Goal: Task Accomplishment & Management: Use online tool/utility

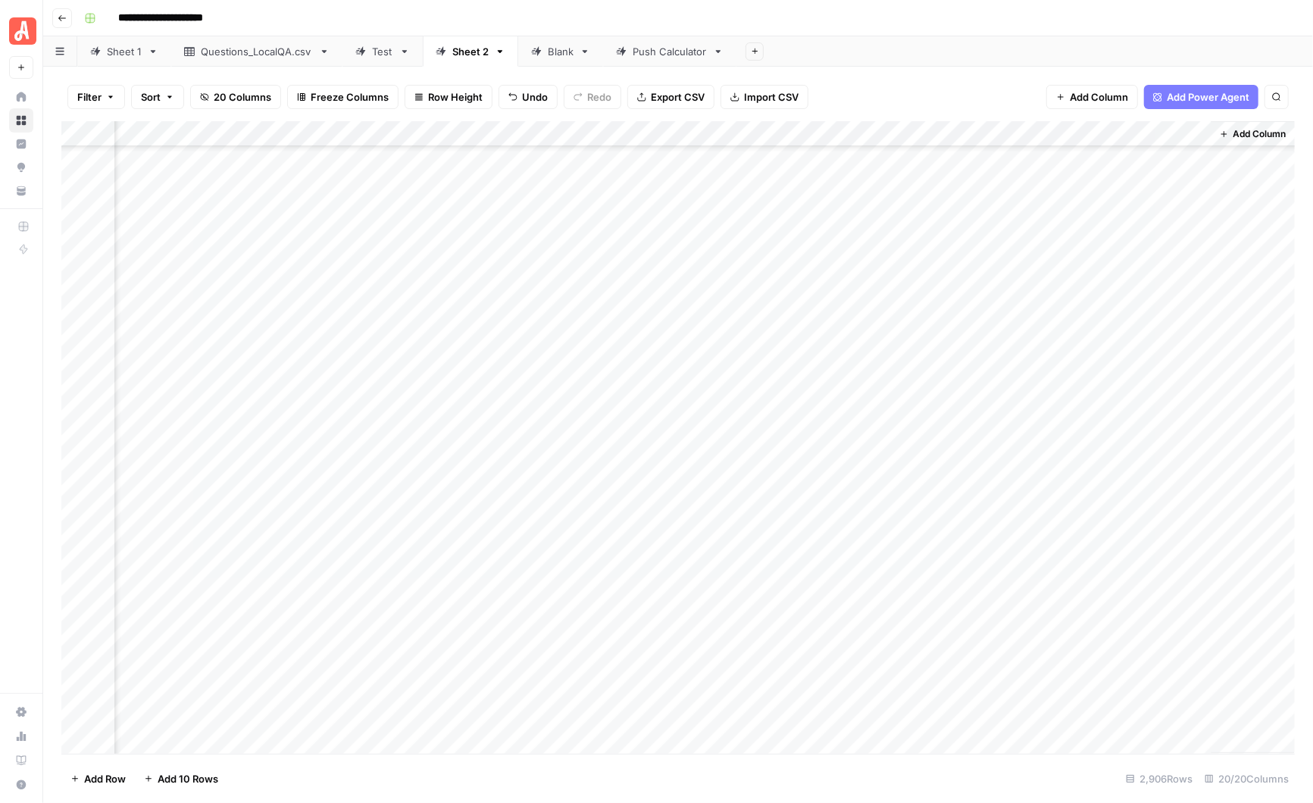
scroll to position [0, 1559]
click at [1123, 159] on div "Add Column" at bounding box center [678, 437] width 1234 height 633
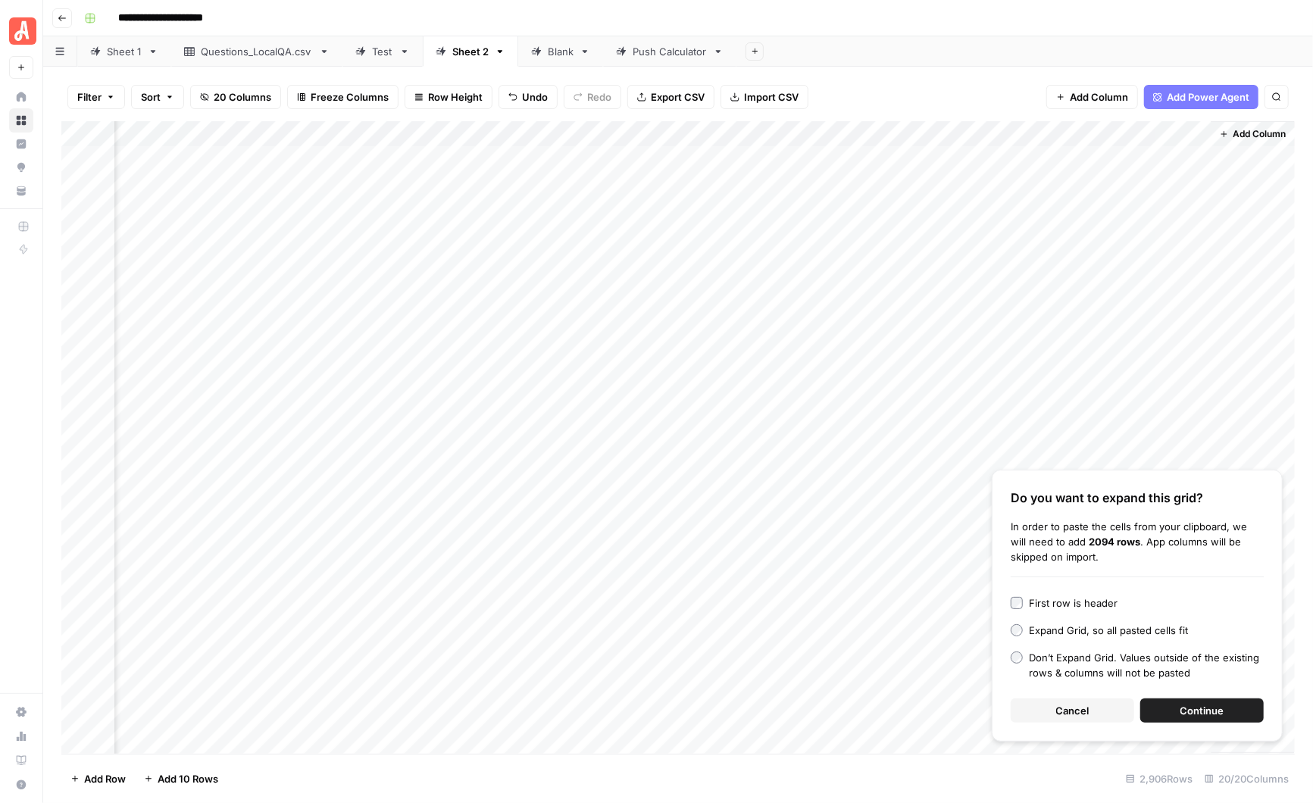
click at [1170, 705] on button "Continue" at bounding box center [1202, 711] width 124 height 24
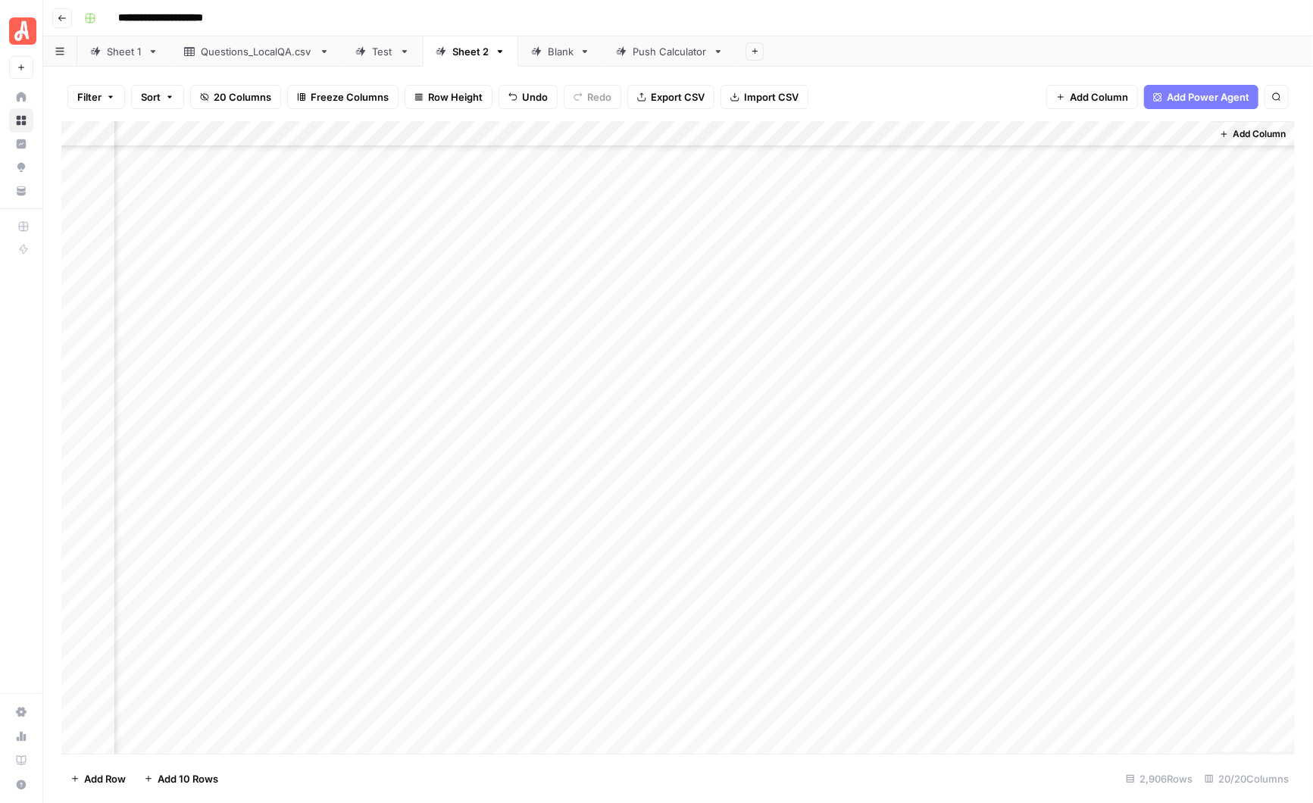
scroll to position [66689, 1559]
click at [555, 58] on div "Blank" at bounding box center [561, 51] width 26 height 15
click at [664, 56] on div "Push Calculator" at bounding box center [670, 51] width 74 height 15
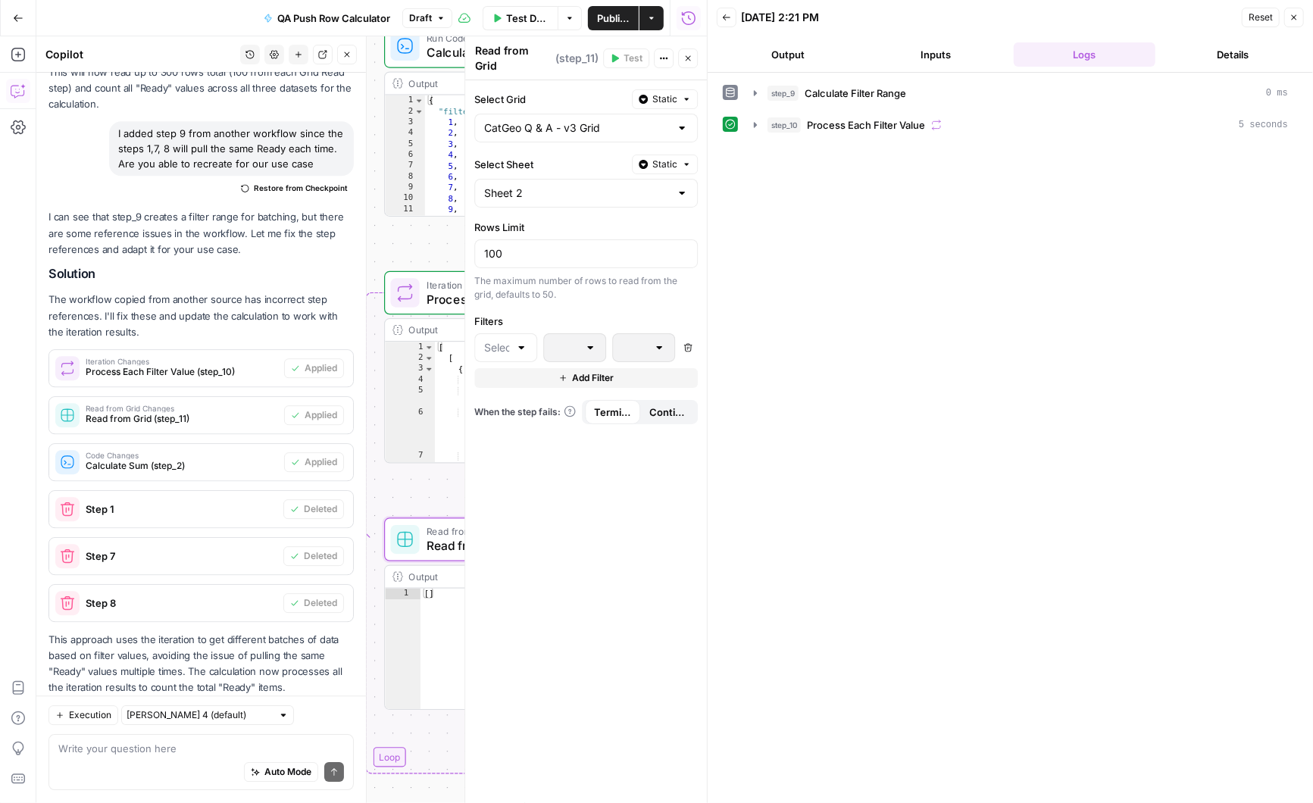
scroll to position [6380, 0]
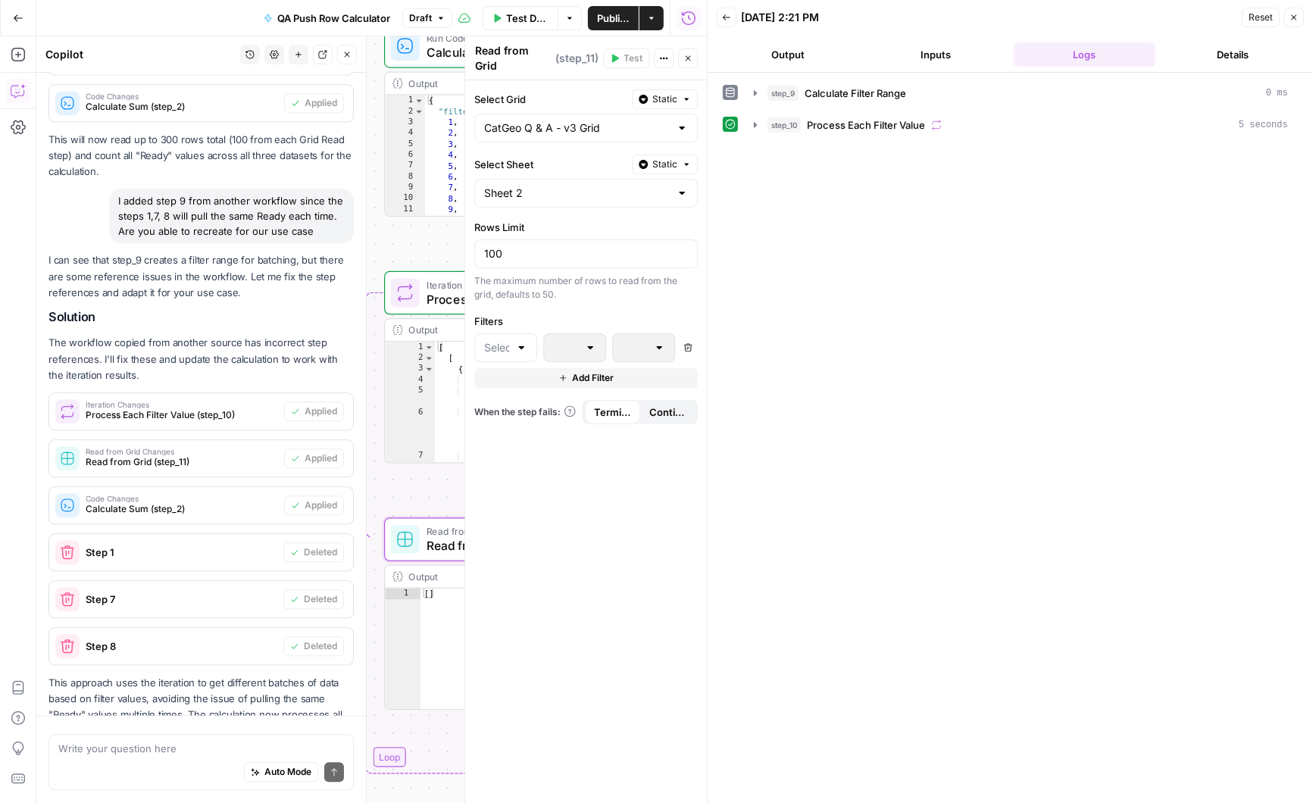
click at [522, 340] on div at bounding box center [521, 347] width 12 height 15
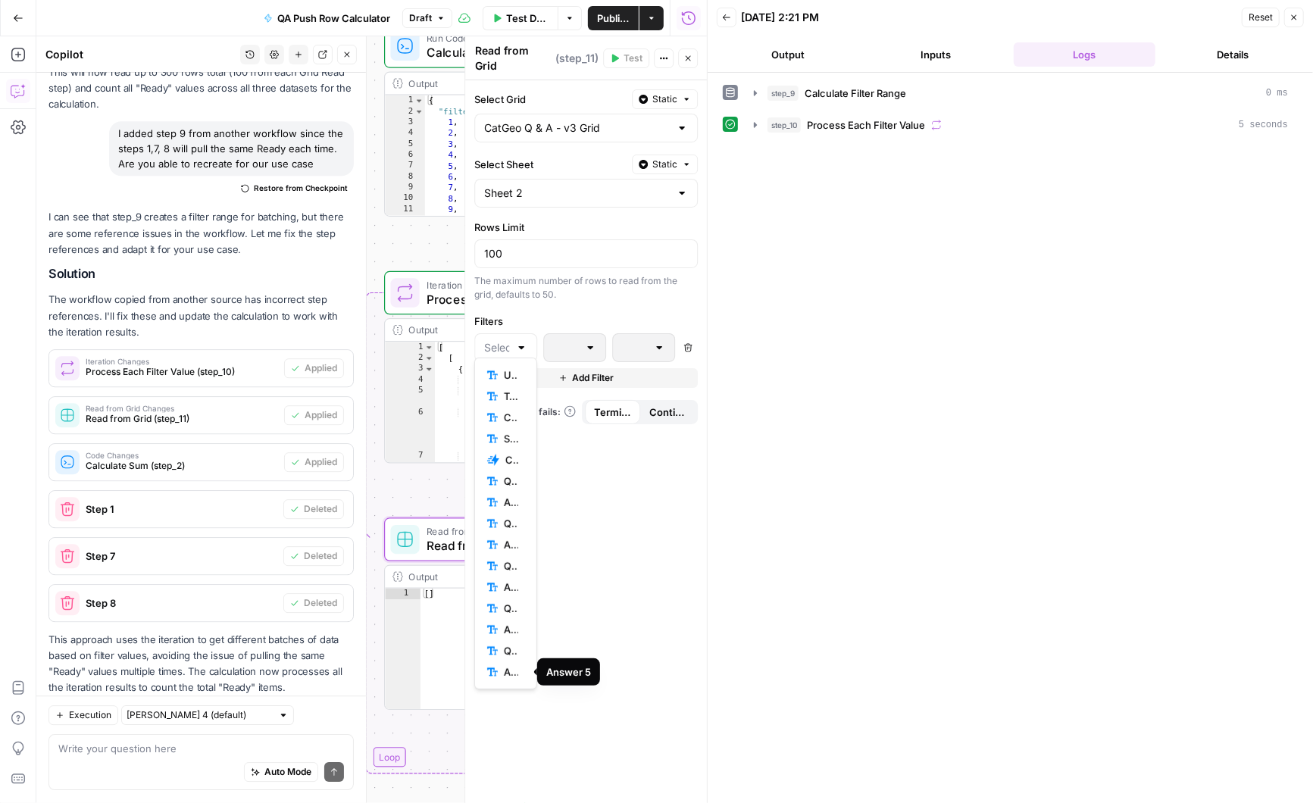
scroll to position [85, 0]
click at [508, 671] on span "Uploaded" at bounding box center [511, 671] width 14 height 15
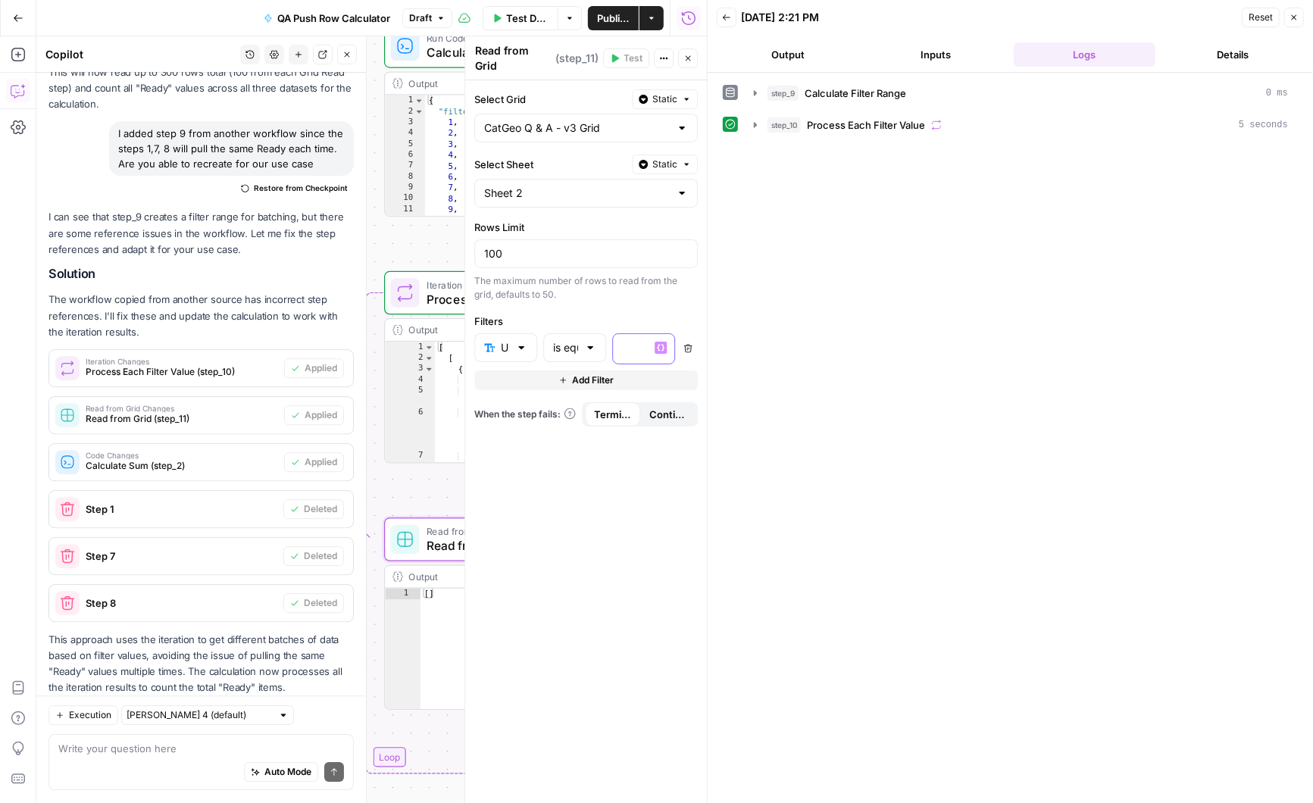
click at [642, 336] on div at bounding box center [631, 349] width 37 height 30
click at [424, 242] on div "true false Workflow Input Settings Inputs Run Code · Python Calculate Filter Ra…" at bounding box center [371, 419] width 671 height 767
click at [574, 374] on span "Add Filter" at bounding box center [593, 381] width 42 height 14
click at [523, 377] on div at bounding box center [521, 384] width 12 height 15
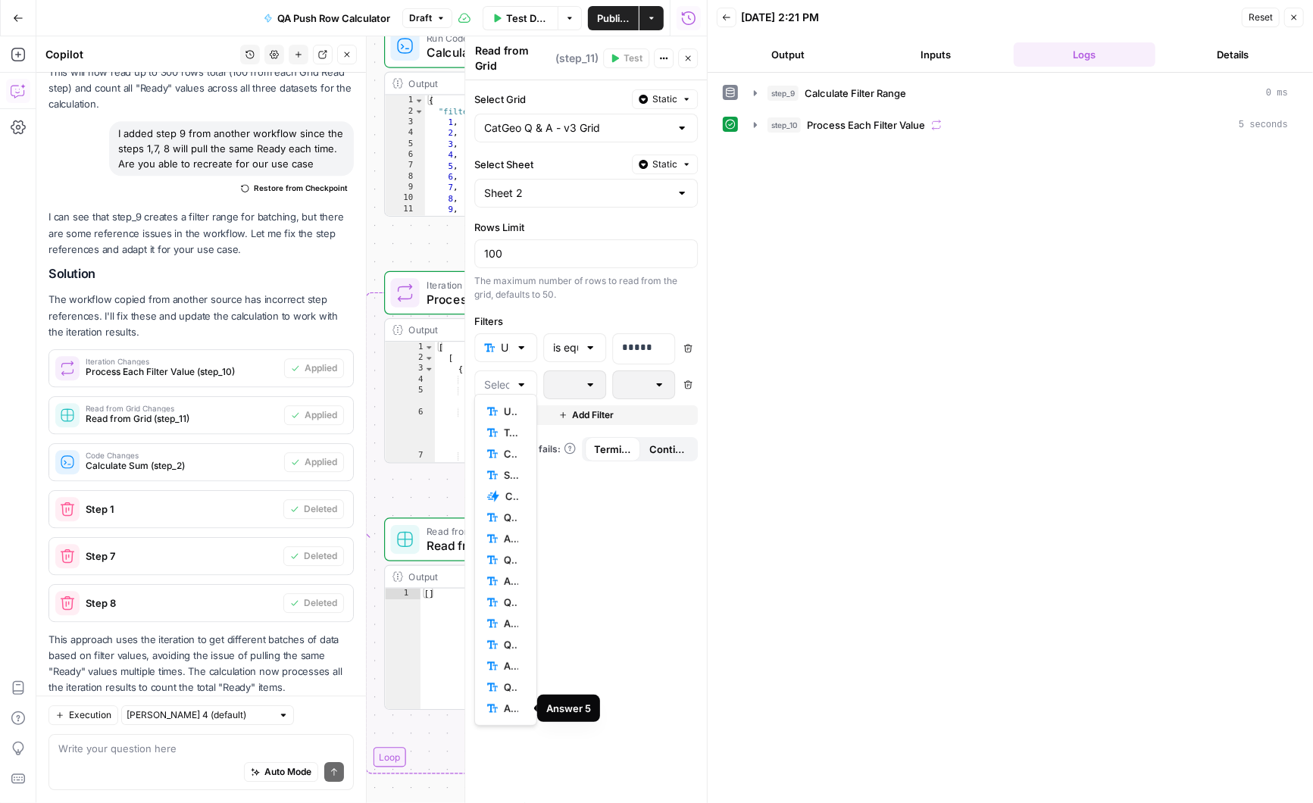
scroll to position [85, 0]
click at [375, 64] on div "true false Workflow Input Settings Inputs Run Code · Python Calculate Filter Ra…" at bounding box center [371, 419] width 671 height 767
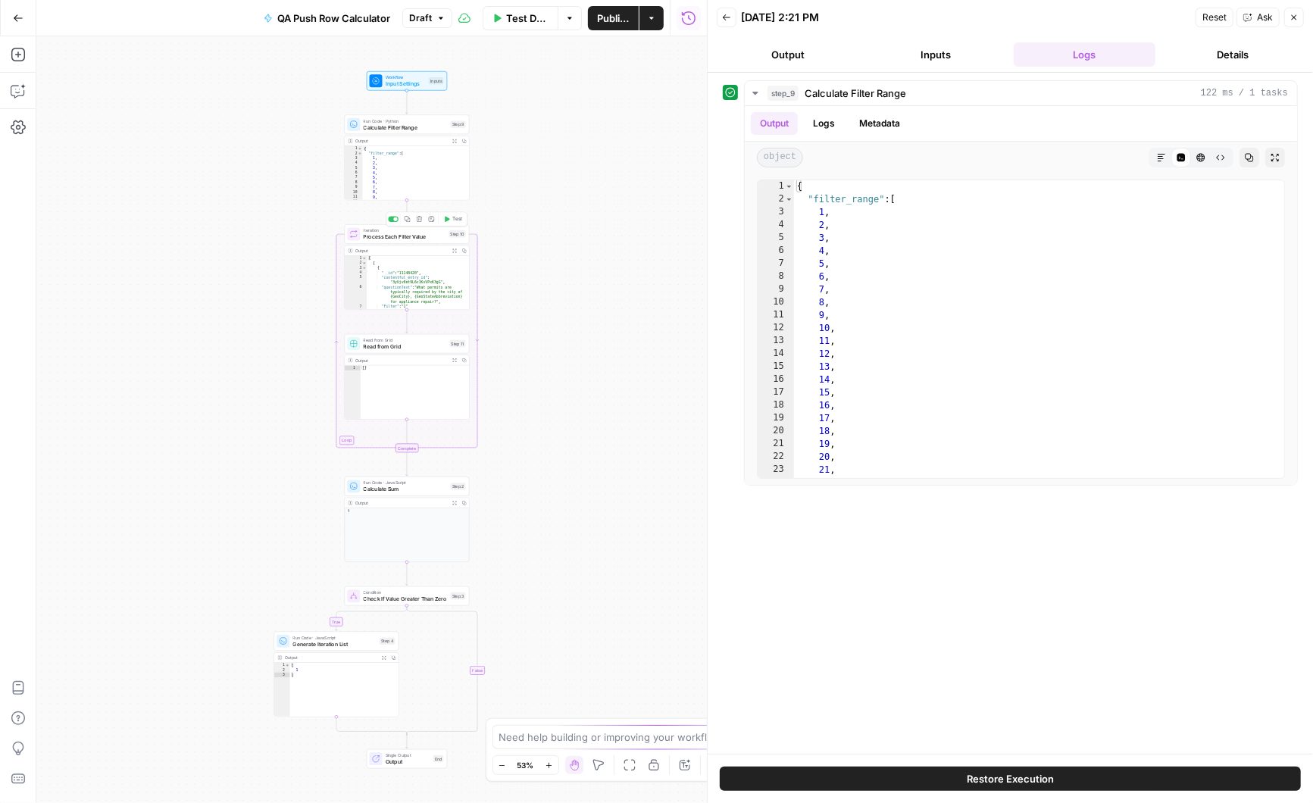
click at [417, 235] on span "Process Each Filter Value" at bounding box center [405, 237] width 83 height 8
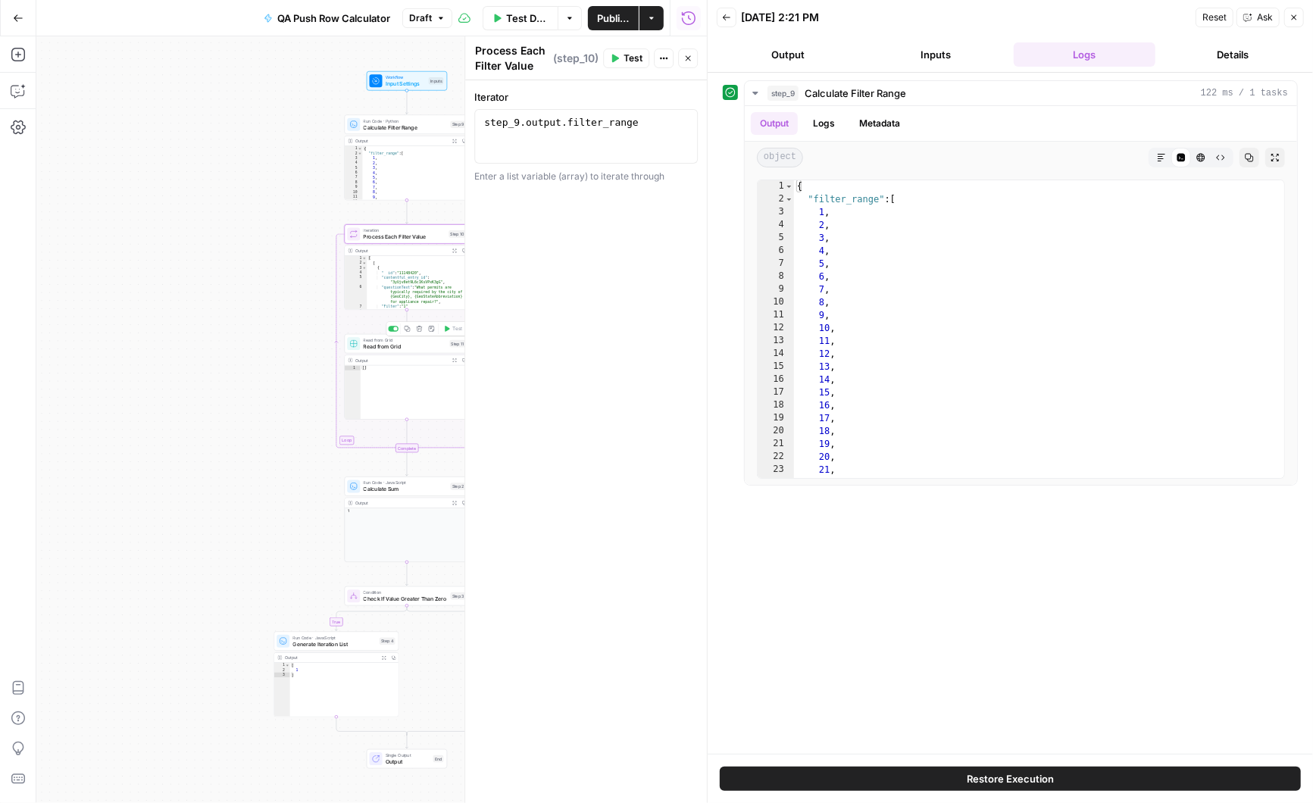
click at [393, 348] on span "Read from Grid" at bounding box center [405, 346] width 83 height 8
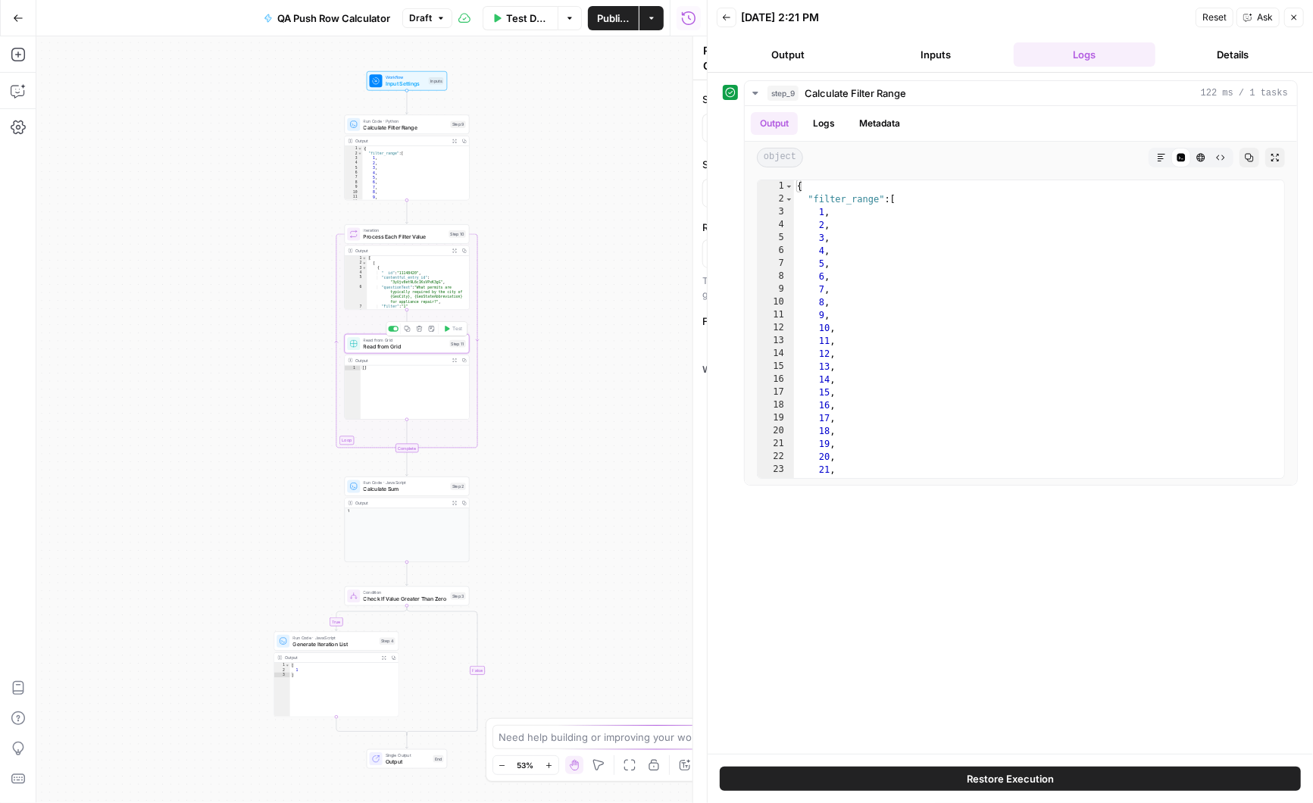
type input "Sheet 2"
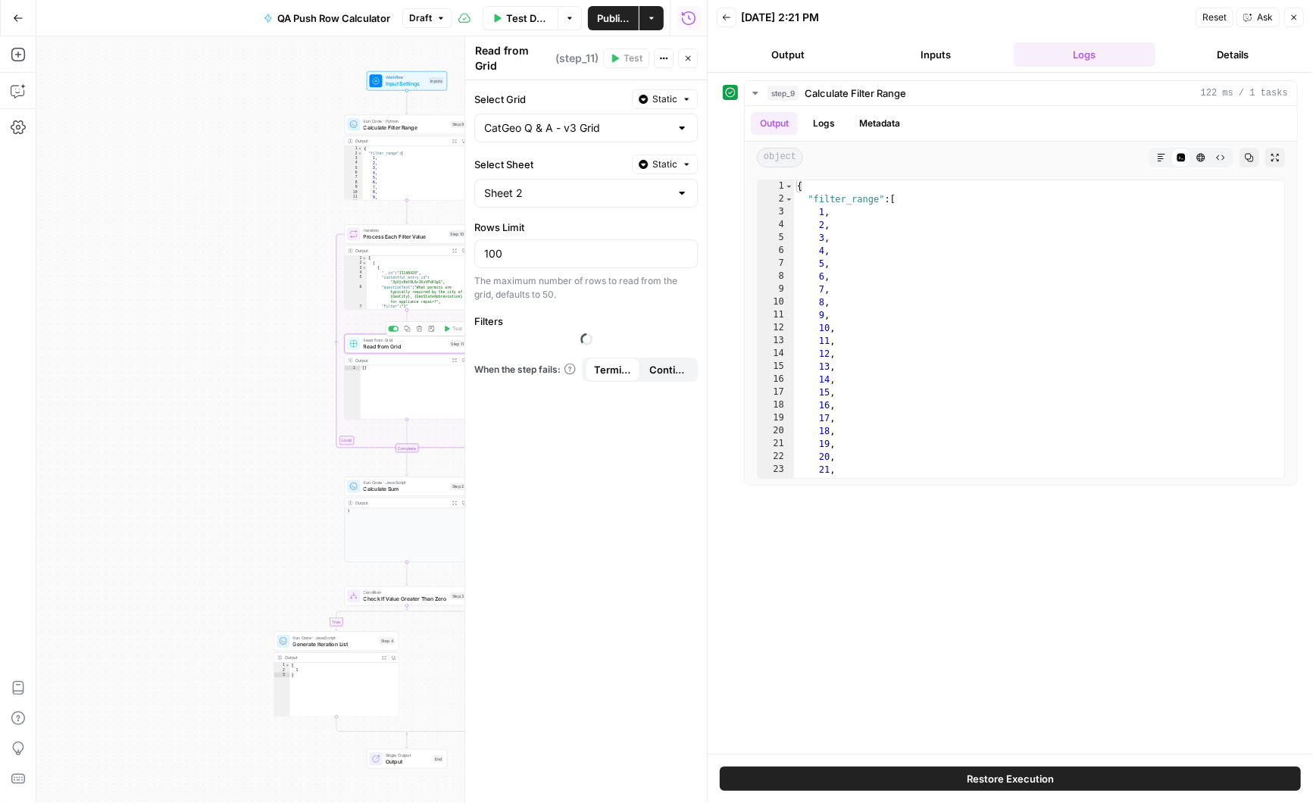
type input "CatGeo Q & A - v3 Grid"
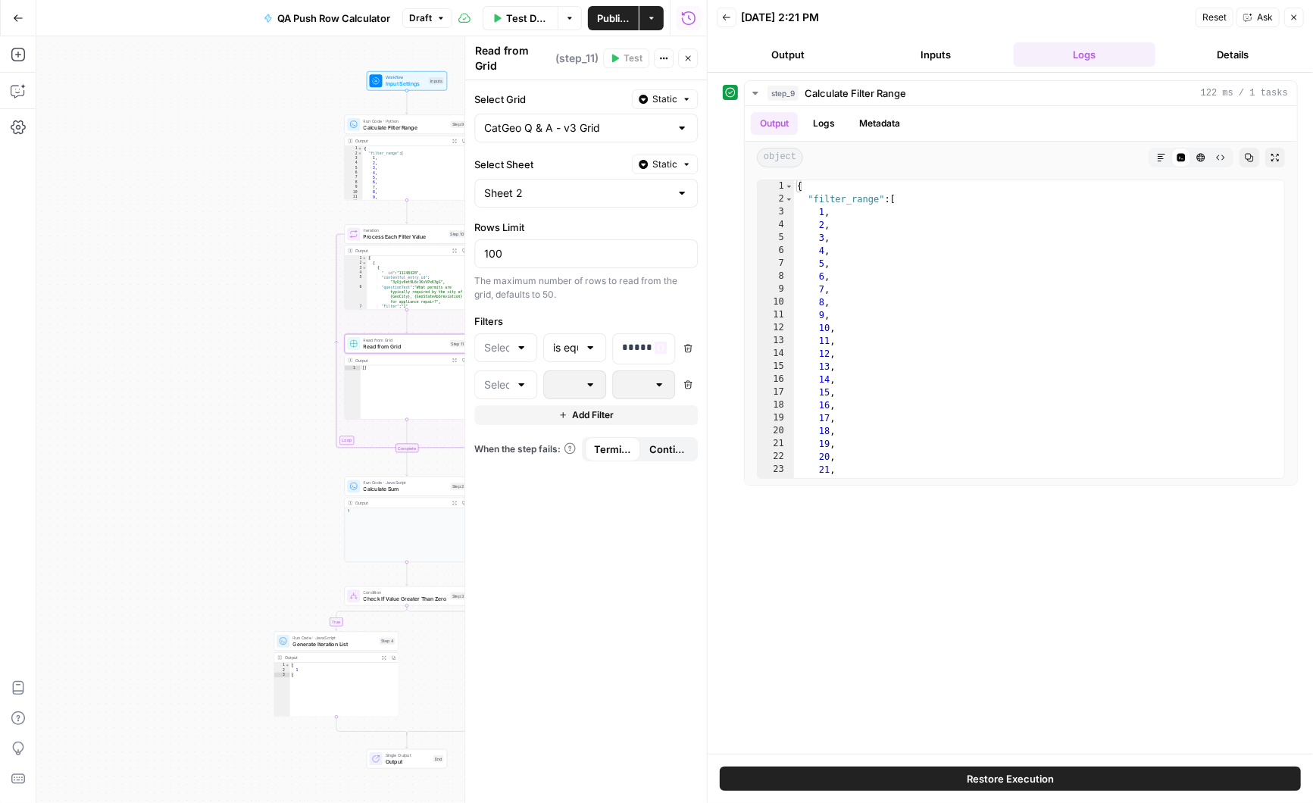
type input "Uploaded"
click at [528, 371] on div at bounding box center [505, 385] width 63 height 29
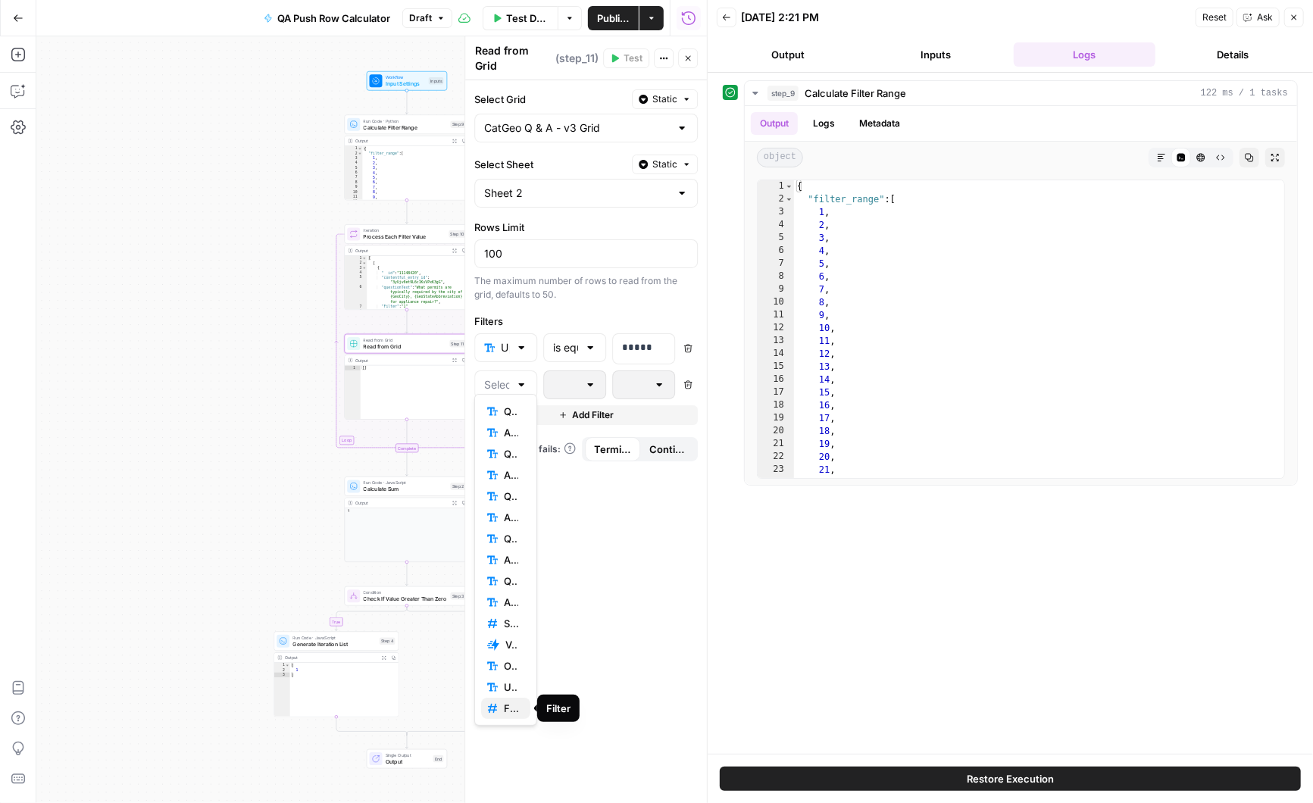
click at [502, 711] on div "Filter" at bounding box center [505, 708] width 37 height 15
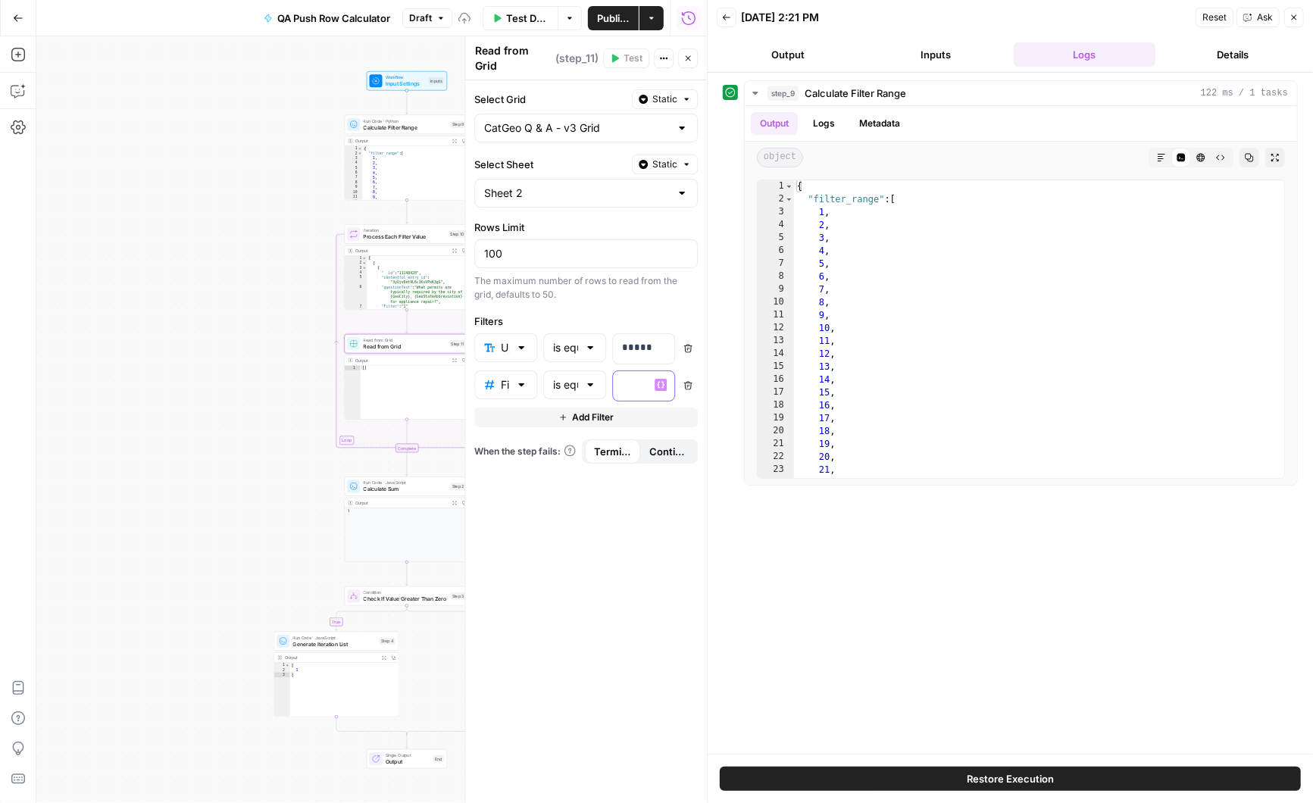
click at [635, 377] on p at bounding box center [631, 384] width 19 height 15
click at [662, 381] on icon "button" at bounding box center [661, 385] width 8 height 8
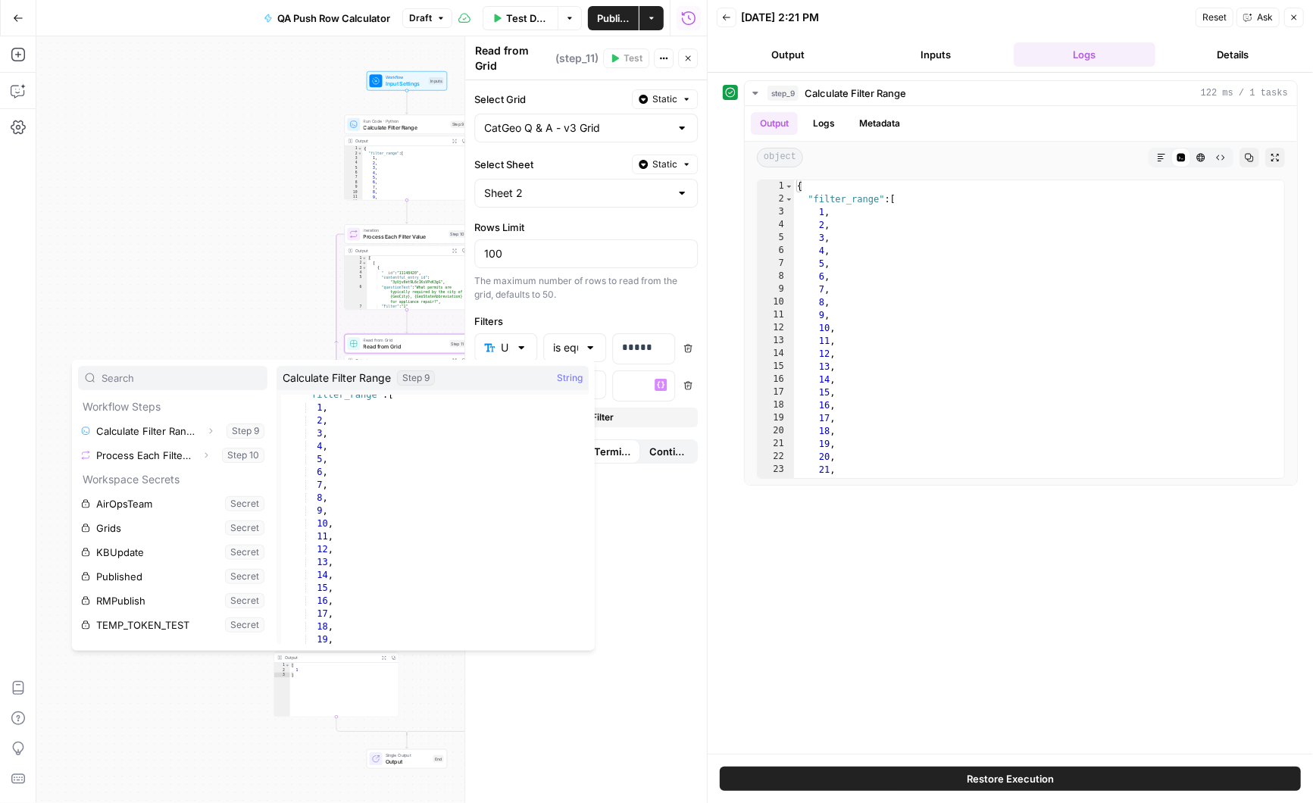
scroll to position [0, 0]
click at [188, 429] on button "Select variable Calculate Filter Range" at bounding box center [172, 431] width 189 height 24
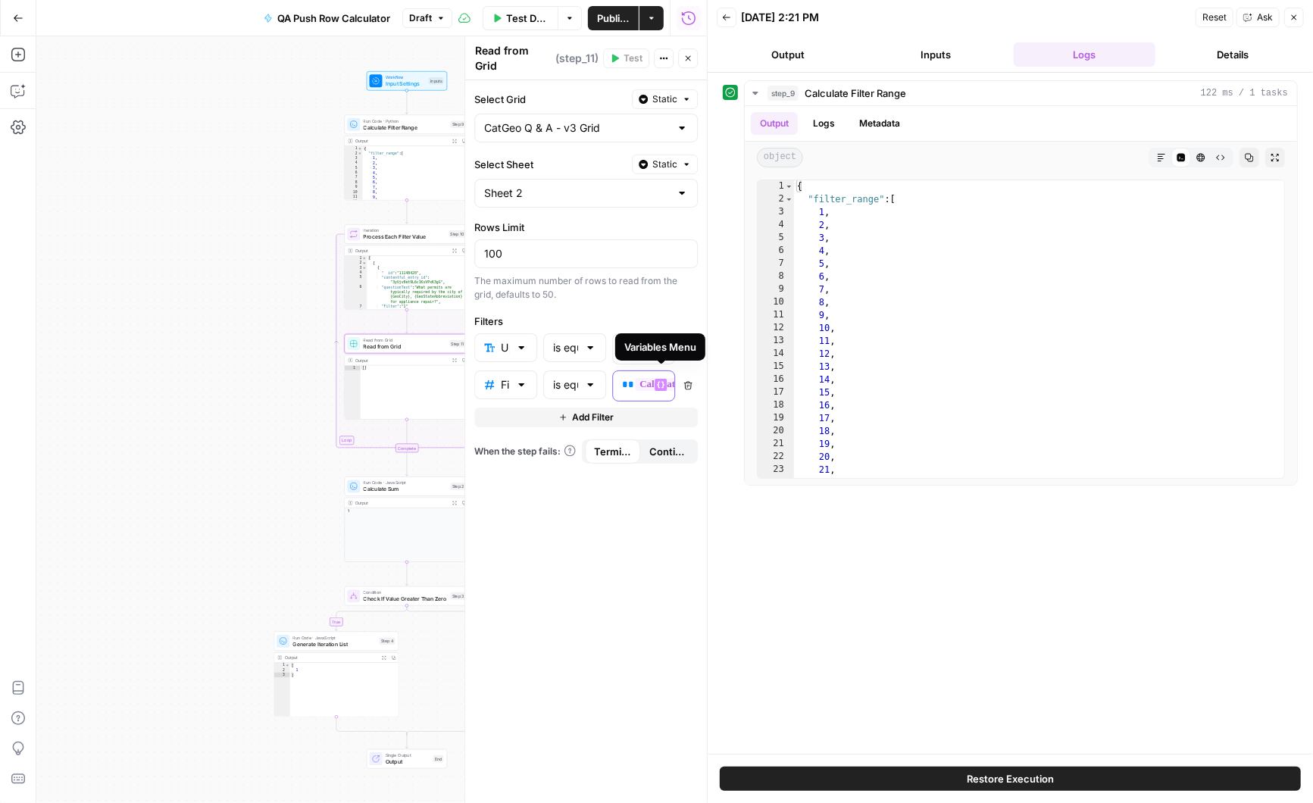
click at [659, 381] on icon "button" at bounding box center [661, 384] width 8 height 7
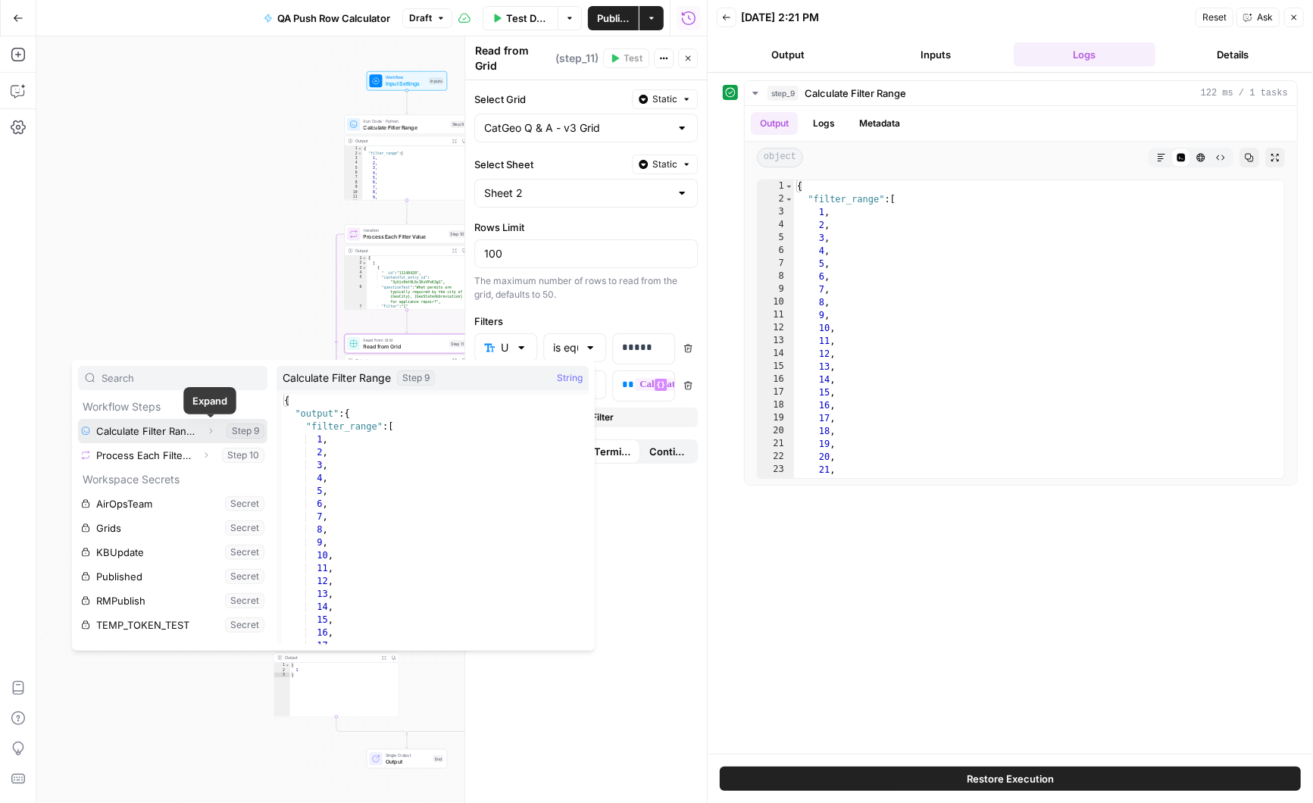
click at [211, 427] on icon "button" at bounding box center [210, 431] width 9 height 9
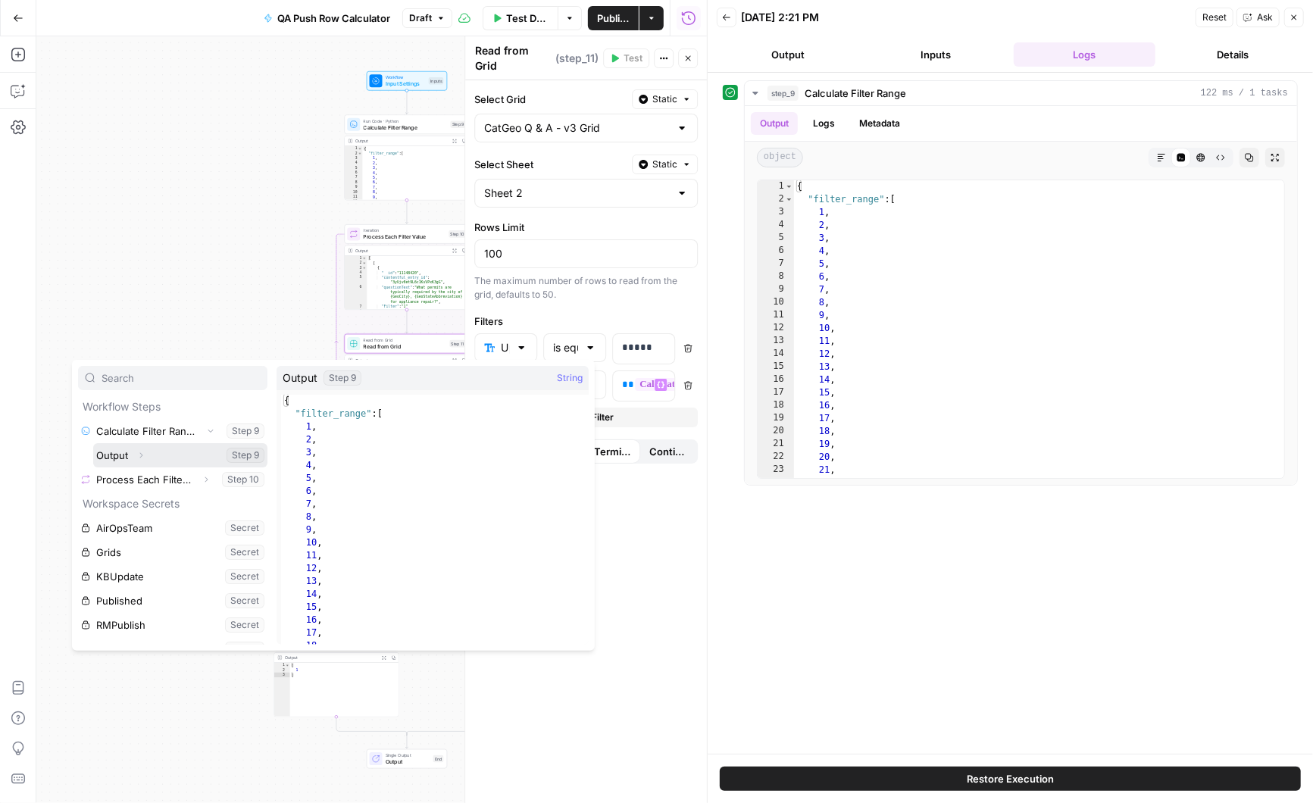
click at [173, 451] on button "Select variable Output" at bounding box center [180, 455] width 174 height 24
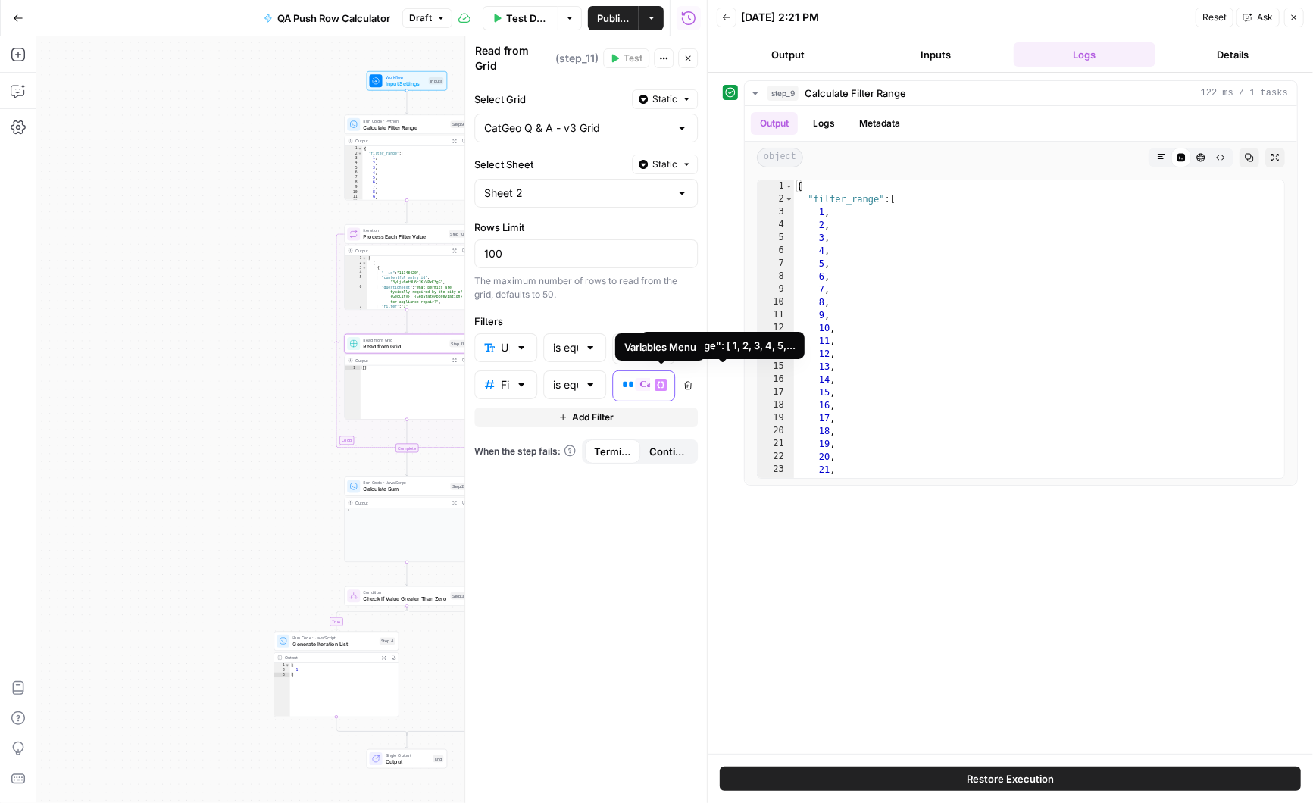
click at [640, 378] on span "**********" at bounding box center [727, 384] width 184 height 13
click at [659, 381] on icon "button" at bounding box center [661, 385] width 8 height 8
click at [663, 381] on icon "button" at bounding box center [661, 384] width 8 height 7
click at [622, 380] on span "**" at bounding box center [628, 385] width 12 height 10
click at [652, 571] on div "**********" at bounding box center [586, 441] width 242 height 723
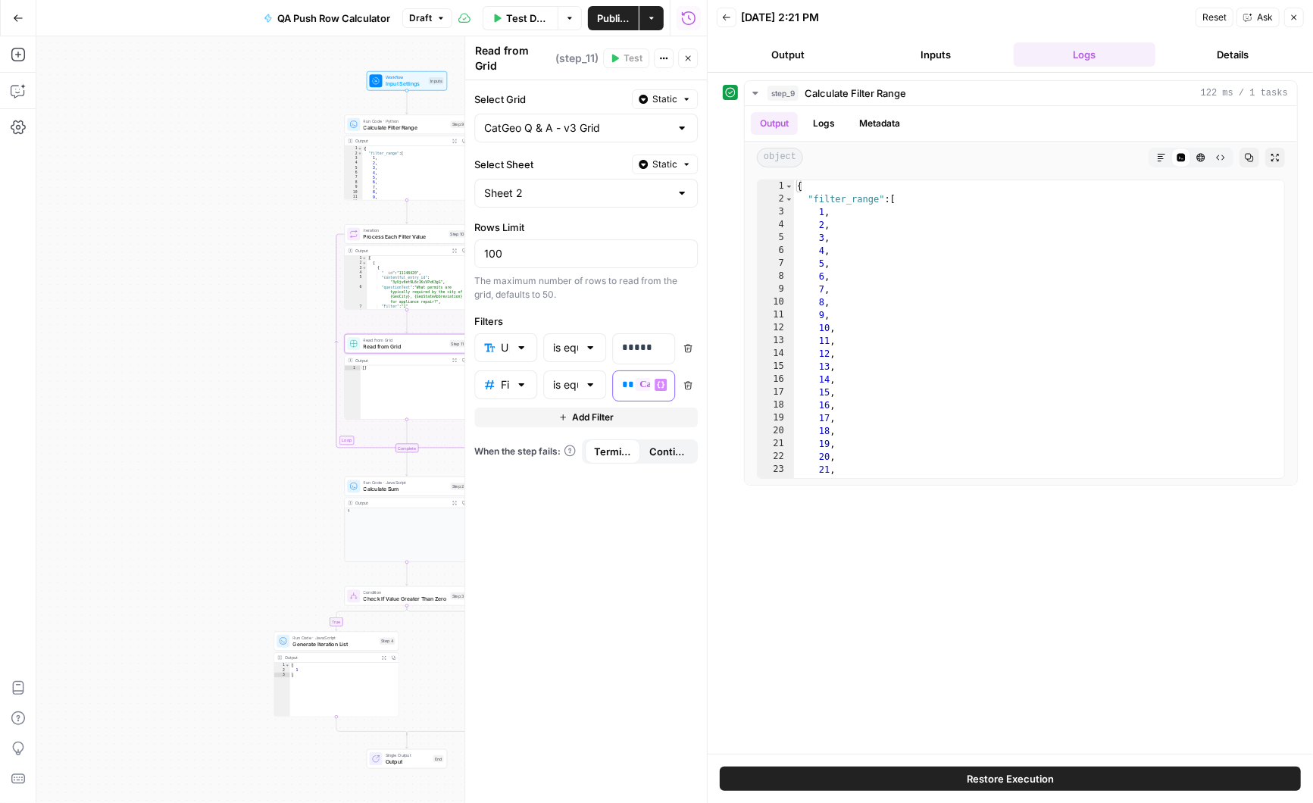
click at [635, 378] on span "**********" at bounding box center [727, 384] width 184 height 13
click at [680, 376] on div "**********" at bounding box center [586, 386] width 224 height 31
click at [668, 374] on div "**********" at bounding box center [643, 386] width 61 height 30
click at [663, 381] on icon "button" at bounding box center [661, 384] width 8 height 7
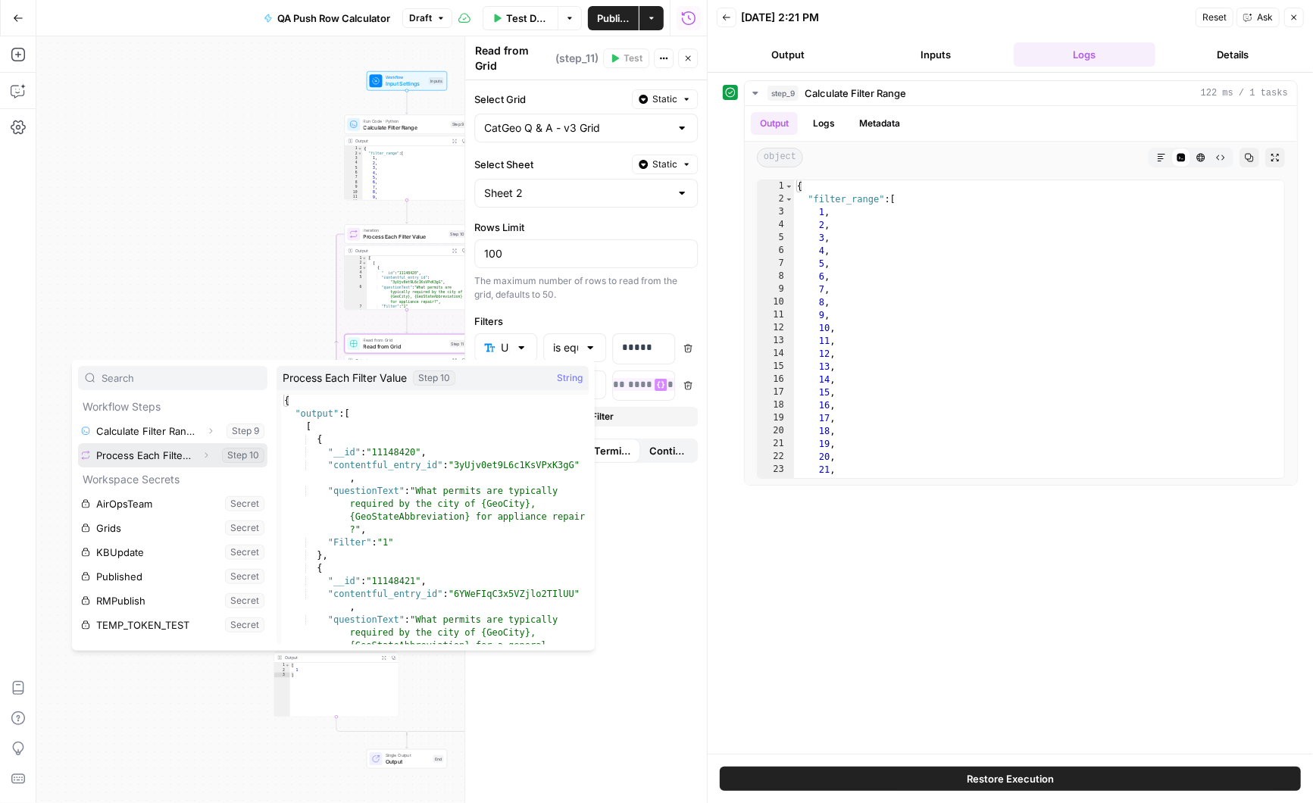
click at [208, 455] on icon "button" at bounding box center [206, 455] width 9 height 9
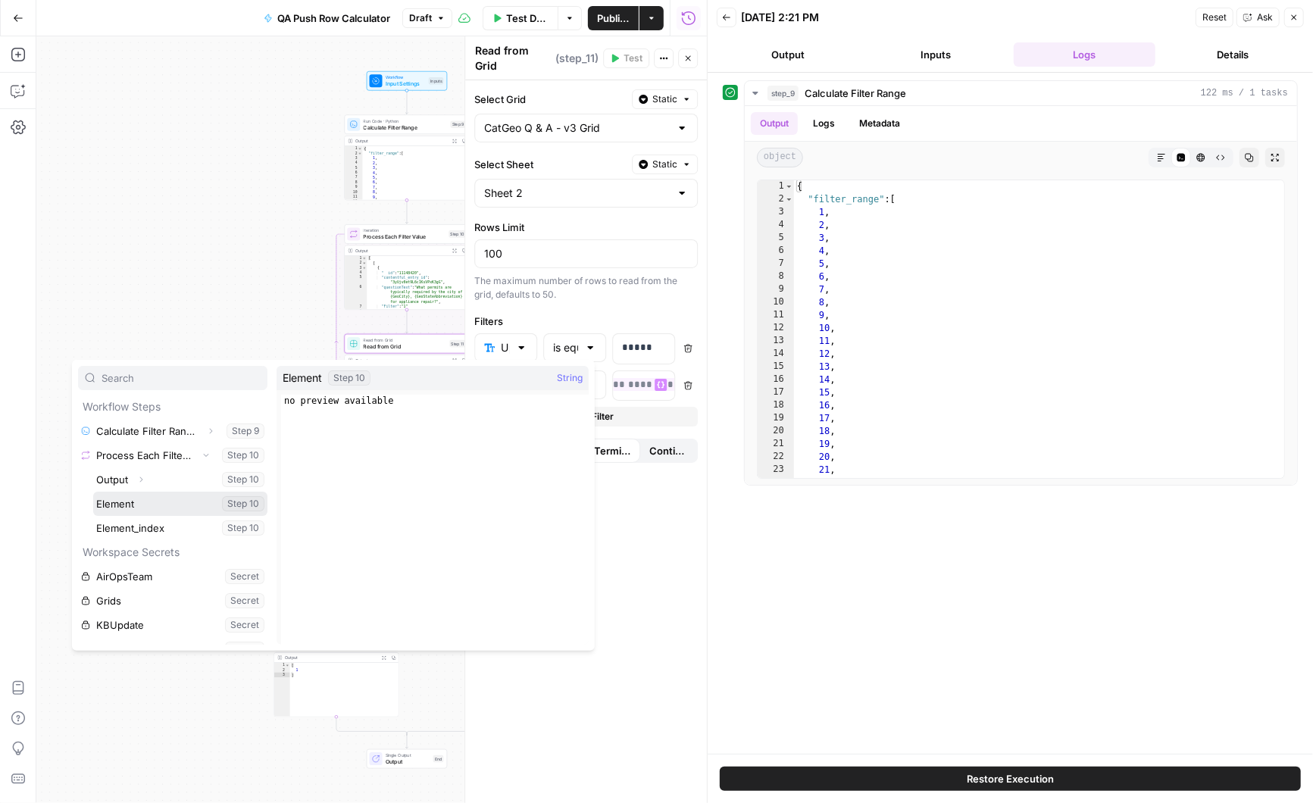
click at [136, 505] on button "Select variable Element" at bounding box center [180, 504] width 174 height 24
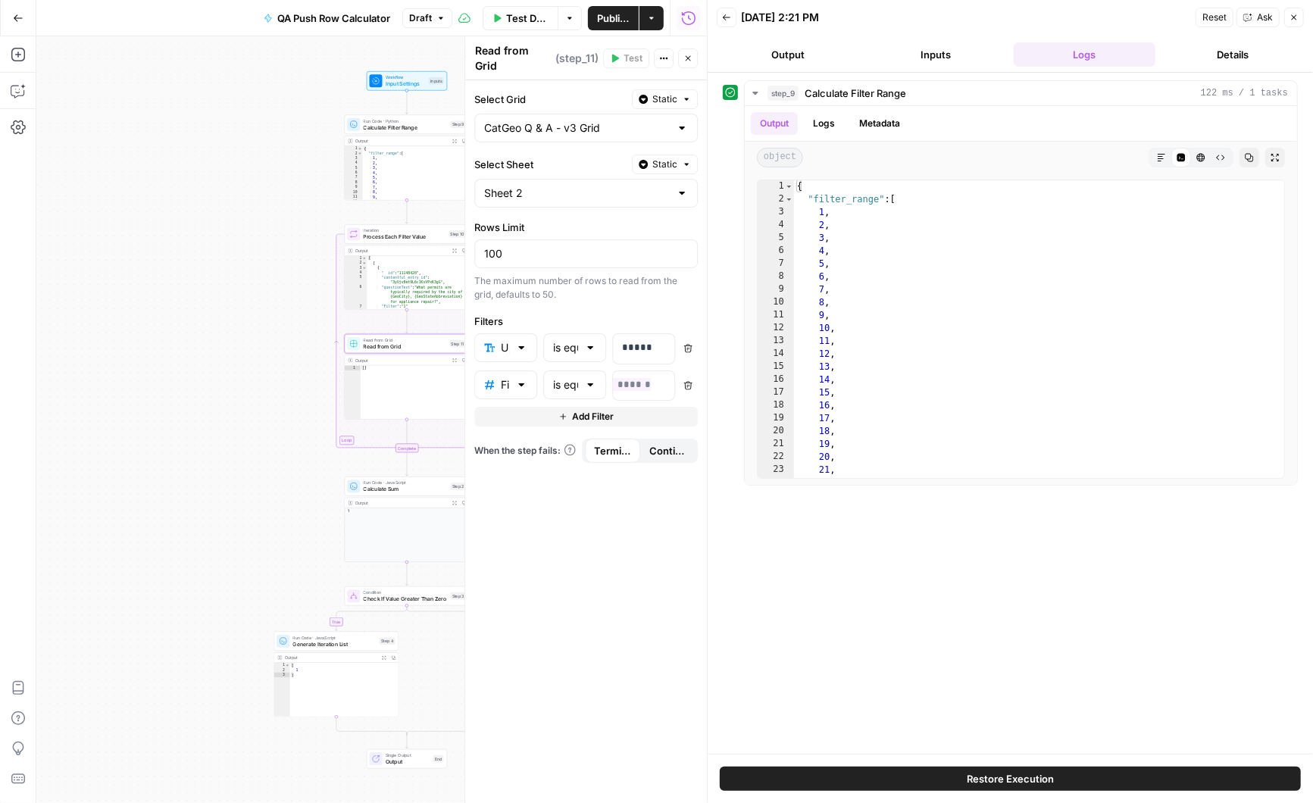
click at [690, 55] on icon "button" at bounding box center [687, 58] width 9 height 9
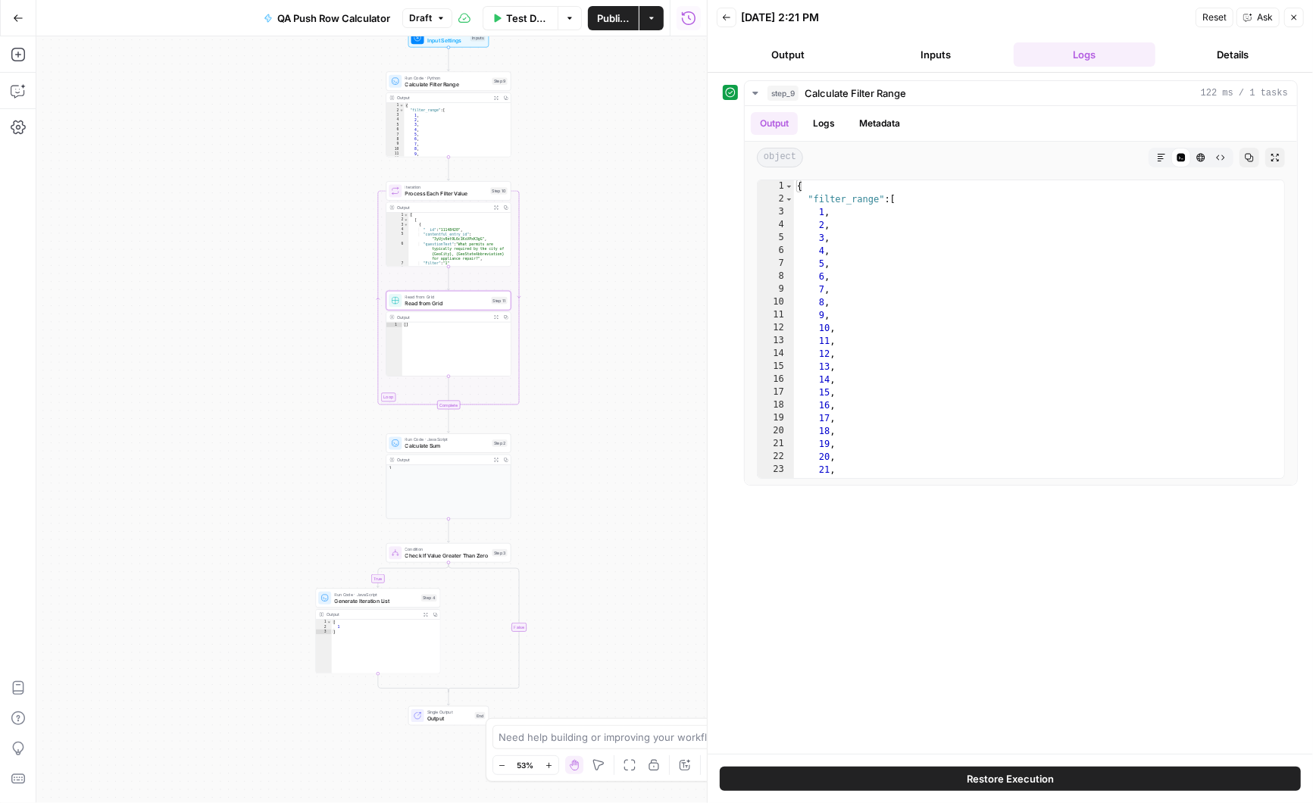
drag, startPoint x: 563, startPoint y: 436, endPoint x: 605, endPoint y: 396, distance: 57.9
click at [605, 396] on div "true false Workflow Input Settings Inputs Run Code · Python Calculate Filter Ra…" at bounding box center [371, 419] width 671 height 767
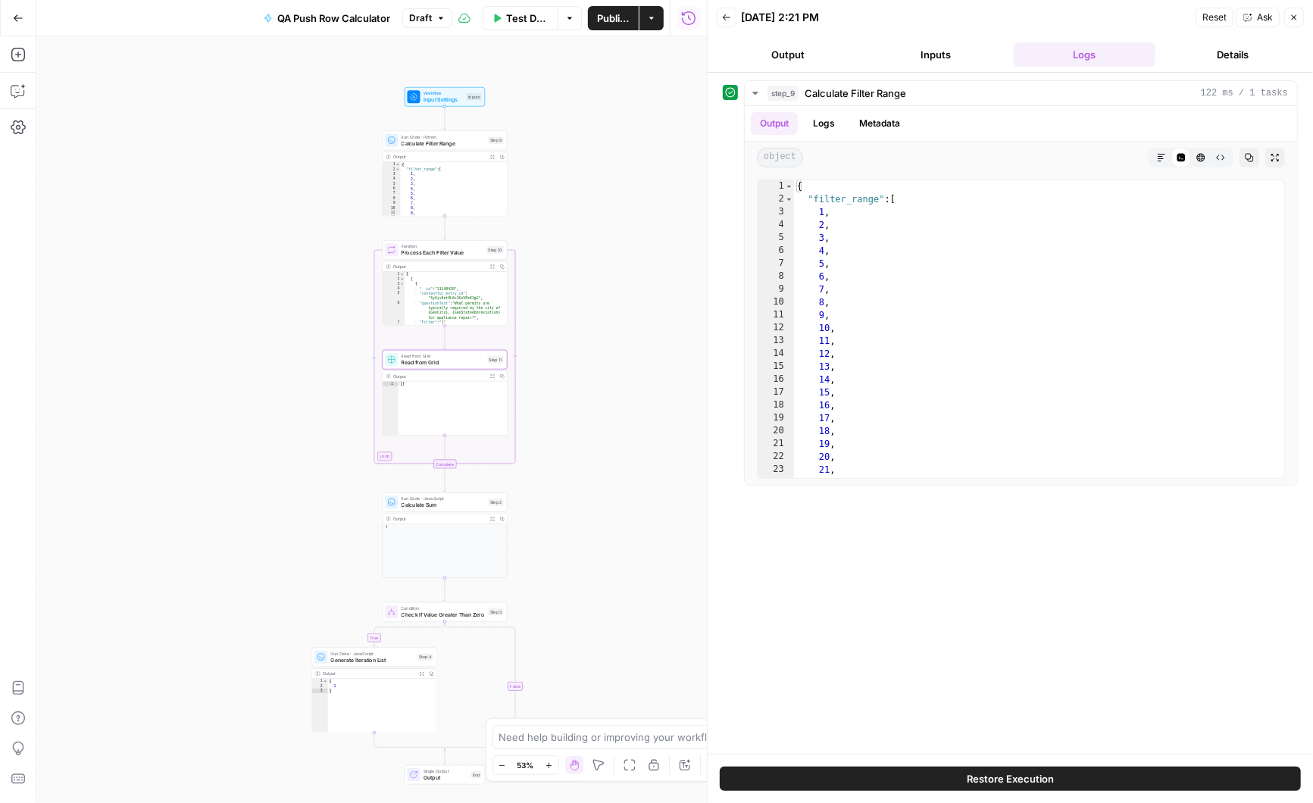
drag, startPoint x: 605, startPoint y: 396, endPoint x: 601, endPoint y: 452, distance: 56.2
click at [601, 452] on div "true false Workflow Input Settings Inputs Run Code · Python Calculate Filter Ra…" at bounding box center [371, 419] width 671 height 767
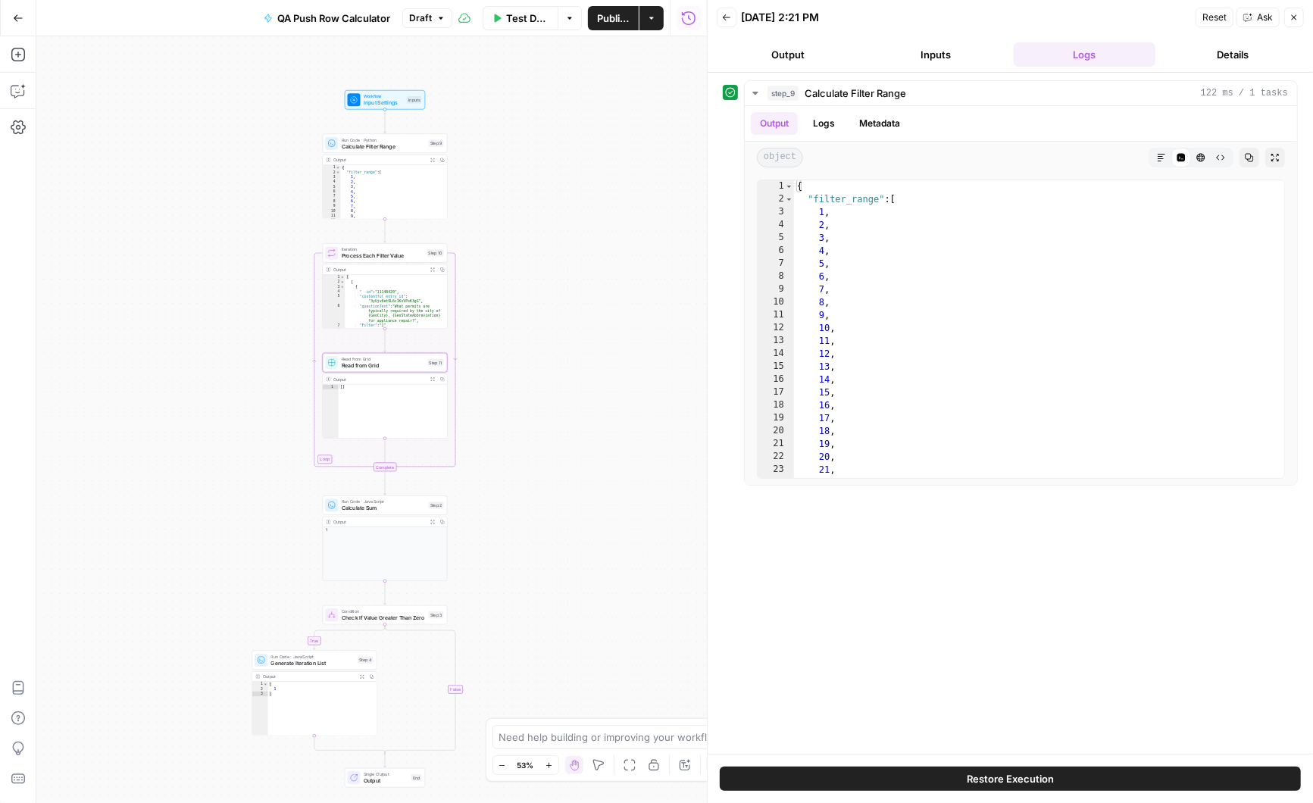
drag, startPoint x: 601, startPoint y: 452, endPoint x: 541, endPoint y: 455, distance: 59.9
click at [541, 455] on div "true false Workflow Input Settings Inputs Run Code · Python Calculate Filter Ra…" at bounding box center [371, 419] width 671 height 767
click at [427, 236] on icon "button" at bounding box center [424, 238] width 7 height 7
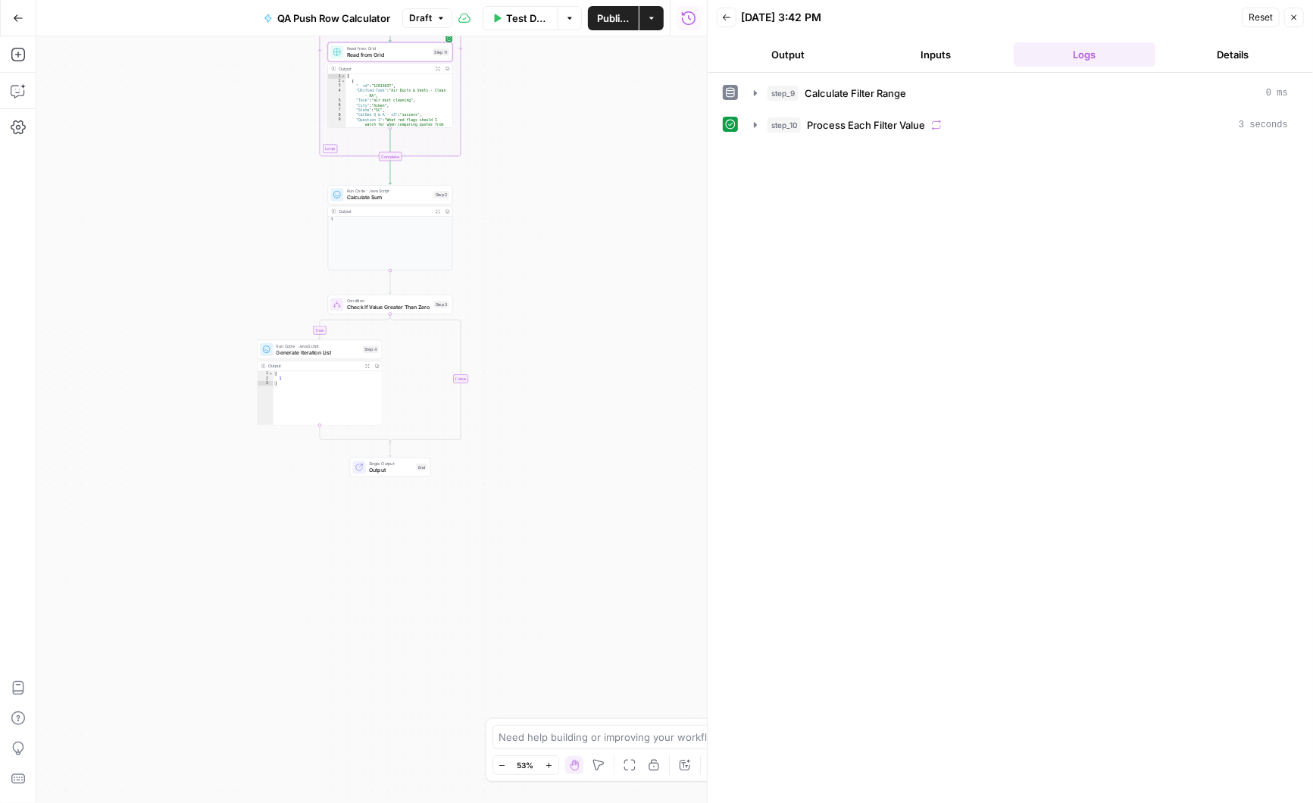
drag, startPoint x: 536, startPoint y: 552, endPoint x: 540, endPoint y: 241, distance: 310.7
click at [540, 241] on div "true false Workflow Input Settings Inputs Run Code · Python Calculate Filter Ra…" at bounding box center [371, 419] width 671 height 767
click at [752, 122] on icon "button" at bounding box center [755, 125] width 12 height 12
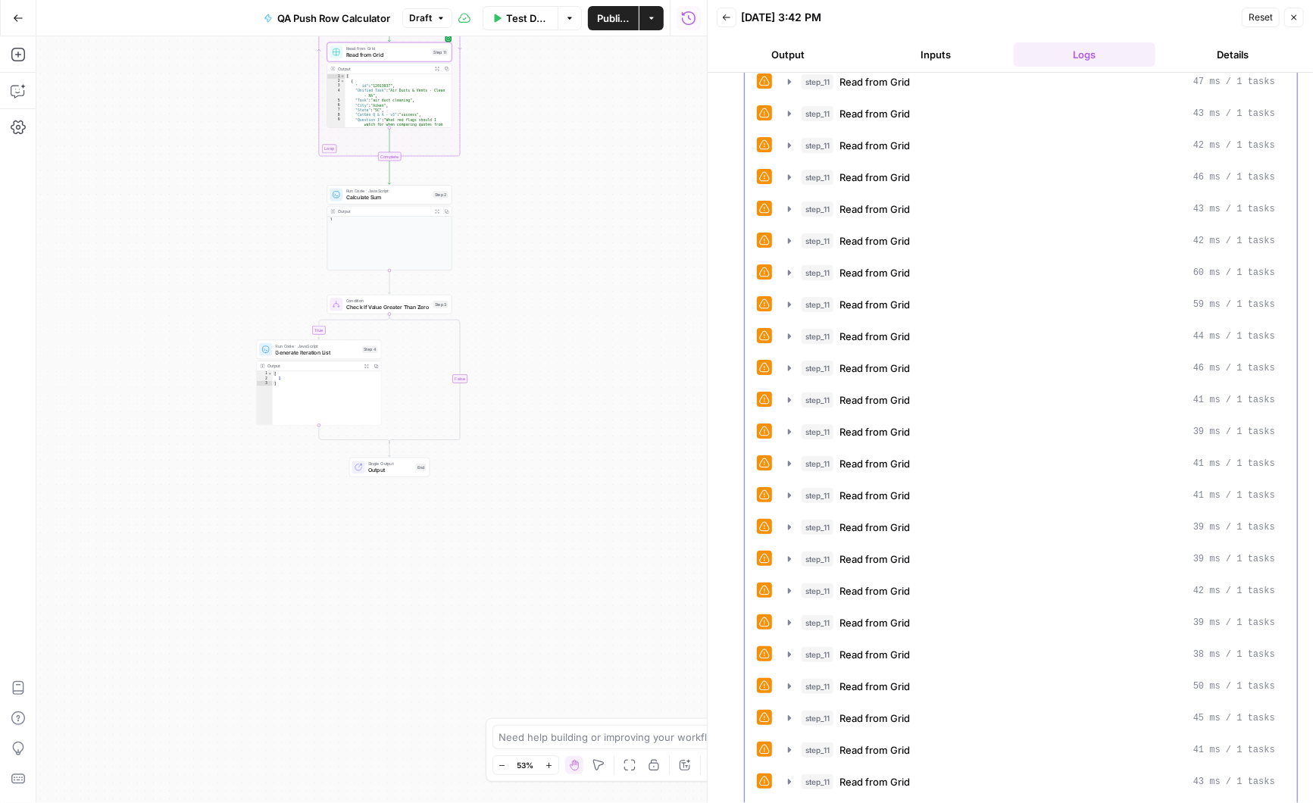
scroll to position [1158, 0]
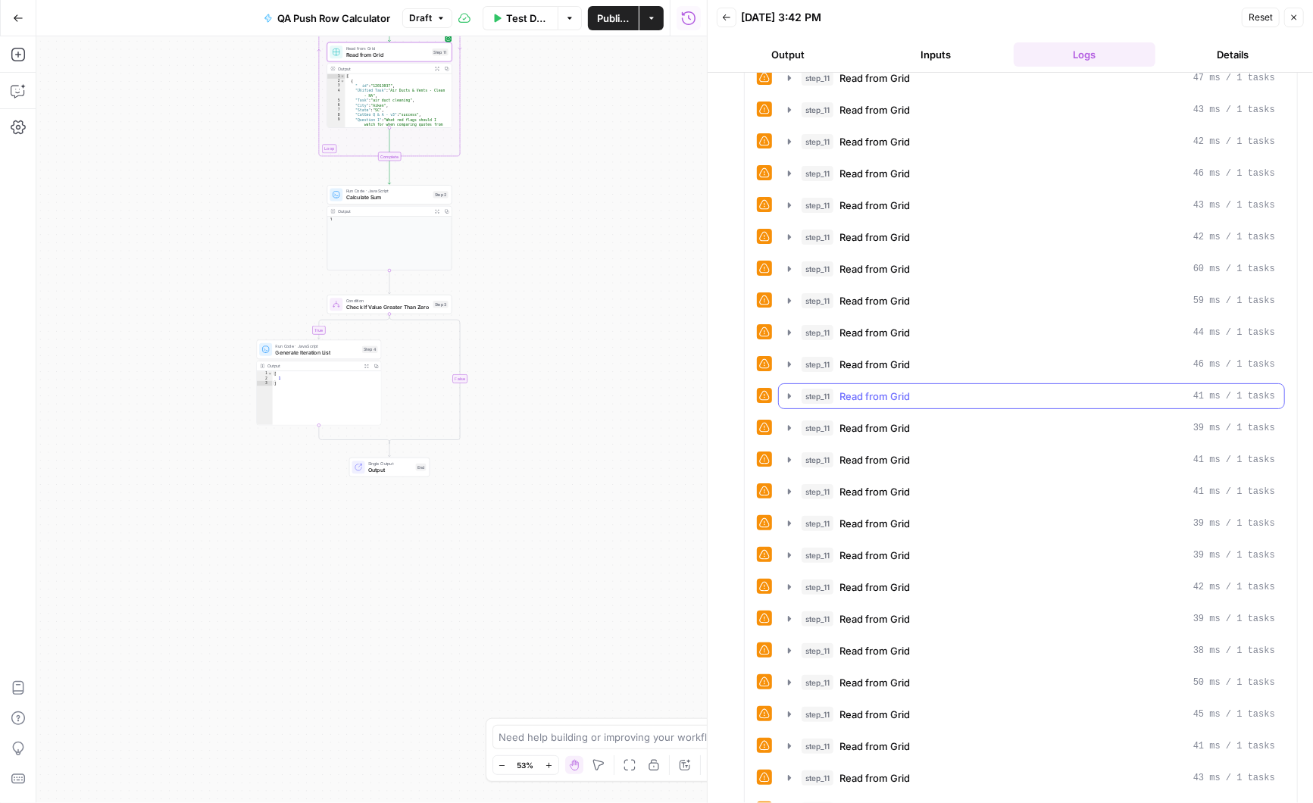
click at [788, 393] on icon "button" at bounding box center [789, 395] width 3 height 5
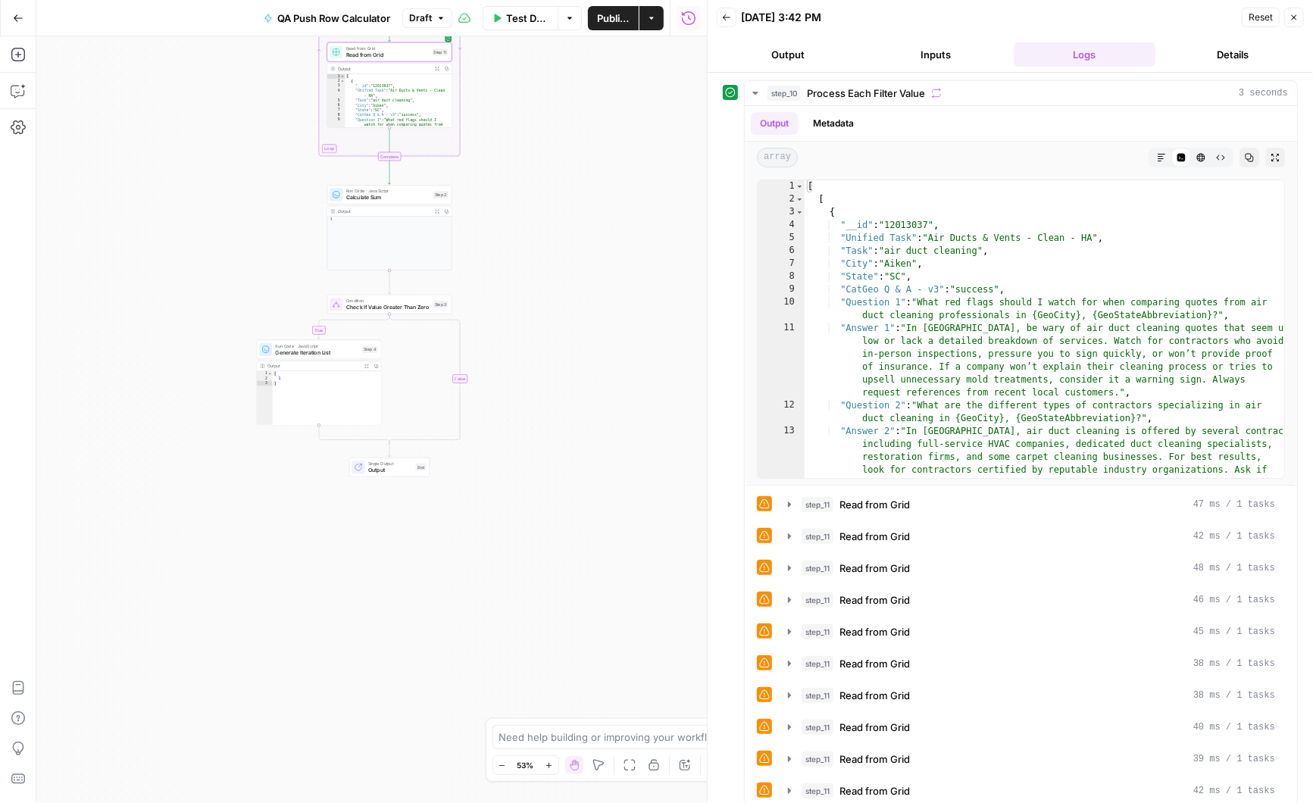
scroll to position [0, 0]
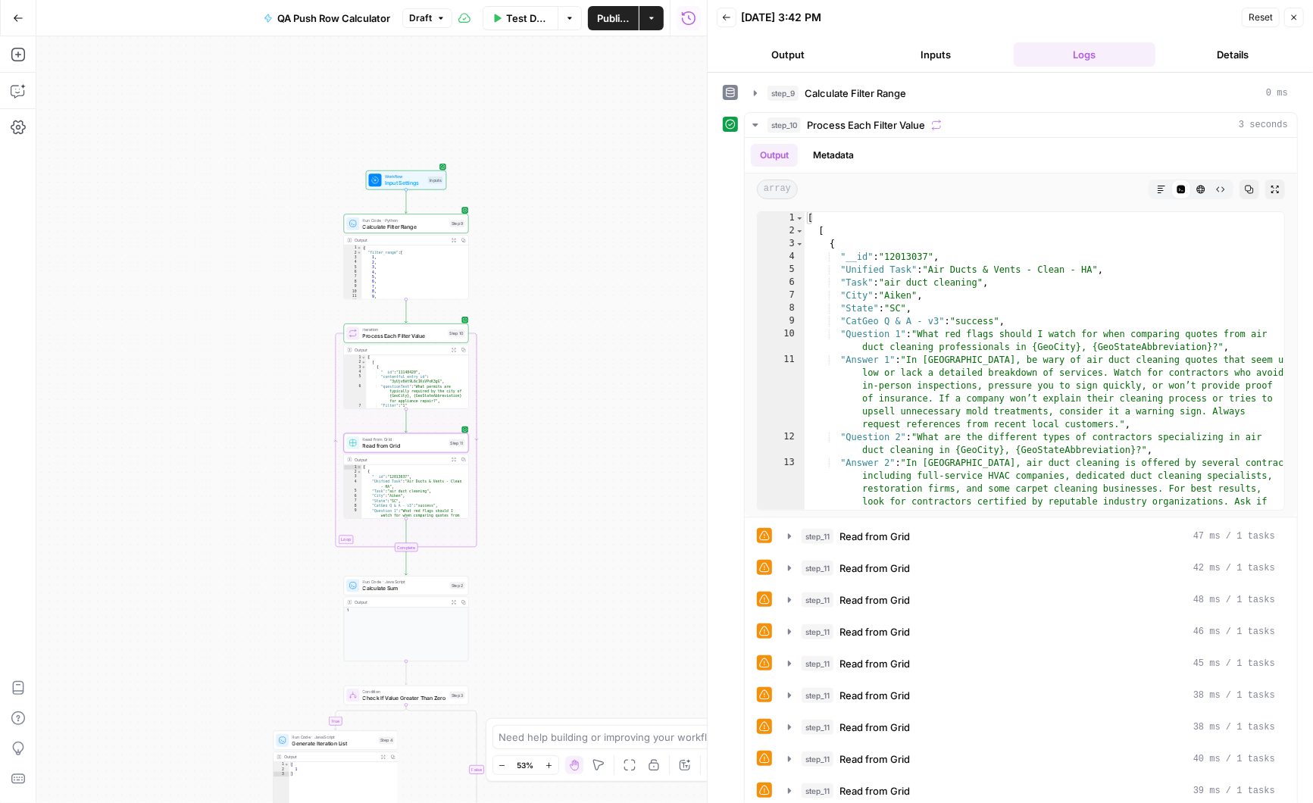
drag, startPoint x: 549, startPoint y: 136, endPoint x: 565, endPoint y: 527, distance: 391.3
click at [565, 527] on div "true false Workflow Input Settings Inputs Run Code · Python Calculate Filter Ra…" at bounding box center [371, 419] width 671 height 767
click at [408, 444] on span "Read from Grid" at bounding box center [404, 446] width 83 height 8
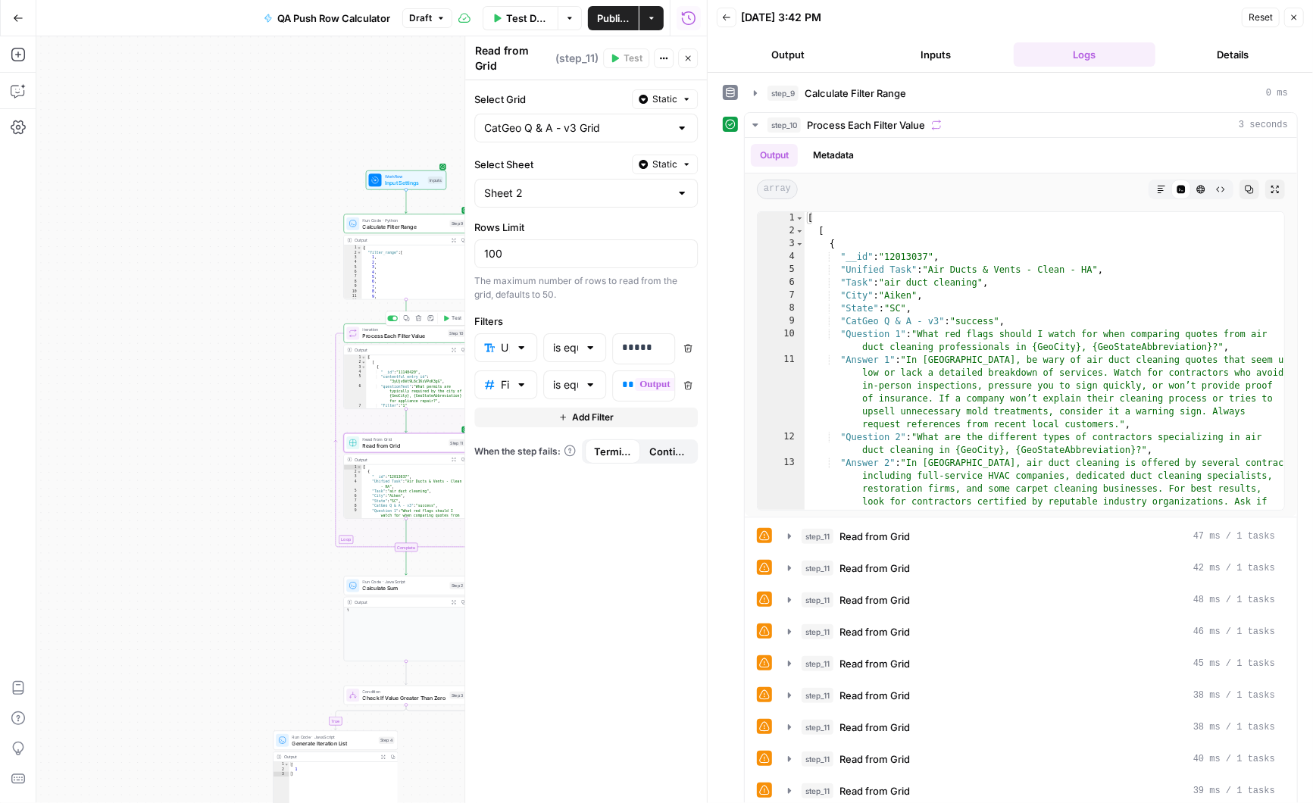
click at [447, 317] on icon "button" at bounding box center [446, 318] width 5 height 6
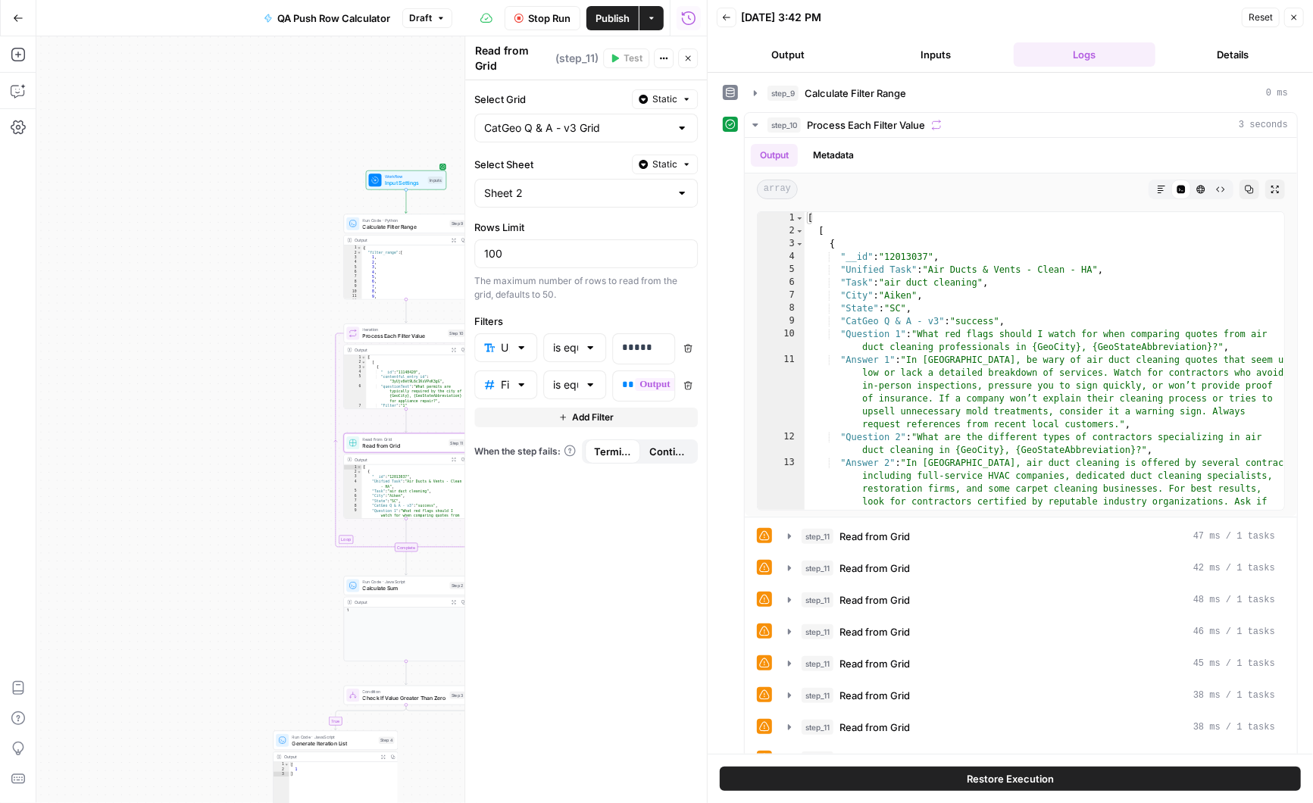
click at [691, 54] on icon "button" at bounding box center [687, 58] width 9 height 9
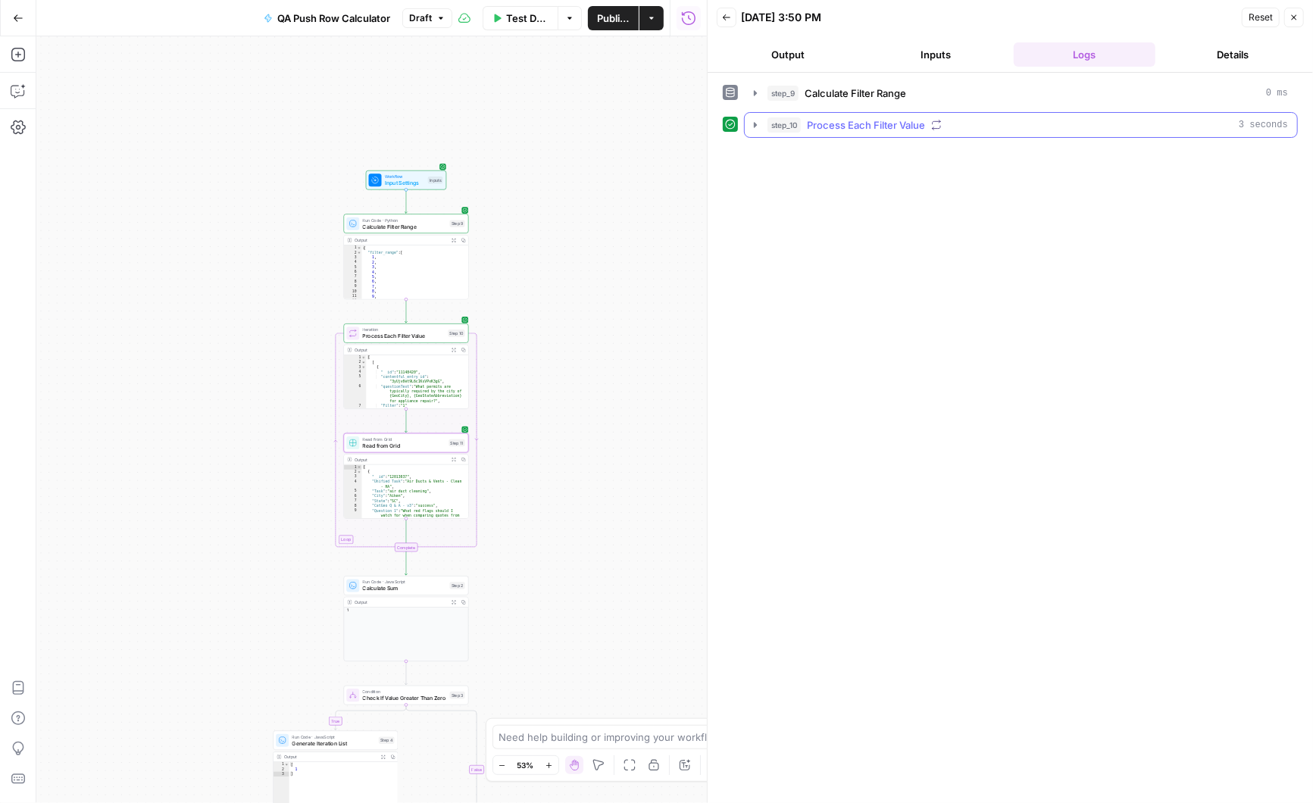
click at [758, 124] on icon "button" at bounding box center [755, 125] width 12 height 12
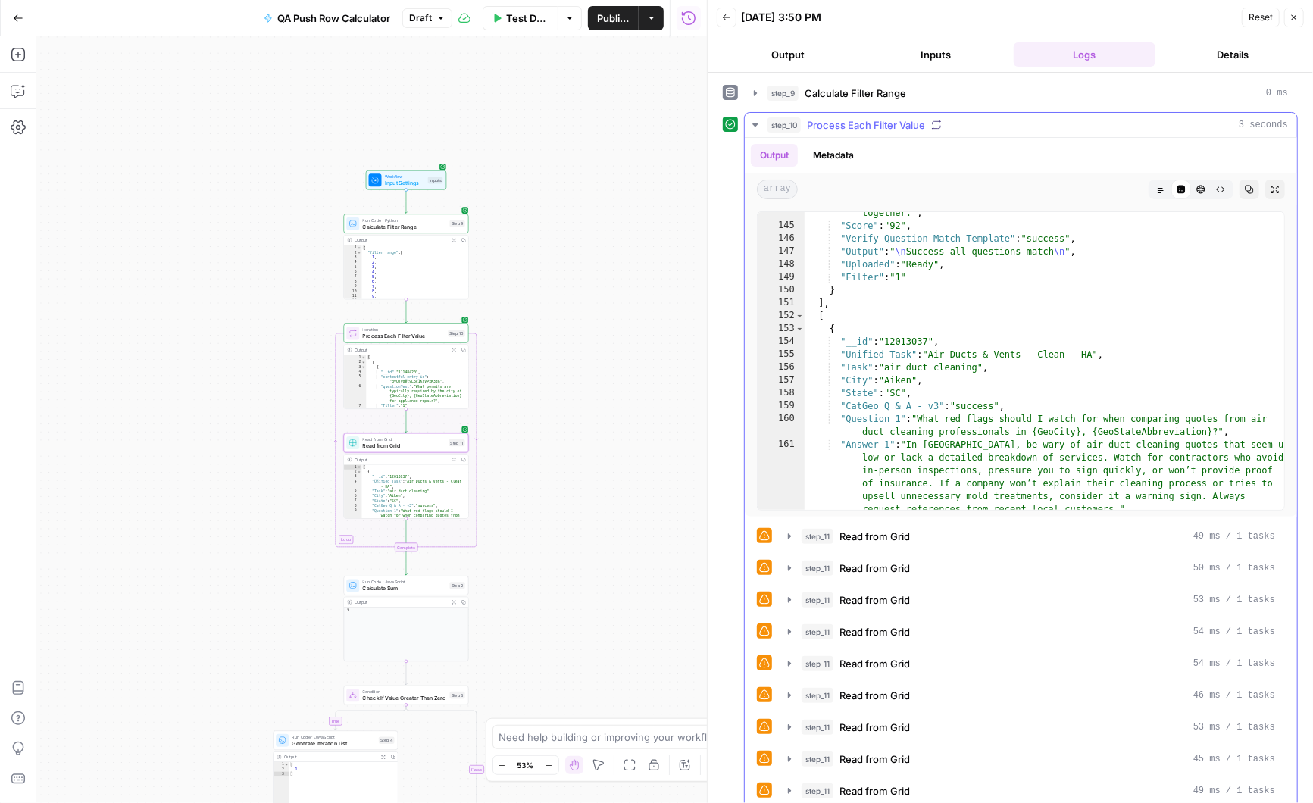
scroll to position [3025, 0]
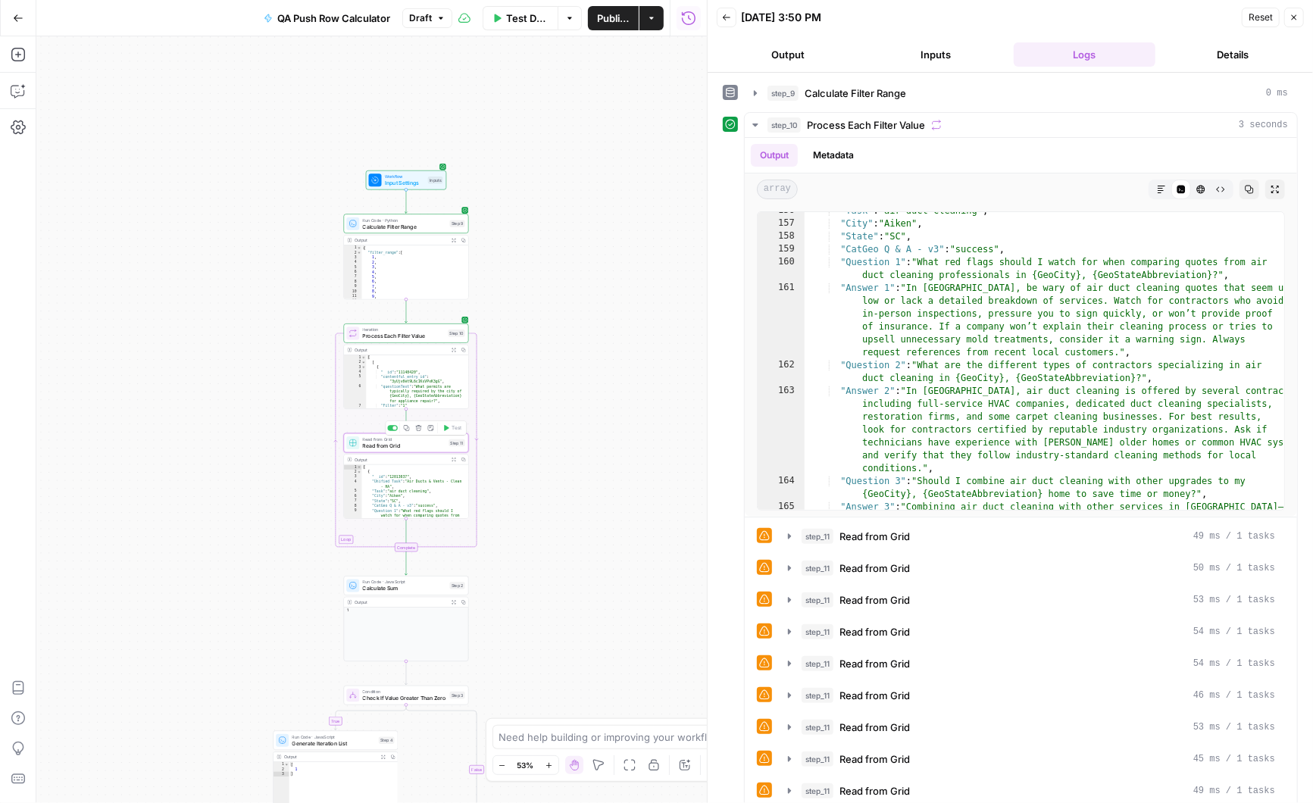
click at [411, 445] on span "Read from Grid" at bounding box center [404, 446] width 83 height 8
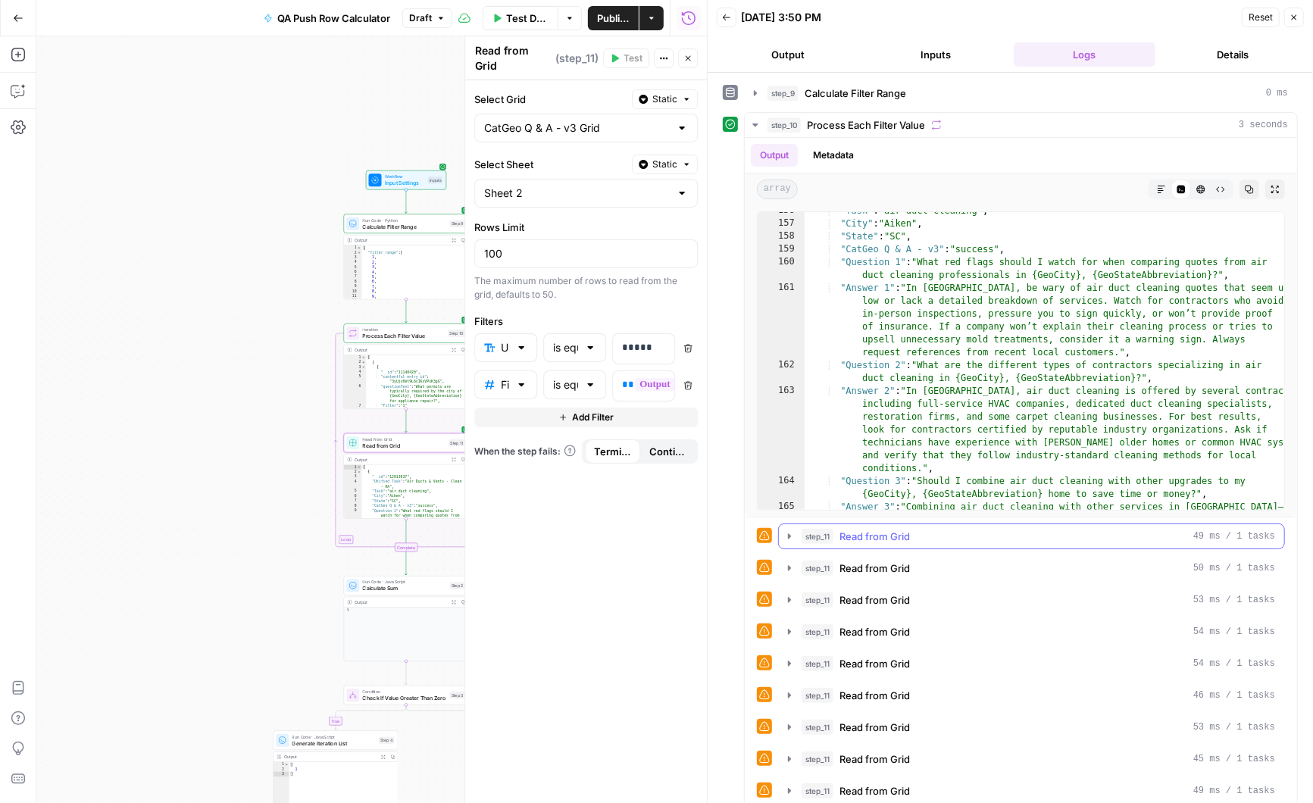
click at [792, 533] on icon "button" at bounding box center [789, 536] width 12 height 12
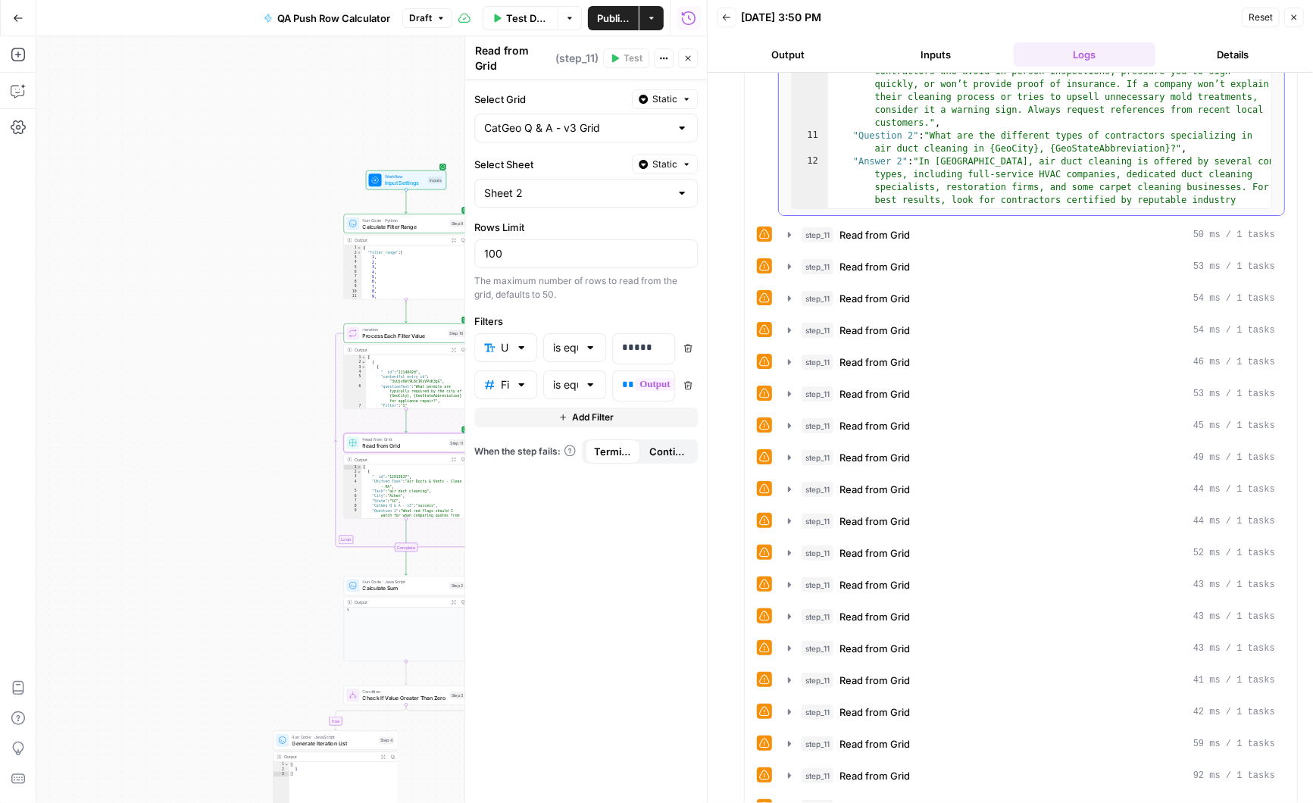
scroll to position [1023, 0]
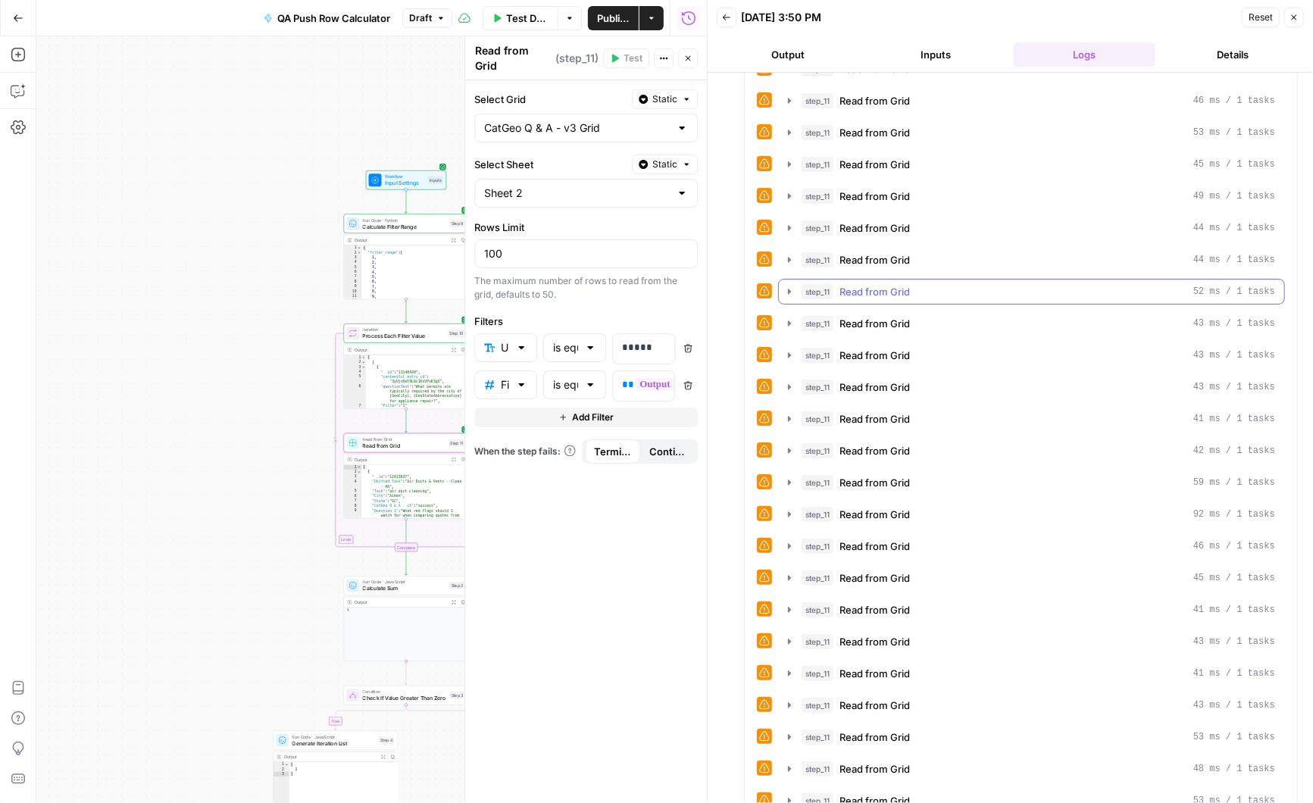
click at [788, 289] on icon "button" at bounding box center [789, 291] width 3 height 5
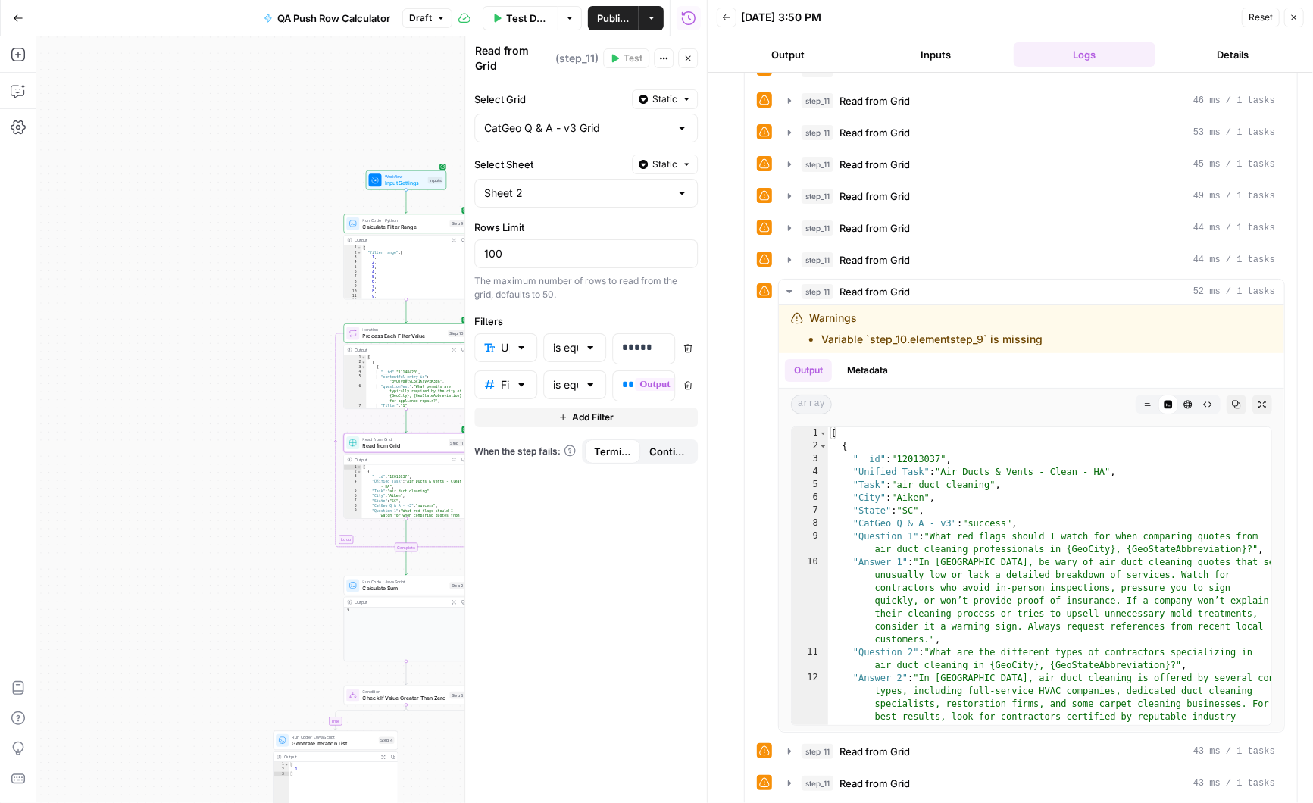
click at [592, 342] on div at bounding box center [590, 347] width 12 height 15
type input "is equal to"
click at [603, 302] on div "**********" at bounding box center [586, 441] width 242 height 723
click at [524, 340] on div at bounding box center [521, 347] width 12 height 15
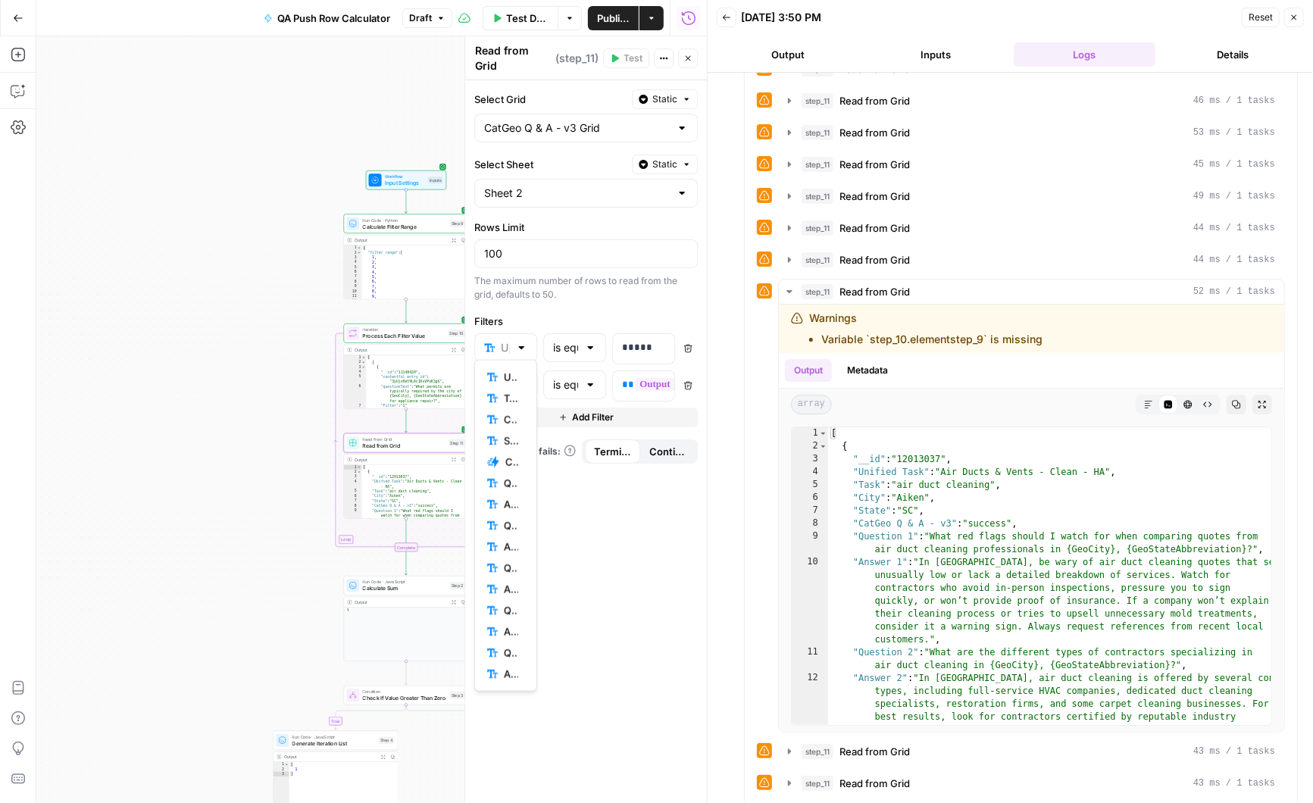
type input "Uploaded"
click at [573, 302] on div "**********" at bounding box center [586, 441] width 242 height 723
click at [589, 377] on div at bounding box center [590, 384] width 12 height 15
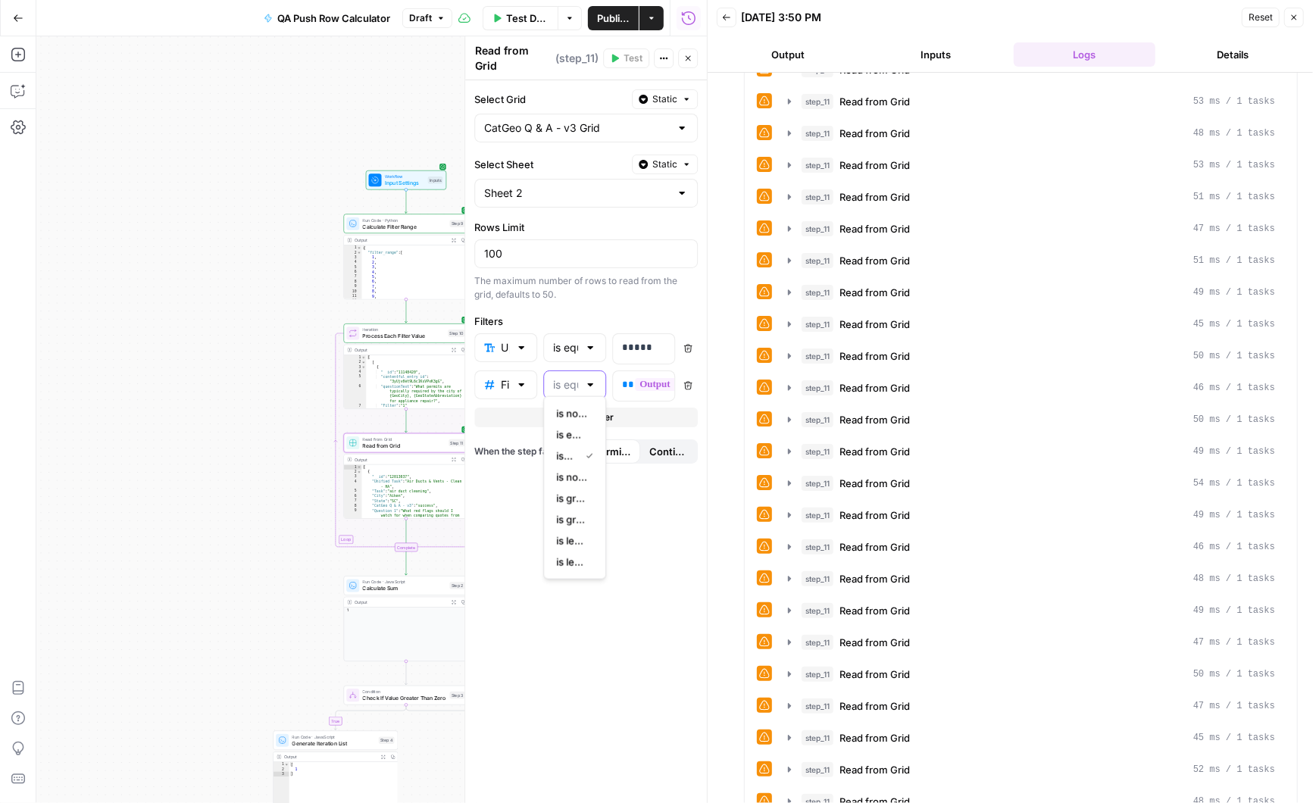
scroll to position [2147, 0]
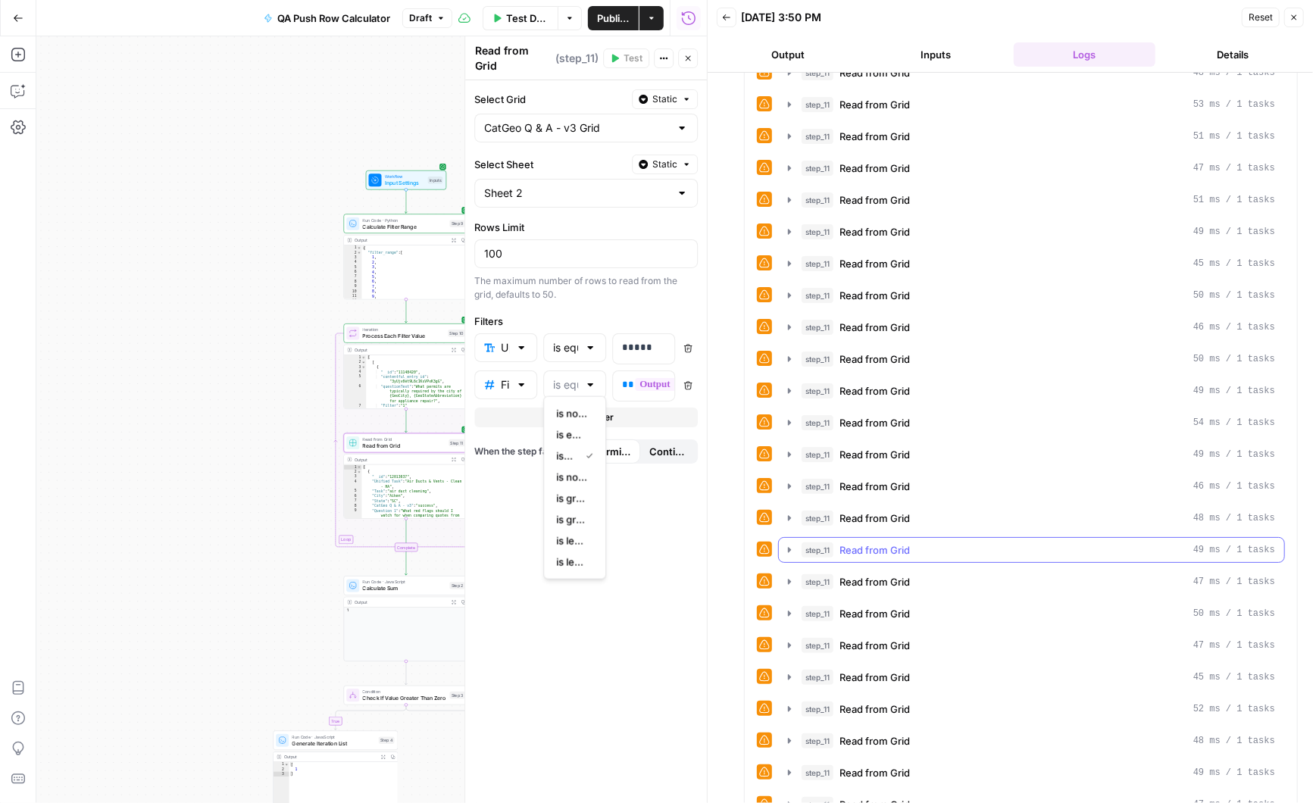
type input "is equal to"
click at [785, 544] on icon "button" at bounding box center [789, 550] width 12 height 12
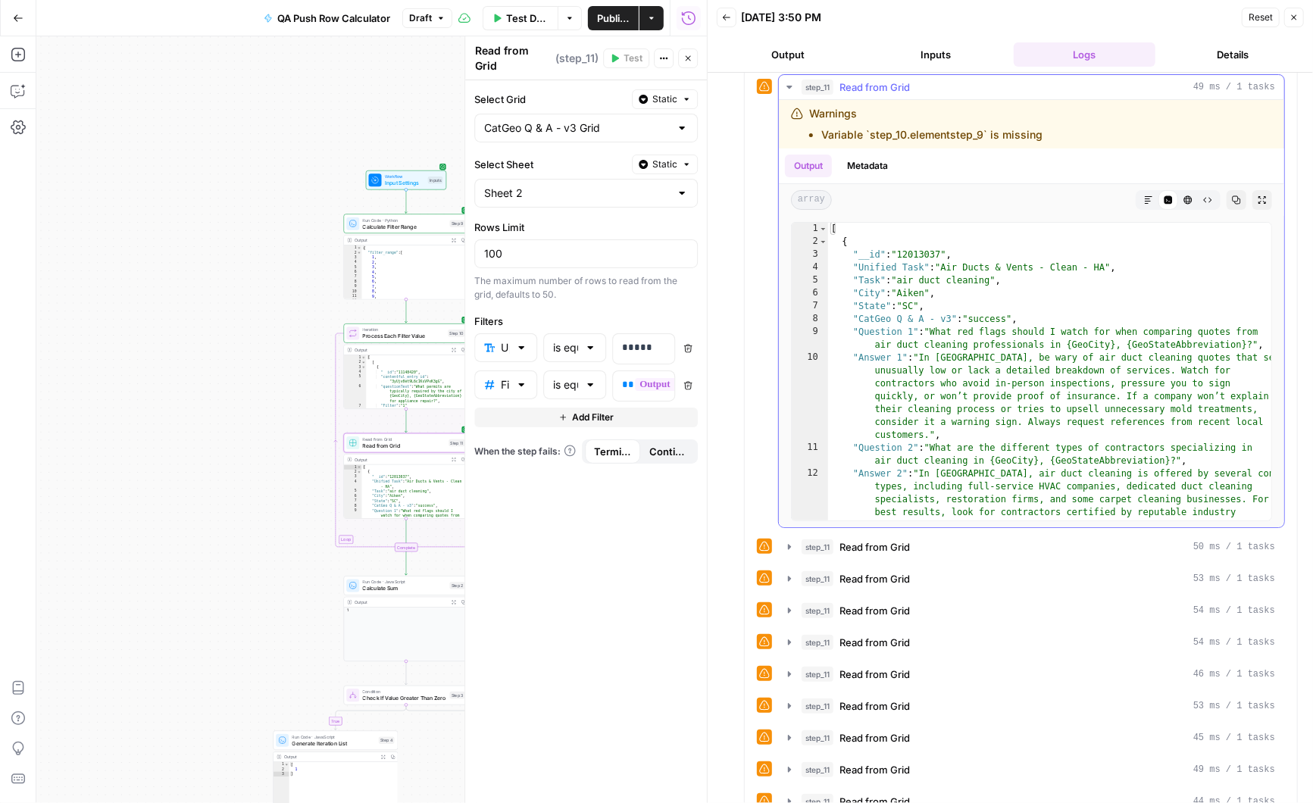
scroll to position [458, 0]
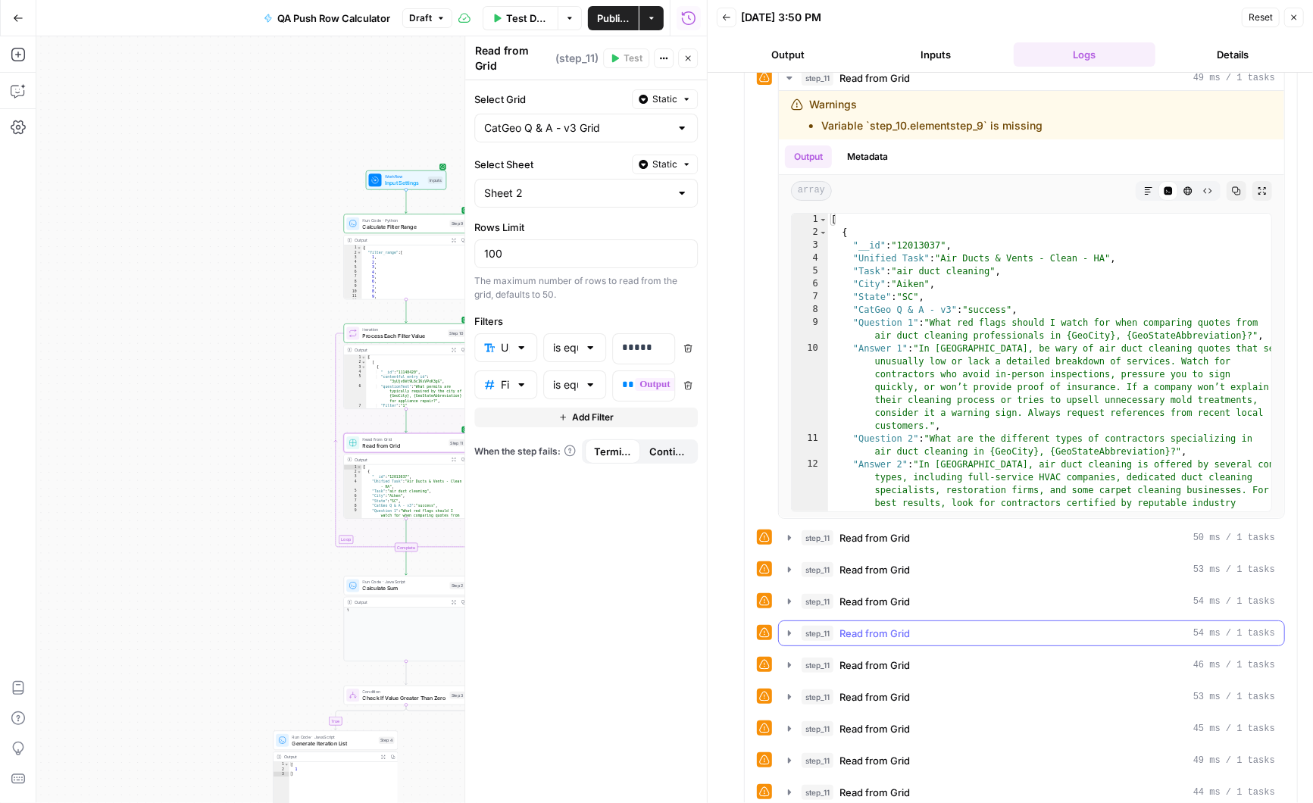
click at [786, 627] on icon "button" at bounding box center [789, 633] width 12 height 12
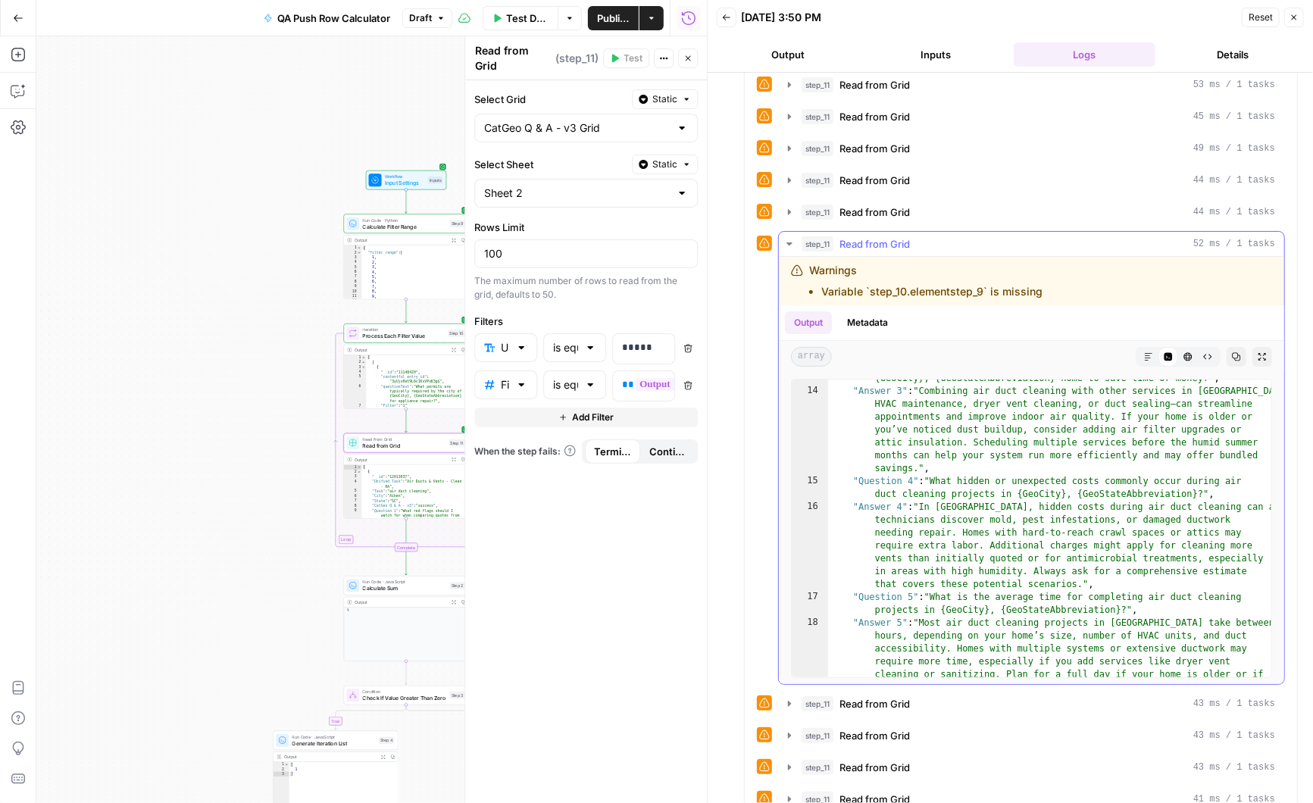
scroll to position [461, 0]
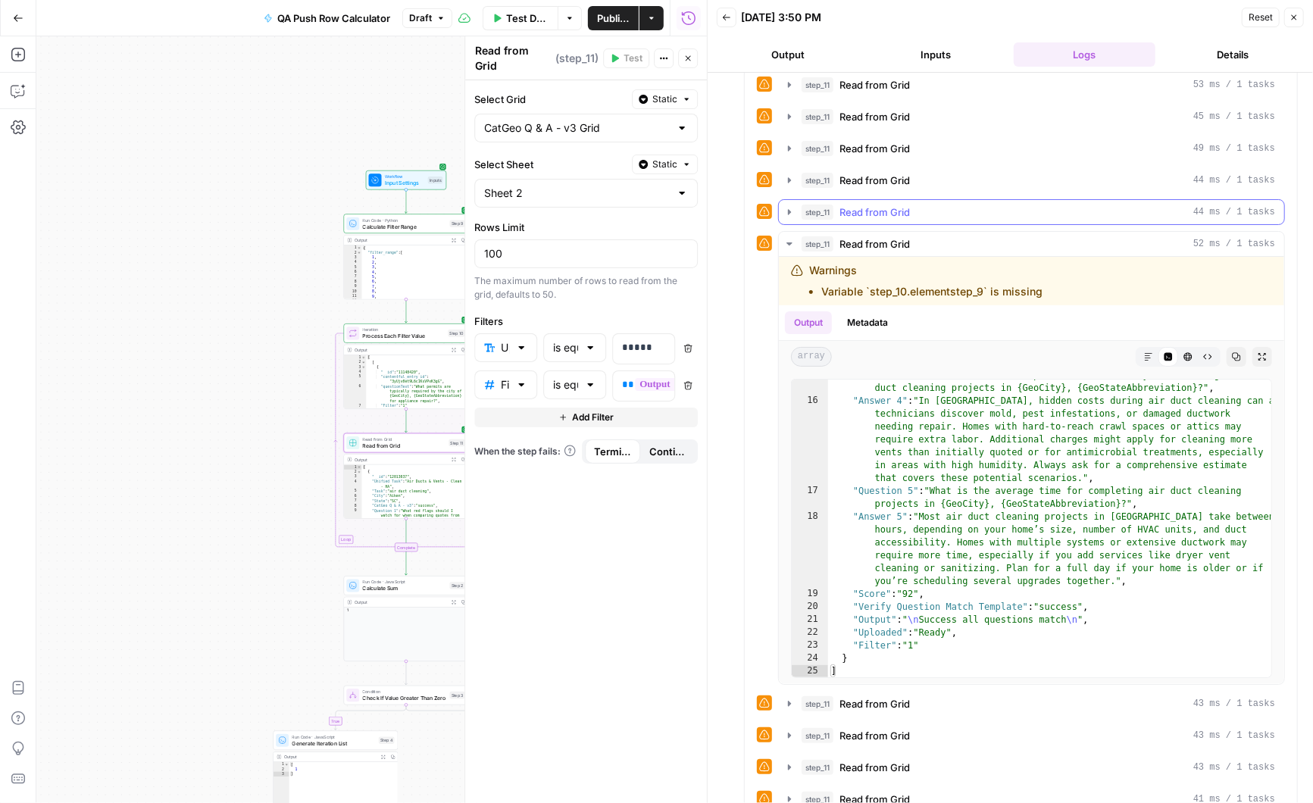
click at [790, 206] on icon "button" at bounding box center [789, 212] width 12 height 12
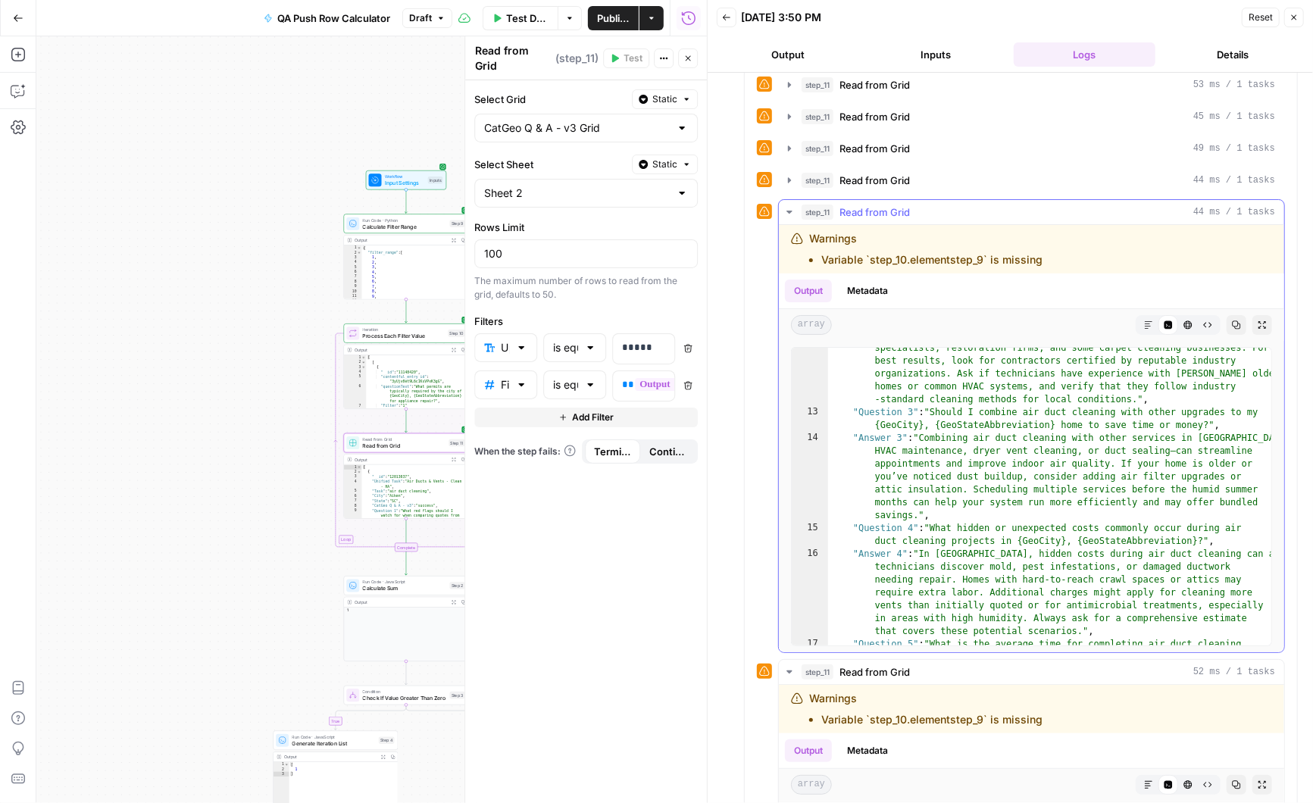
scroll to position [153, 0]
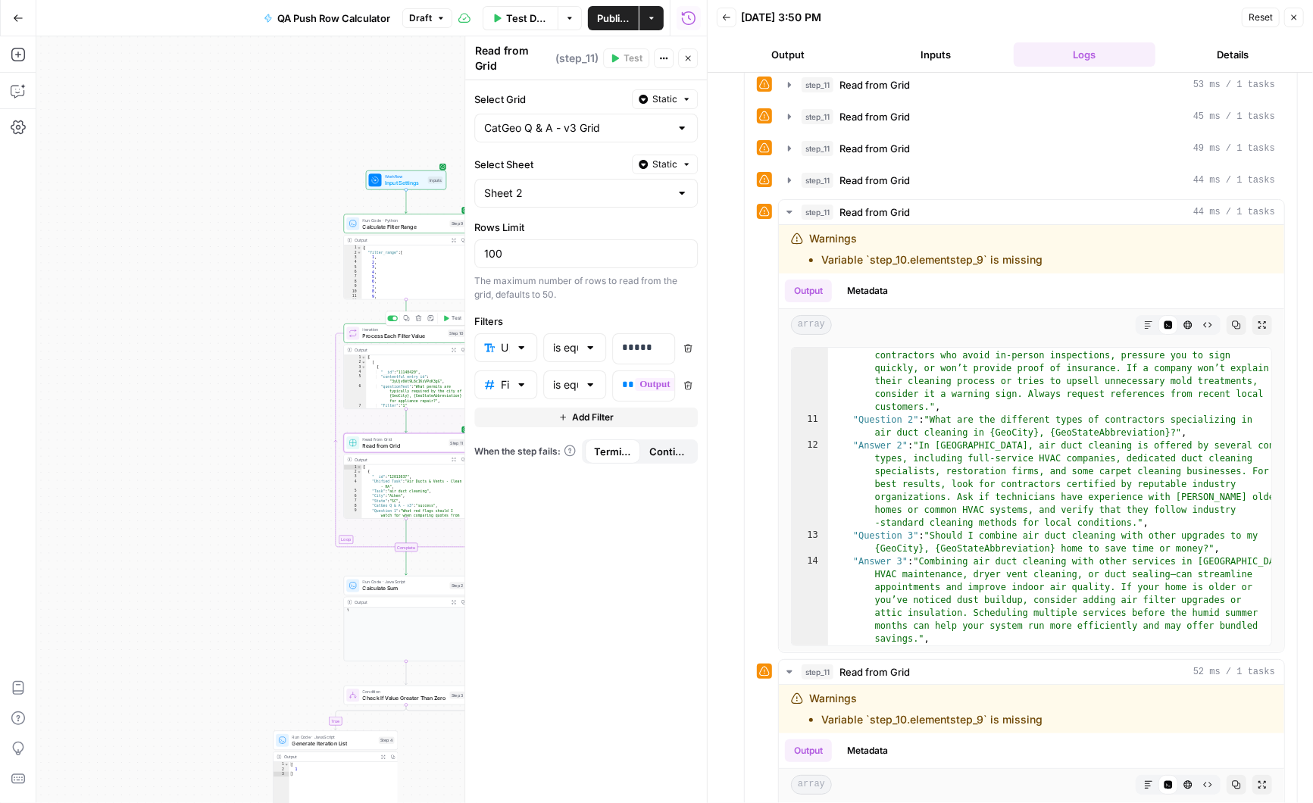
click at [408, 337] on span "Process Each Filter Value" at bounding box center [404, 336] width 83 height 8
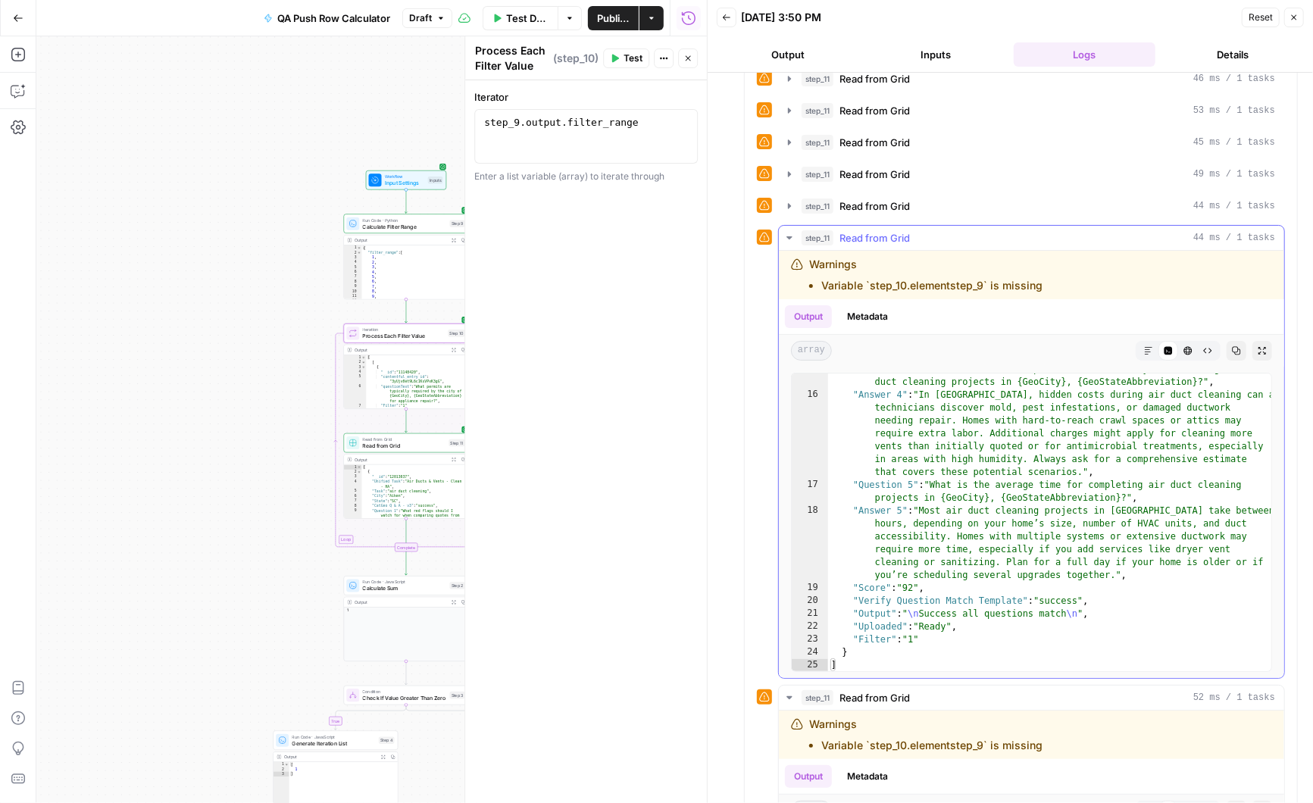
scroll to position [1491, 0]
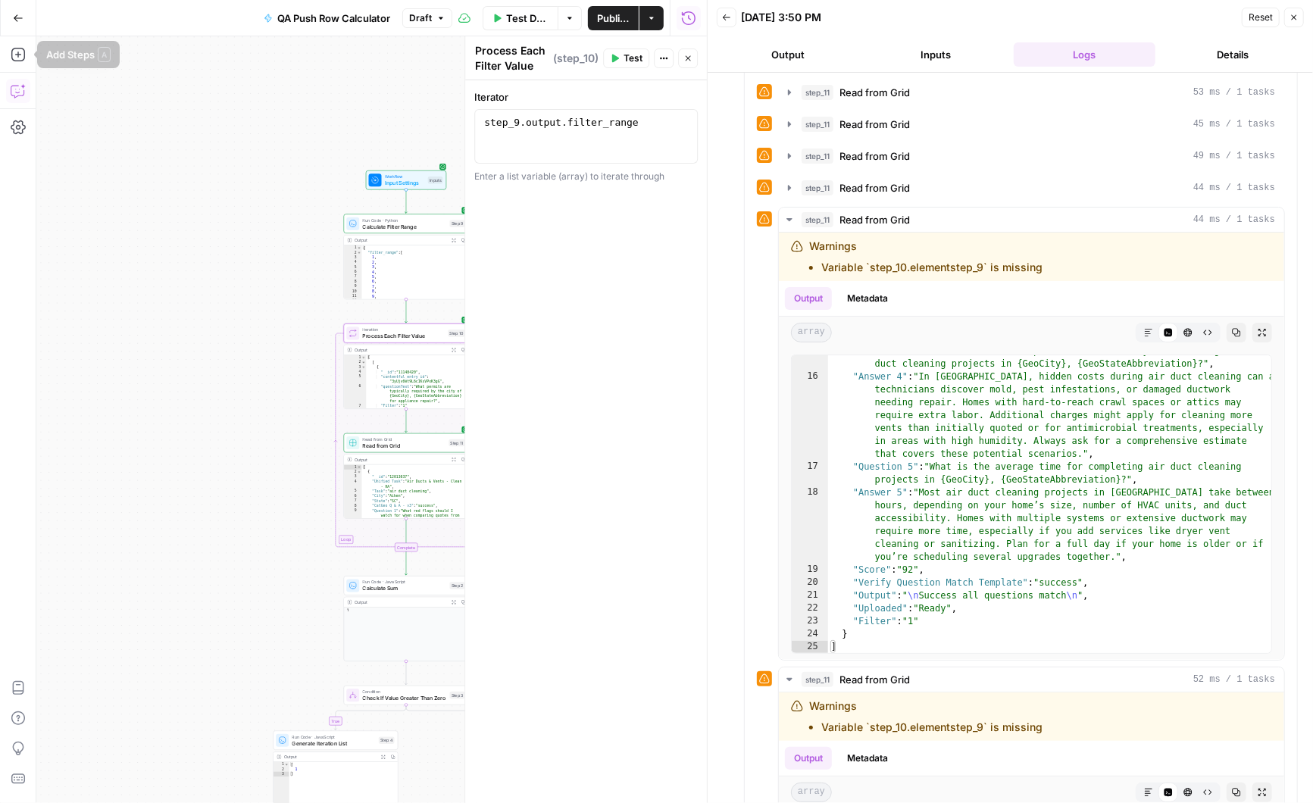
click at [19, 89] on icon "button" at bounding box center [19, 89] width 0 height 0
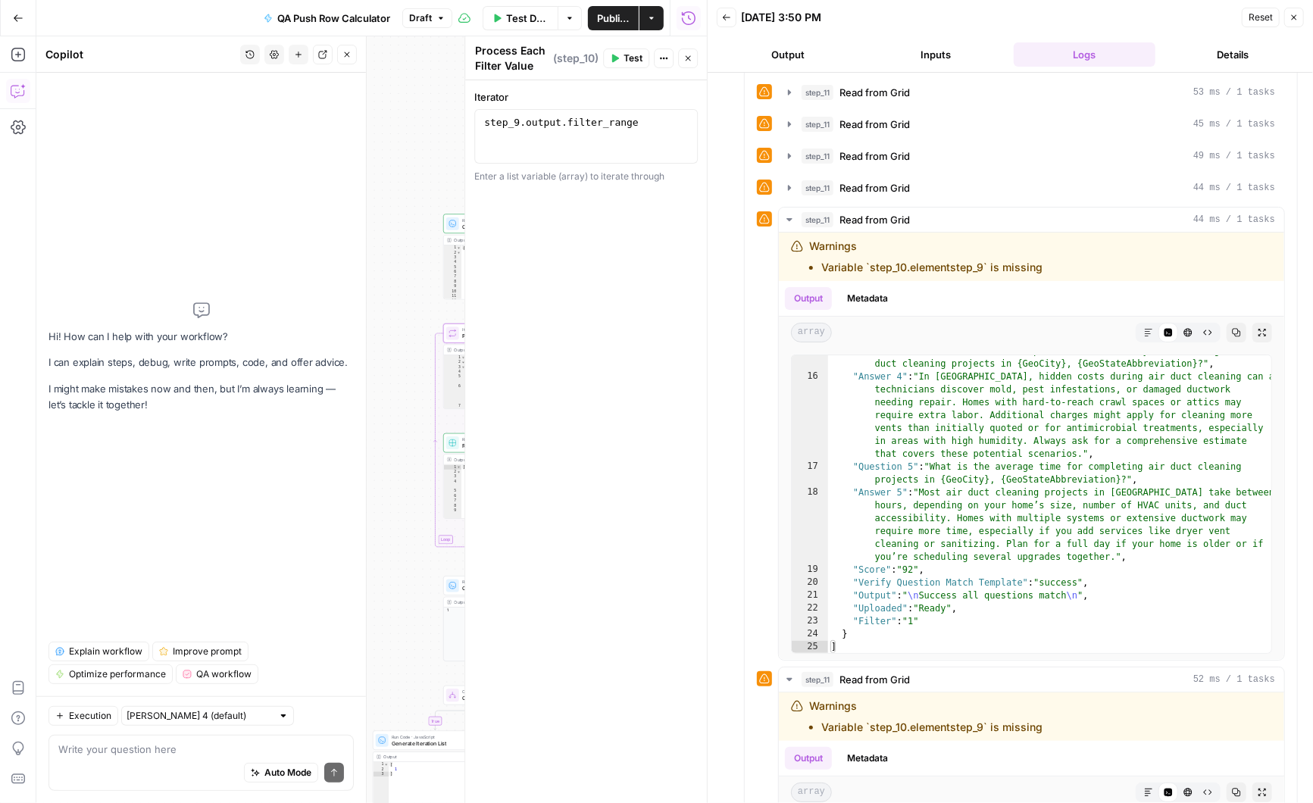
click at [114, 750] on textarea at bounding box center [201, 749] width 286 height 15
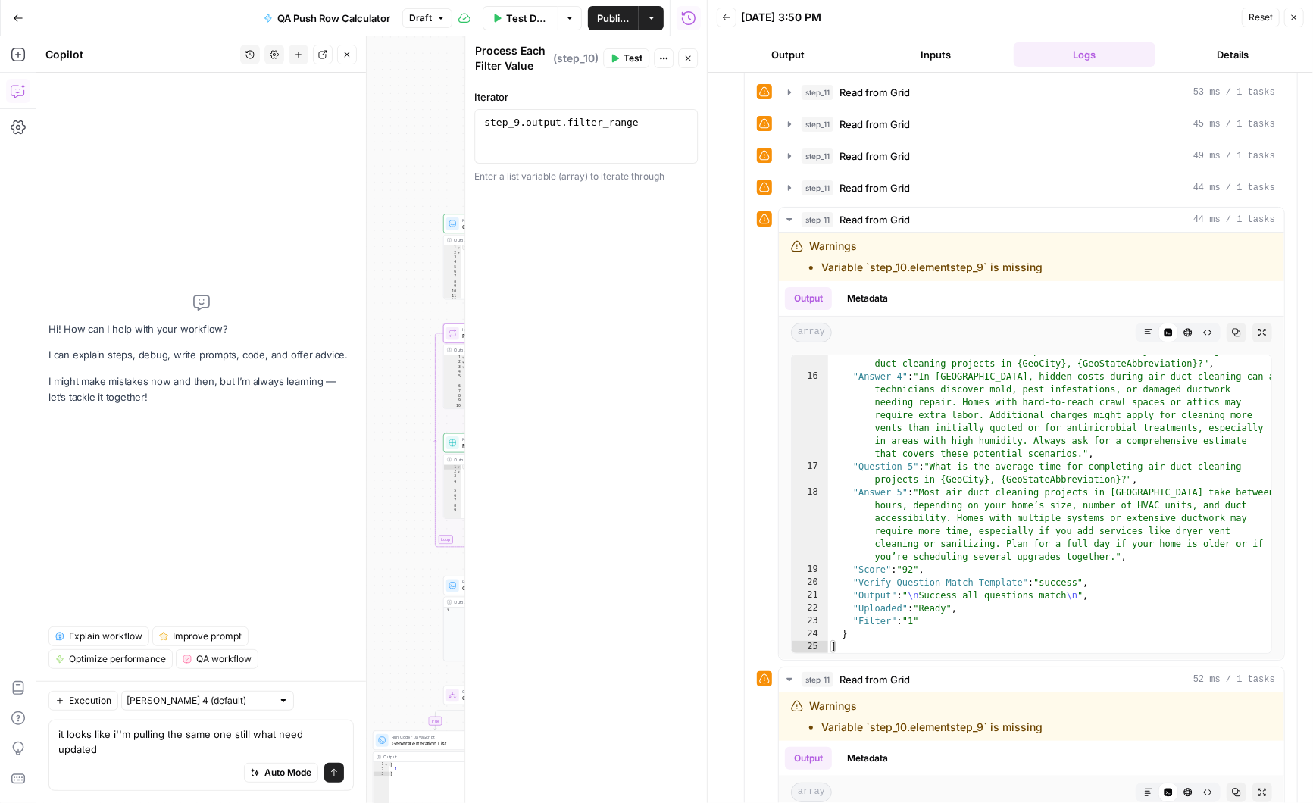
click at [249, 749] on textarea "it looks like i''m pulling the same one still what need updated" at bounding box center [201, 742] width 286 height 30
type textarea "it looks like i''m pulling the same one still during the loop what need updated"
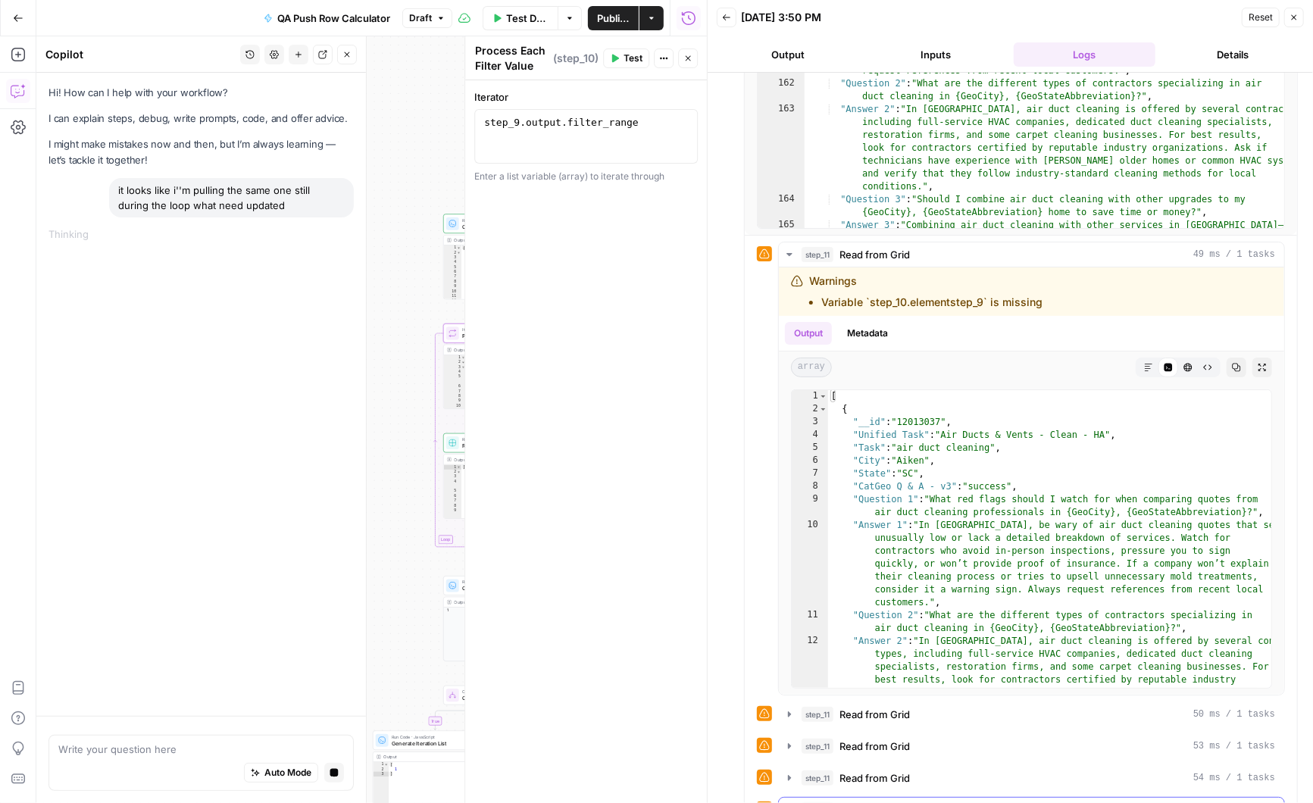
scroll to position [0, 0]
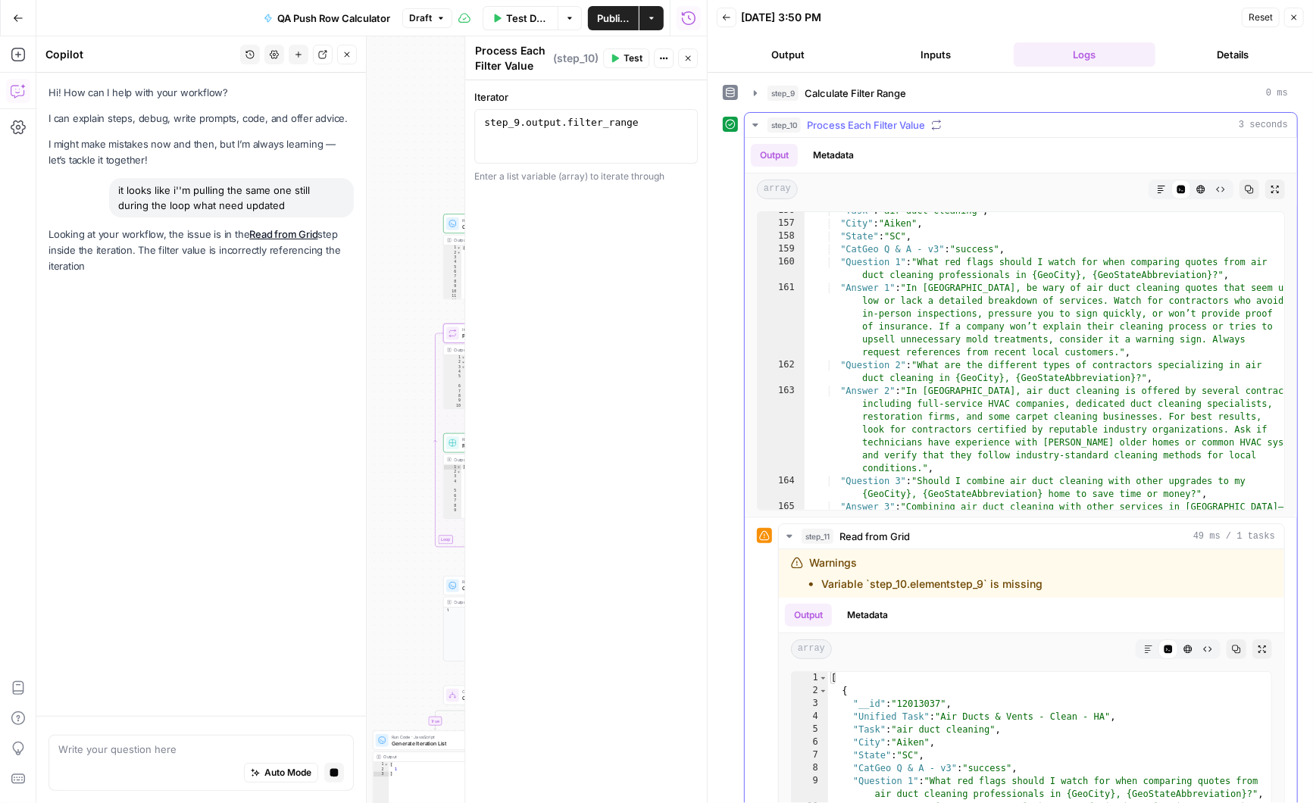
click at [757, 121] on icon "button" at bounding box center [755, 125] width 12 height 12
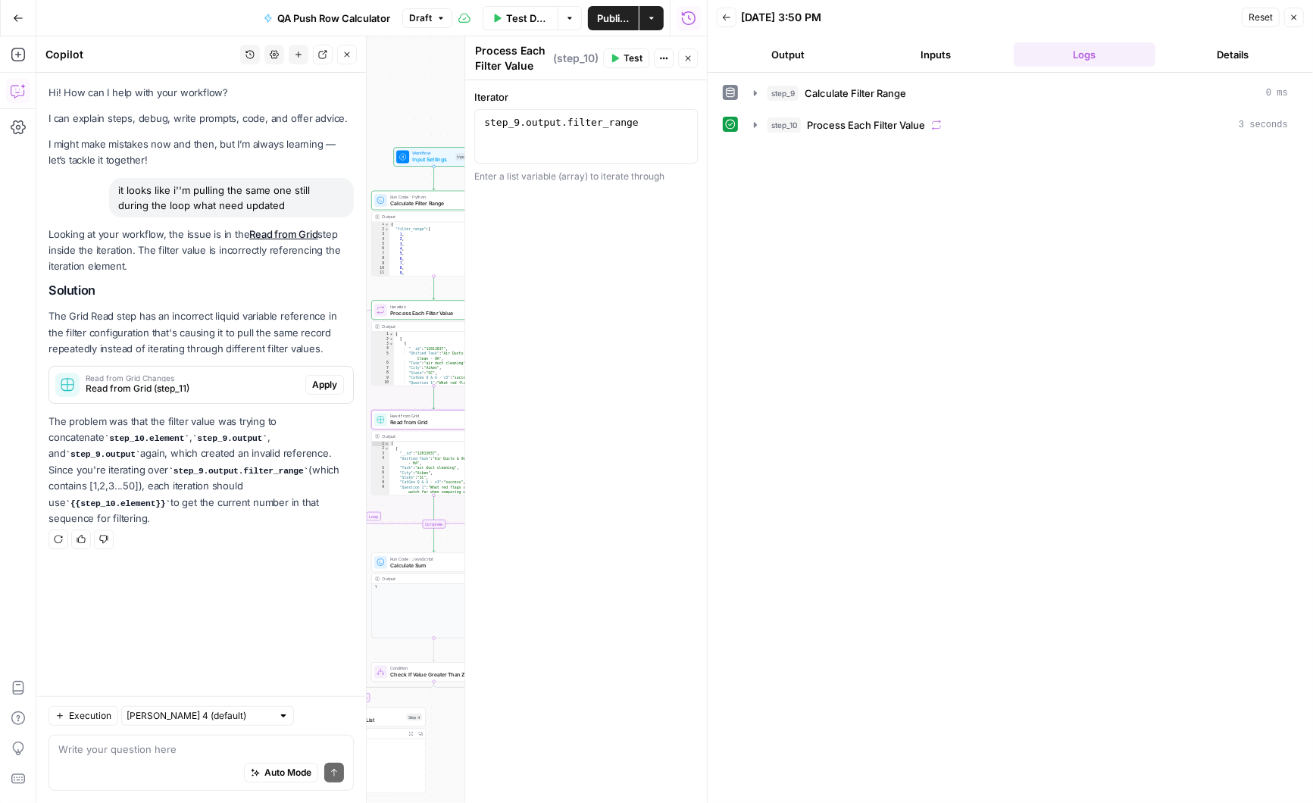
click at [330, 386] on span "Apply" at bounding box center [324, 385] width 25 height 14
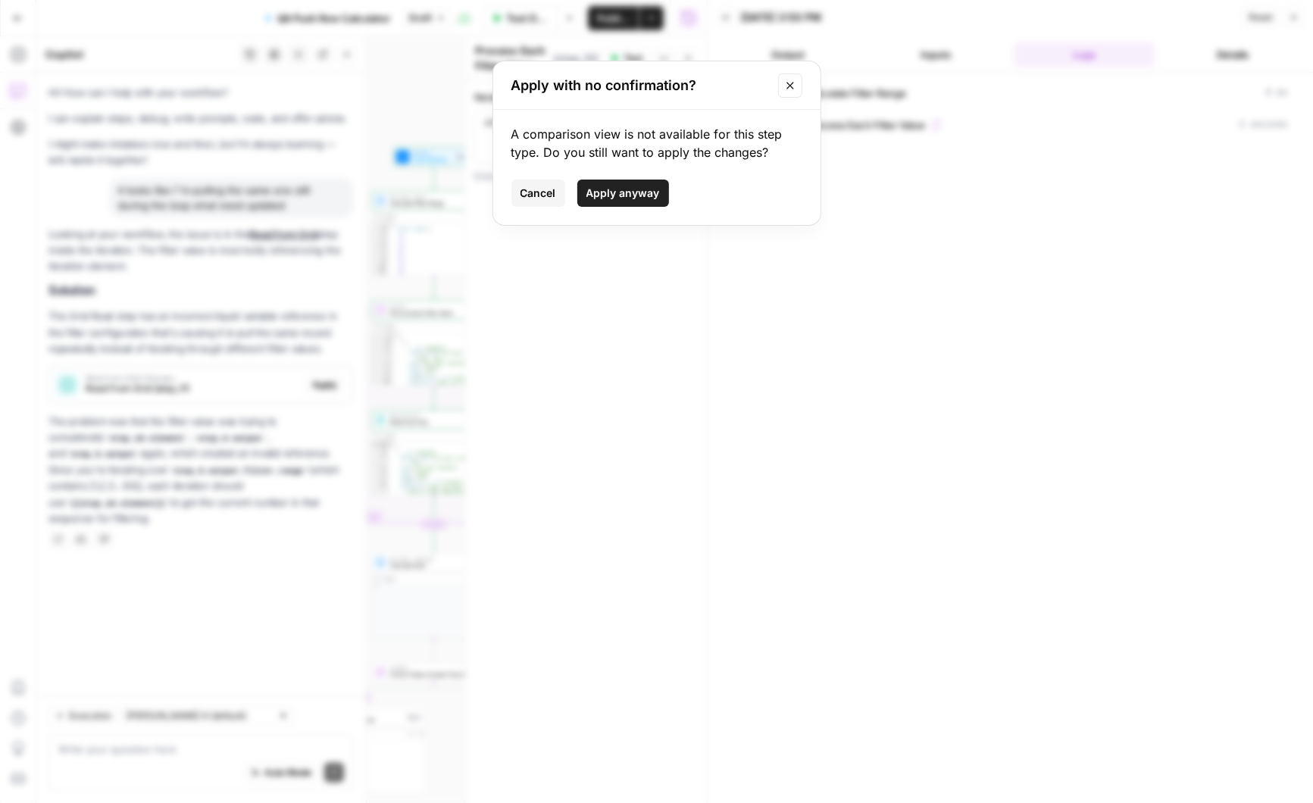
click at [625, 197] on span "Apply anyway" at bounding box center [622, 193] width 73 height 15
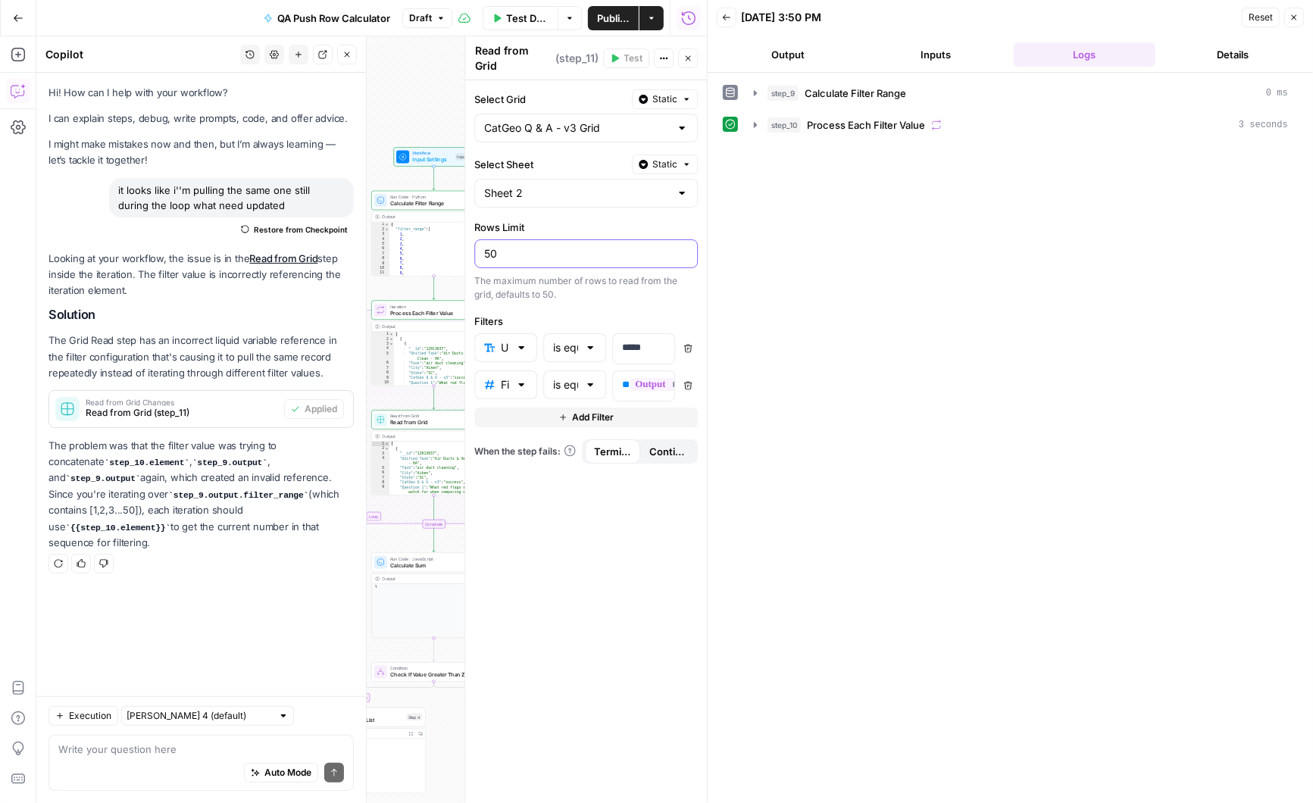
drag, startPoint x: 512, startPoint y: 248, endPoint x: 469, endPoint y: 248, distance: 43.2
click at [469, 248] on div "**********" at bounding box center [585, 419] width 242 height 767
type input "100"
click at [594, 569] on div "**********" at bounding box center [586, 441] width 242 height 723
click at [433, 95] on div "true false Workflow Input Settings Inputs Run Code · Python Calculate Filter Ra…" at bounding box center [371, 419] width 671 height 767
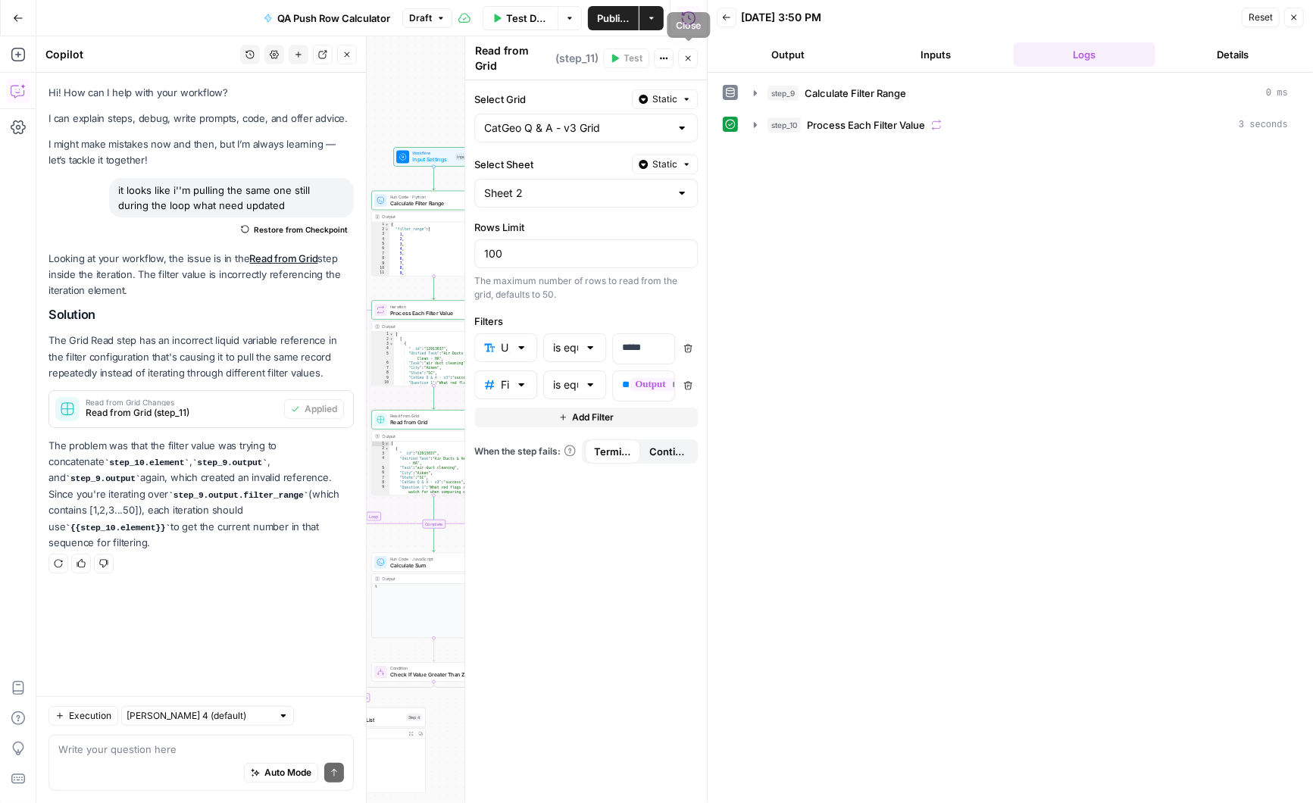
click at [686, 54] on icon "button" at bounding box center [687, 58] width 9 height 9
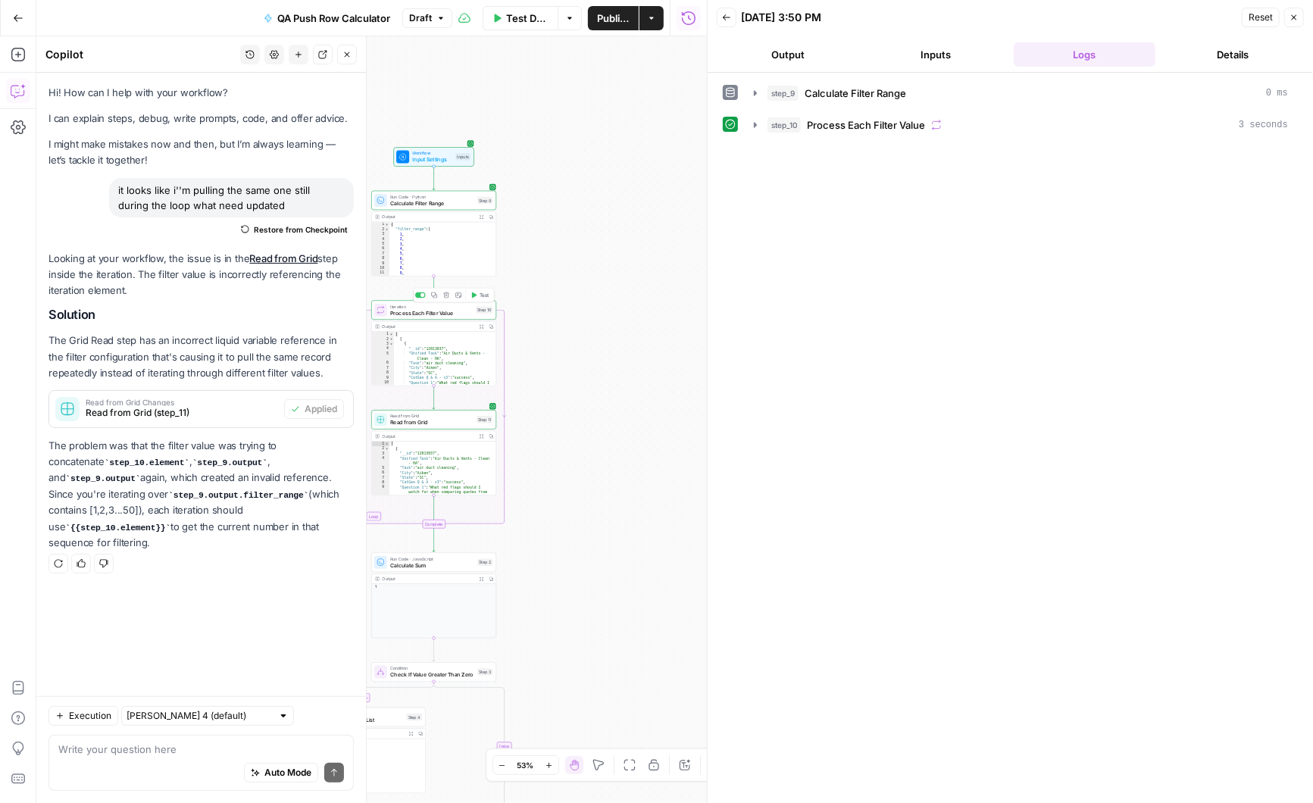
click at [472, 293] on icon "button" at bounding box center [474, 295] width 5 height 6
click at [752, 126] on icon "button" at bounding box center [752, 125] width 12 height 12
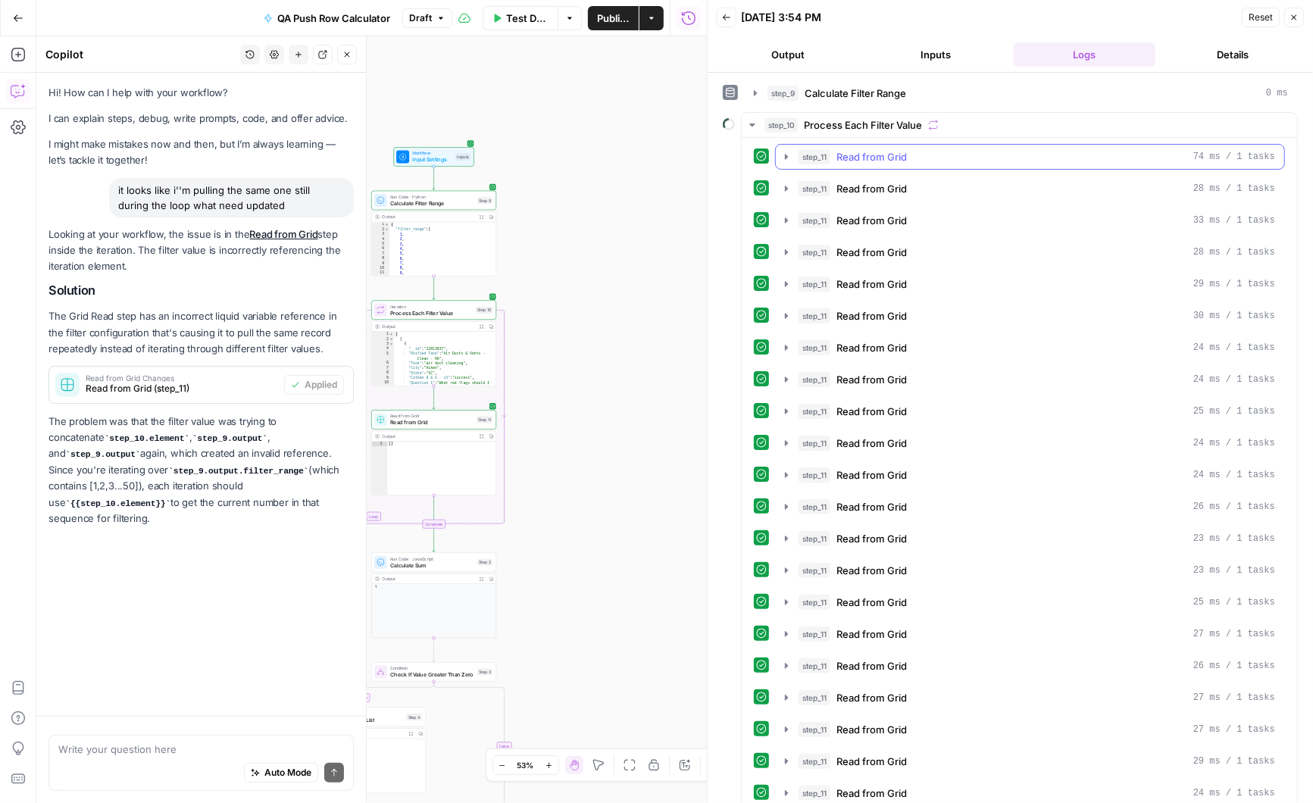
click at [781, 157] on icon "button" at bounding box center [786, 157] width 12 height 12
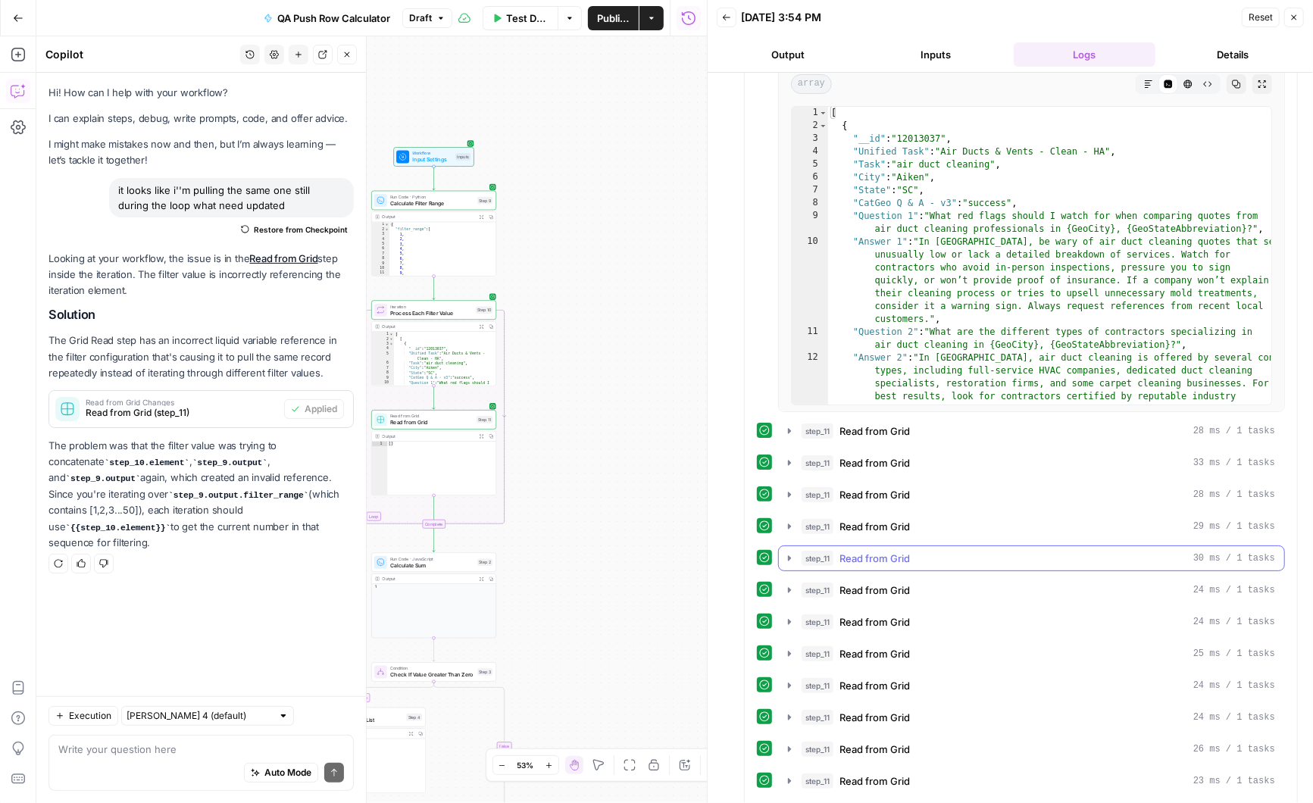
scroll to position [533, 0]
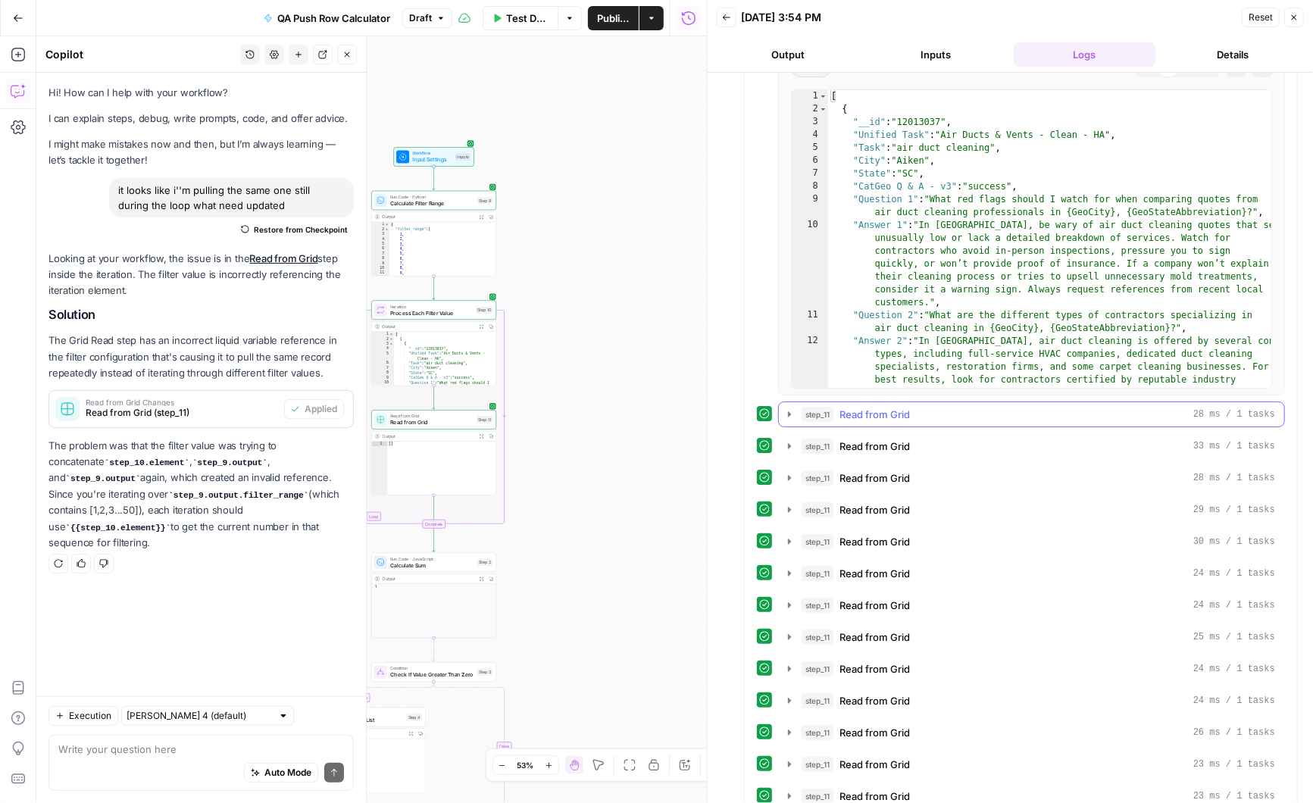
click at [797, 418] on button "step_11 Read from Grid 28 ms / 1 tasks" at bounding box center [1031, 414] width 505 height 24
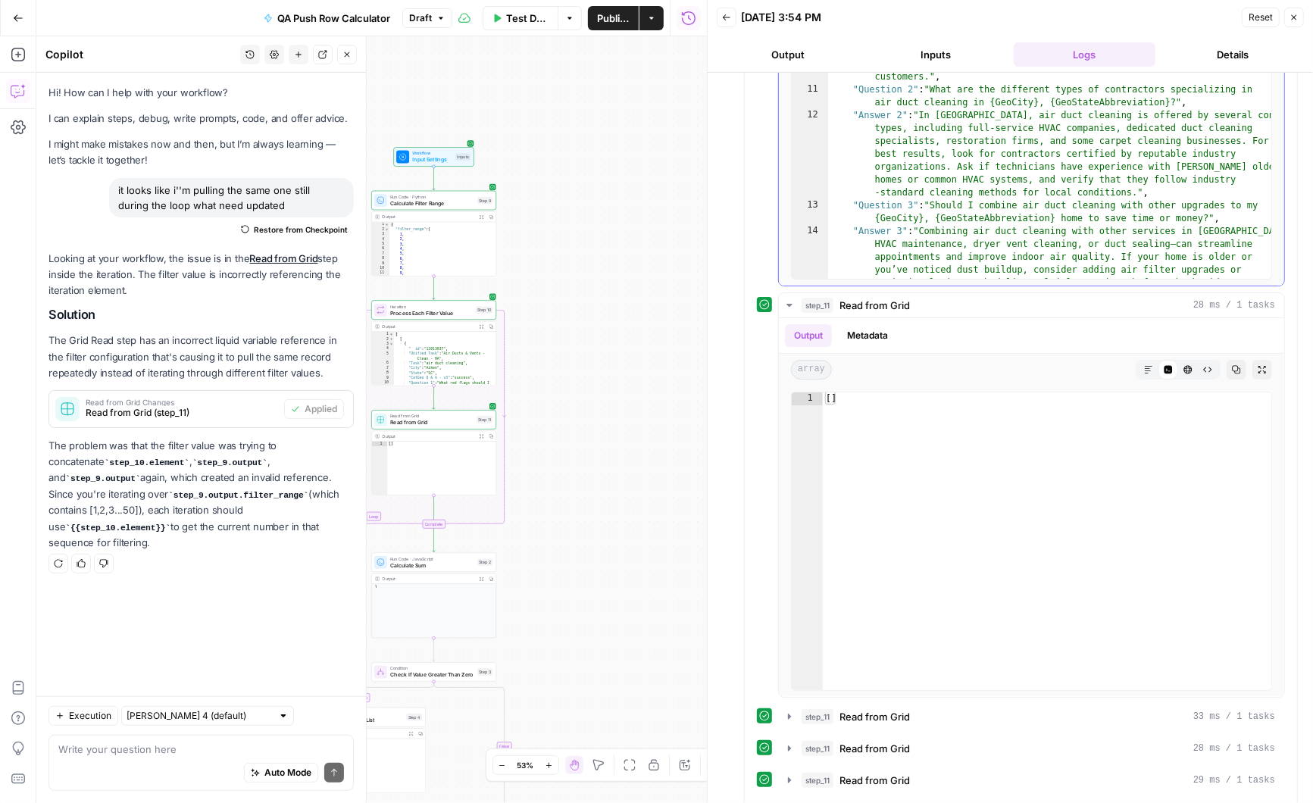
scroll to position [544, 0]
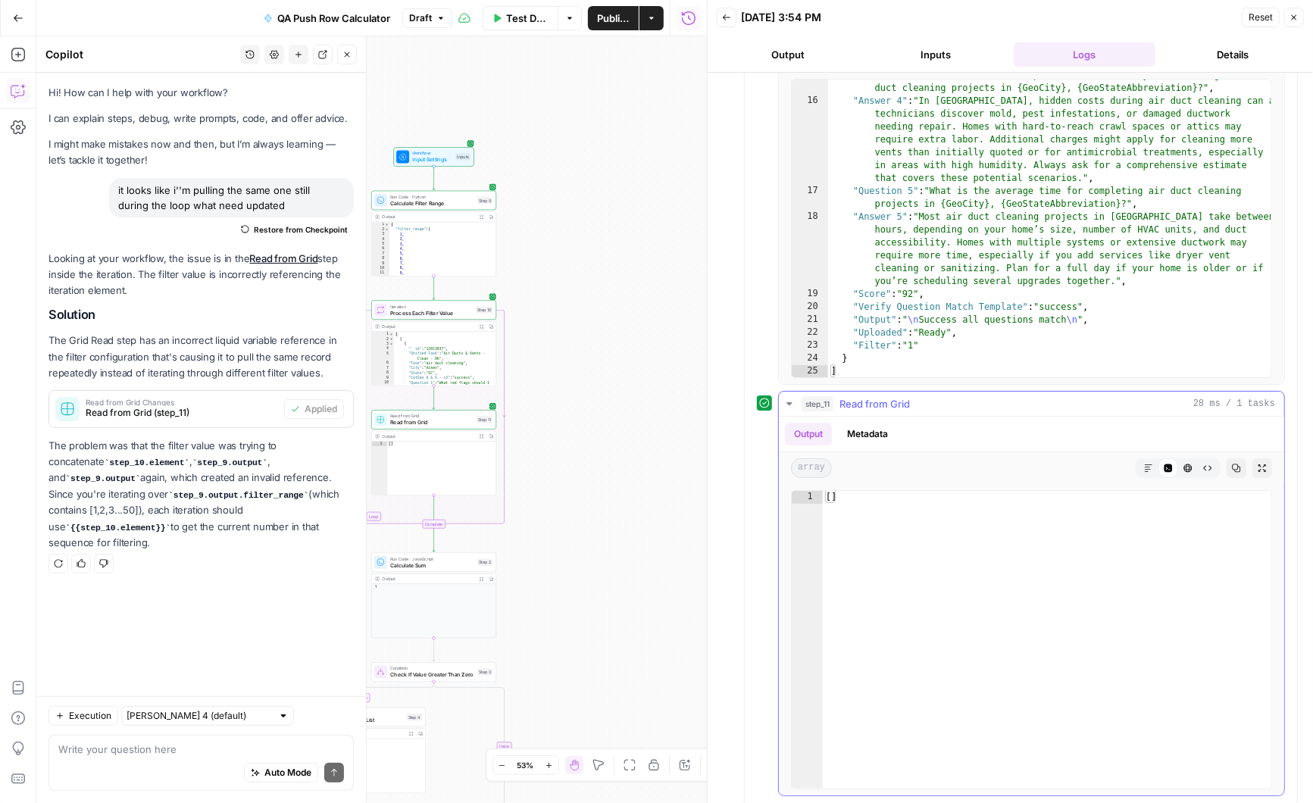
click at [790, 398] on icon "button" at bounding box center [789, 404] width 12 height 12
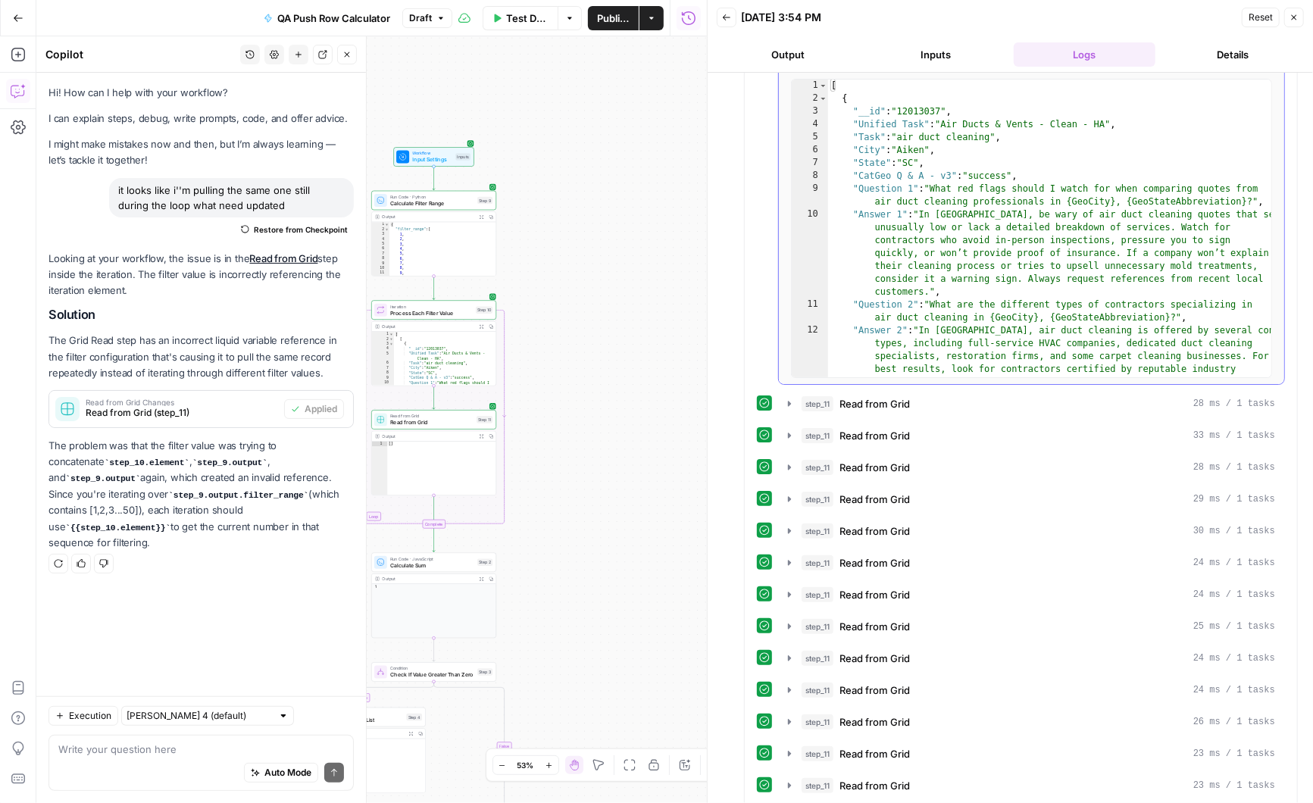
scroll to position [0, 0]
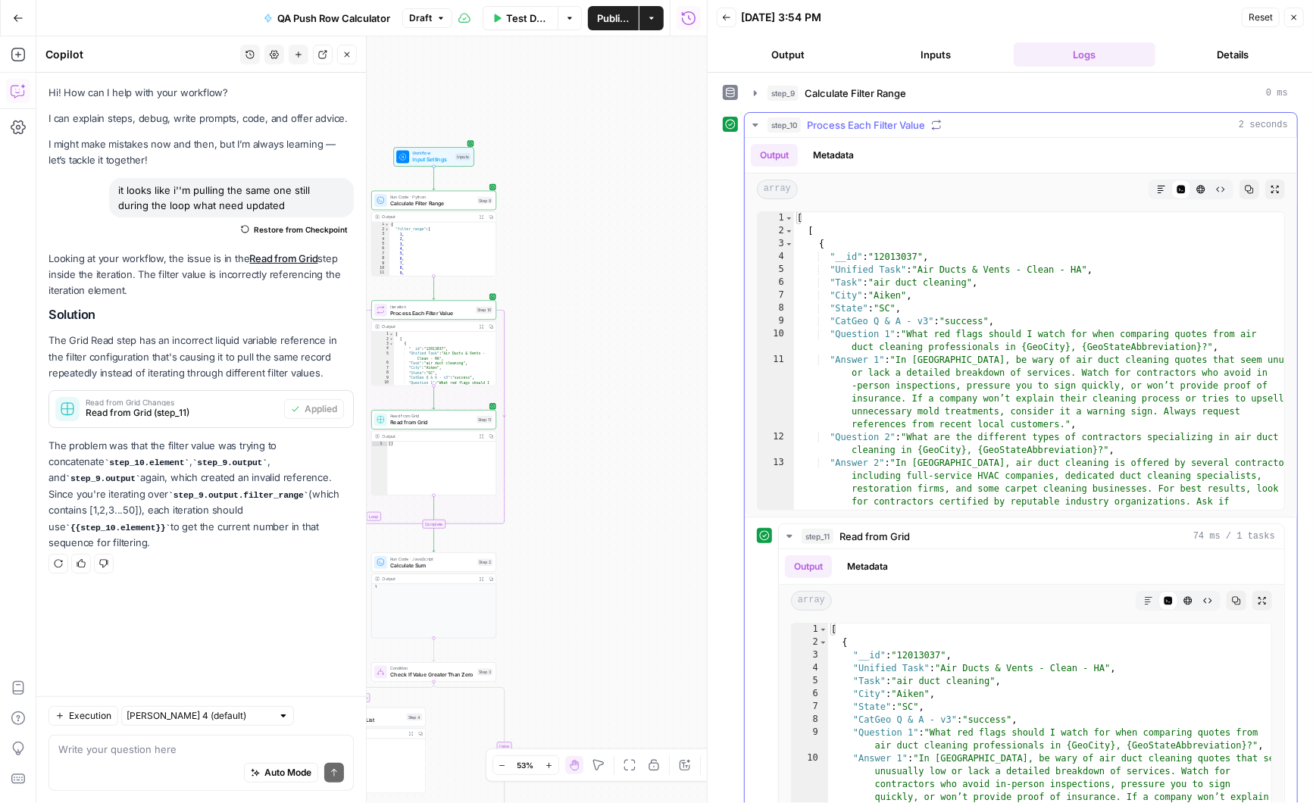
click at [755, 122] on icon "button" at bounding box center [755, 125] width 12 height 12
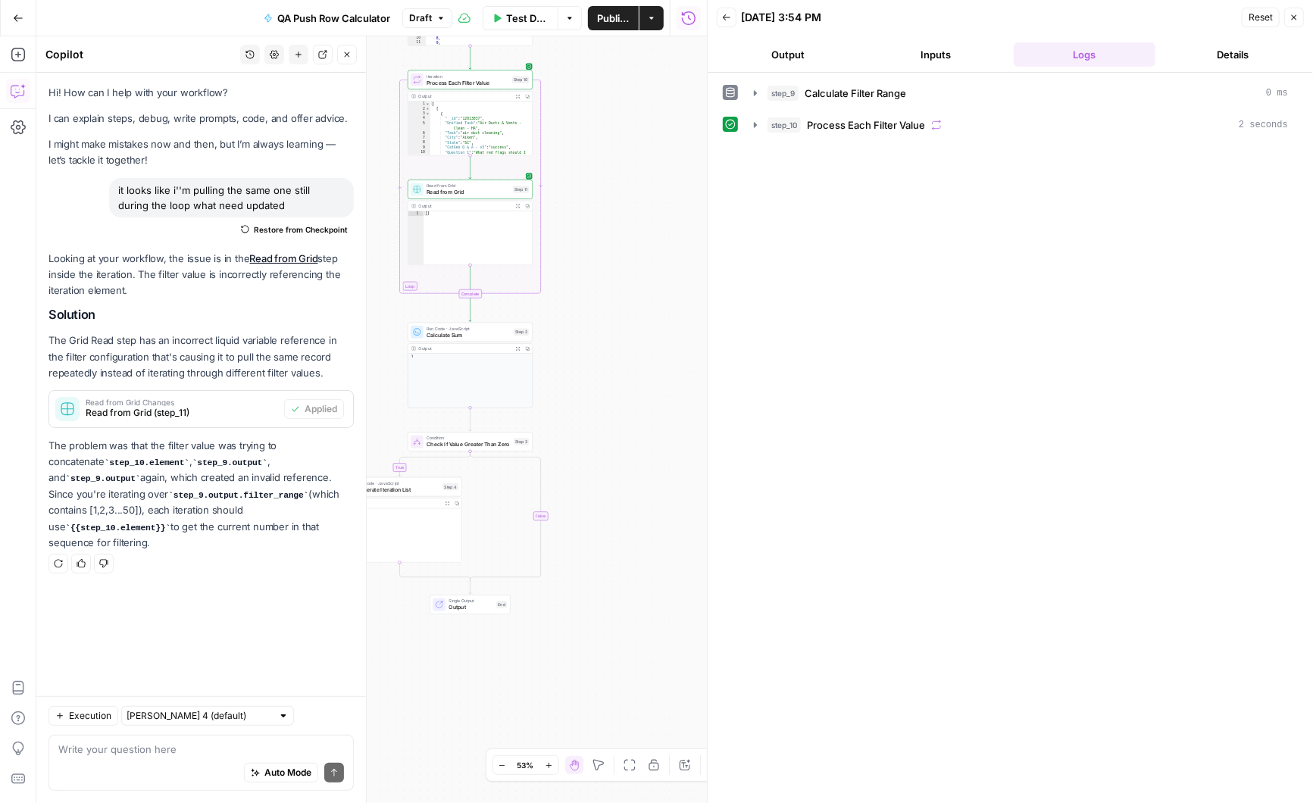
drag, startPoint x: 561, startPoint y: 505, endPoint x: 598, endPoint y: 274, distance: 234.7
click at [599, 272] on div "true false Workflow Input Settings Inputs Run Code · Python Calculate Filter Ra…" at bounding box center [371, 419] width 671 height 767
click at [514, 314] on button "Test" at bounding box center [517, 314] width 25 height 11
click at [757, 156] on icon "button" at bounding box center [755, 157] width 12 height 12
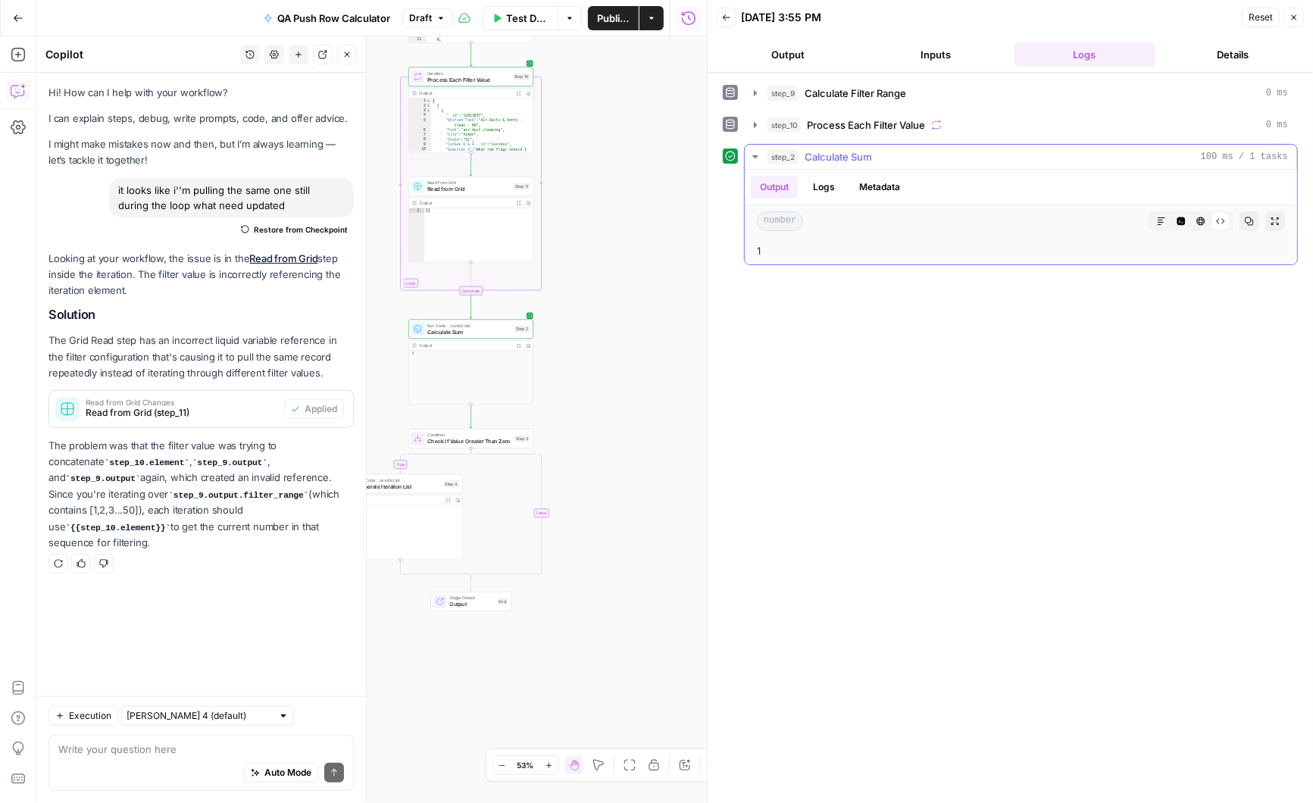
click at [755, 155] on icon "button" at bounding box center [754, 156] width 5 height 3
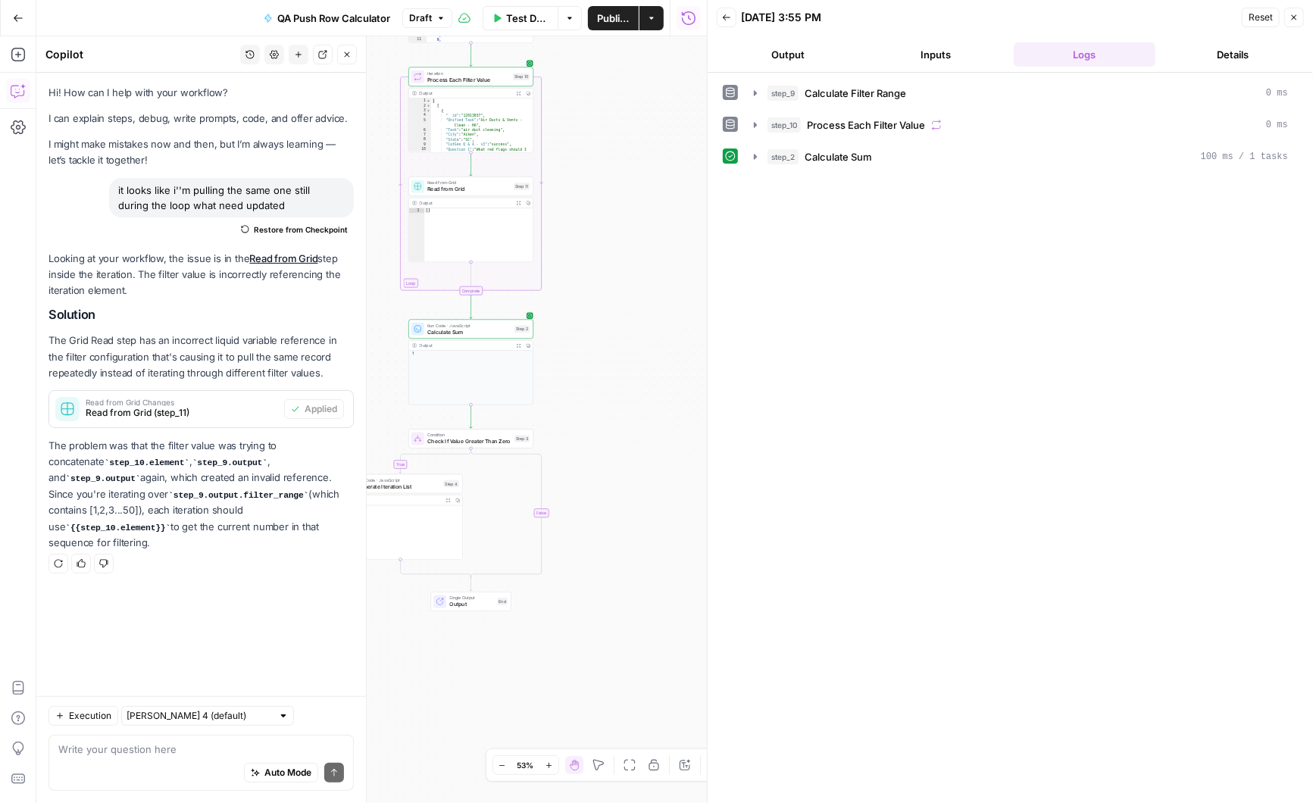
click at [634, 333] on div "true false Workflow Input Settings Inputs Run Code · Python Calculate Filter Ra…" at bounding box center [371, 419] width 671 height 767
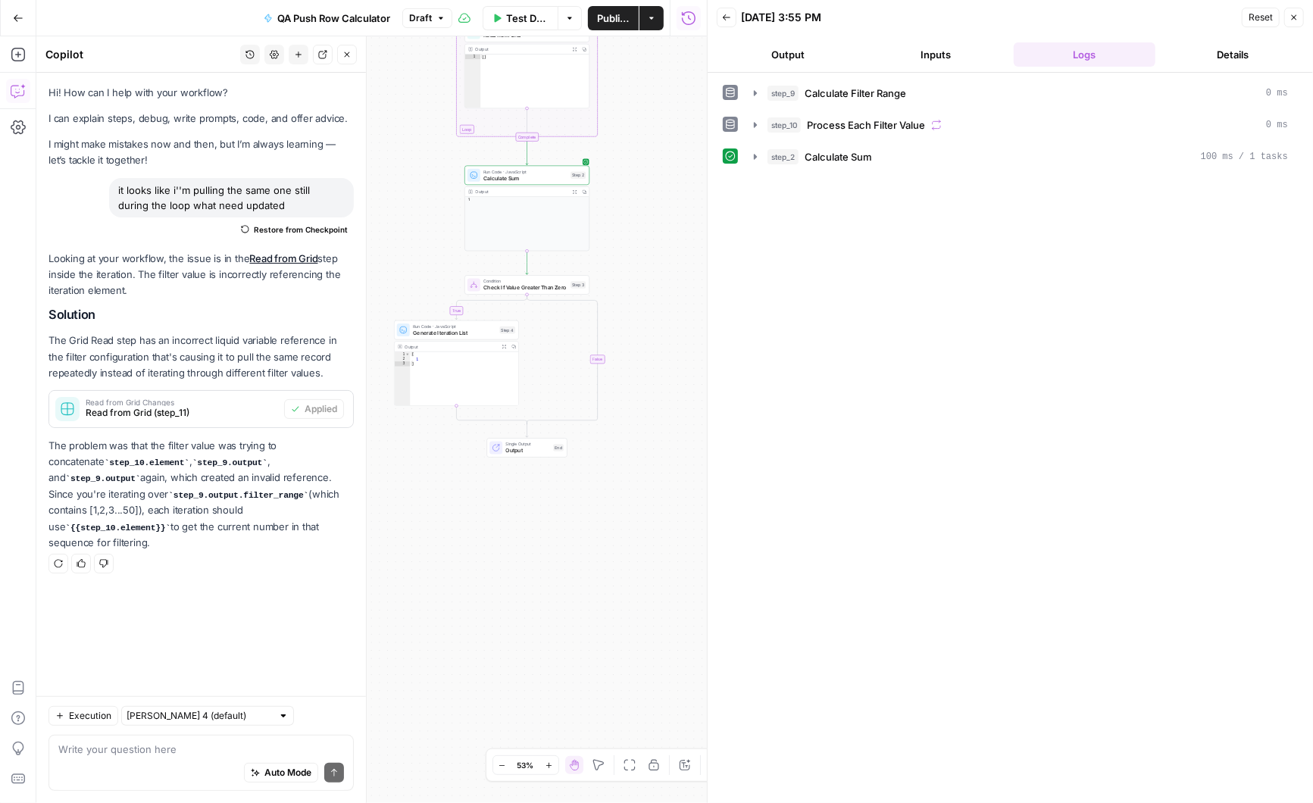
drag, startPoint x: 593, startPoint y: 424, endPoint x: 649, endPoint y: 270, distance: 163.7
click at [649, 270] on div "true false Workflow Input Settings Inputs Run Code · Python Calculate Filter Ra…" at bounding box center [371, 419] width 671 height 767
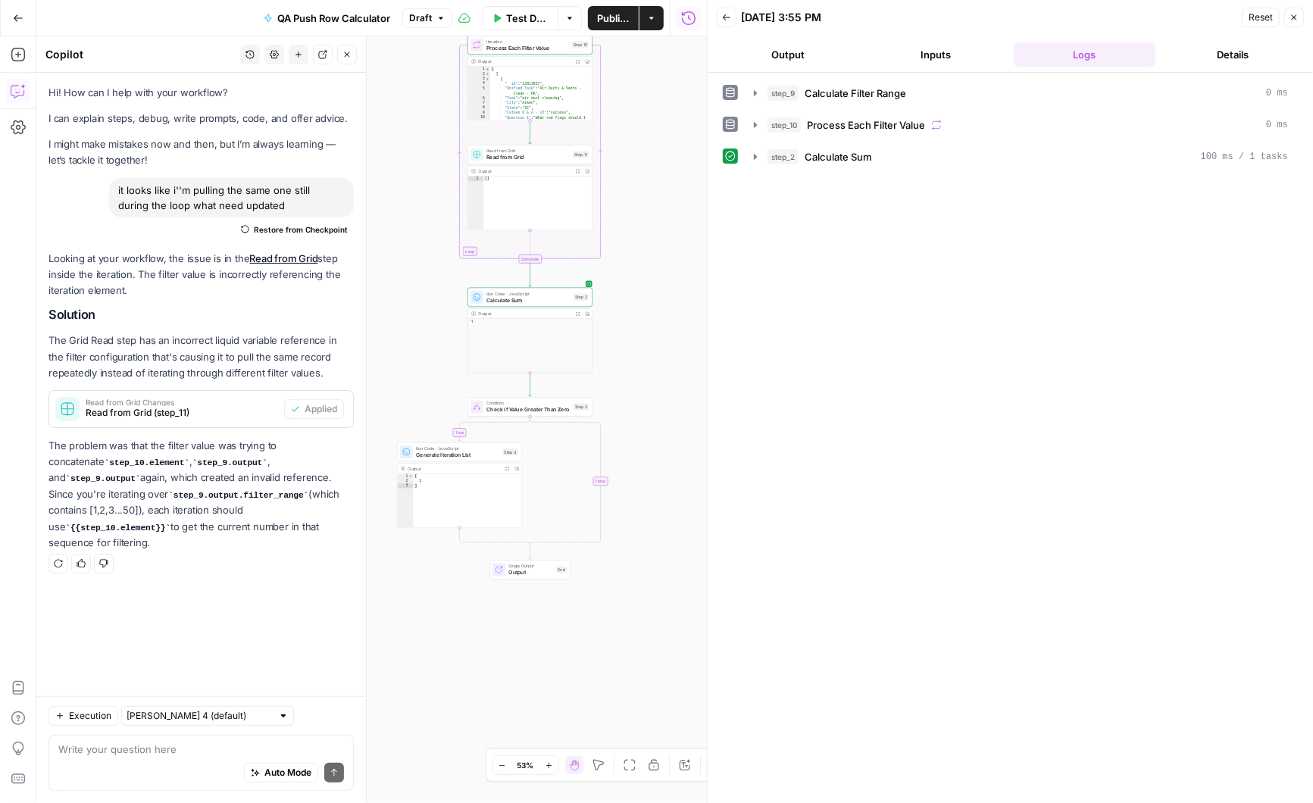
drag, startPoint x: 671, startPoint y: 114, endPoint x: 674, endPoint y: 234, distance: 119.8
click at [674, 234] on div "true false Workflow Input Settings Inputs Run Code · Python Calculate Filter Ra…" at bounding box center [371, 419] width 671 height 767
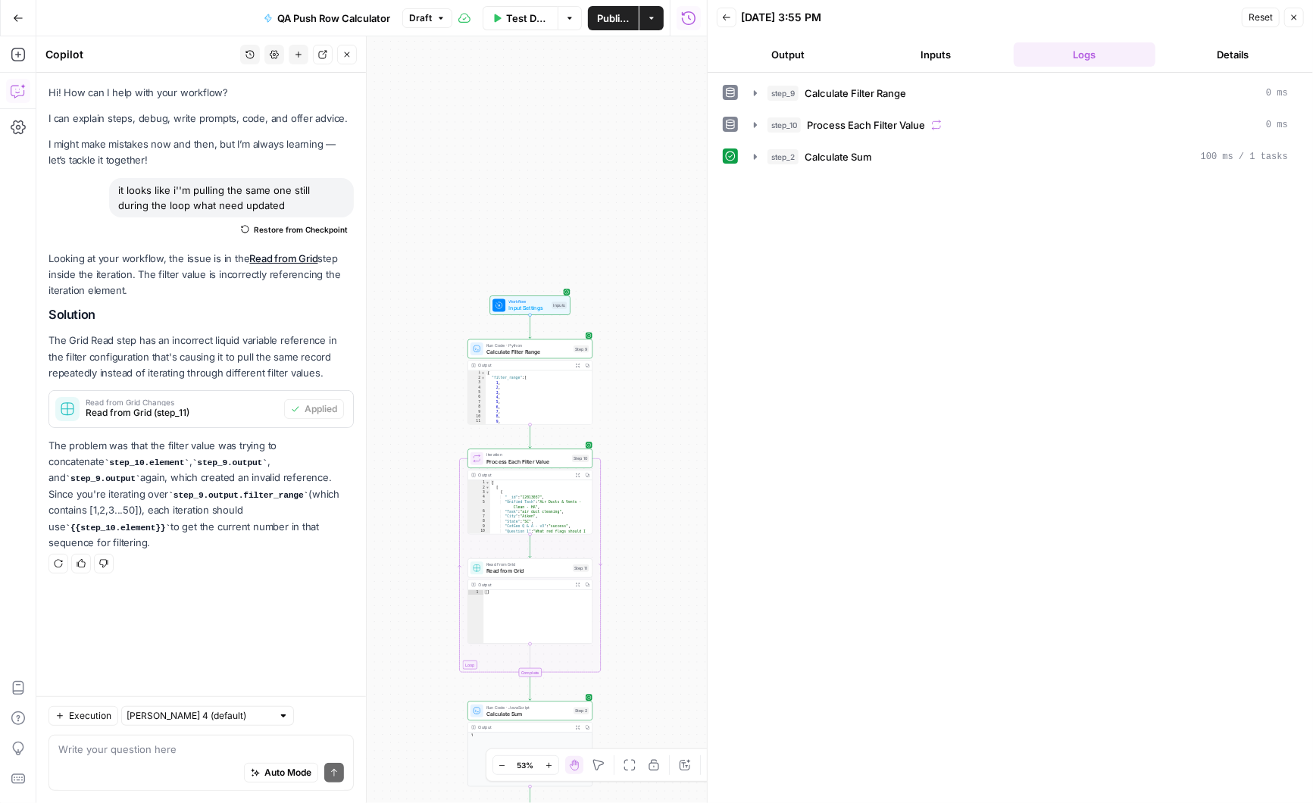
drag, startPoint x: 633, startPoint y: 114, endPoint x: 633, endPoint y: 530, distance: 416.0
click at [633, 530] on div "true false Workflow Input Settings Inputs Run Code · Python Calculate Filter Ra…" at bounding box center [371, 419] width 671 height 767
type textarea "**"
click at [537, 399] on div "{ "filter_range" : [ 1 , 2 , 3 , 4 , 5 , 6 , 7 , 8 , 9 , 10 , 11 ," at bounding box center [539, 403] width 107 height 64
click at [536, 348] on span "Calculate Filter Range" at bounding box center [528, 352] width 84 height 8
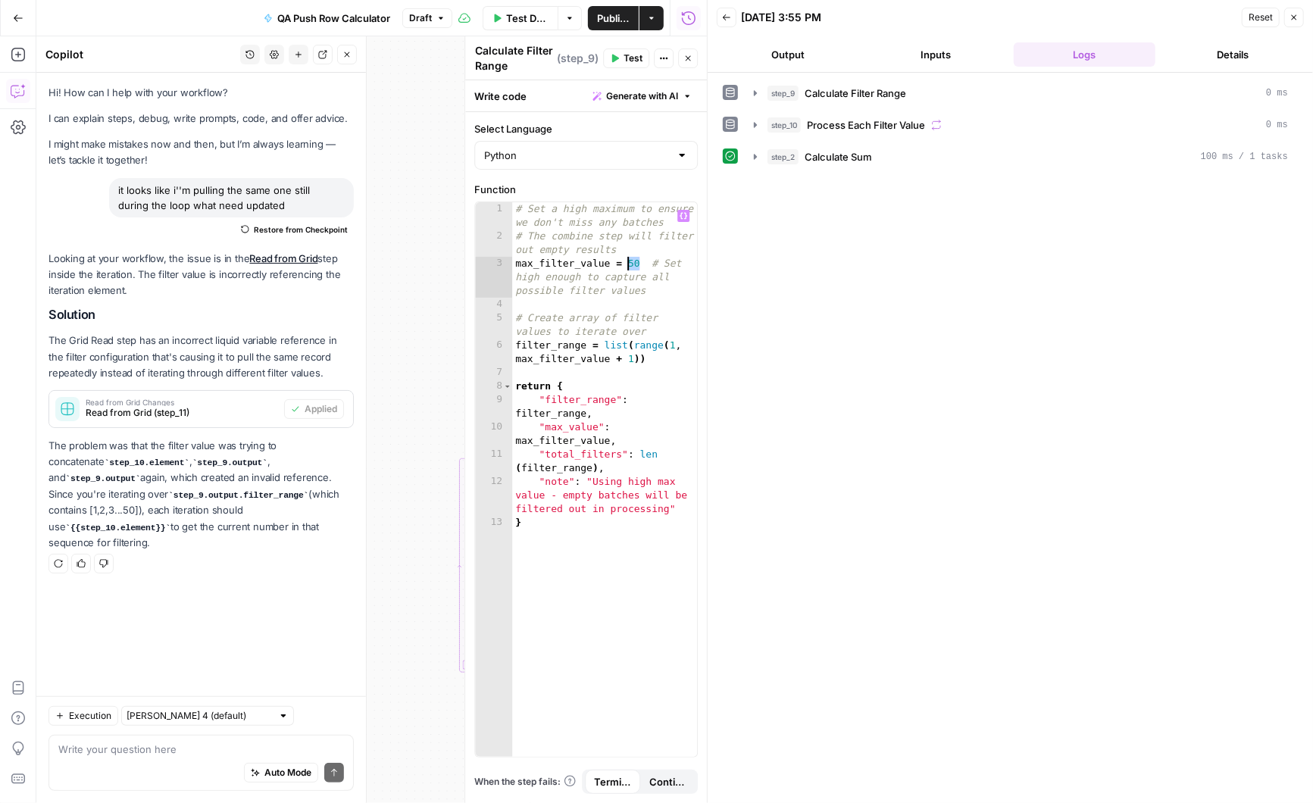
drag, startPoint x: 639, startPoint y: 263, endPoint x: 628, endPoint y: 263, distance: 10.6
click at [628, 263] on div "# Set a high maximum to ensure we don't miss any batches # The combine step wil…" at bounding box center [605, 500] width 186 height 597
type textarea "**********"
click at [690, 59] on icon "button" at bounding box center [687, 58] width 9 height 9
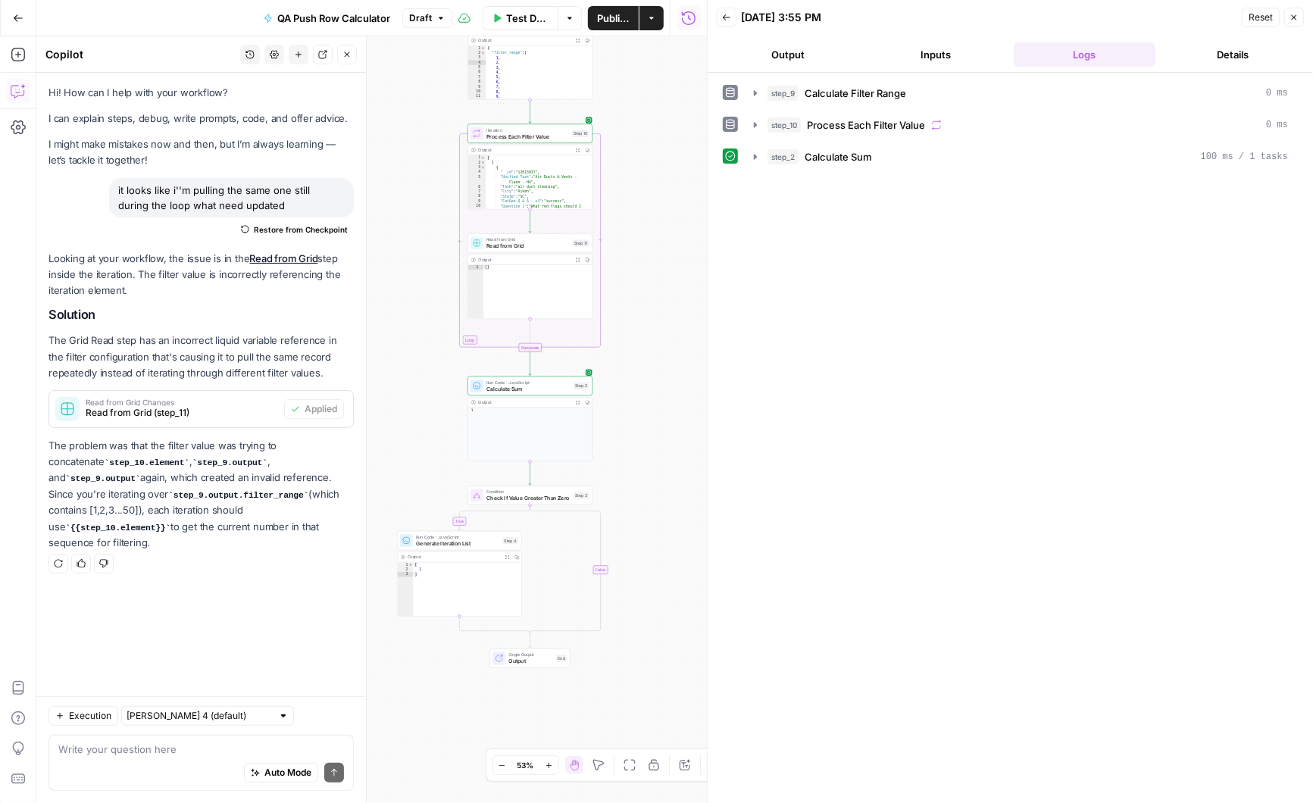
drag, startPoint x: 643, startPoint y: 543, endPoint x: 643, endPoint y: 168, distance: 375.1
click at [643, 168] on div "true false Workflow Input Settings Inputs Run Code · Python Calculate Filter Ra…" at bounding box center [371, 419] width 671 height 767
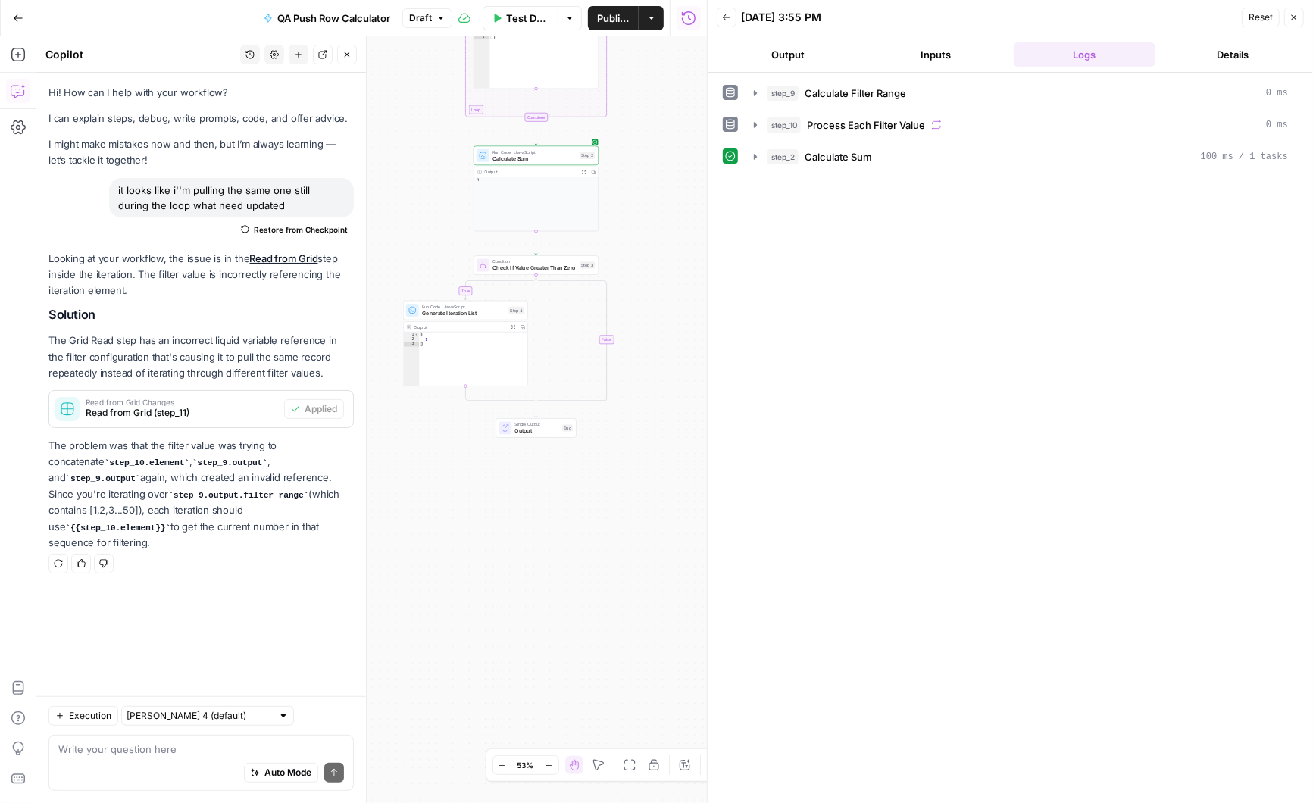
drag, startPoint x: 639, startPoint y: 472, endPoint x: 645, endPoint y: 292, distance: 180.4
click at [646, 292] on div "true false Workflow Input Settings Inputs Run Code · Python Calculate Filter Ra…" at bounding box center [371, 419] width 671 height 767
click at [467, 315] on span "Generate Iteration List" at bounding box center [463, 313] width 83 height 8
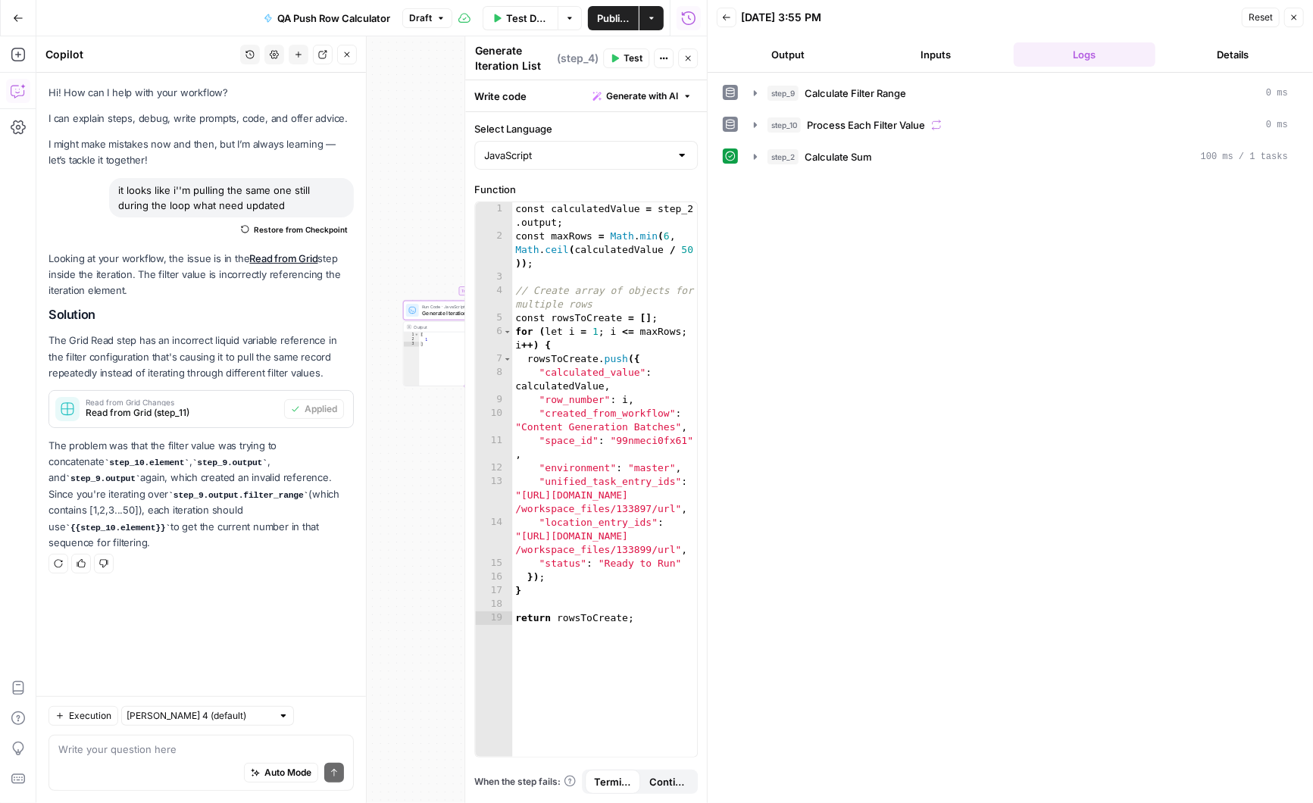
click at [405, 495] on div "true false Workflow Input Settings Inputs Run Code · Python Calculate Filter Ra…" at bounding box center [371, 419] width 671 height 767
click at [691, 56] on icon "button" at bounding box center [687, 58] width 9 height 9
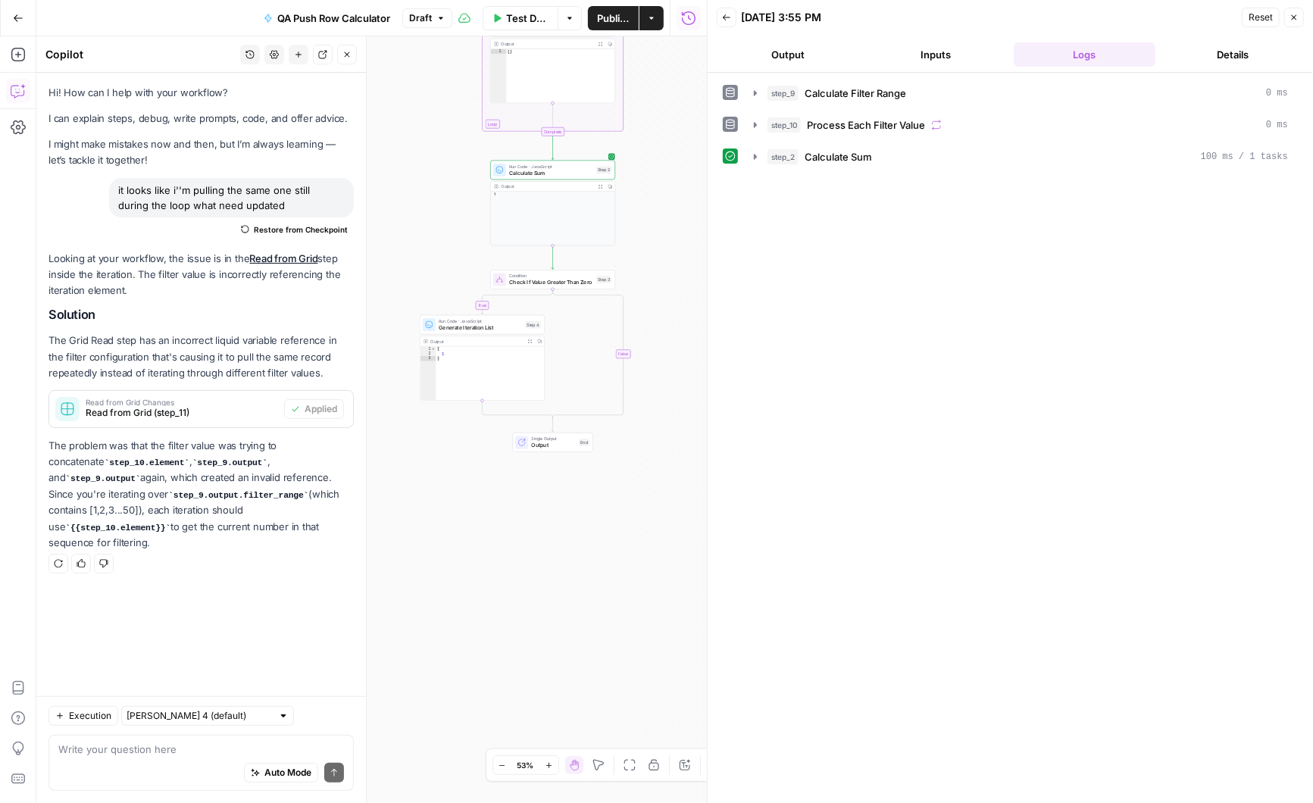
drag, startPoint x: 423, startPoint y: 577, endPoint x: 421, endPoint y: 185, distance: 392.5
click at [421, 185] on div "true false Workflow Input Settings Inputs Run Code · Python Calculate Filter Ra…" at bounding box center [371, 419] width 671 height 767
click at [126, 746] on textarea at bounding box center [201, 749] width 286 height 15
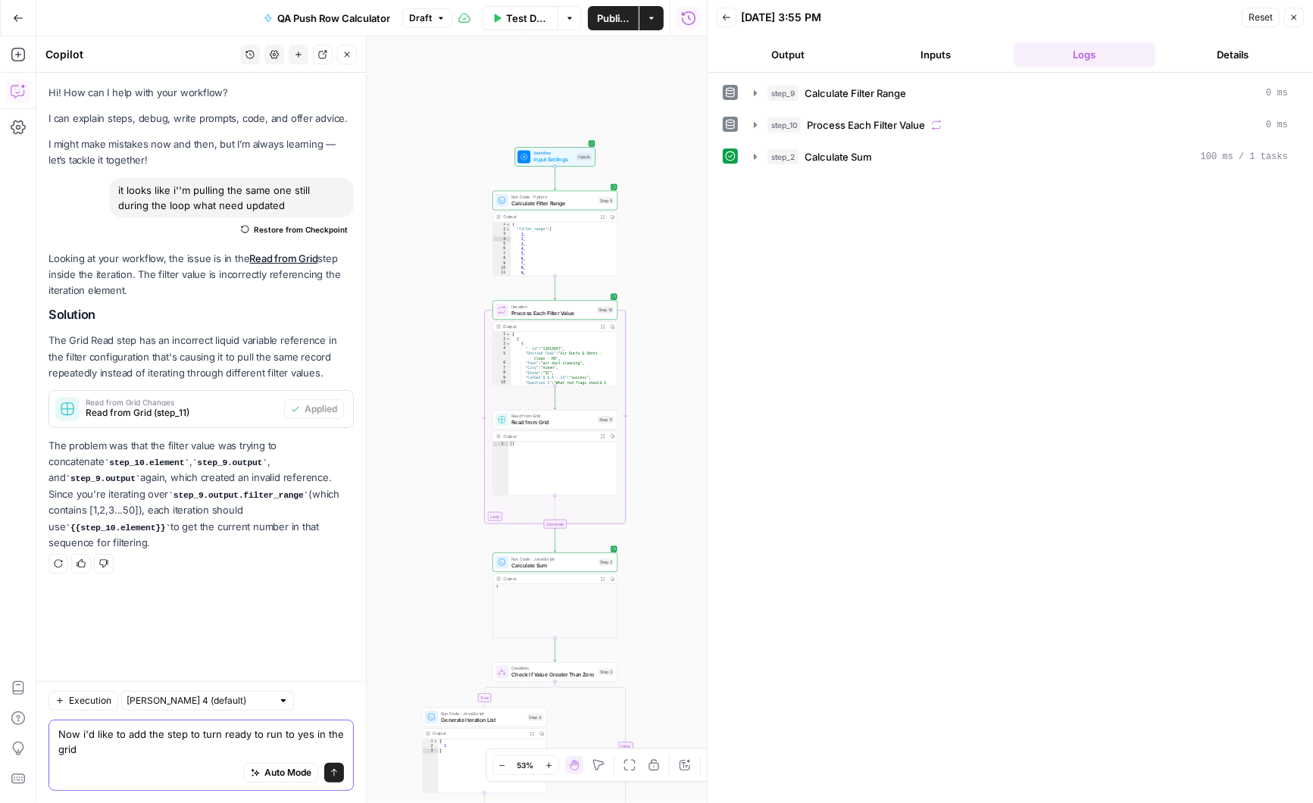
paste textarea "https://app.airops.com/angi-1/grids/29035/sheets/44598"
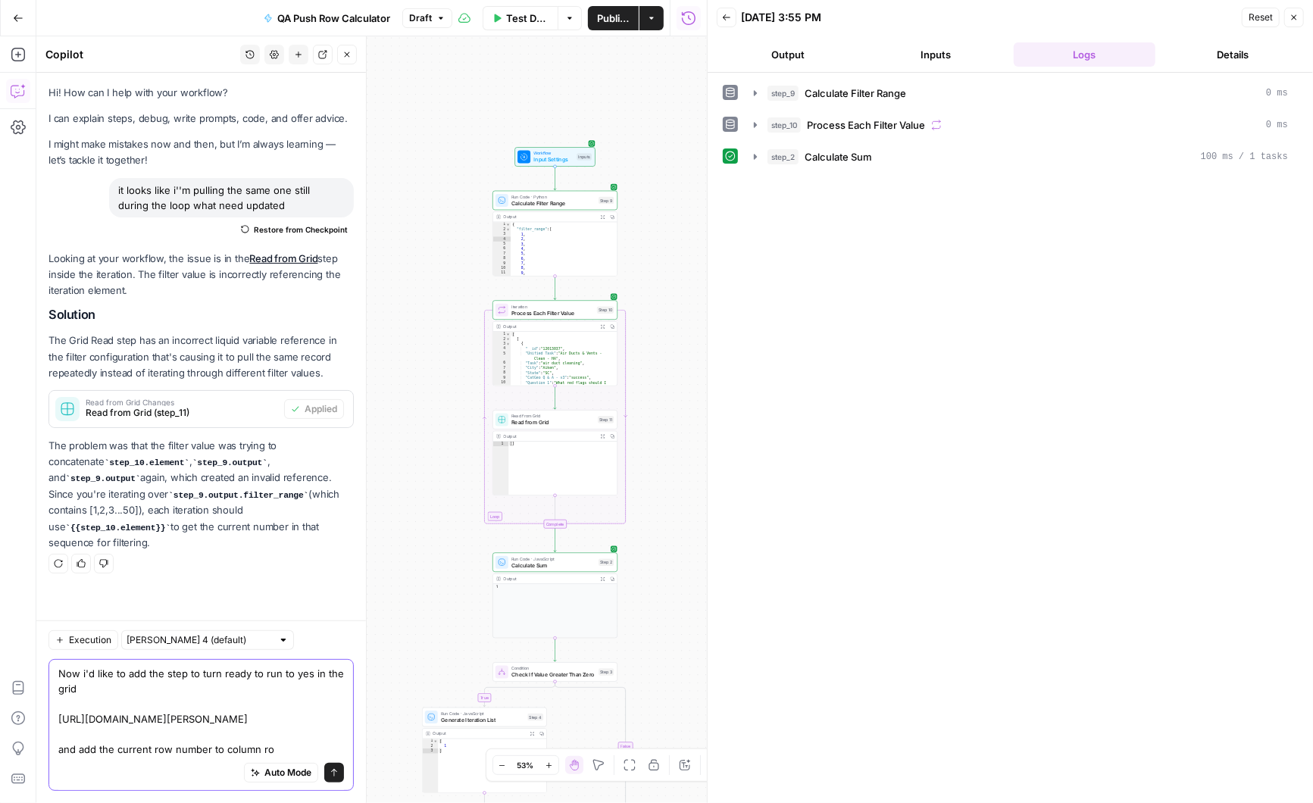
type textarea "Now i'd like to add the step to turn ready to run to yes in the grid https://ap…"
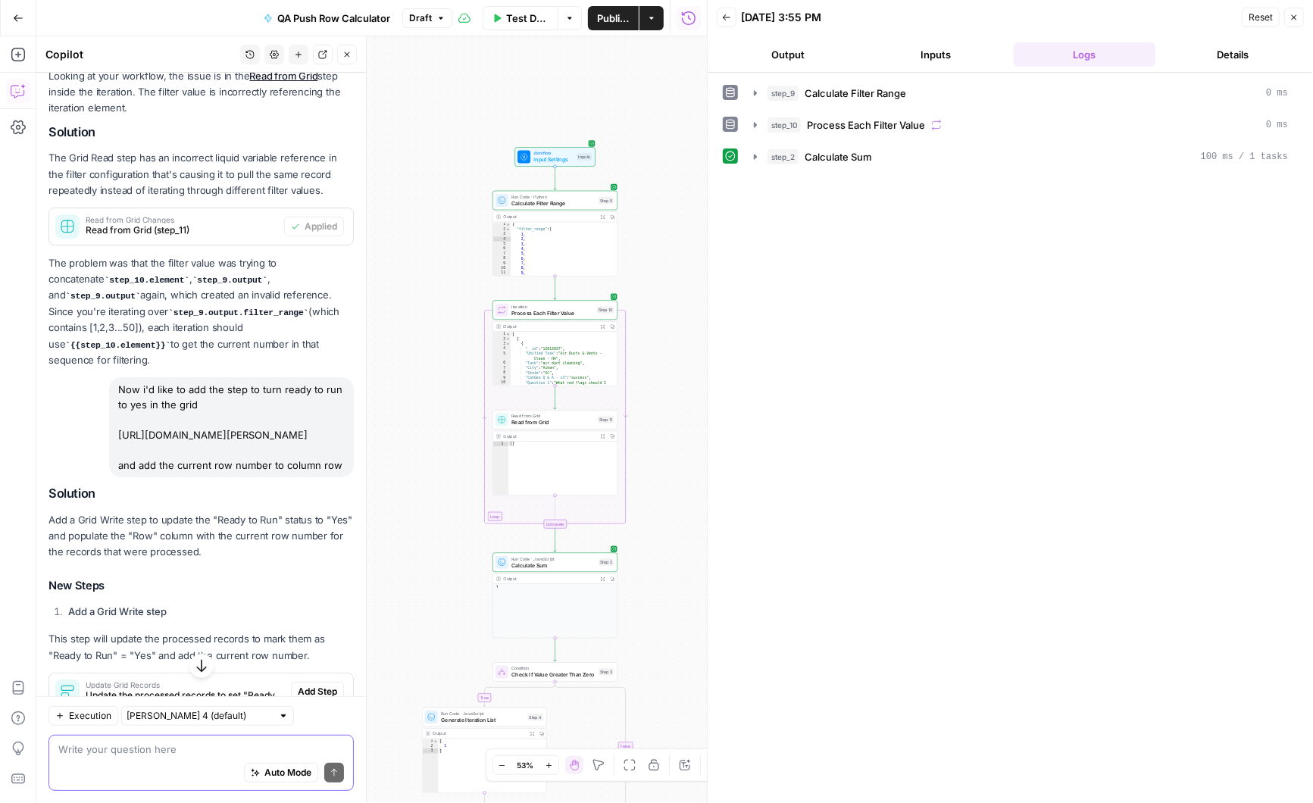
scroll to position [318, 0]
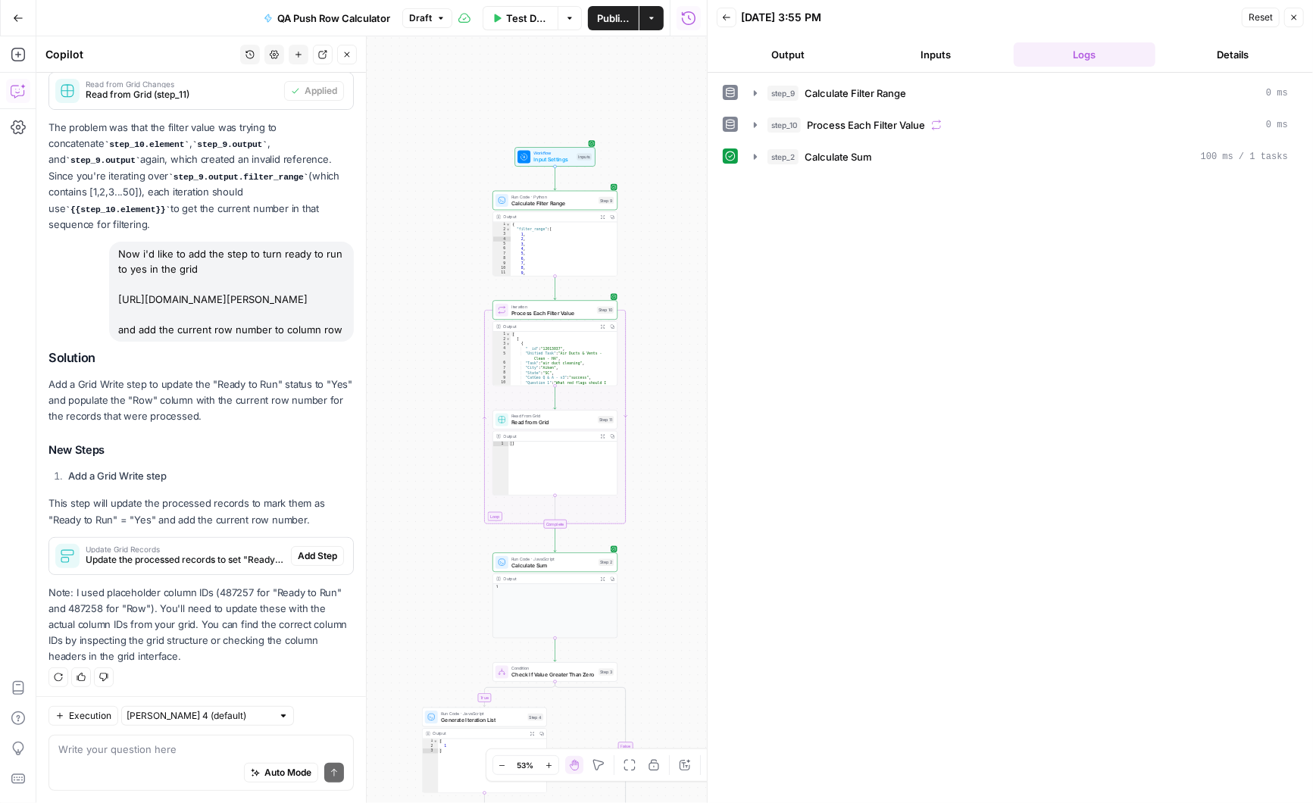
click at [317, 550] on span "Add Step" at bounding box center [317, 556] width 39 height 14
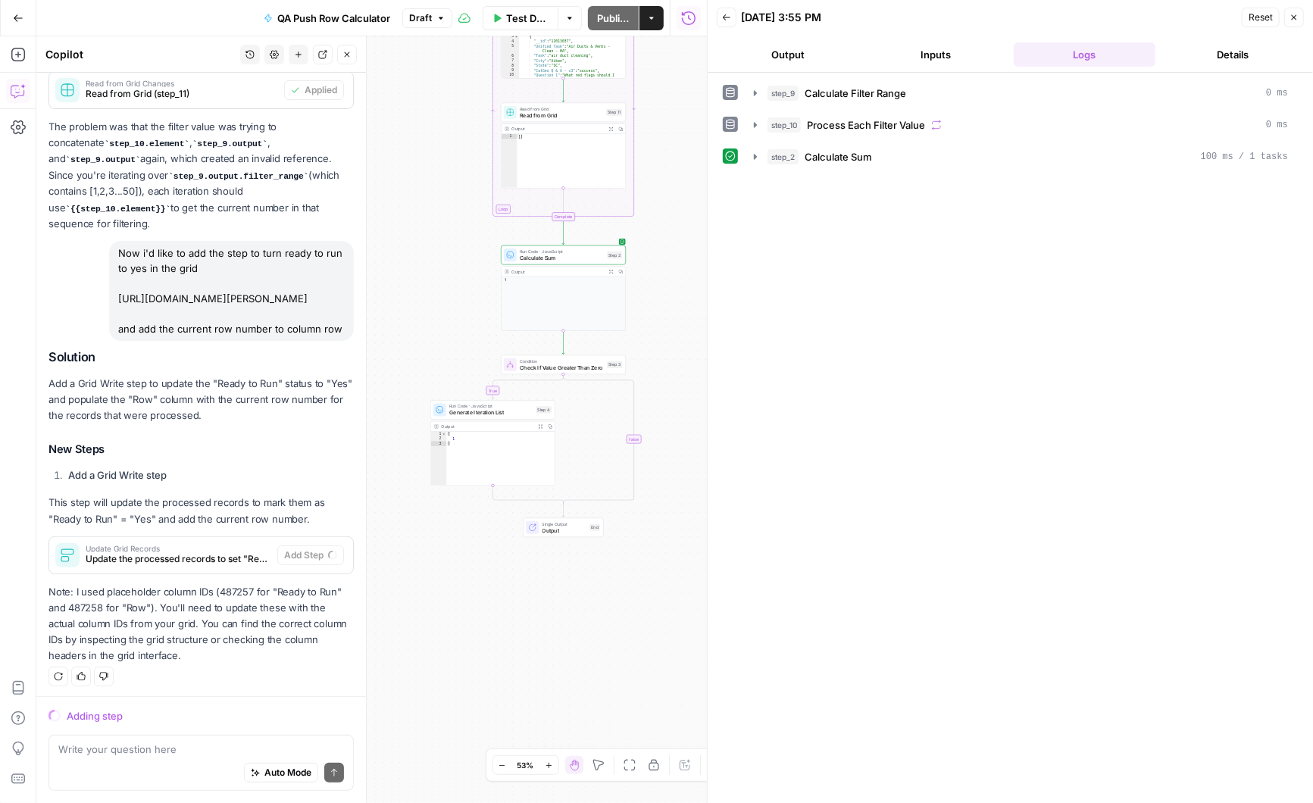
drag, startPoint x: 447, startPoint y: 456, endPoint x: 465, endPoint y: 298, distance: 159.4
click at [464, 298] on div "true false Workflow Input Settings Inputs Run Code · Python Calculate Filter Ra…" at bounding box center [371, 419] width 671 height 767
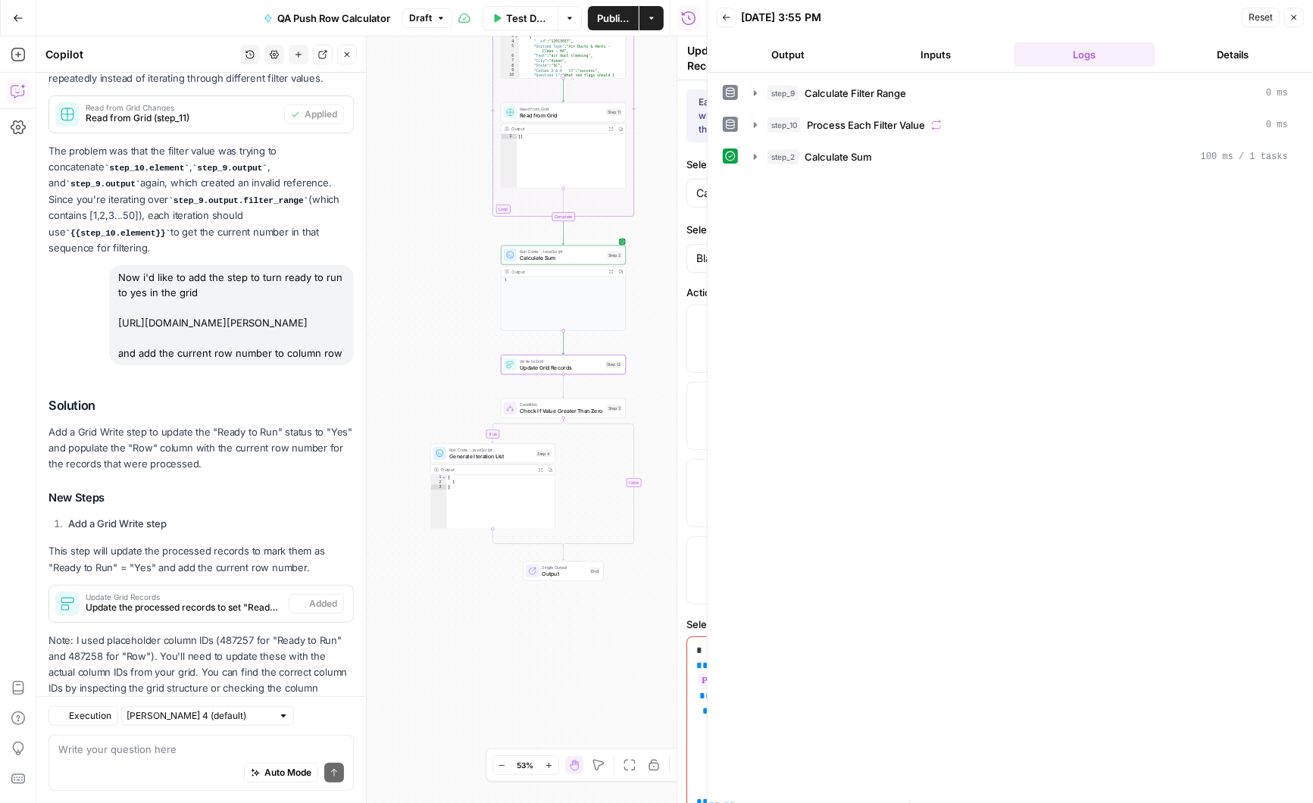
scroll to position [342, 0]
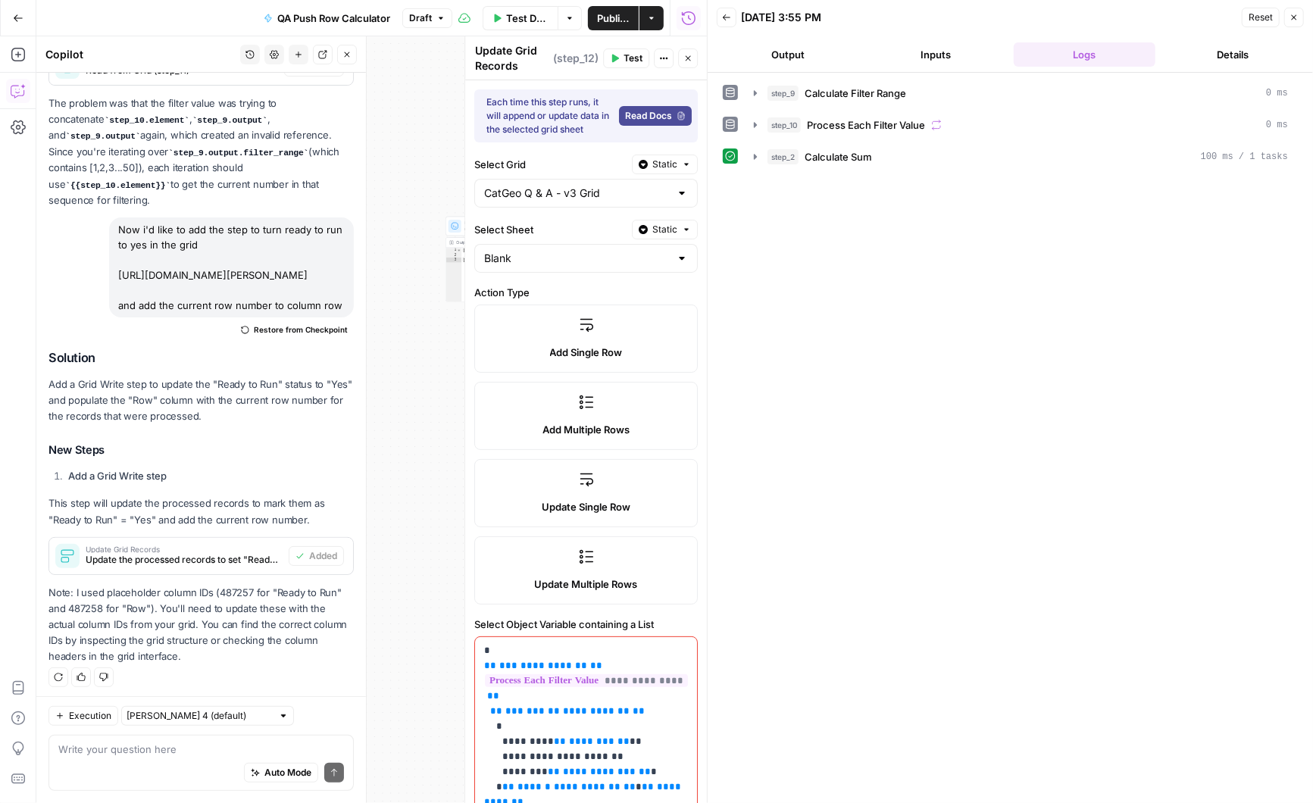
drag, startPoint x: 426, startPoint y: 393, endPoint x: 442, endPoint y: 170, distance: 224.1
click at [442, 167] on div "true false Workflow Input Settings Inputs Run Code · Python Calculate Filter Ra…" at bounding box center [371, 419] width 671 height 767
drag, startPoint x: 425, startPoint y: 422, endPoint x: 380, endPoint y: 422, distance: 44.7
click at [380, 422] on div "true false Workflow Input Settings Inputs Run Code · Python Calculate Filter Ra…" at bounding box center [371, 419] width 671 height 767
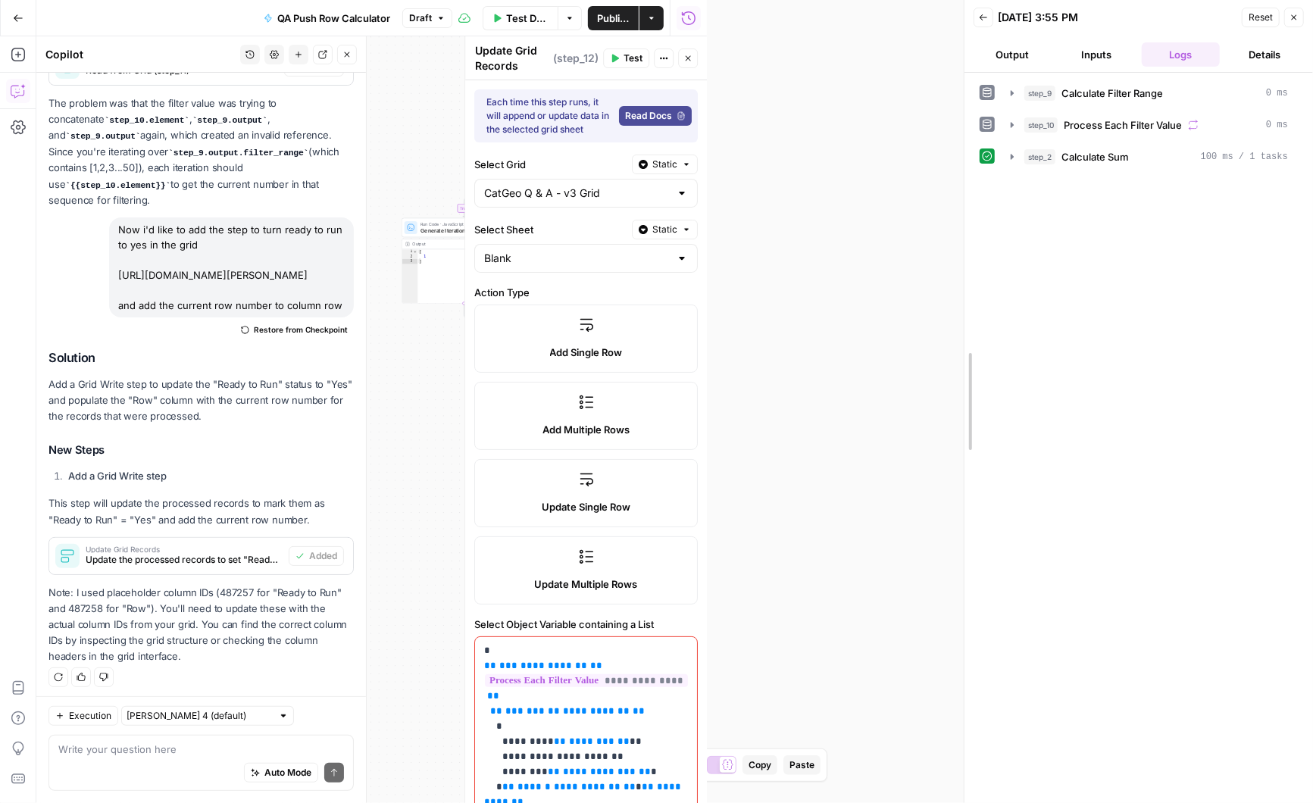
drag, startPoint x: 705, startPoint y: 54, endPoint x: 972, endPoint y: 64, distance: 266.9
click at [972, 64] on div at bounding box center [964, 401] width 15 height 803
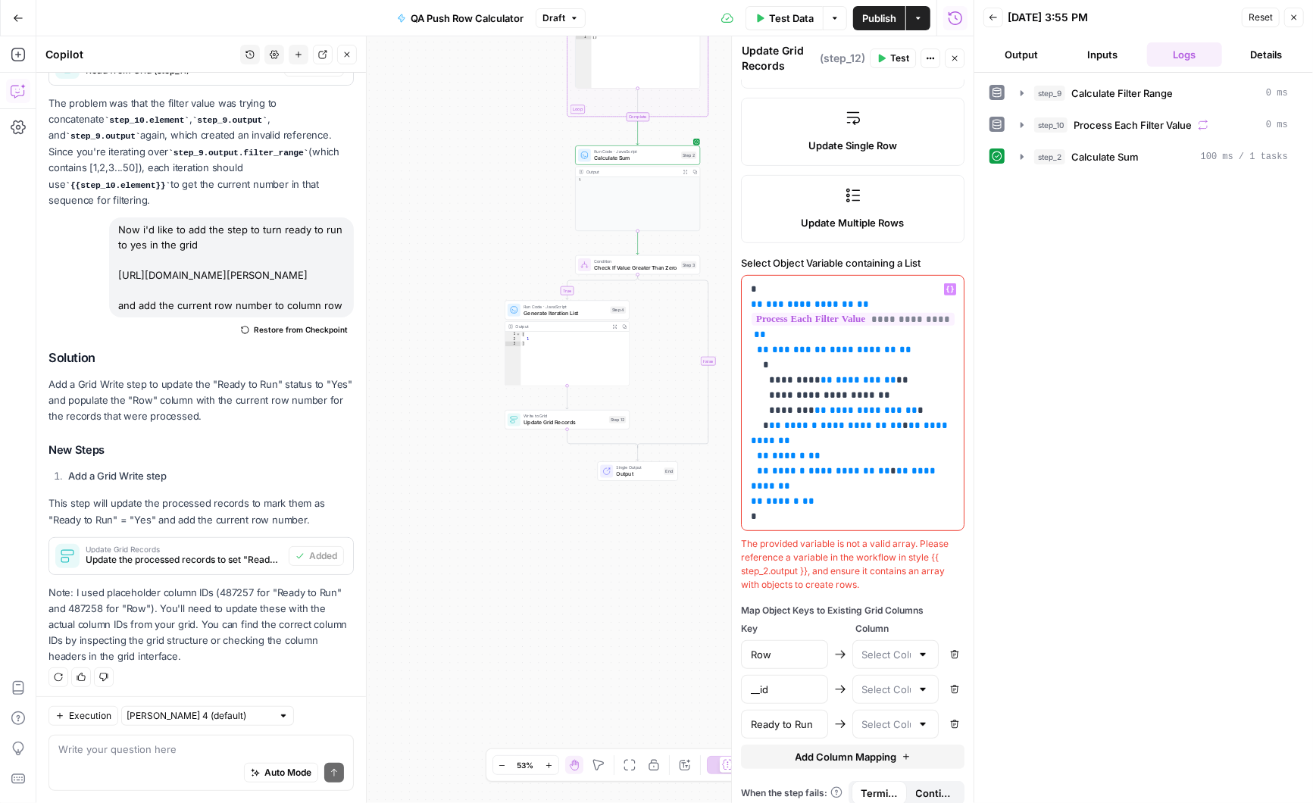
scroll to position [364, 0]
click at [924, 646] on div at bounding box center [923, 652] width 12 height 15
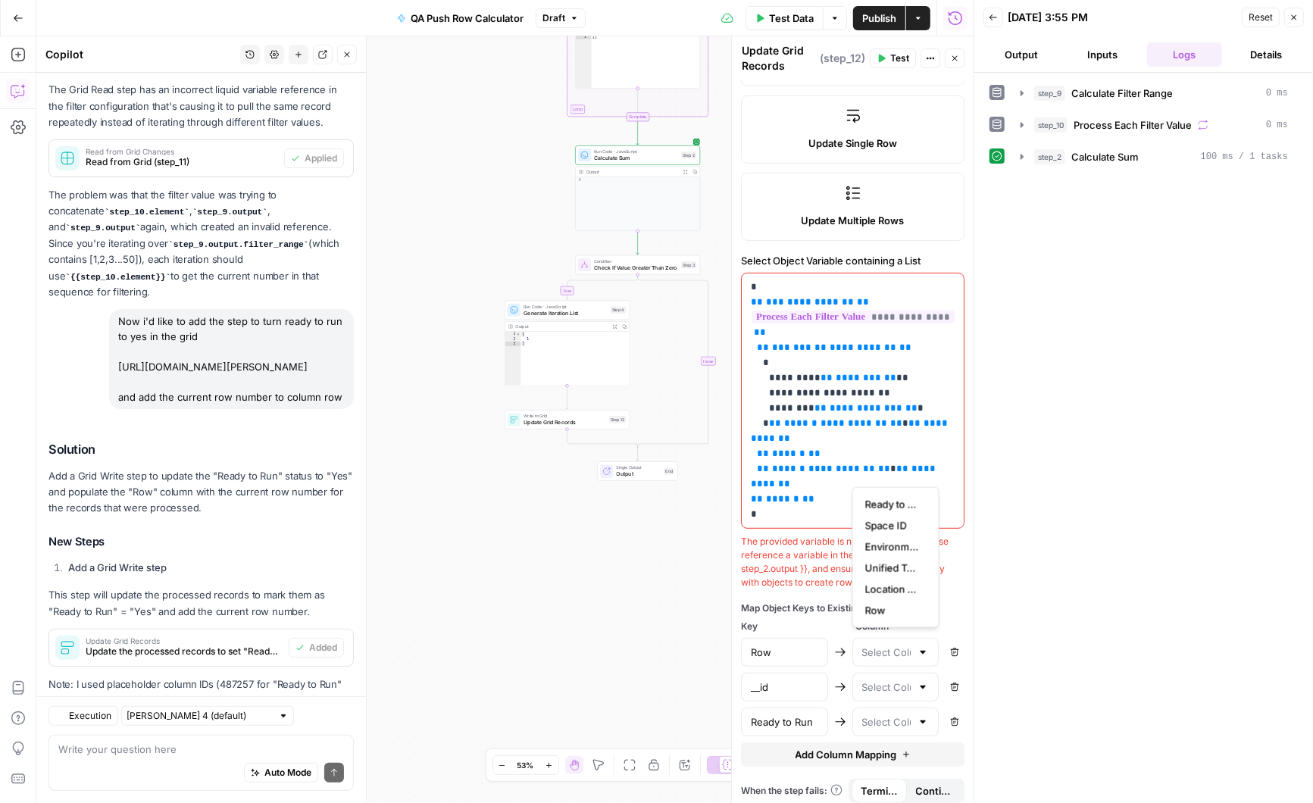
scroll to position [342, 0]
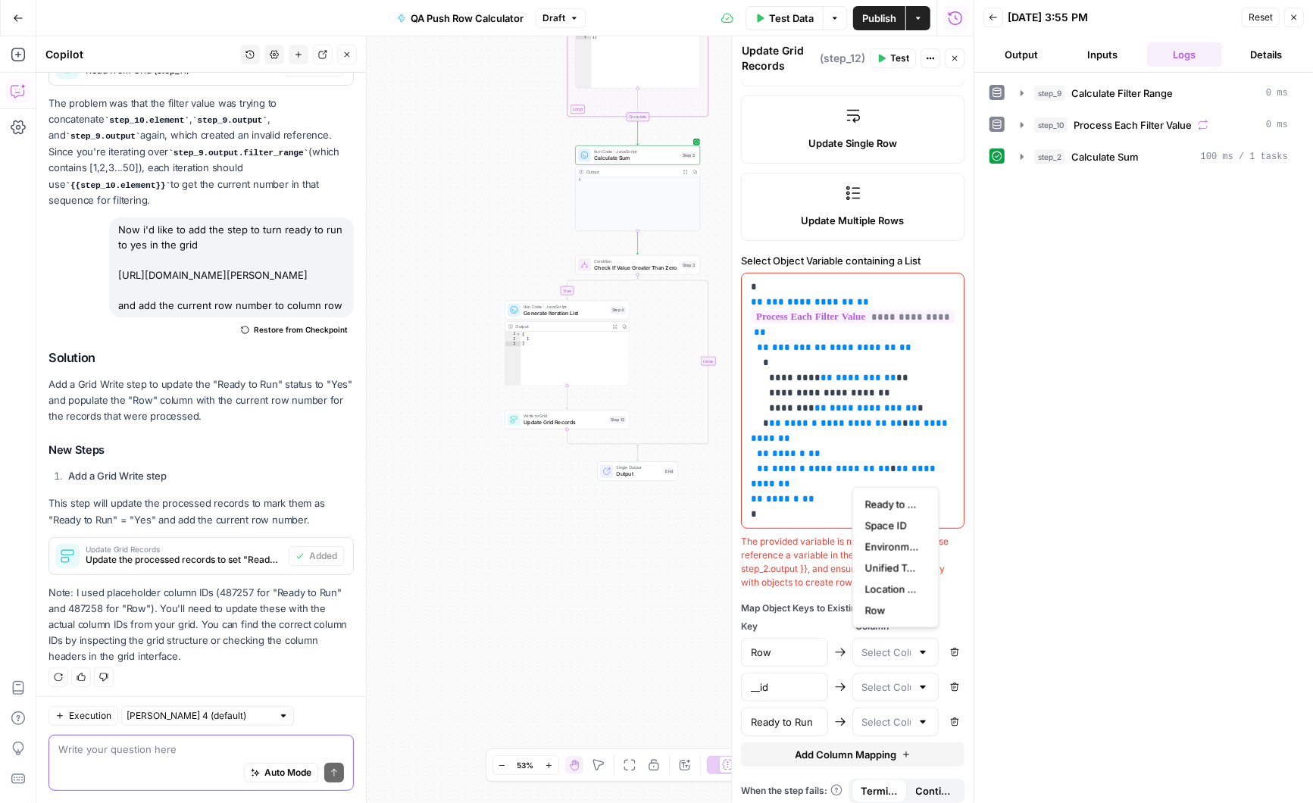
click at [139, 748] on textarea at bounding box center [201, 749] width 286 height 15
type textarea "N"
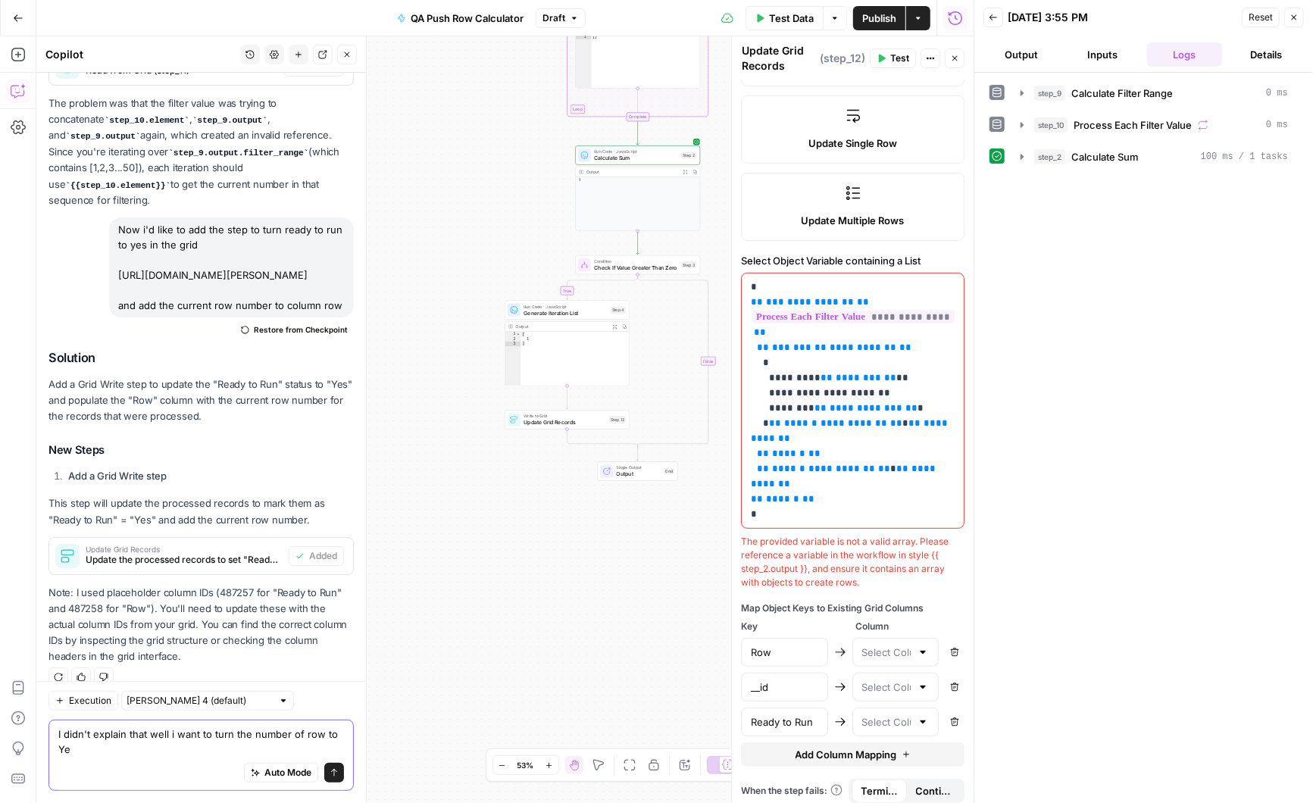
scroll to position [358, 0]
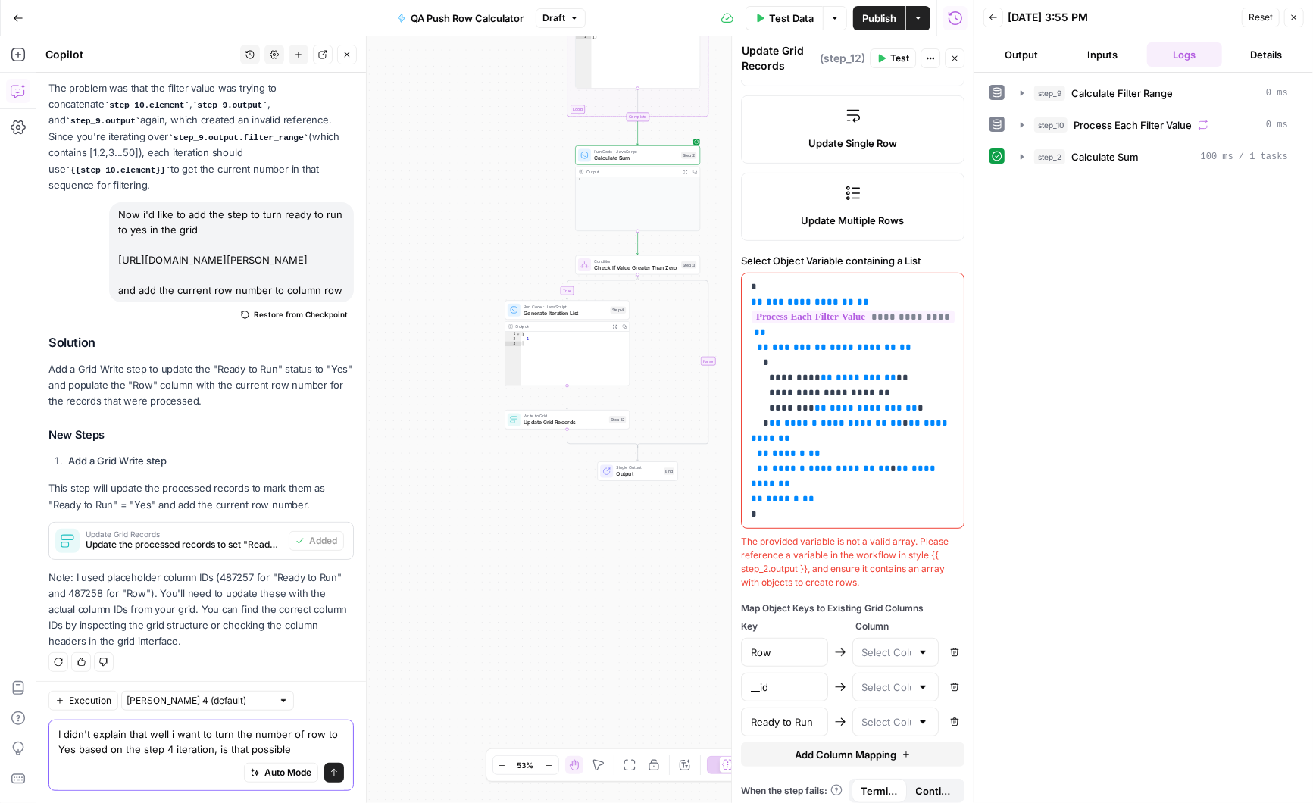
type textarea "I didn't explain that well i want to turn the number of row to Yes based on the…"
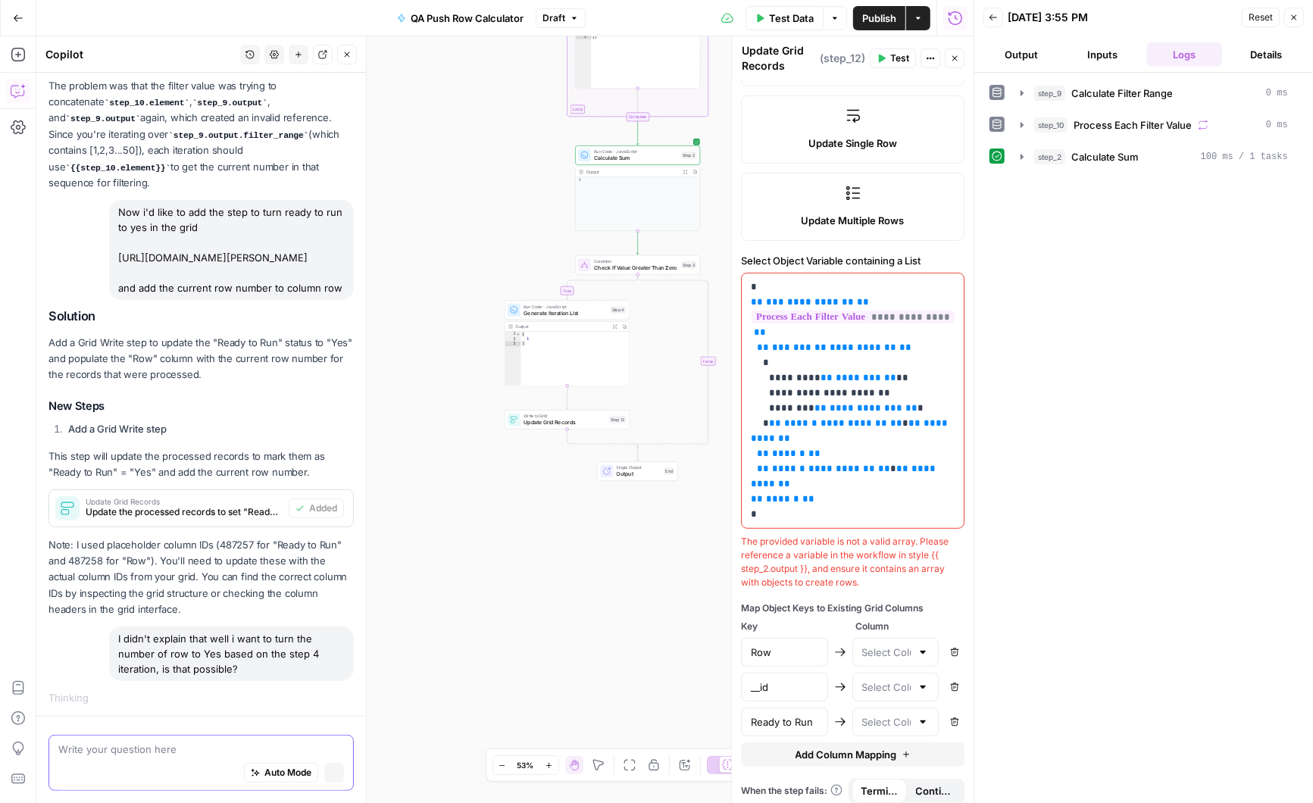
scroll to position [333, 0]
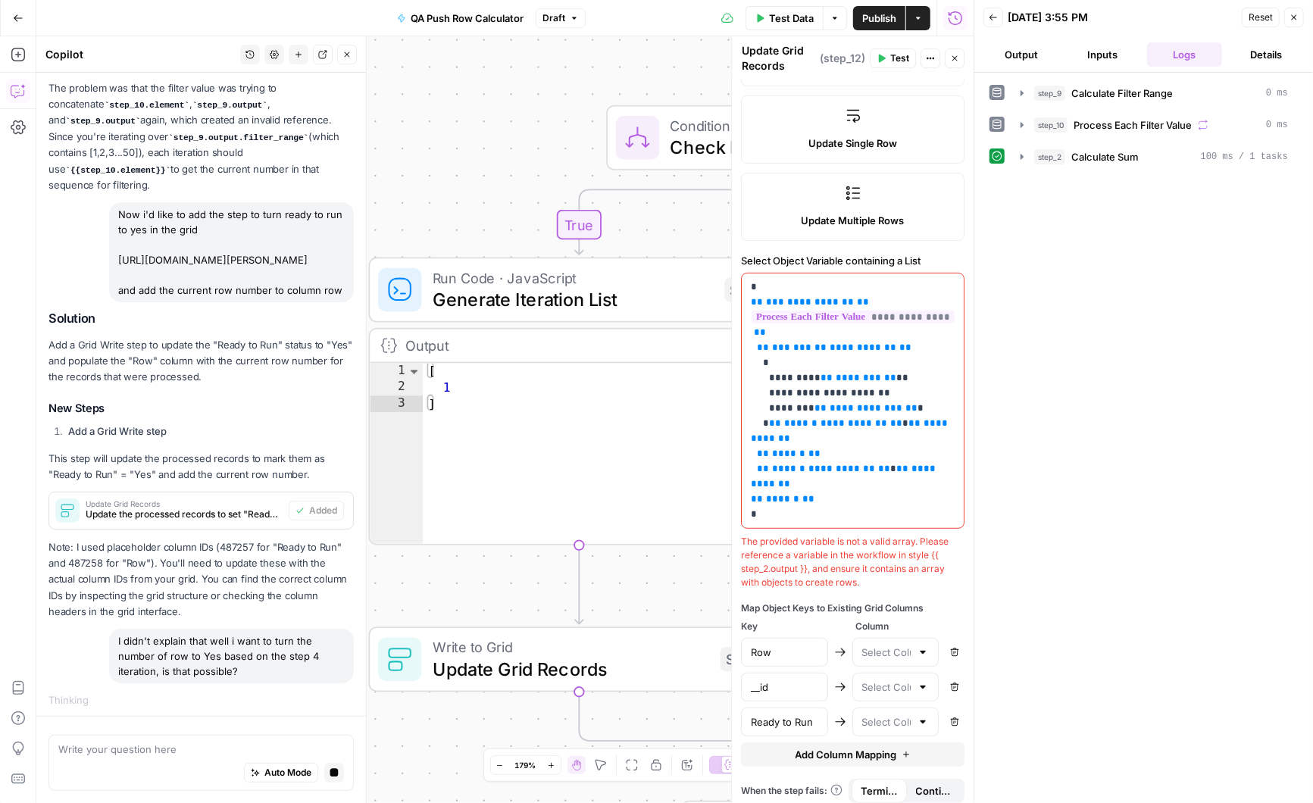
drag, startPoint x: 496, startPoint y: 346, endPoint x: 435, endPoint y: 209, distance: 149.9
click at [434, 208] on div "true false Workflow Input Settings Inputs Run Code · Python Calculate Filter Ra…" at bounding box center [504, 419] width 937 height 767
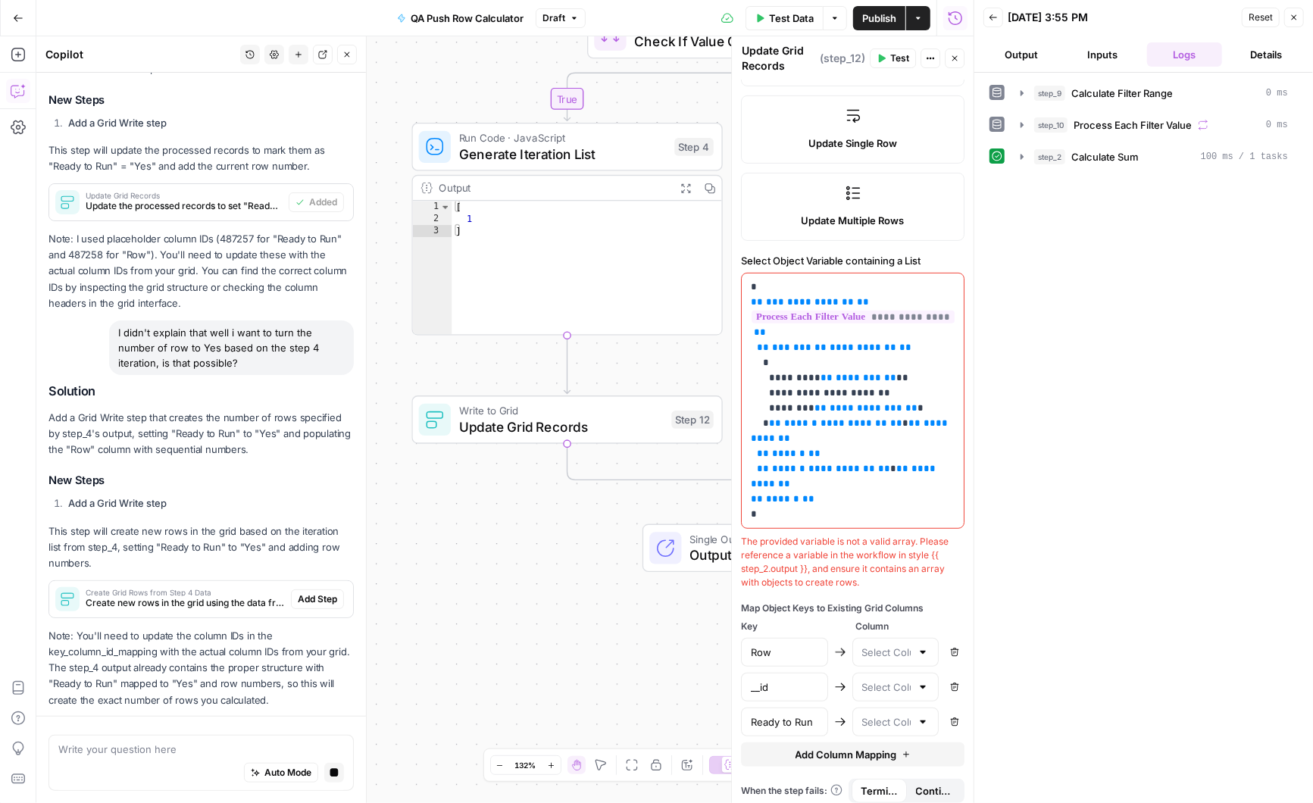
scroll to position [745, 0]
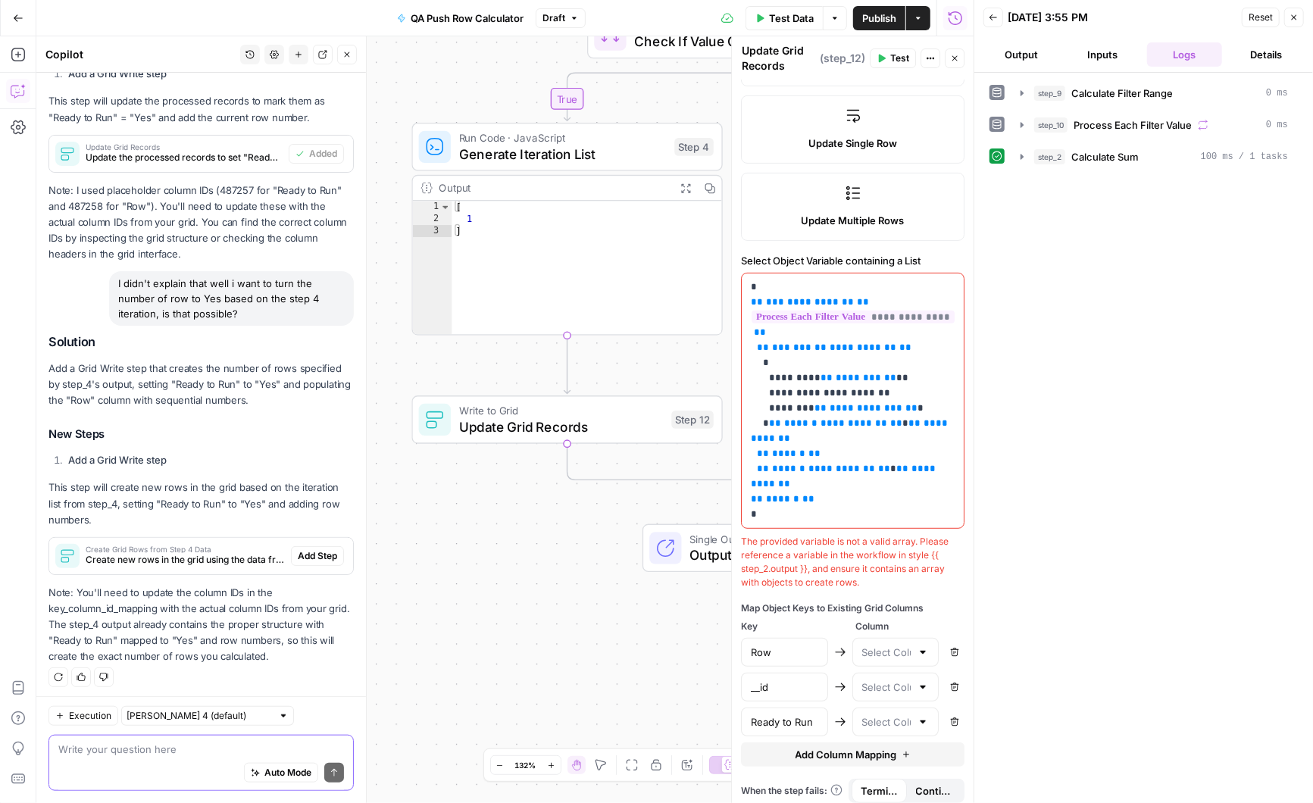
click at [97, 752] on textarea at bounding box center [201, 749] width 286 height 15
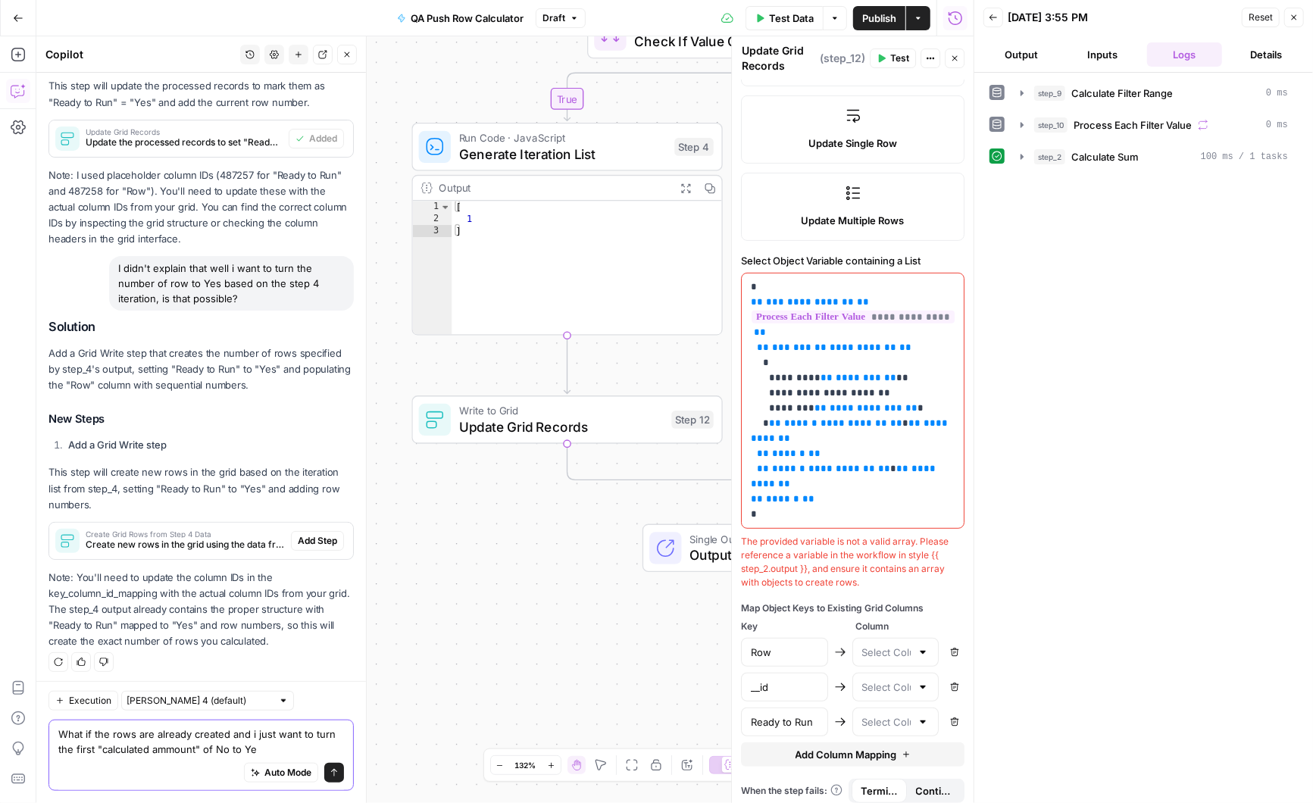
type textarea "What if the rows are already created and i just want to turn the first "calcula…"
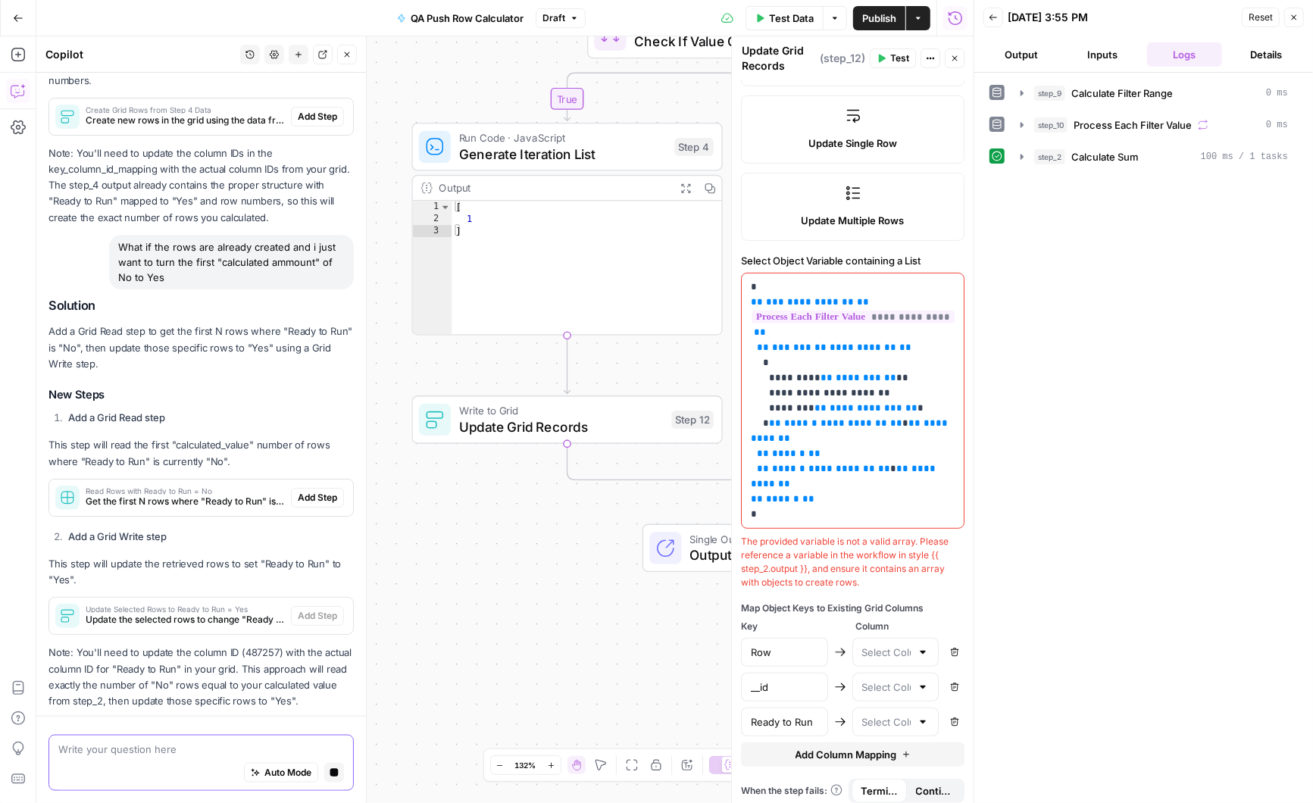
scroll to position [1233, 0]
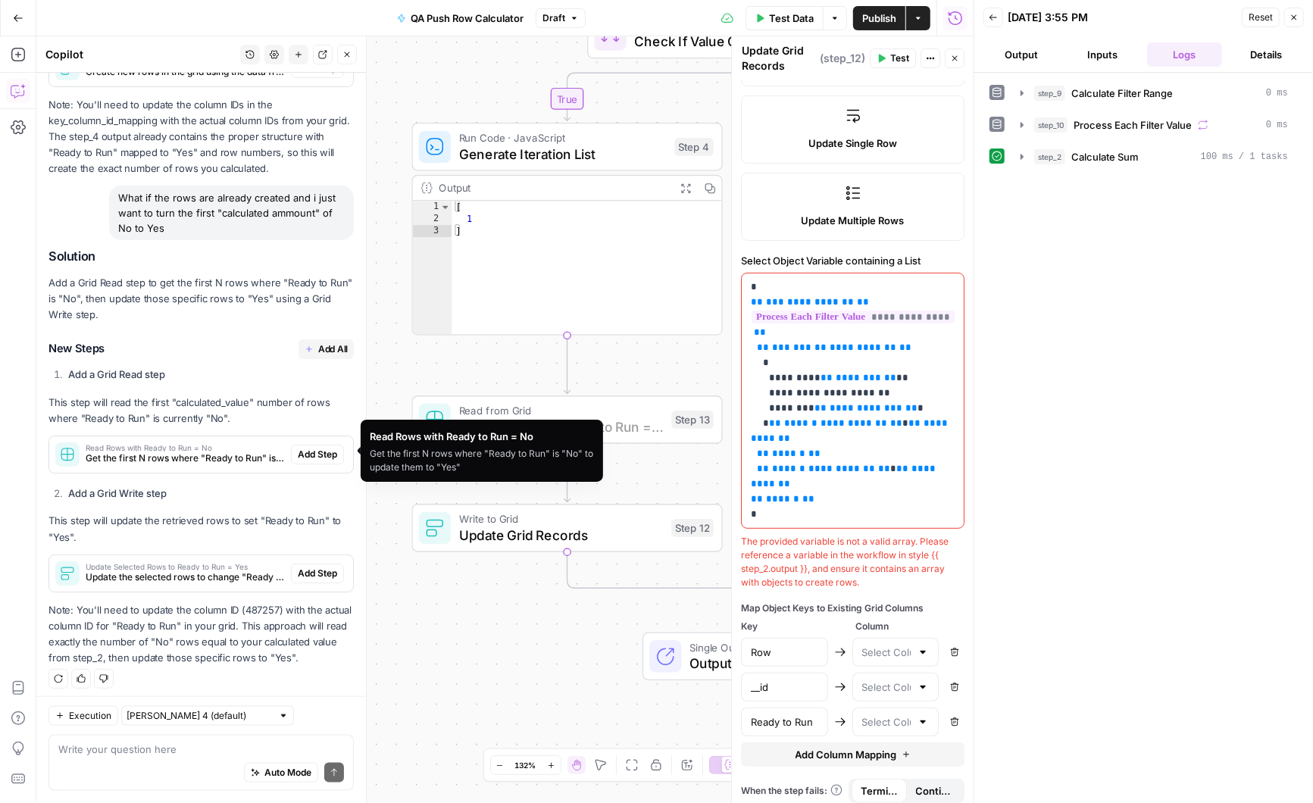
click at [316, 449] on span "Add Step" at bounding box center [317, 455] width 39 height 14
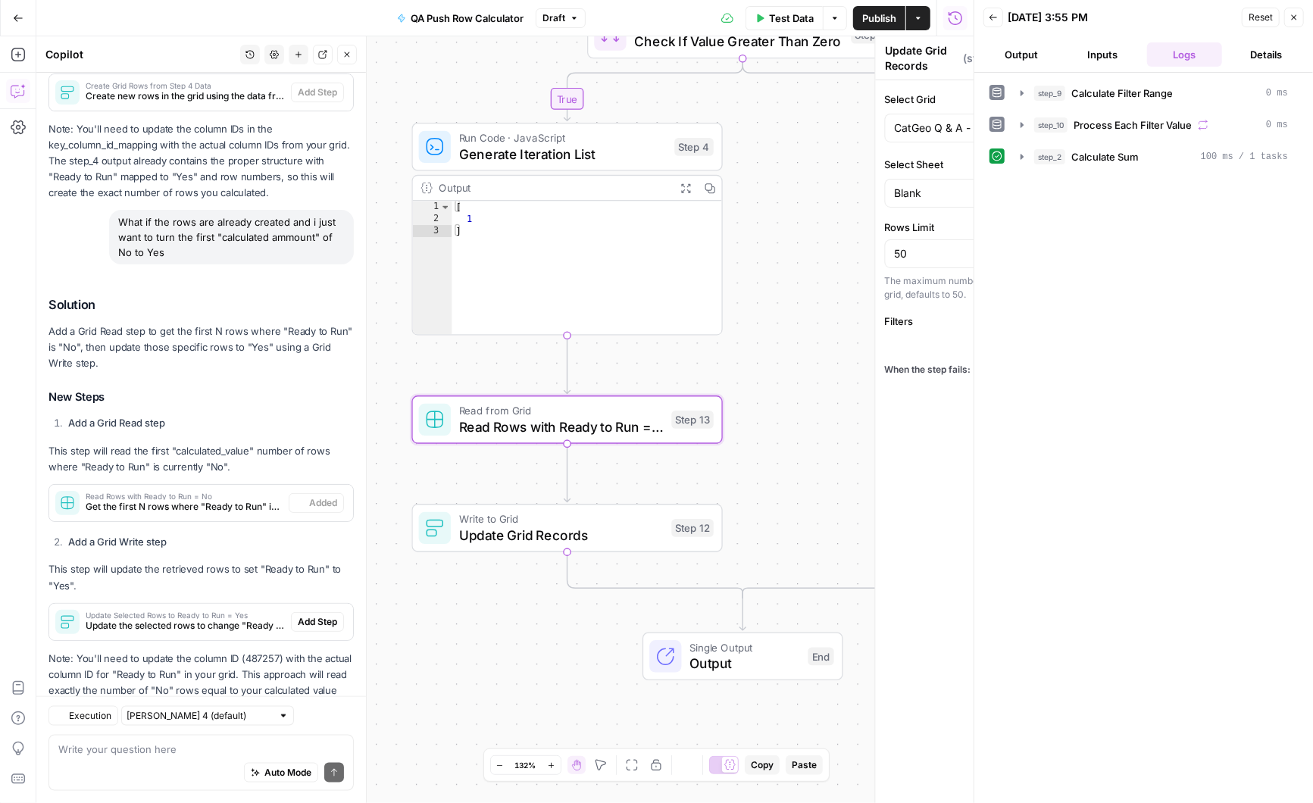
type textarea "Read Rows with Ready to Run = No"
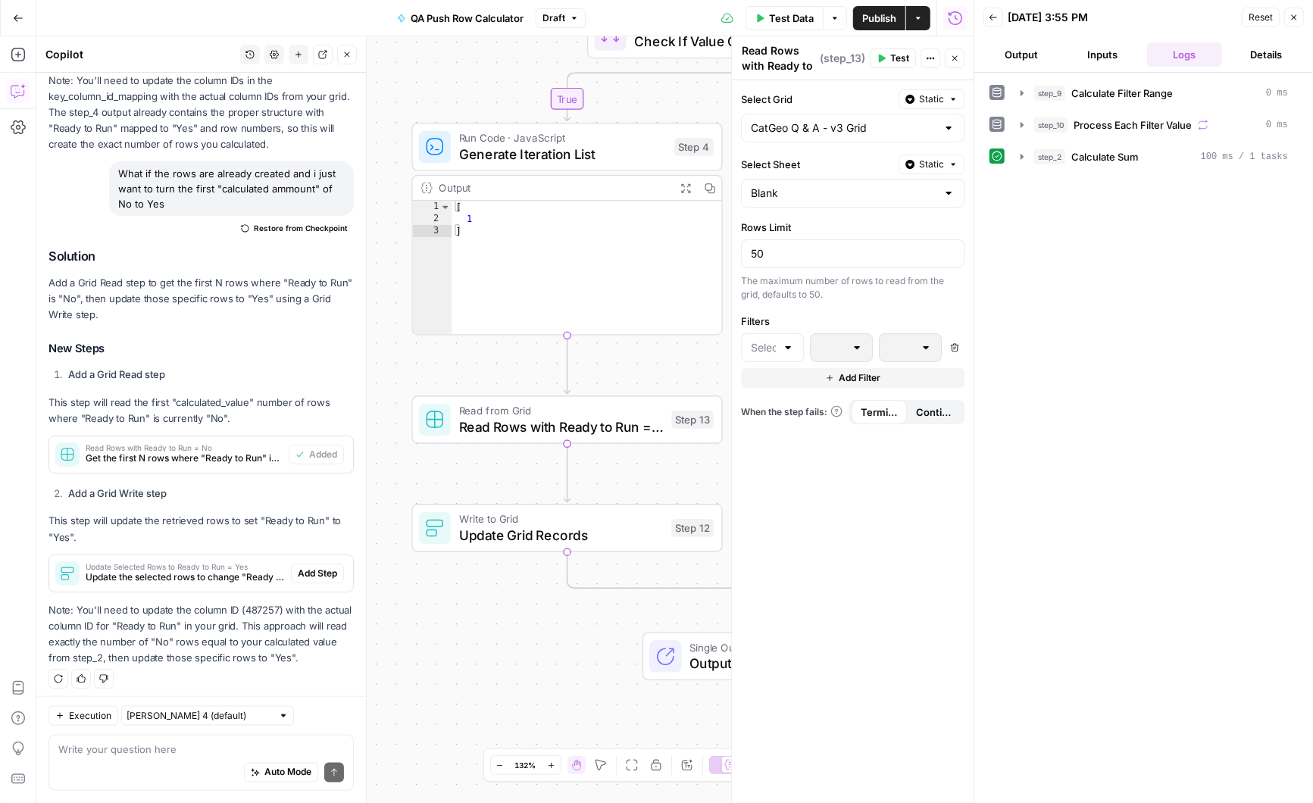
click at [789, 344] on div at bounding box center [788, 347] width 12 height 15
click at [773, 382] on span "Ready to Run" at bounding box center [778, 382] width 14 height 15
click at [766, 344] on div "Ready to Run" at bounding box center [772, 347] width 63 height 29
type input "Ready to Run"
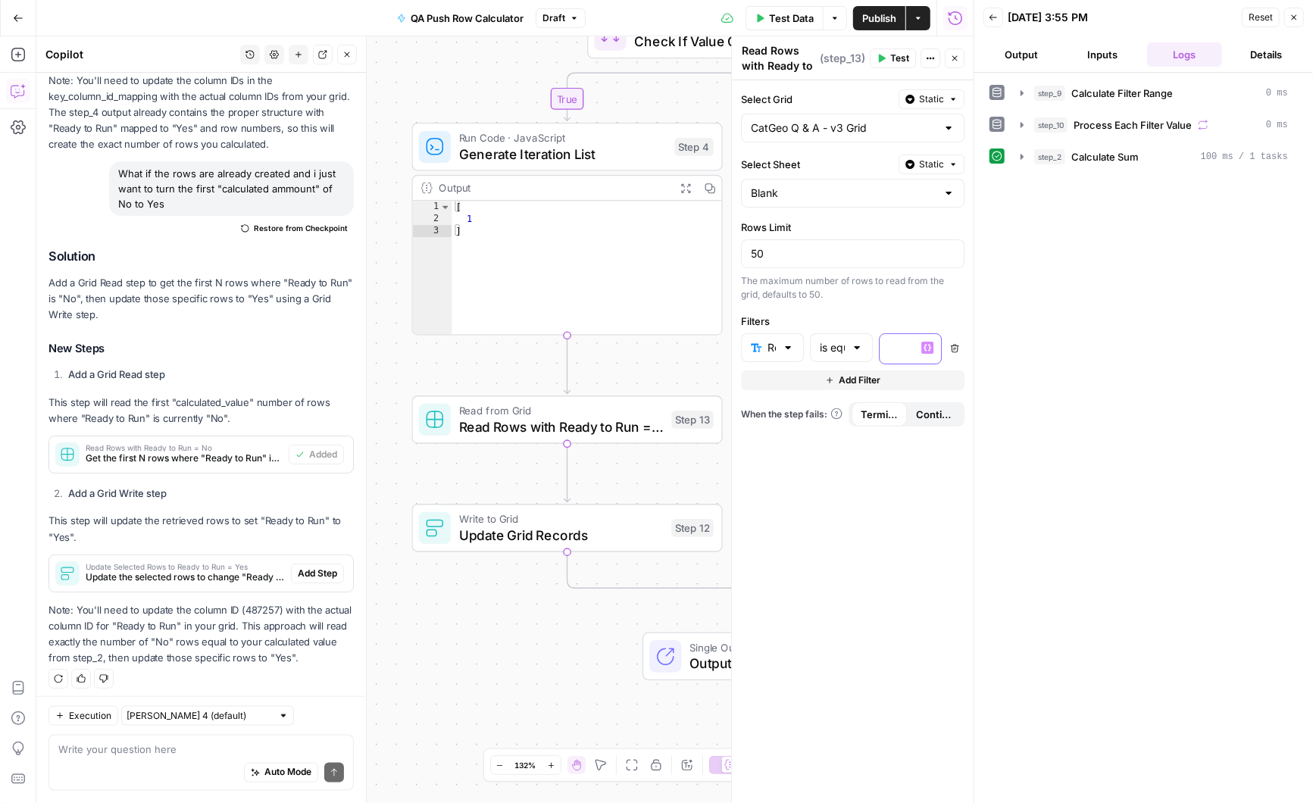
click at [915, 344] on div at bounding box center [898, 349] width 37 height 30
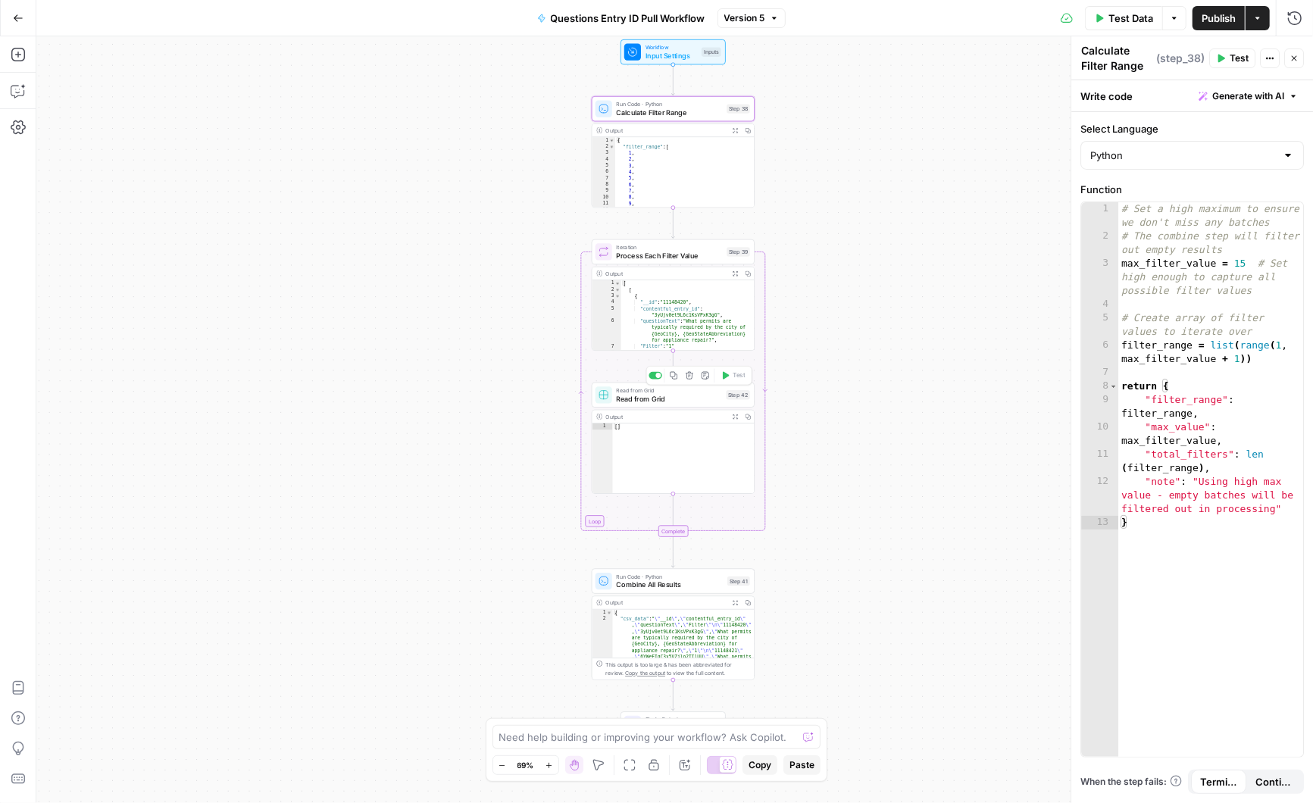
click at [686, 399] on span "Read from Grid" at bounding box center [670, 398] width 106 height 11
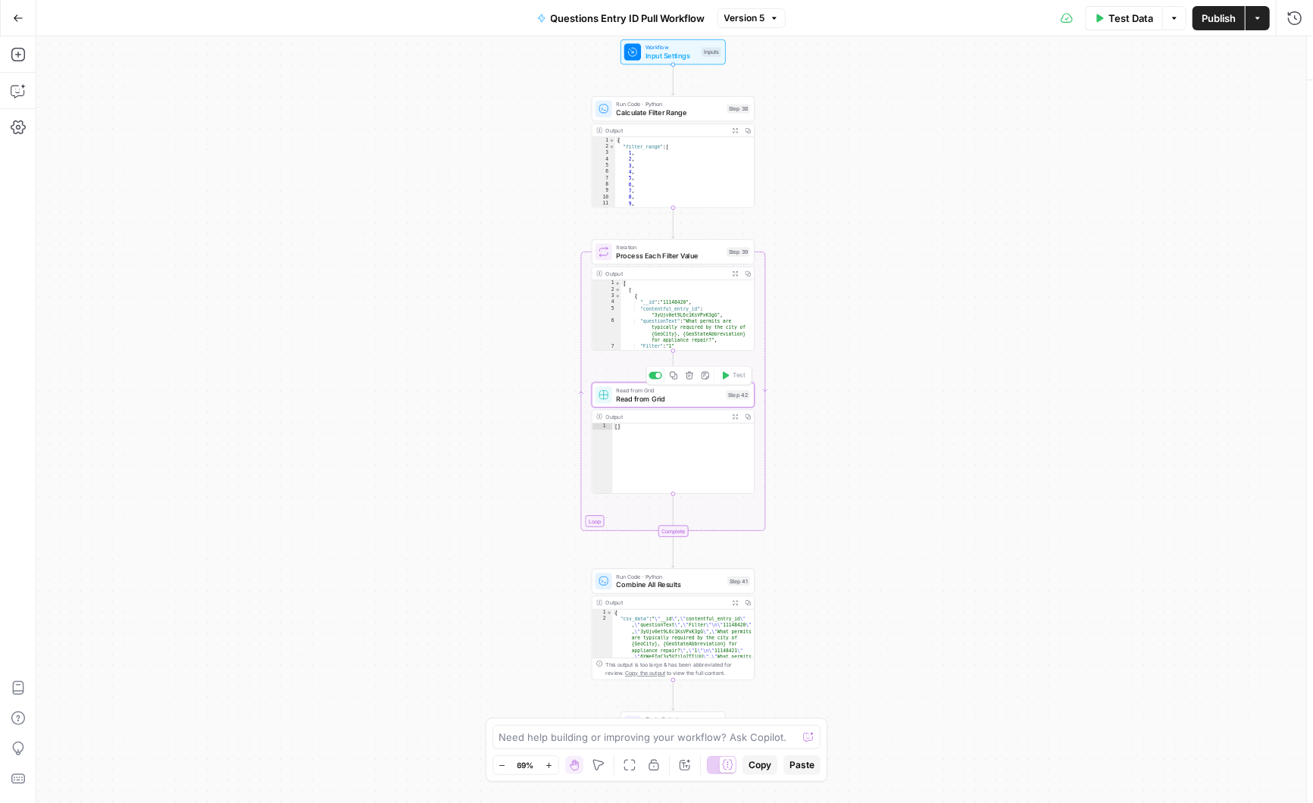
type textarea "Read from Grid"
type input "CatGeo Q & A - v3 Grid"
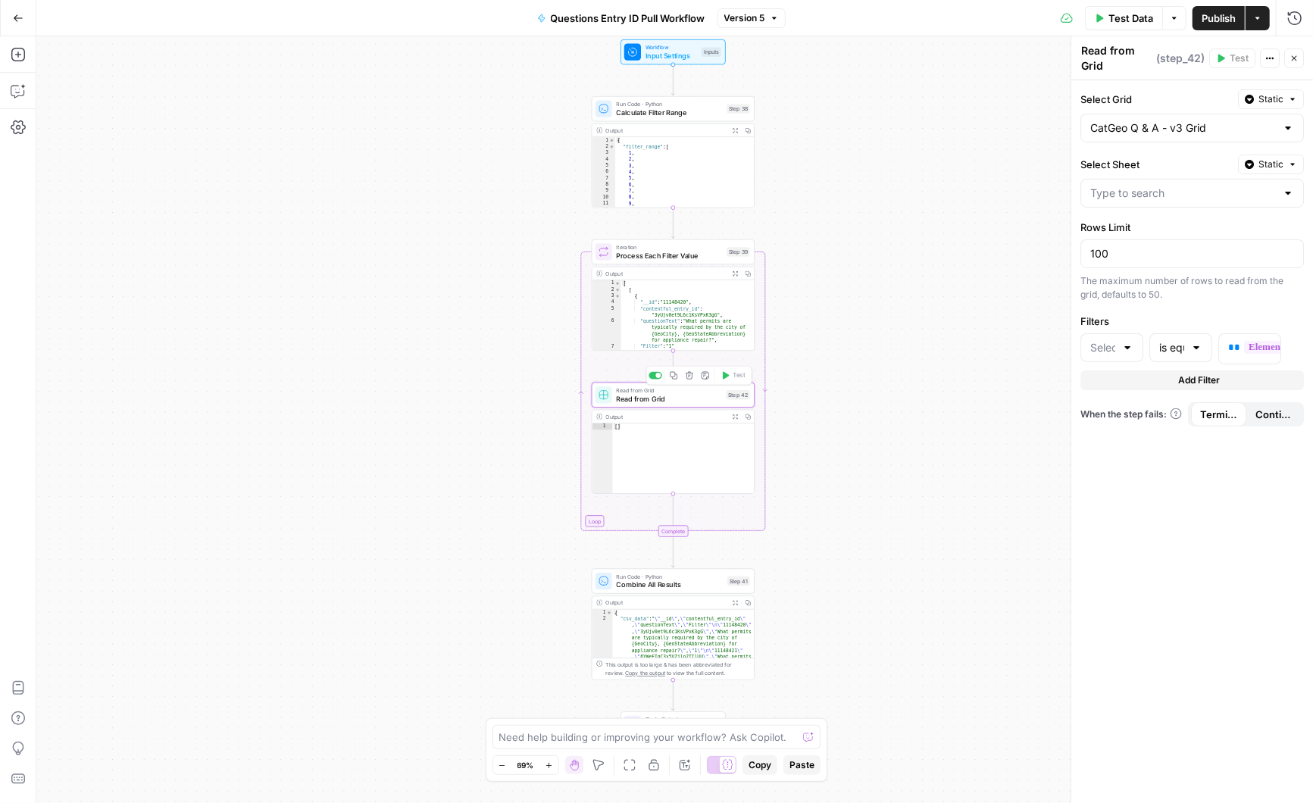
type input "Questions_LocalQA.csv"
type input "Filter"
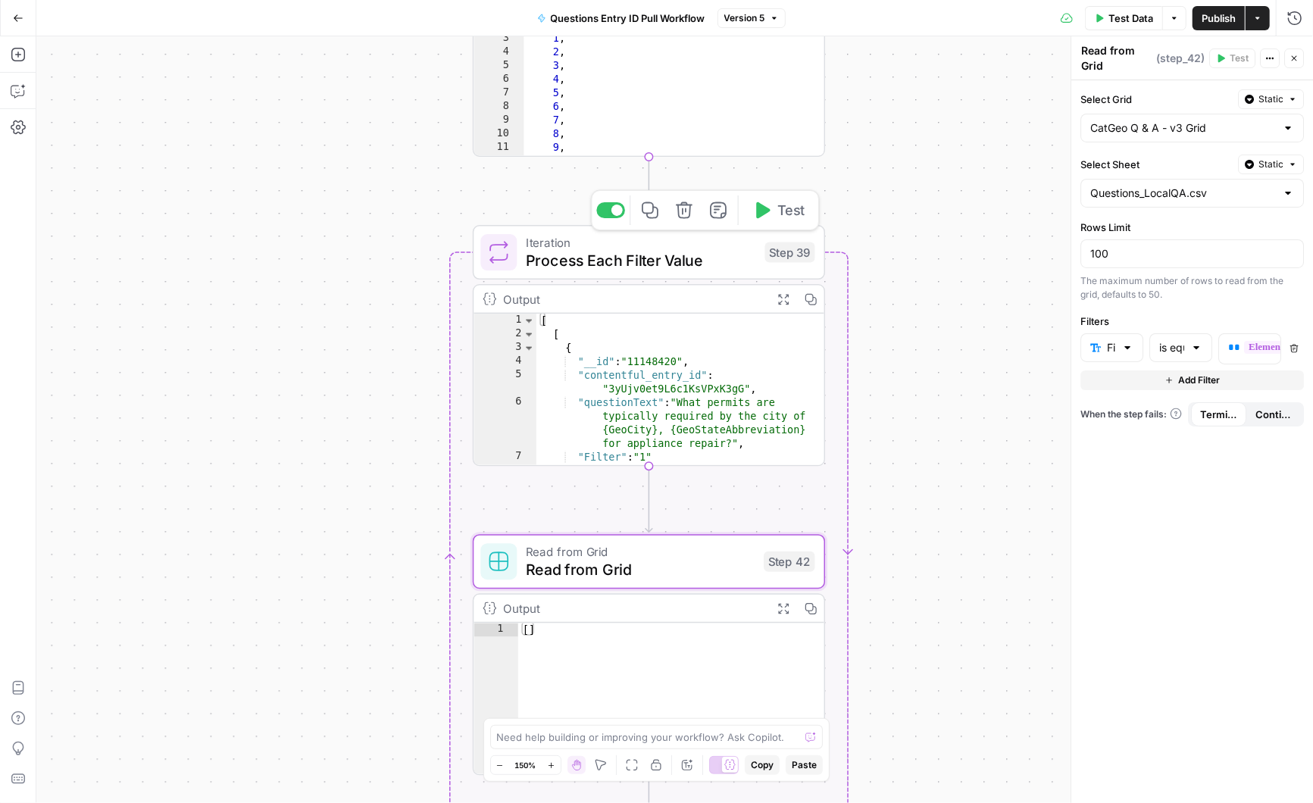
click at [694, 252] on span "Process Each Filter Value" at bounding box center [641, 260] width 230 height 23
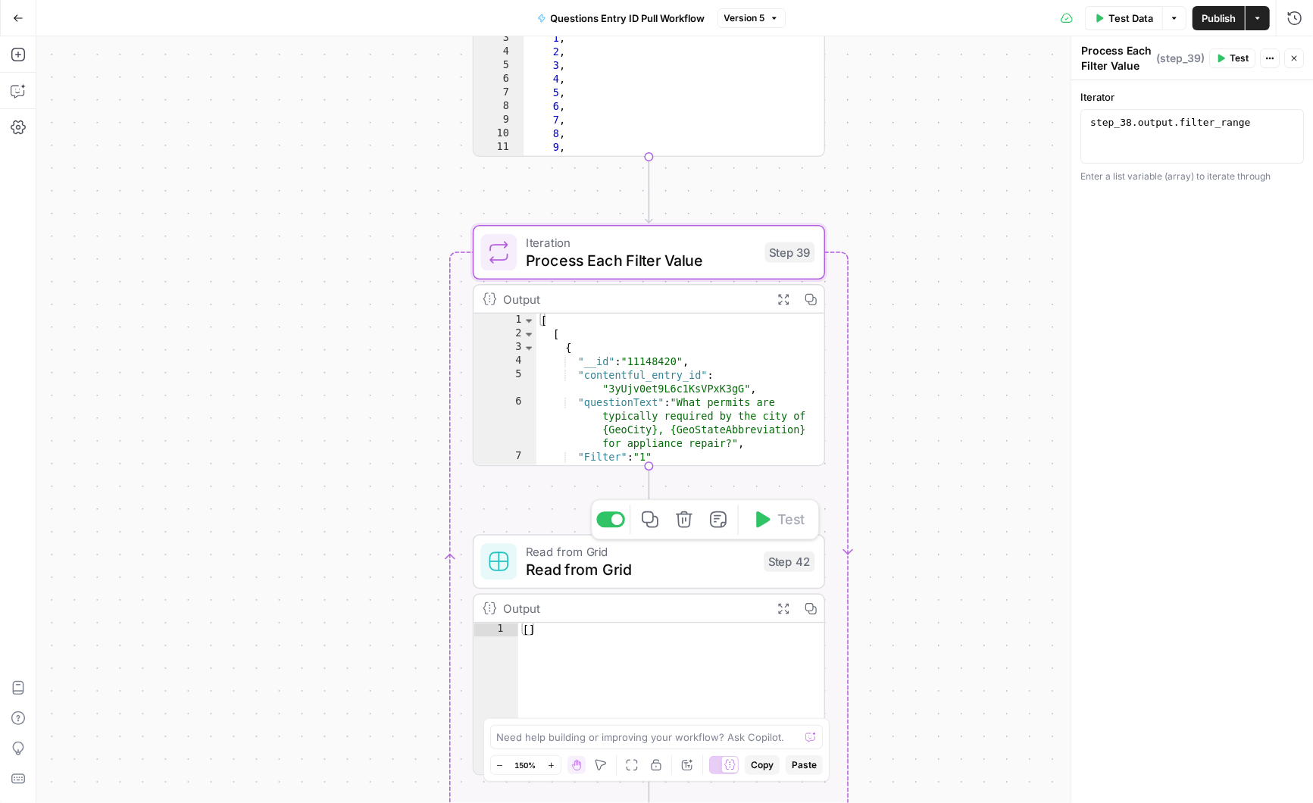
click at [671, 570] on span "Read from Grid" at bounding box center [640, 569] width 229 height 23
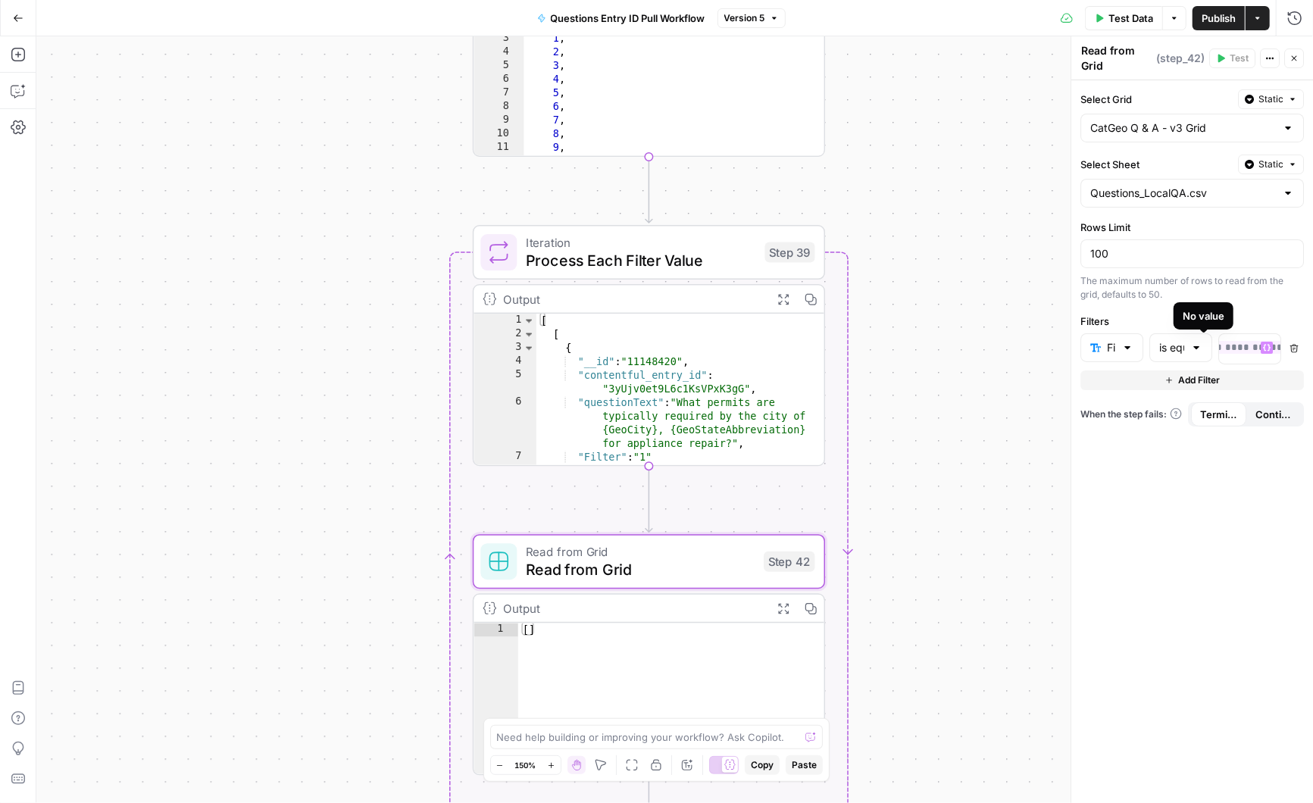
scroll to position [0, 102]
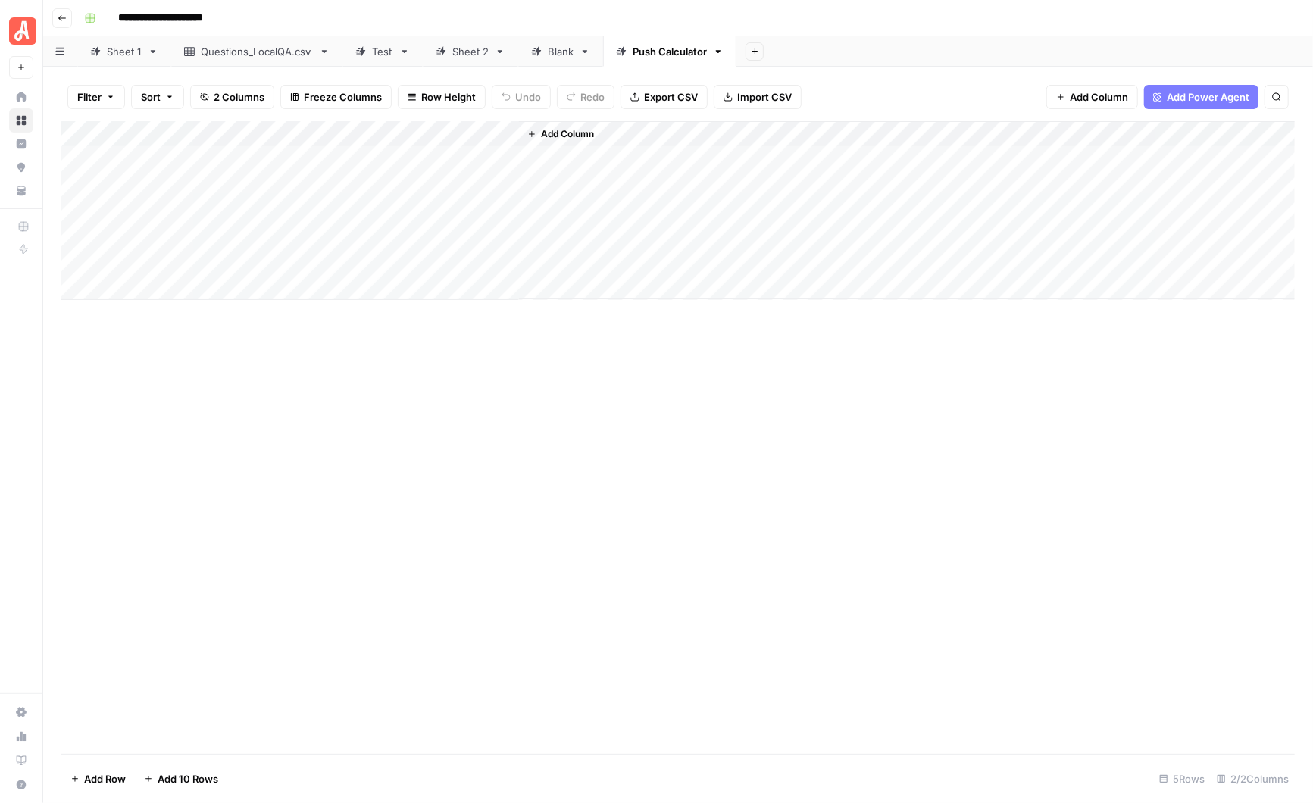
click at [550, 55] on div "Blank" at bounding box center [561, 51] width 26 height 15
click at [658, 56] on div "Push Calculator" at bounding box center [670, 51] width 74 height 15
click at [170, 157] on div "Add Column" at bounding box center [678, 210] width 1234 height 179
click at [558, 58] on div "Blank" at bounding box center [561, 51] width 26 height 15
click at [469, 52] on div "Sheet 2" at bounding box center [470, 51] width 36 height 15
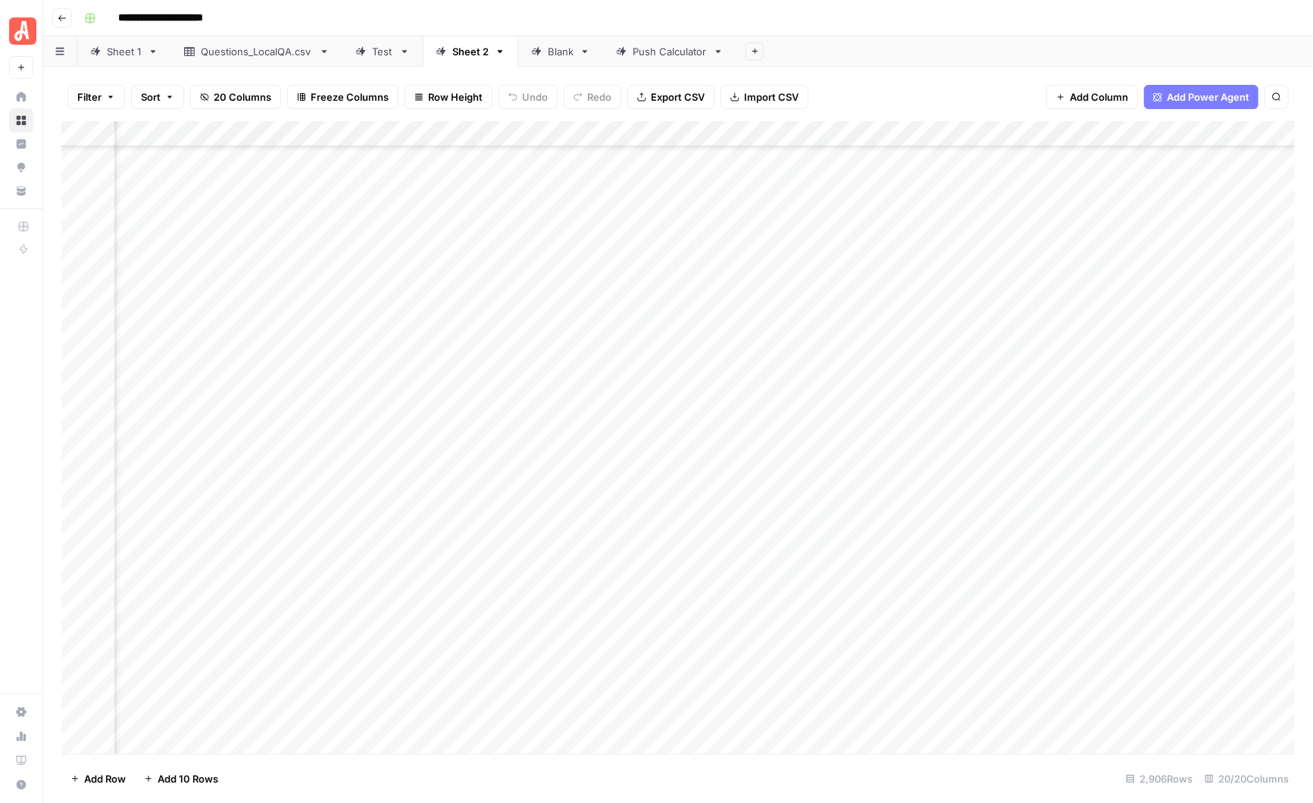
scroll to position [59792, 1256]
click at [556, 55] on div "Blank" at bounding box center [561, 51] width 26 height 15
click at [671, 52] on div "Push Calculator" at bounding box center [670, 51] width 74 height 15
click at [551, 54] on div "Blank" at bounding box center [561, 51] width 26 height 15
click at [668, 53] on div "Push Calculator" at bounding box center [670, 51] width 74 height 15
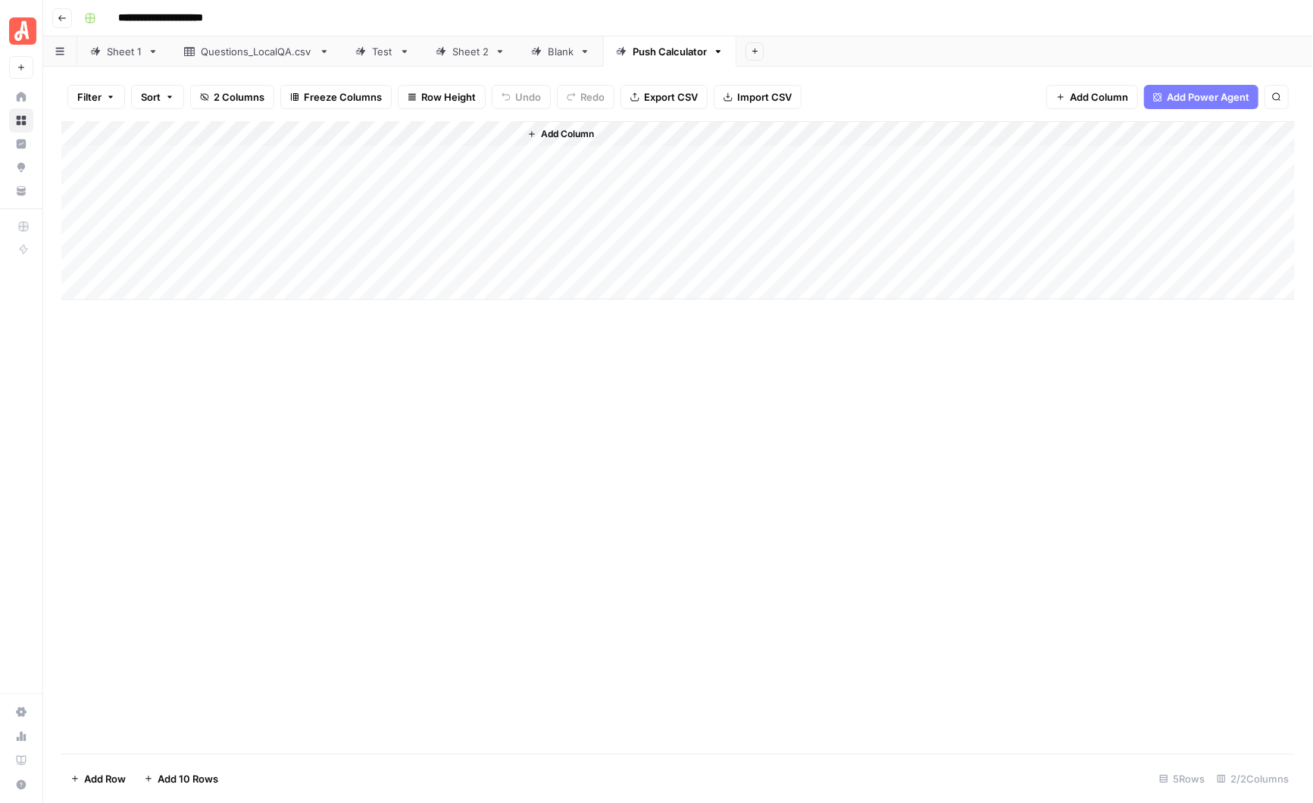
click at [551, 55] on div "Blank" at bounding box center [561, 51] width 26 height 15
click at [1287, 133] on span "Add Column" at bounding box center [1302, 134] width 53 height 14
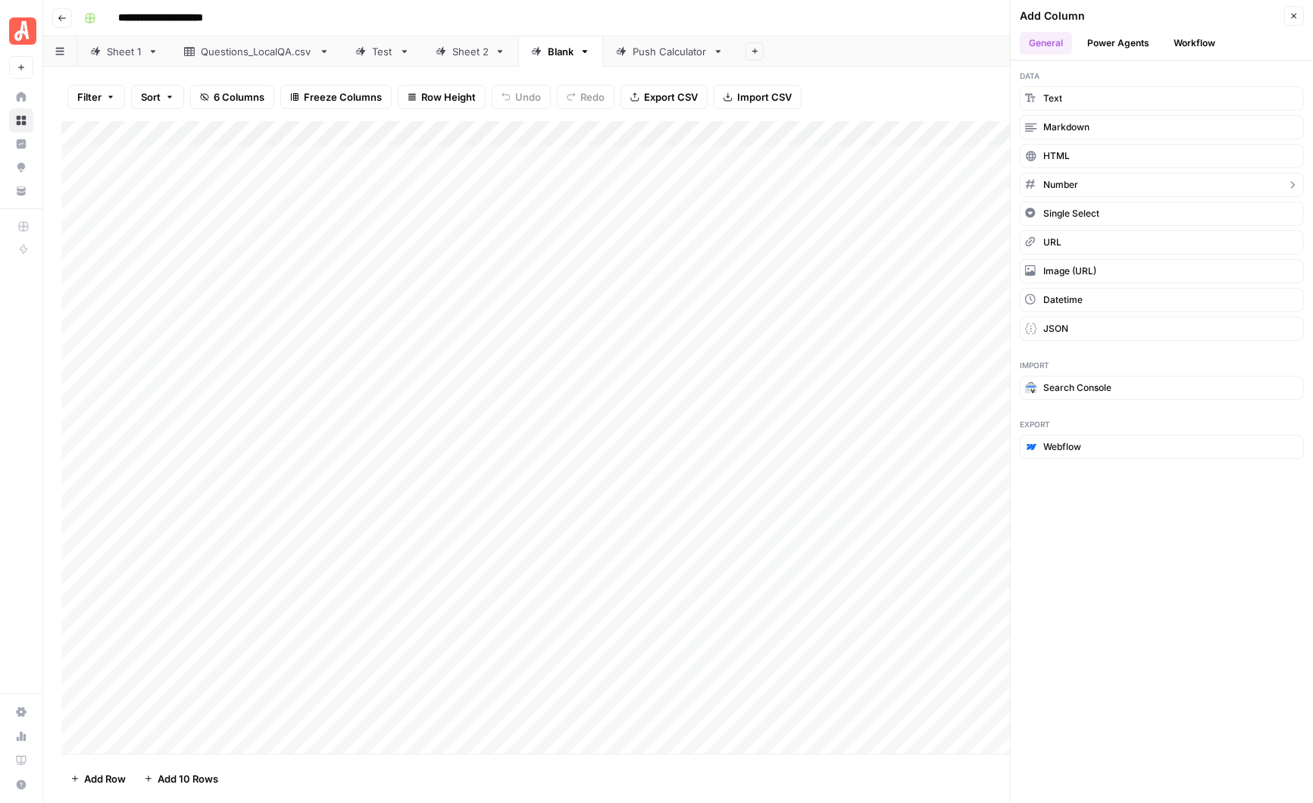
click at [1071, 181] on span "Number" at bounding box center [1060, 185] width 35 height 14
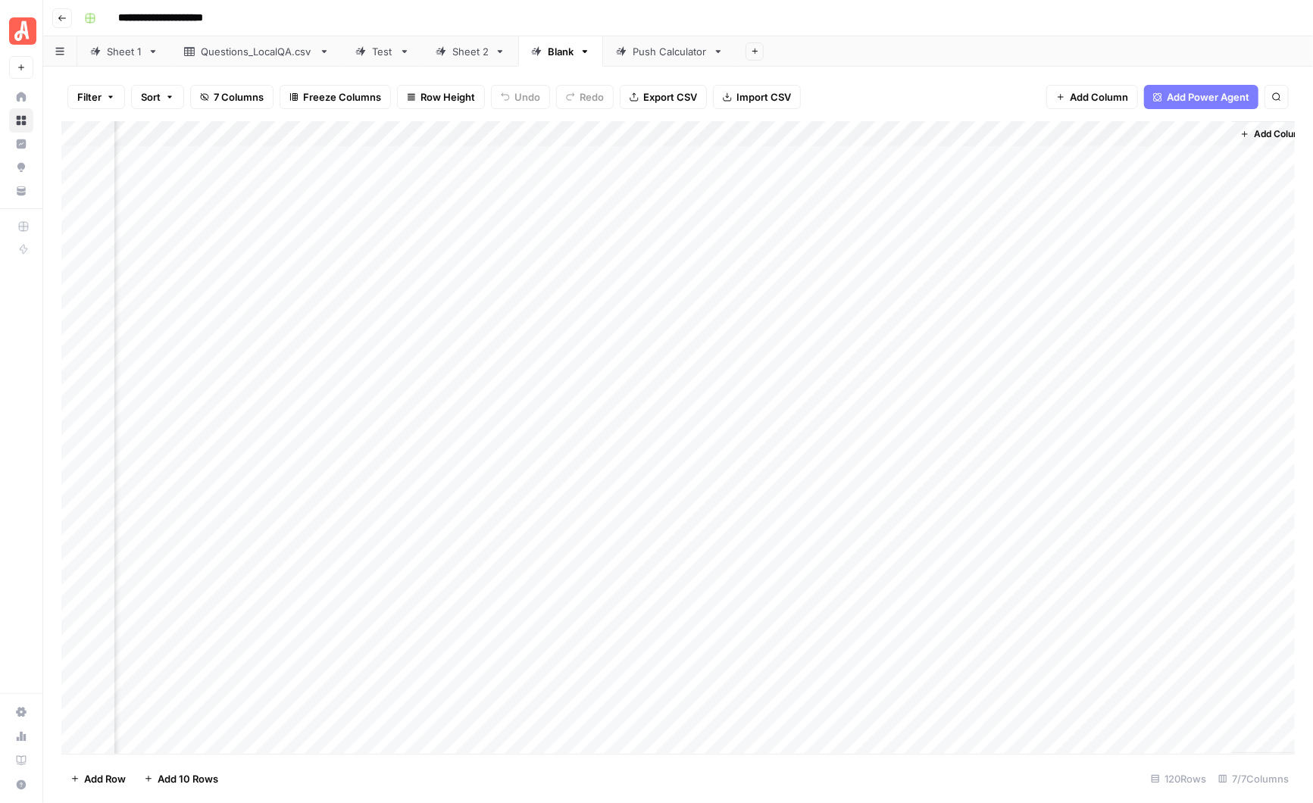
scroll to position [0, 180]
click at [1118, 130] on div "Add Column" at bounding box center [678, 437] width 1234 height 633
drag, startPoint x: 1153, startPoint y: 170, endPoint x: 1079, endPoint y: 170, distance: 74.3
click at [1080, 170] on div "New Column" at bounding box center [1163, 170] width 167 height 24
type input "Row"
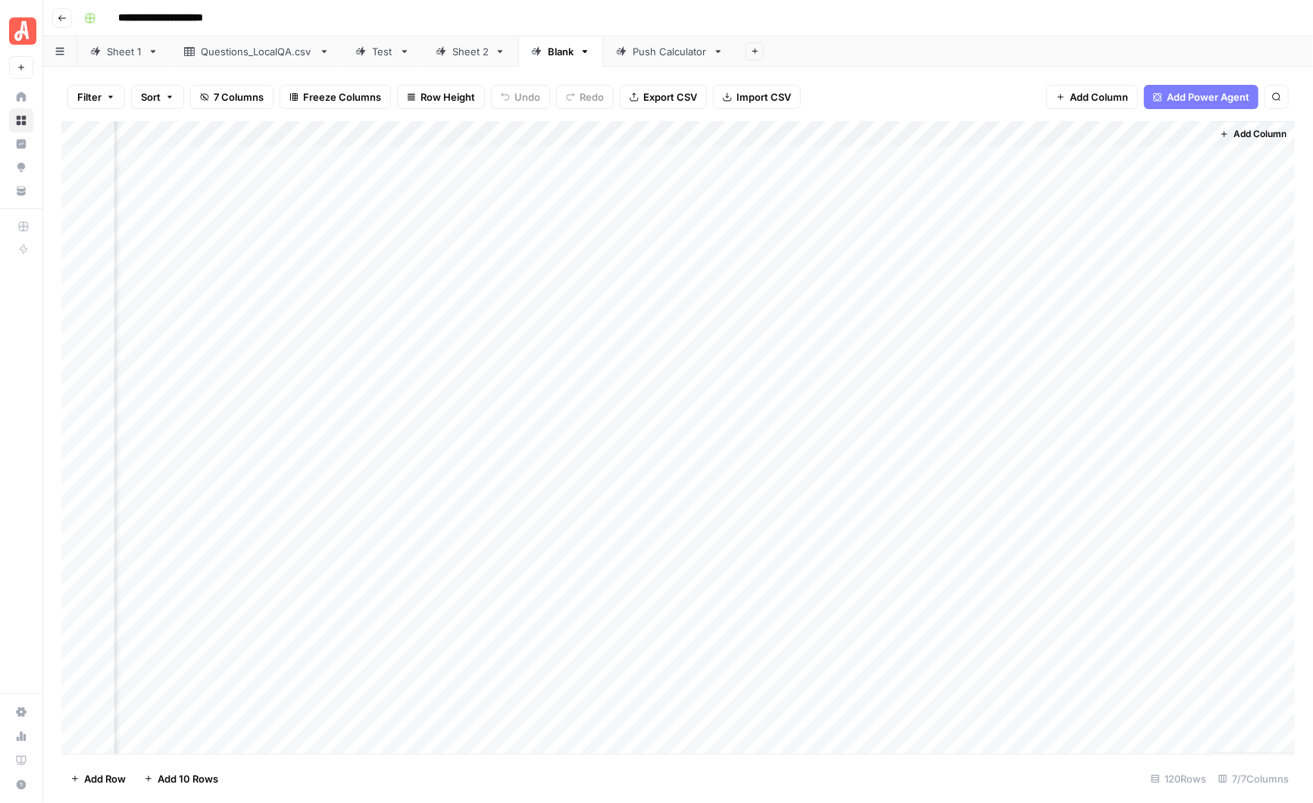
click at [1199, 129] on div "Add Column" at bounding box center [678, 437] width 1234 height 633
click at [1136, 335] on span "Remove Column" at bounding box center [1169, 337] width 133 height 15
click at [598, 156] on span "Delete" at bounding box center [602, 156] width 33 height 15
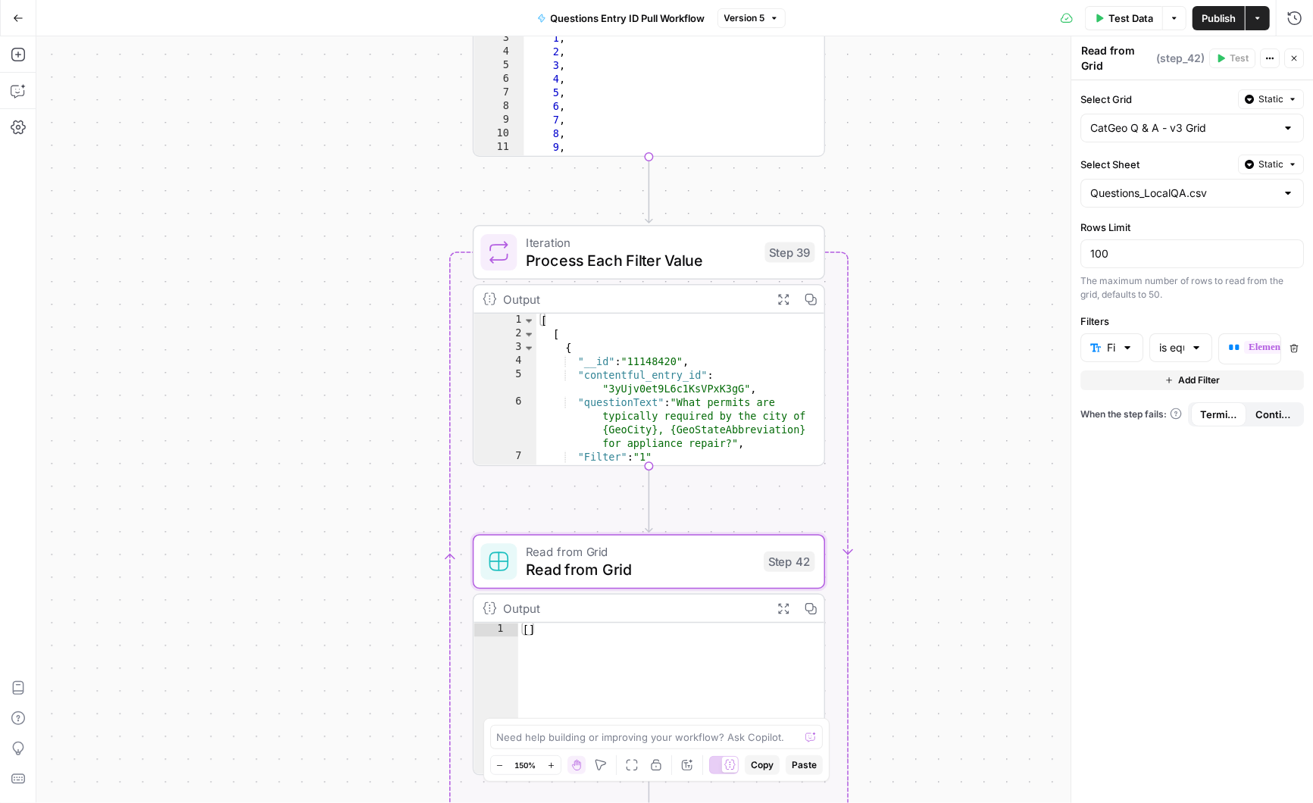
scroll to position [0, 102]
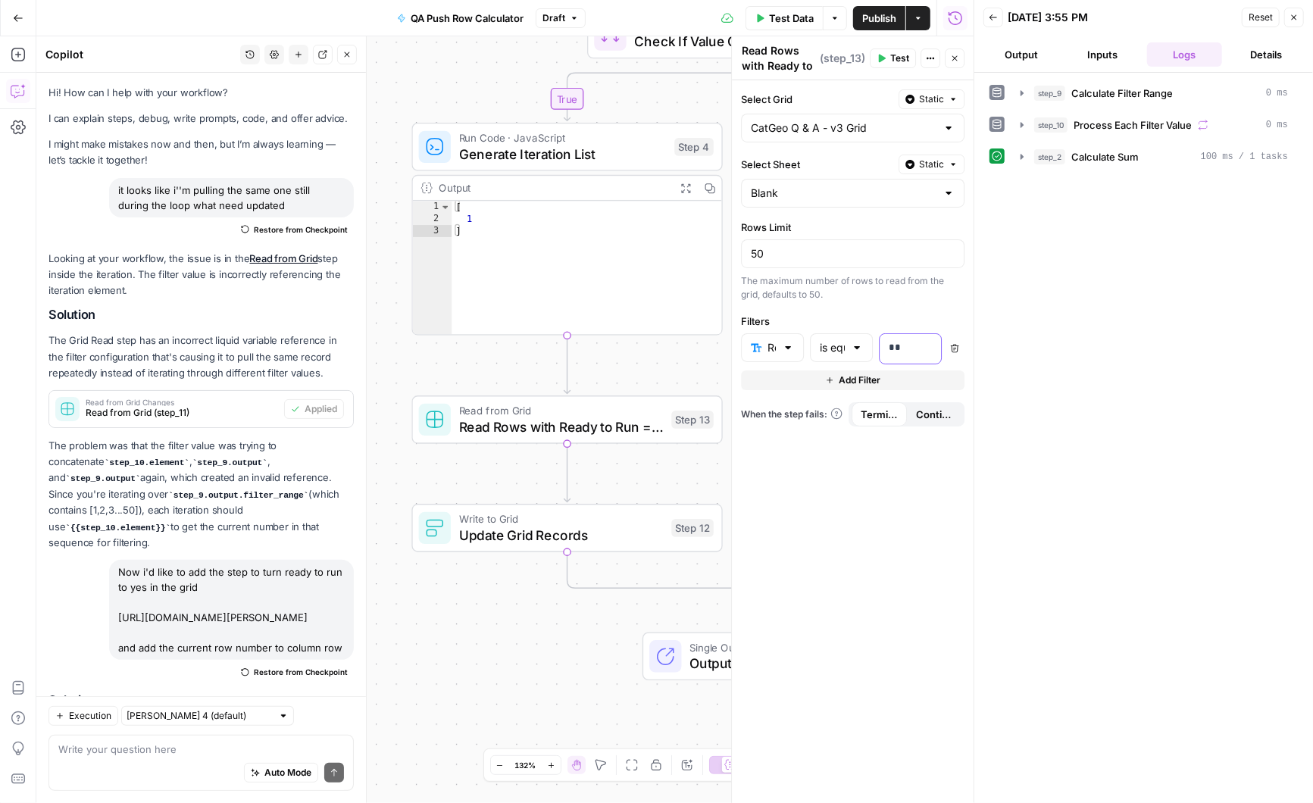
scroll to position [1281, 0]
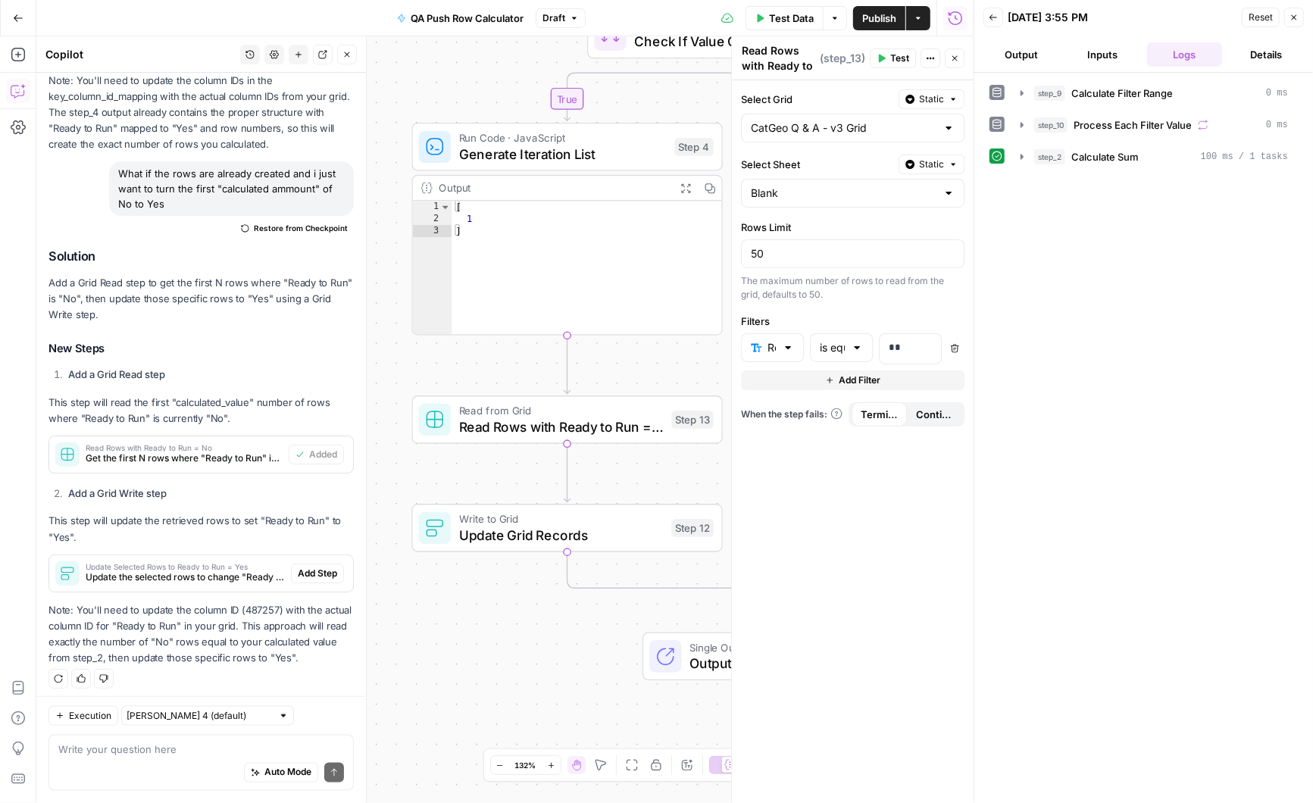
click at [815, 506] on div "Select Grid Static CatGeo Q & A - v3 Grid Select Sheet Static Blank Rows Limit …" at bounding box center [853, 441] width 242 height 723
click at [308, 567] on span "Add Step" at bounding box center [317, 574] width 39 height 14
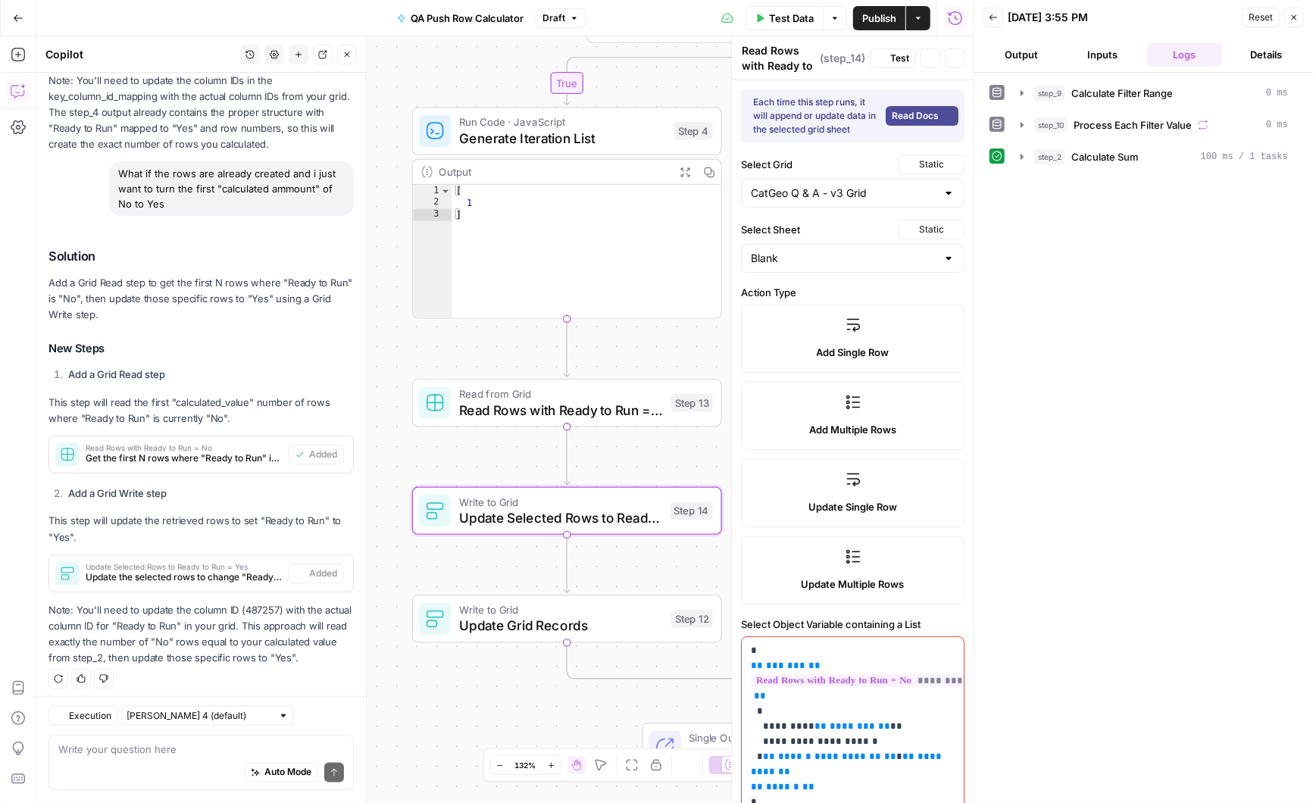
type textarea "Update Selected Rows to Ready to Run = Yes"
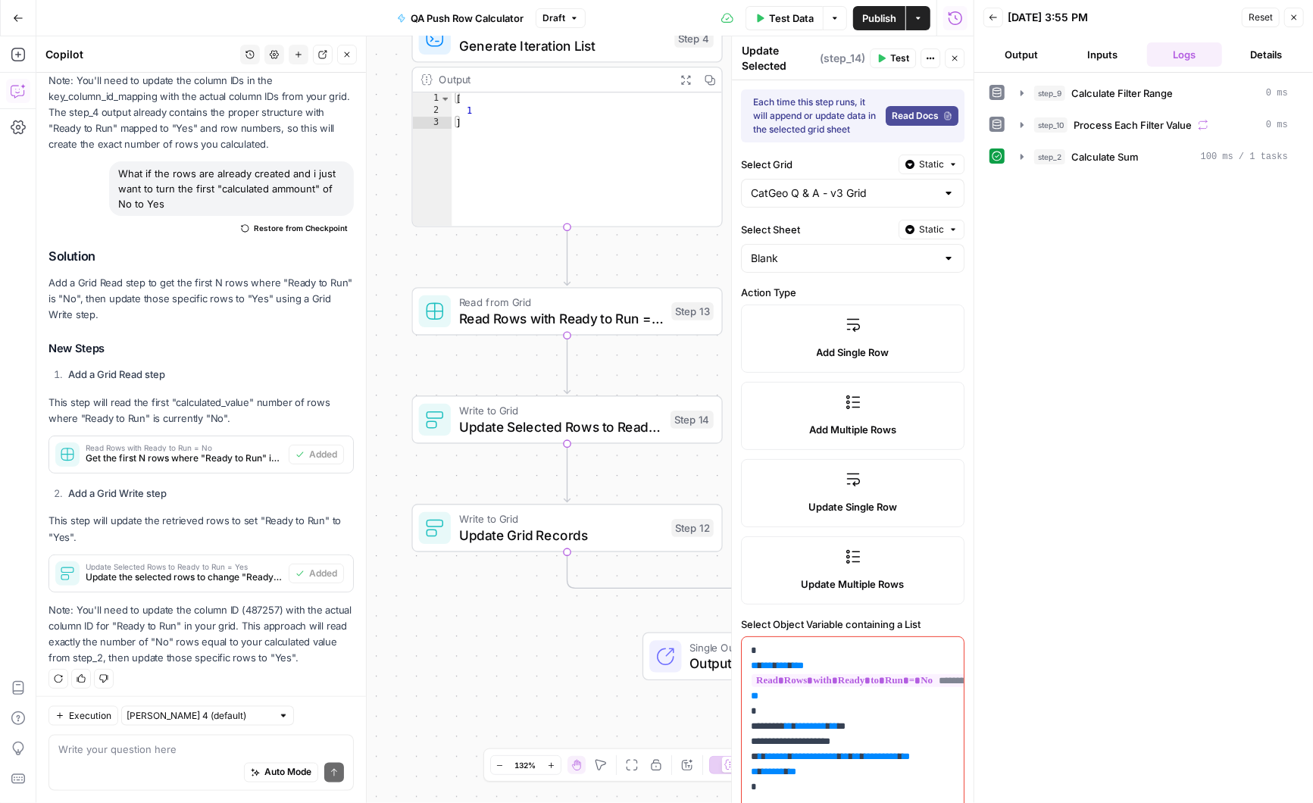
click at [106, 764] on div "Auto Mode Send" at bounding box center [201, 773] width 286 height 33
type textarea "is step 12 still needed"
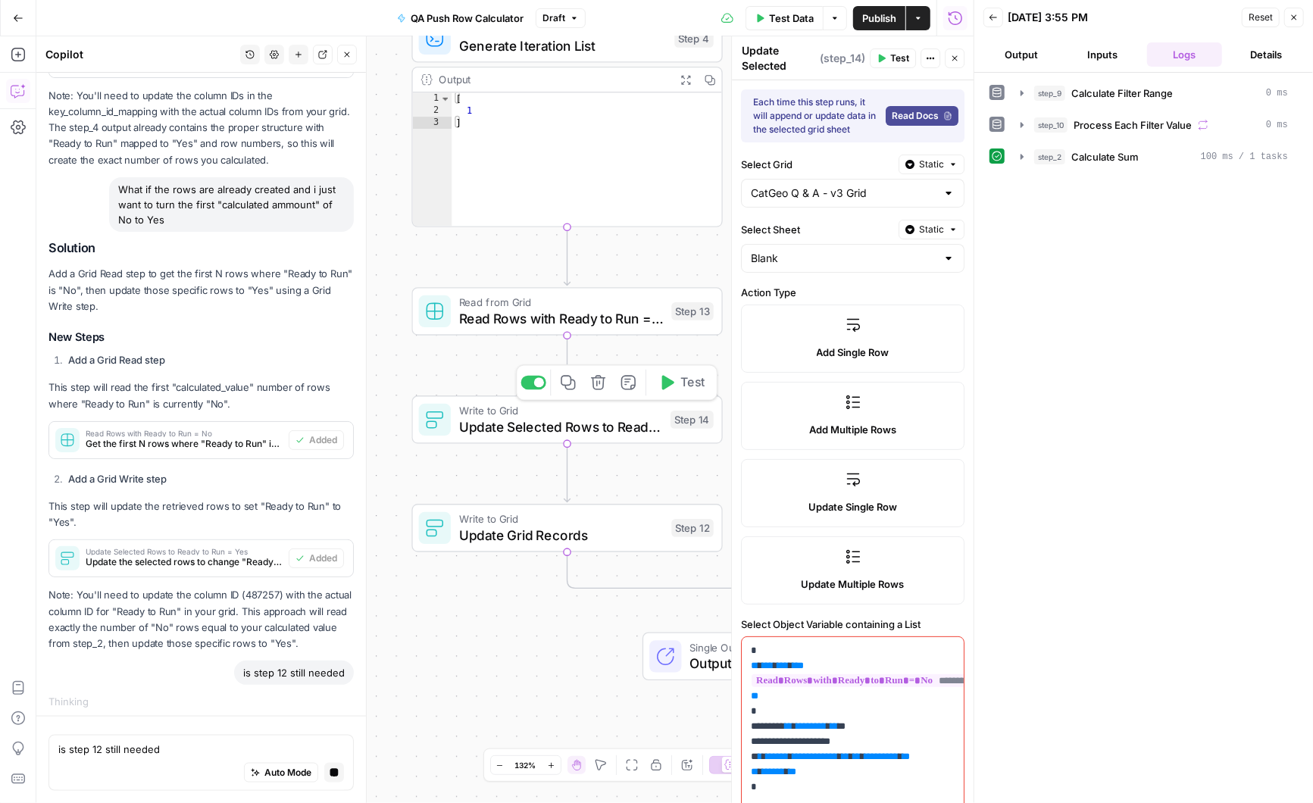
click at [525, 432] on span "Update Selected Rows to Ready to Run = Yes" at bounding box center [561, 427] width 204 height 20
click at [496, 318] on span "Read Rows with Ready to Run = No" at bounding box center [561, 318] width 205 height 20
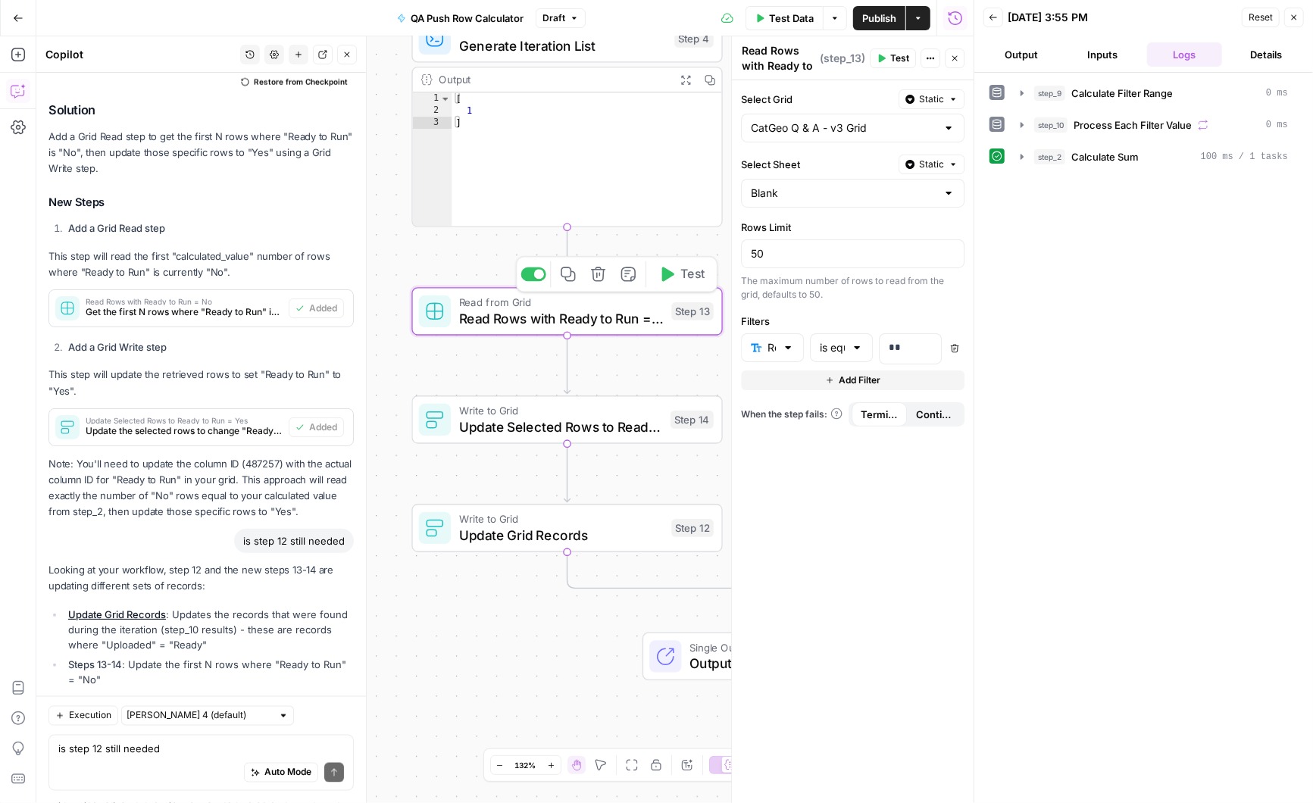
scroll to position [1585, 0]
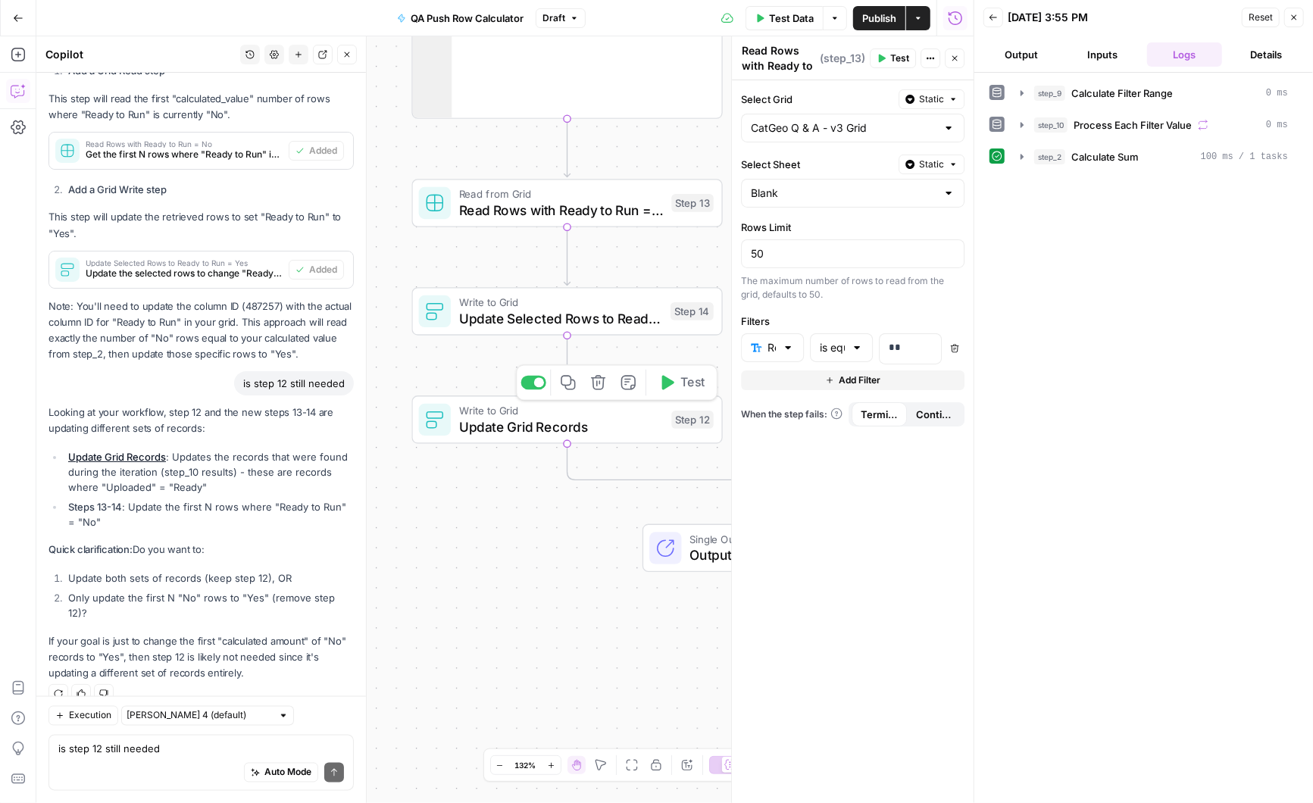
click at [509, 429] on span "Update Grid Records" at bounding box center [561, 427] width 205 height 20
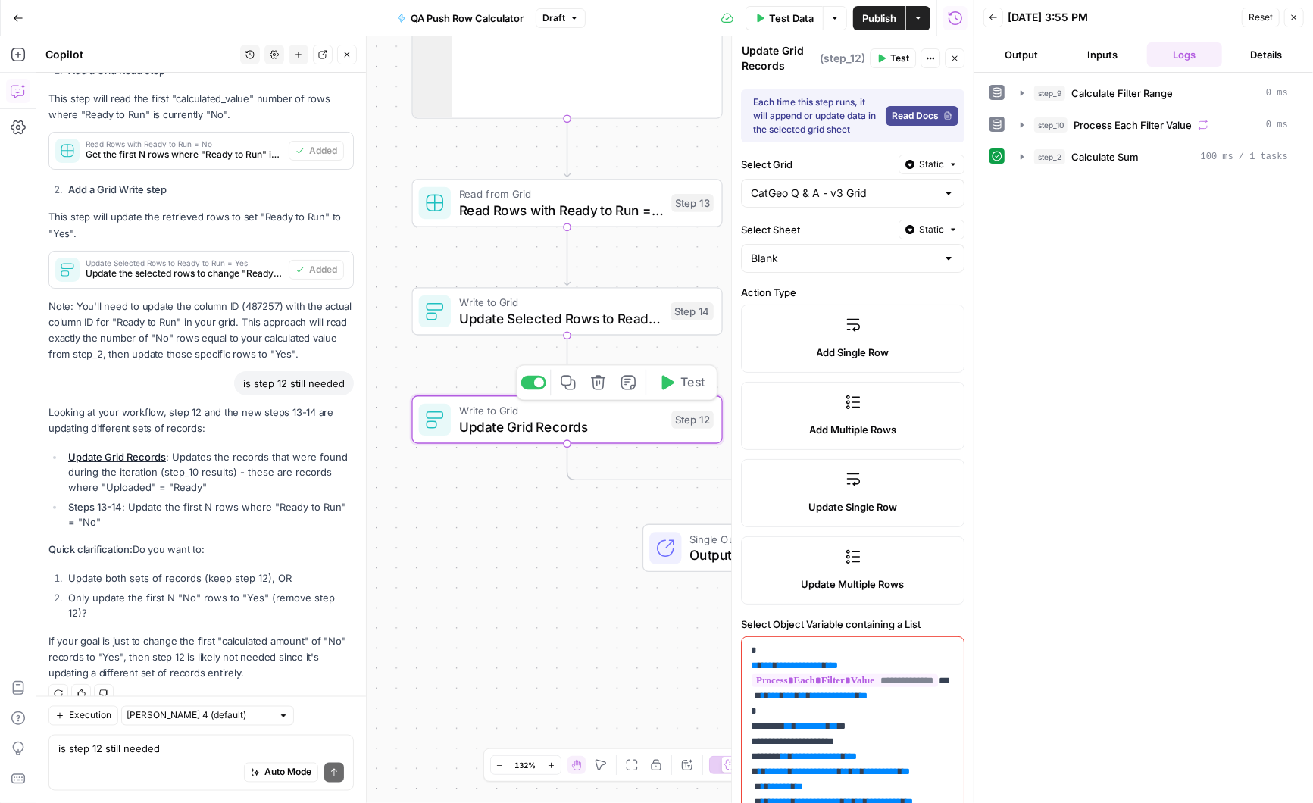
click at [596, 383] on icon "button" at bounding box center [598, 382] width 14 height 14
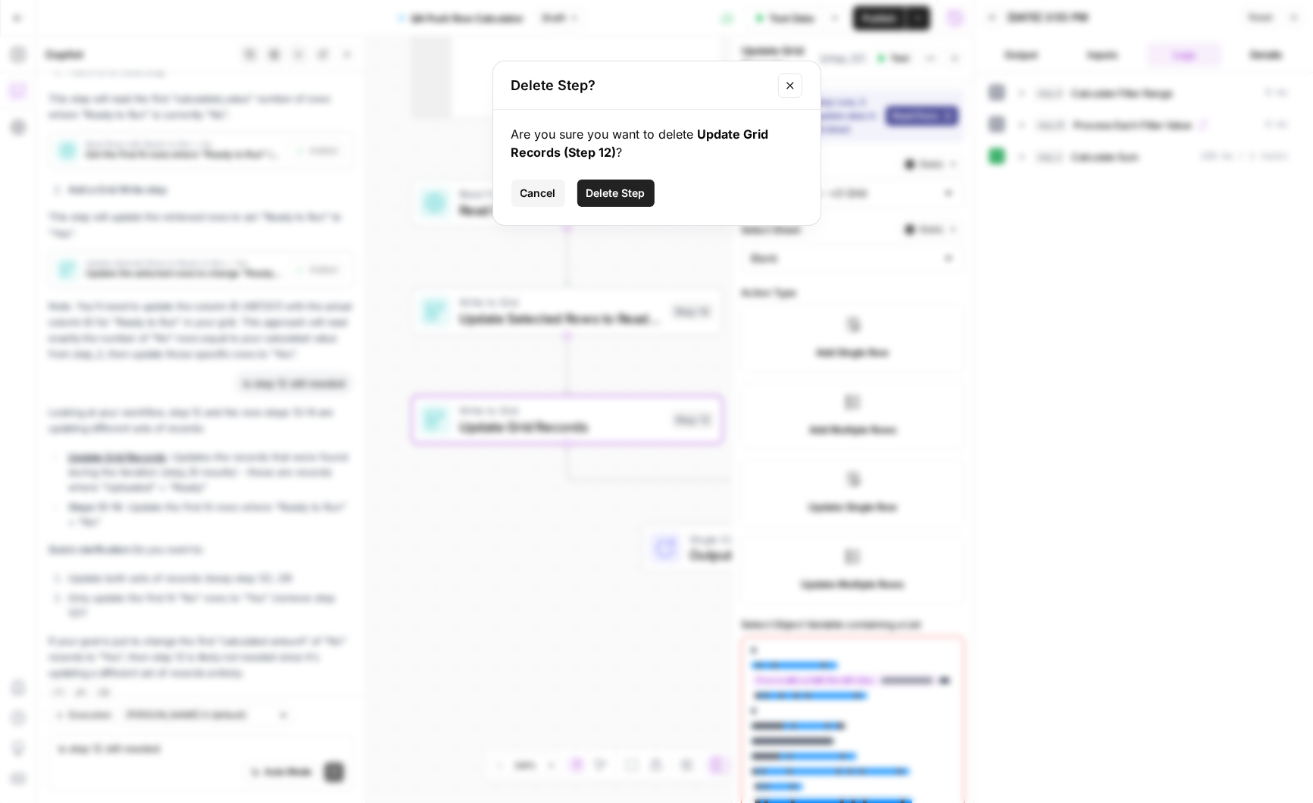
click at [624, 192] on span "Delete Step" at bounding box center [615, 193] width 59 height 15
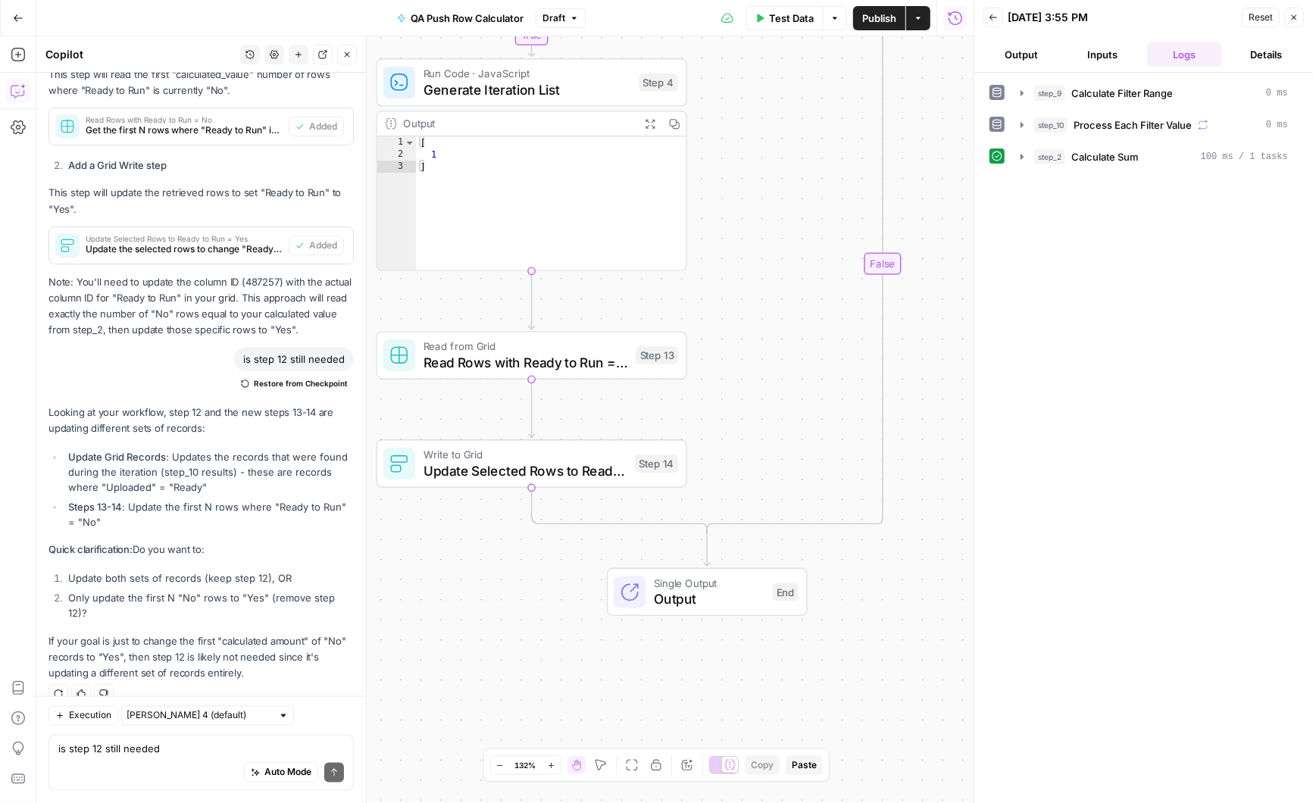
drag, startPoint x: 764, startPoint y: 296, endPoint x: 732, endPoint y: 461, distance: 167.5
click at [732, 461] on div "true false Workflow Input Settings Inputs Run Code · Python Calculate Filter Ra…" at bounding box center [504, 419] width 937 height 767
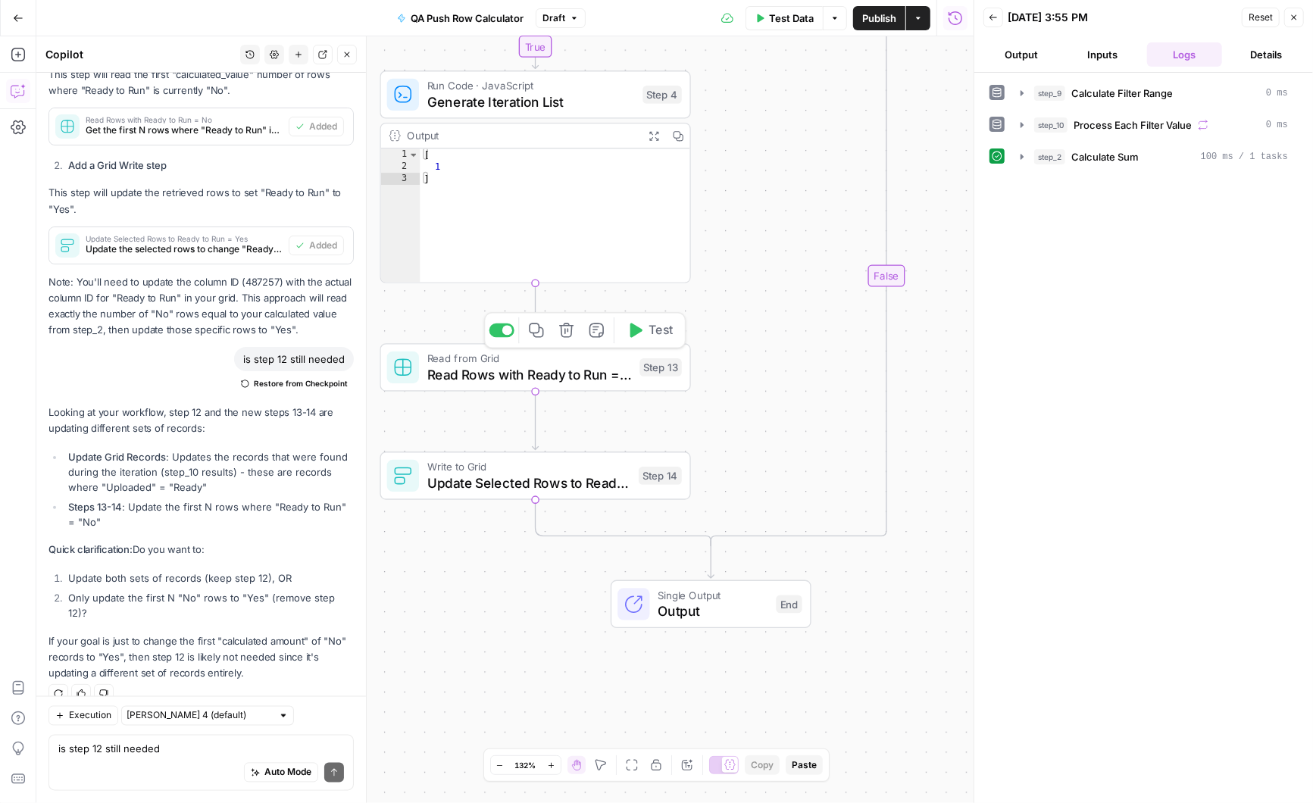
click at [555, 368] on span "Read Rows with Ready to Run = No" at bounding box center [529, 374] width 205 height 20
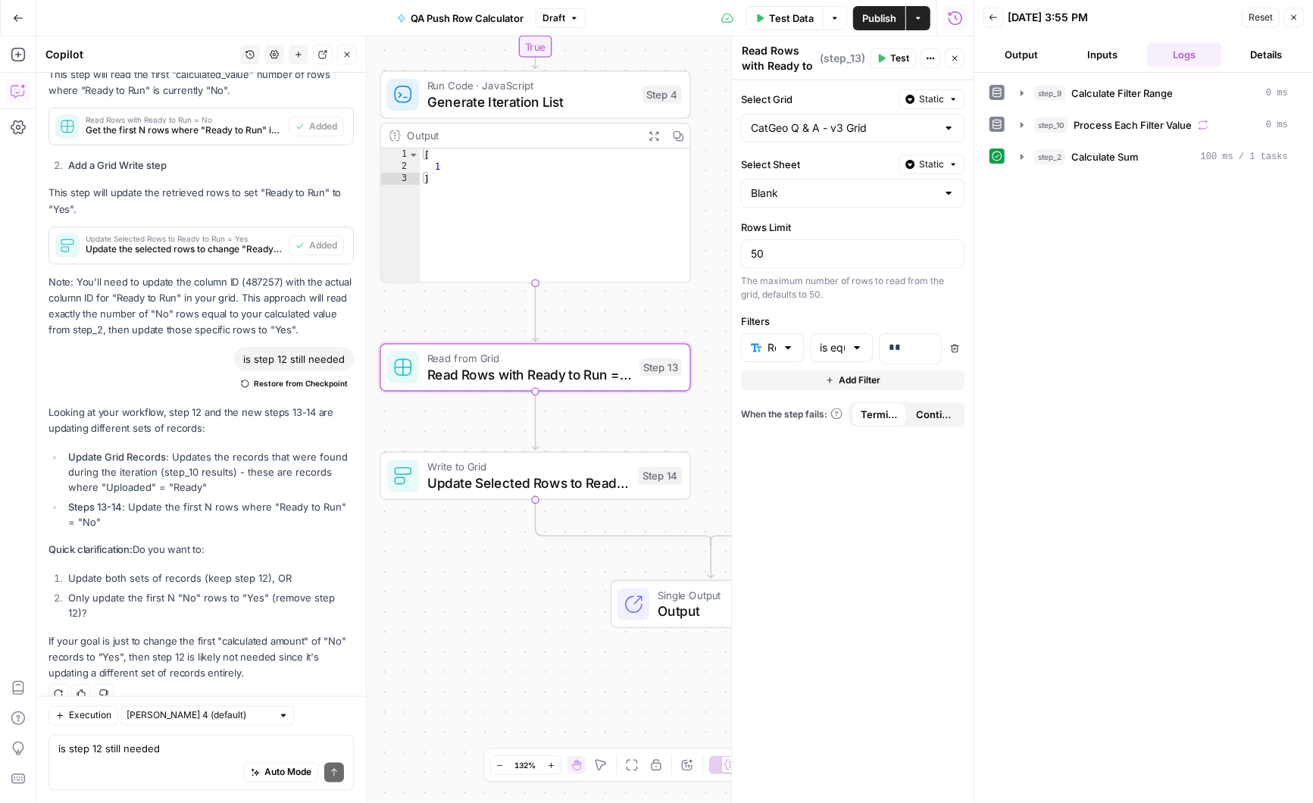
click at [96, 760] on div "Auto Mode Send" at bounding box center [201, 773] width 286 height 33
type textarea "the row limit can be 6 for step 13, correct"
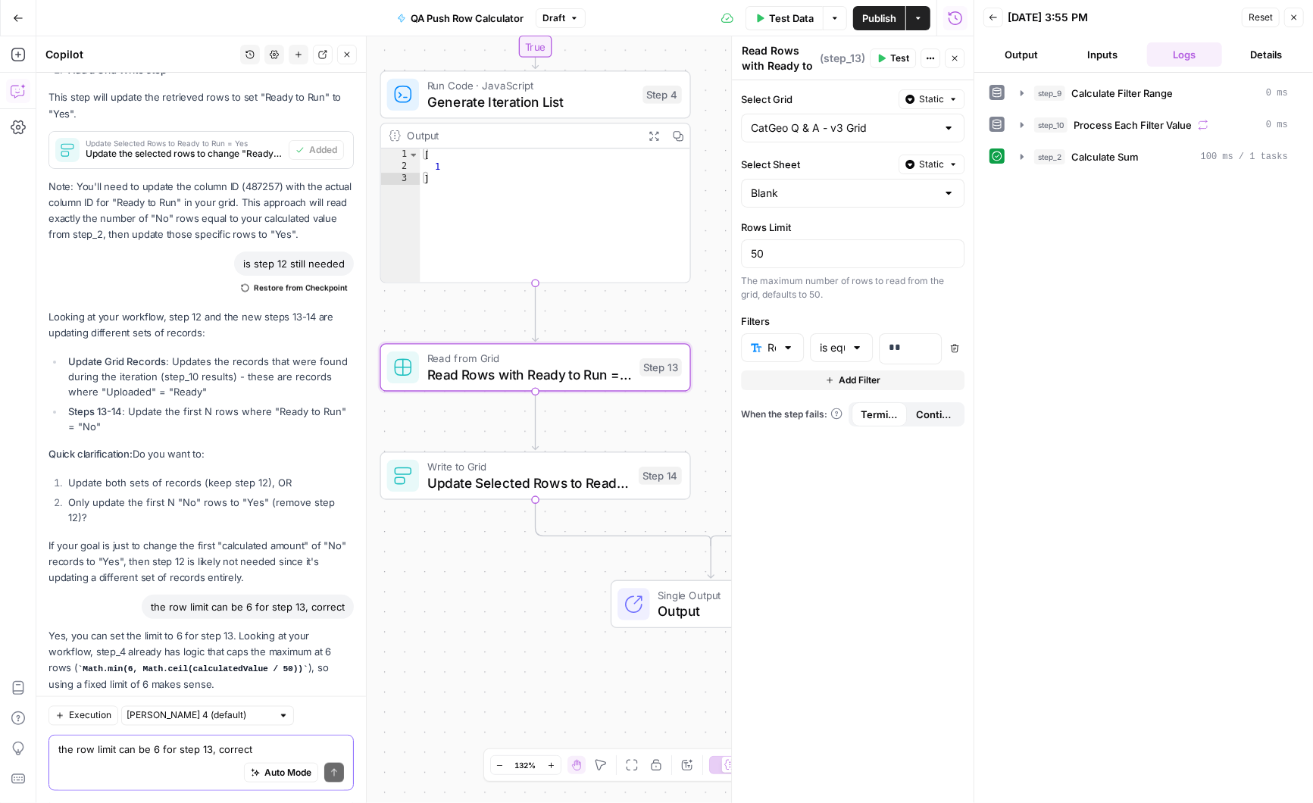
scroll to position [1887, 0]
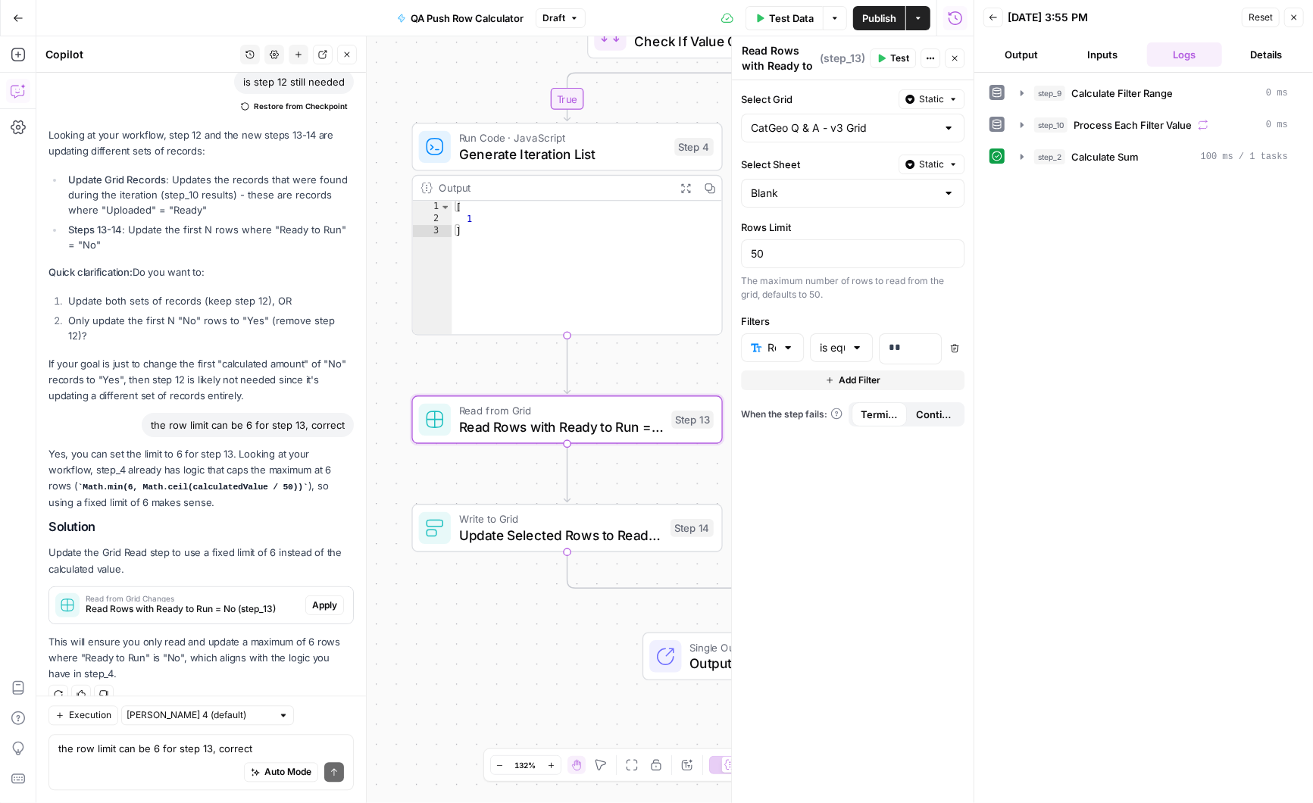
click at [323, 599] on span "Apply" at bounding box center [324, 606] width 25 height 14
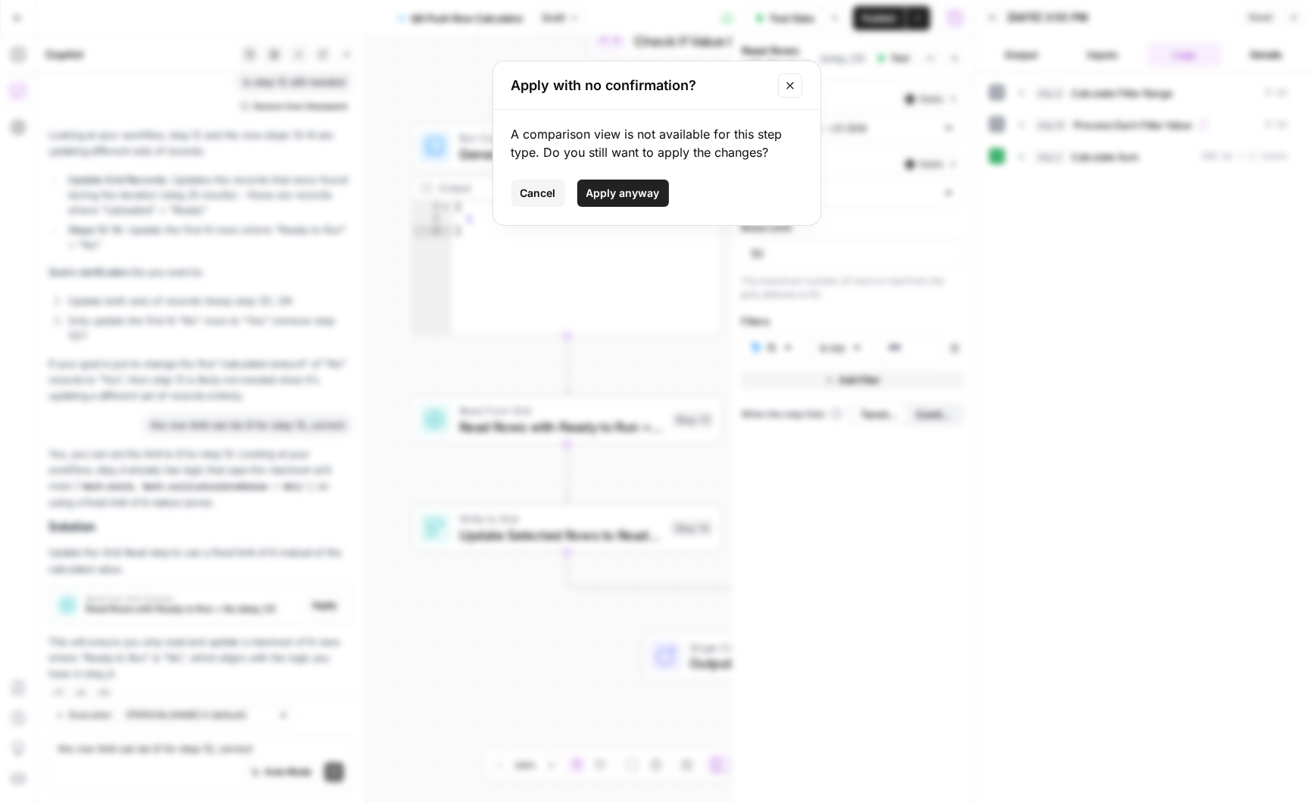
click at [620, 193] on span "Apply anyway" at bounding box center [622, 193] width 73 height 15
type input "6"
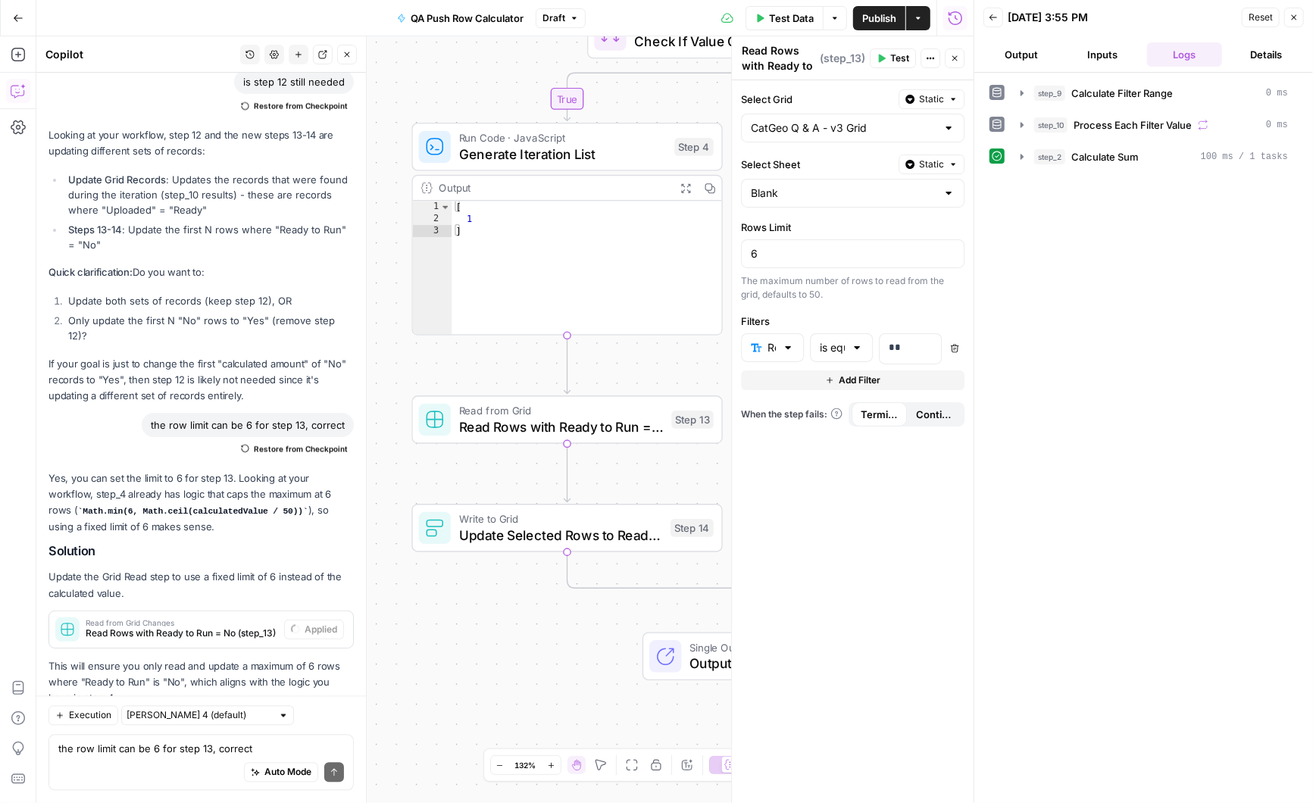
scroll to position [1911, 0]
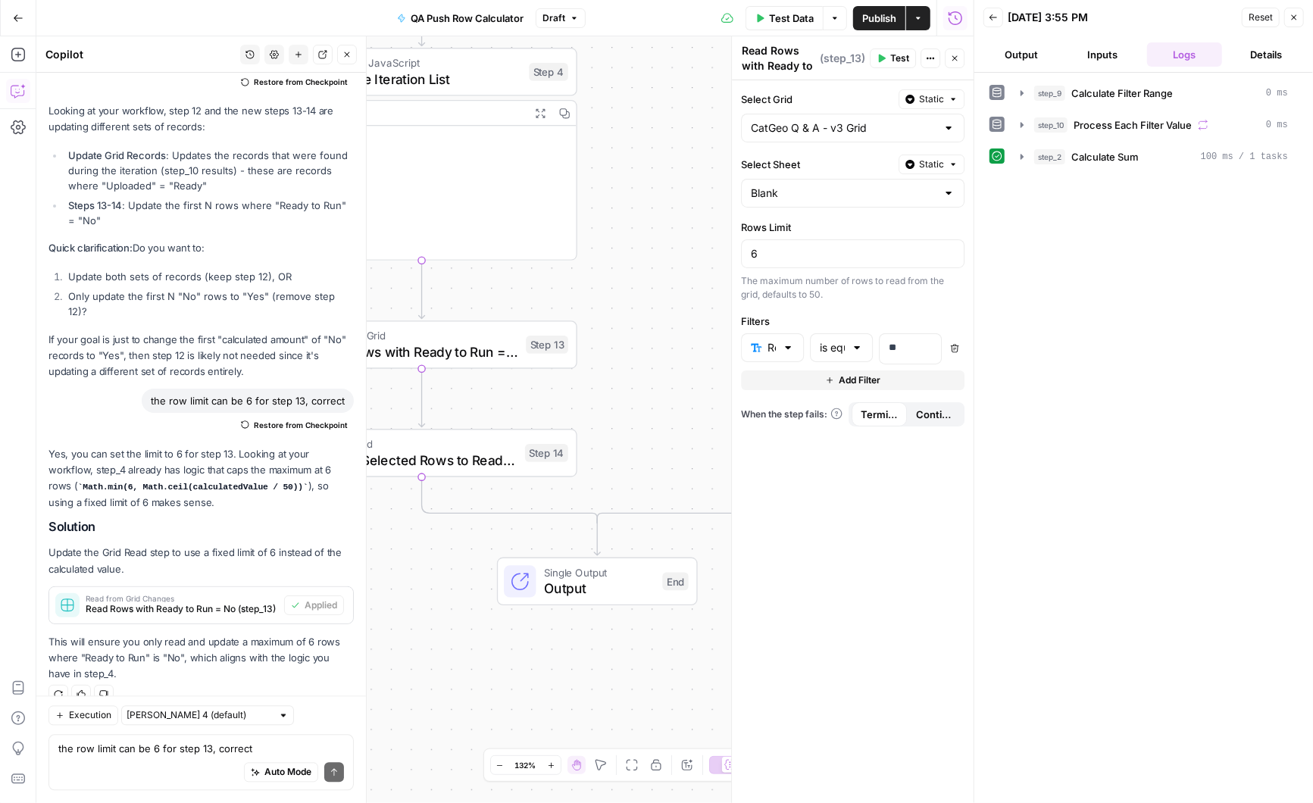
drag, startPoint x: 630, startPoint y: 366, endPoint x: 484, endPoint y: 291, distance: 163.7
click at [484, 291] on div "true false Workflow Input Settings Inputs Run Code · Python Calculate Filter Ra…" at bounding box center [504, 419] width 937 height 767
click at [463, 452] on span "Update Selected Rows to Ready to Run = Yes" at bounding box center [416, 460] width 204 height 20
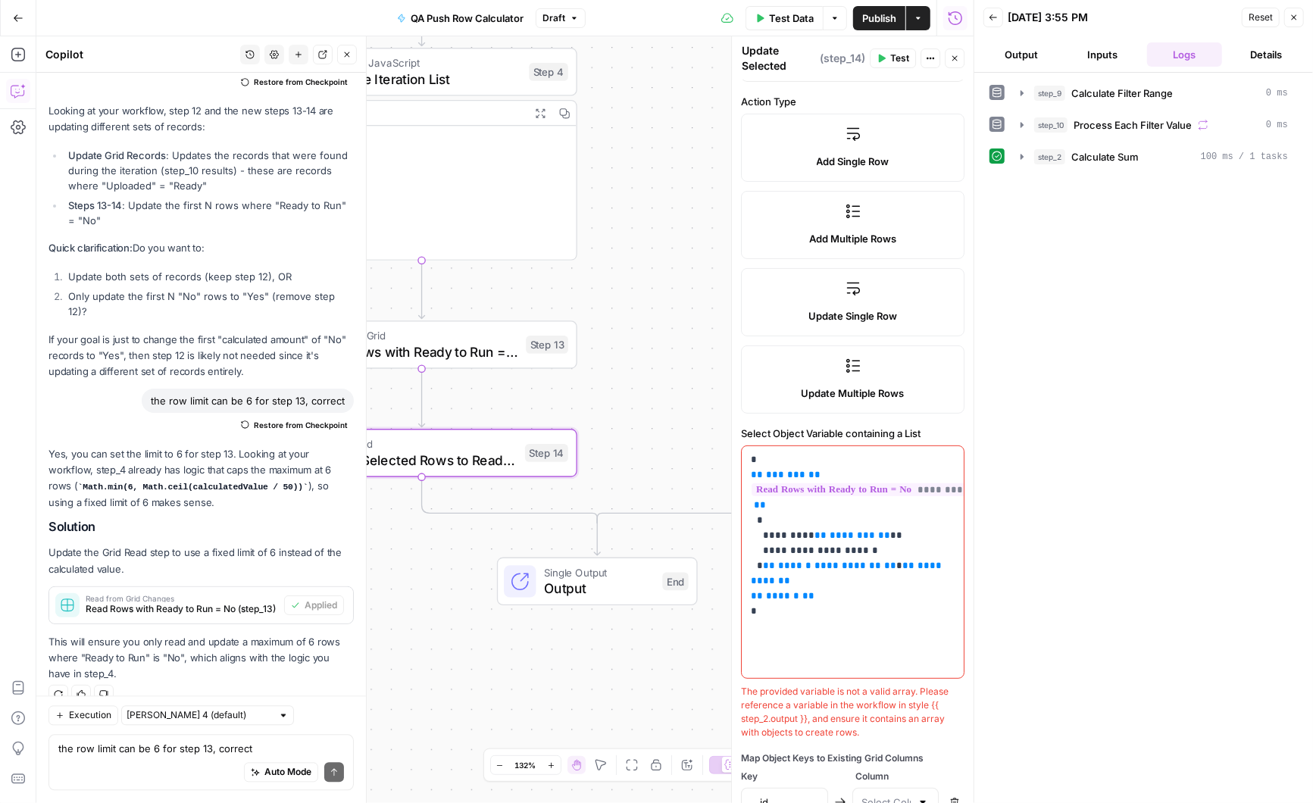
scroll to position [309, 0]
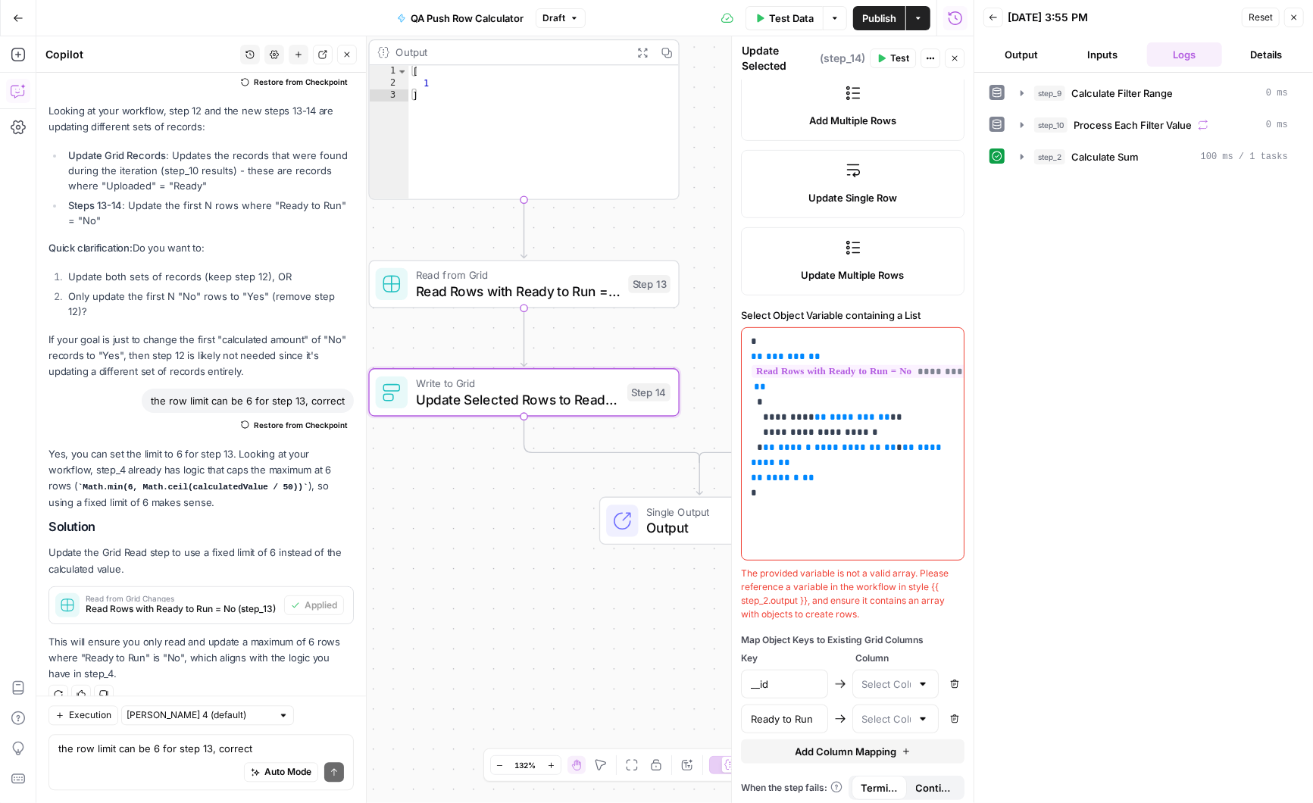
drag, startPoint x: 622, startPoint y: 378, endPoint x: 723, endPoint y: 317, distance: 117.6
click at [724, 317] on body "Angi New Home Browse Insights Opportunities Your Data Recent Grids AirOps <> Co…" at bounding box center [656, 401] width 1313 height 803
click at [924, 714] on div at bounding box center [923, 718] width 12 height 15
click at [887, 568] on span "Ready to Run" at bounding box center [892, 570] width 55 height 15
type input "Ready to Run"
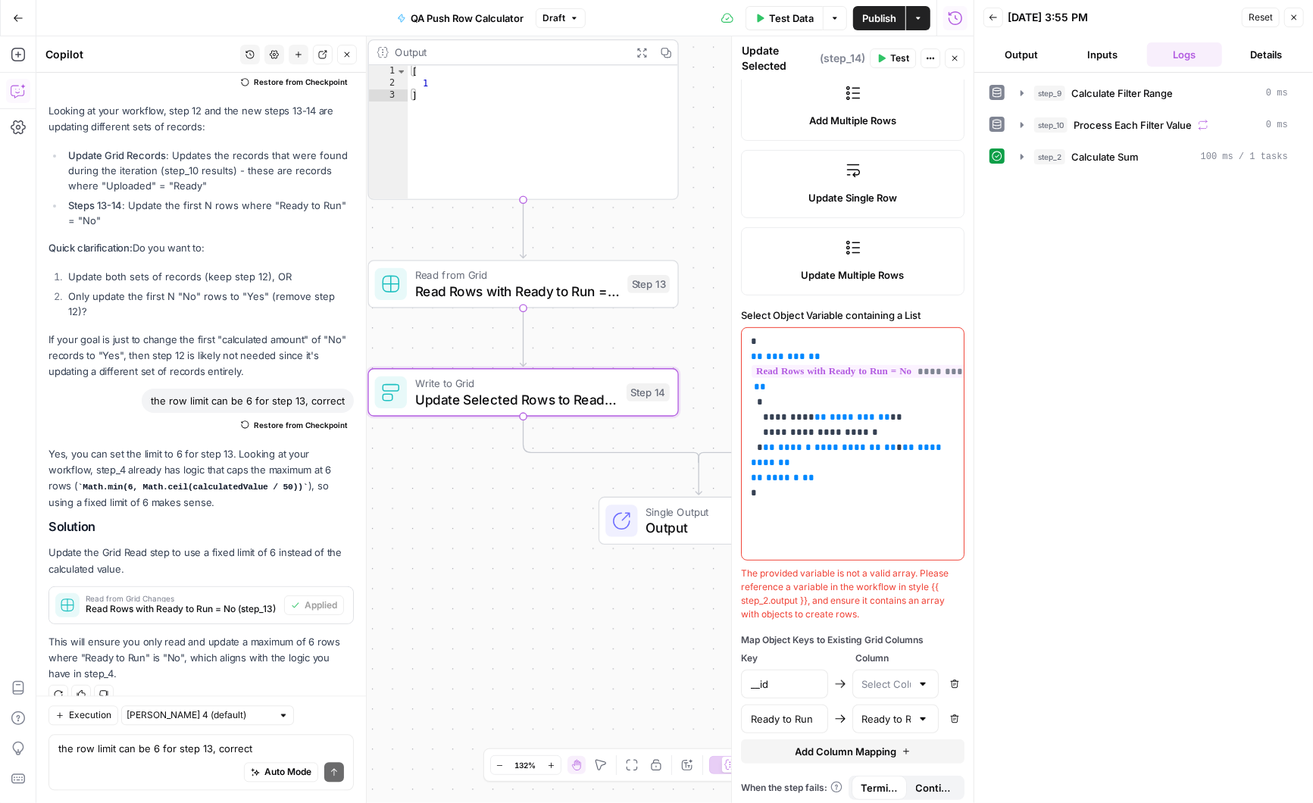
click at [922, 680] on div at bounding box center [923, 684] width 12 height 15
click at [888, 637] on span "Row" at bounding box center [892, 642] width 55 height 15
type input "Row"
click at [160, 750] on textarea "the row limit can be 6 for step 13, correct" at bounding box center [201, 749] width 286 height 15
type textarea "lets remove the row column update"
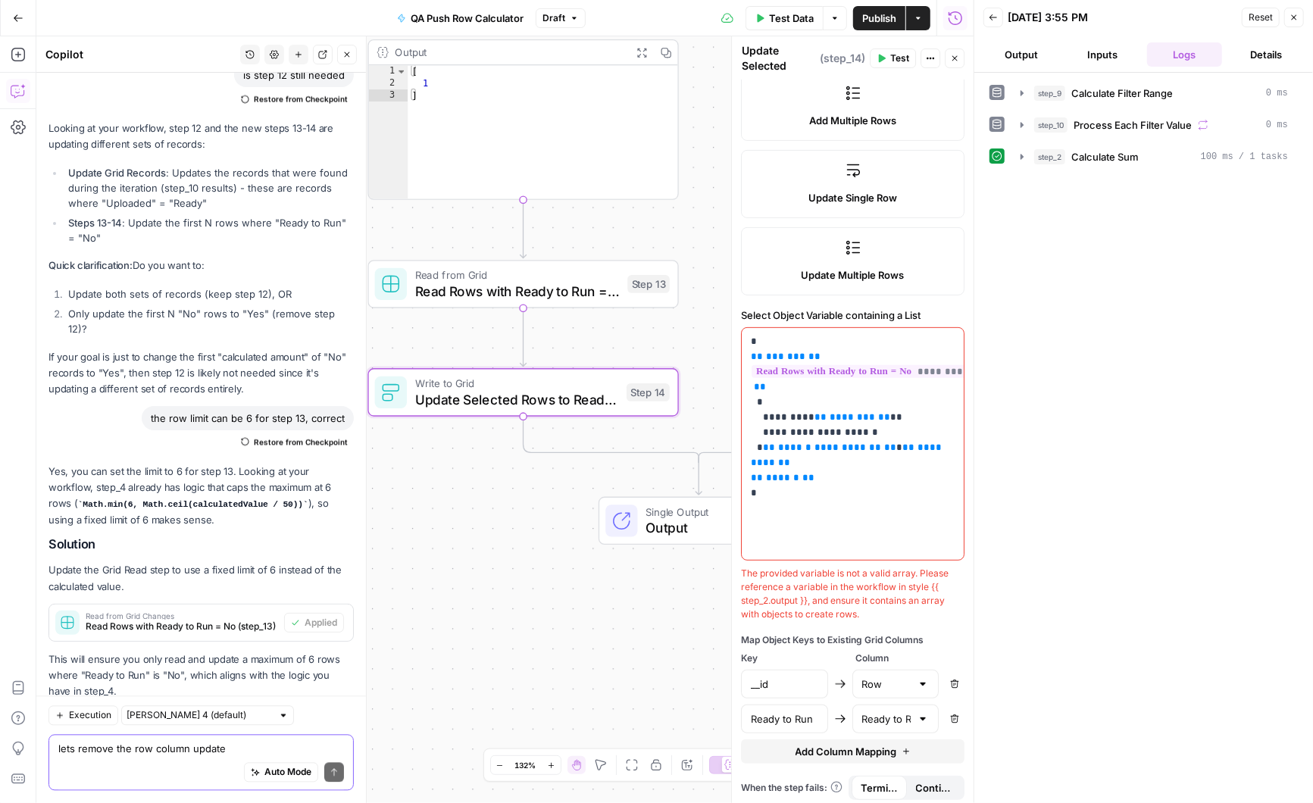
scroll to position [2100, 0]
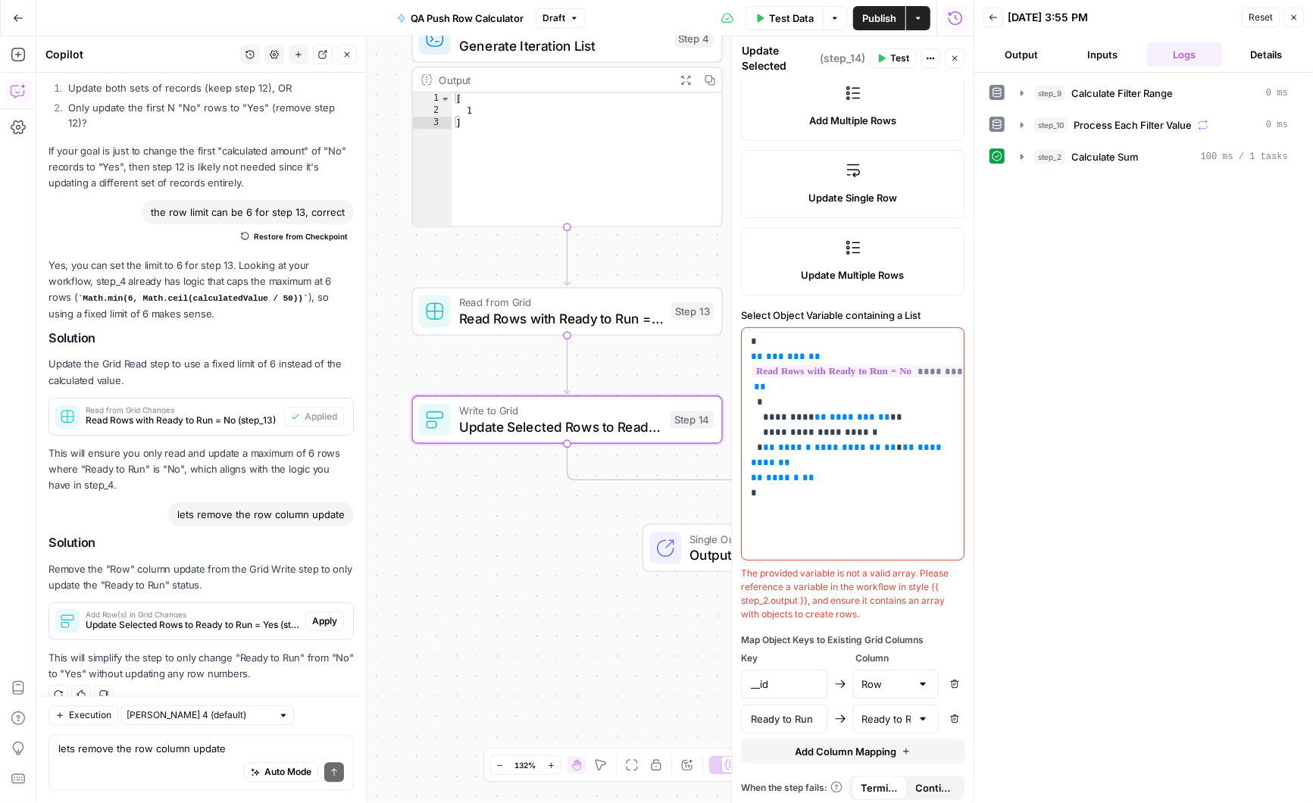
click at [208, 611] on span "Add Row(s) in Grid Changes" at bounding box center [193, 615] width 214 height 8
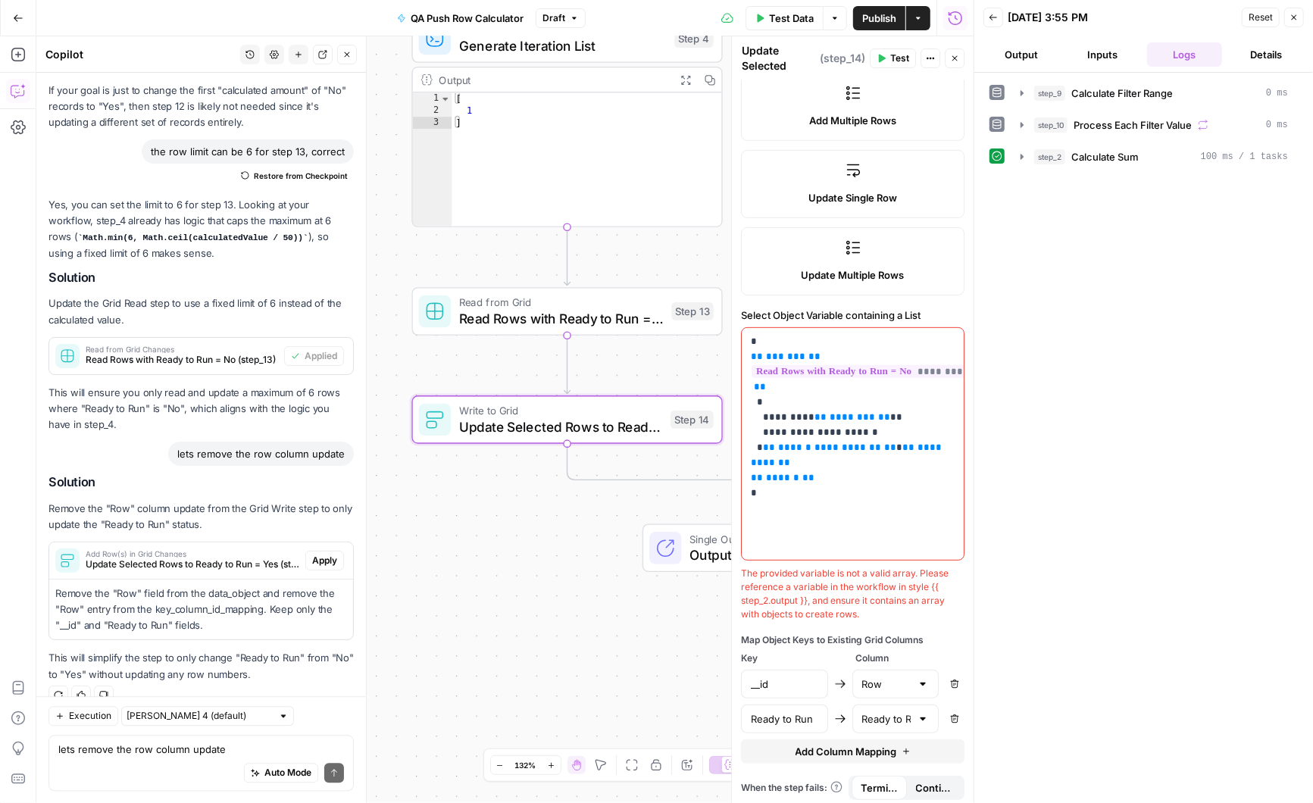
click at [327, 554] on span "Apply" at bounding box center [324, 561] width 25 height 14
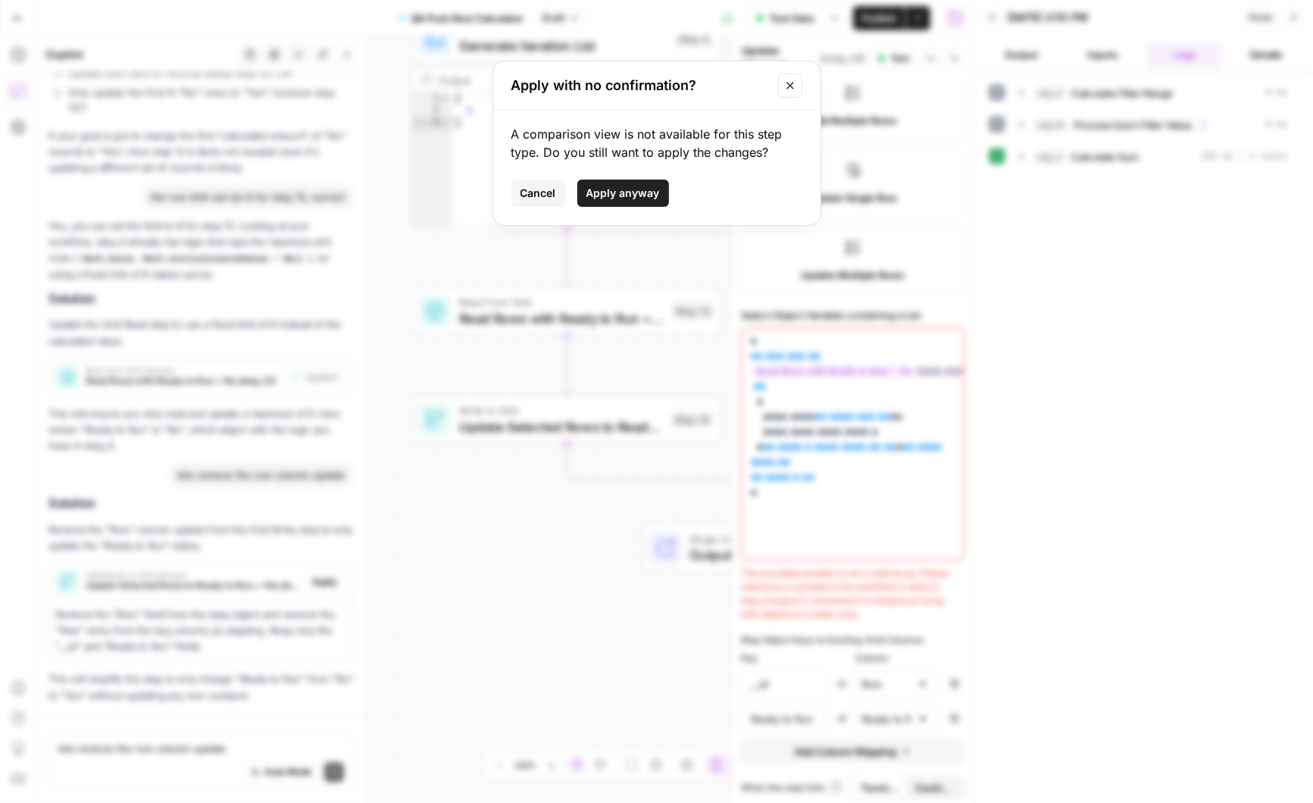
scroll to position [1971, 0]
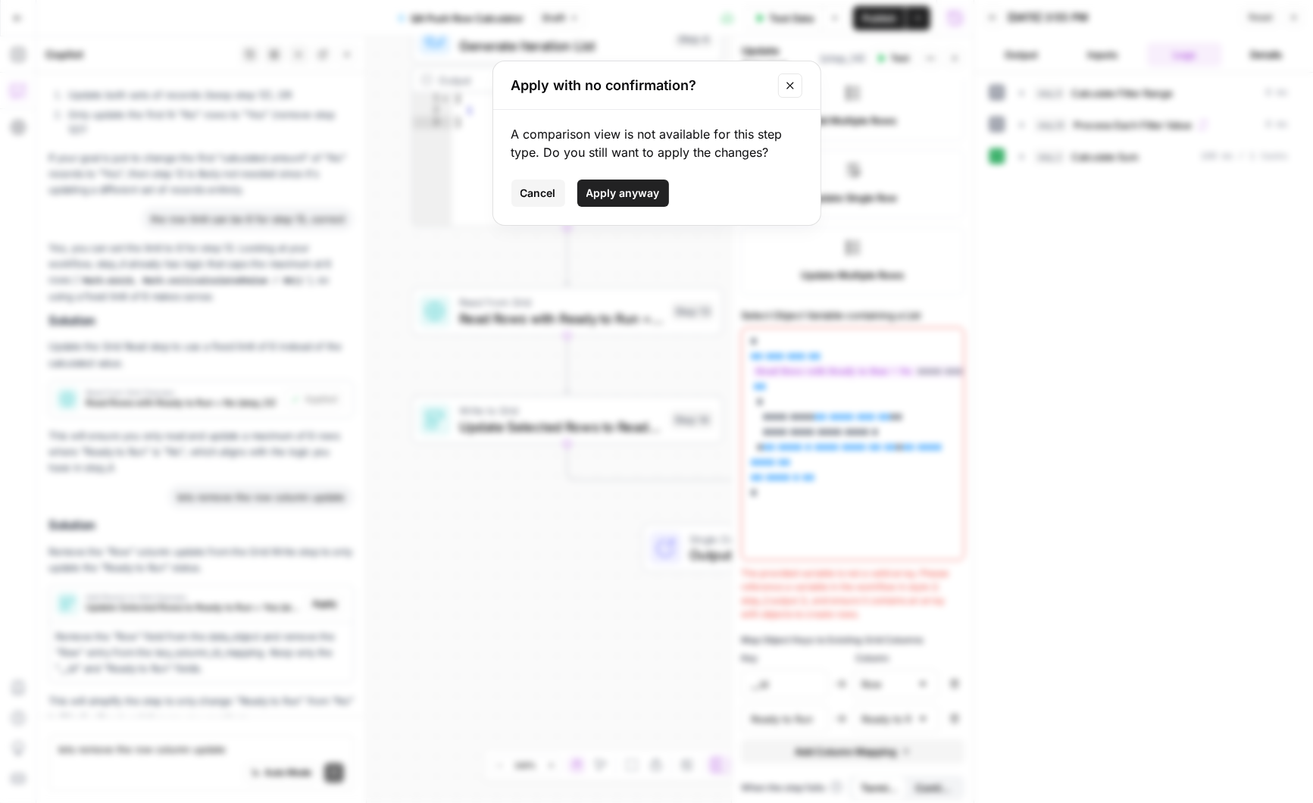
click at [602, 187] on span "Apply anyway" at bounding box center [622, 193] width 73 height 15
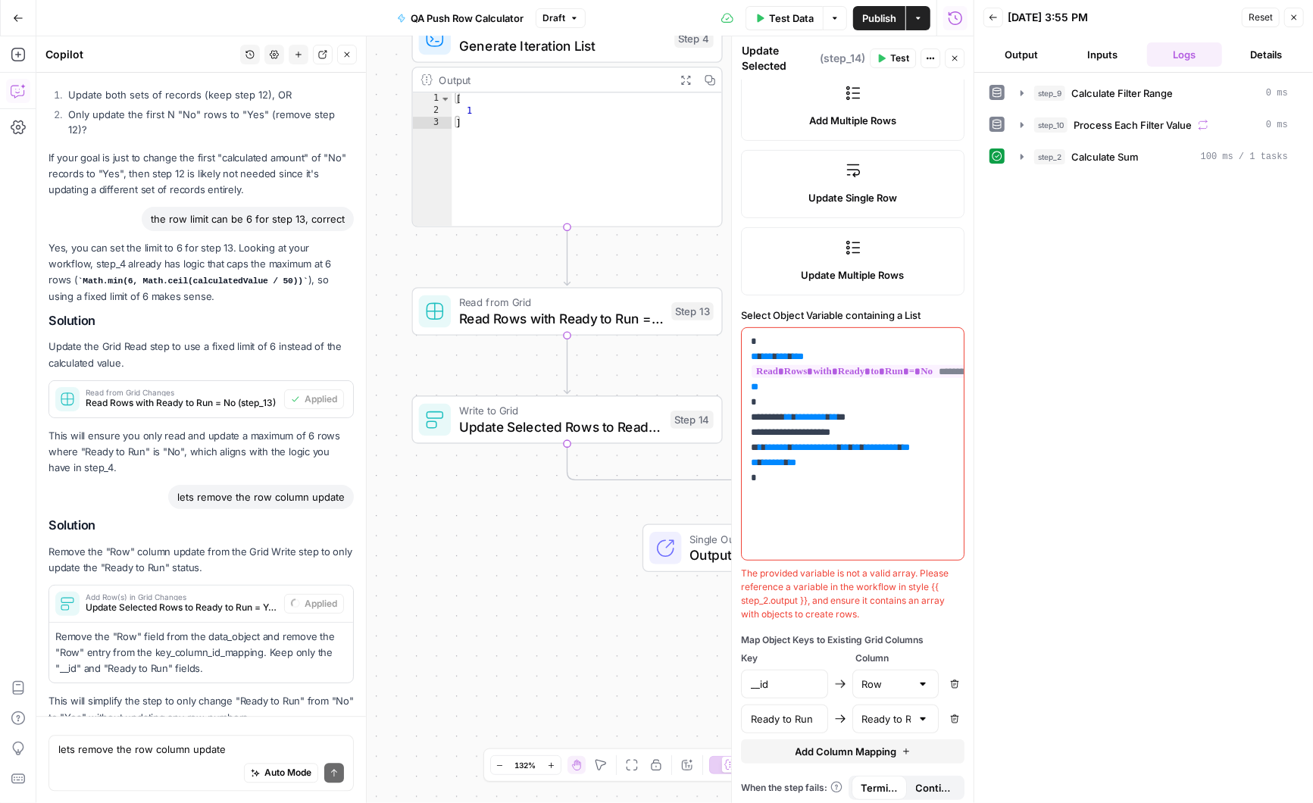
scroll to position [2160, 0]
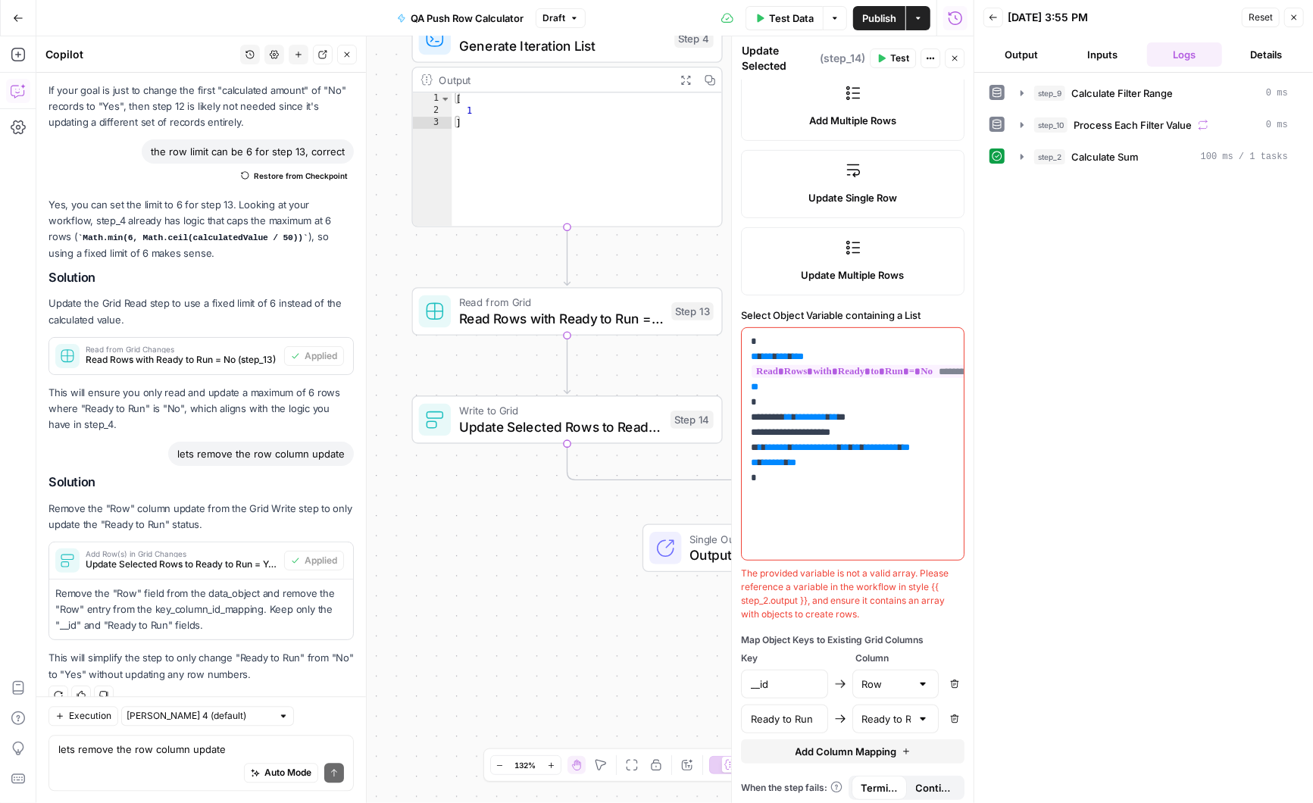
click at [957, 680] on icon "button" at bounding box center [954, 684] width 9 height 9
type input "Ready to Run"
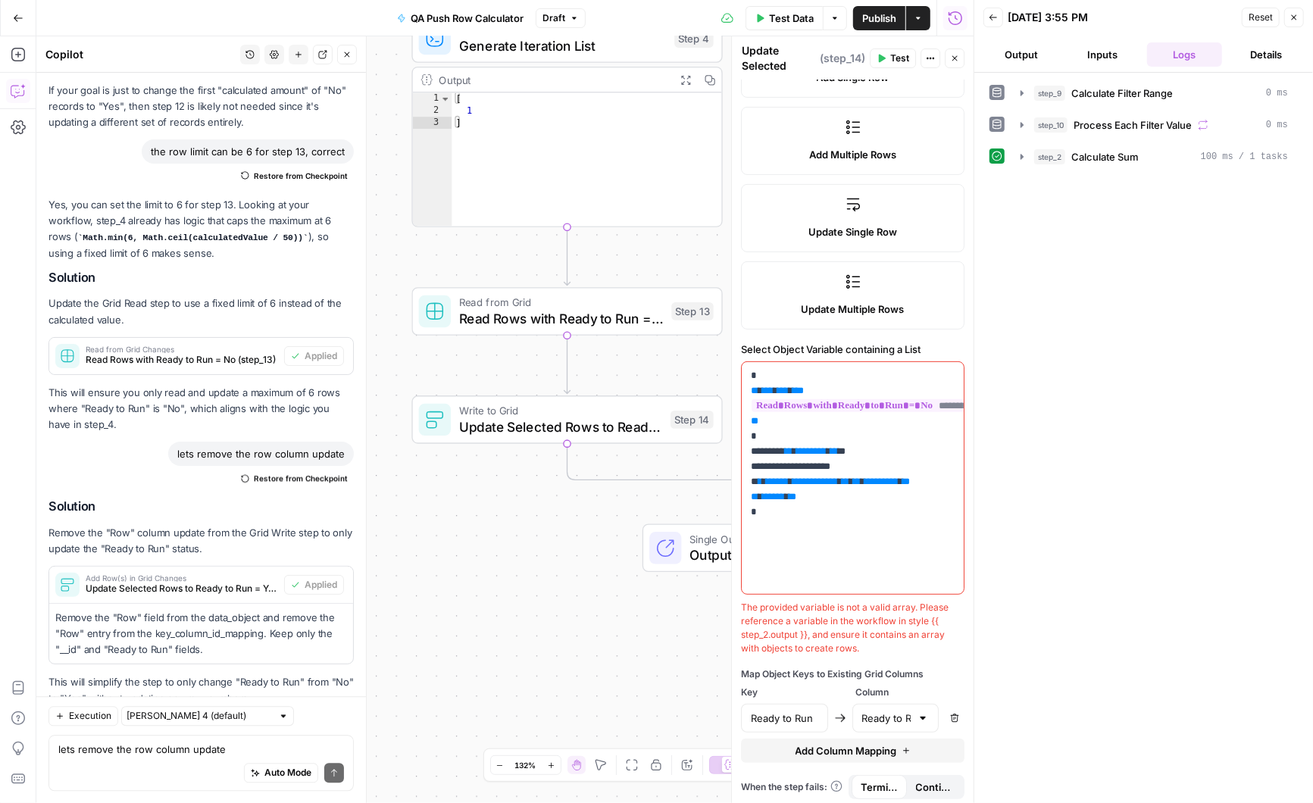
scroll to position [2184, 0]
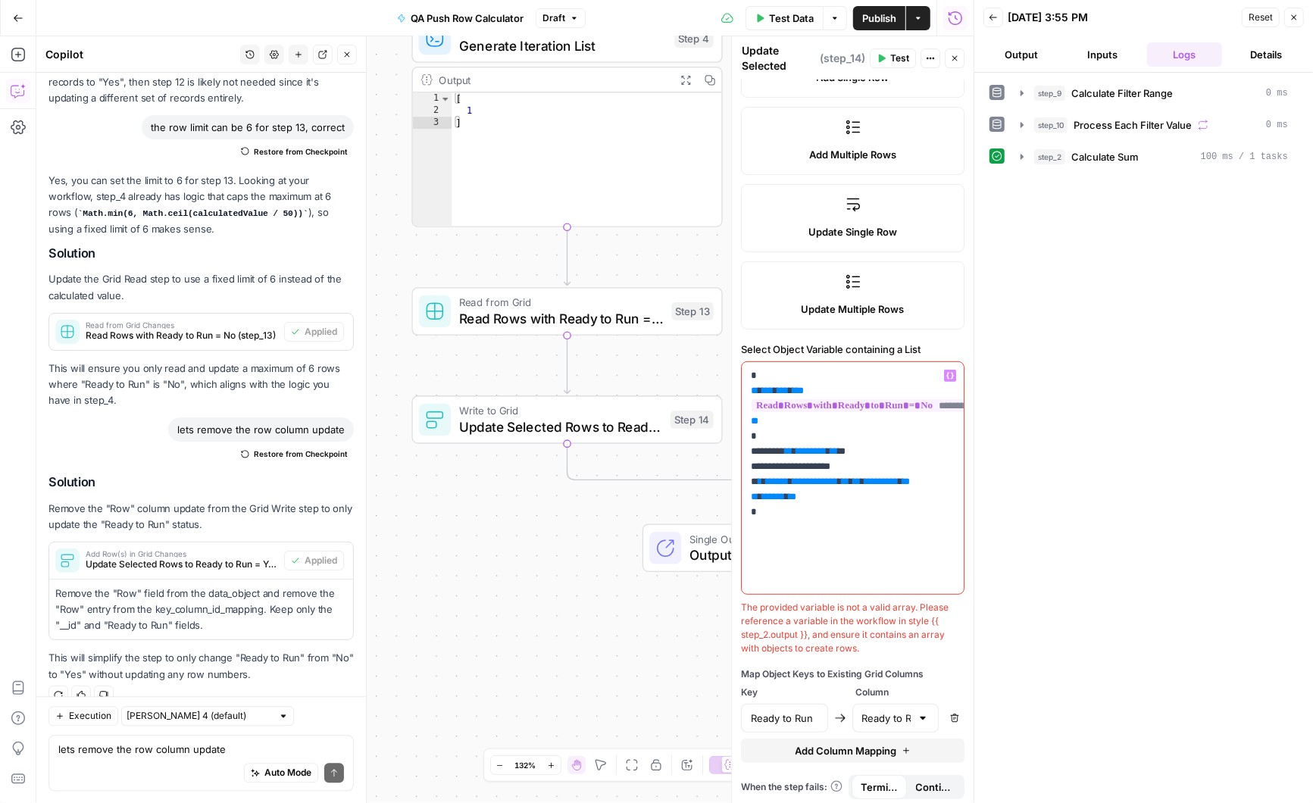
click at [854, 527] on p "**********" at bounding box center [853, 451] width 205 height 167
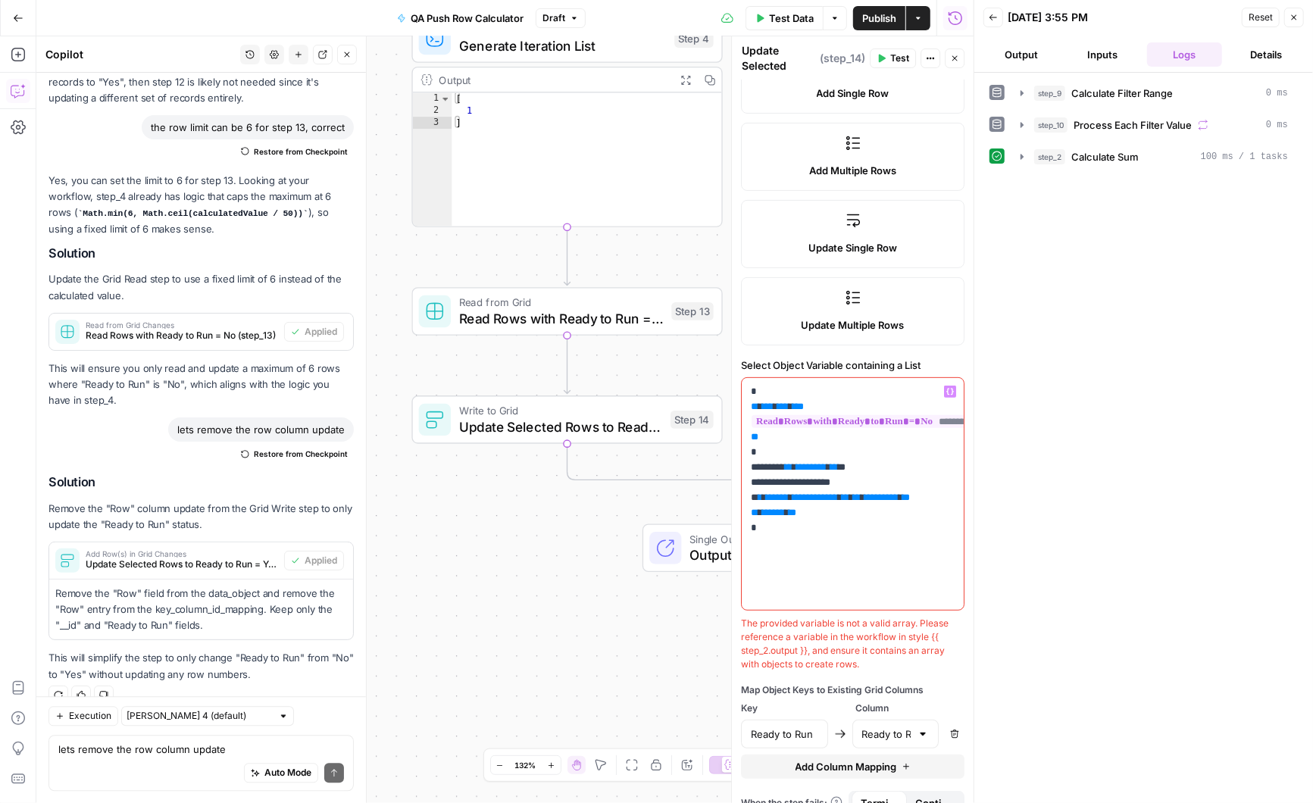
scroll to position [275, 0]
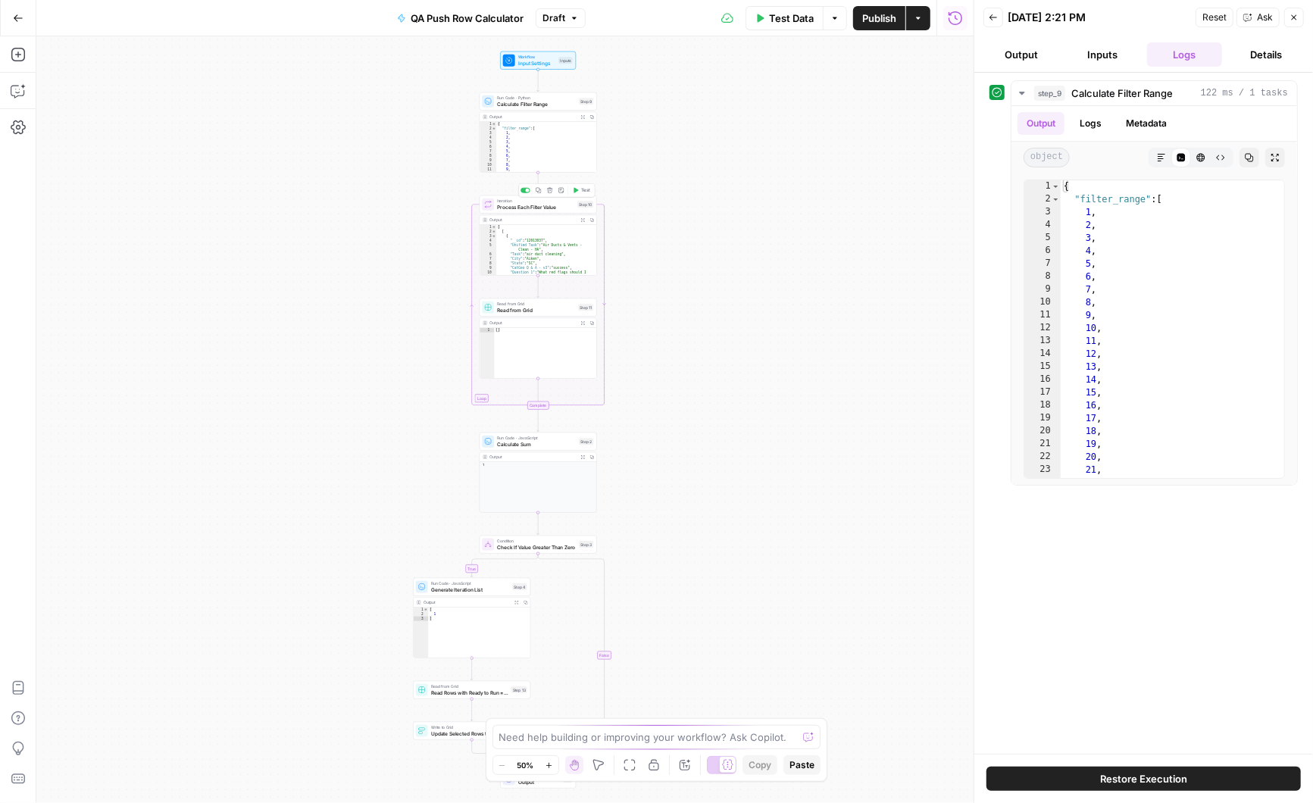
click at [574, 190] on icon "button" at bounding box center [576, 190] width 5 height 5
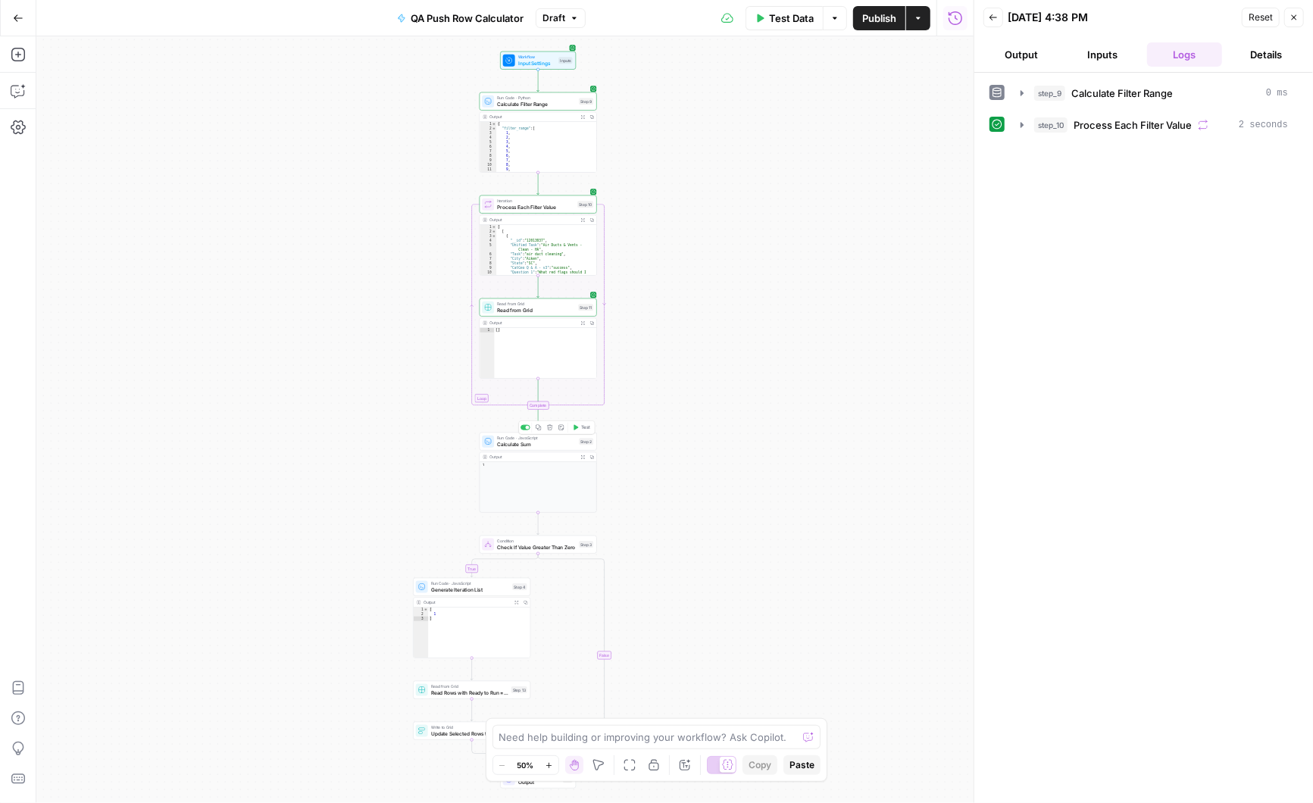
click at [578, 427] on icon "button" at bounding box center [576, 427] width 5 height 5
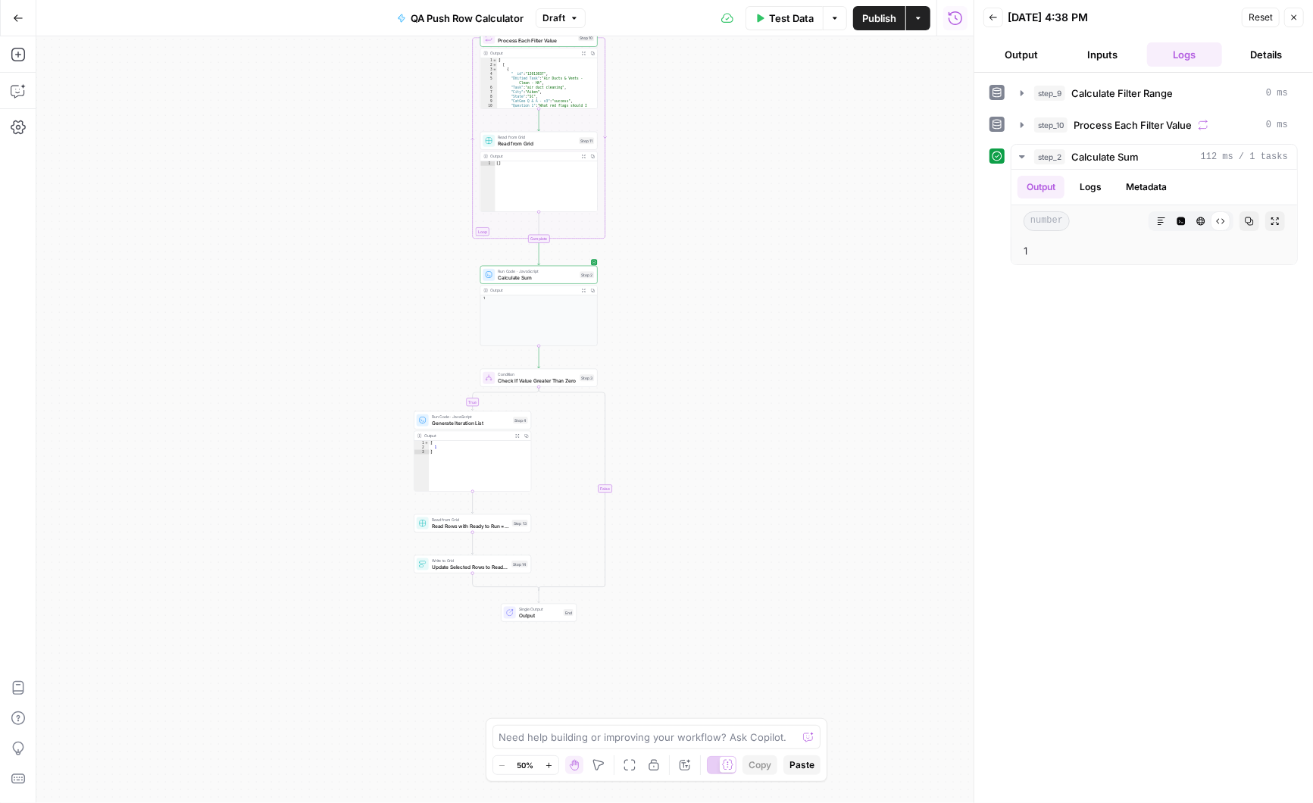
drag, startPoint x: 652, startPoint y: 460, endPoint x: 655, endPoint y: 275, distance: 184.9
click at [655, 275] on div "true false Workflow Input Settings Inputs Run Code · Python Calculate Filter Ra…" at bounding box center [504, 419] width 937 height 767
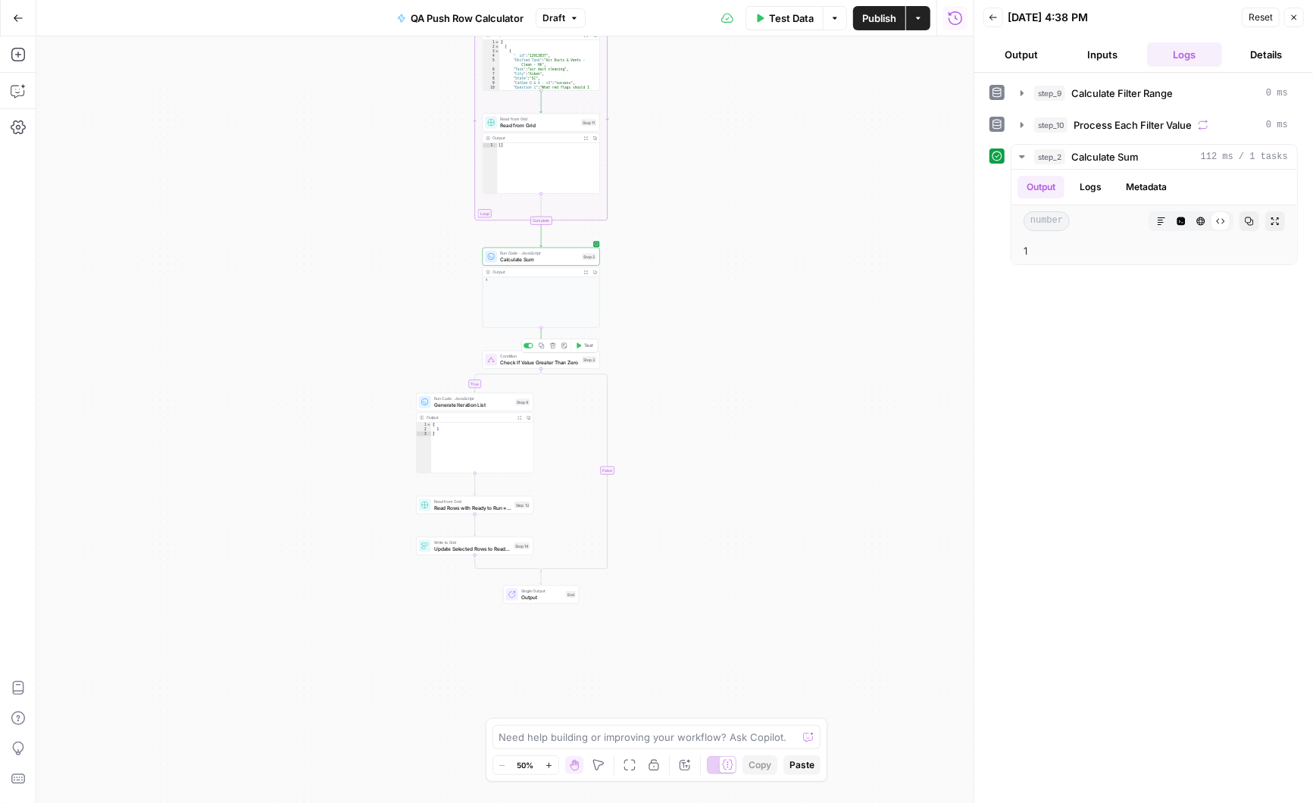
click at [583, 344] on button "Test" at bounding box center [584, 346] width 23 height 10
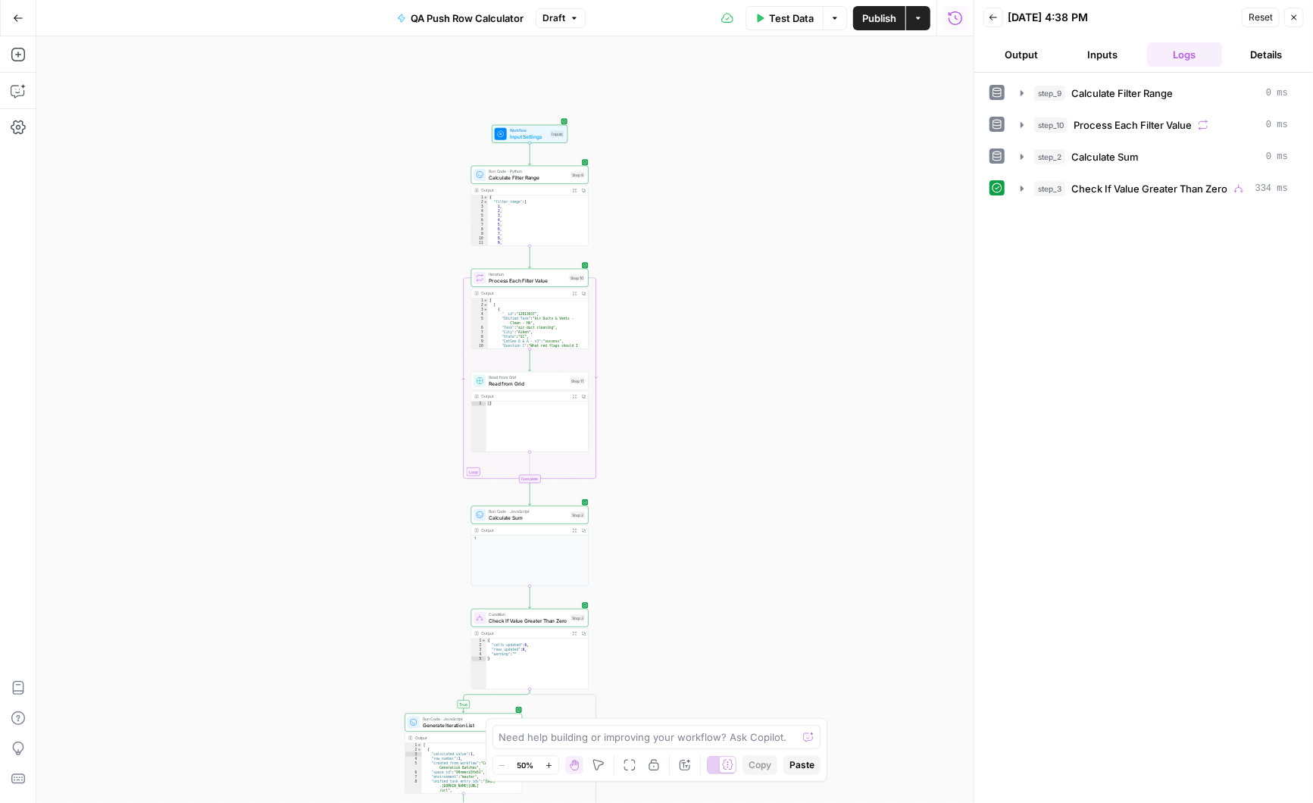
drag, startPoint x: 657, startPoint y: 230, endPoint x: 646, endPoint y: 490, distance: 260.9
click at [646, 490] on div "true false Workflow Input Settings Inputs Run Code · Python Calculate Filter Ra…" at bounding box center [504, 419] width 937 height 767
click at [533, 179] on span "Calculate Filter Range" at bounding box center [528, 180] width 79 height 8
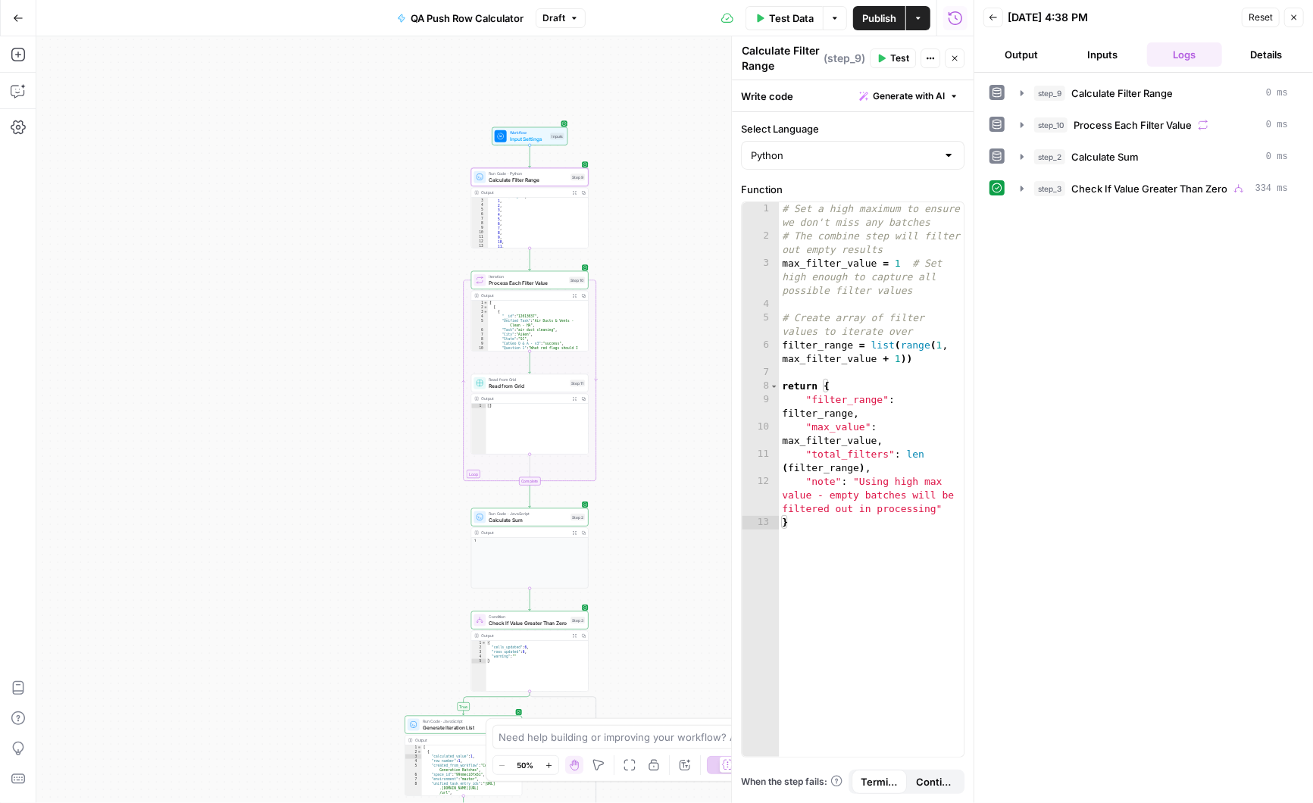
scroll to position [109, 0]
click at [505, 178] on span "Calculate Filter Range" at bounding box center [528, 180] width 79 height 8
click at [1004, 129] on div at bounding box center [997, 124] width 15 height 24
click at [1026, 120] on icon "button" at bounding box center [1022, 125] width 12 height 12
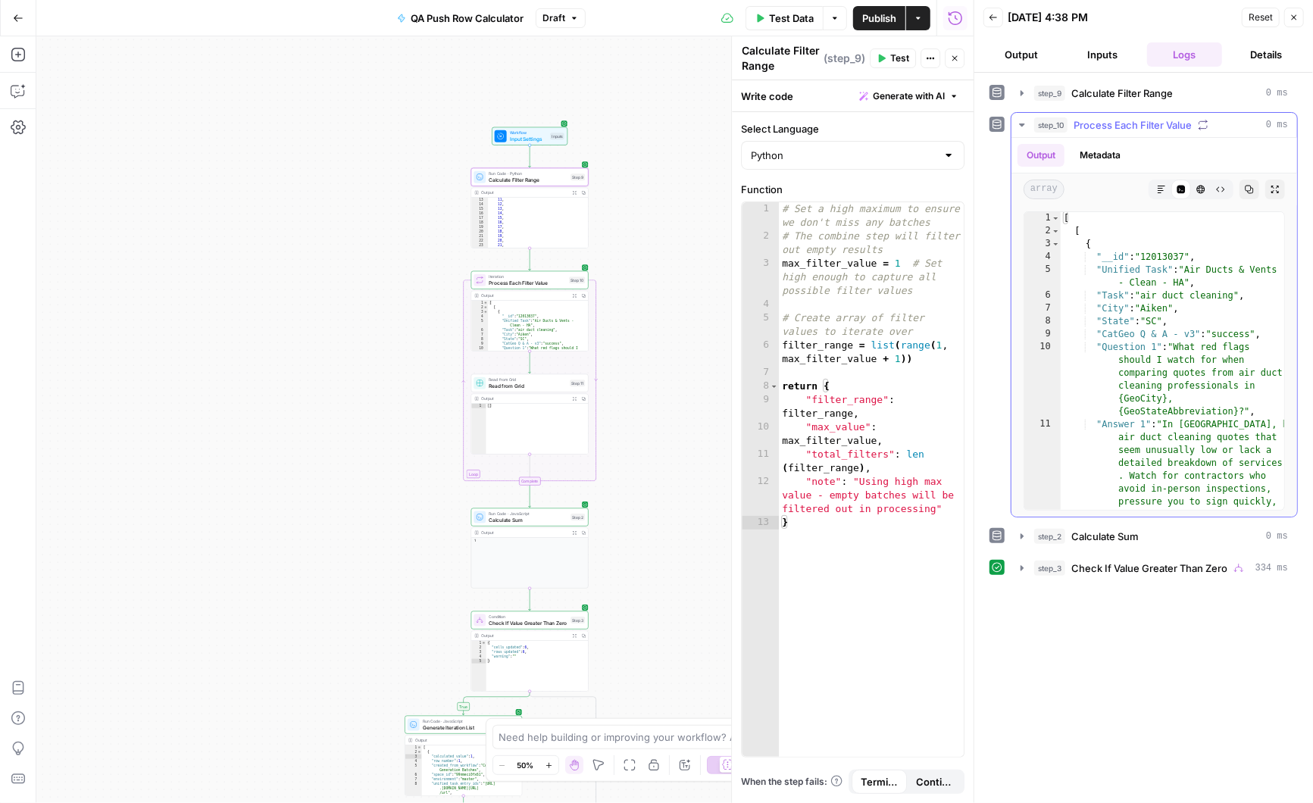
click at [1023, 127] on icon "button" at bounding box center [1022, 125] width 12 height 12
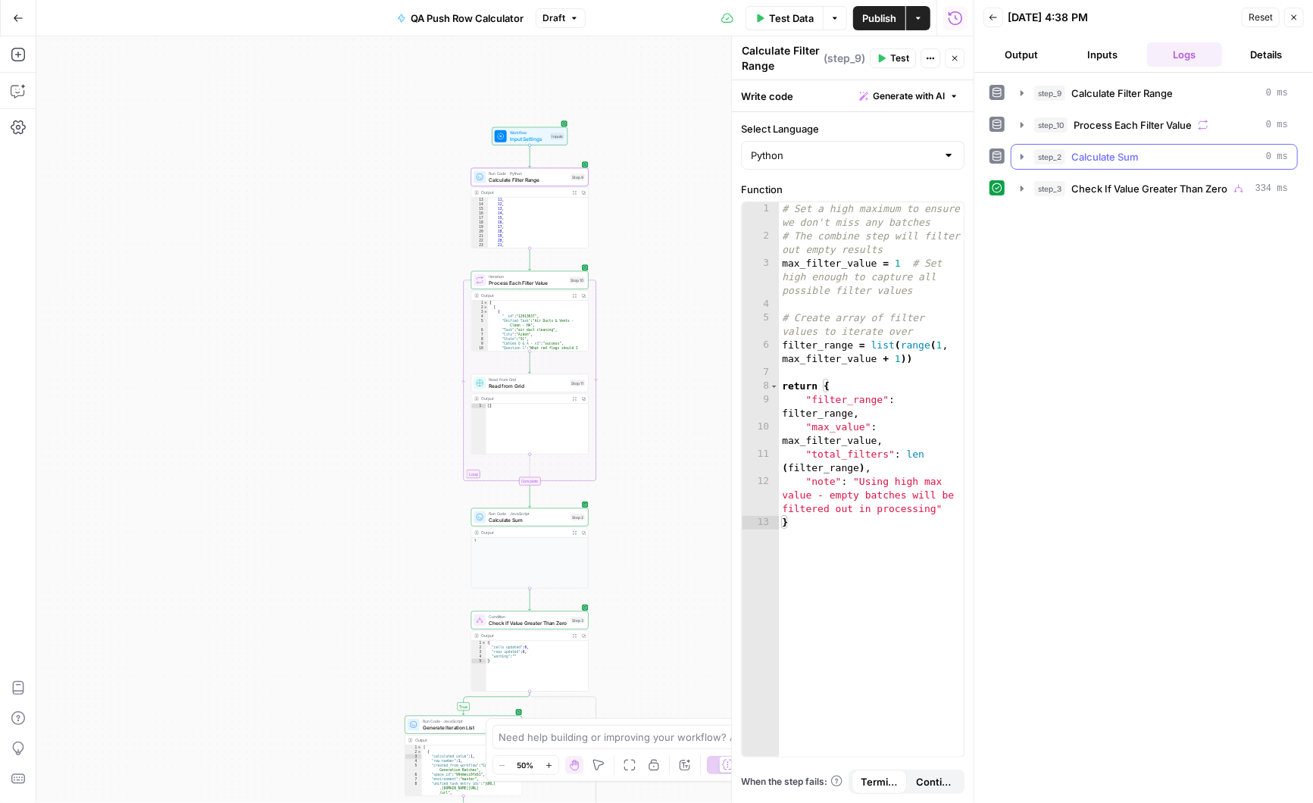
click at [1020, 158] on icon "button" at bounding box center [1022, 157] width 12 height 12
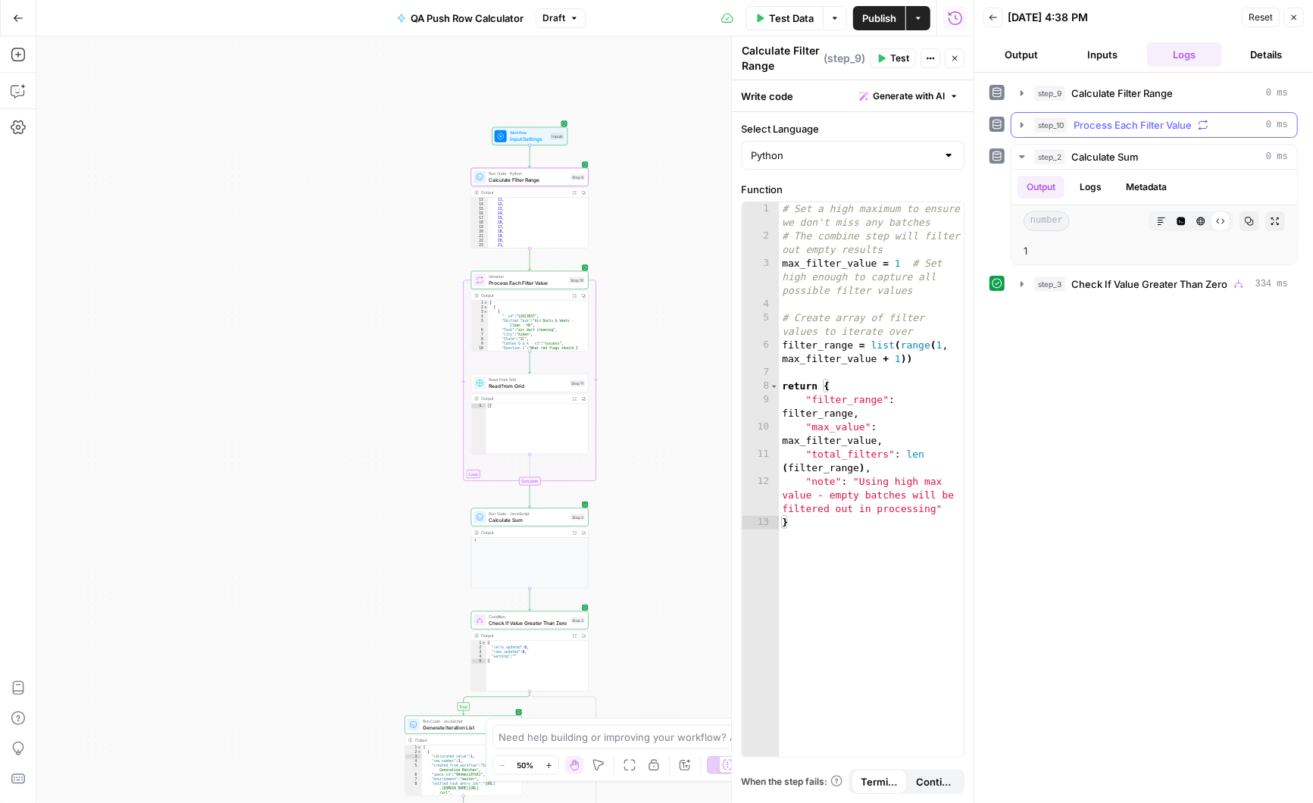
click at [1018, 125] on icon "button" at bounding box center [1022, 125] width 12 height 12
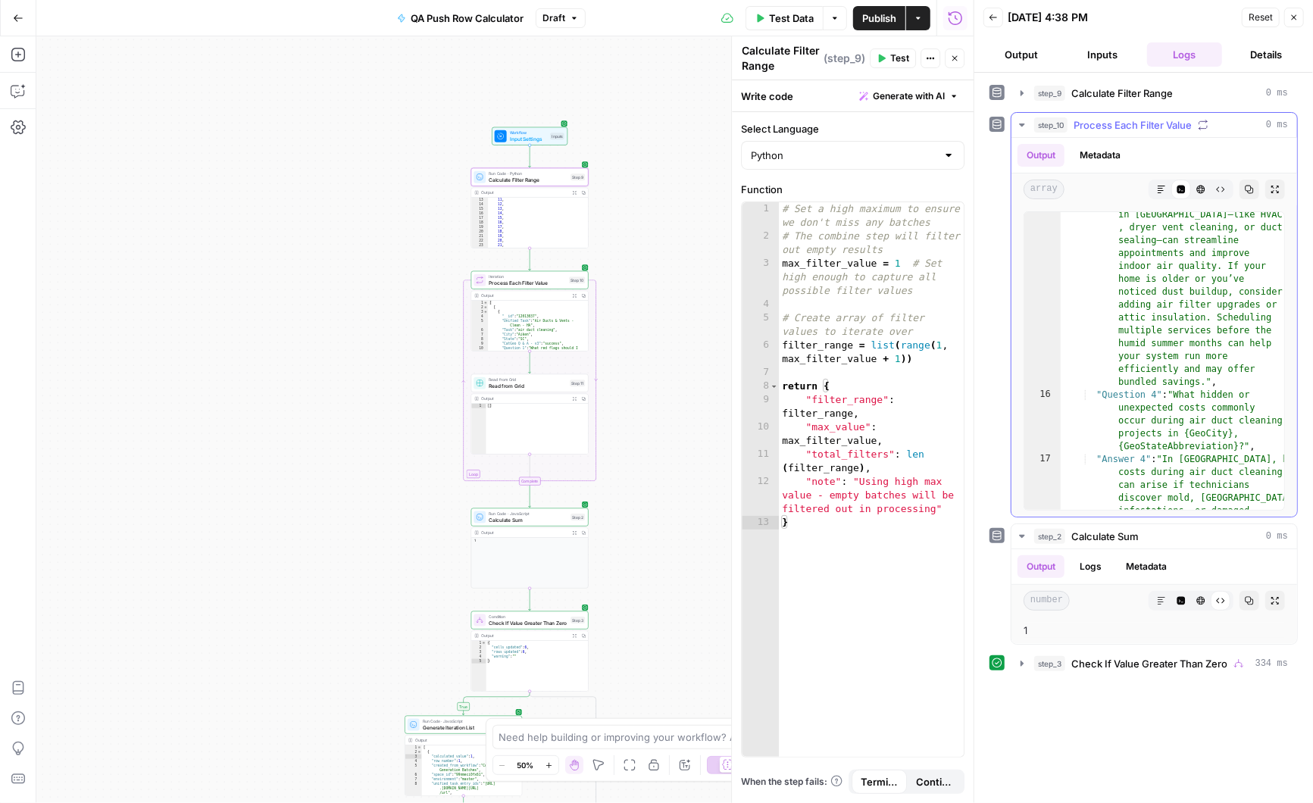
scroll to position [0, 0]
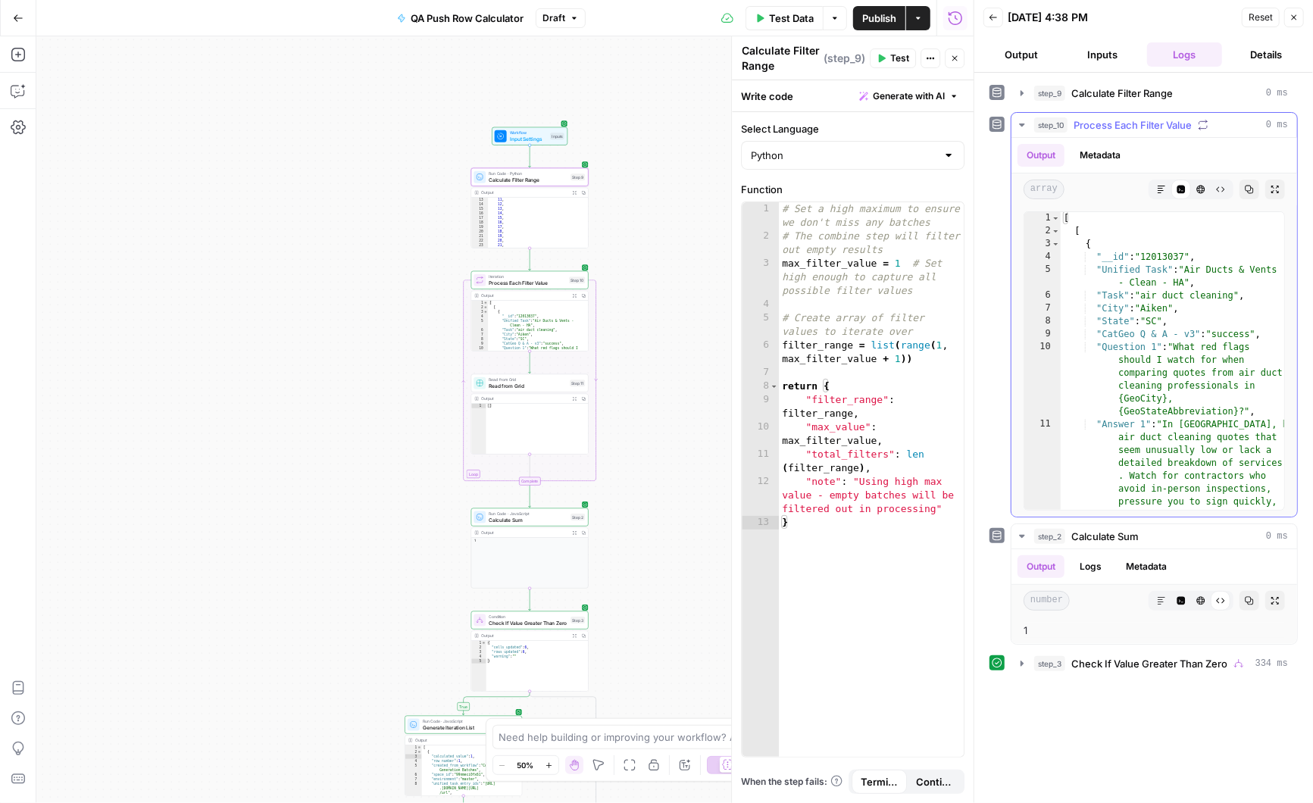
click at [1022, 121] on icon "button" at bounding box center [1022, 125] width 12 height 12
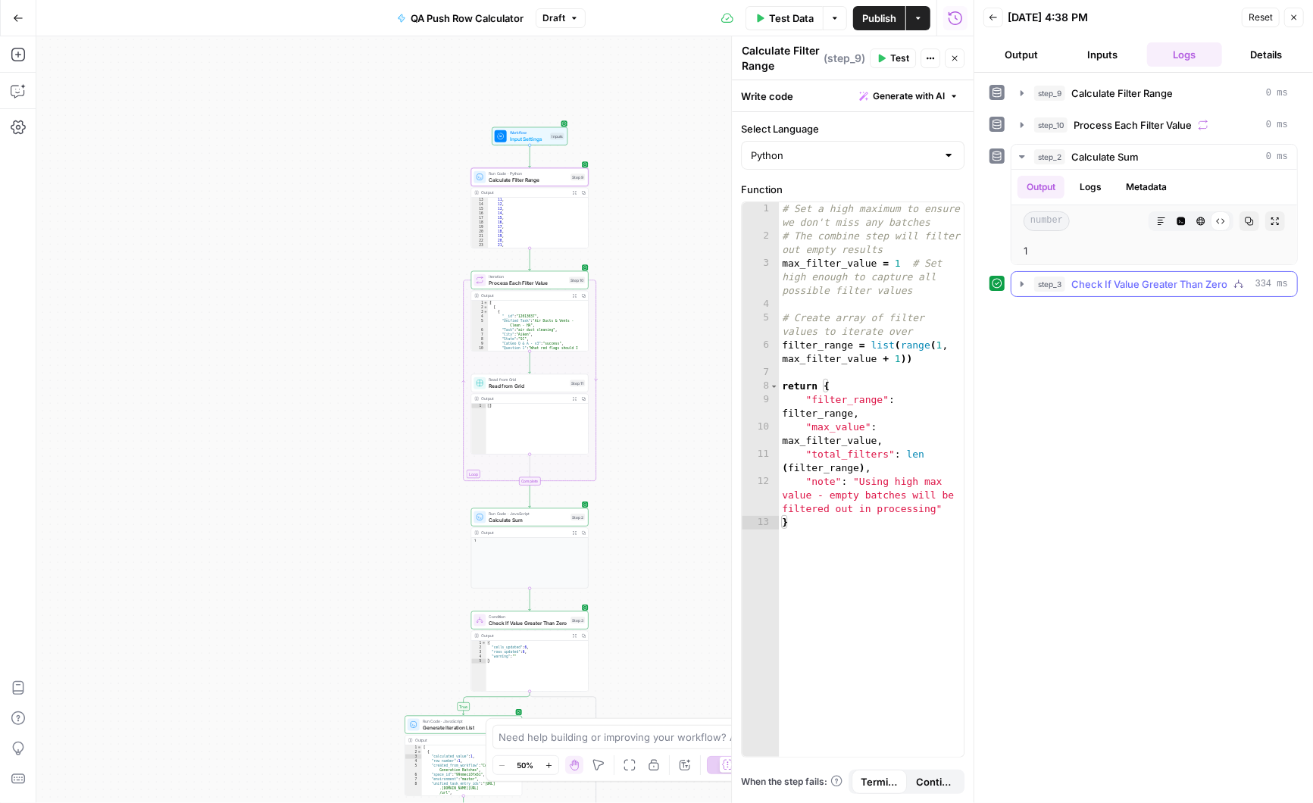
click at [1016, 281] on icon "button" at bounding box center [1022, 284] width 12 height 12
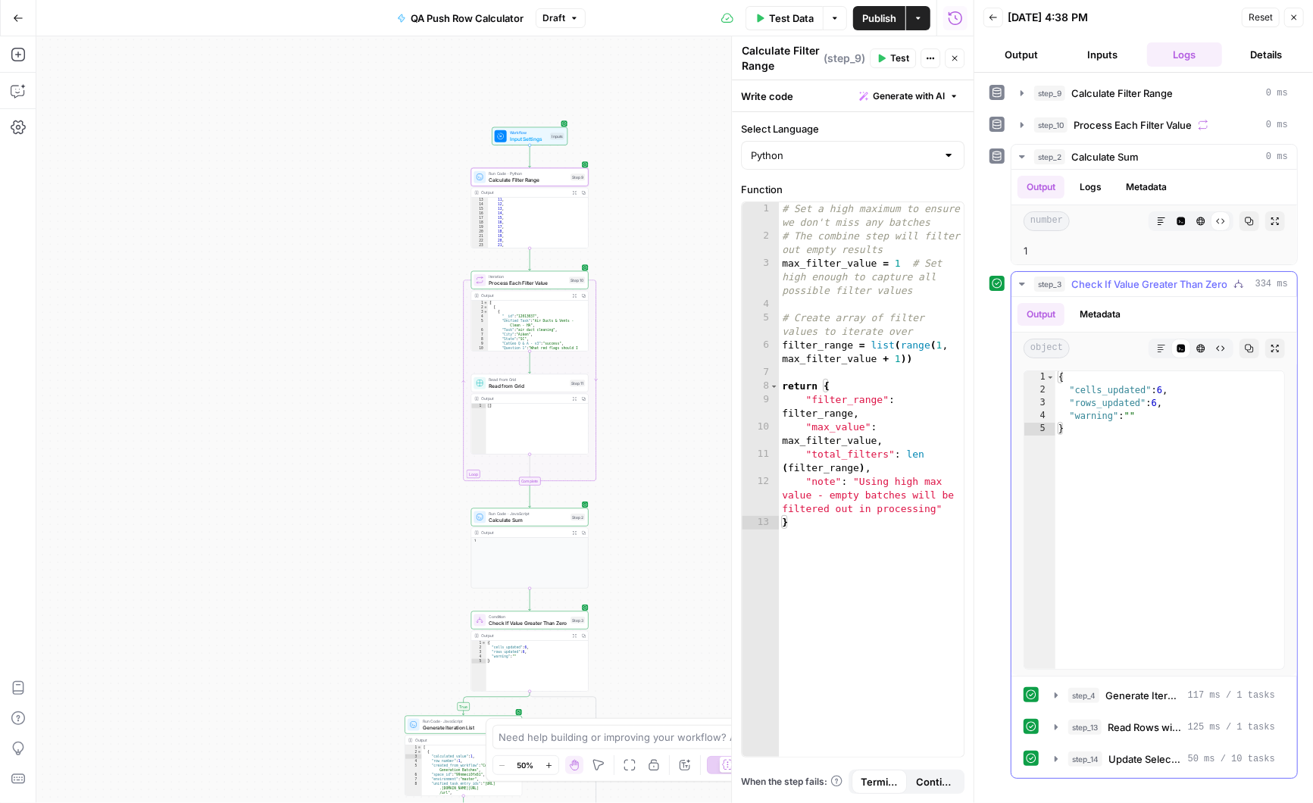
click at [1098, 307] on button "Metadata" at bounding box center [1100, 314] width 59 height 23
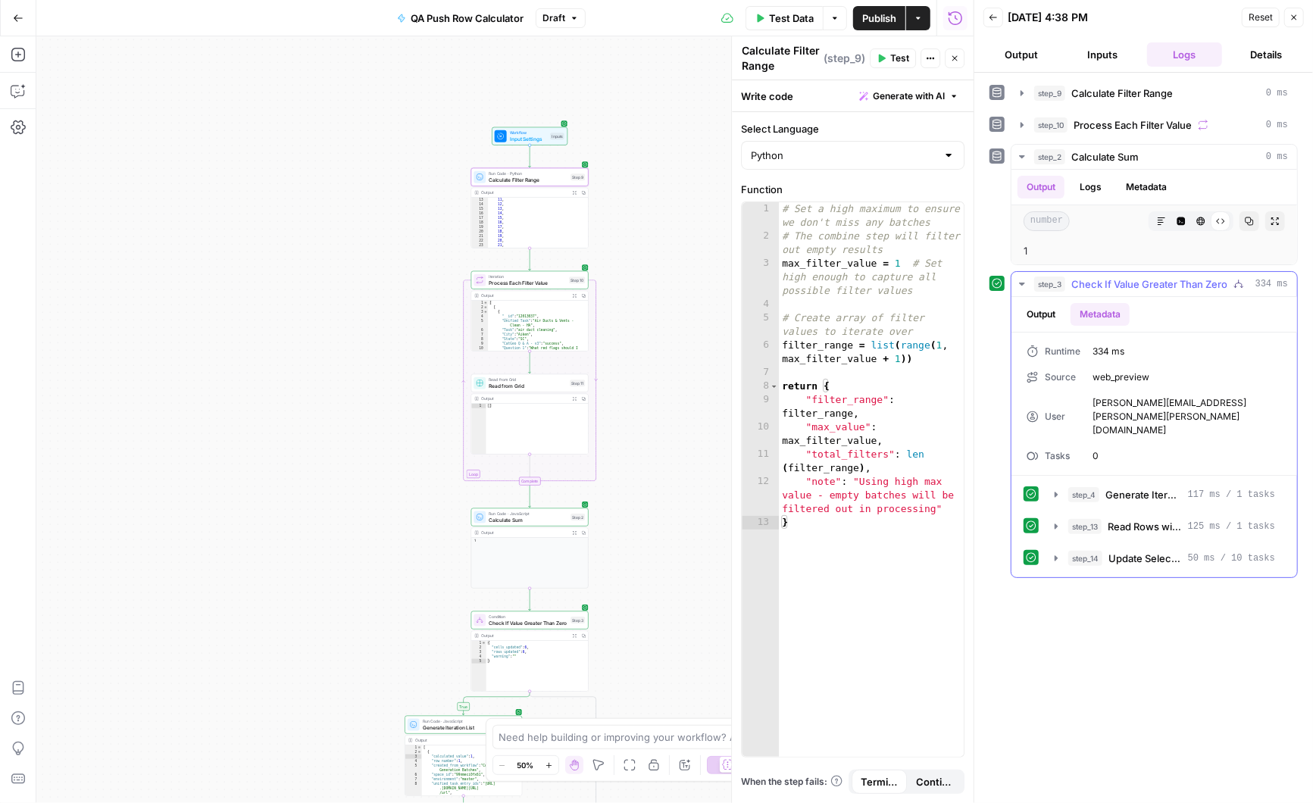
click at [1030, 306] on button "Output" at bounding box center [1041, 314] width 47 height 23
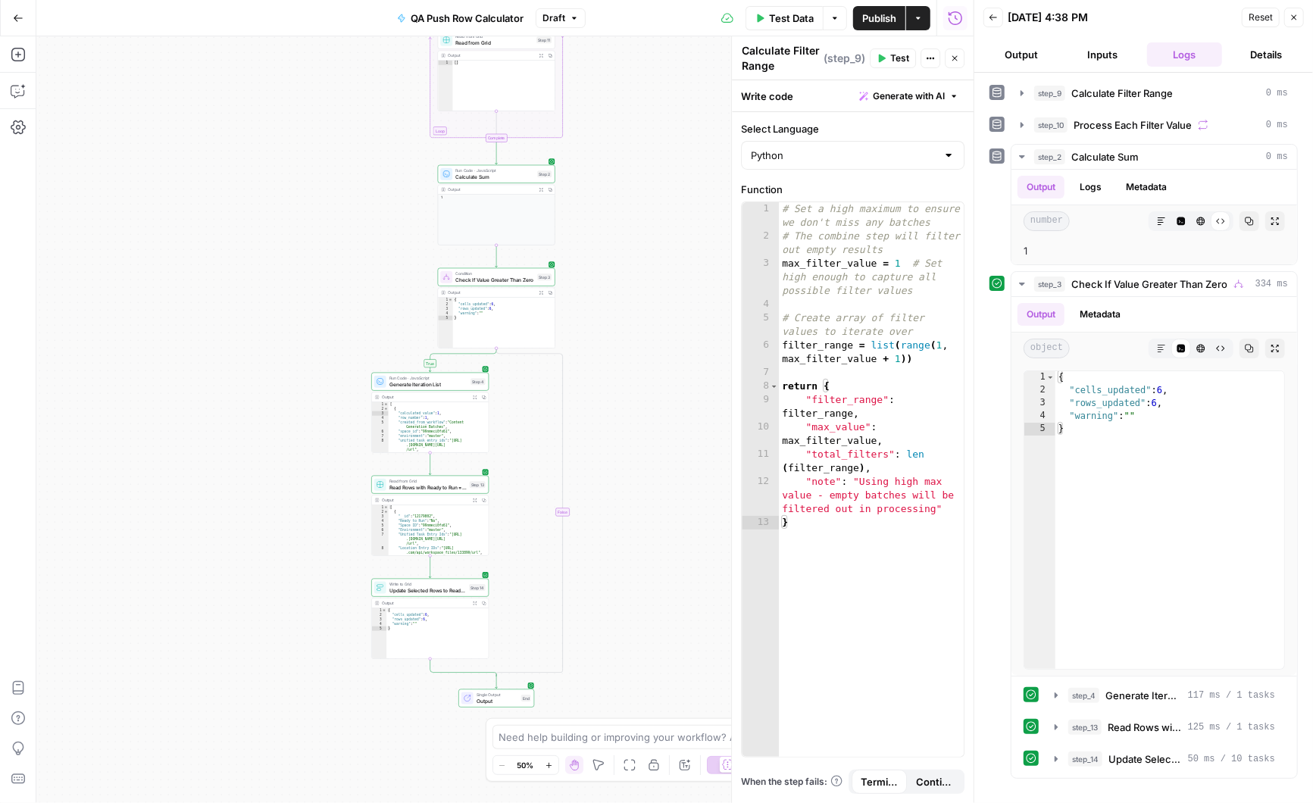
drag, startPoint x: 660, startPoint y: 528, endPoint x: 626, endPoint y: 185, distance: 344.9
click at [626, 185] on div "true false Workflow Input Settings Inputs Run Code · Python Calculate Filter Ra…" at bounding box center [504, 419] width 937 height 767
type textarea "*"
click at [430, 521] on div "[ { "__id" : "12179802" , "Ready to Run" : "No" , "Space ID" : "99nmeci0fx61" ,…" at bounding box center [438, 537] width 101 height 64
click at [1056, 693] on icon "button" at bounding box center [1056, 695] width 12 height 12
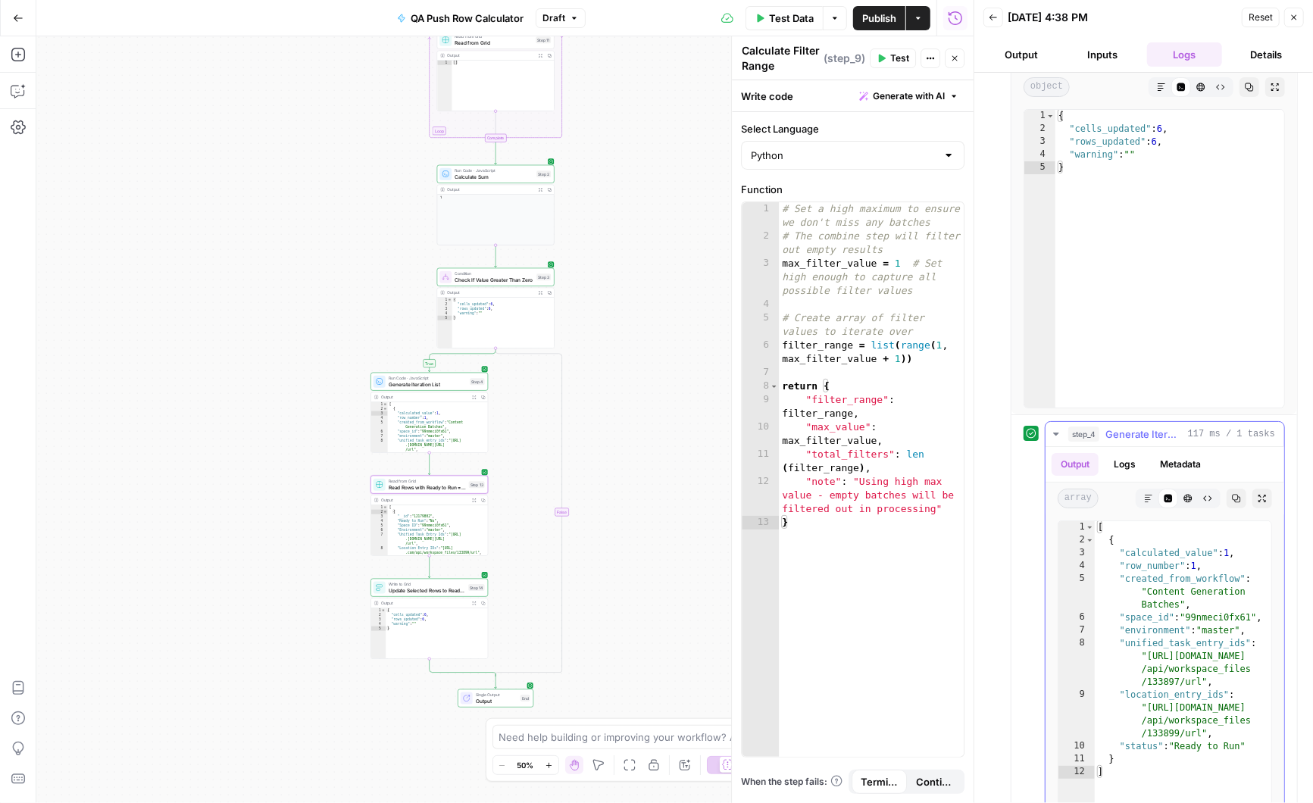
scroll to position [357, 0]
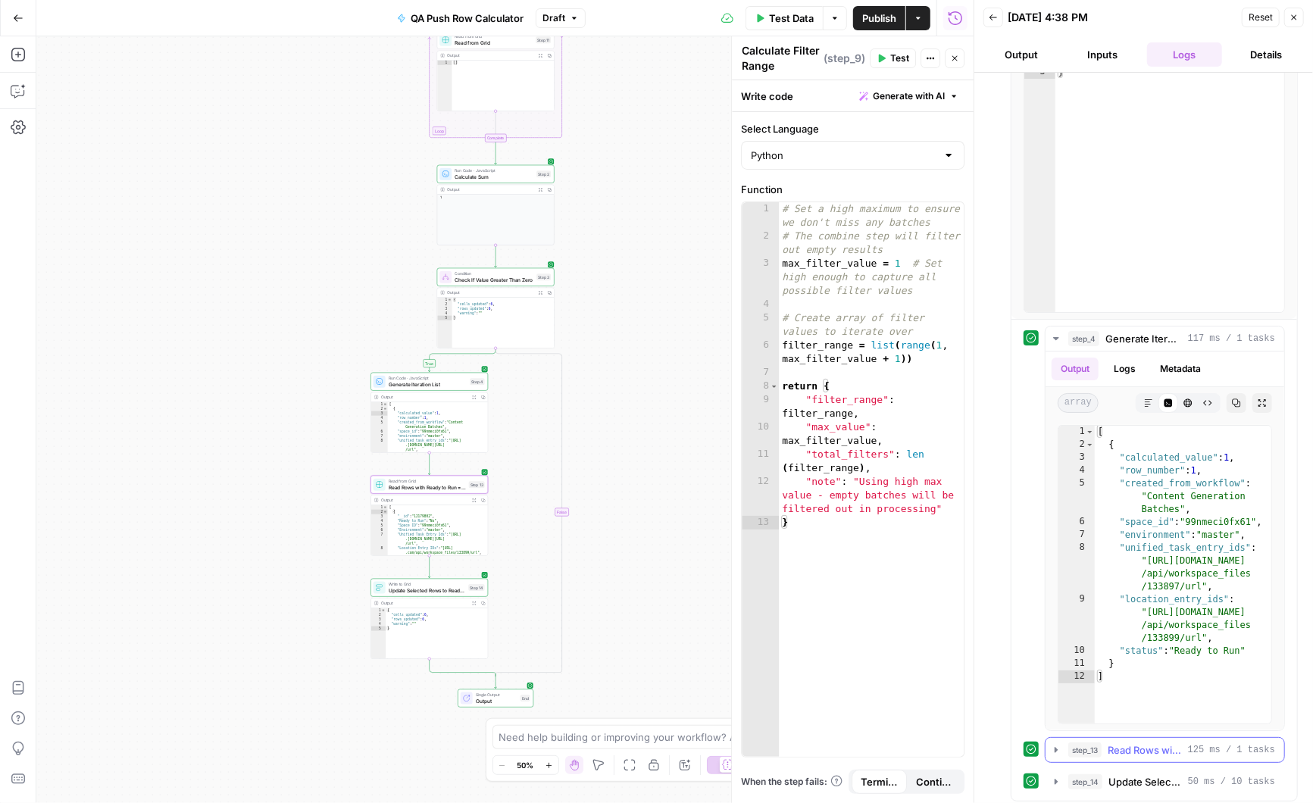
click at [1055, 747] on icon "button" at bounding box center [1056, 749] width 3 height 5
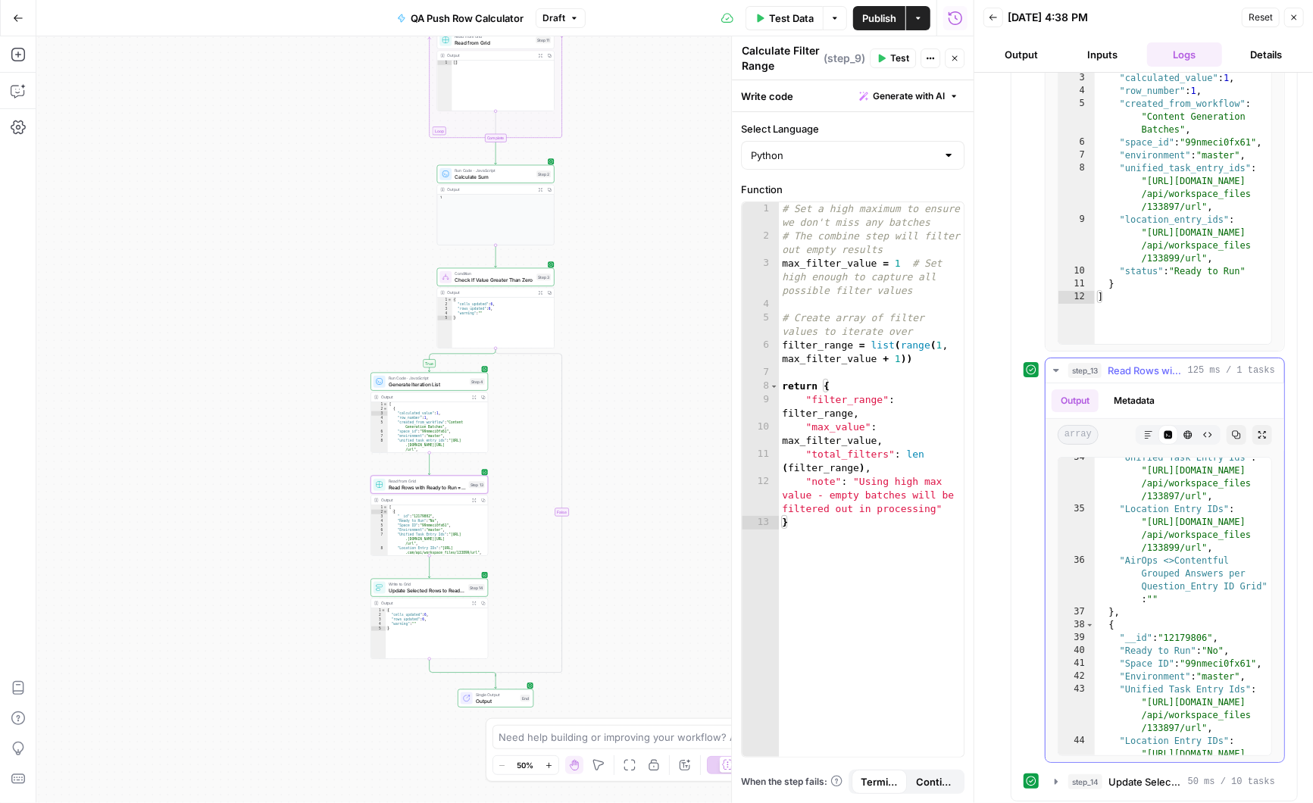
scroll to position [1118, 0]
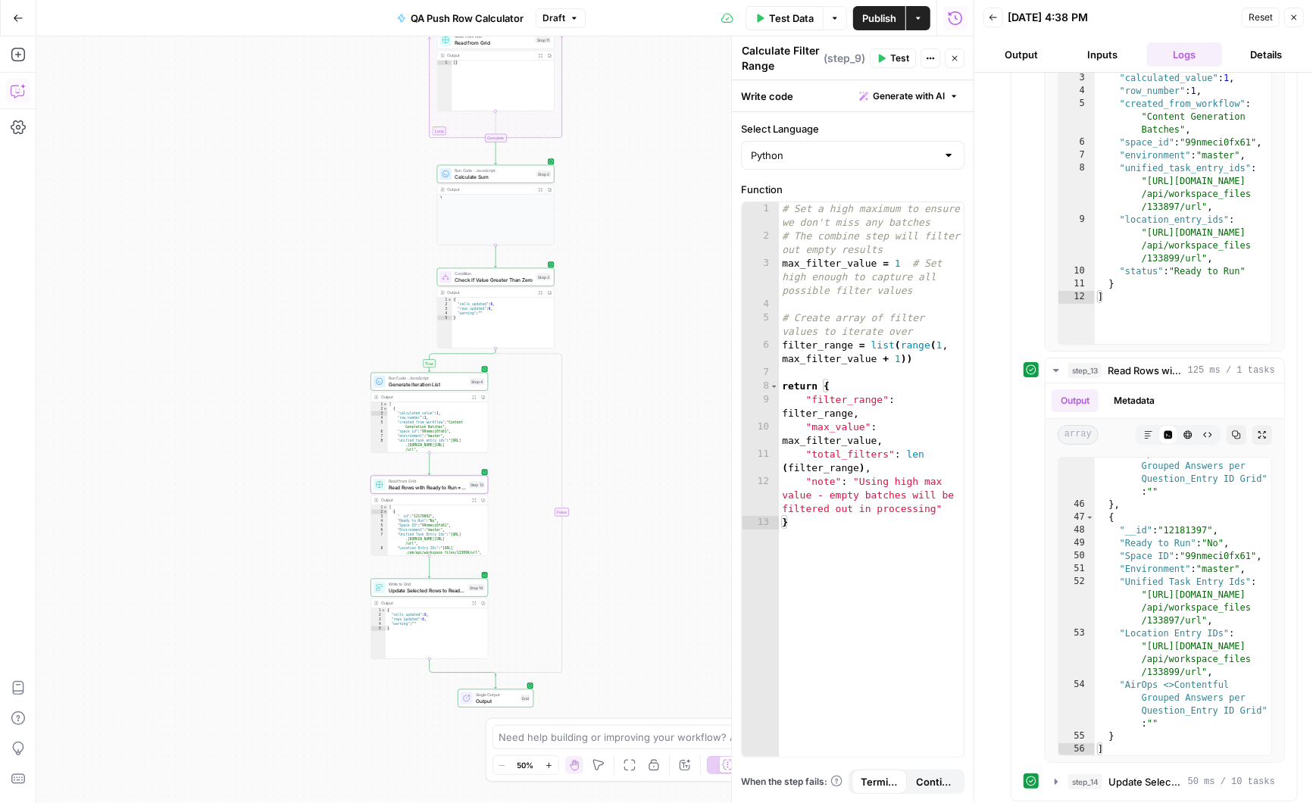
click at [16, 92] on icon "button" at bounding box center [18, 90] width 15 height 15
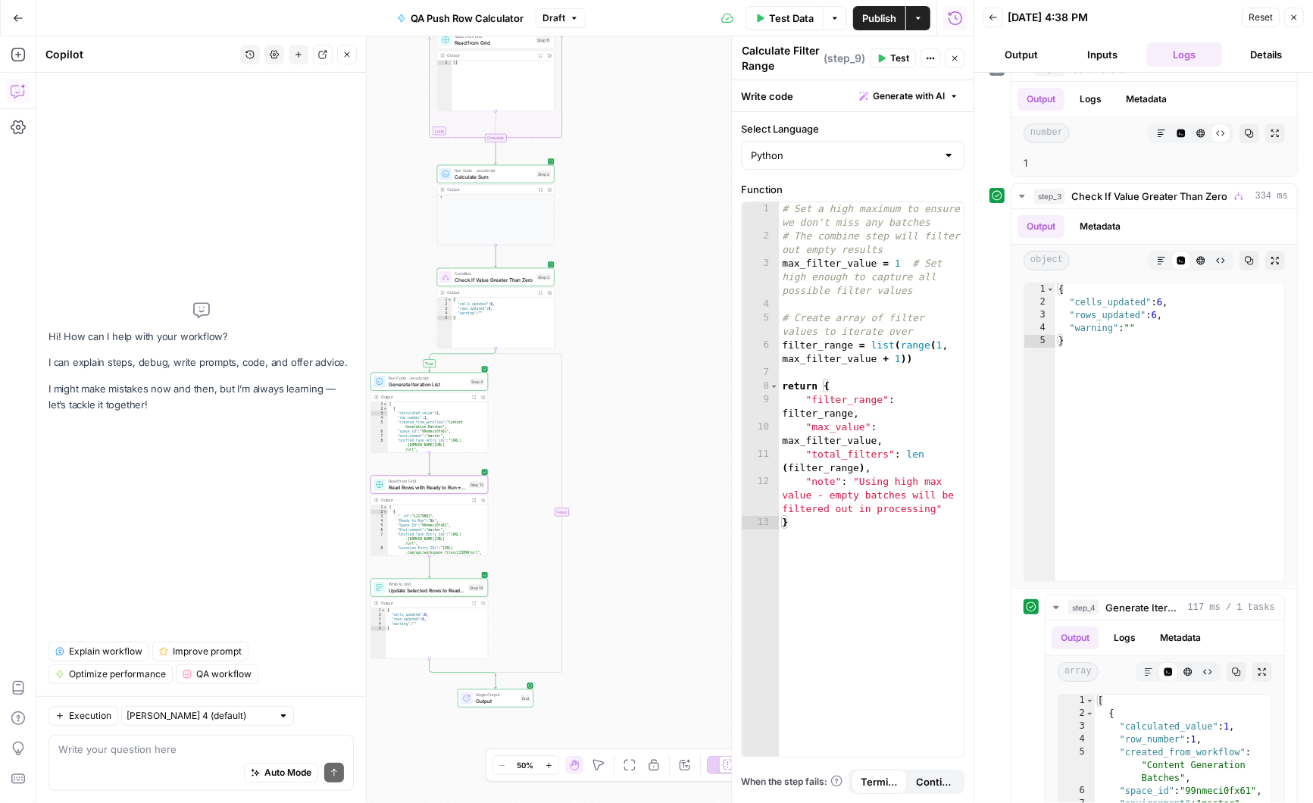
scroll to position [53, 0]
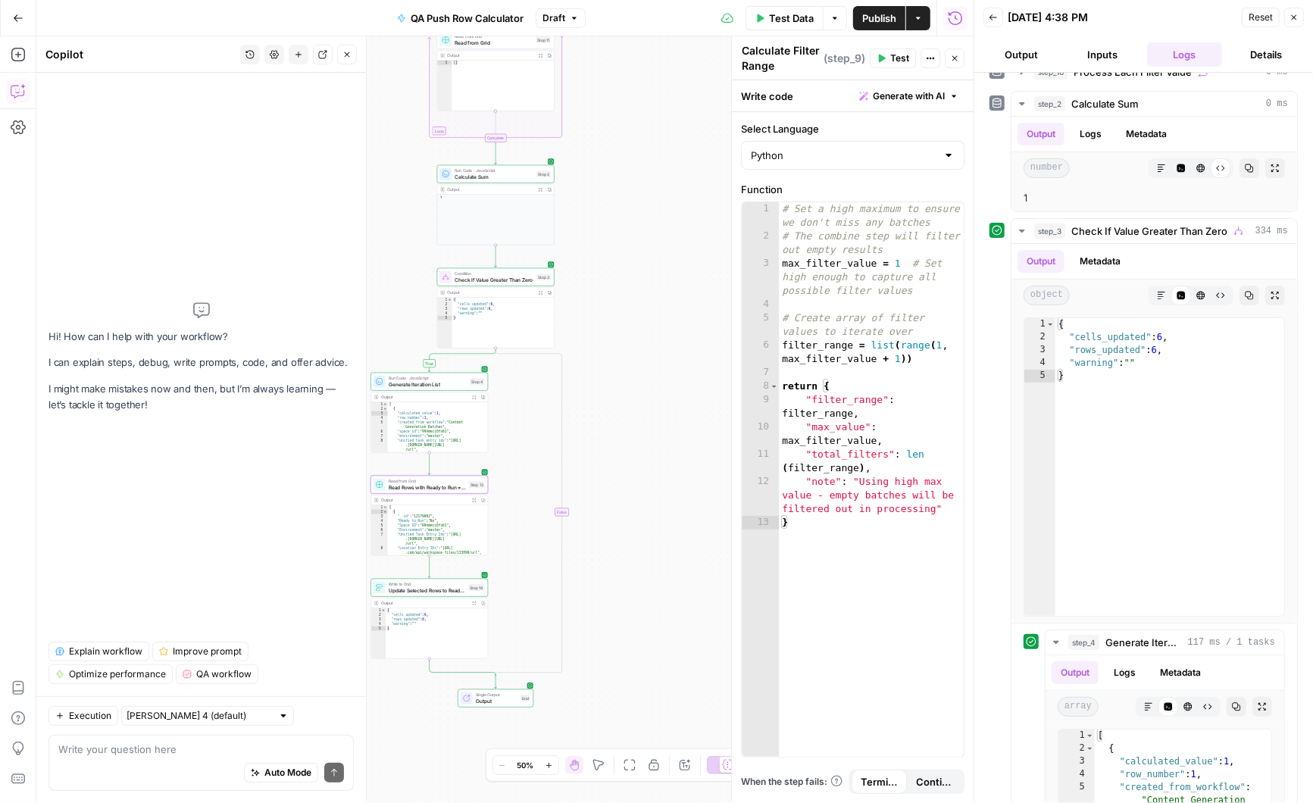
click at [112, 755] on textarea at bounding box center [201, 749] width 286 height 15
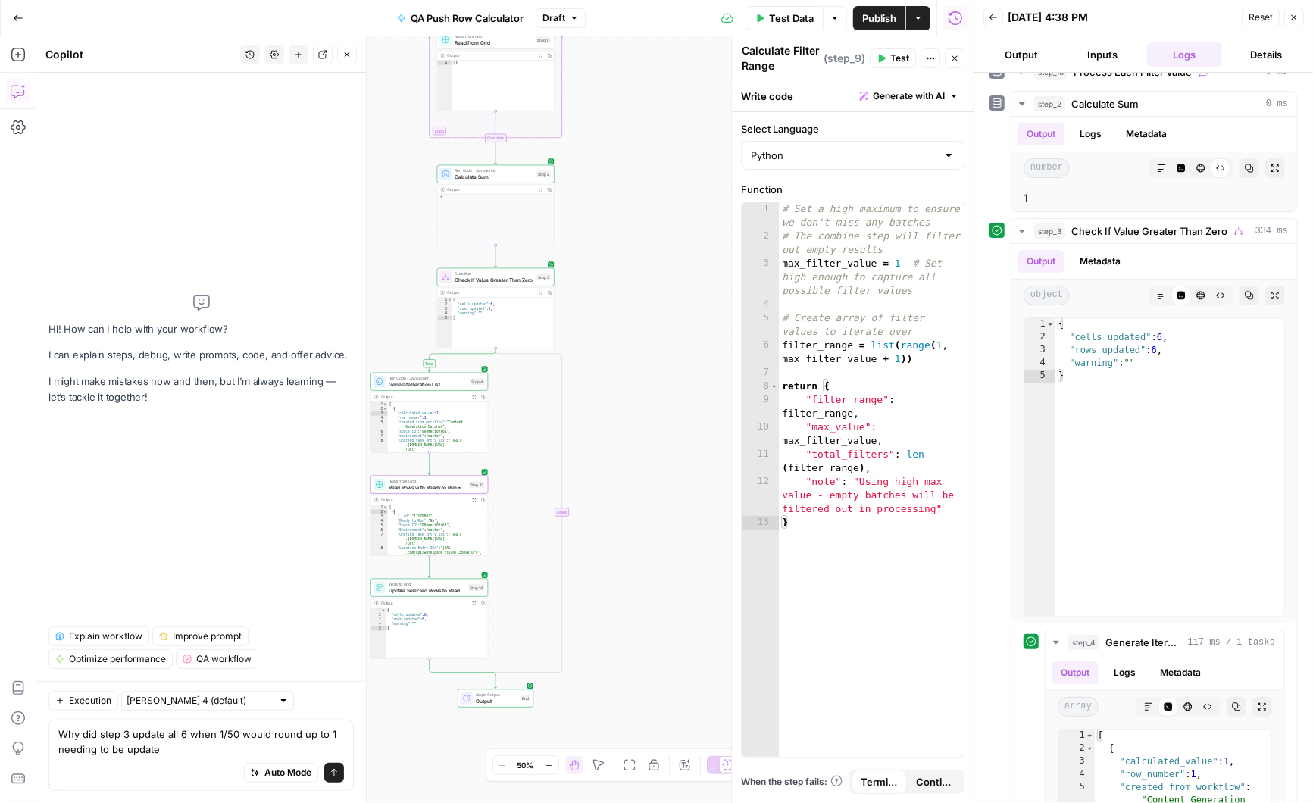
type textarea "Why did step 3 update all 6 when 1/50 would round up to 1 needing to be updated"
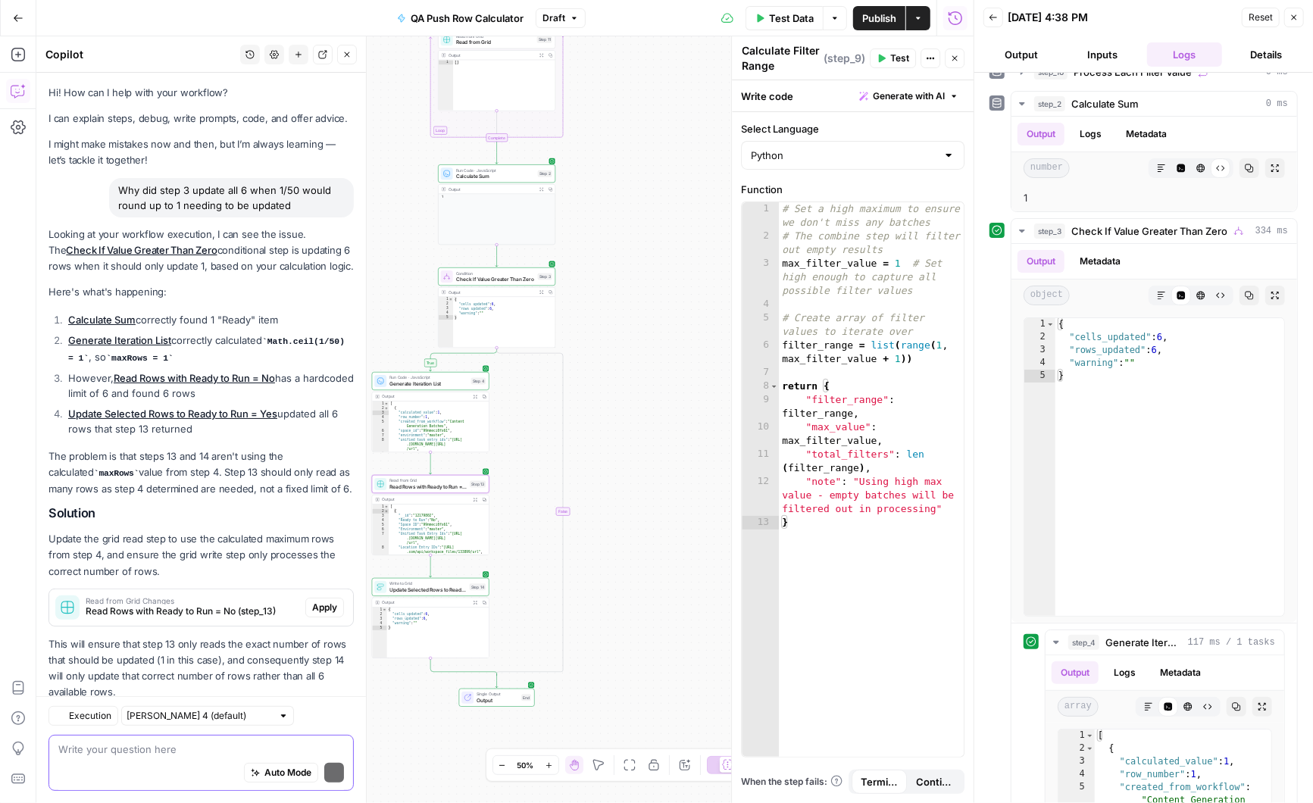
scroll to position [36, 0]
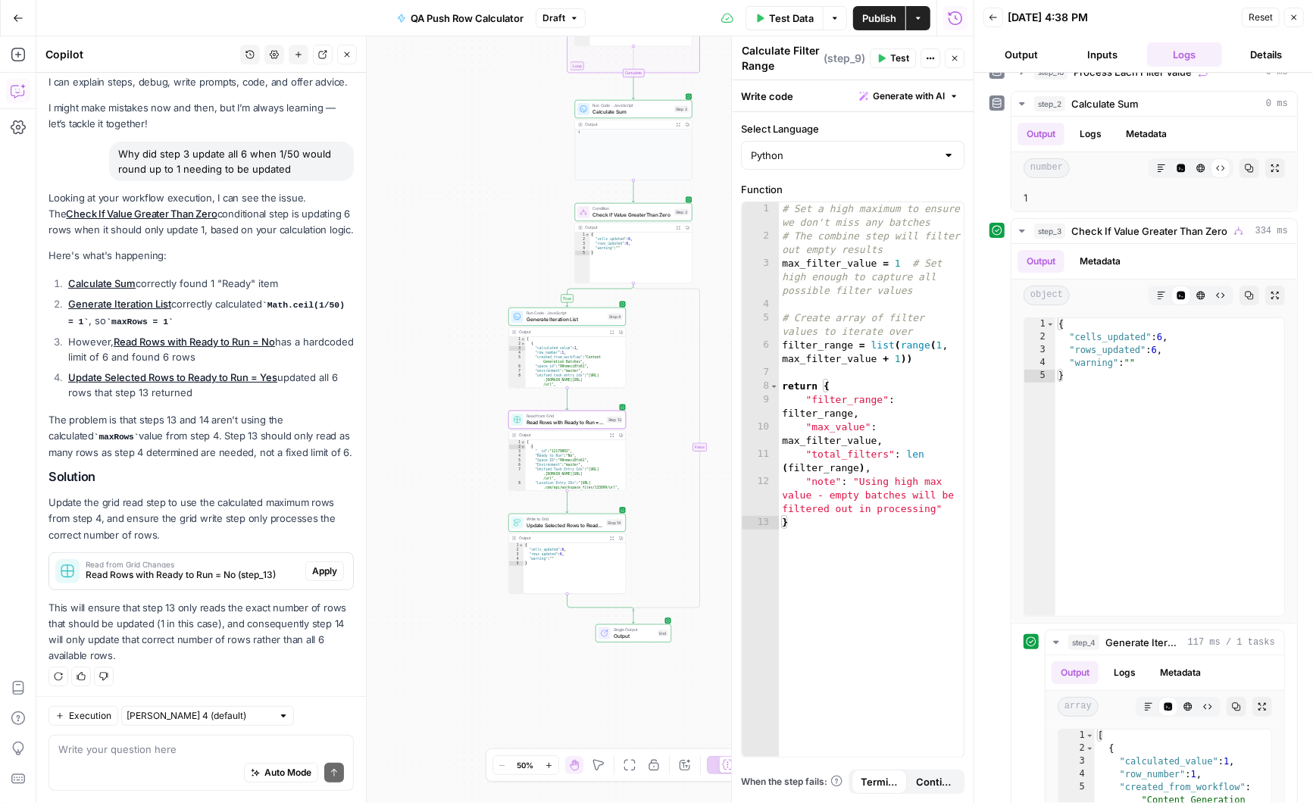
click at [331, 568] on span "Apply" at bounding box center [324, 571] width 25 height 14
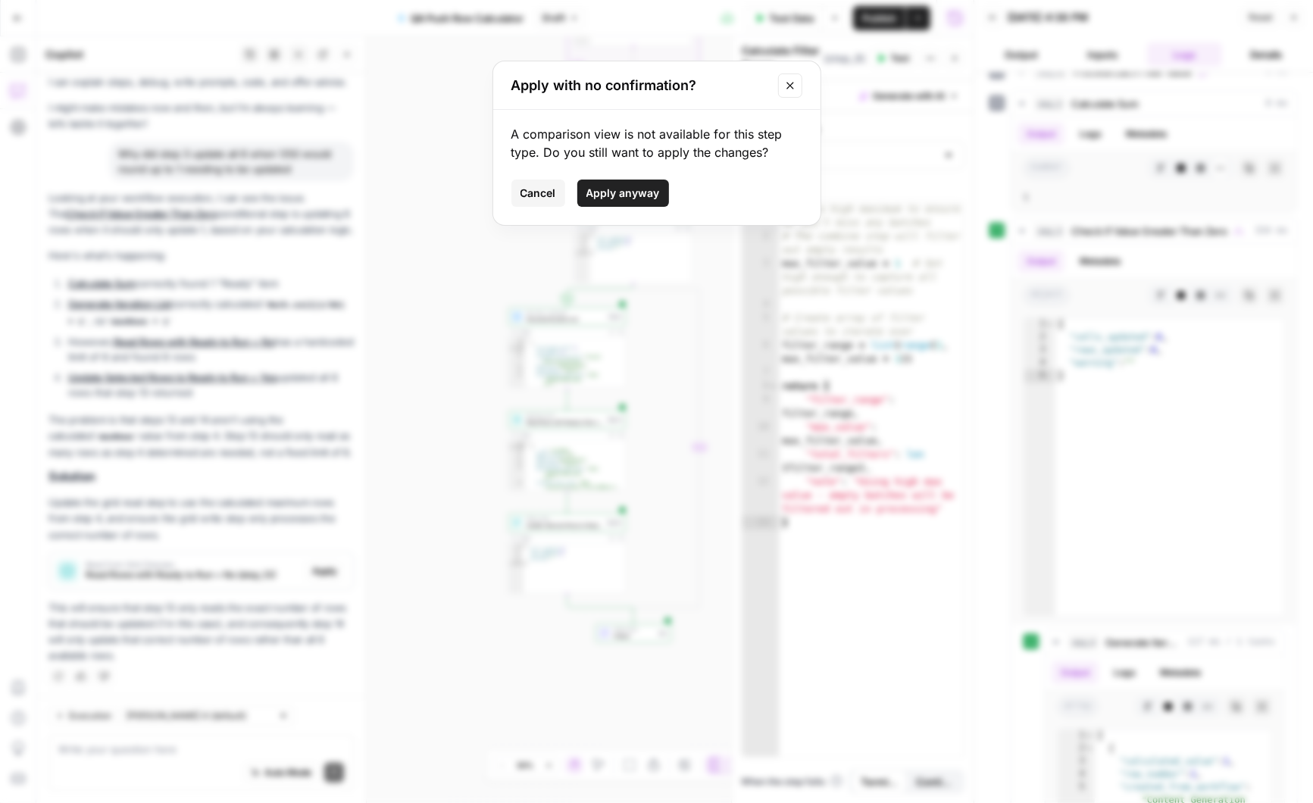
click at [615, 198] on span "Apply anyway" at bounding box center [622, 193] width 73 height 15
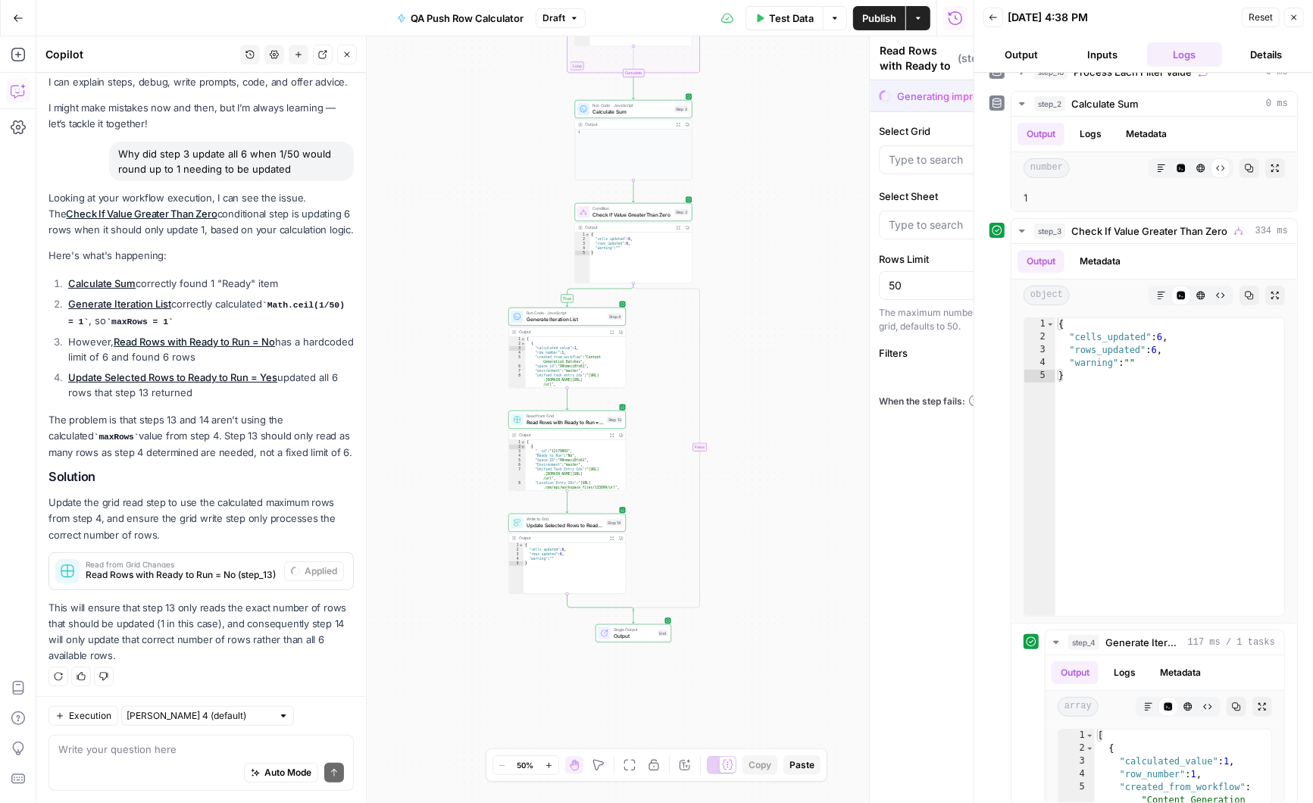
type input "CatGeo Q & A - v3 Grid"
type input "Blank"
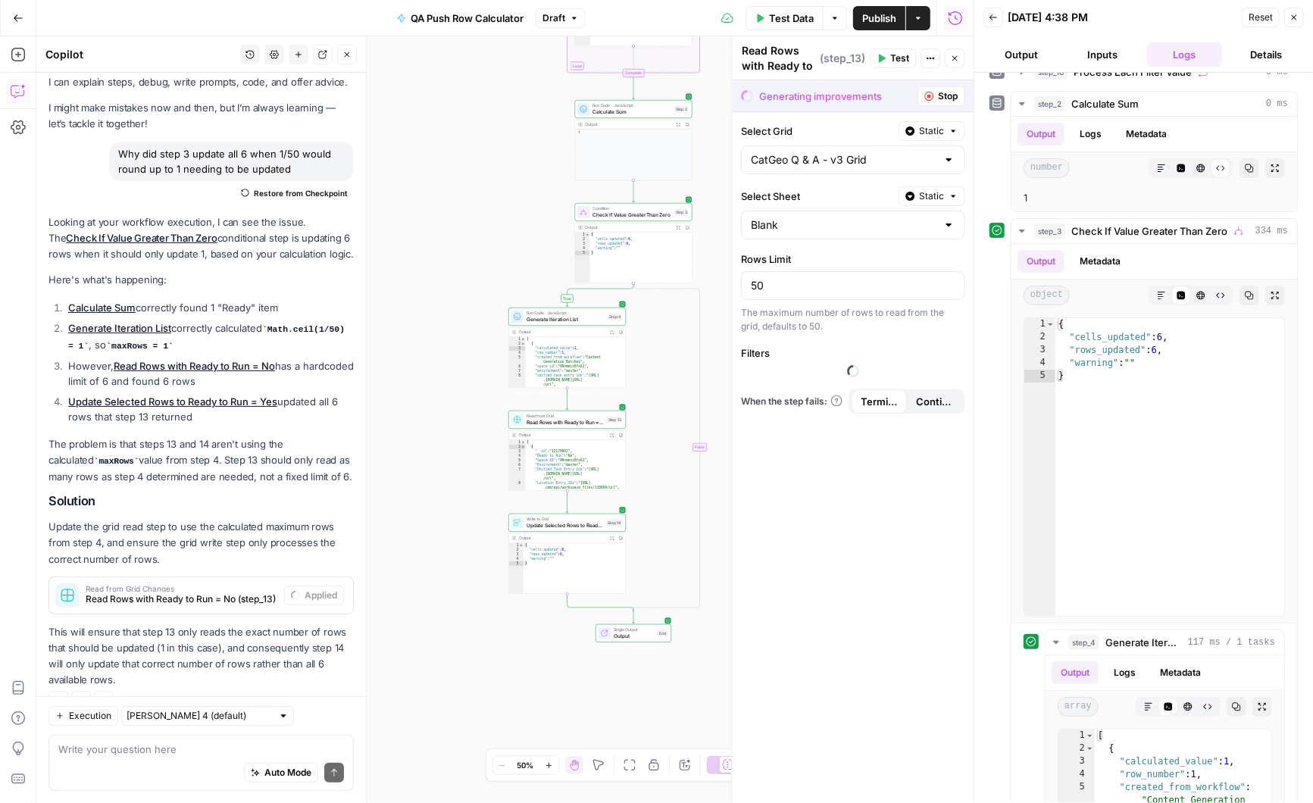
scroll to position [61, 0]
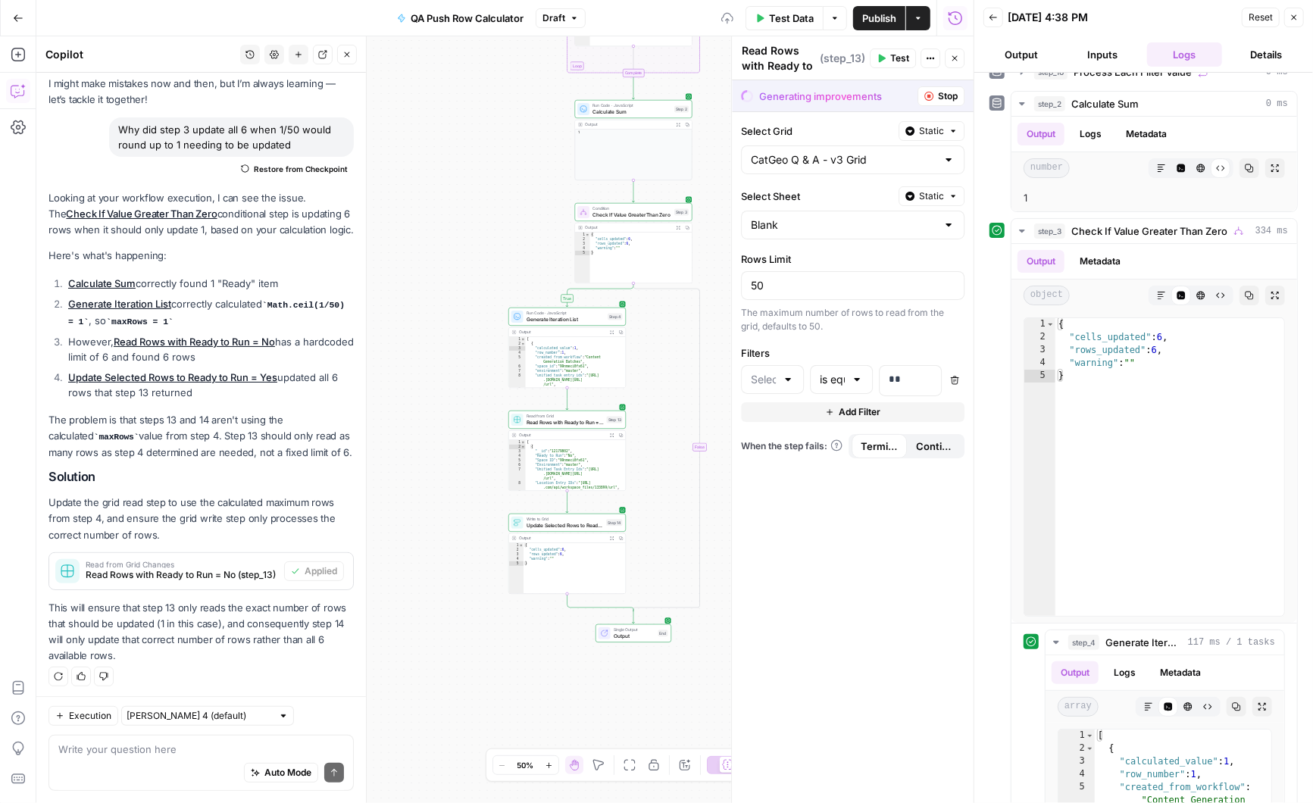
type input "Ready to Run"
click at [827, 280] on input "50" at bounding box center [853, 285] width 204 height 15
click at [580, 320] on span "Generate Iteration List" at bounding box center [566, 320] width 79 height 8
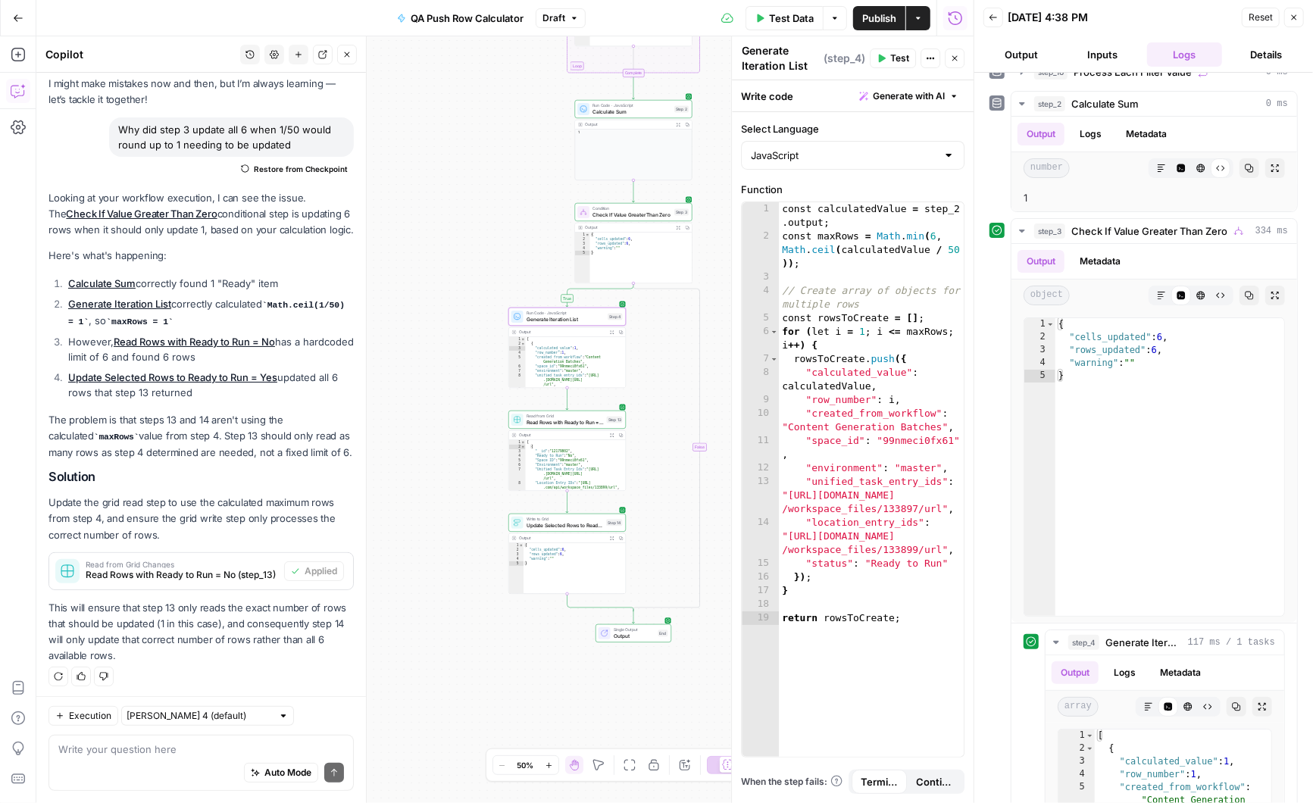
click at [957, 59] on icon "button" at bounding box center [954, 58] width 9 height 9
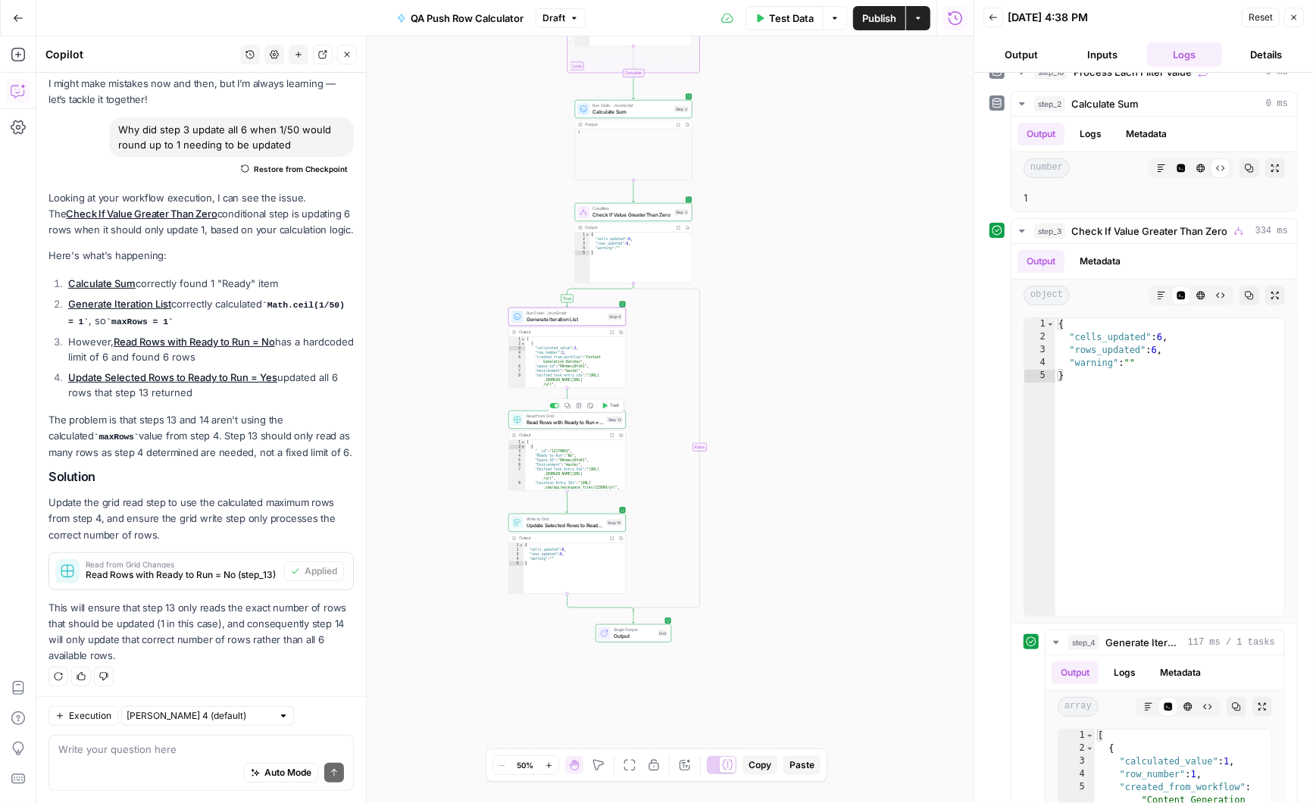
click at [580, 422] on span "Read Rows with Ready to Run = No" at bounding box center [565, 423] width 77 height 8
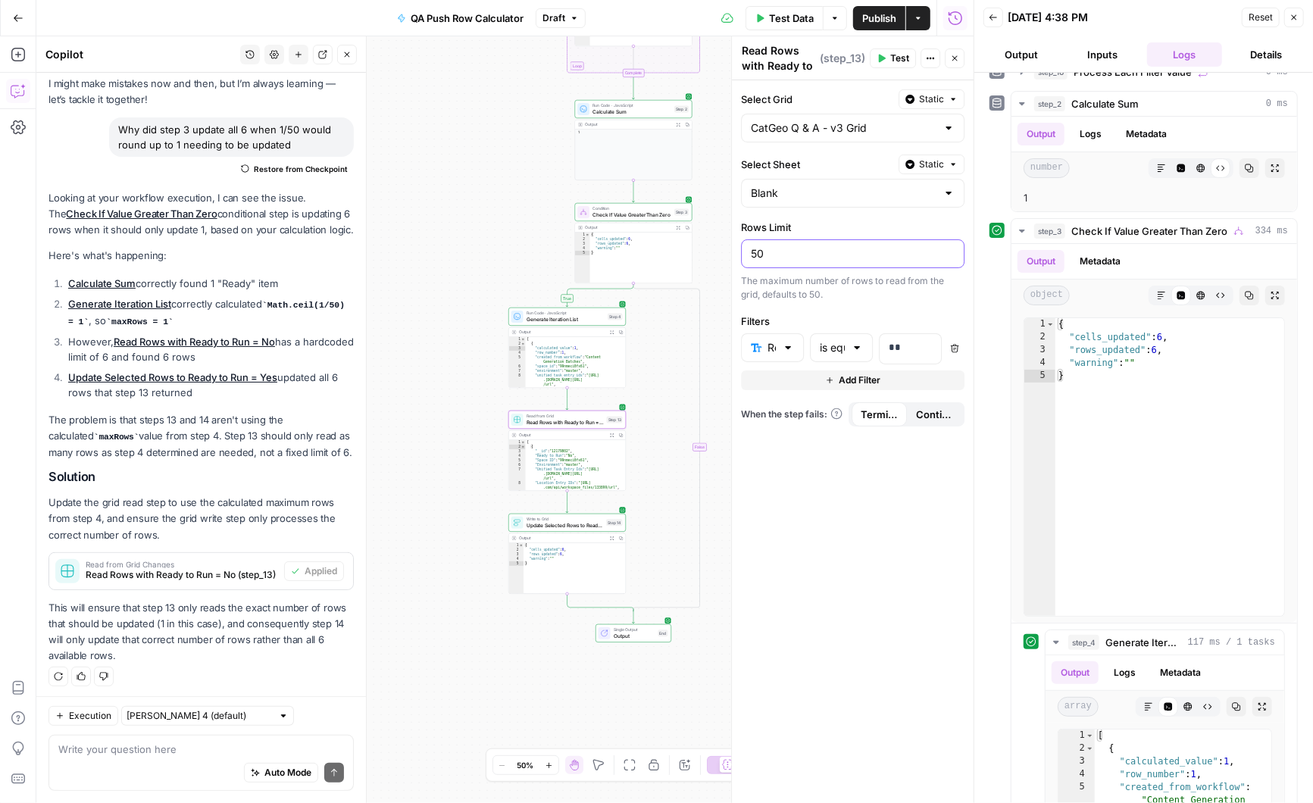
click at [807, 252] on input "50" at bounding box center [853, 253] width 204 height 15
drag, startPoint x: 807, startPoint y: 252, endPoint x: 737, endPoint y: 252, distance: 69.7
click at [737, 252] on div "Read Rows with Ready to Run = No Read Rows with Ready to Run = No ( step_13 ) T…" at bounding box center [852, 419] width 242 height 767
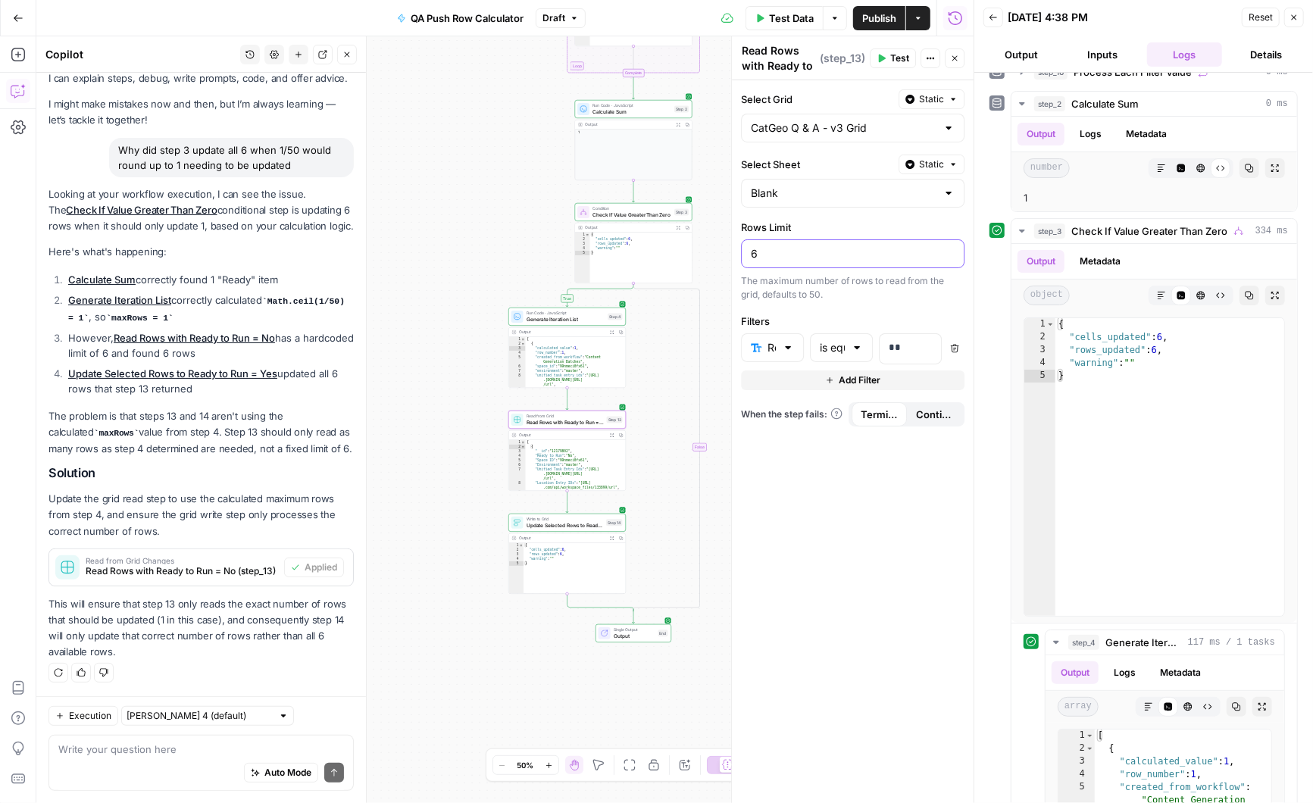
scroll to position [36, 0]
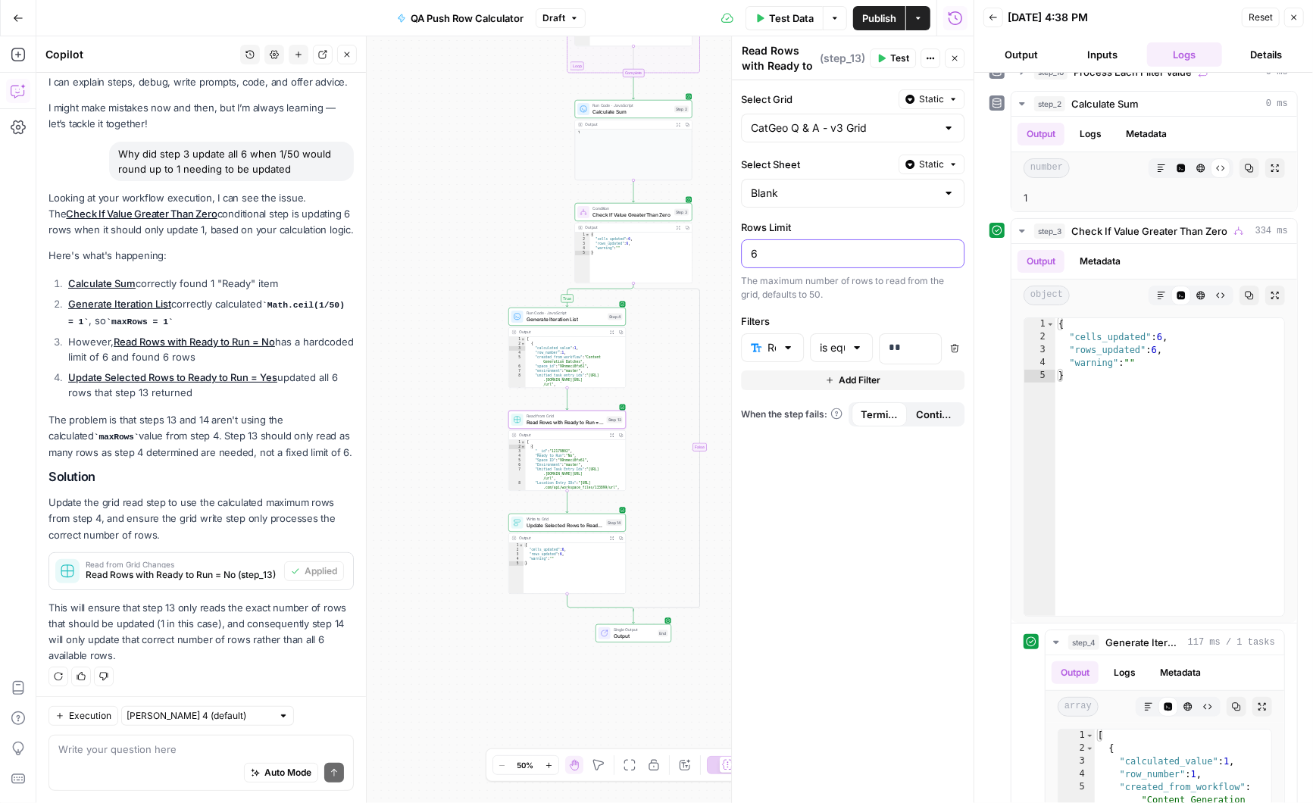
type input "6"
click at [123, 760] on div "Auto Mode Send" at bounding box center [201, 773] width 286 height 33
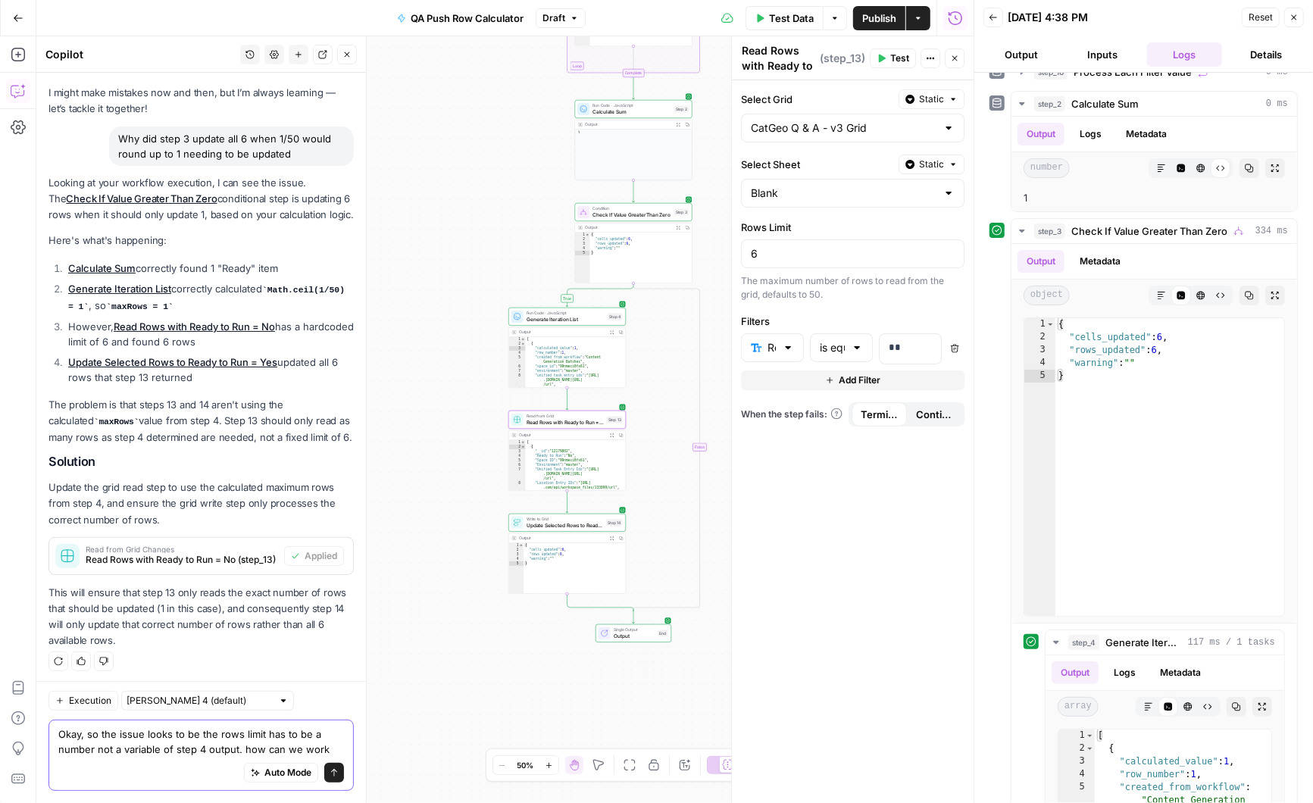
scroll to position [67, 0]
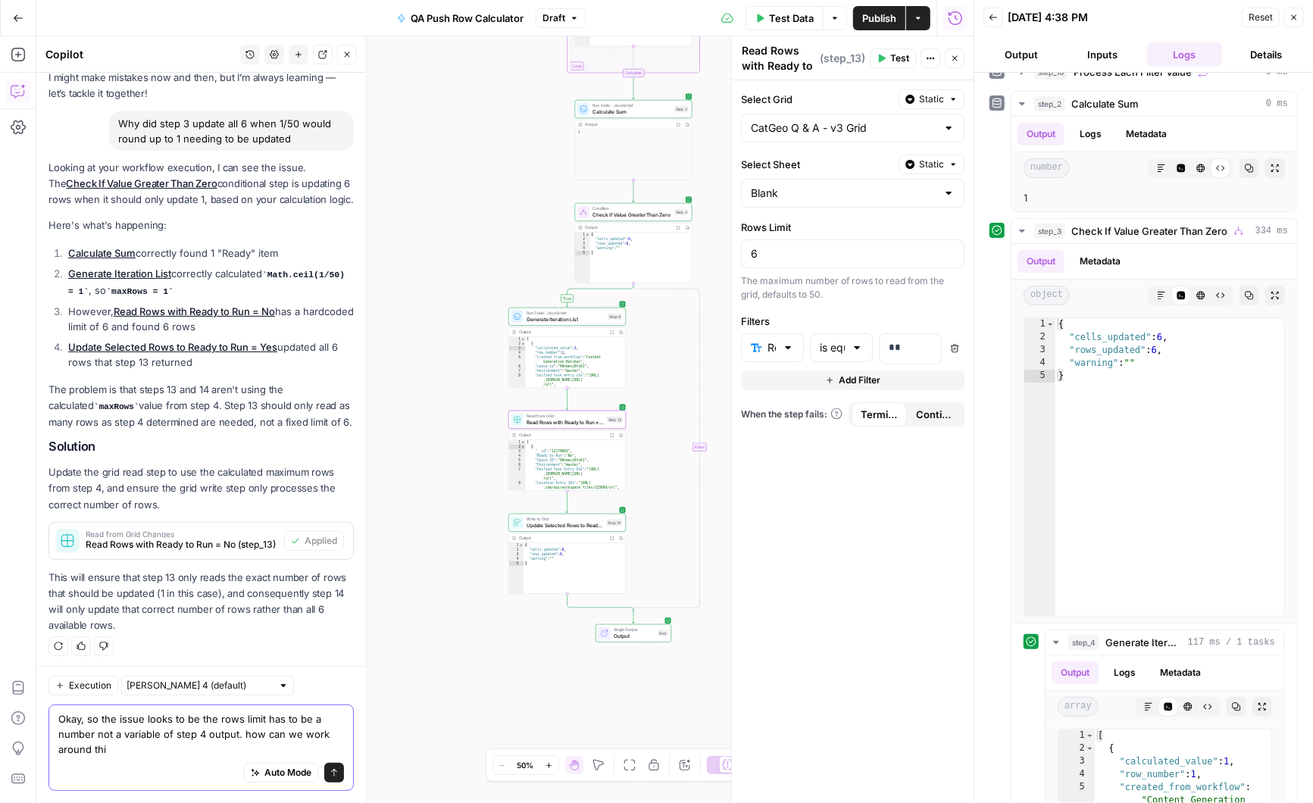
type textarea "Okay, so the issue looks to be the rows limit has to be a number not a variable…"
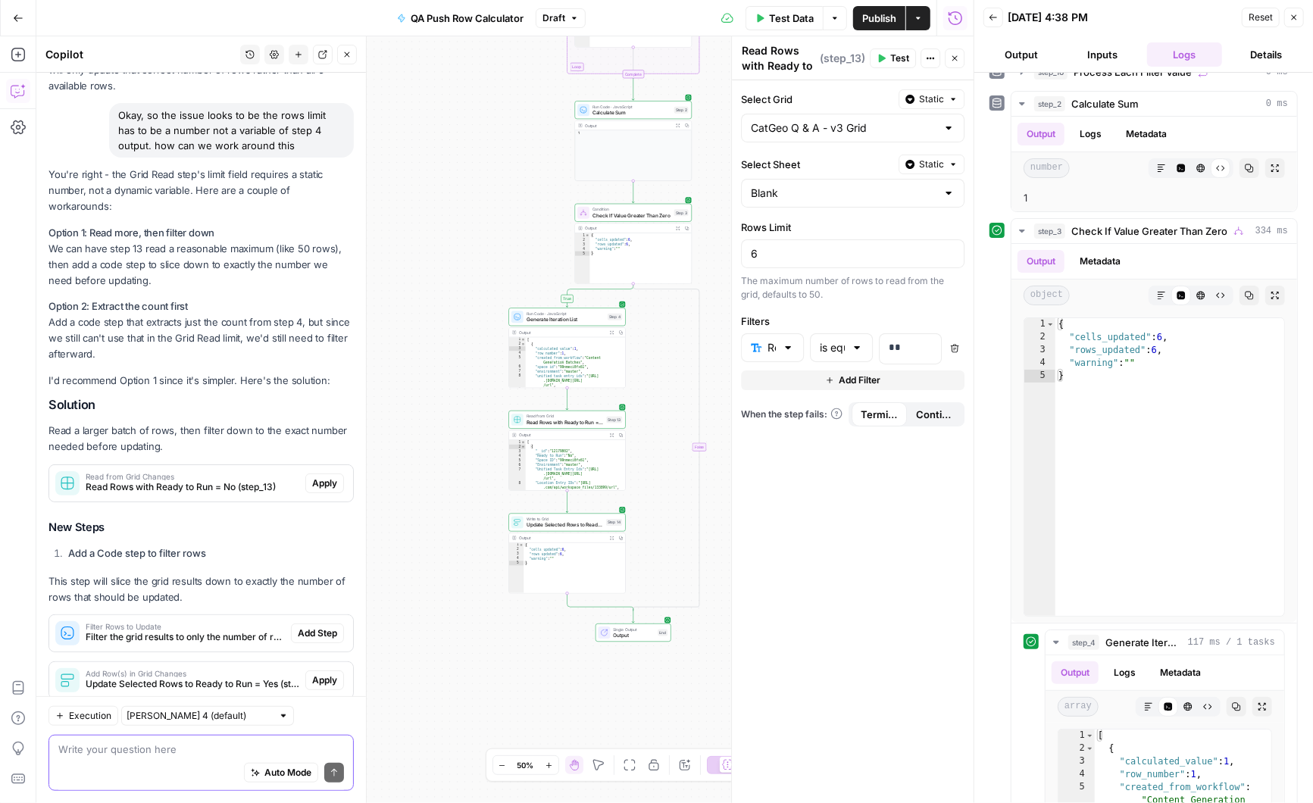
scroll to position [682, 0]
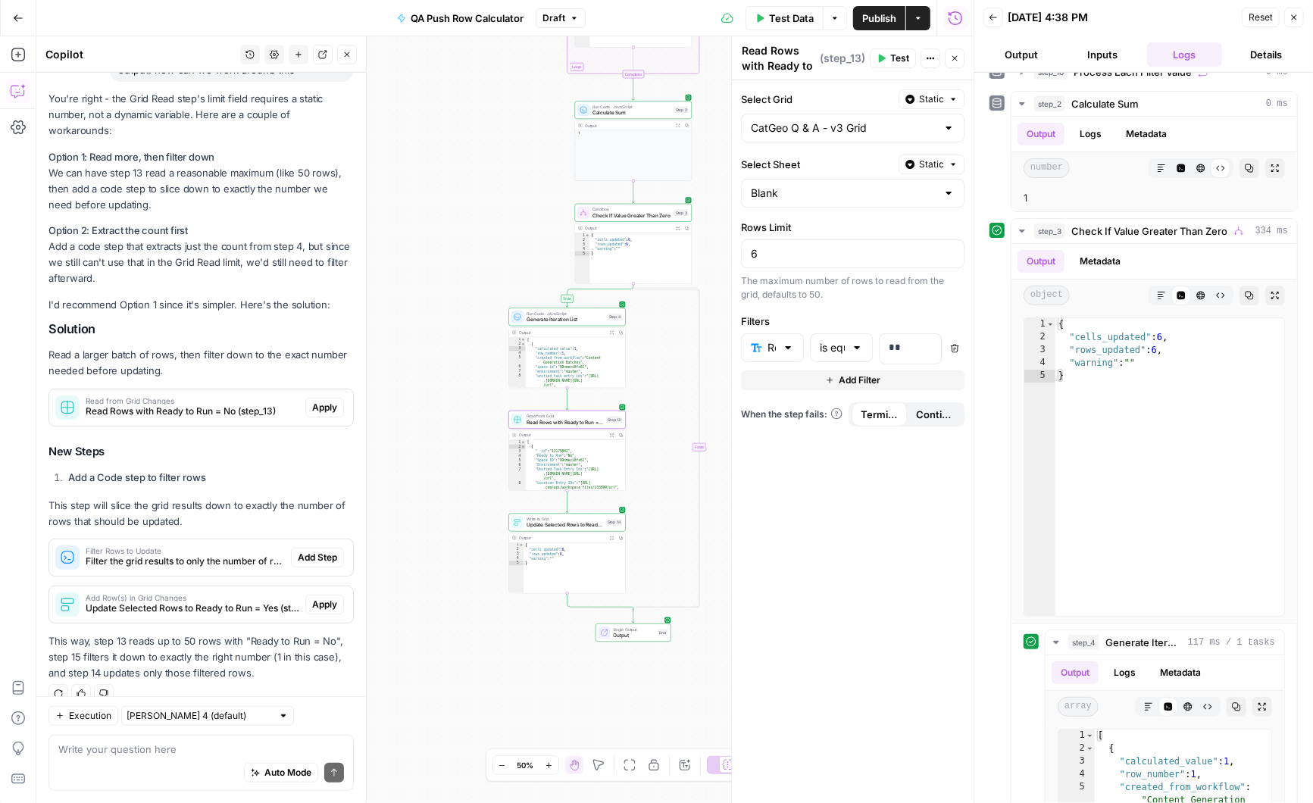
click at [319, 401] on span "Apply" at bounding box center [324, 408] width 25 height 14
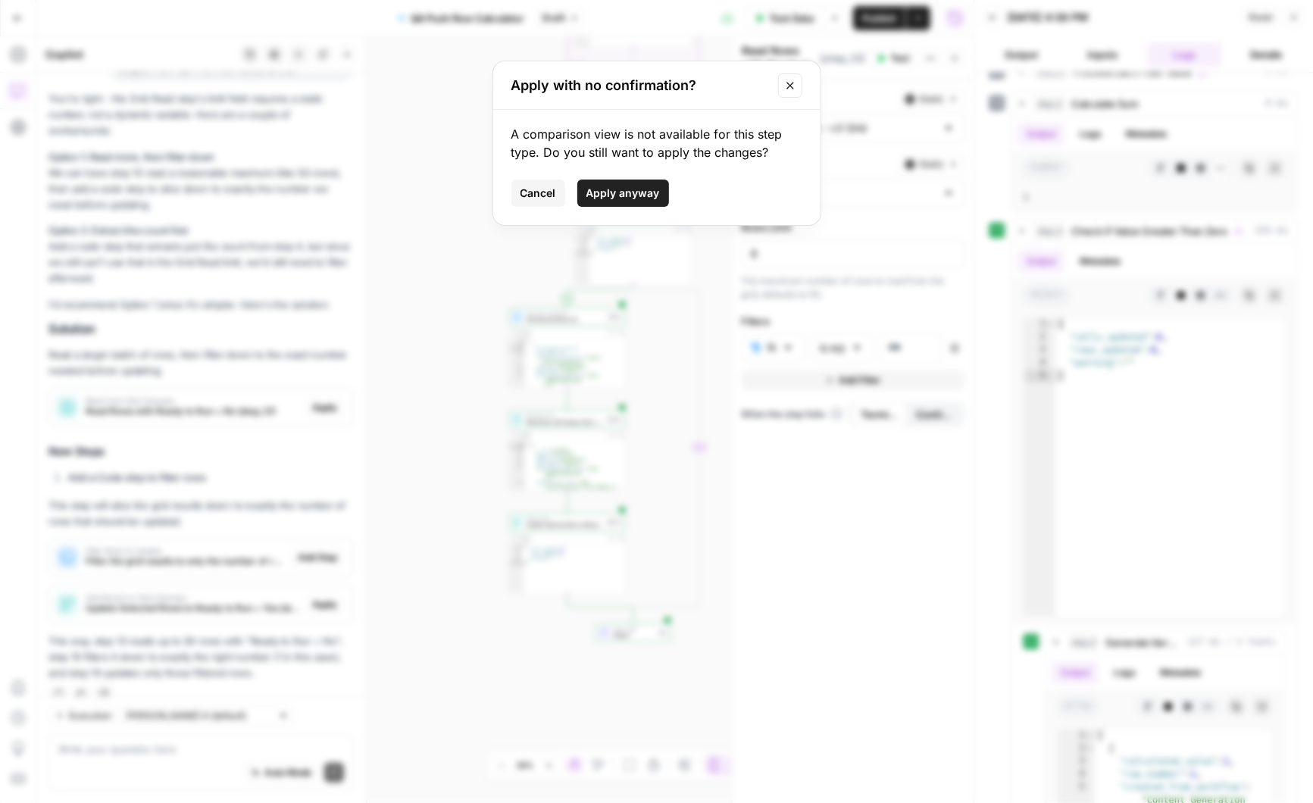
click at [620, 190] on span "Apply anyway" at bounding box center [622, 193] width 73 height 15
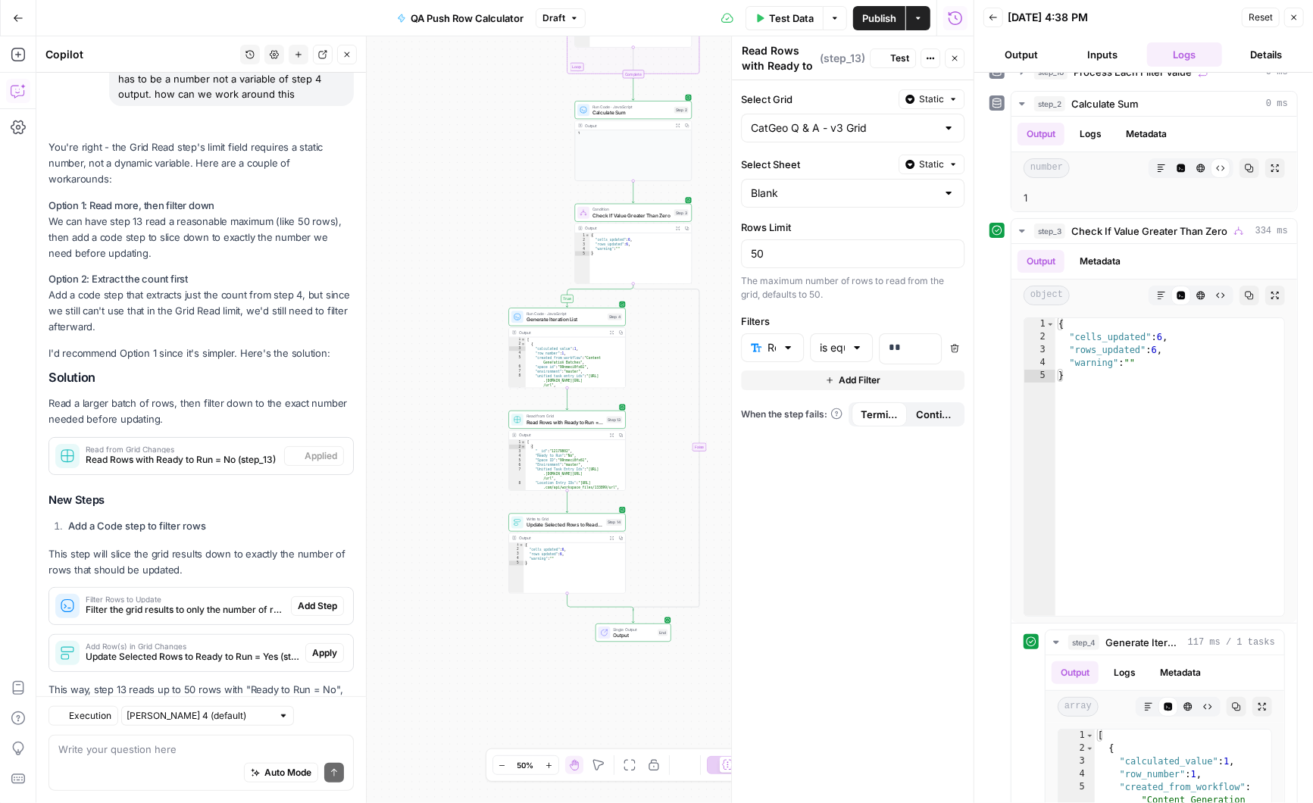
scroll to position [730, 0]
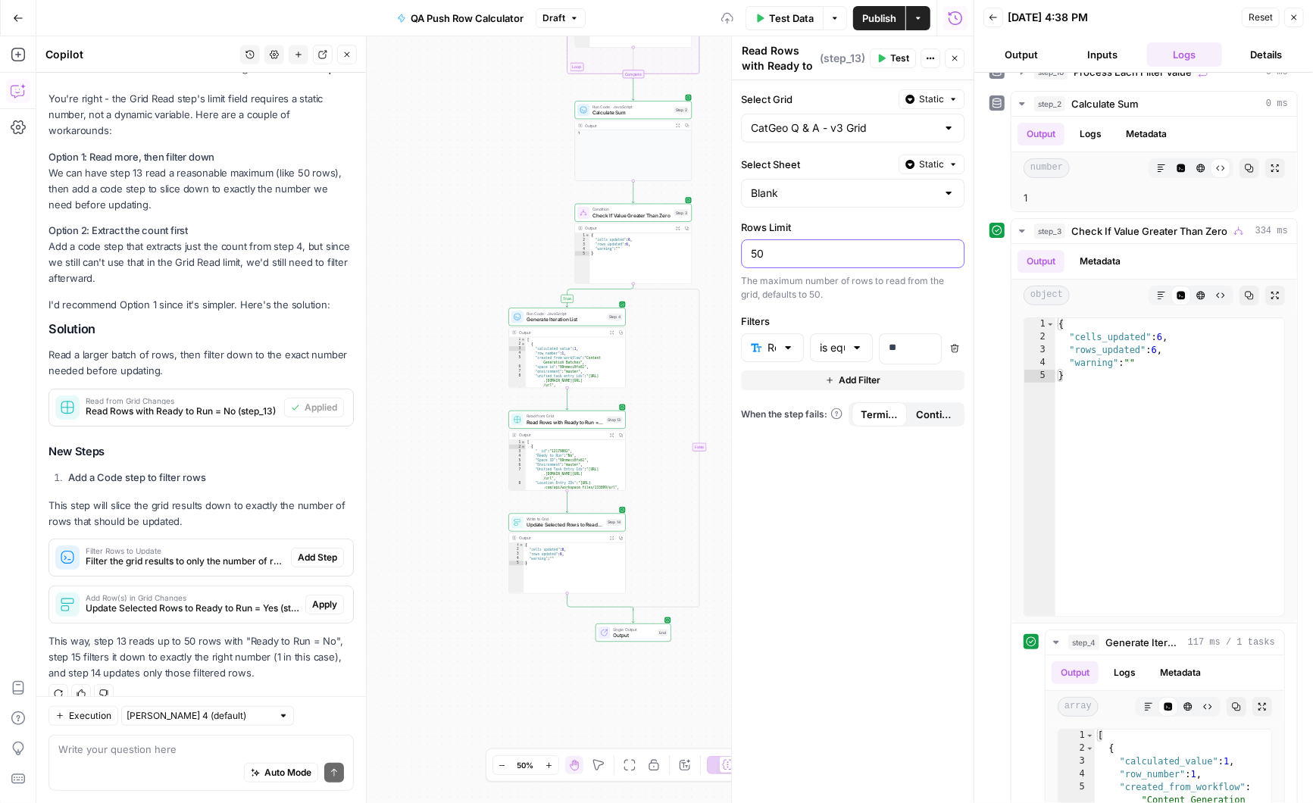
drag, startPoint x: 774, startPoint y: 248, endPoint x: 726, endPoint y: 248, distance: 48.5
click at [731, 248] on div "Read Rows with Ready to Run = No Read Rows with Ready to Run = No ( step_13 ) T…" at bounding box center [852, 419] width 242 height 767
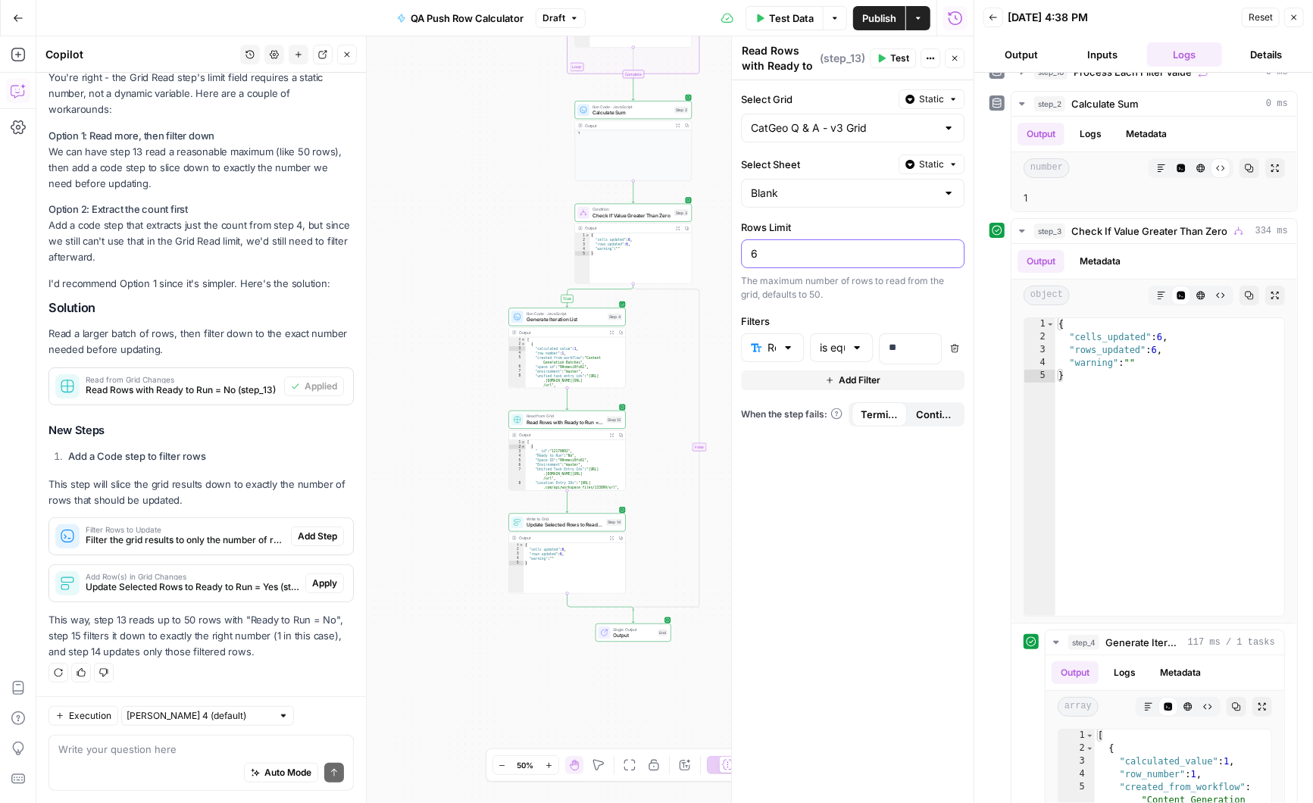
scroll to position [682, 0]
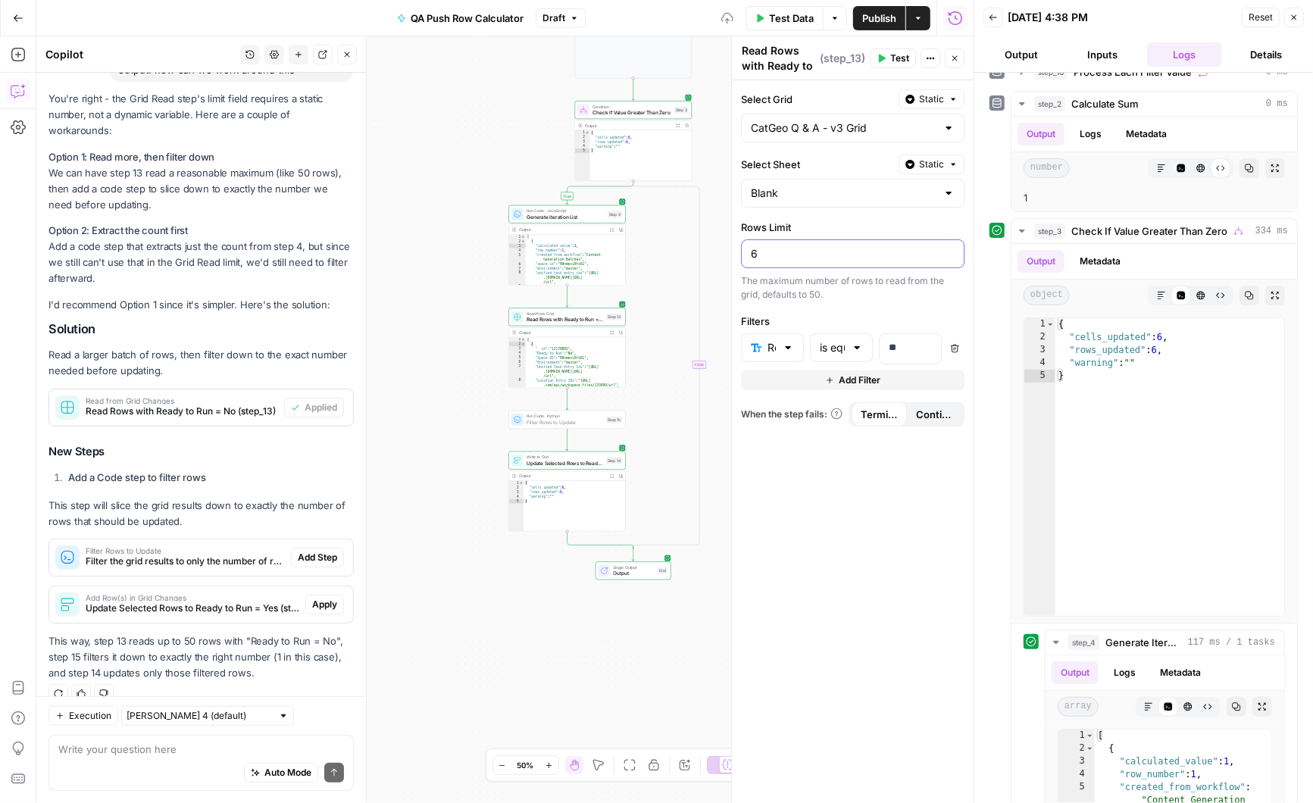
type input "6"
click at [318, 551] on span "Add Step" at bounding box center [317, 558] width 39 height 14
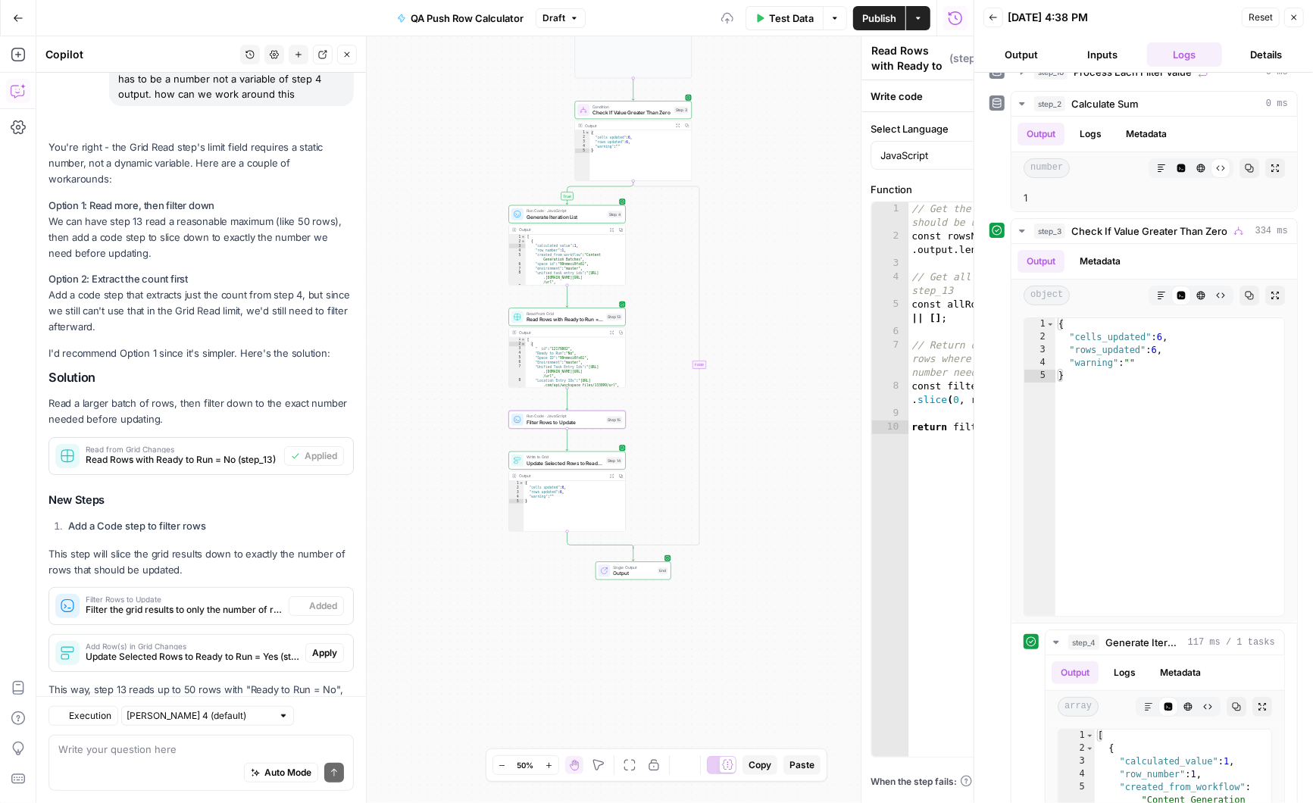
type textarea "Filter Rows to Update"
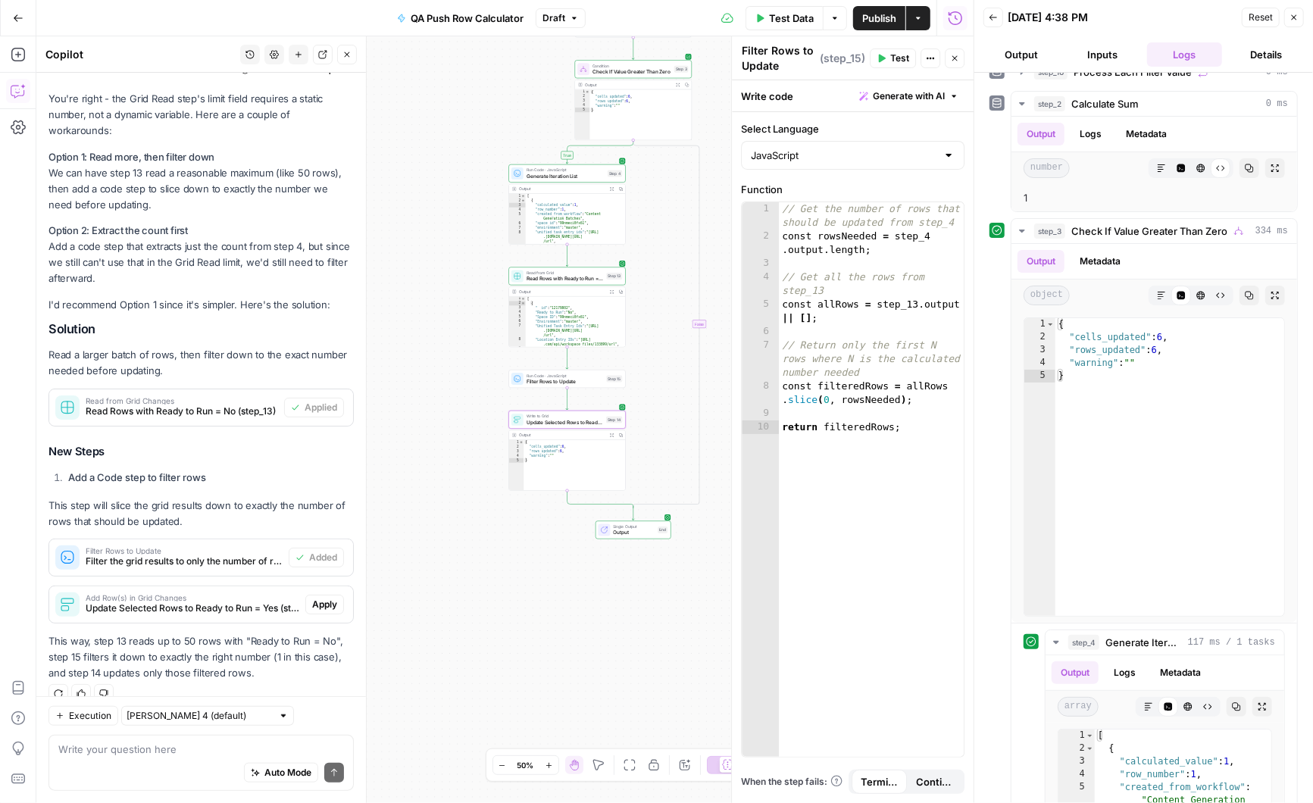
click at [321, 598] on span "Apply" at bounding box center [324, 605] width 25 height 14
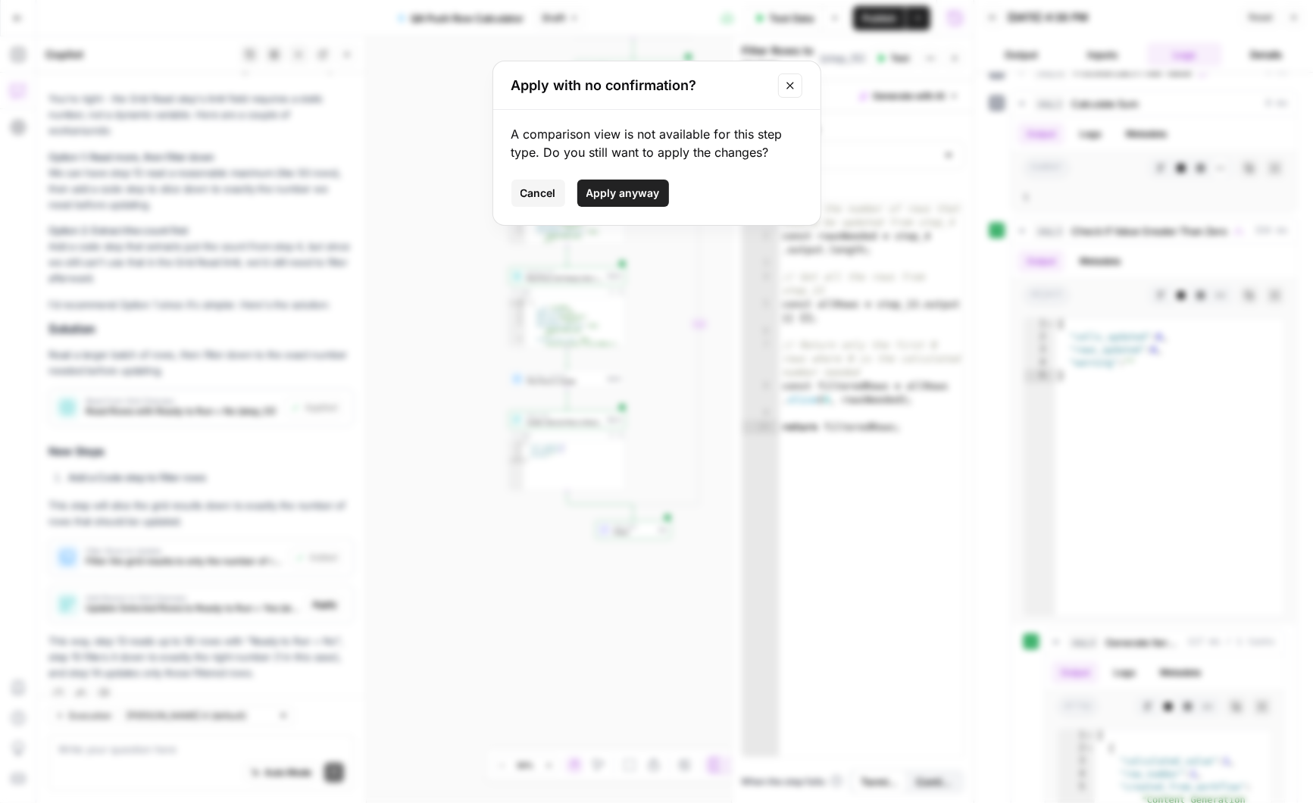
click at [643, 188] on span "Apply anyway" at bounding box center [622, 193] width 73 height 15
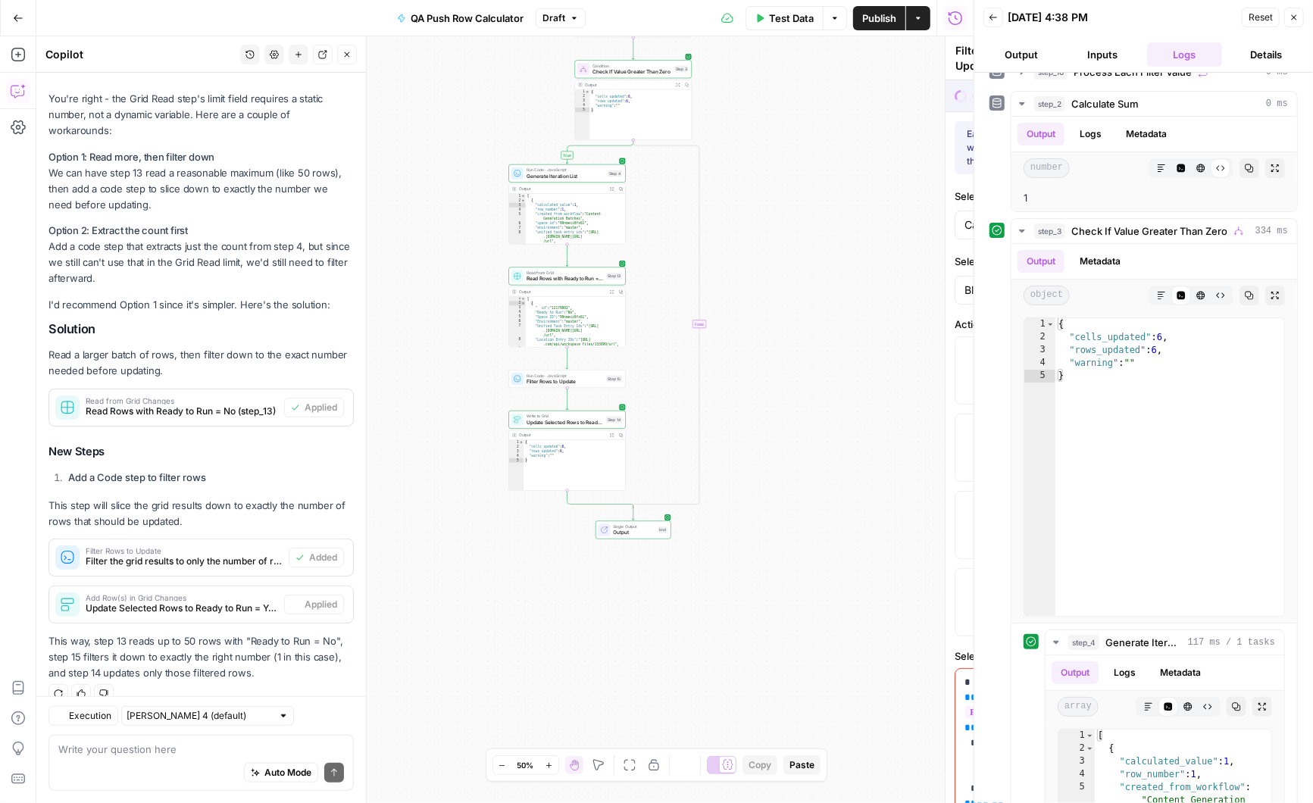
type textarea "Update Selected Rows to Ready to Run = Yes"
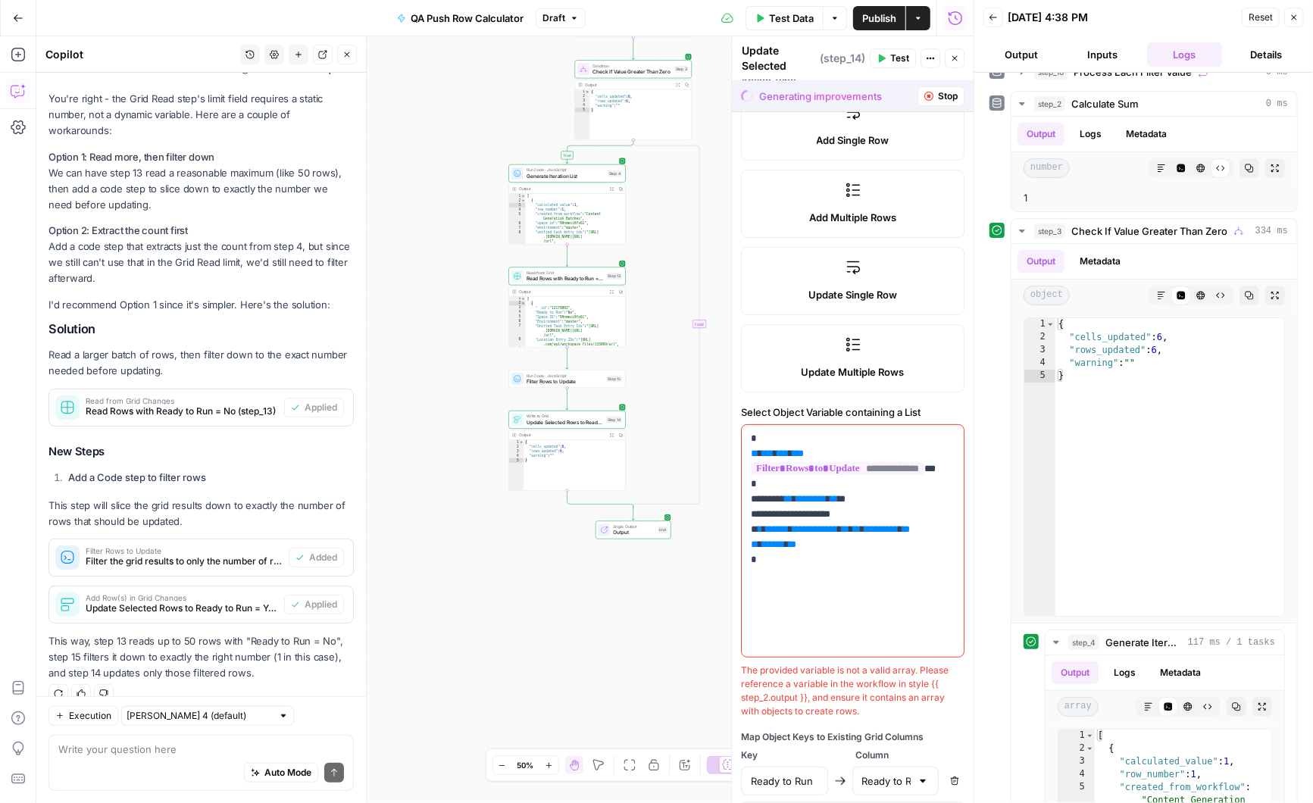
scroll to position [307, 0]
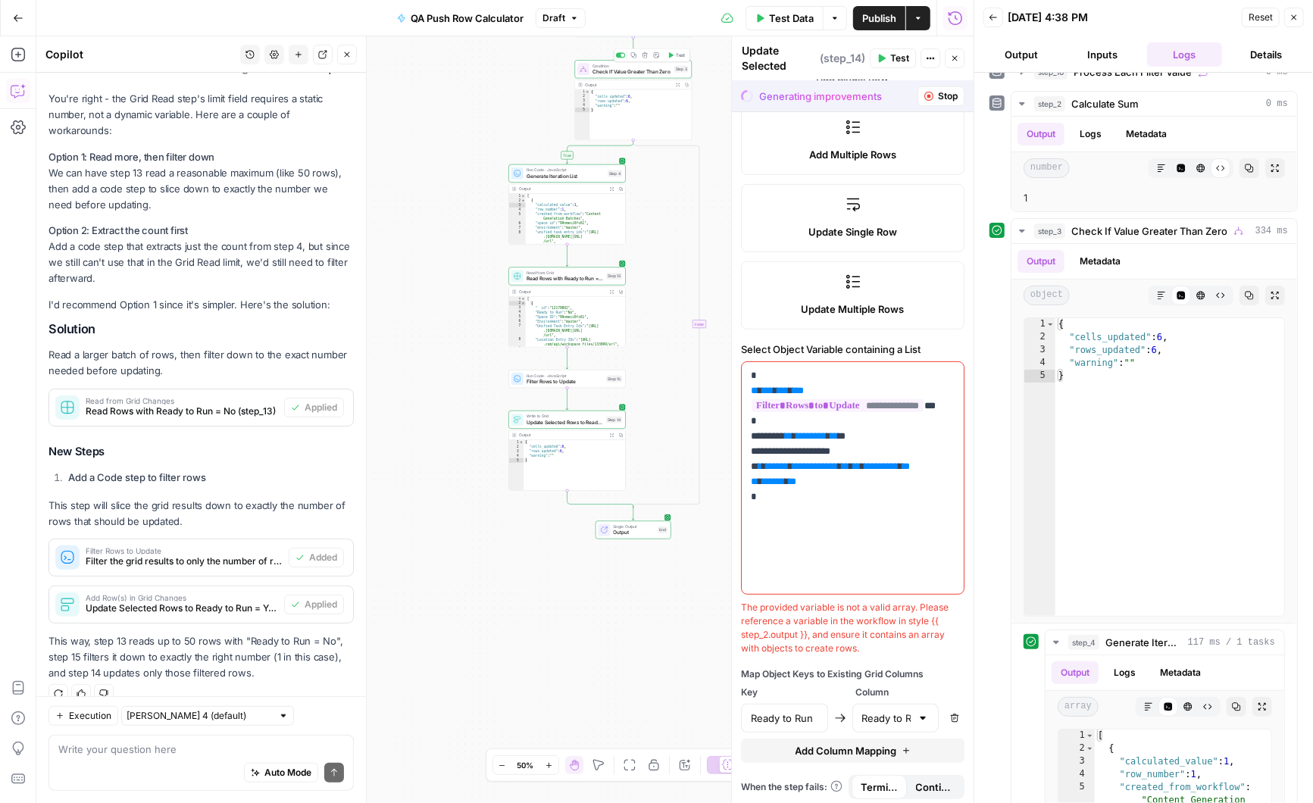
click at [672, 55] on icon "button" at bounding box center [671, 54] width 5 height 5
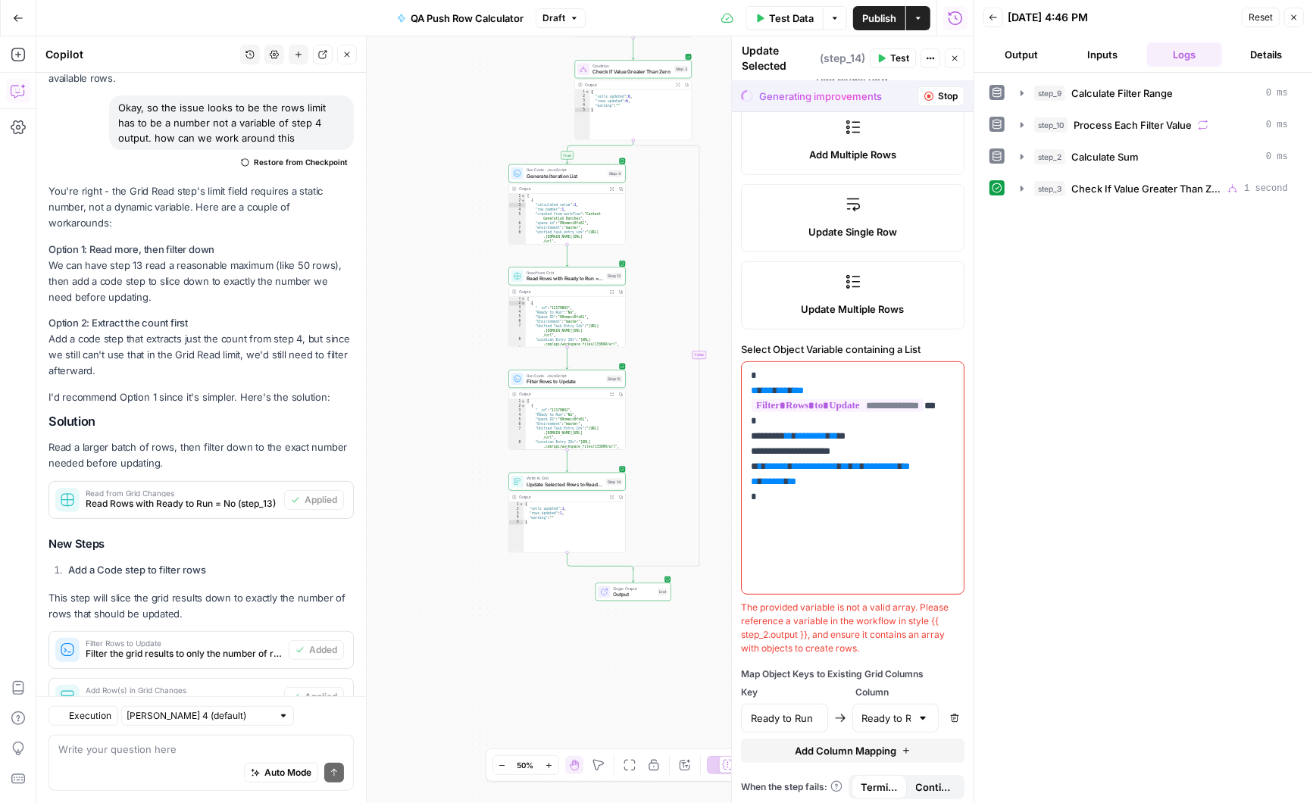
scroll to position [730, 0]
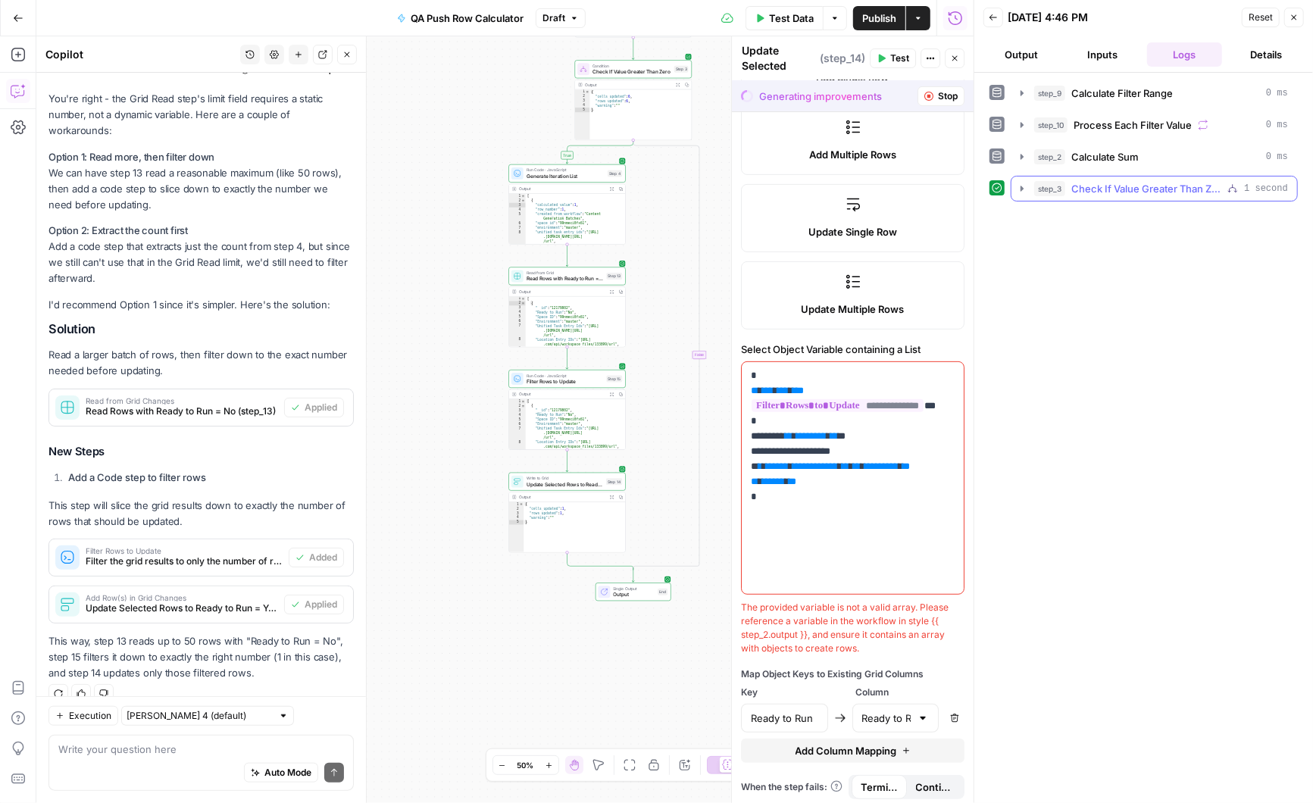
click at [1018, 185] on icon "button" at bounding box center [1022, 189] width 12 height 12
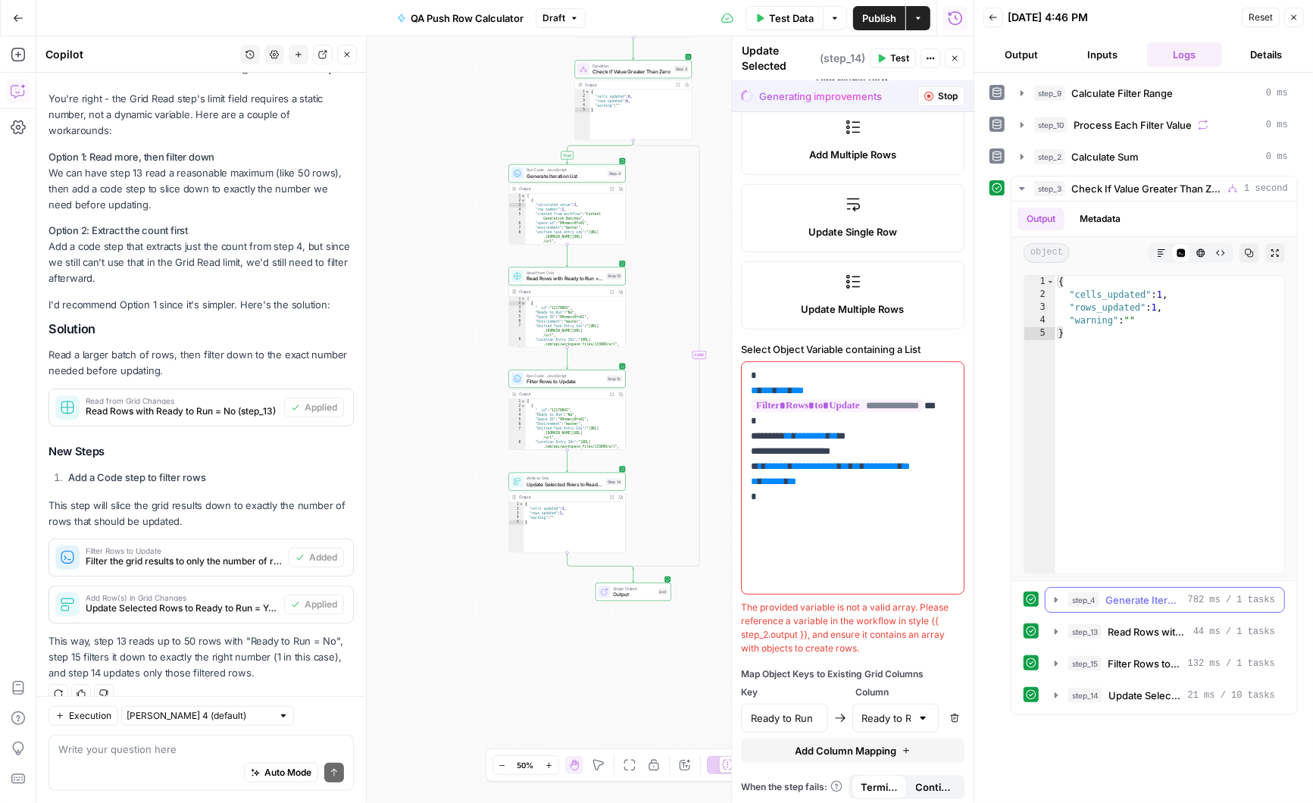
click at [1057, 600] on icon "button" at bounding box center [1056, 600] width 12 height 12
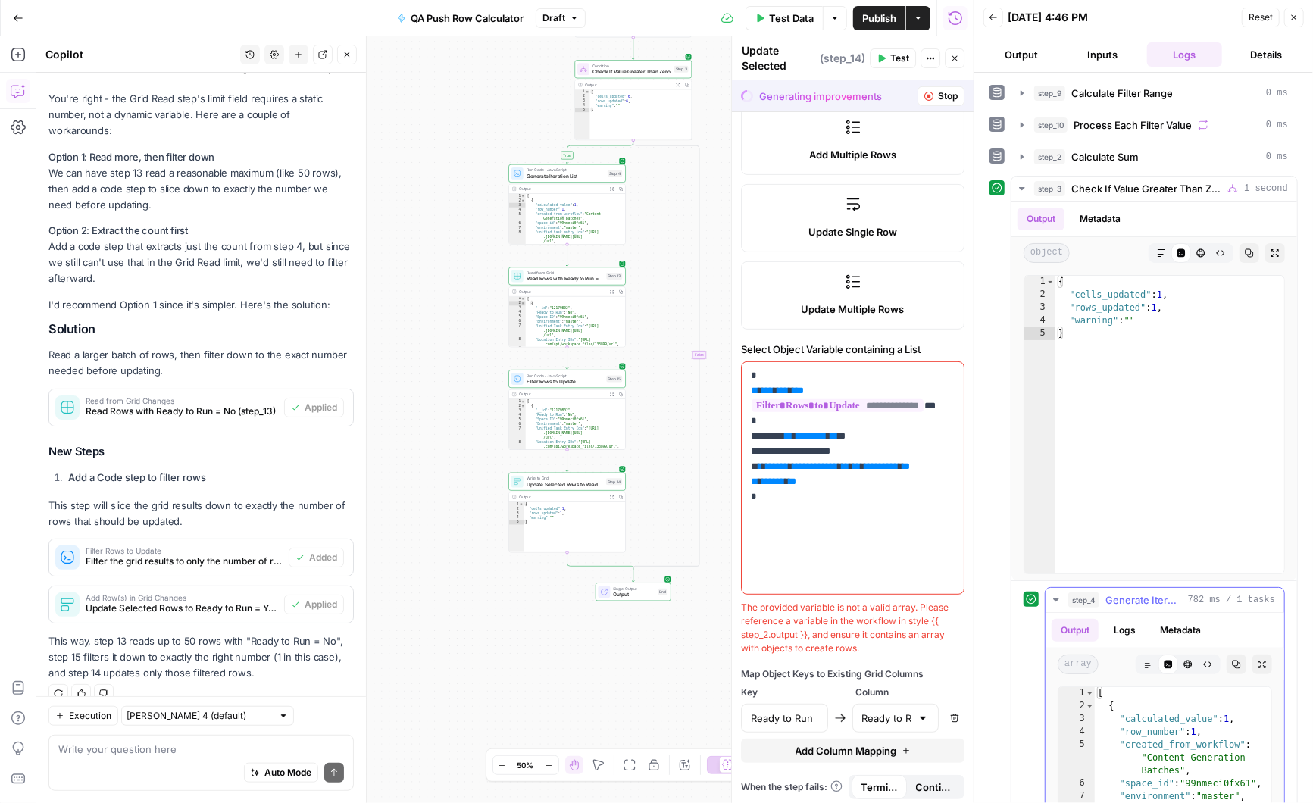
click at [1056, 598] on icon "button" at bounding box center [1056, 600] width 12 height 12
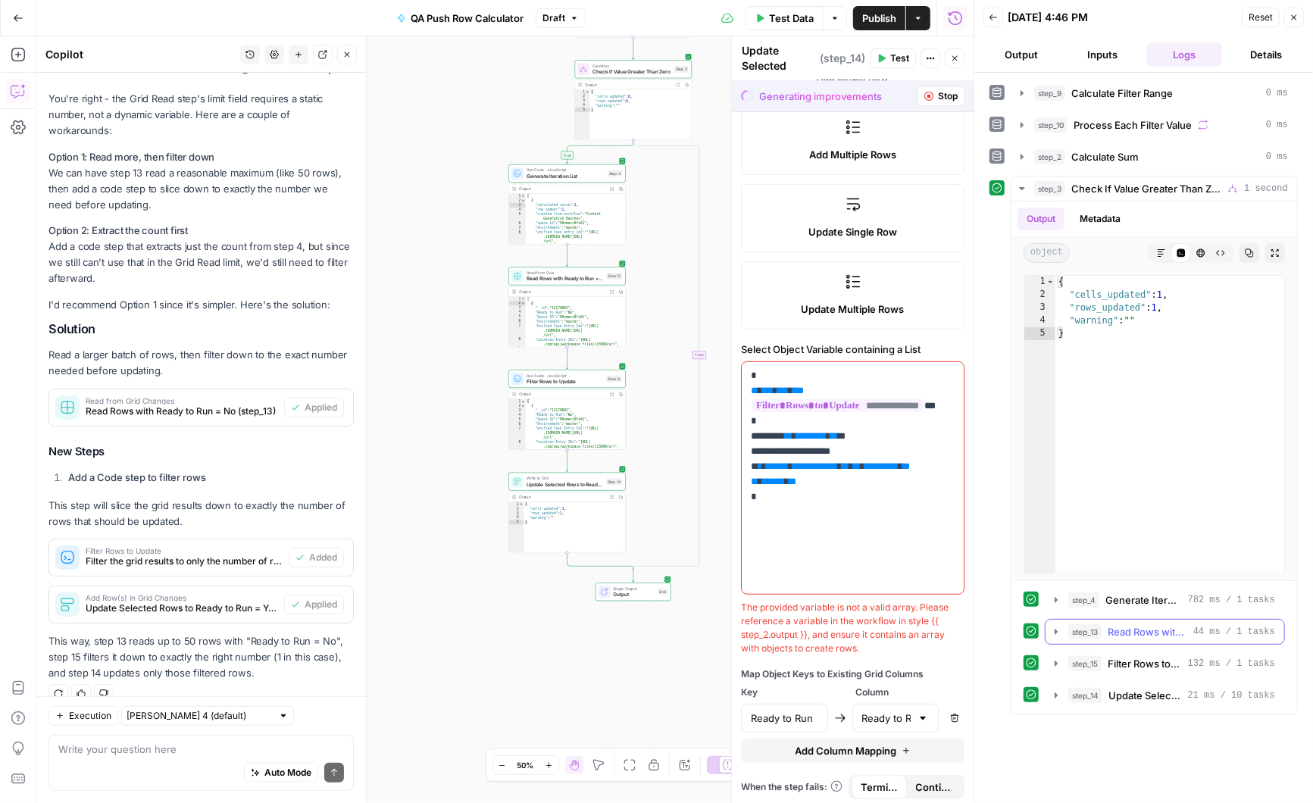
click at [1055, 630] on icon "button" at bounding box center [1056, 631] width 3 height 5
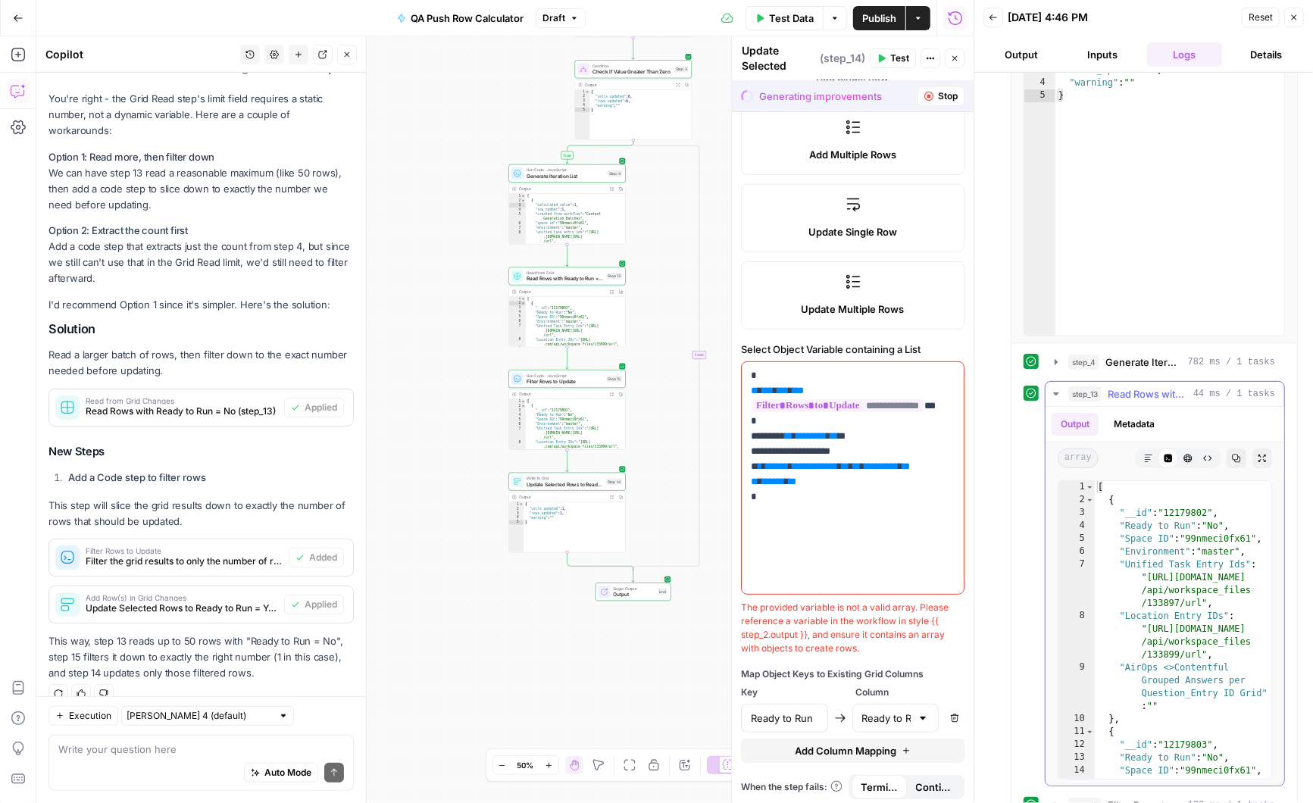
scroll to position [293, 0]
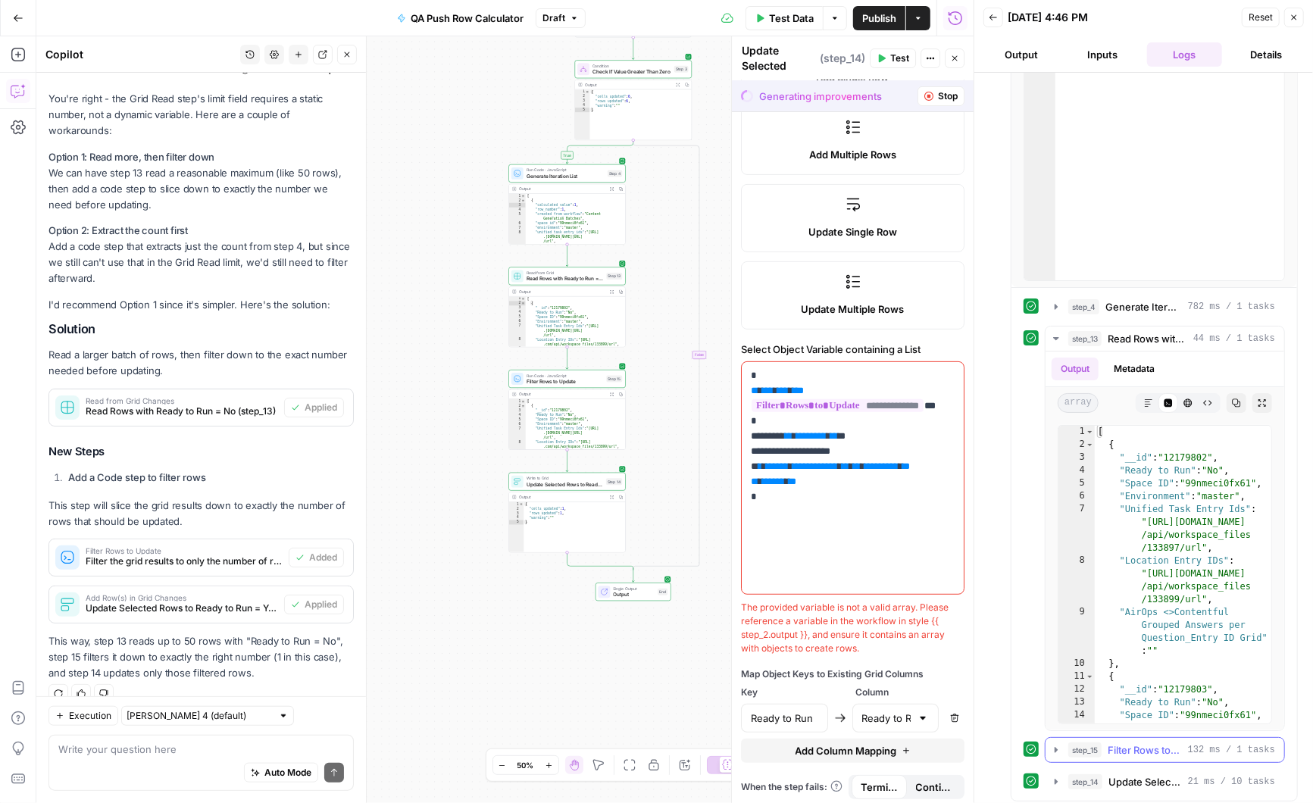
click at [1062, 746] on button "step_15 Filter Rows to Update 132 ms / 1 tasks" at bounding box center [1165, 750] width 239 height 24
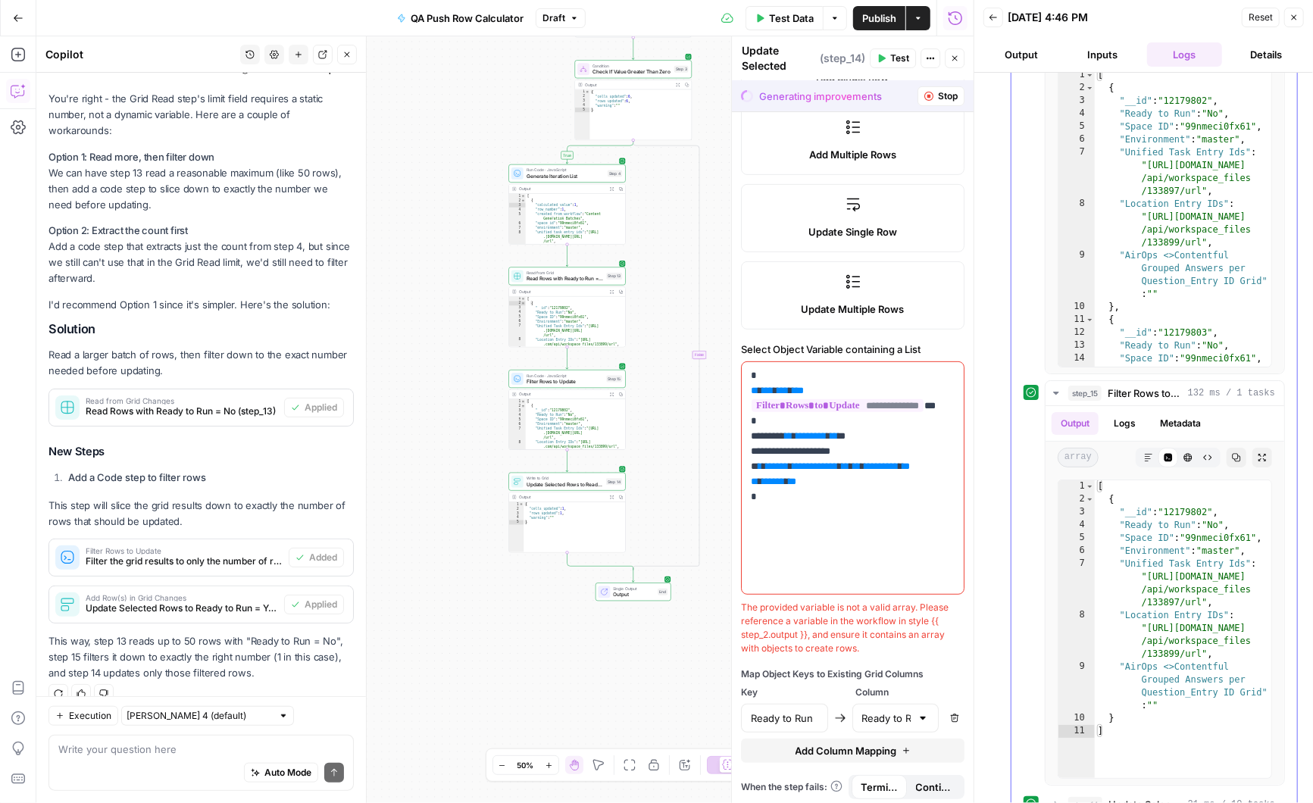
scroll to position [673, 0]
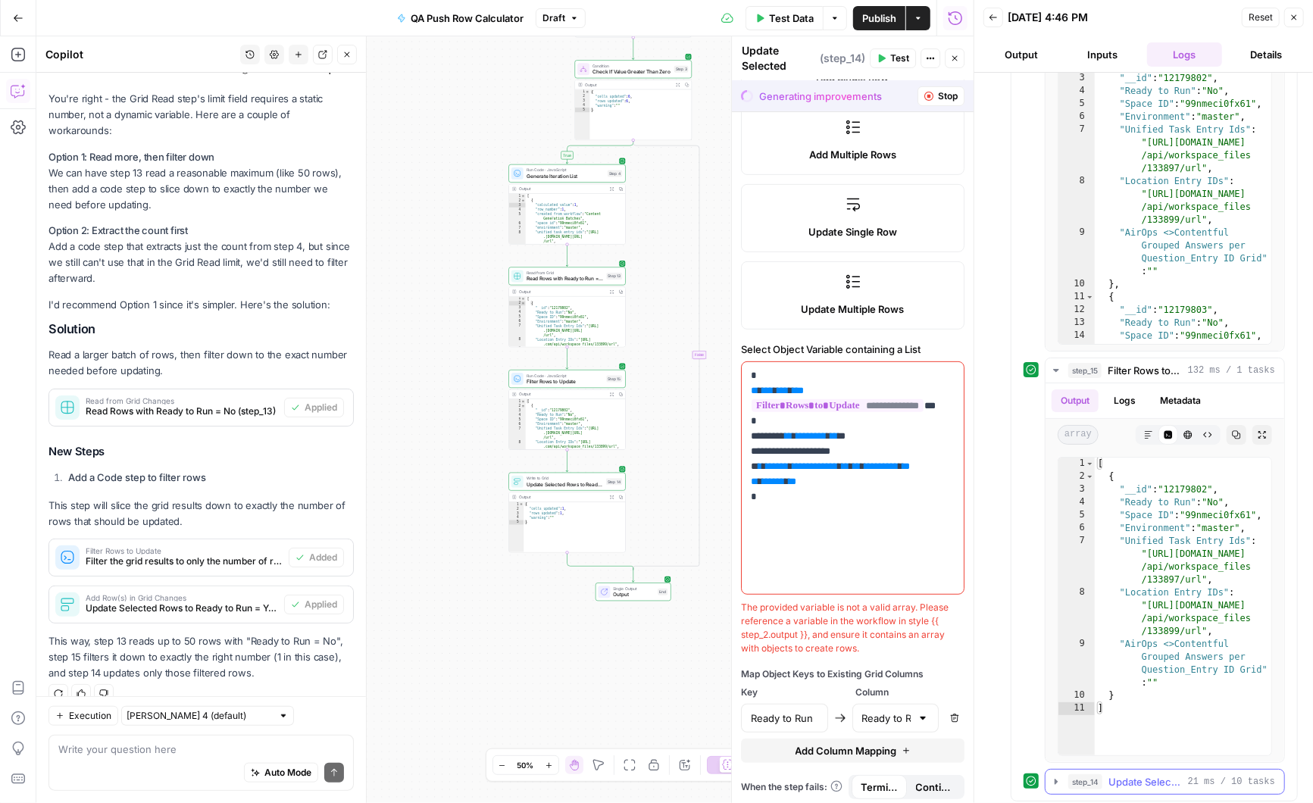
click at [1055, 779] on icon "button" at bounding box center [1056, 781] width 3 height 5
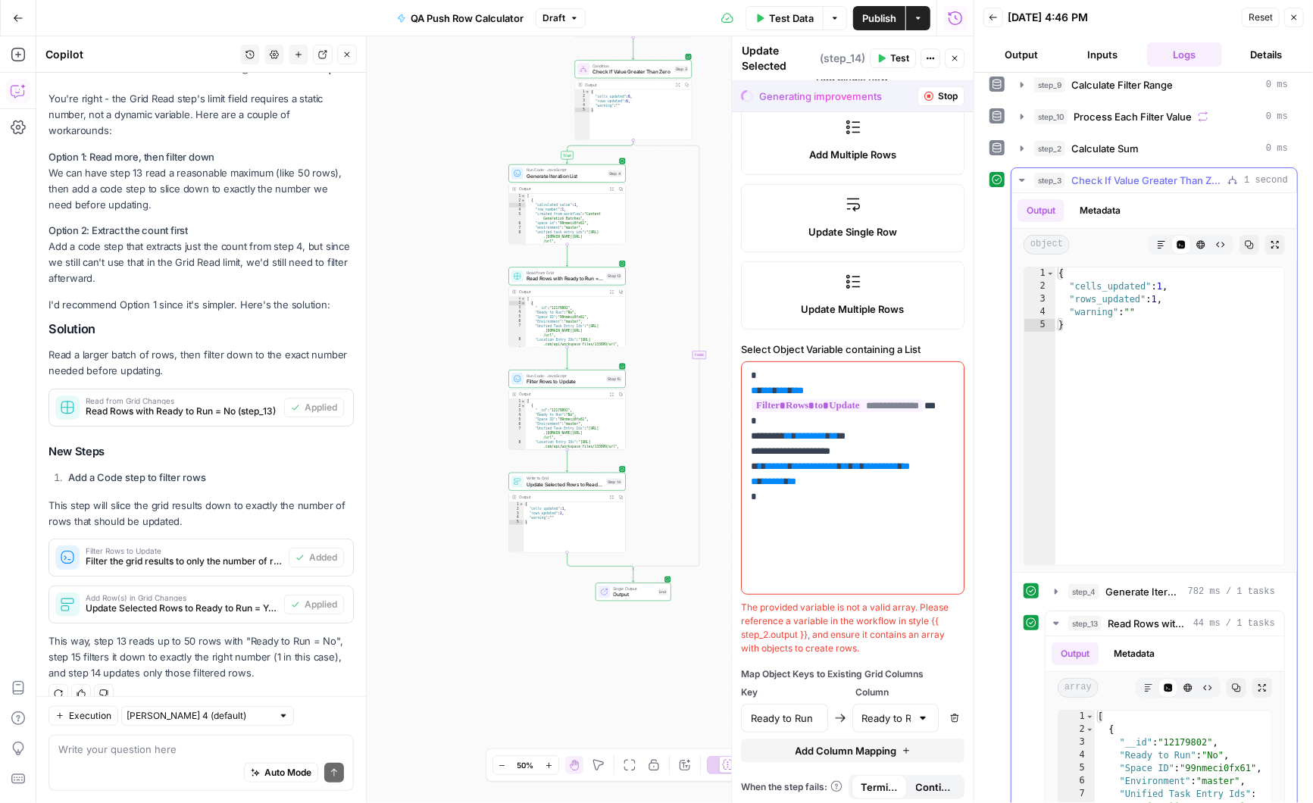
scroll to position [0, 0]
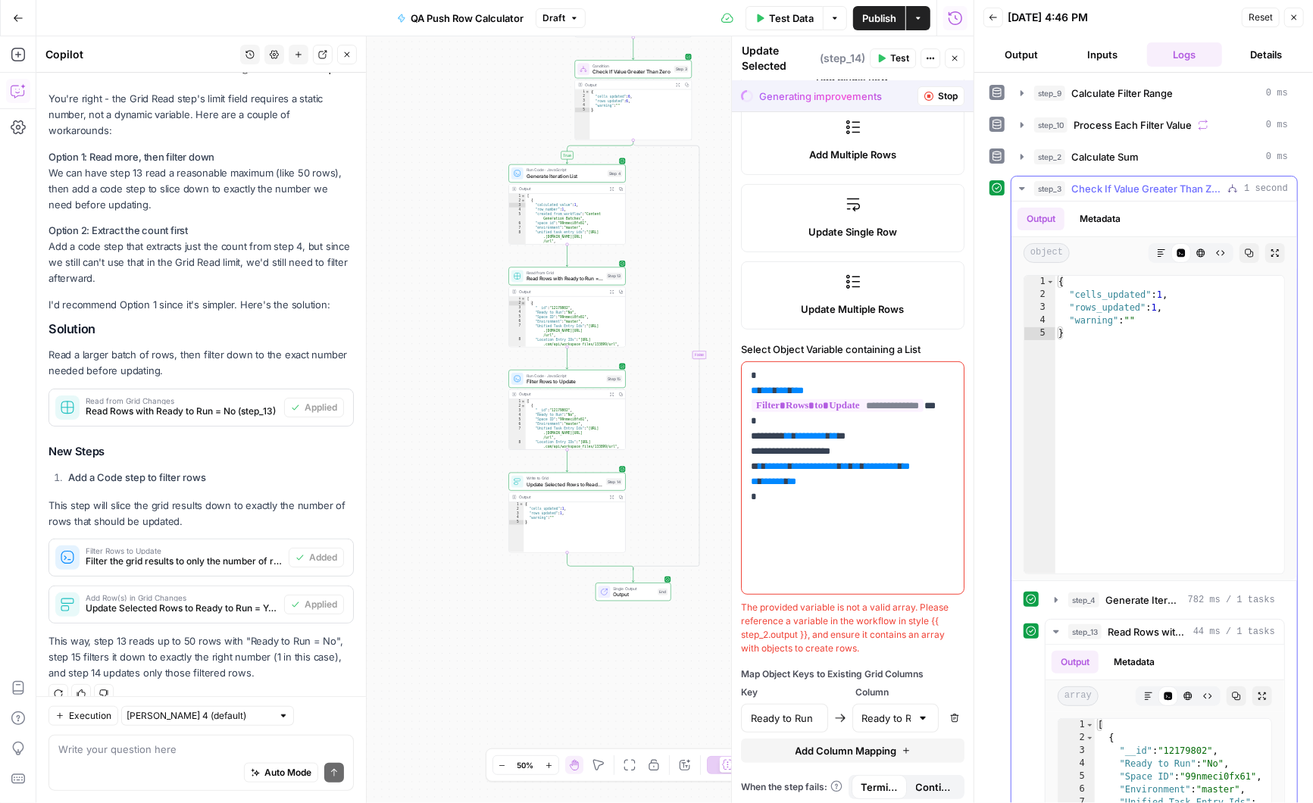
click at [1105, 216] on button "Metadata" at bounding box center [1100, 219] width 59 height 23
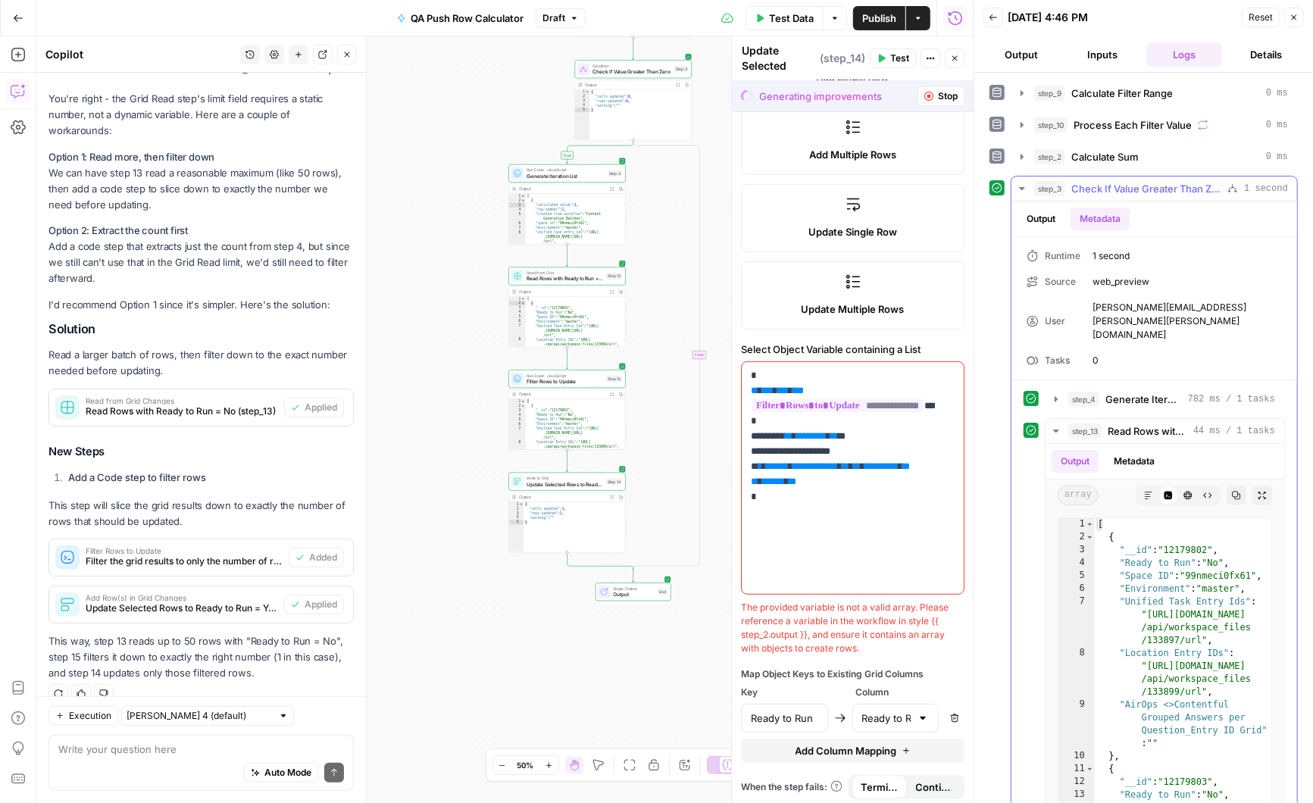
click at [1041, 215] on button "Output" at bounding box center [1041, 219] width 47 height 23
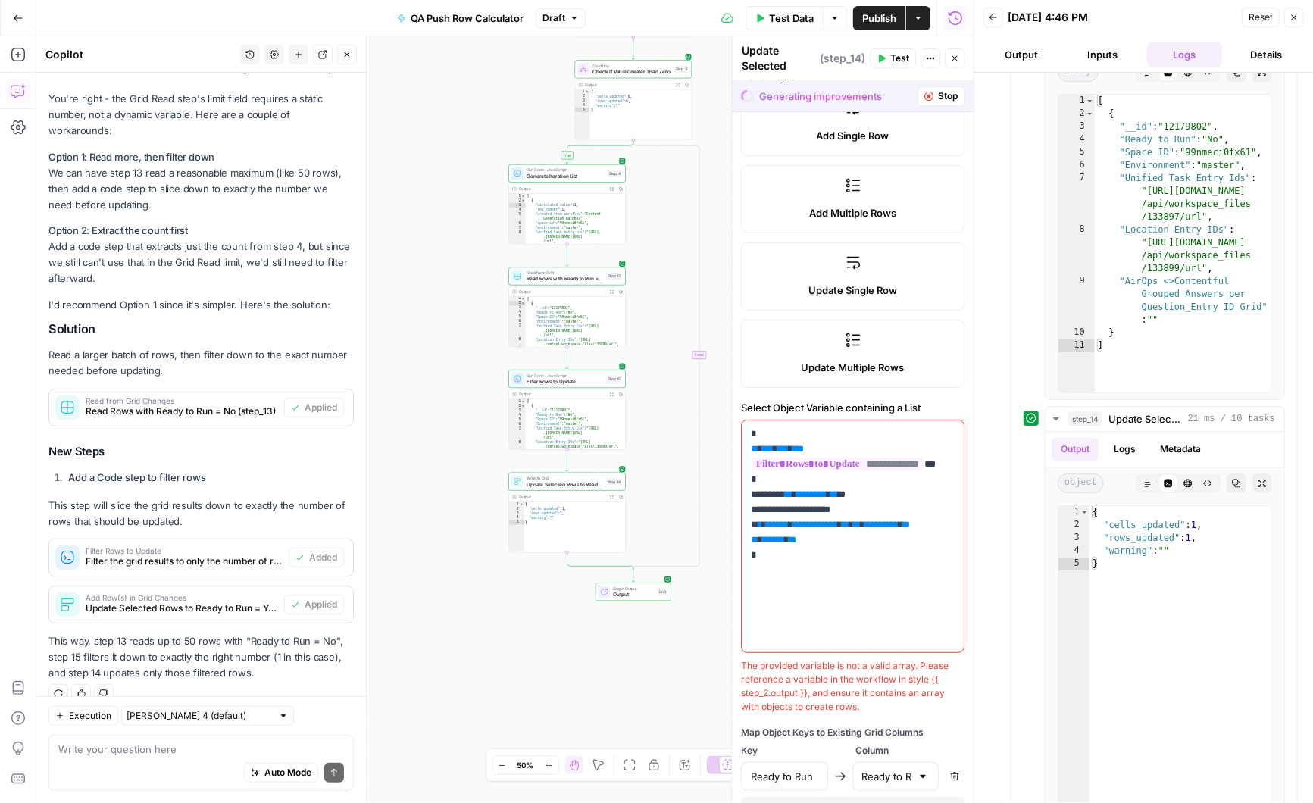
scroll to position [247, 0]
click at [104, 754] on textarea at bounding box center [201, 749] width 286 height 15
type textarea "That didn't work"
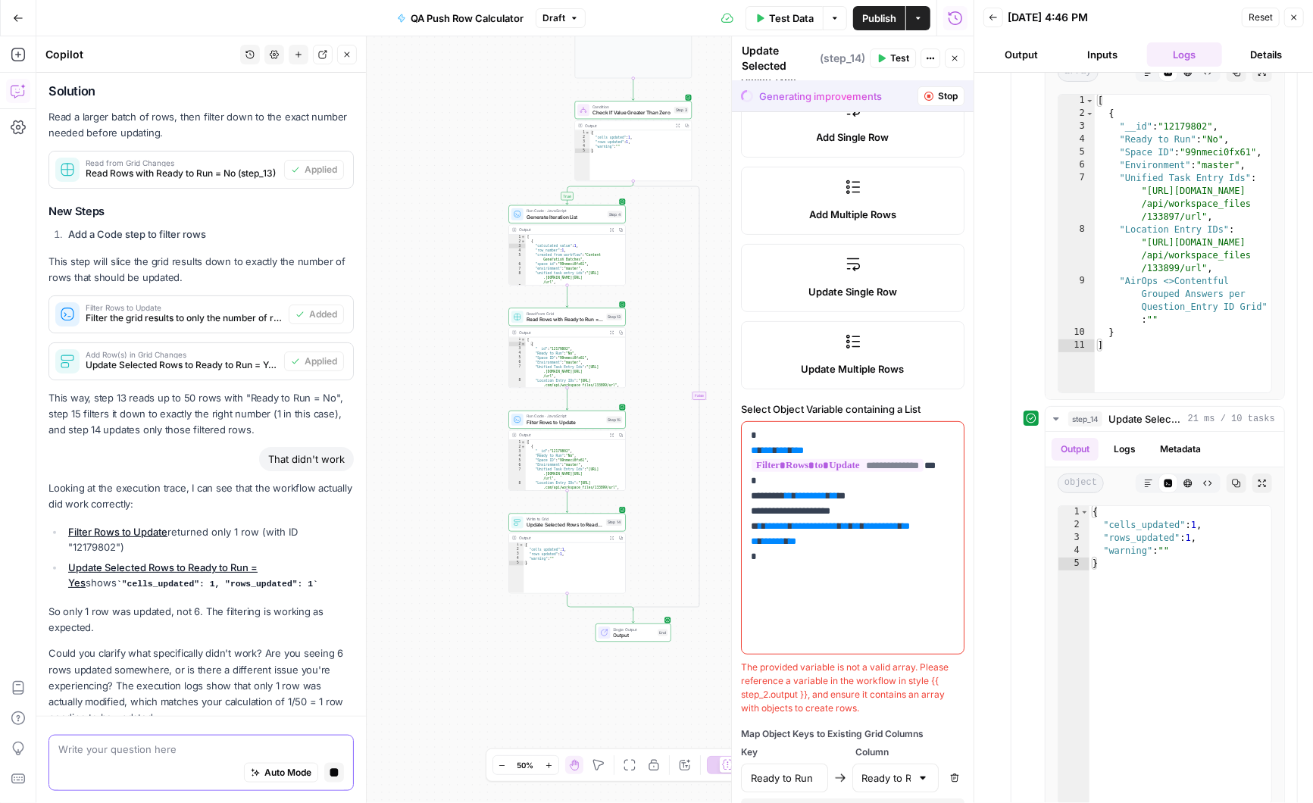
scroll to position [991, 0]
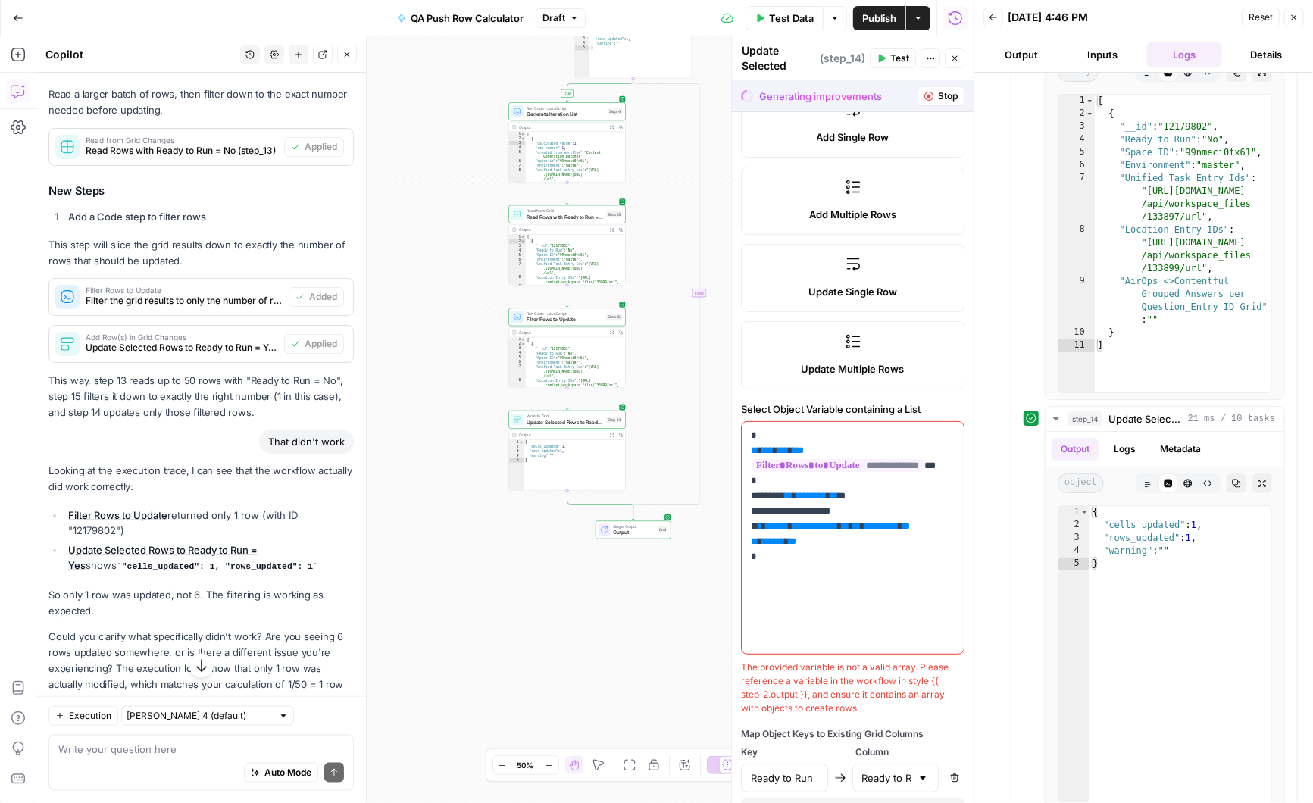
drag, startPoint x: 116, startPoint y: 509, endPoint x: 78, endPoint y: 512, distance: 38.0
click at [78, 512] on li "Filter Rows to Update returned only 1 row (with ID "12179802")" at bounding box center [208, 523] width 289 height 30
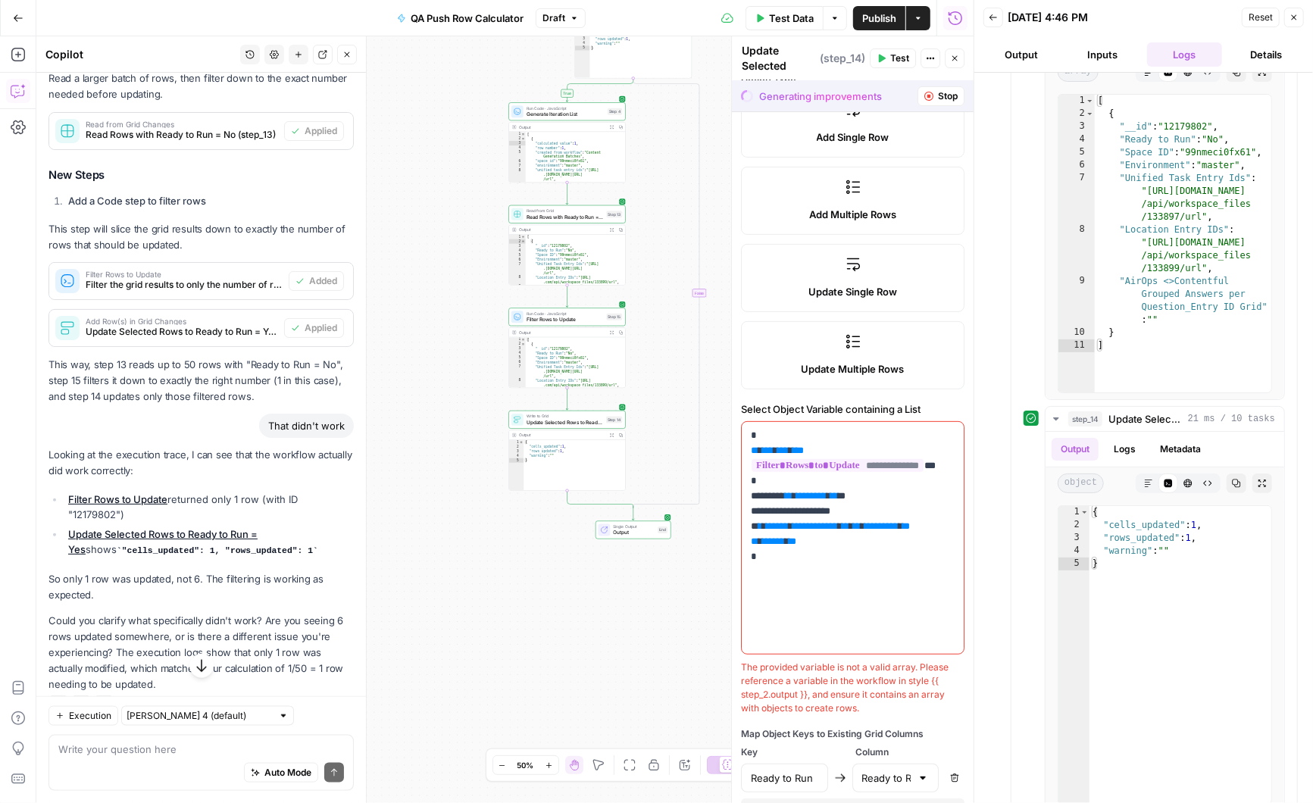
scroll to position [1017, 0]
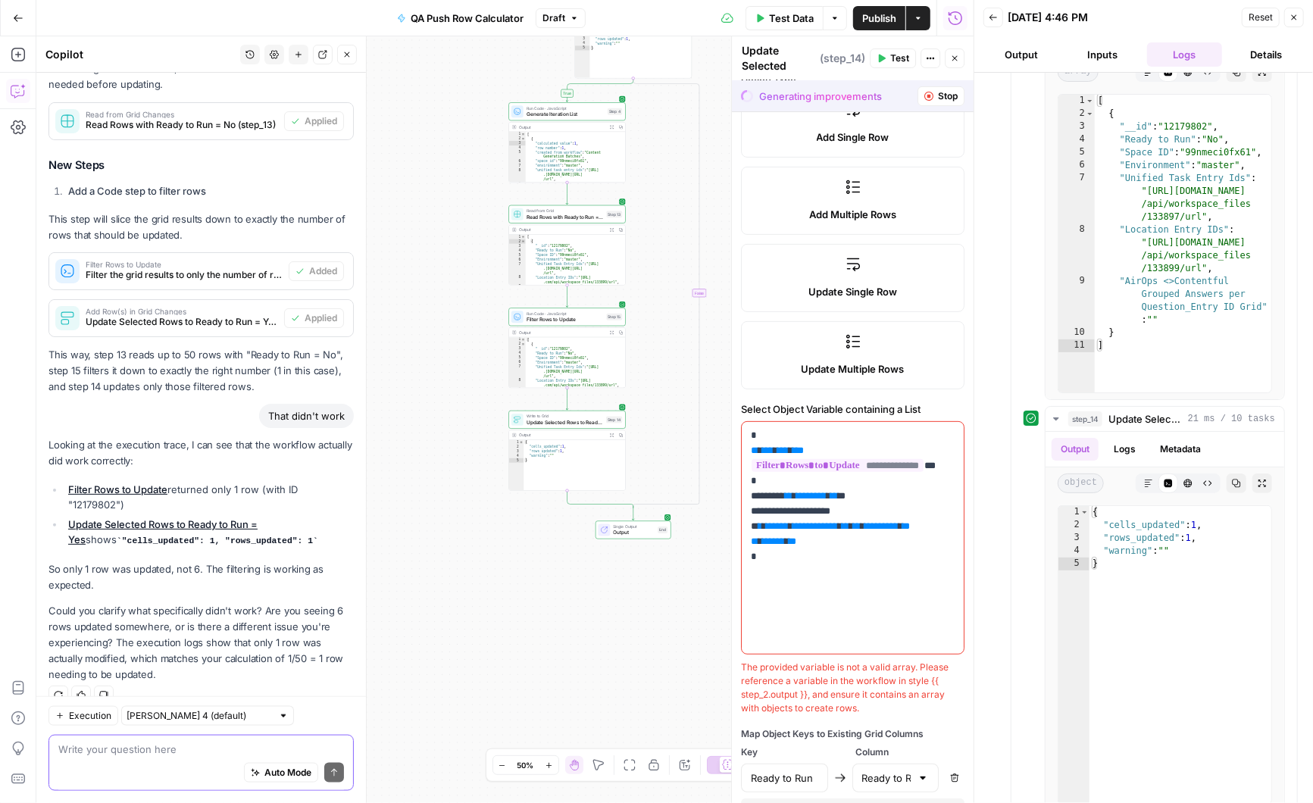
click at [114, 756] on textarea at bounding box center [201, 749] width 286 height 15
type textarea "i"
type textarea "None of the 120 available rows were affected in the grid"
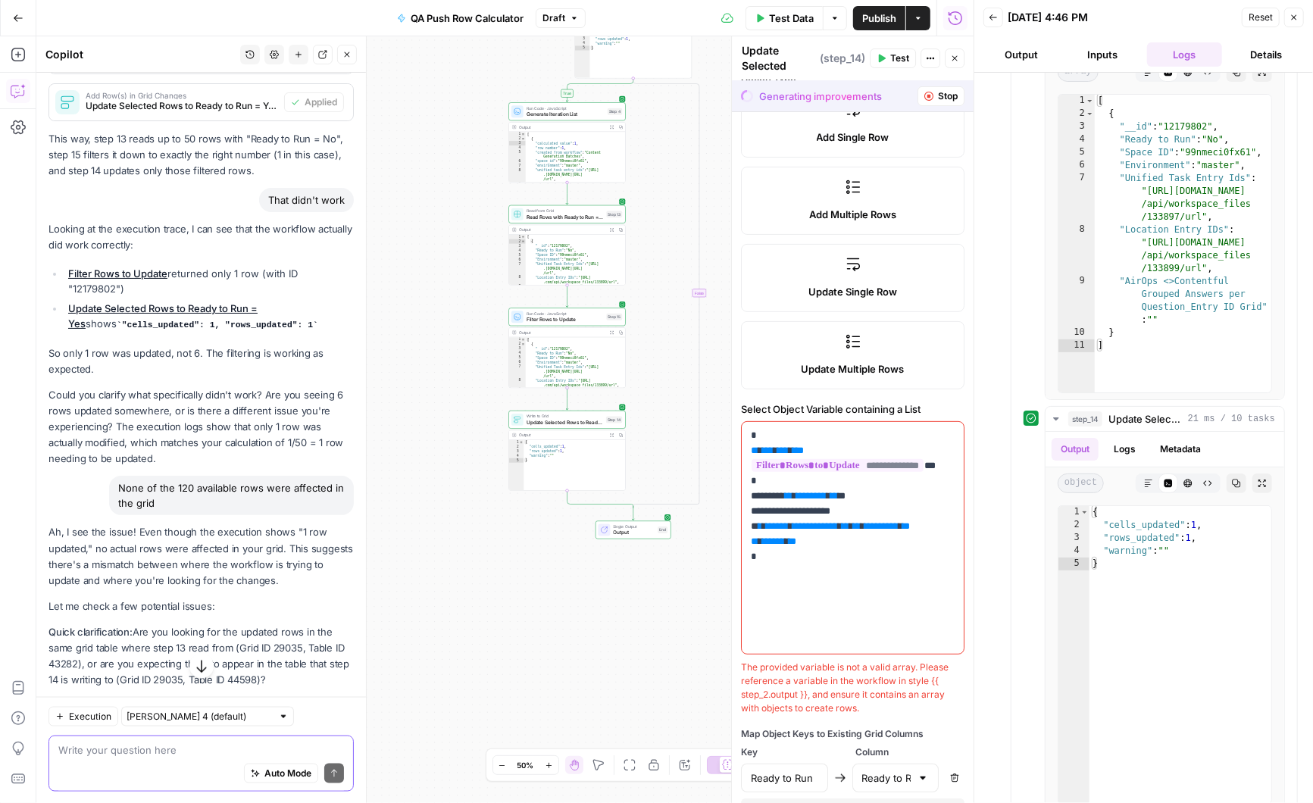
scroll to position [1253, 0]
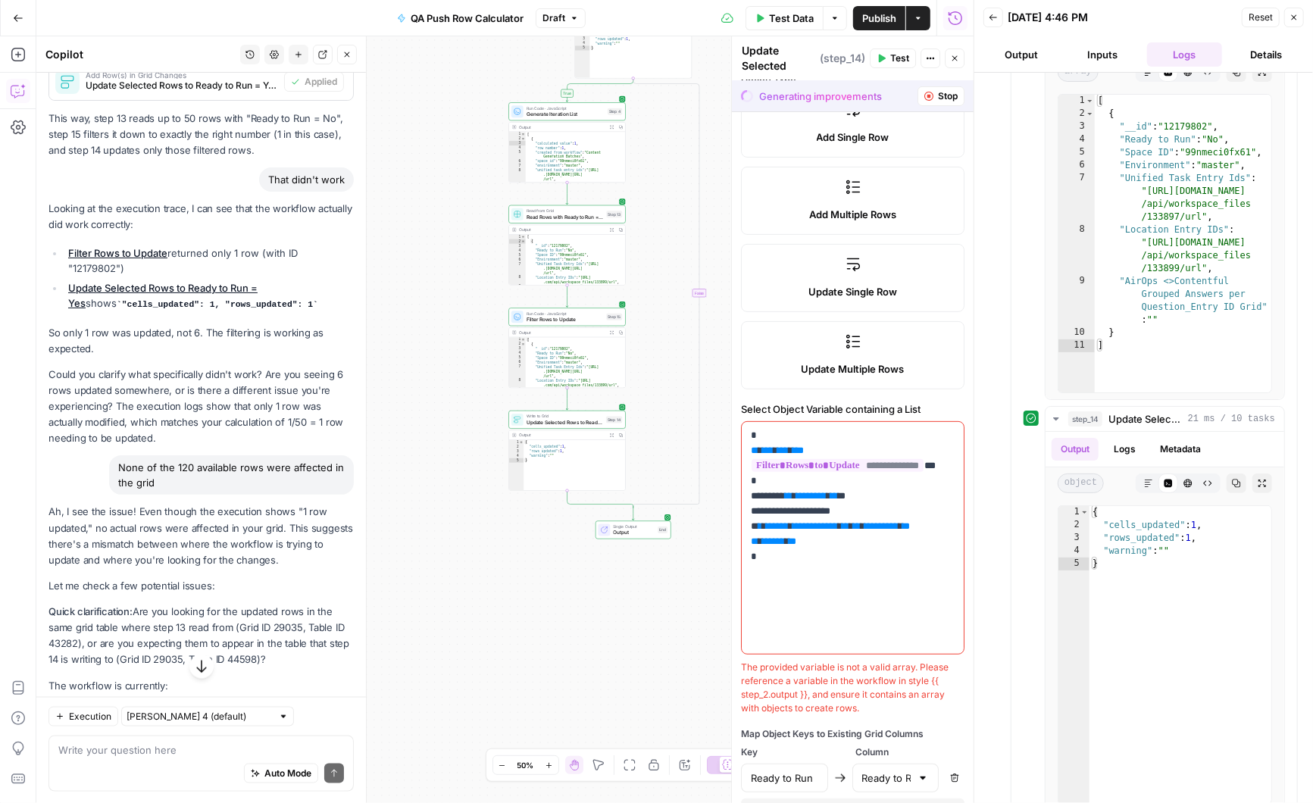
click at [170, 766] on div "Auto Mode Send" at bounding box center [201, 773] width 286 height 33
paste textarea "https://app.airops.com/angi-1/grids/29035/sheets/44598"
type textarea "They should be the same, https://app.airops.com/angi-1/grids/29035/sheets/44598"
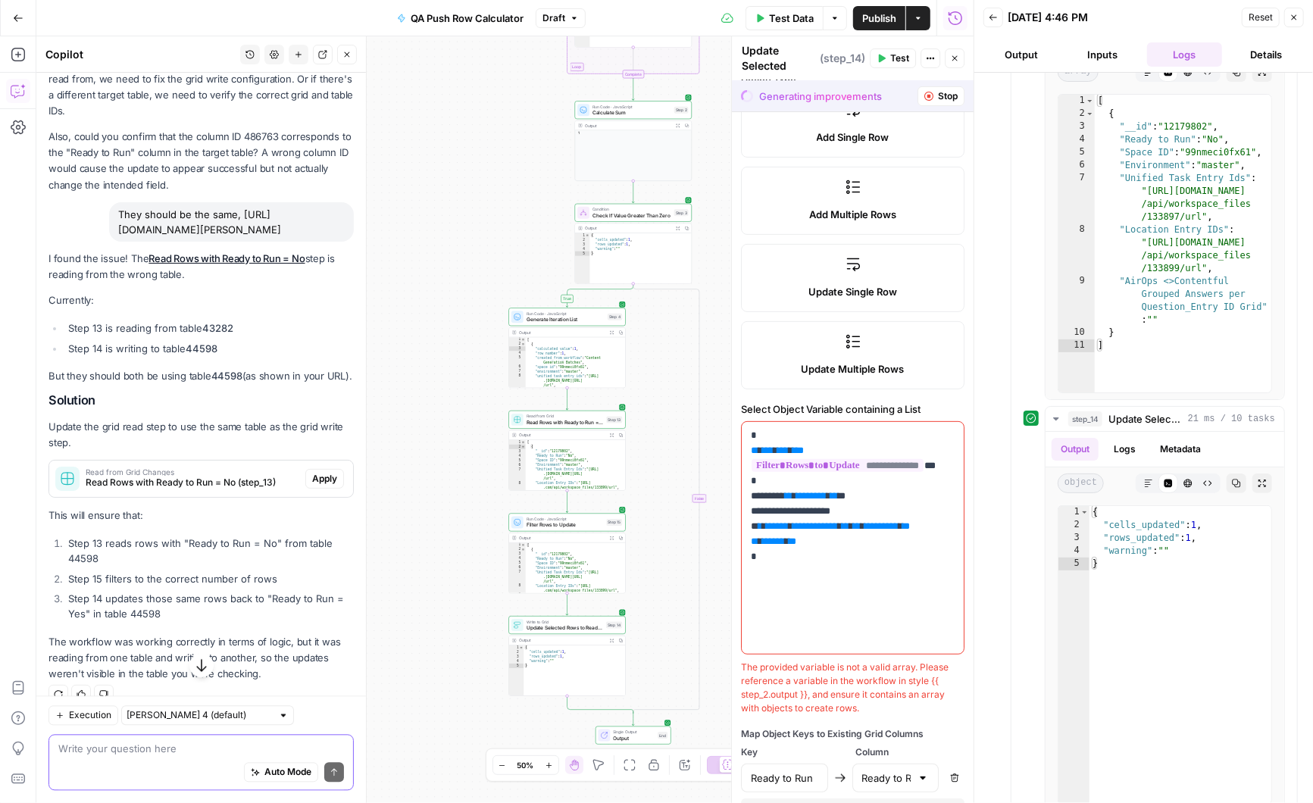
scroll to position [1965, 0]
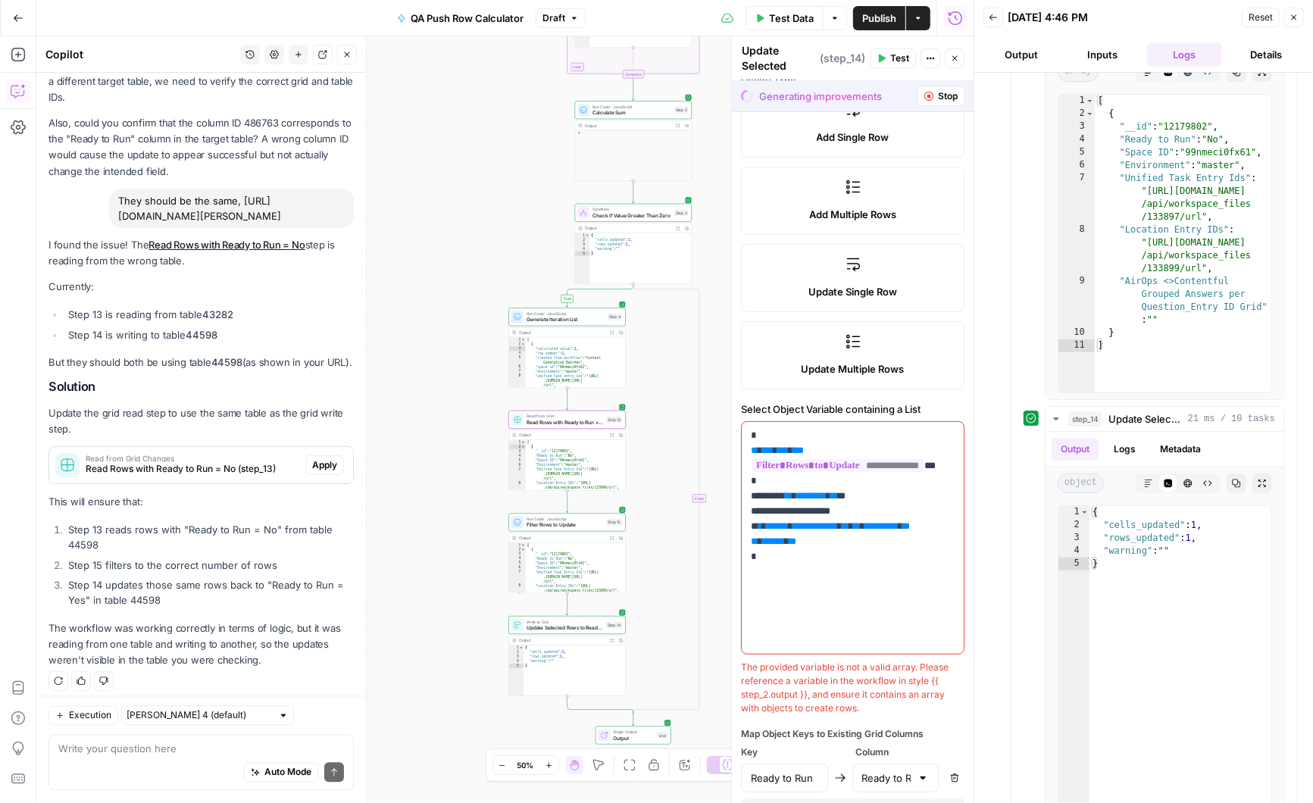
click at [330, 458] on span "Apply" at bounding box center [324, 465] width 25 height 14
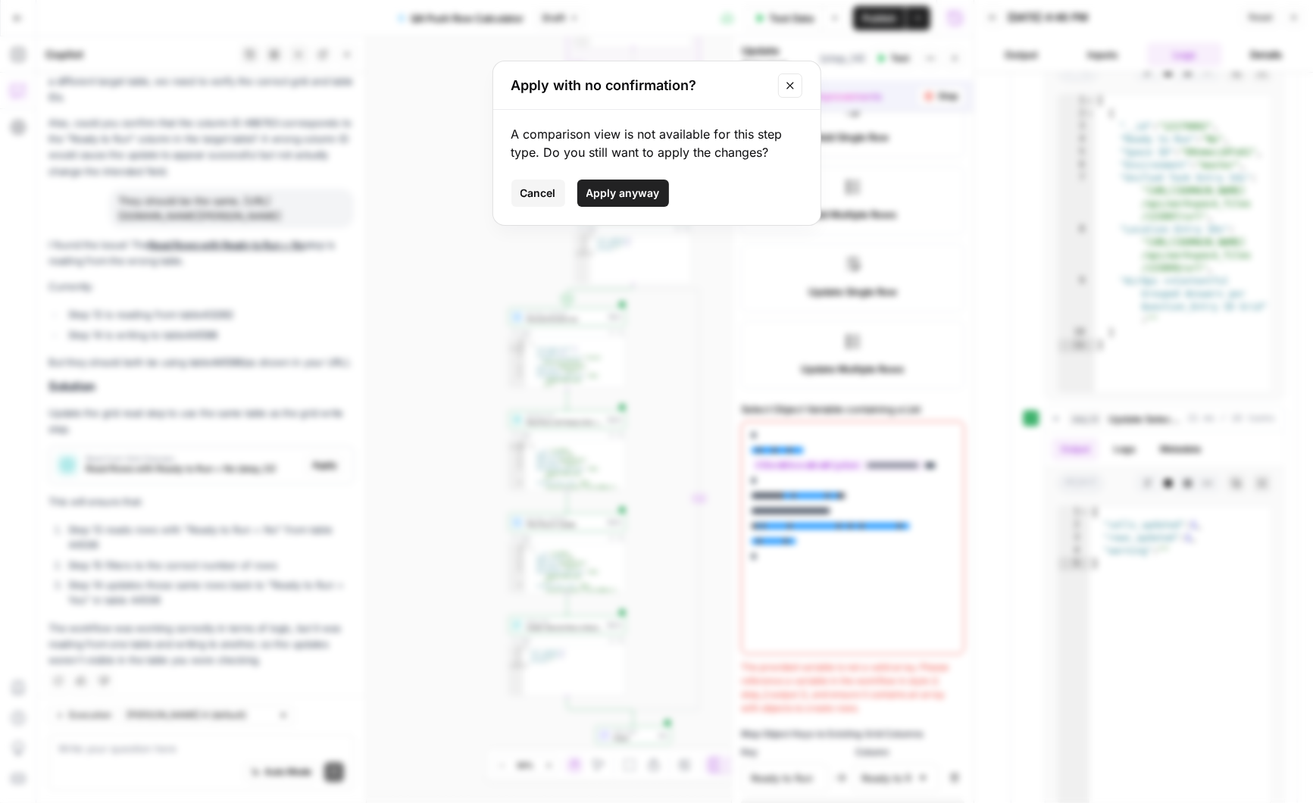
click at [630, 191] on span "Apply anyway" at bounding box center [622, 193] width 73 height 15
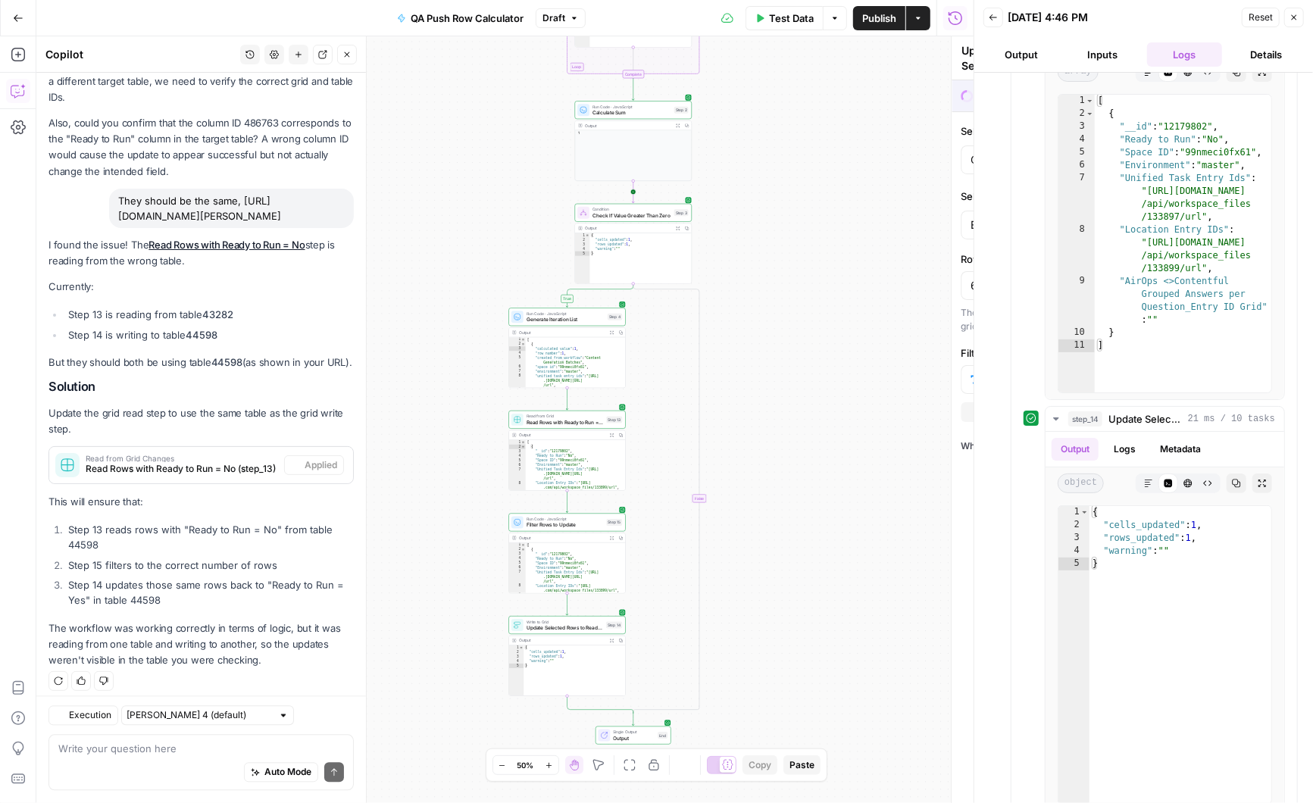
type textarea "Read Rows with Ready to Run = No"
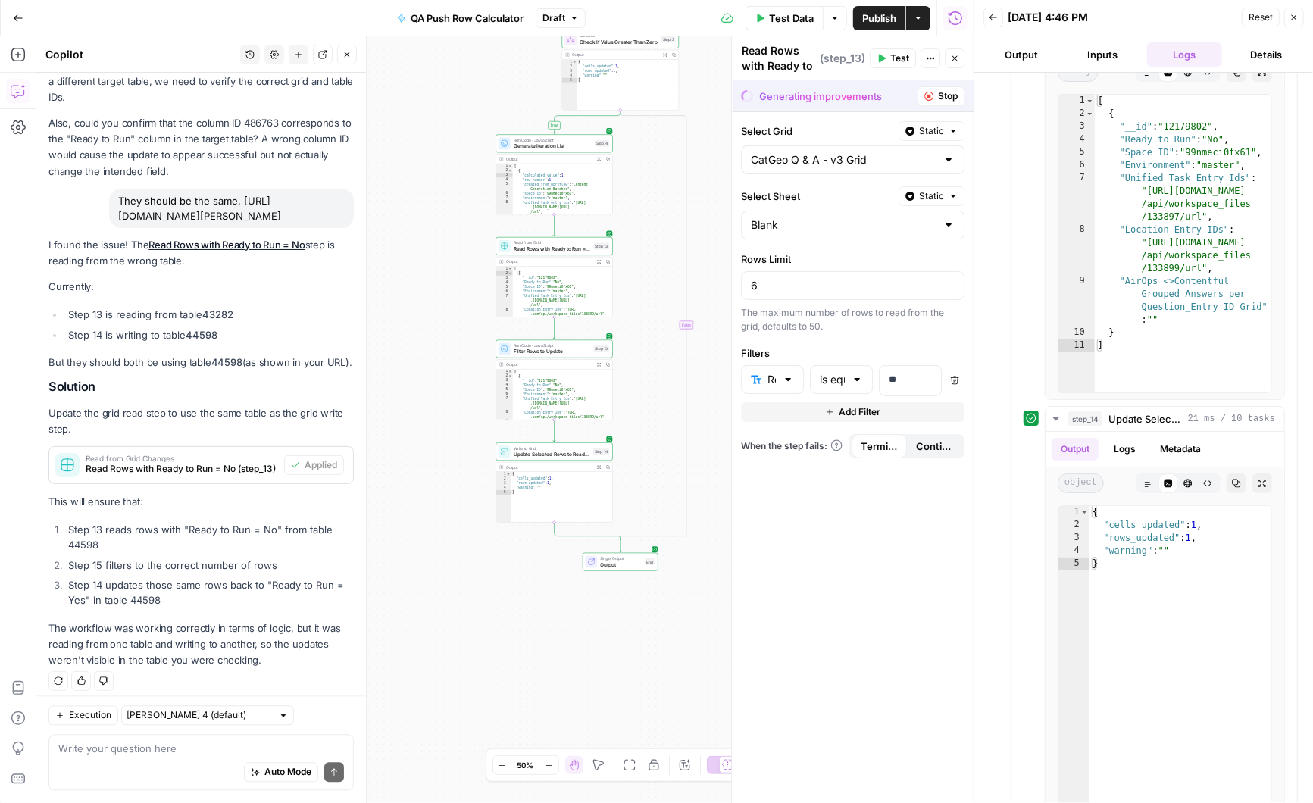
drag, startPoint x: 480, startPoint y: 518, endPoint x: 467, endPoint y: 346, distance: 173.2
click at [467, 345] on div "true false Workflow Input Settings Inputs Run Code · Python Calculate Filter Ra…" at bounding box center [504, 419] width 937 height 767
click at [552, 452] on span "Update Selected Rows to Ready to Run = Yes" at bounding box center [552, 455] width 77 height 8
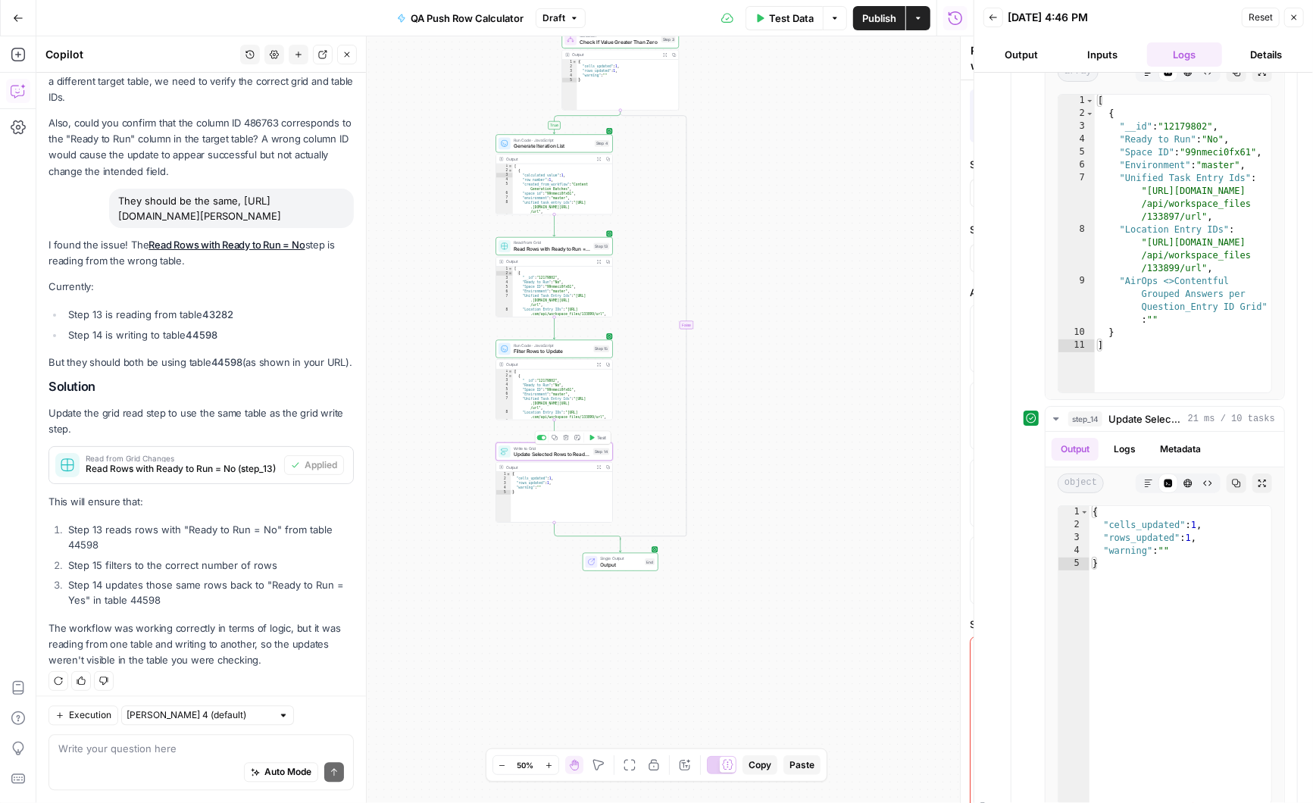
type textarea "Update Selected Rows to Ready to Run = Yes"
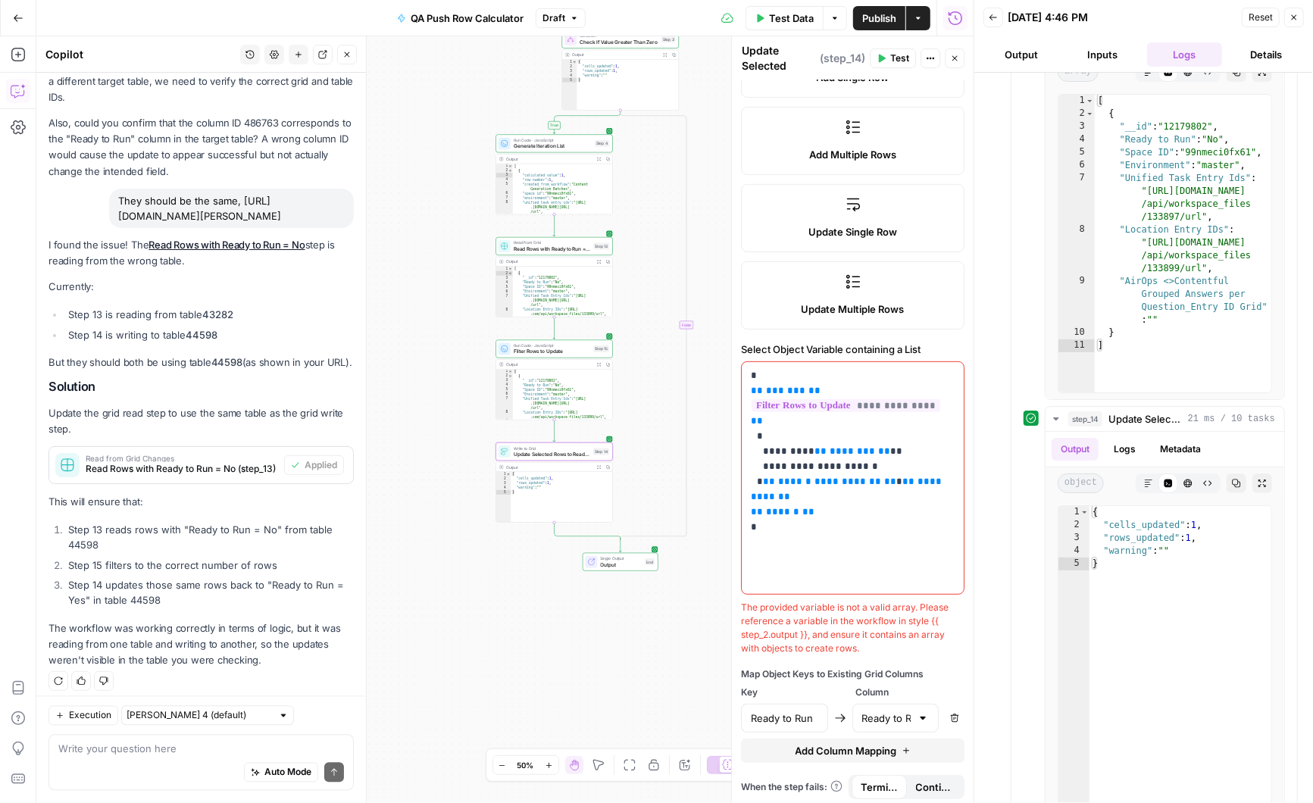
click at [140, 757] on div "Auto Mode Send" at bounding box center [201, 773] width 286 height 33
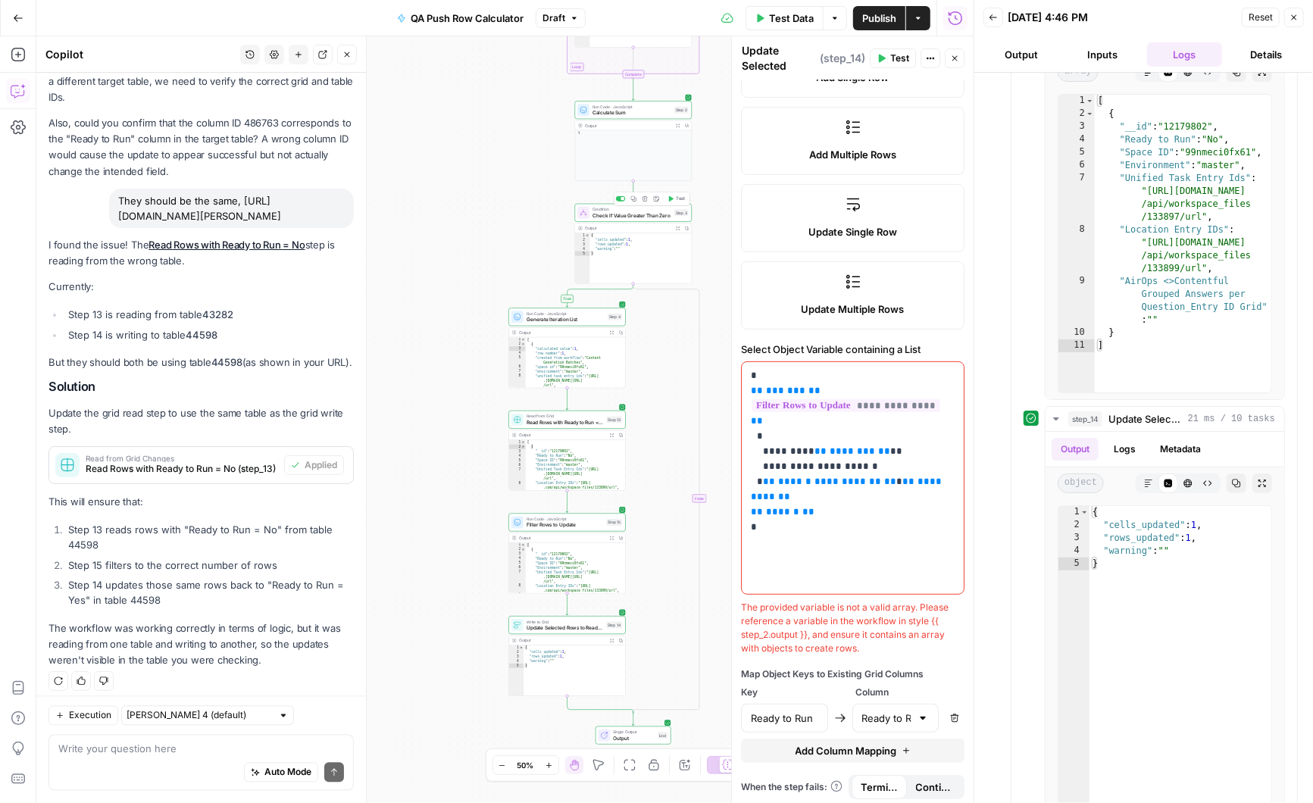
click at [677, 197] on span "Test" at bounding box center [680, 198] width 9 height 7
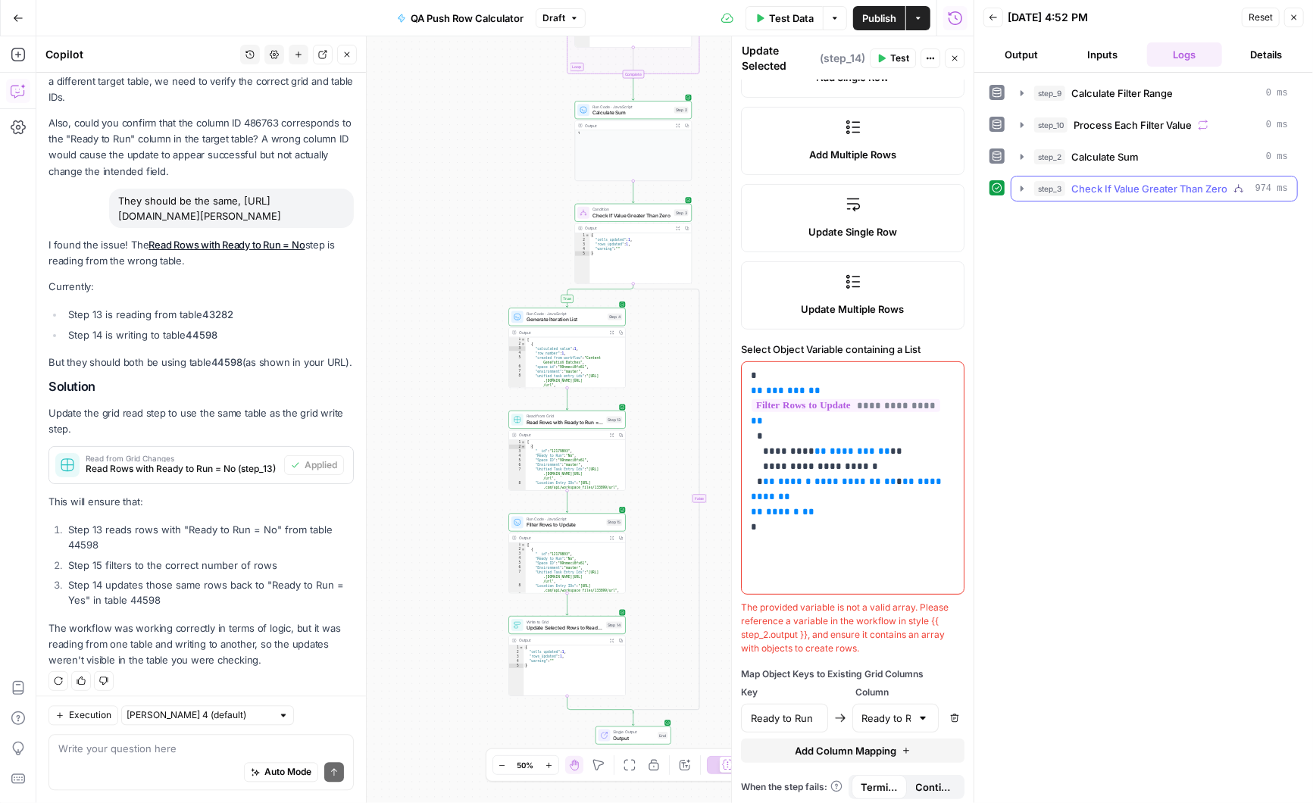
click at [1023, 185] on icon "button" at bounding box center [1022, 189] width 12 height 12
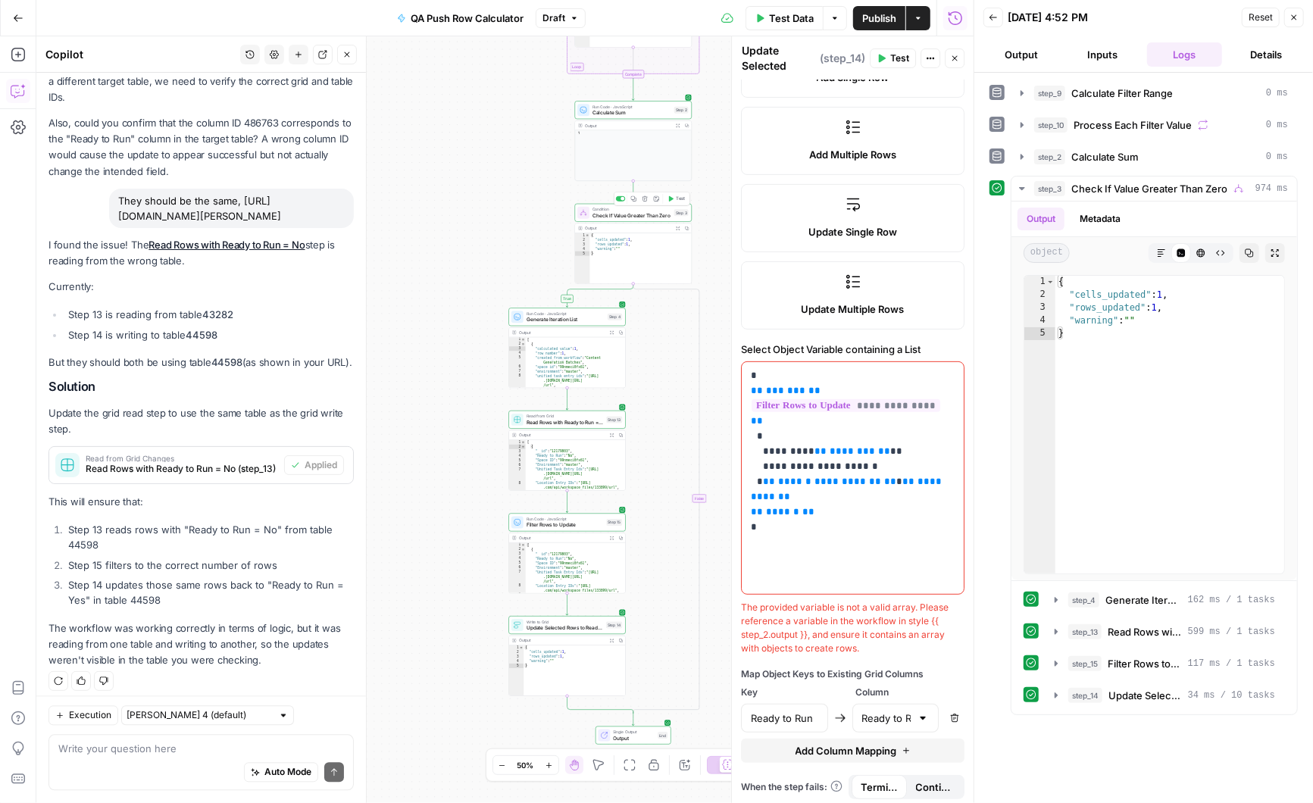
click at [674, 198] on button "Test" at bounding box center [675, 199] width 23 height 10
click at [879, 12] on span "Publish" at bounding box center [879, 18] width 34 height 15
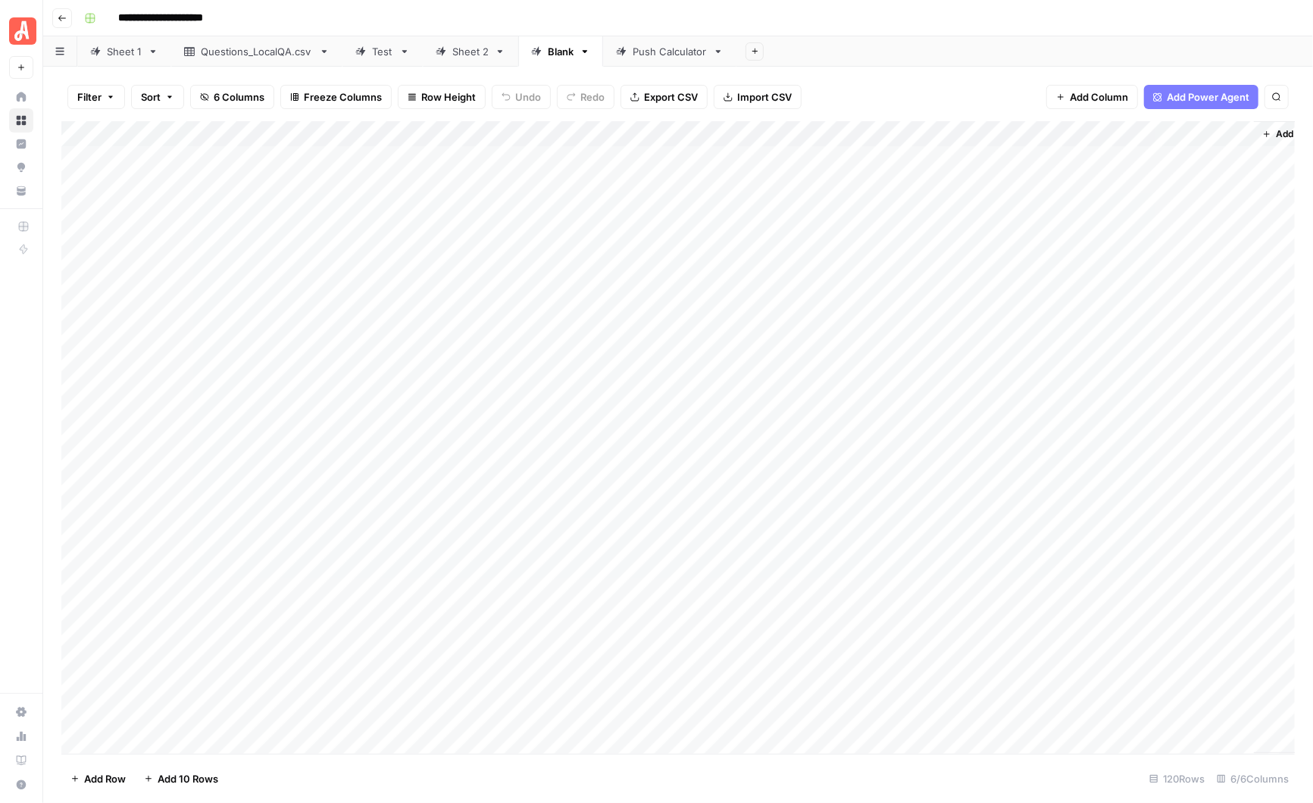
click at [165, 161] on div "Add Column" at bounding box center [678, 437] width 1234 height 633
type textarea "**"
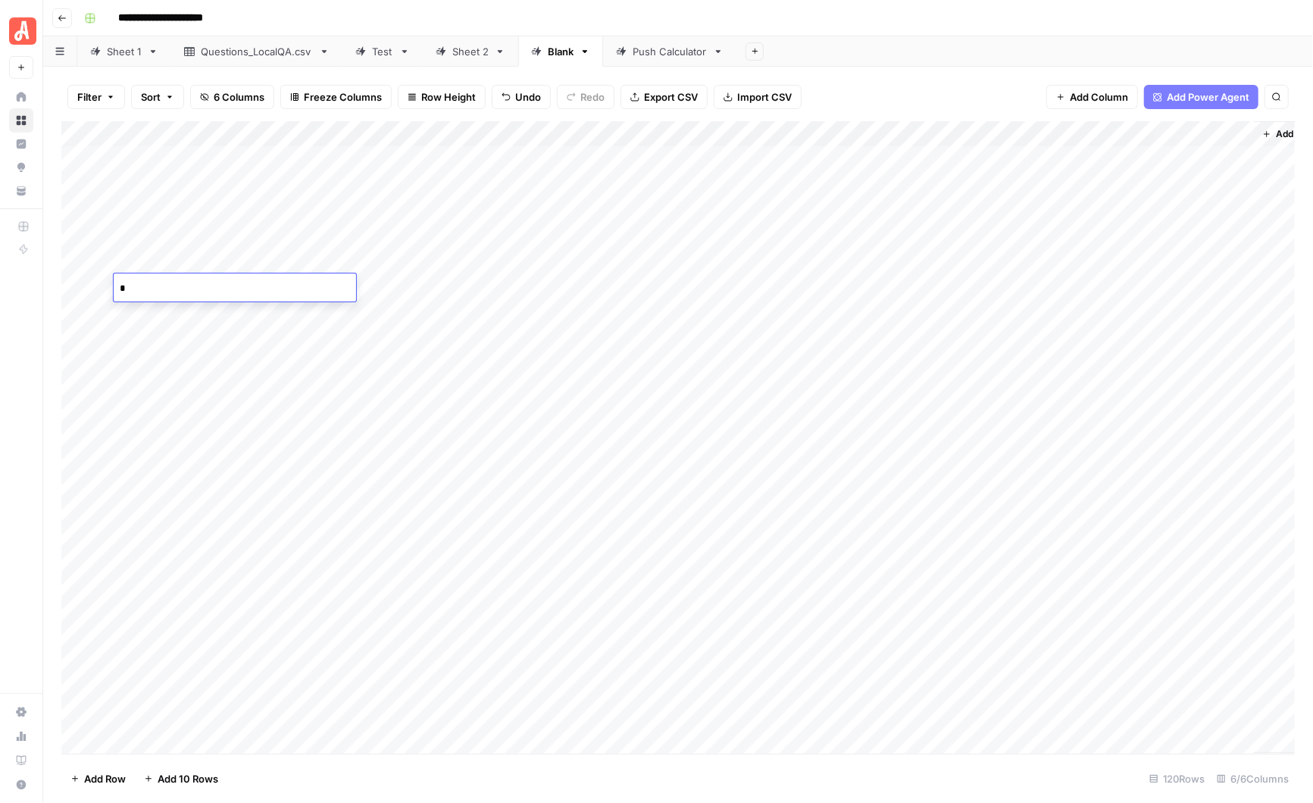
type textarea "**"
click at [449, 54] on div "Sheet 2" at bounding box center [462, 51] width 53 height 15
click at [558, 53] on div "Blank" at bounding box center [561, 51] width 26 height 15
click at [674, 53] on div "Push Calculator" at bounding box center [670, 51] width 74 height 15
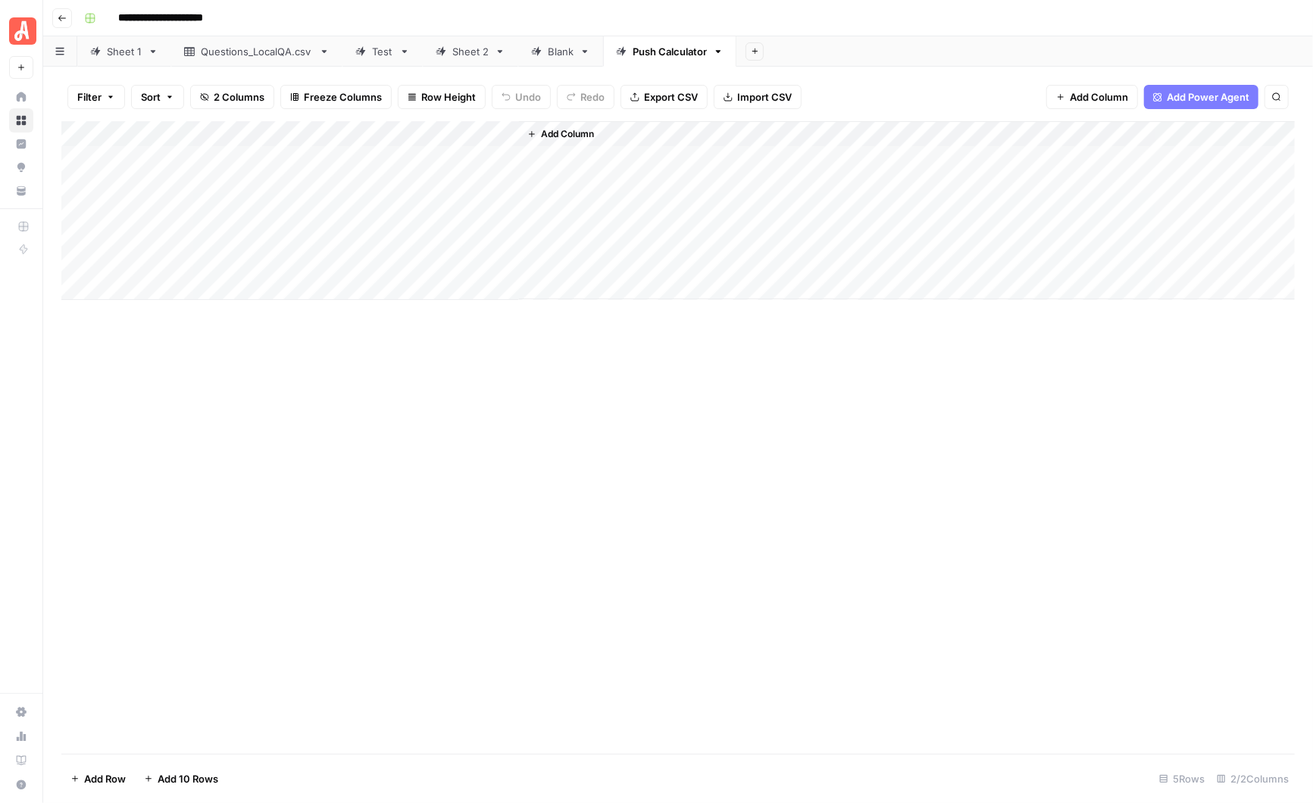
click at [558, 60] on link "Blank" at bounding box center [560, 51] width 85 height 30
click at [161, 158] on div "Add Column" at bounding box center [678, 437] width 1234 height 633
type textarea "**"
click at [148, 159] on div "Add Column" at bounding box center [678, 437] width 1234 height 633
type textarea "**"
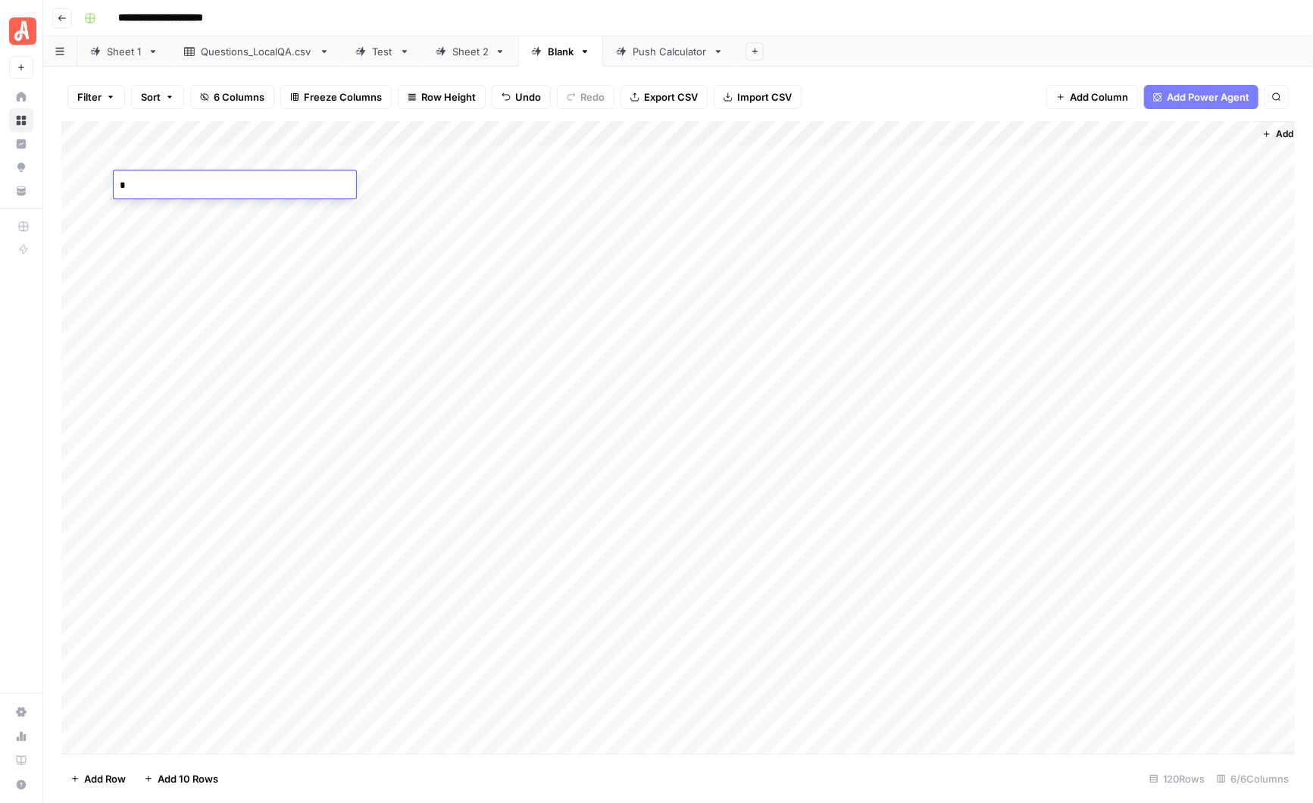
type textarea "**"
click at [555, 53] on div "Blank" at bounding box center [561, 51] width 26 height 15
click at [558, 49] on div "Blank" at bounding box center [561, 51] width 26 height 15
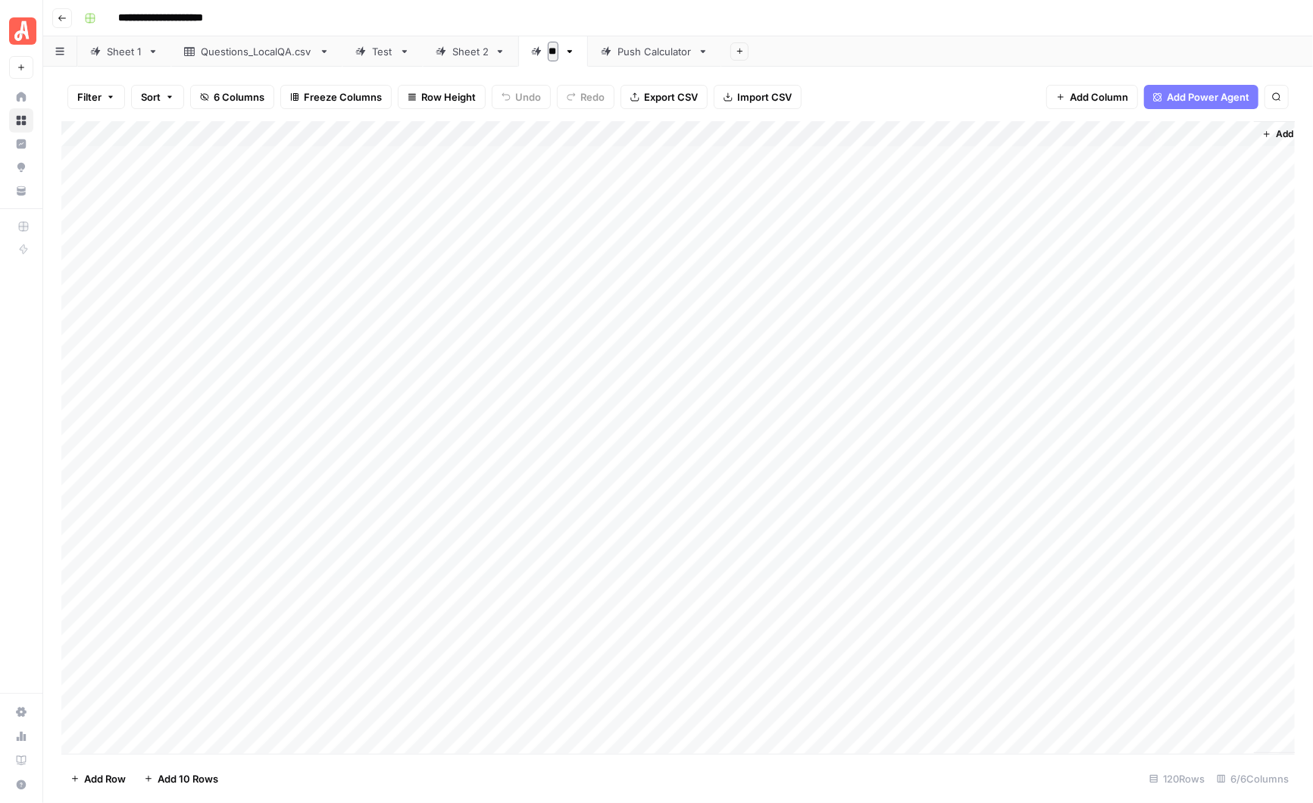
type input "*"
type input "*********"
click at [670, 51] on div "Push Calculator" at bounding box center [688, 51] width 74 height 15
drag, startPoint x: 670, startPoint y: 52, endPoint x: 649, endPoint y: 51, distance: 20.5
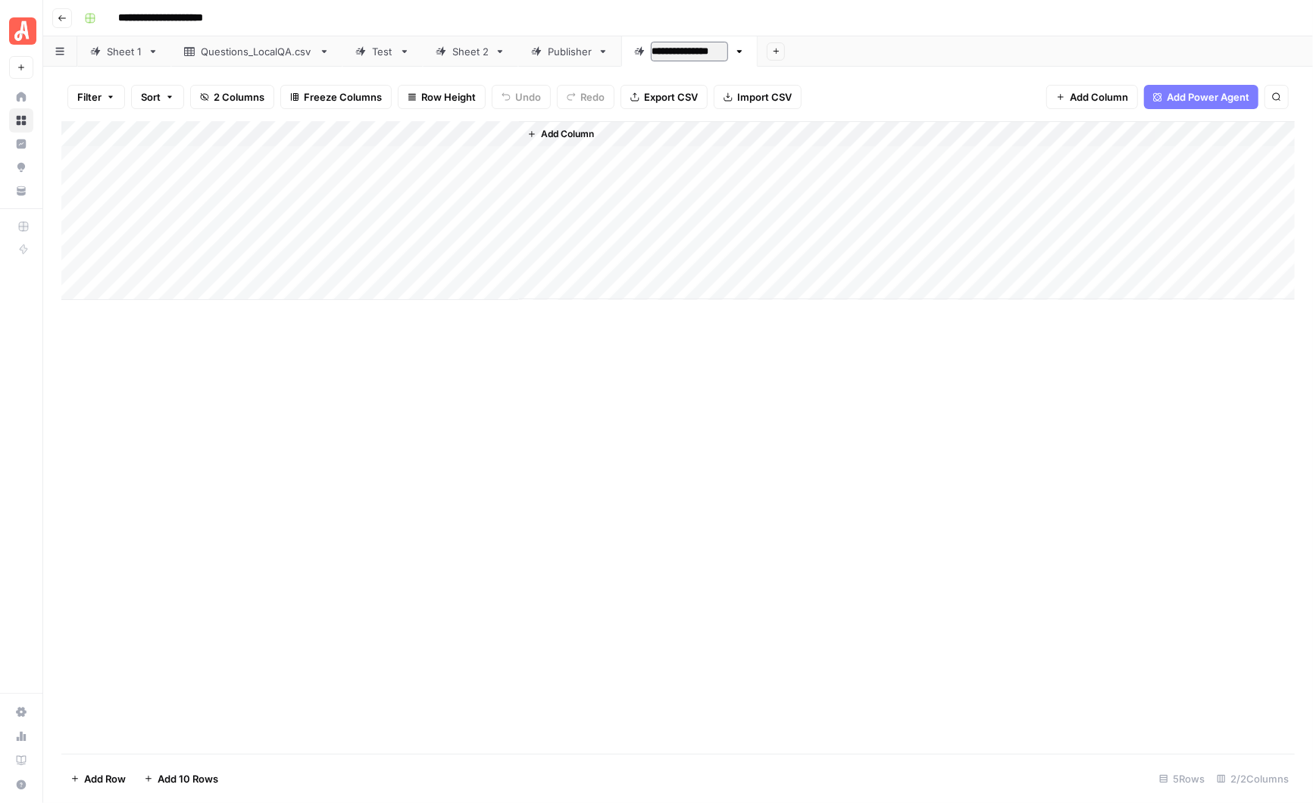
click at [651, 51] on input "**********" at bounding box center [689, 52] width 77 height 20
type input "**********"
click at [565, 53] on div "Publisher" at bounding box center [570, 51] width 44 height 15
click at [156, 156] on div "Add Column" at bounding box center [678, 437] width 1234 height 633
type textarea "**"
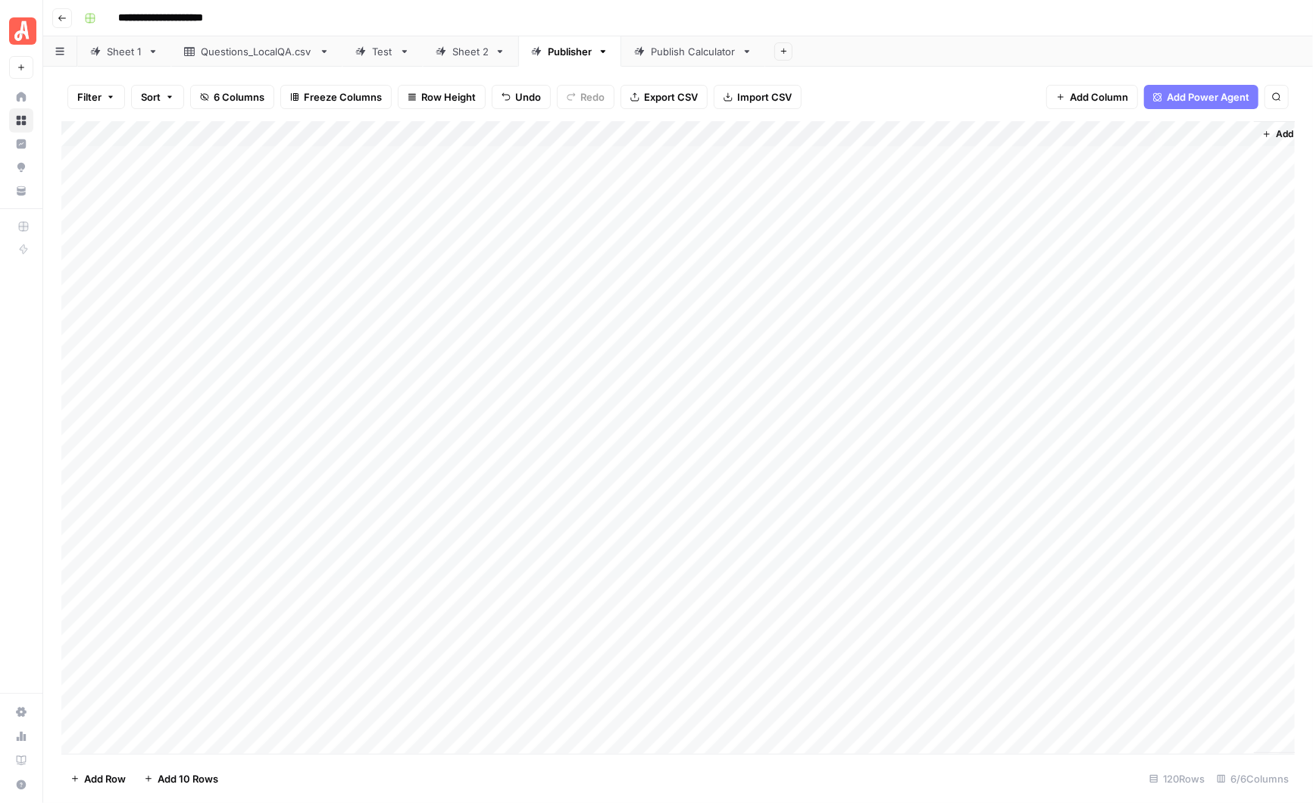
click at [689, 51] on div "Publish Calculator" at bounding box center [693, 51] width 85 height 15
click at [187, 163] on div "Add Column" at bounding box center [678, 210] width 1234 height 179
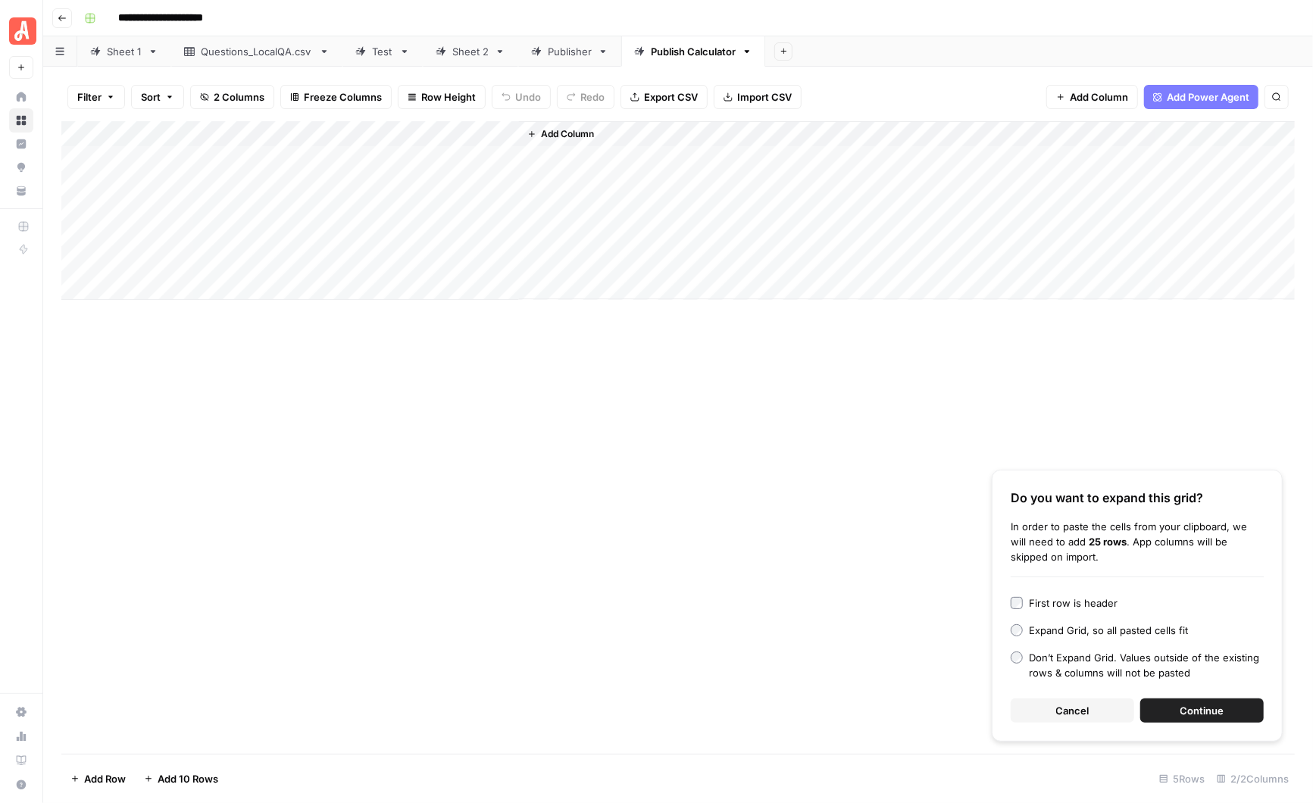
click at [1180, 710] on button "Continue" at bounding box center [1202, 711] width 124 height 24
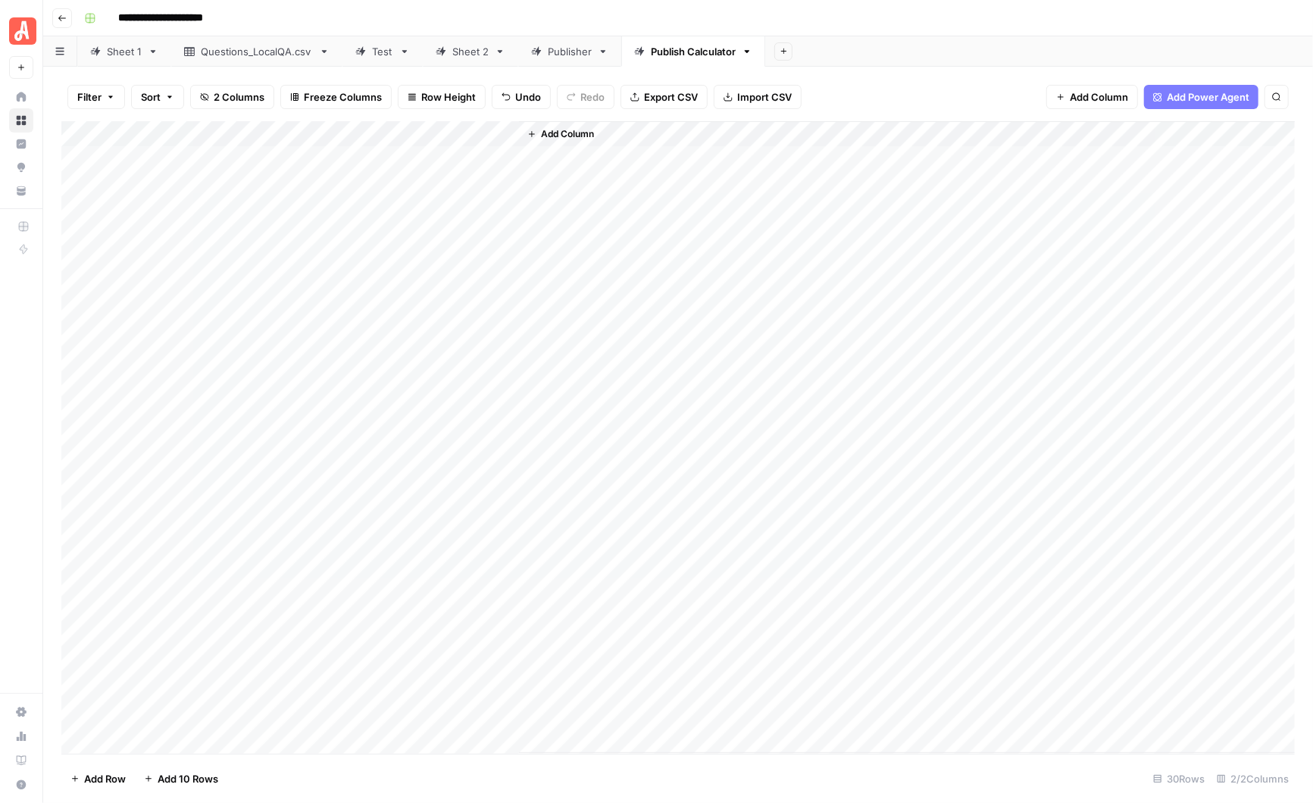
click at [178, 130] on div "Add Column" at bounding box center [678, 437] width 1234 height 633
drag, startPoint x: 161, startPoint y: 170, endPoint x: 124, endPoint y: 170, distance: 37.1
click at [124, 170] on div "Title" at bounding box center [204, 170] width 167 height 24
type input "D"
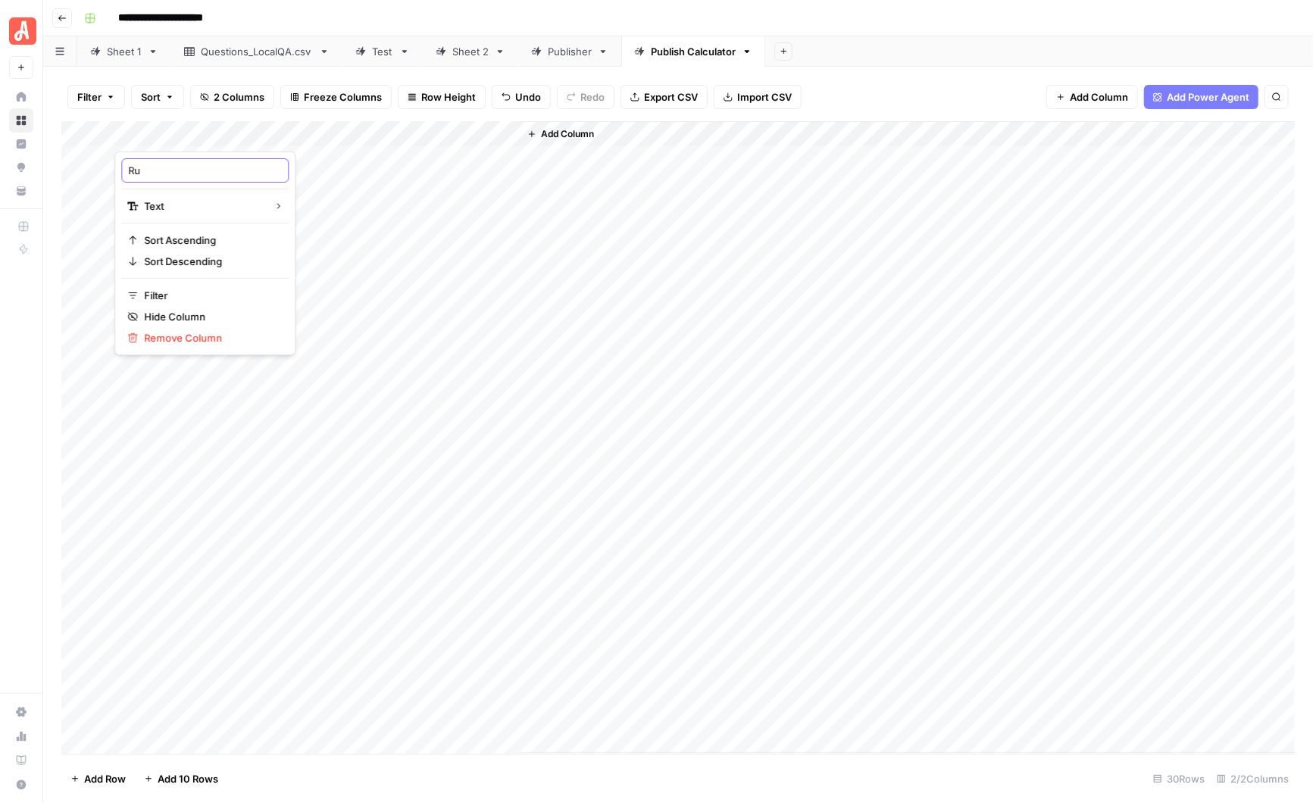
type input "R"
type input "Daily Run"
click at [152, 740] on div "Add Column" at bounding box center [678, 437] width 1234 height 633
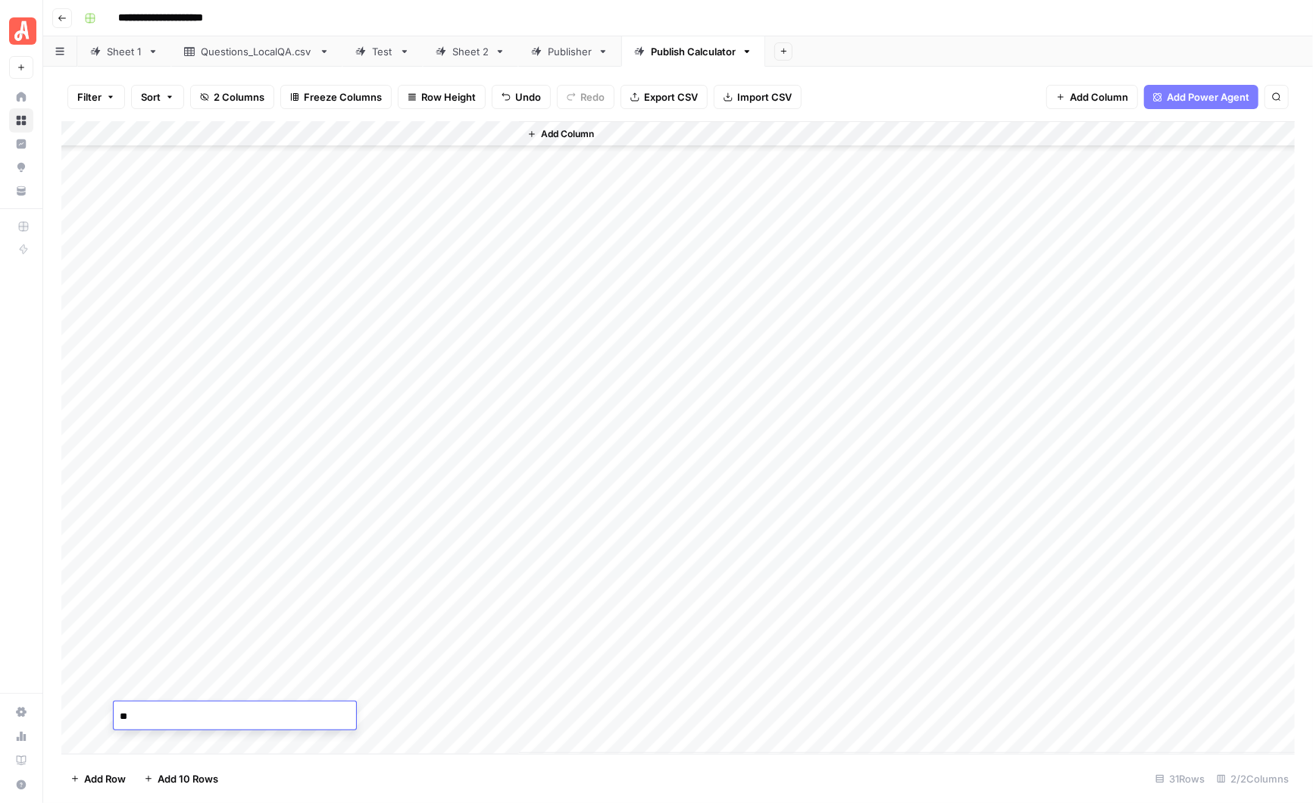
type textarea "**"
drag, startPoint x: 333, startPoint y: 133, endPoint x: 193, endPoint y: 136, distance: 140.2
click at [192, 136] on div "Add Column" at bounding box center [678, 437] width 1234 height 633
drag, startPoint x: 193, startPoint y: 136, endPoint x: 166, endPoint y: 139, distance: 27.5
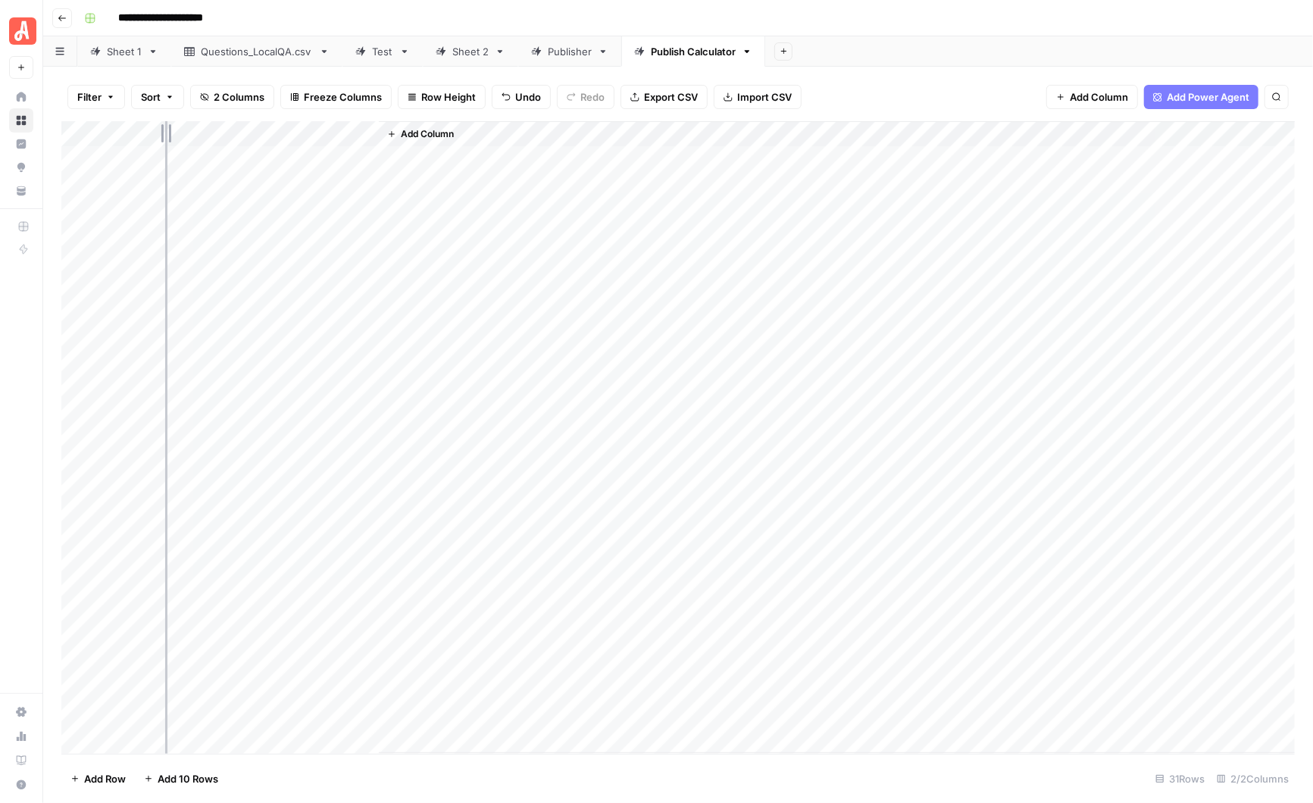
click at [165, 139] on div "Add Column" at bounding box center [678, 437] width 1234 height 633
drag, startPoint x: 191, startPoint y: 133, endPoint x: 230, endPoint y: 133, distance: 38.6
click at [230, 133] on div "Add Column" at bounding box center [678, 437] width 1234 height 633
click at [383, 133] on div "Add Column" at bounding box center [678, 437] width 1234 height 633
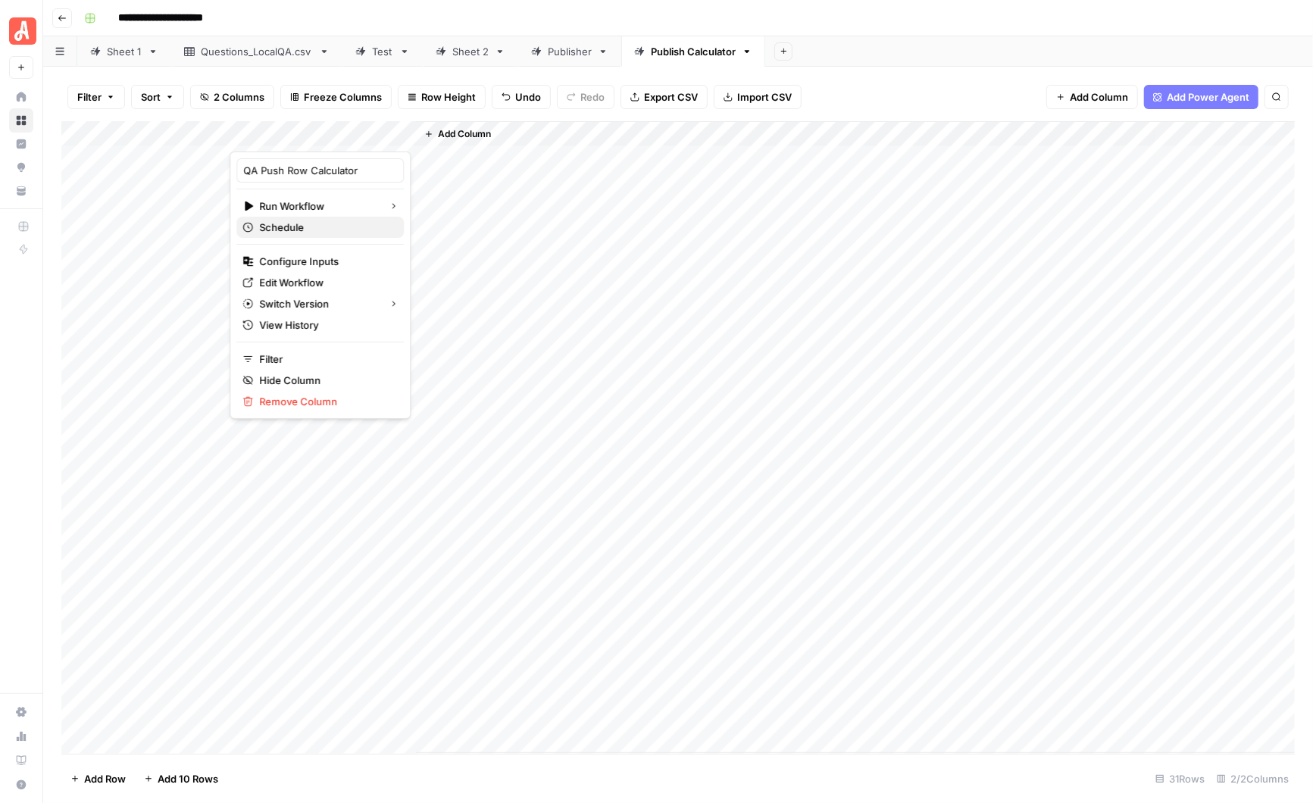
click at [316, 225] on span "Schedule" at bounding box center [325, 227] width 133 height 15
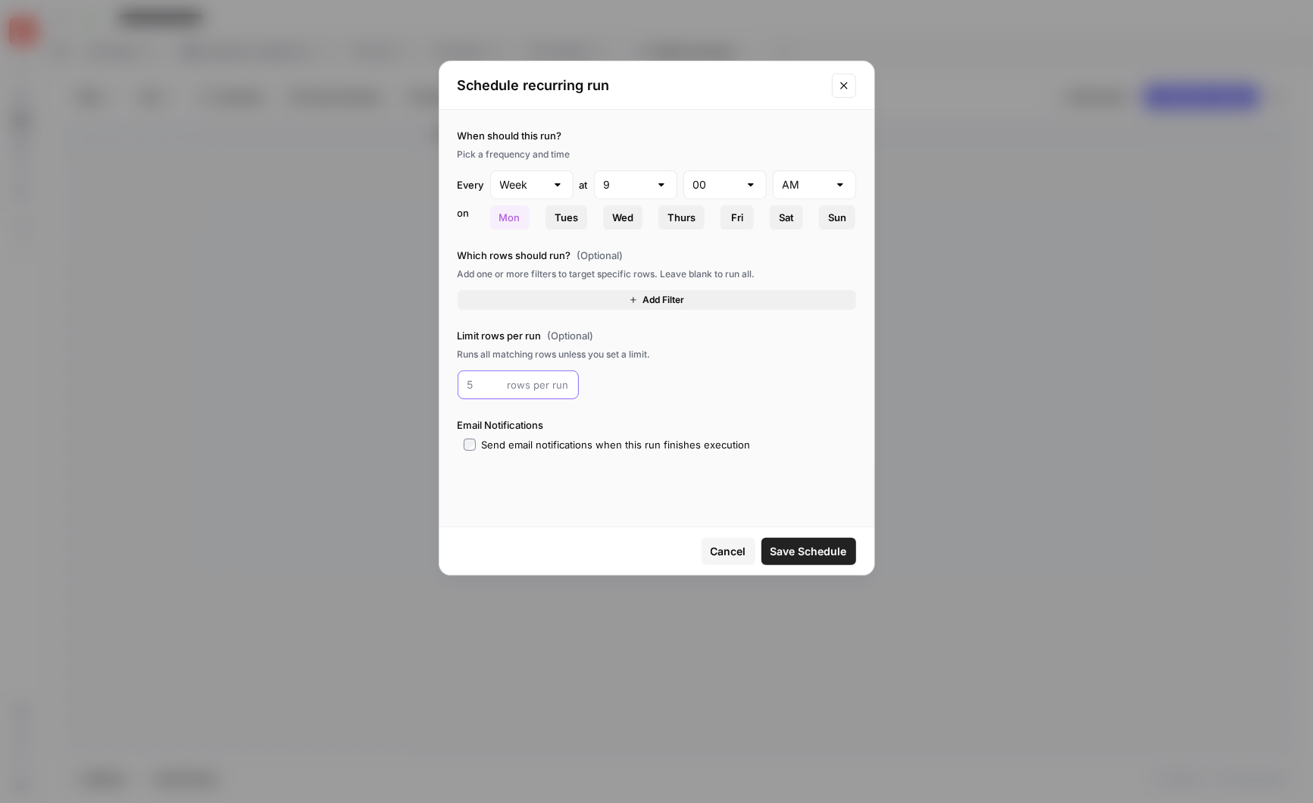
drag, startPoint x: 475, startPoint y: 383, endPoint x: 488, endPoint y: 384, distance: 13.0
click at [488, 384] on input "number" at bounding box center [484, 384] width 34 height 15
type input "1"
click at [600, 494] on input "text" at bounding box center [647, 492] width 361 height 15
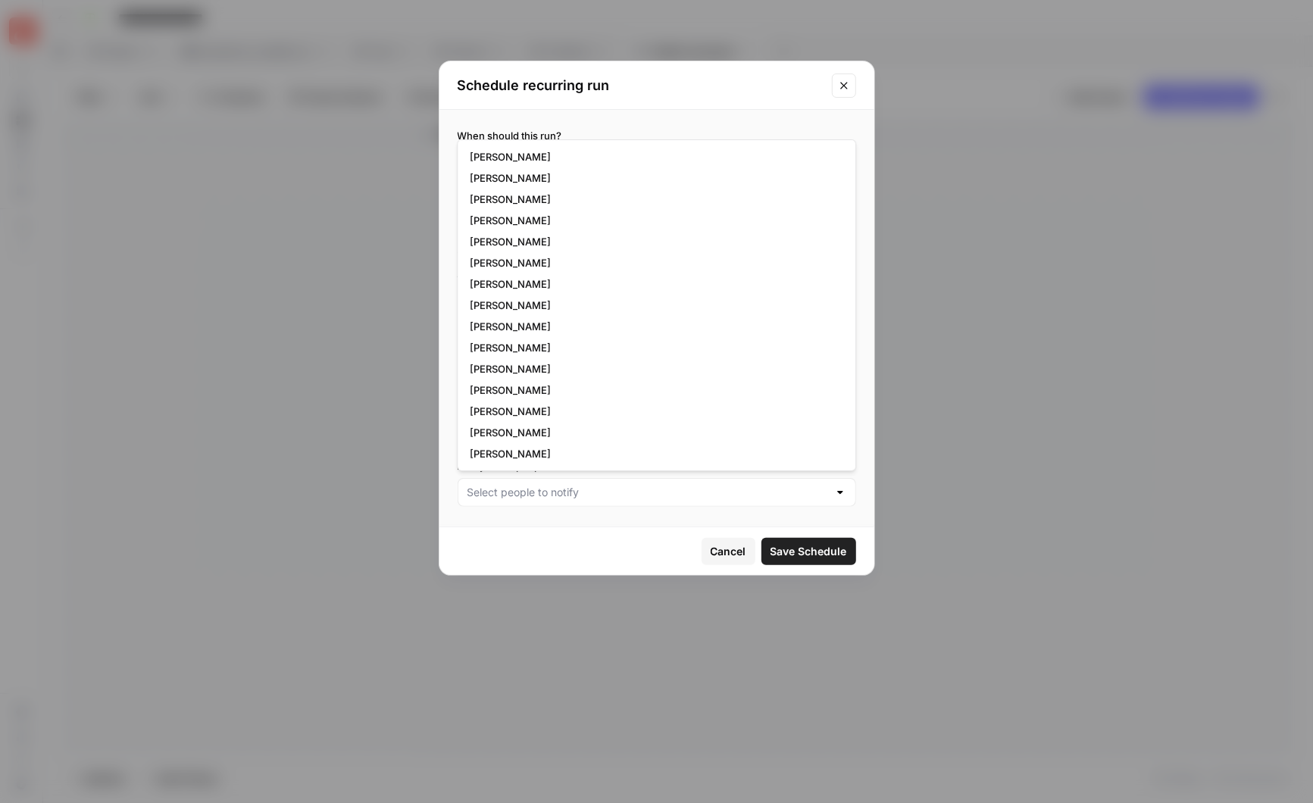
scroll to position [383, 0]
click at [533, 345] on span "[PERSON_NAME]" at bounding box center [653, 346] width 367 height 15
click at [566, 539] on div "Cancel Save Schedule" at bounding box center [657, 551] width 399 height 27
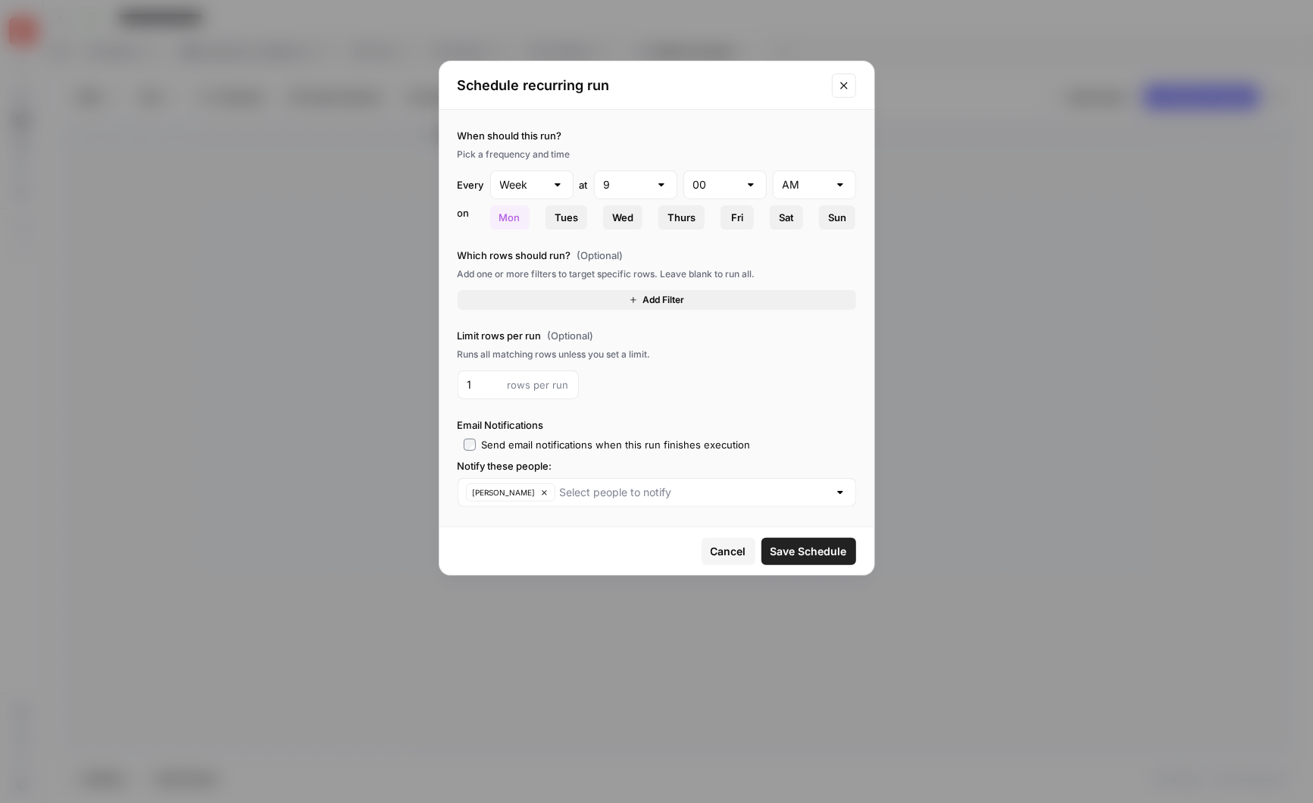
click at [557, 184] on div at bounding box center [558, 184] width 12 height 15
click at [524, 221] on span "Day" at bounding box center [529, 221] width 52 height 15
type input "Day"
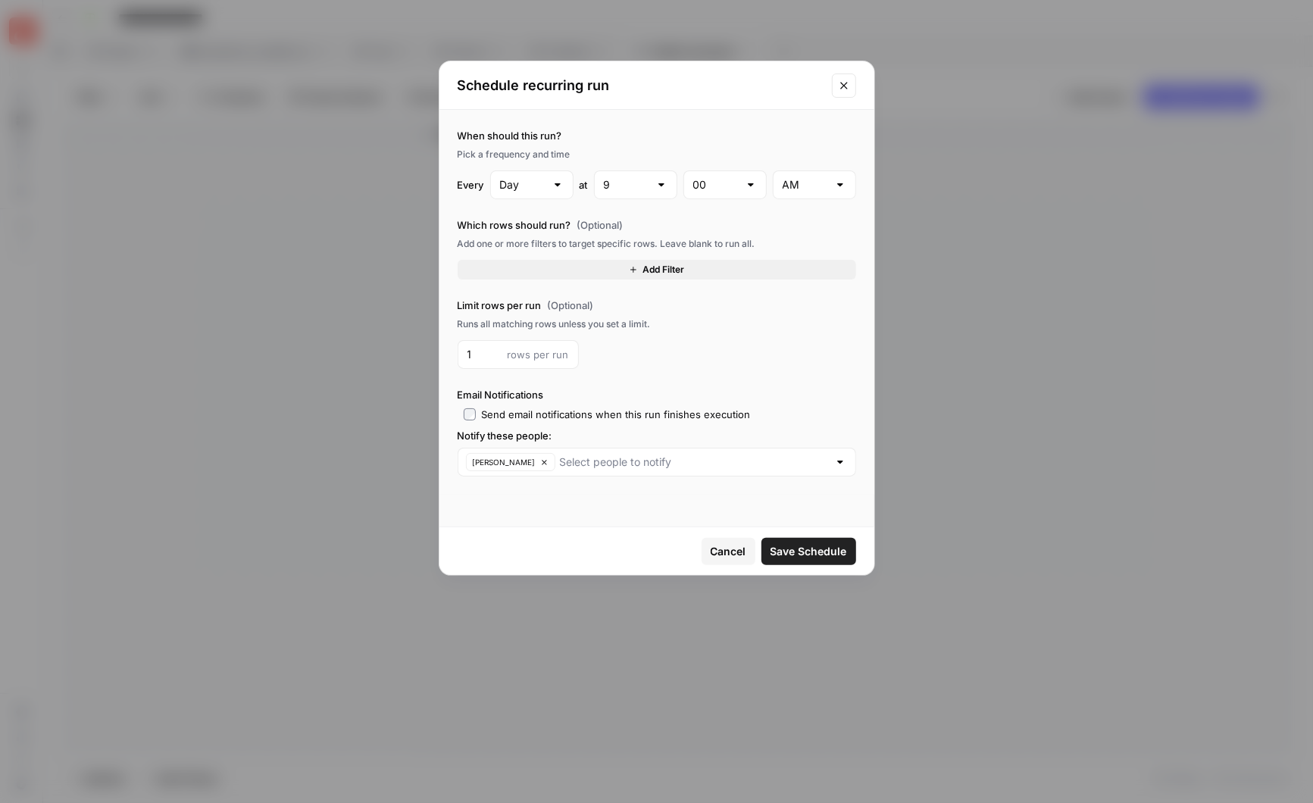
click at [661, 185] on div at bounding box center [661, 184] width 12 height 15
click at [624, 325] on span "5" at bounding box center [634, 327] width 52 height 15
type input "5"
click at [840, 184] on div at bounding box center [840, 184] width 12 height 15
click at [800, 241] on span "PM" at bounding box center [812, 243] width 52 height 15
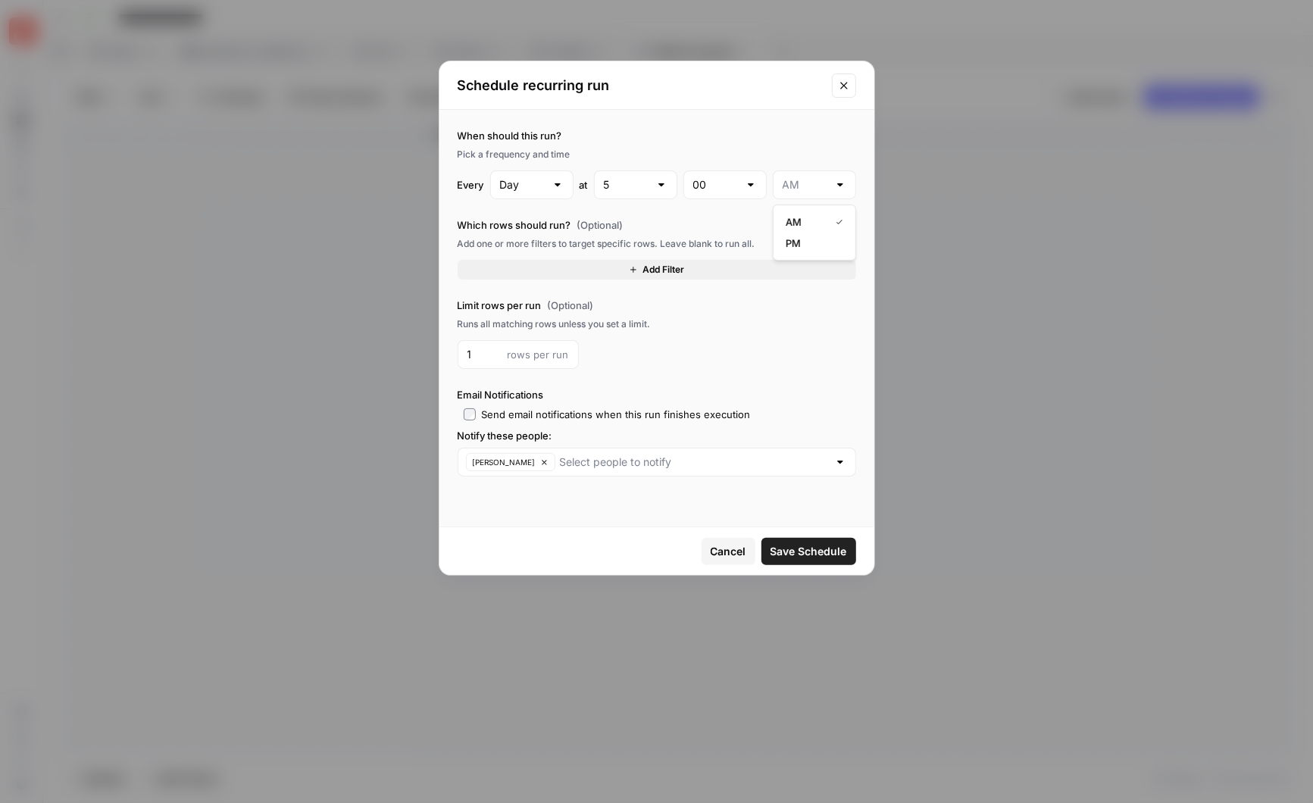
type input "PM"
click at [815, 552] on span "Save Schedule" at bounding box center [809, 551] width 77 height 15
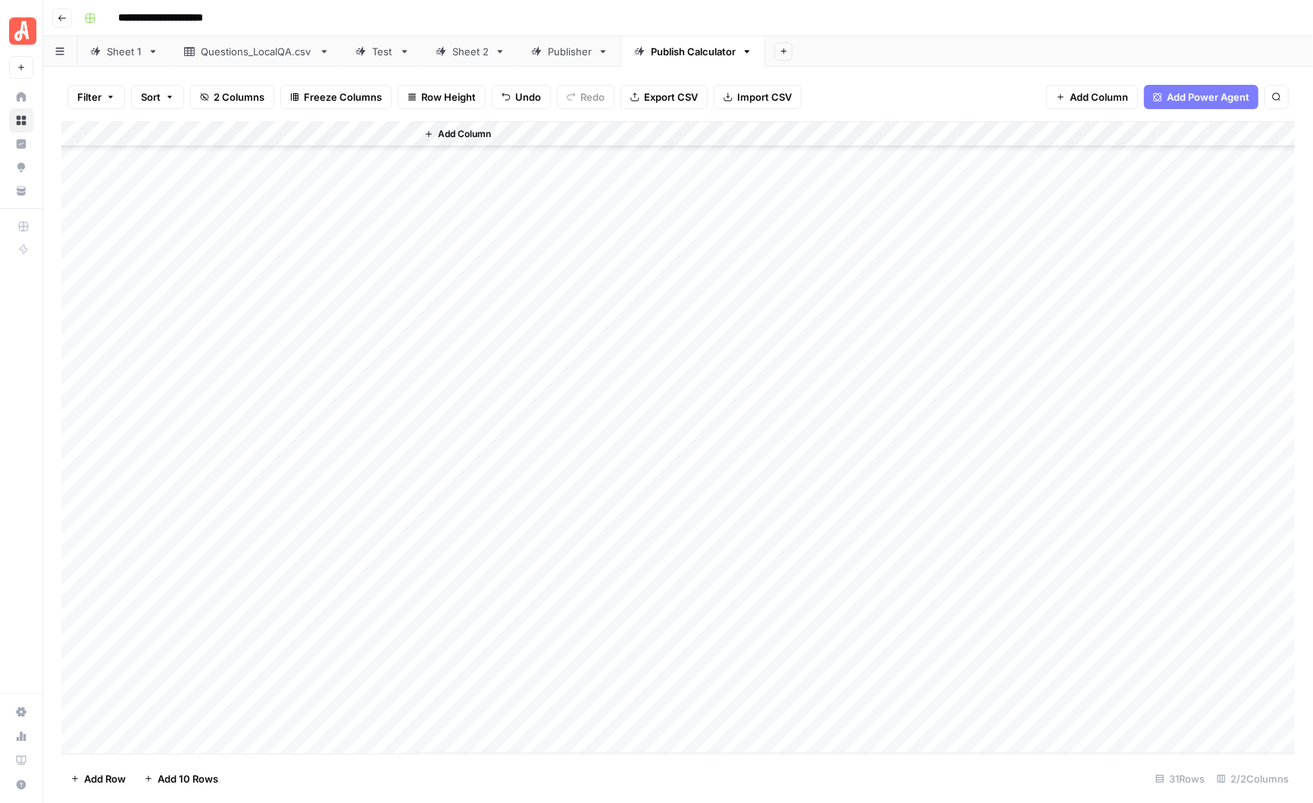
scroll to position [0, 0]
click at [386, 134] on div "Add Column" at bounding box center [678, 437] width 1234 height 633
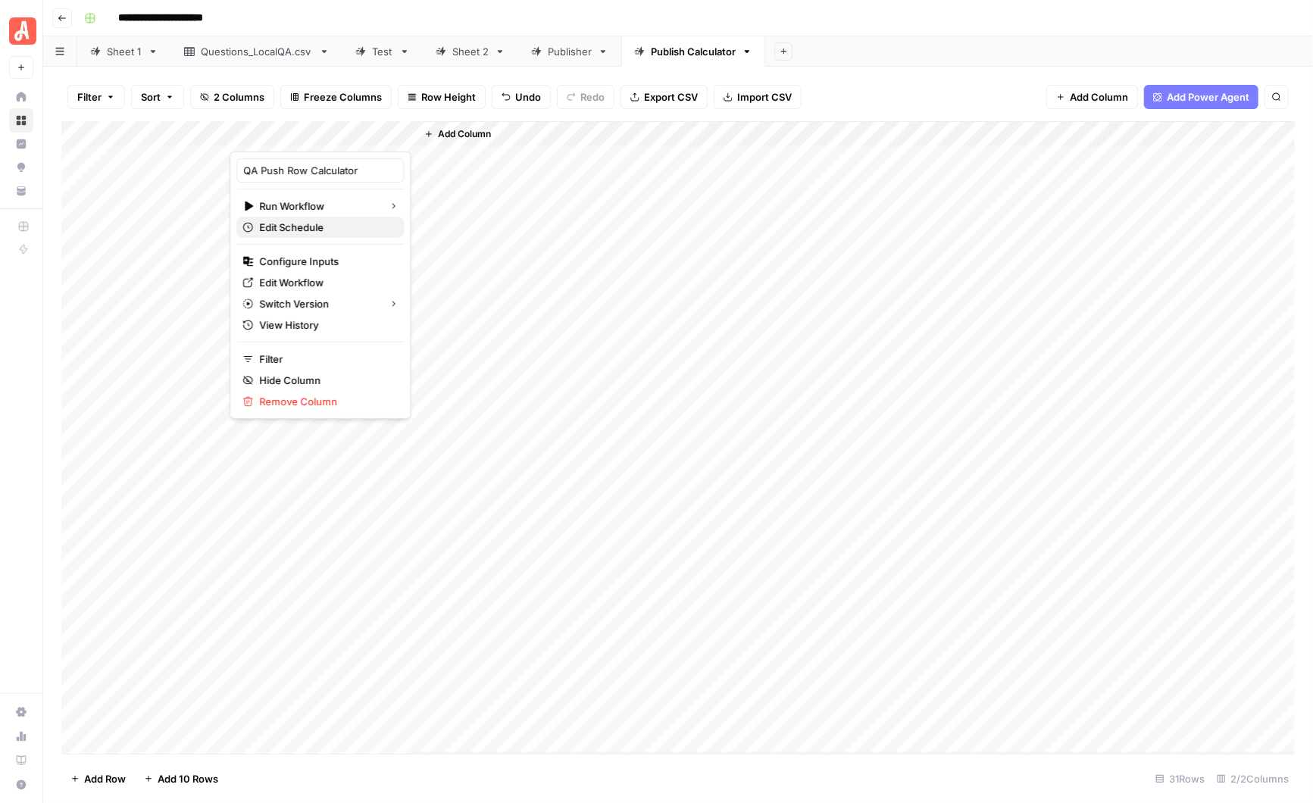
click at [321, 223] on span "Edit Schedule" at bounding box center [325, 227] width 133 height 15
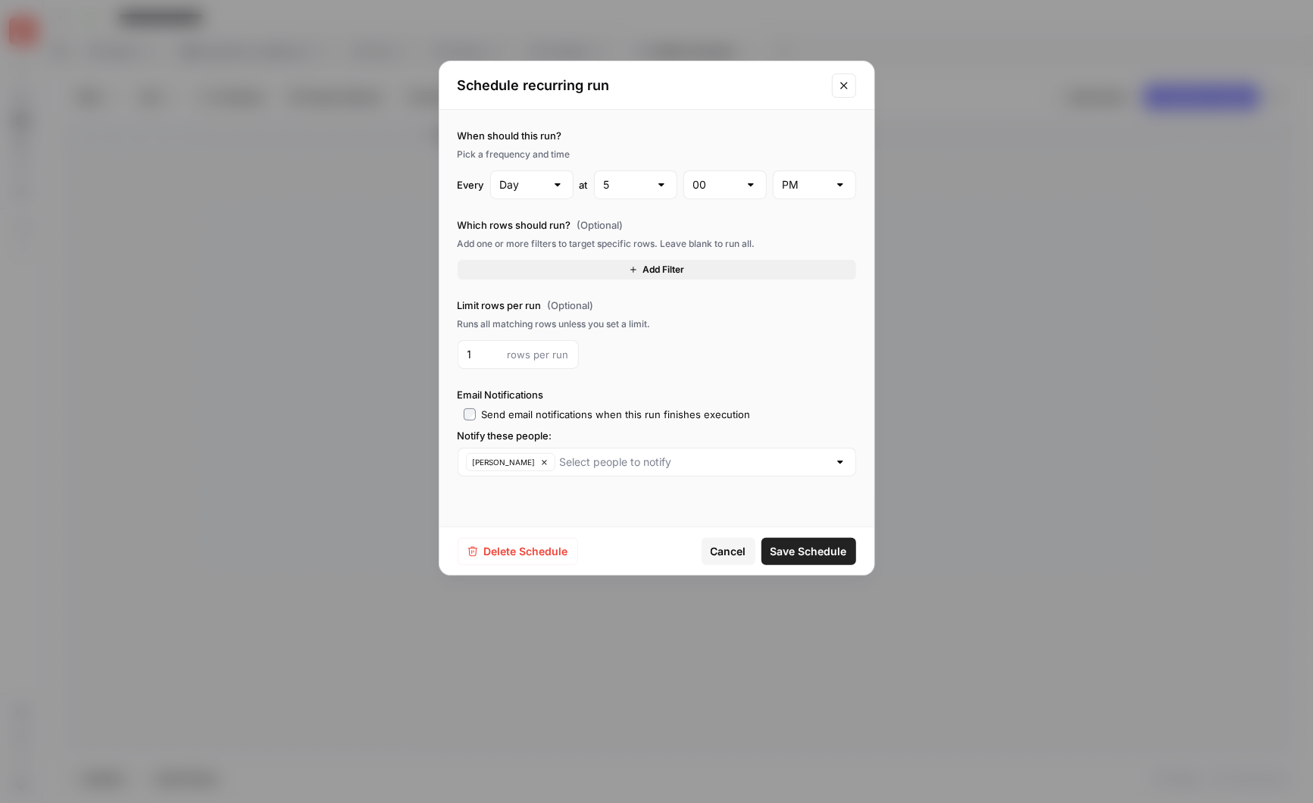
click at [727, 552] on span "Cancel" at bounding box center [729, 551] width 36 height 15
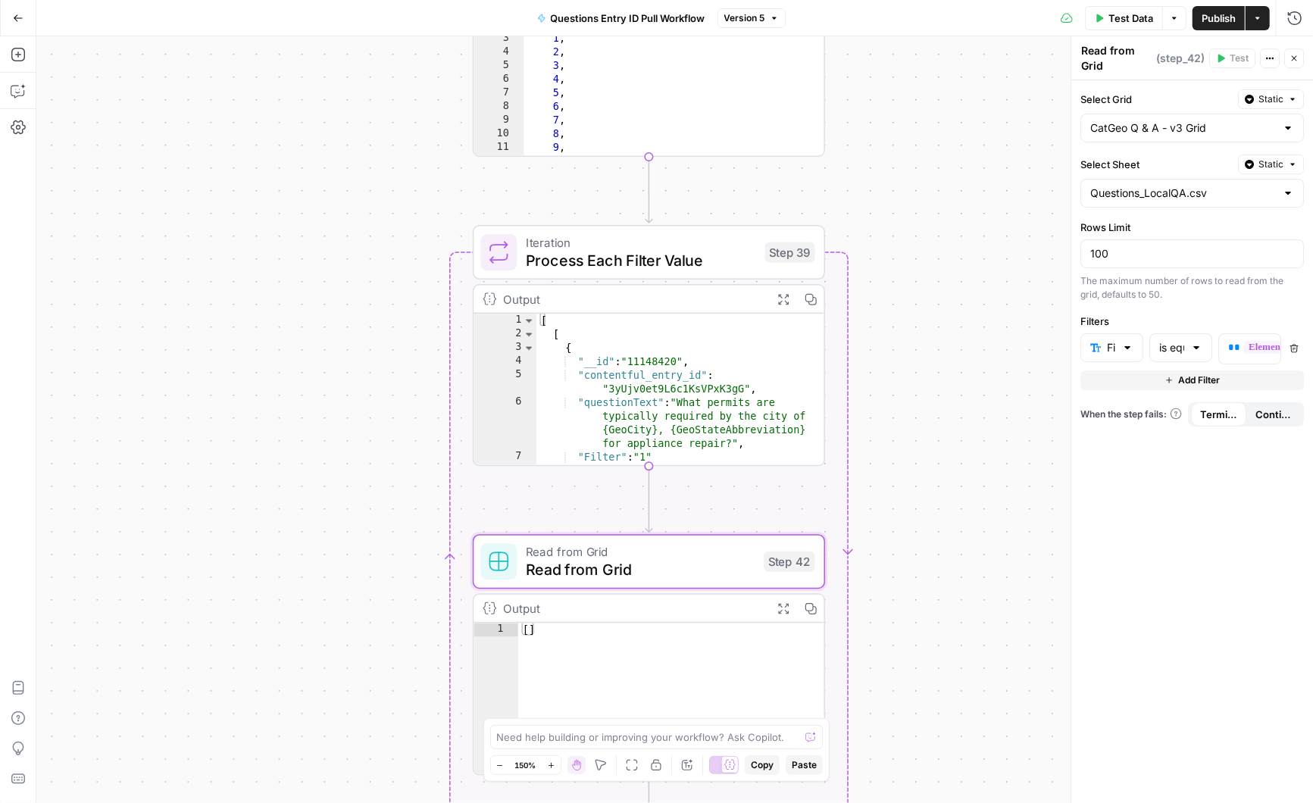
scroll to position [0, 102]
click at [18, 17] on icon "button" at bounding box center [18, 17] width 9 height 7
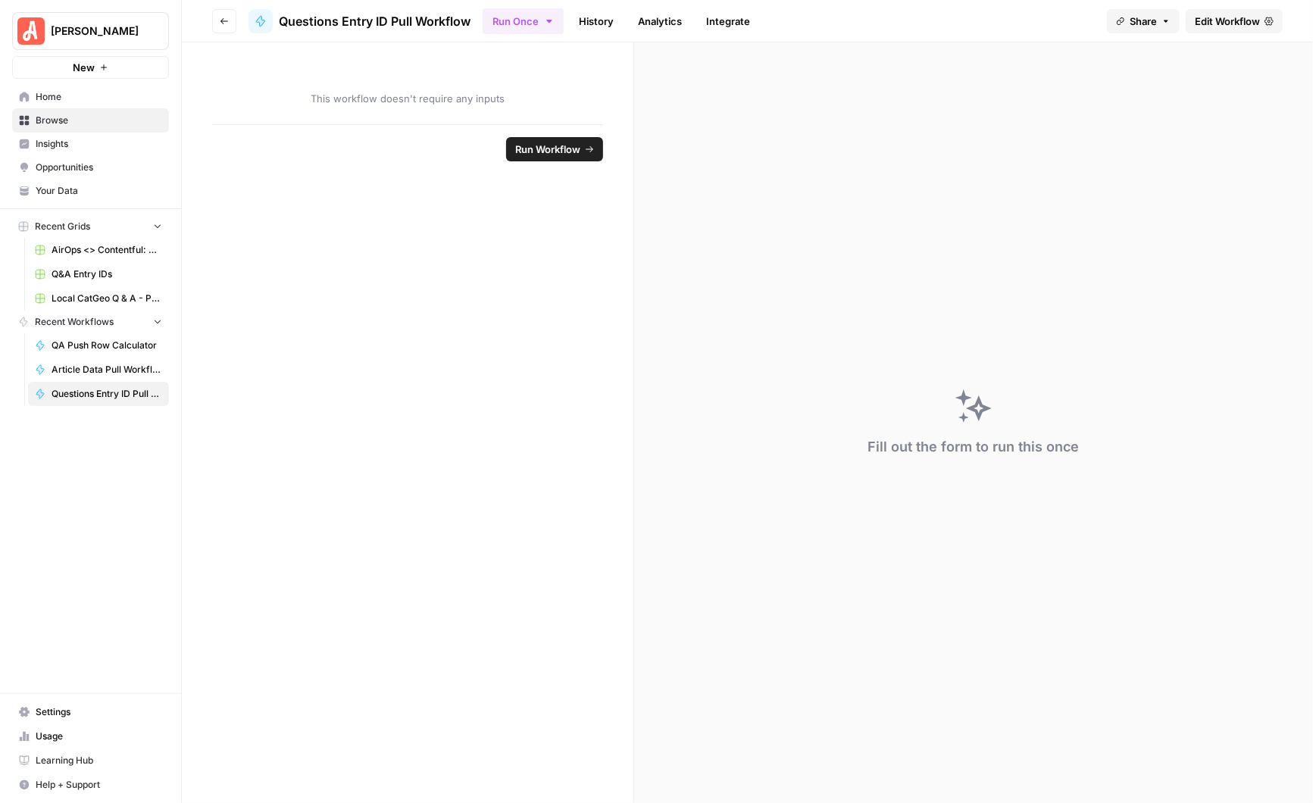
click at [67, 715] on span "Settings" at bounding box center [99, 712] width 127 height 14
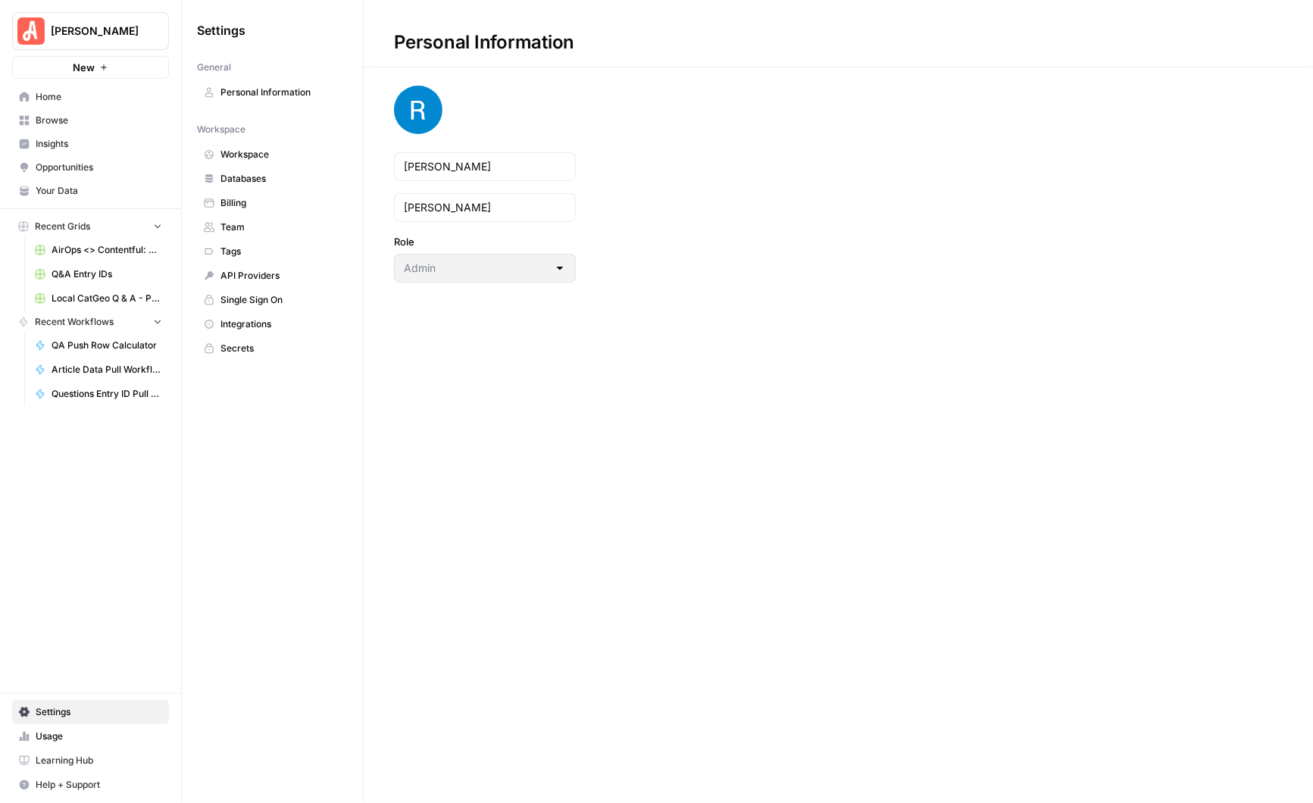
click at [79, 192] on span "Your Data" at bounding box center [99, 191] width 127 height 14
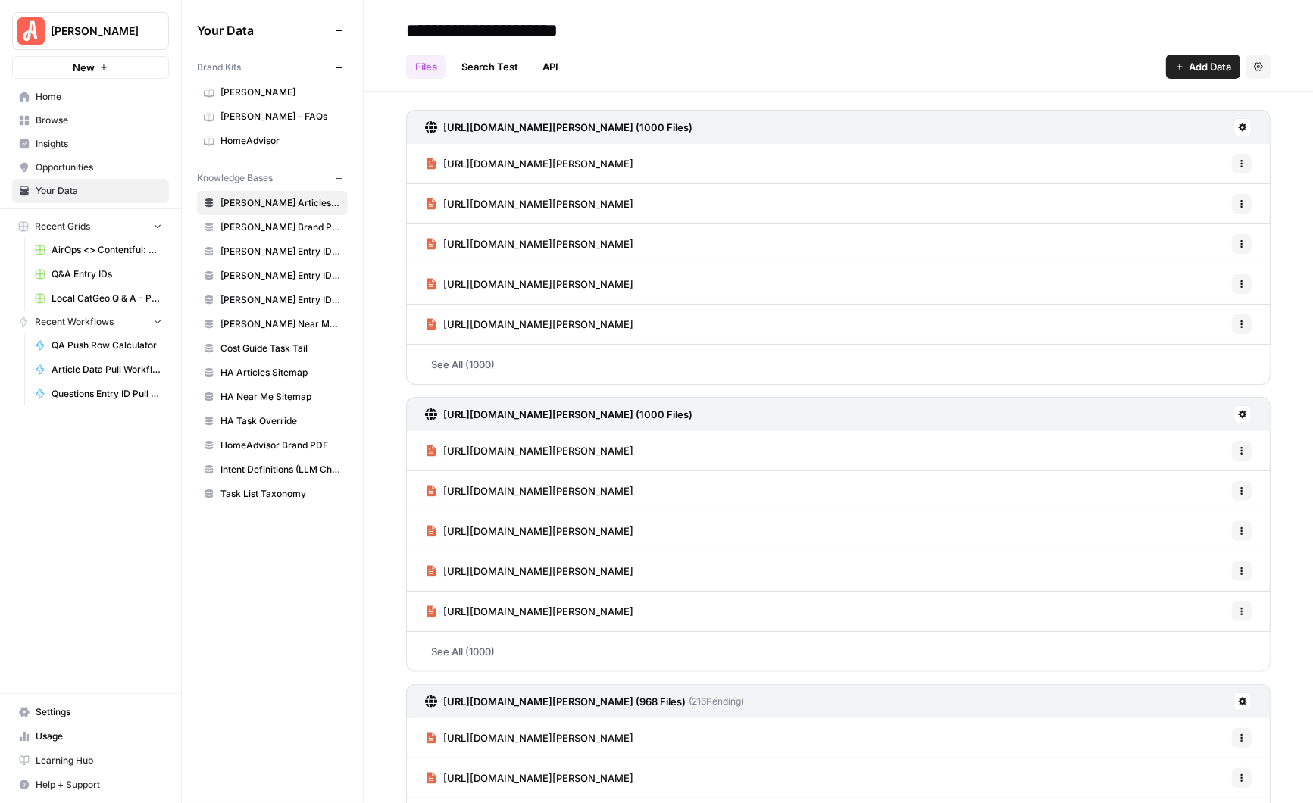
click at [283, 246] on span "[PERSON_NAME] Entry IDs: Location" at bounding box center [280, 252] width 120 height 14
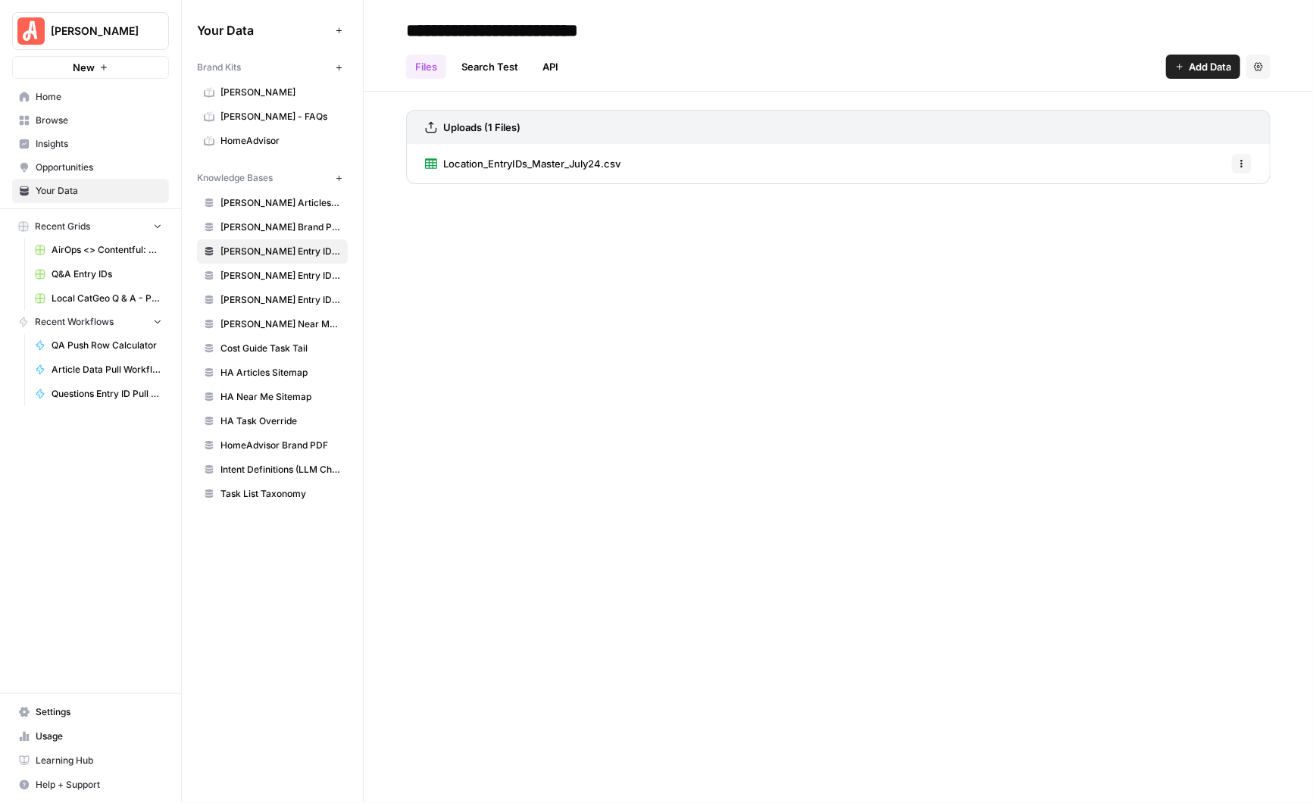
click at [586, 167] on span "Location_EntryIDs_Master_July24.csv" at bounding box center [531, 163] width 177 height 15
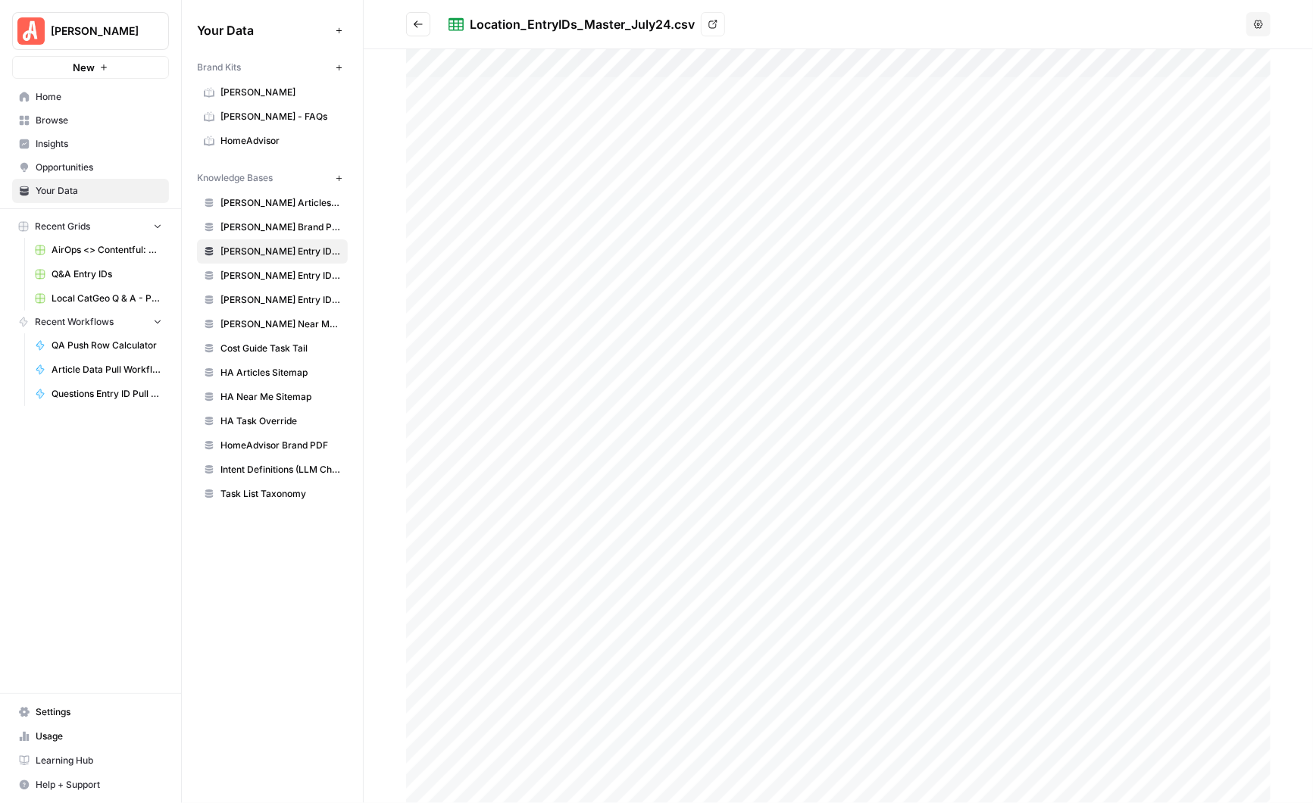
click at [417, 25] on icon "Go back" at bounding box center [418, 24] width 11 height 11
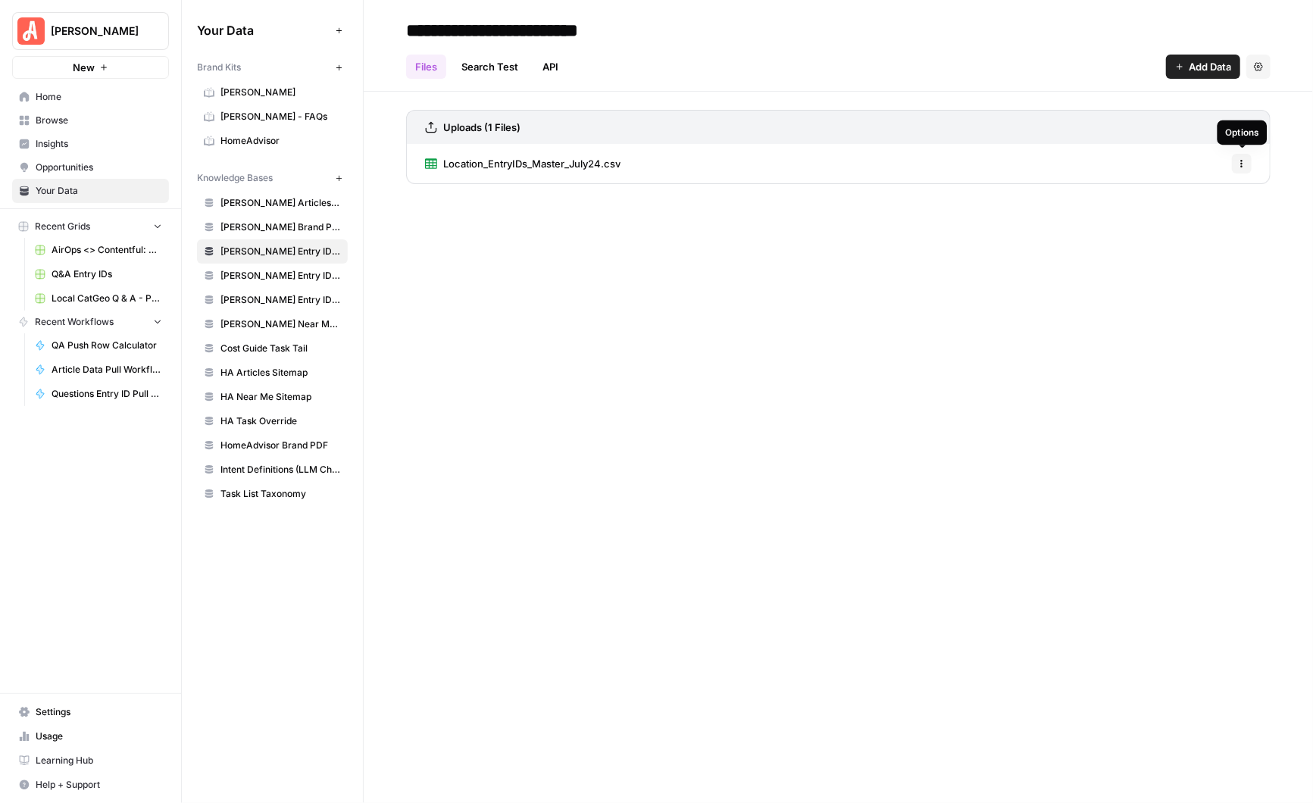
click at [1243, 164] on icon "button" at bounding box center [1241, 163] width 9 height 9
click at [1210, 193] on span "Delete File" at bounding box center [1208, 196] width 49 height 15
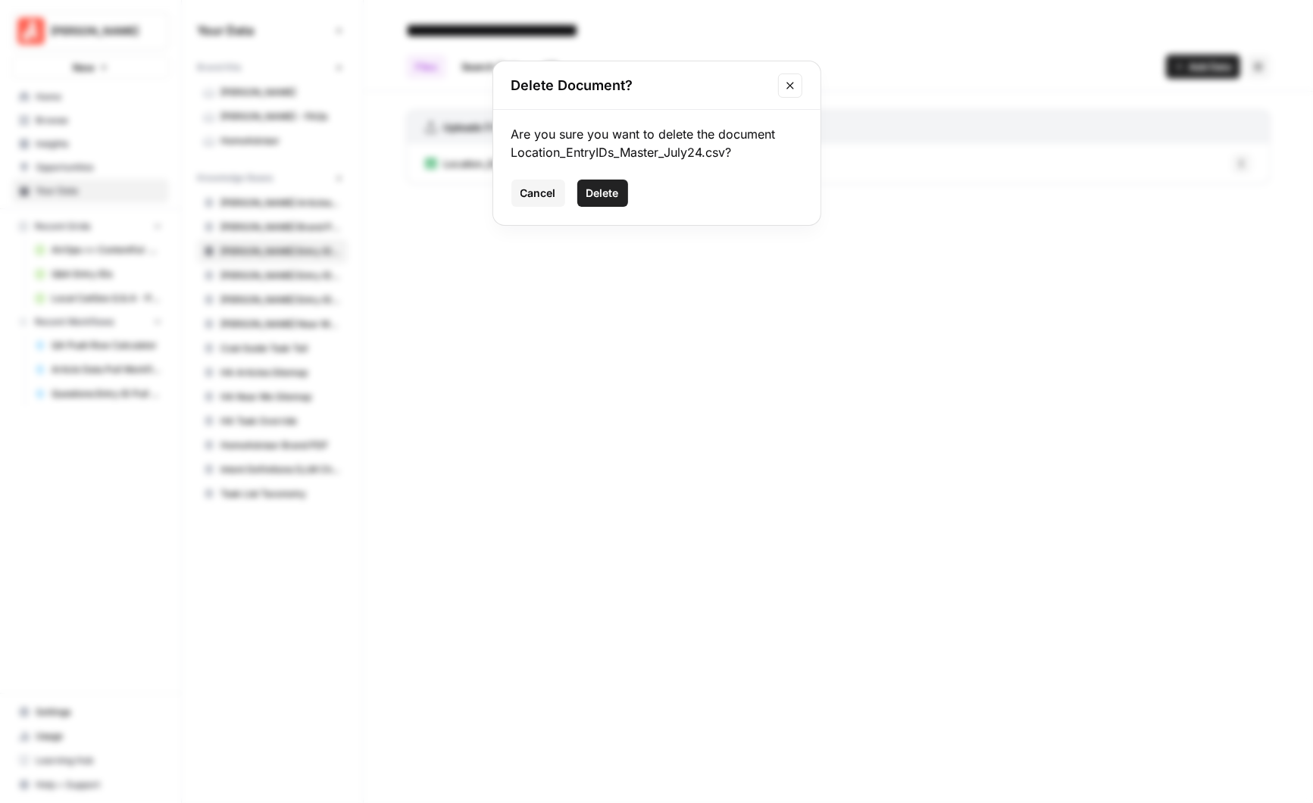
click at [614, 189] on span "Delete" at bounding box center [602, 193] width 33 height 15
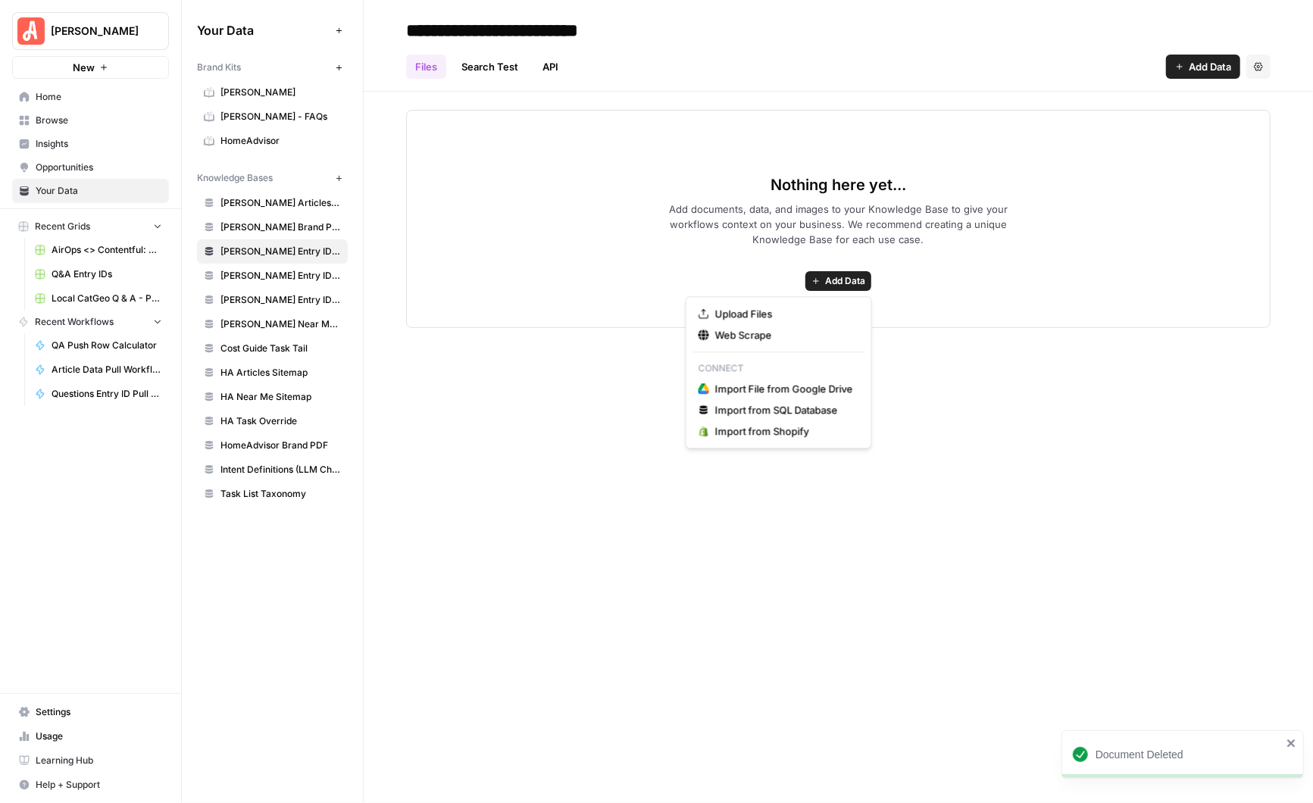
click at [830, 283] on span "Add Data" at bounding box center [845, 281] width 40 height 14
click at [745, 314] on span "Upload Files" at bounding box center [784, 313] width 138 height 15
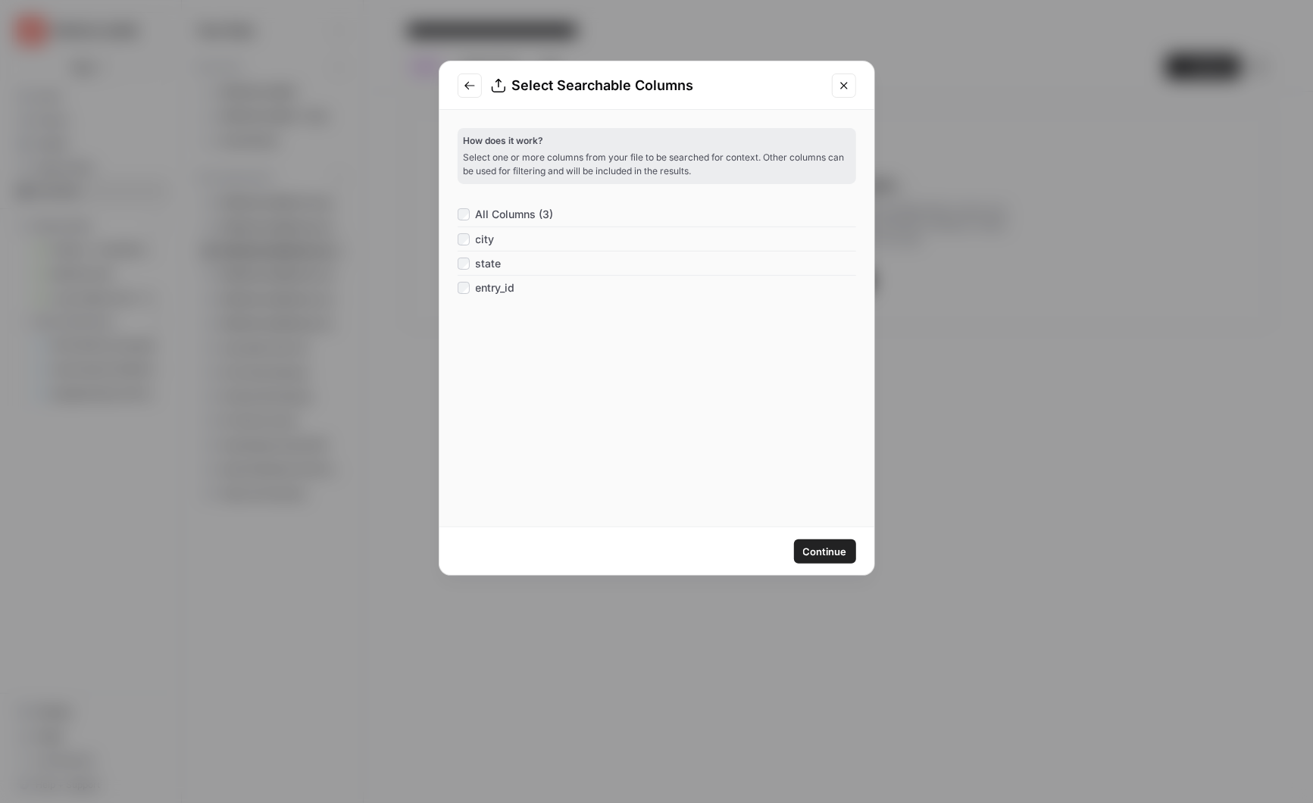
click at [833, 555] on span "Continue" at bounding box center [825, 551] width 44 height 15
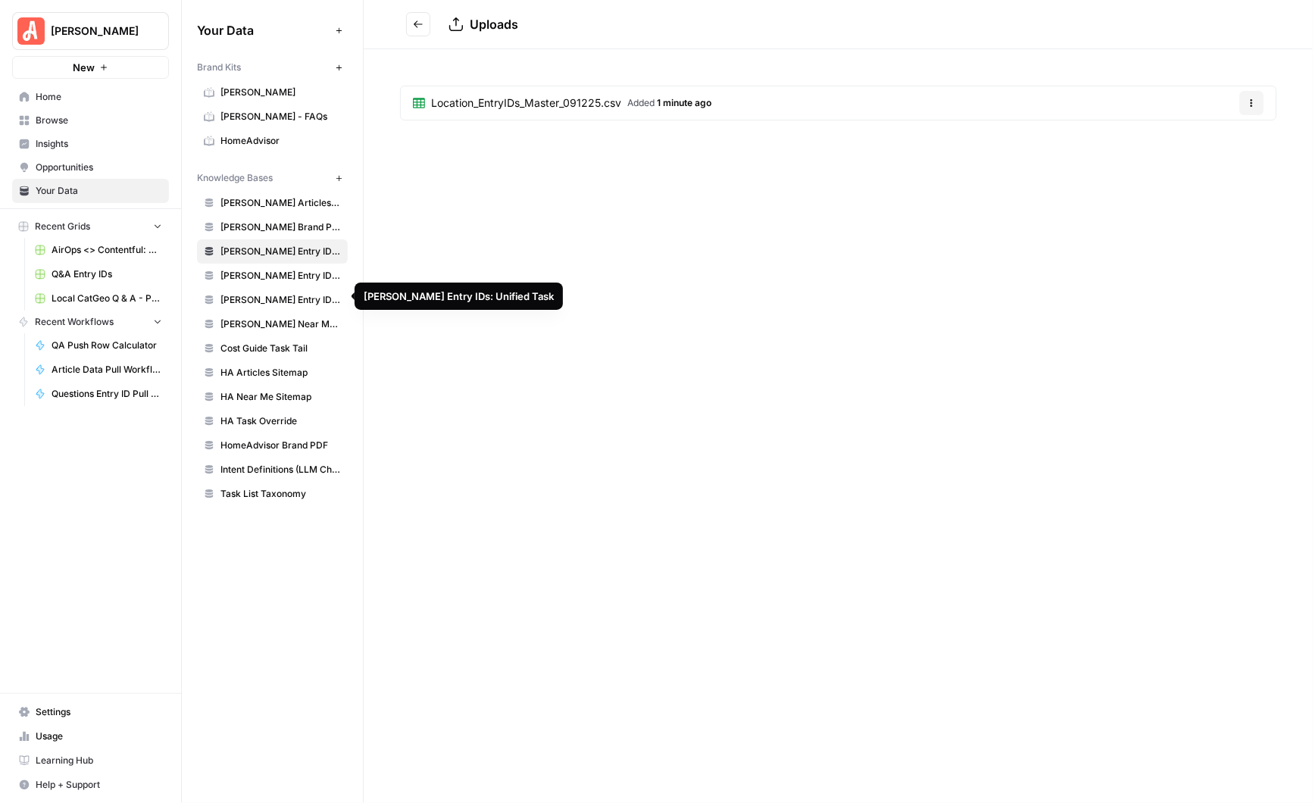
click at [308, 293] on span "[PERSON_NAME] Entry IDs: Unified Task" at bounding box center [280, 300] width 120 height 14
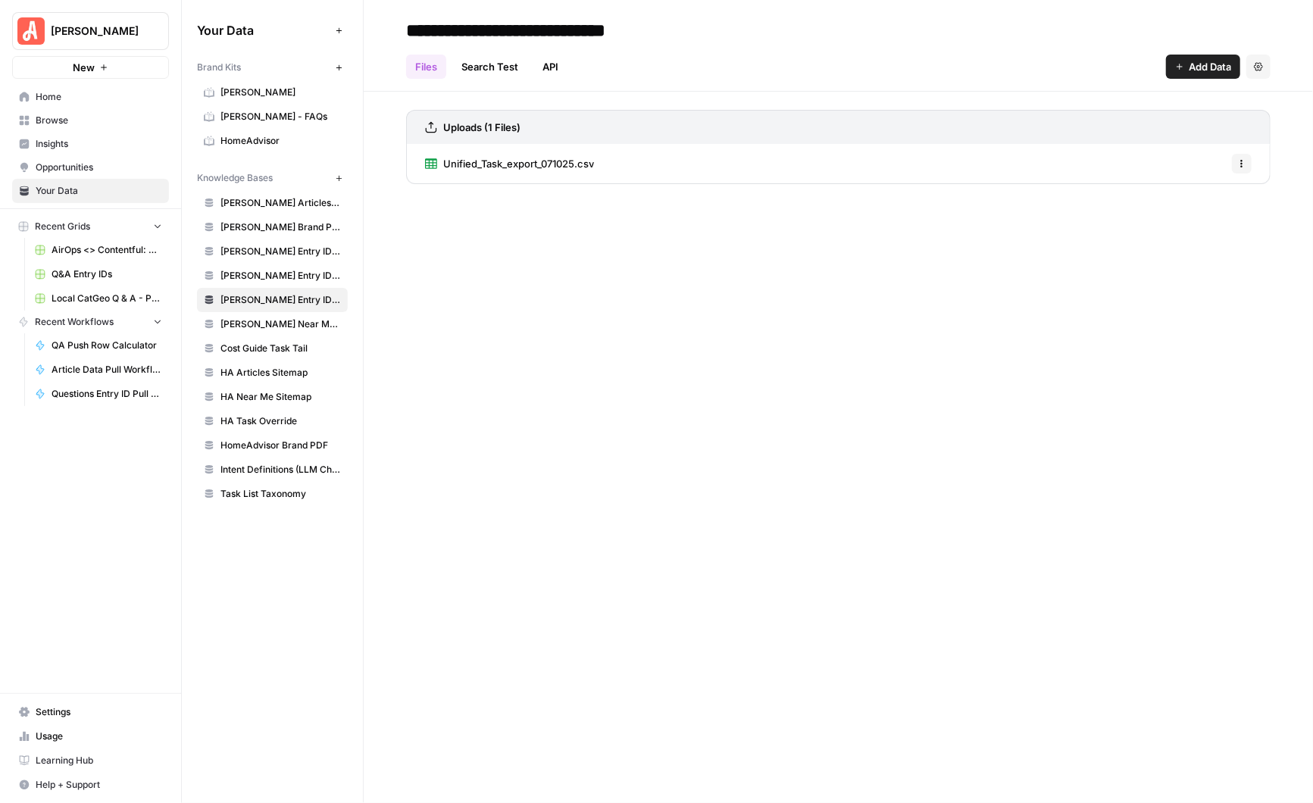
click at [1244, 161] on icon "button" at bounding box center [1241, 163] width 9 height 9
click at [1203, 200] on span "Delete File" at bounding box center [1208, 196] width 49 height 15
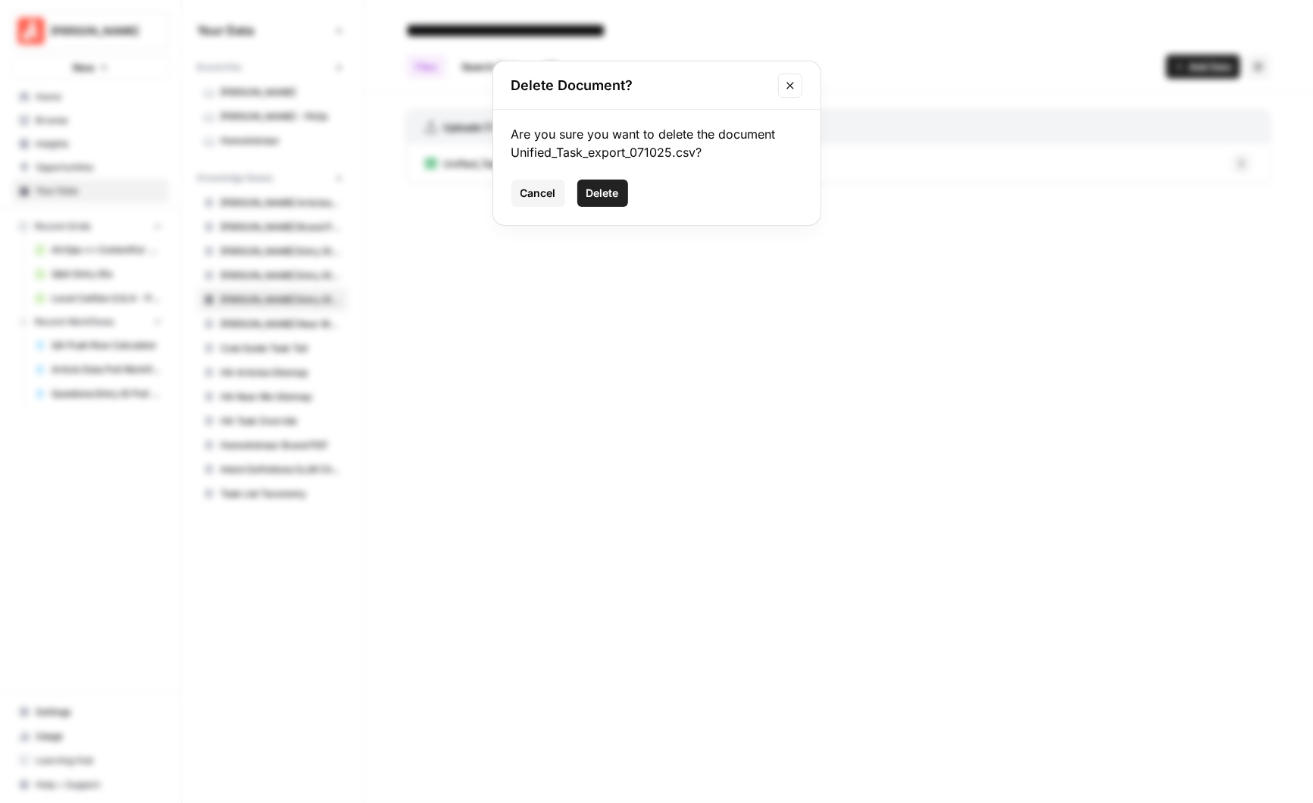
click at [614, 194] on span "Delete" at bounding box center [602, 193] width 33 height 15
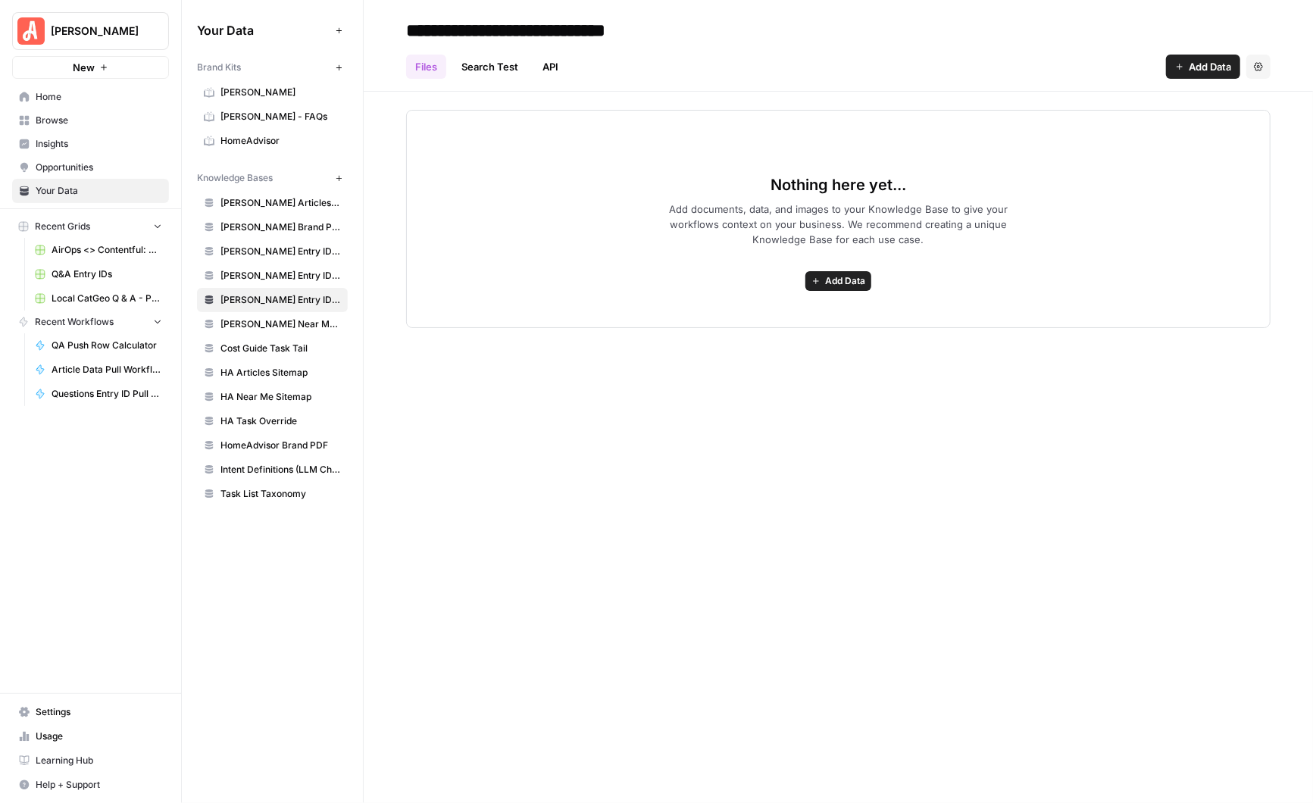
click at [844, 281] on span "Add Data" at bounding box center [845, 281] width 40 height 14
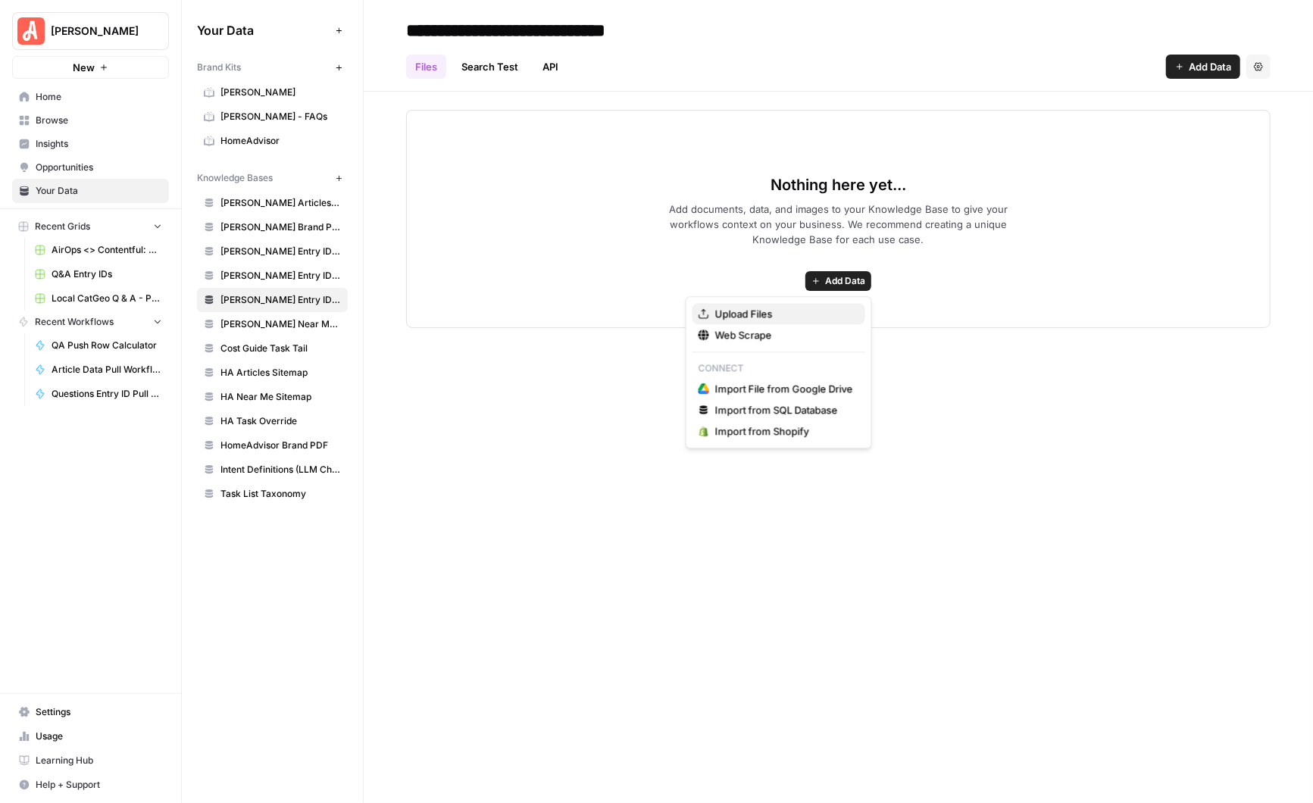
click at [744, 307] on span "Upload Files" at bounding box center [784, 313] width 138 height 15
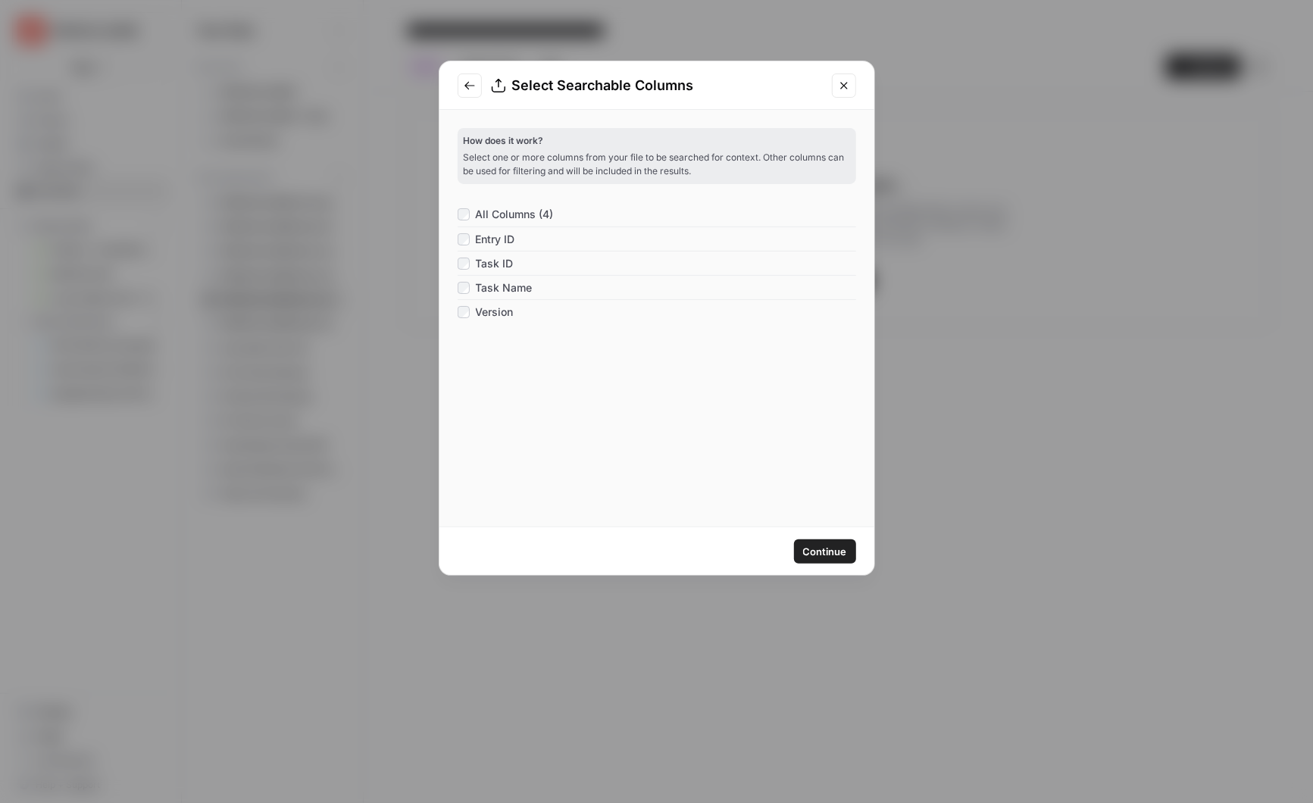
click at [830, 556] on span "Continue" at bounding box center [825, 551] width 44 height 15
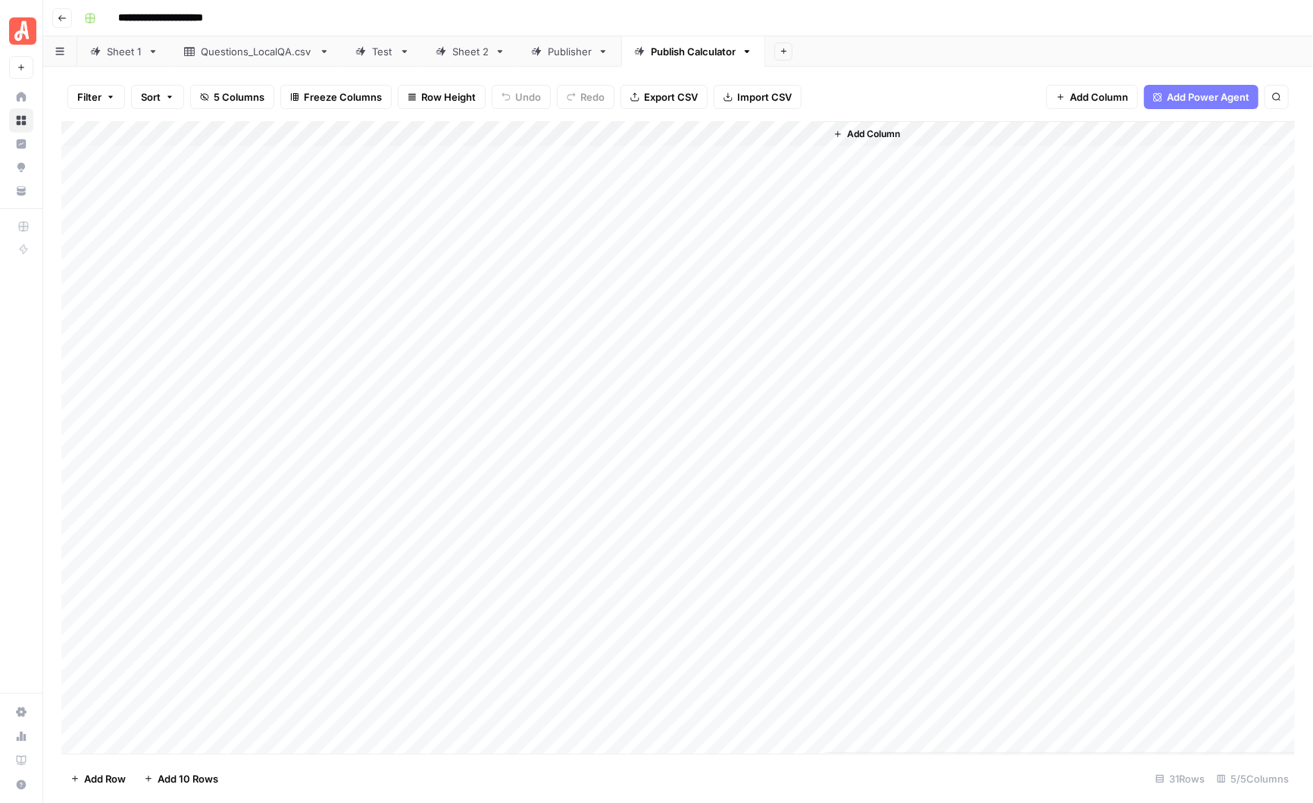
click at [565, 56] on div "Publisher" at bounding box center [570, 51] width 44 height 15
click at [1064, 155] on div "Add Column" at bounding box center [678, 437] width 1234 height 633
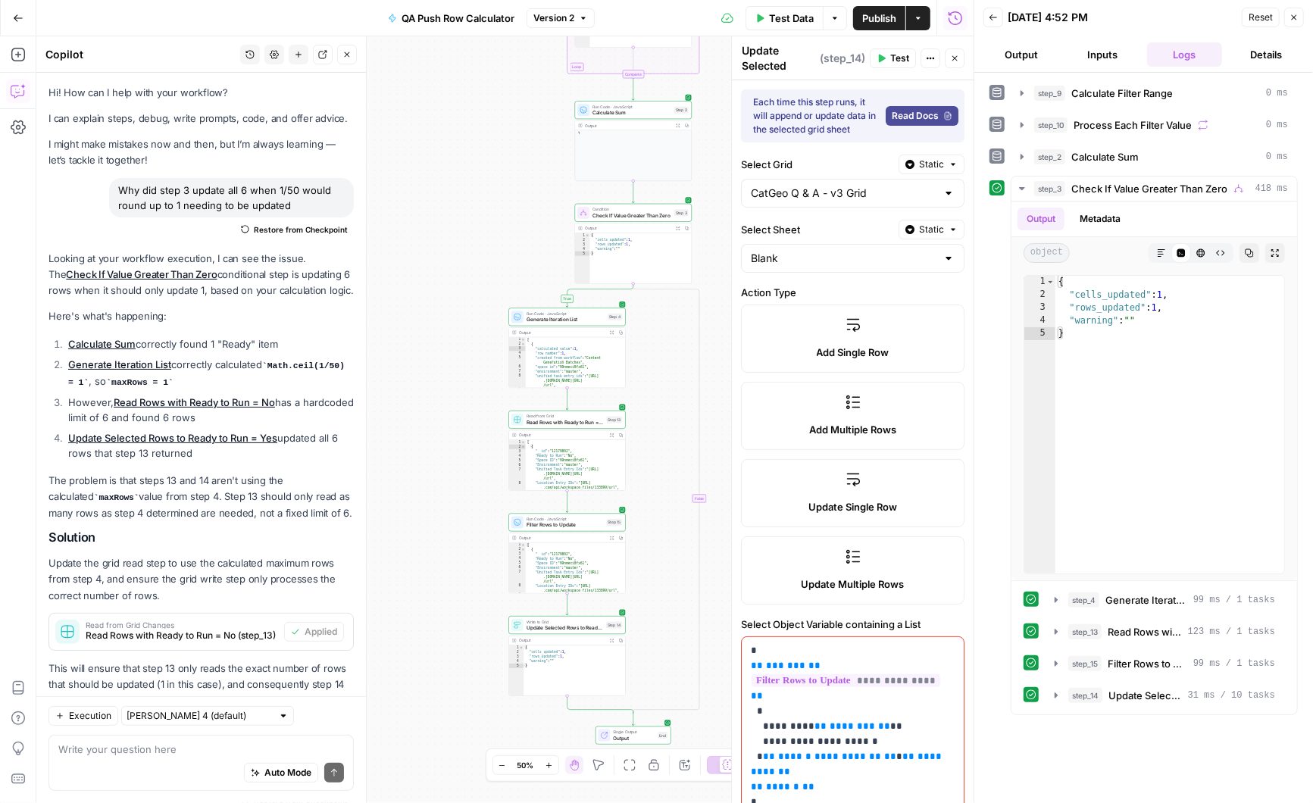
scroll to position [275, 0]
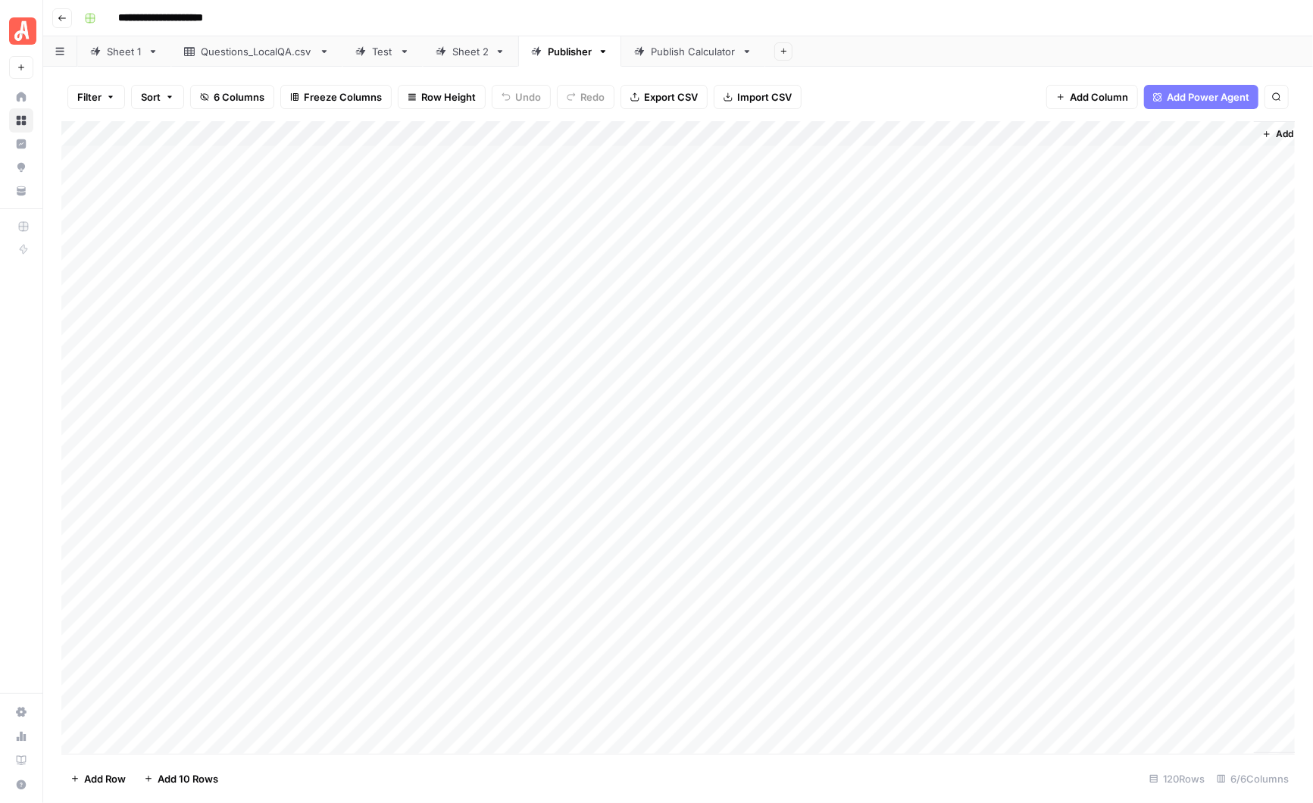
click at [164, 155] on div "Add Column" at bounding box center [678, 437] width 1234 height 633
type textarea "**"
type textarea "*"
type textarea "**"
click at [690, 47] on div "Publish Calculator" at bounding box center [693, 51] width 85 height 15
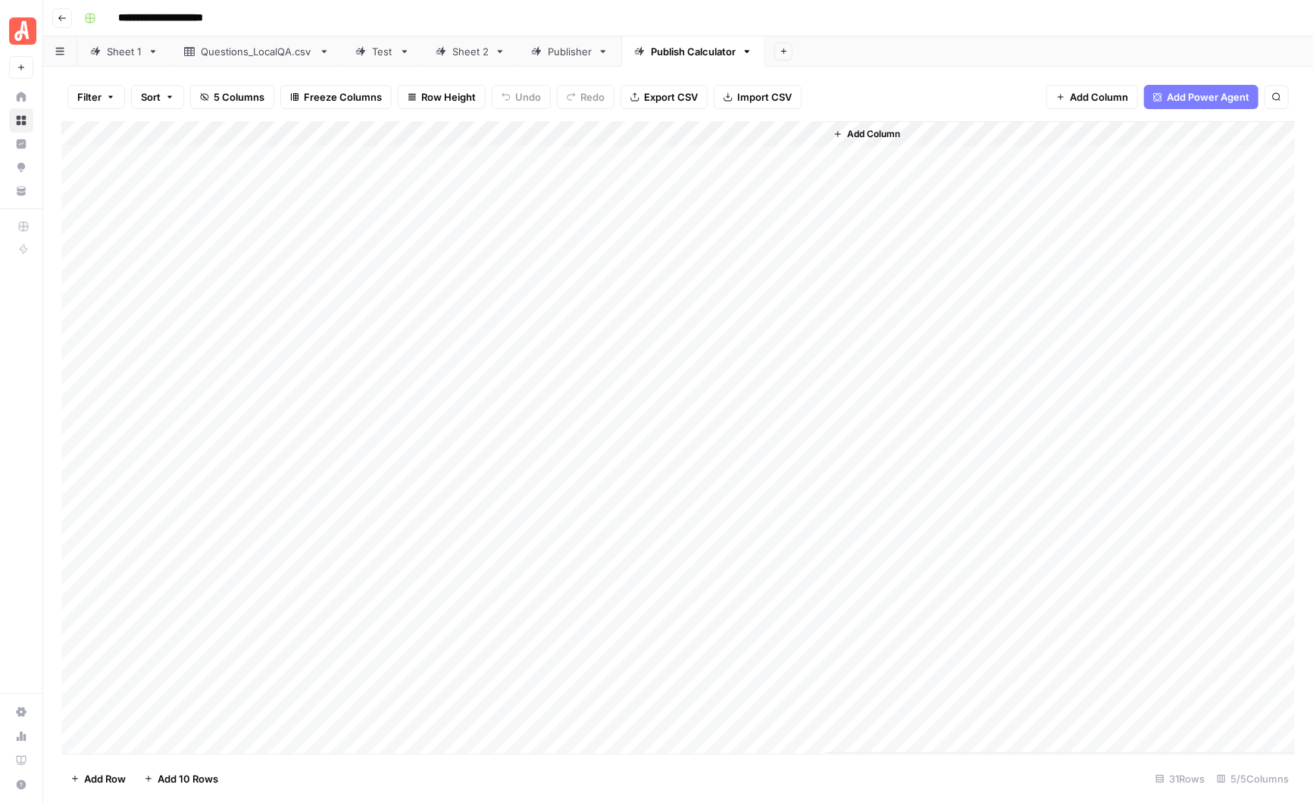
click at [572, 52] on div "Publisher" at bounding box center [570, 51] width 44 height 15
click at [1221, 134] on div "Add Column" at bounding box center [678, 437] width 1234 height 633
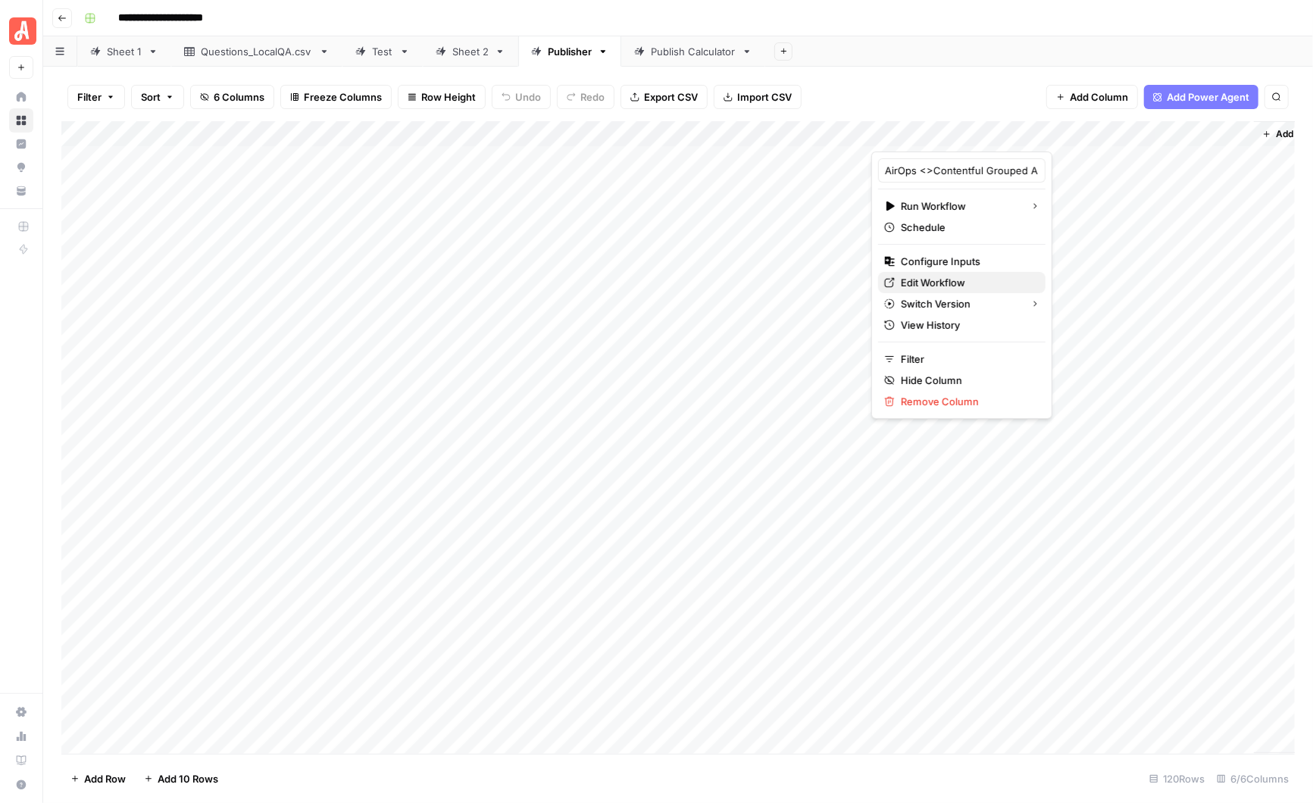
click at [949, 277] on span "Edit Workflow" at bounding box center [967, 282] width 133 height 15
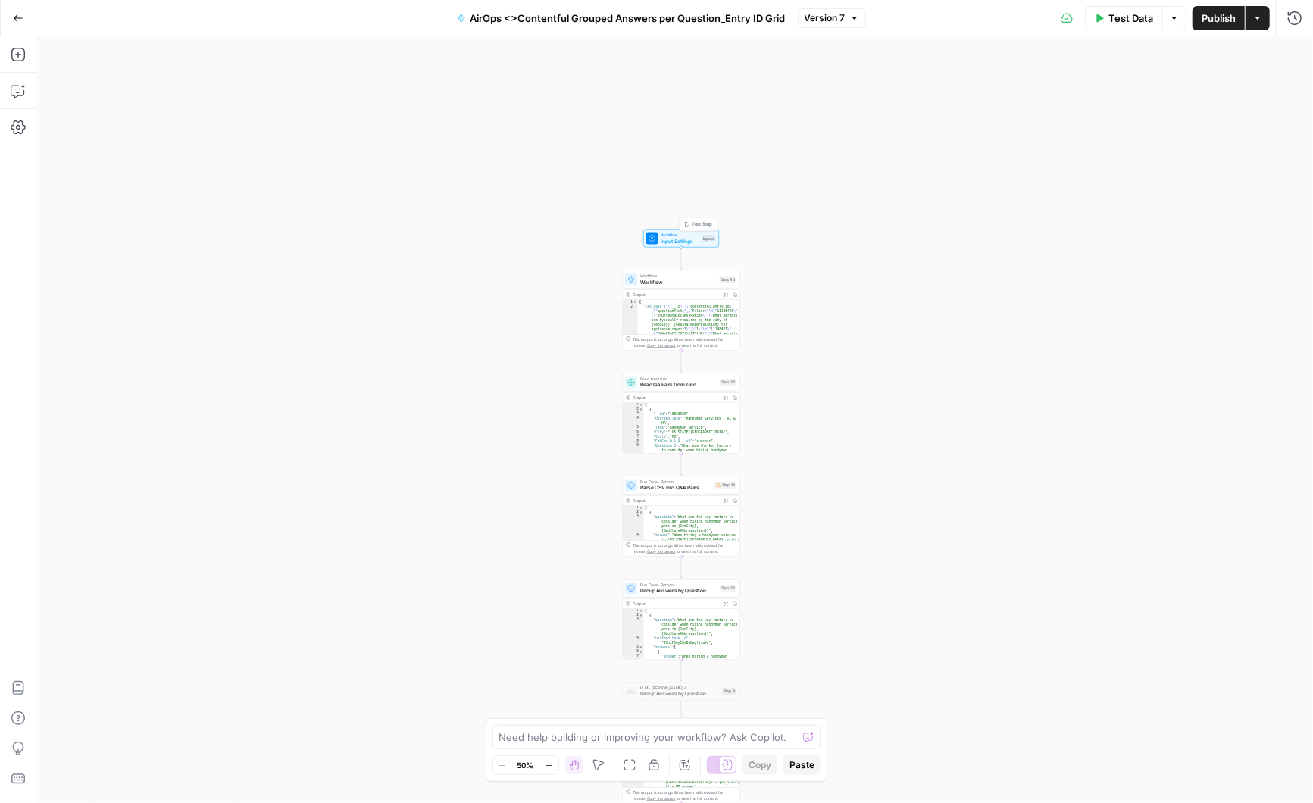
click at [689, 239] on span "Input Settings" at bounding box center [680, 241] width 38 height 8
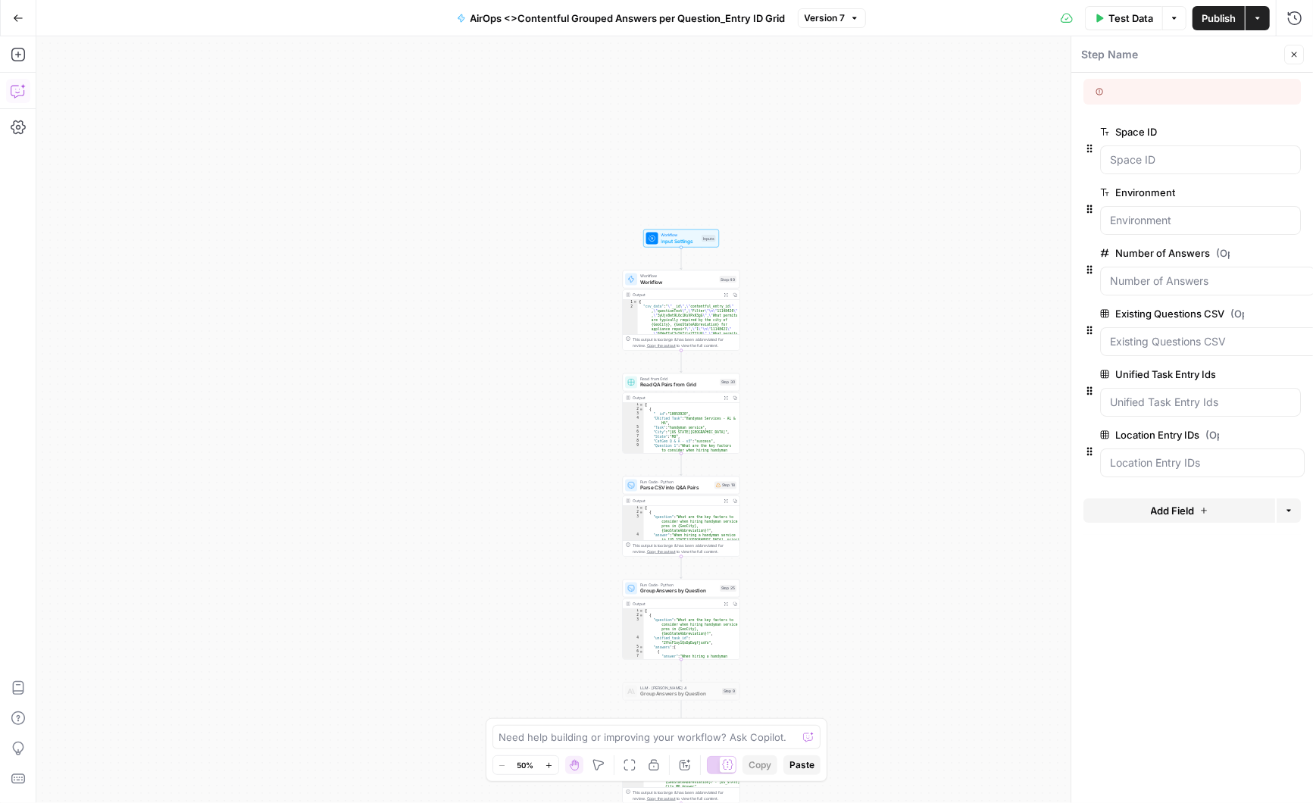
click at [17, 87] on icon "button" at bounding box center [18, 90] width 15 height 15
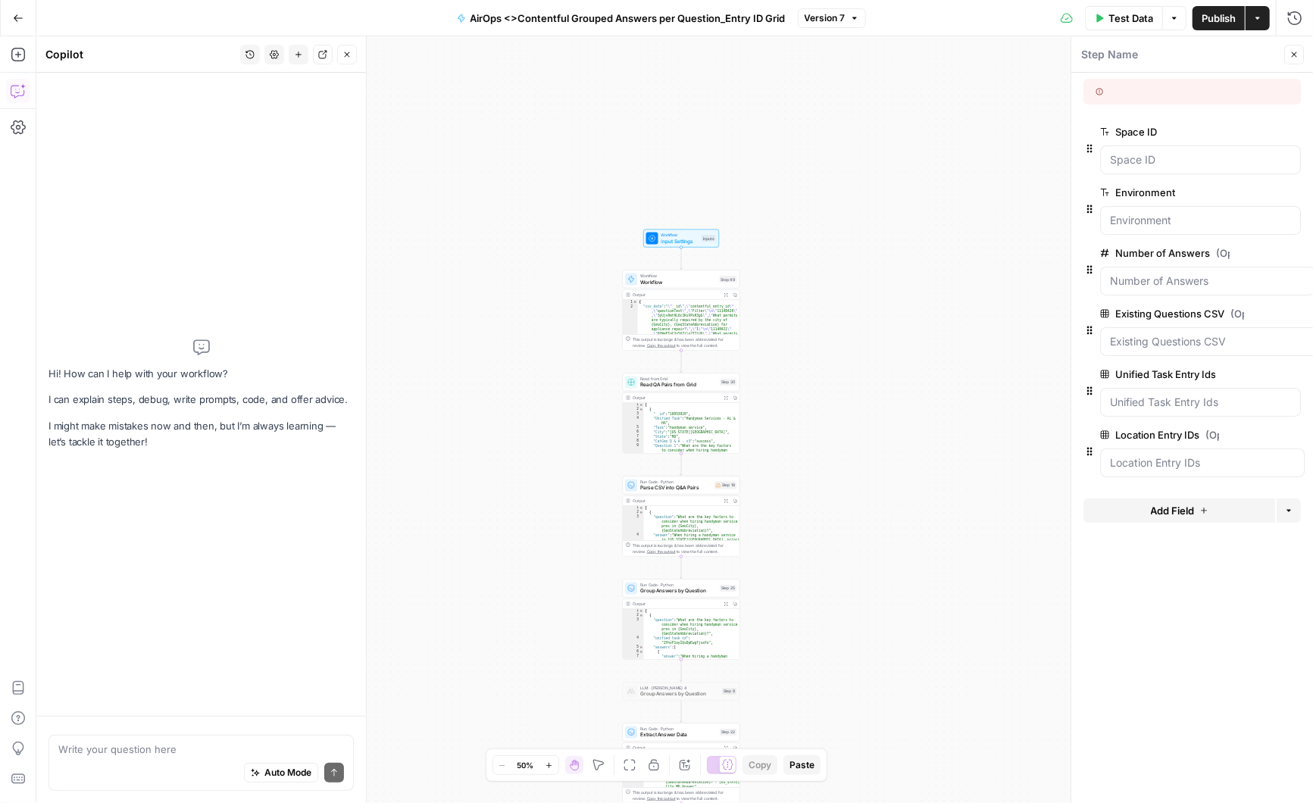
click at [89, 752] on textarea at bounding box center [201, 749] width 286 height 15
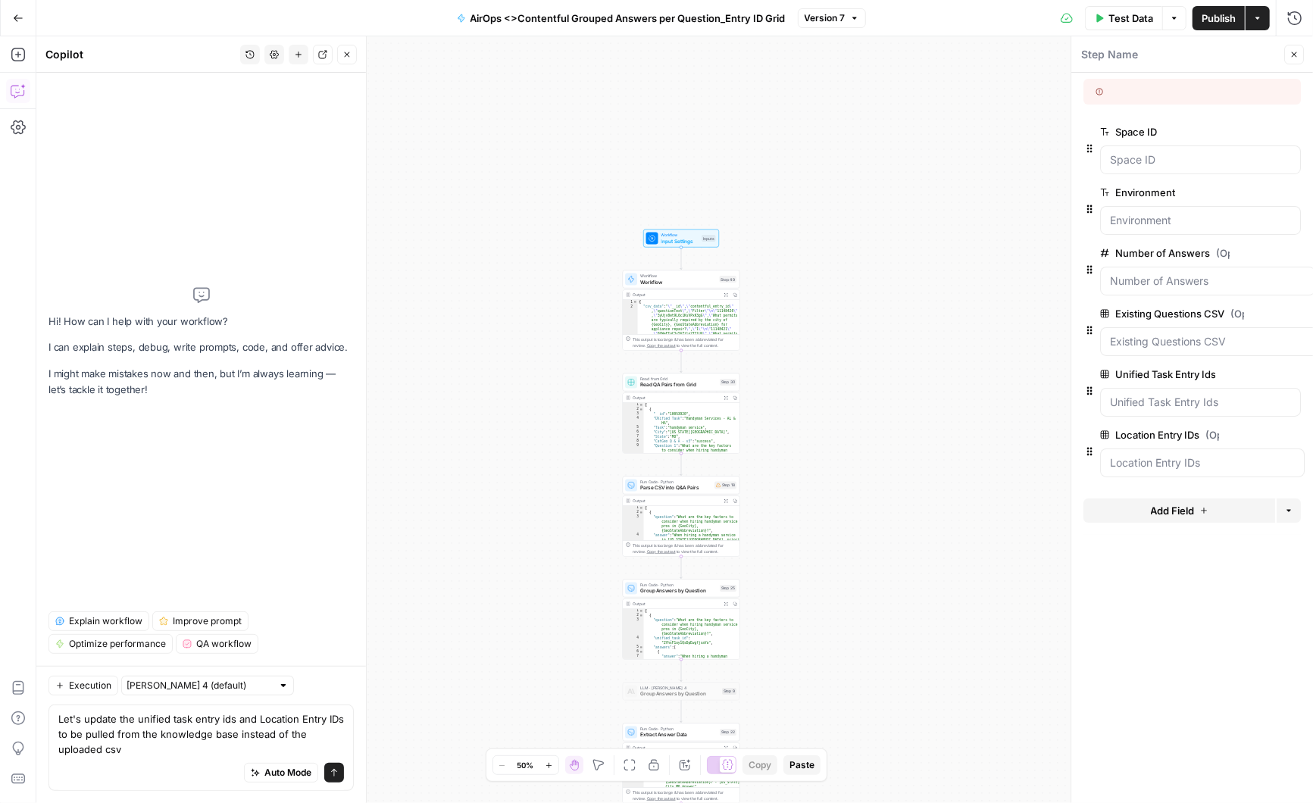
type textarea "Let's update the unified task entry ids and Location Entry IDs to be pulled fro…"
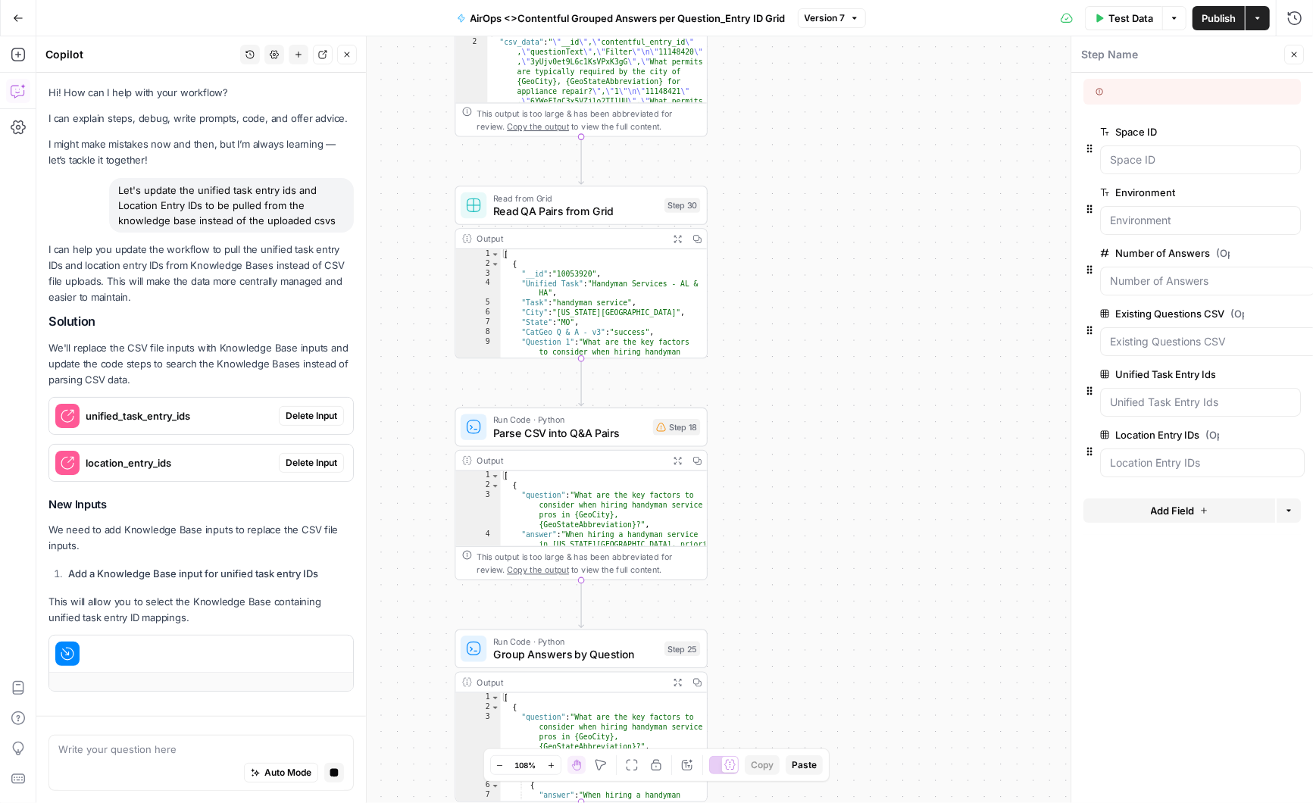
drag, startPoint x: 757, startPoint y: 555, endPoint x: 790, endPoint y: 436, distance: 123.3
click at [790, 436] on div "Workflow Input Settings Inputs Workflow Workflow Step 49 Output Expand Output C…" at bounding box center [674, 419] width 1277 height 767
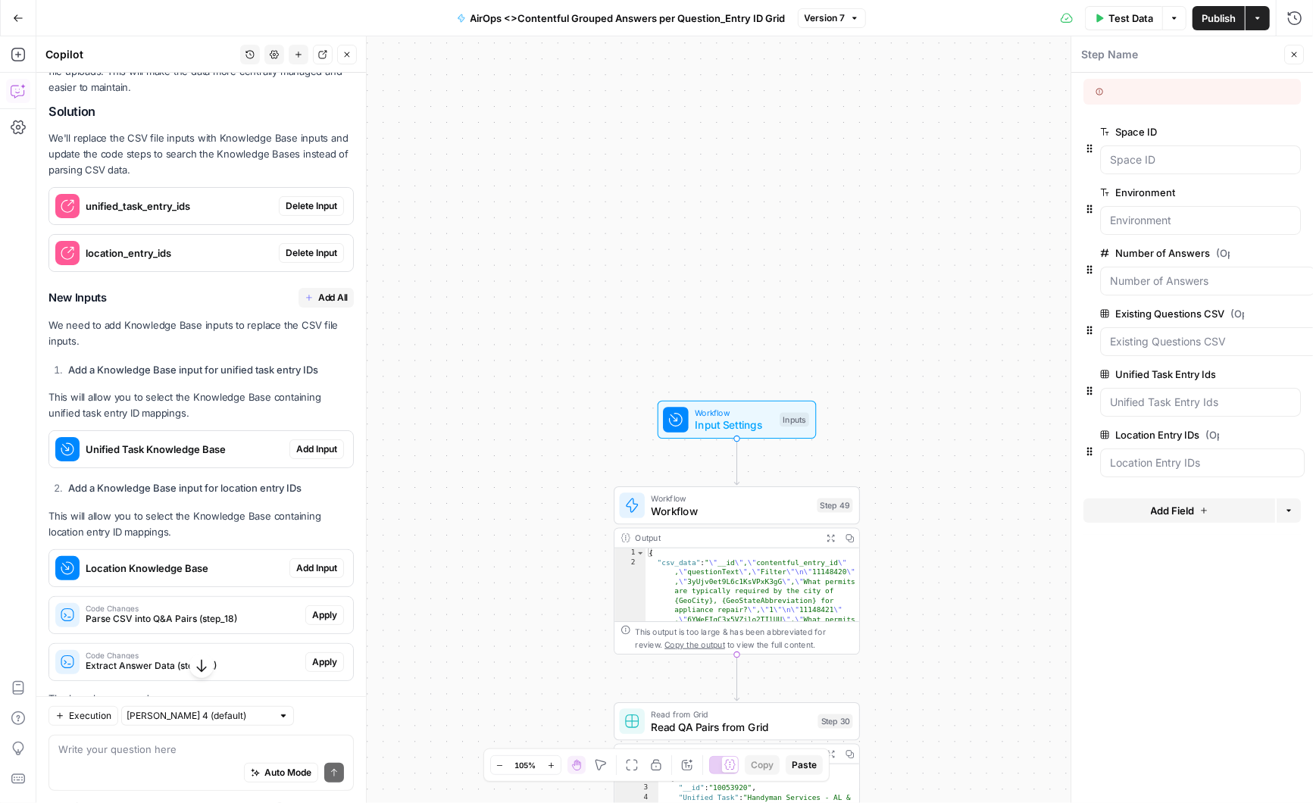
scroll to position [214, 0]
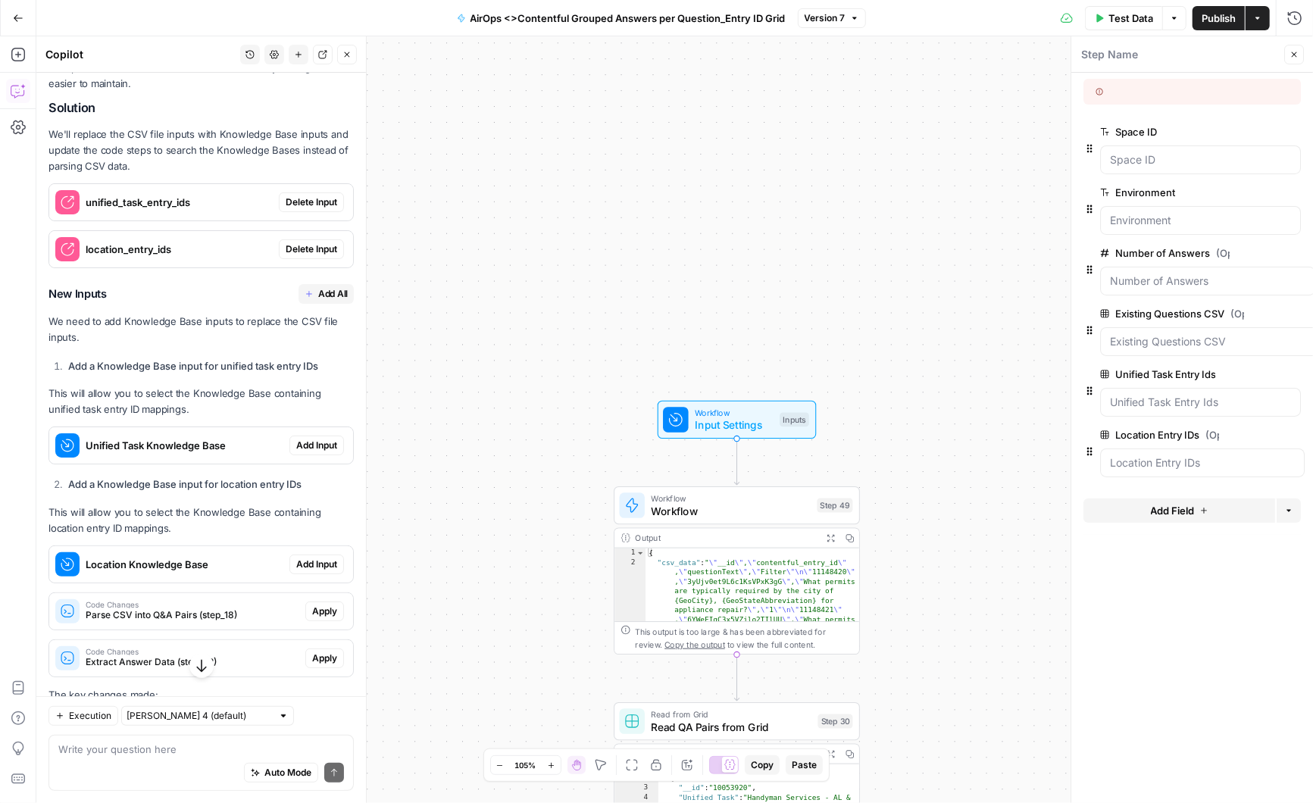
click at [317, 197] on span "Delete Input" at bounding box center [312, 202] width 52 height 14
click at [318, 245] on span "Delete Input" at bounding box center [312, 249] width 52 height 14
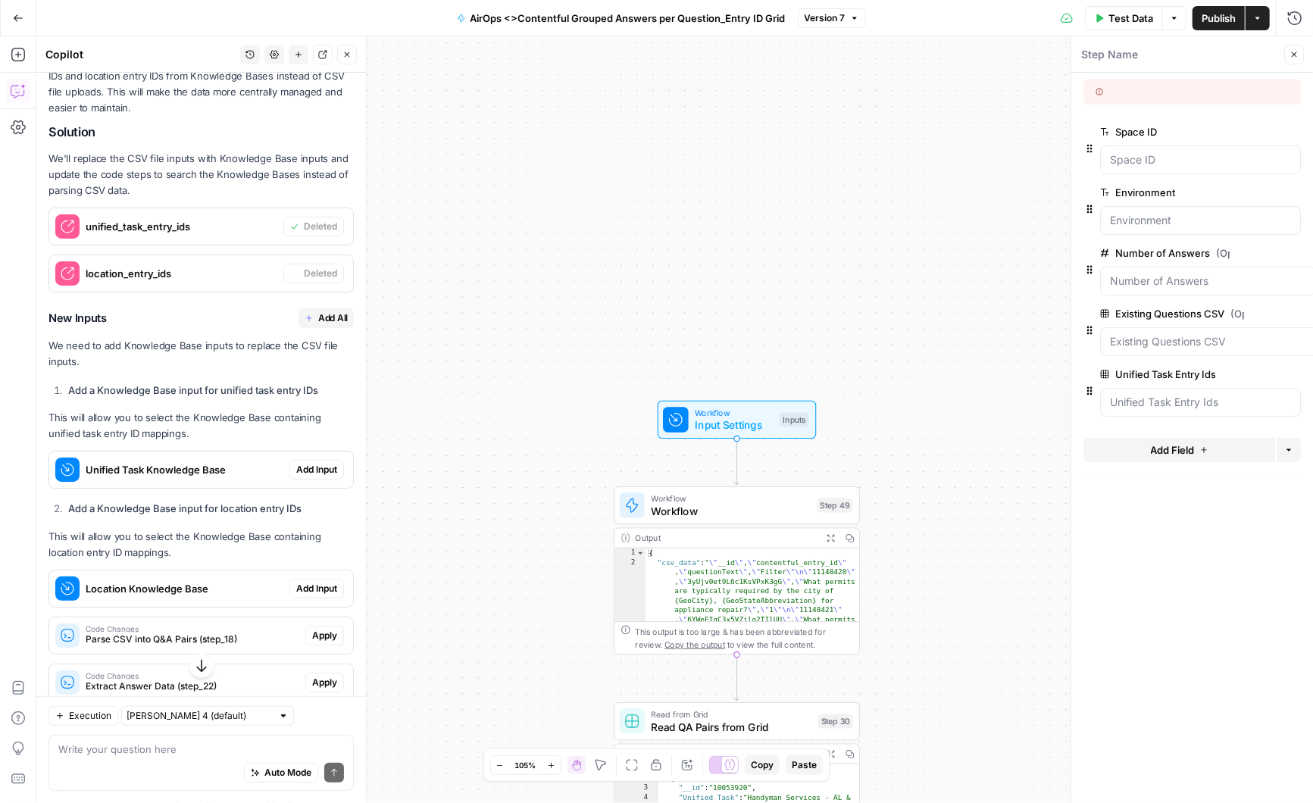
scroll to position [238, 0]
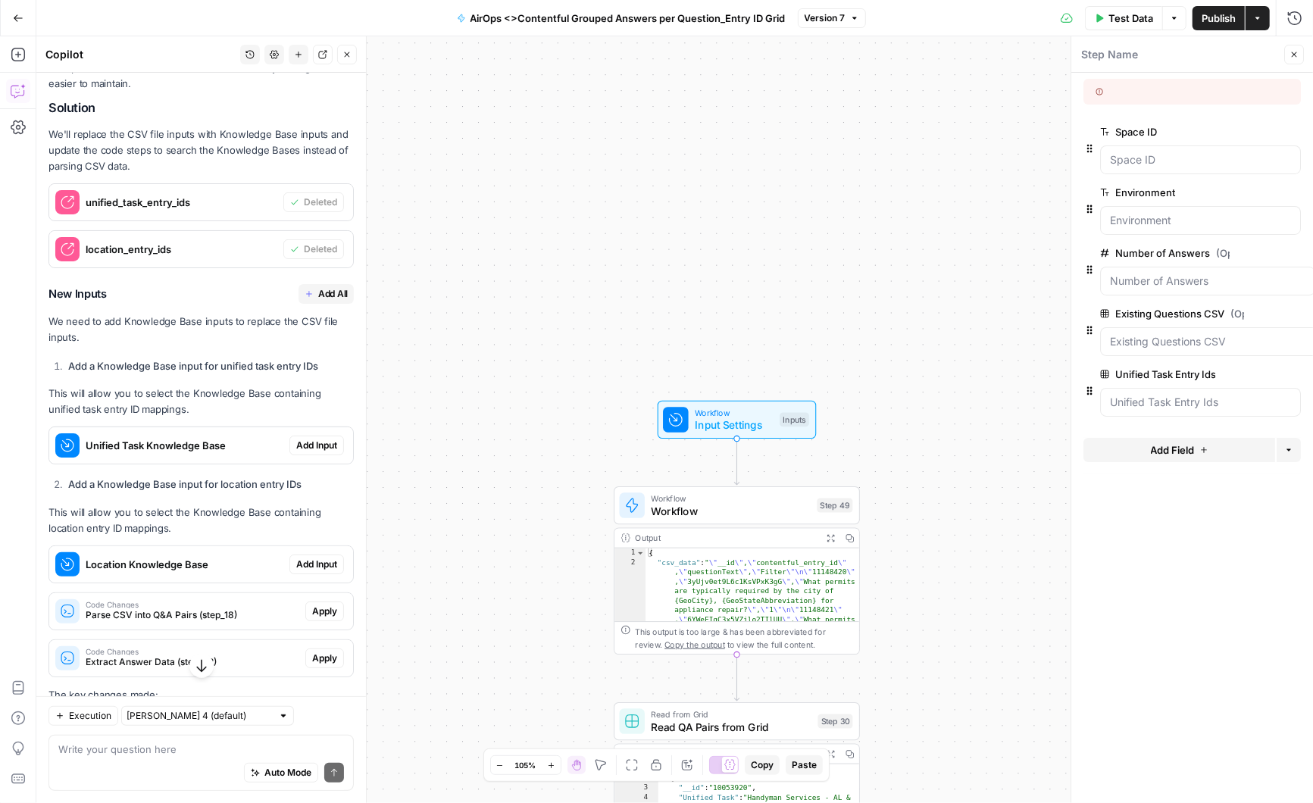
click at [313, 443] on span "Add Input" at bounding box center [316, 446] width 41 height 14
click at [324, 558] on span "Add Input" at bounding box center [316, 565] width 41 height 14
click at [1291, 492] on icon "button" at bounding box center [1292, 496] width 8 height 8
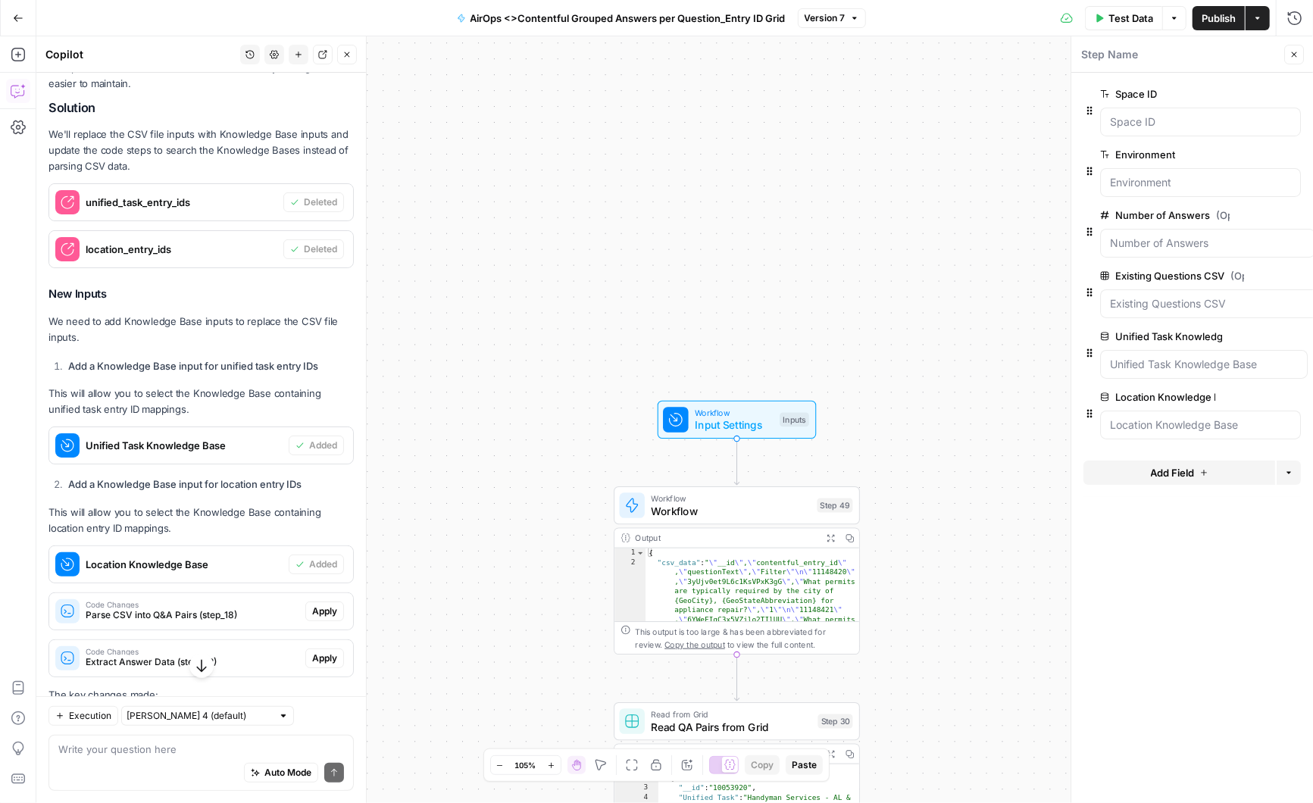
click at [1299, 272] on icon "button" at bounding box center [1298, 276] width 8 height 8
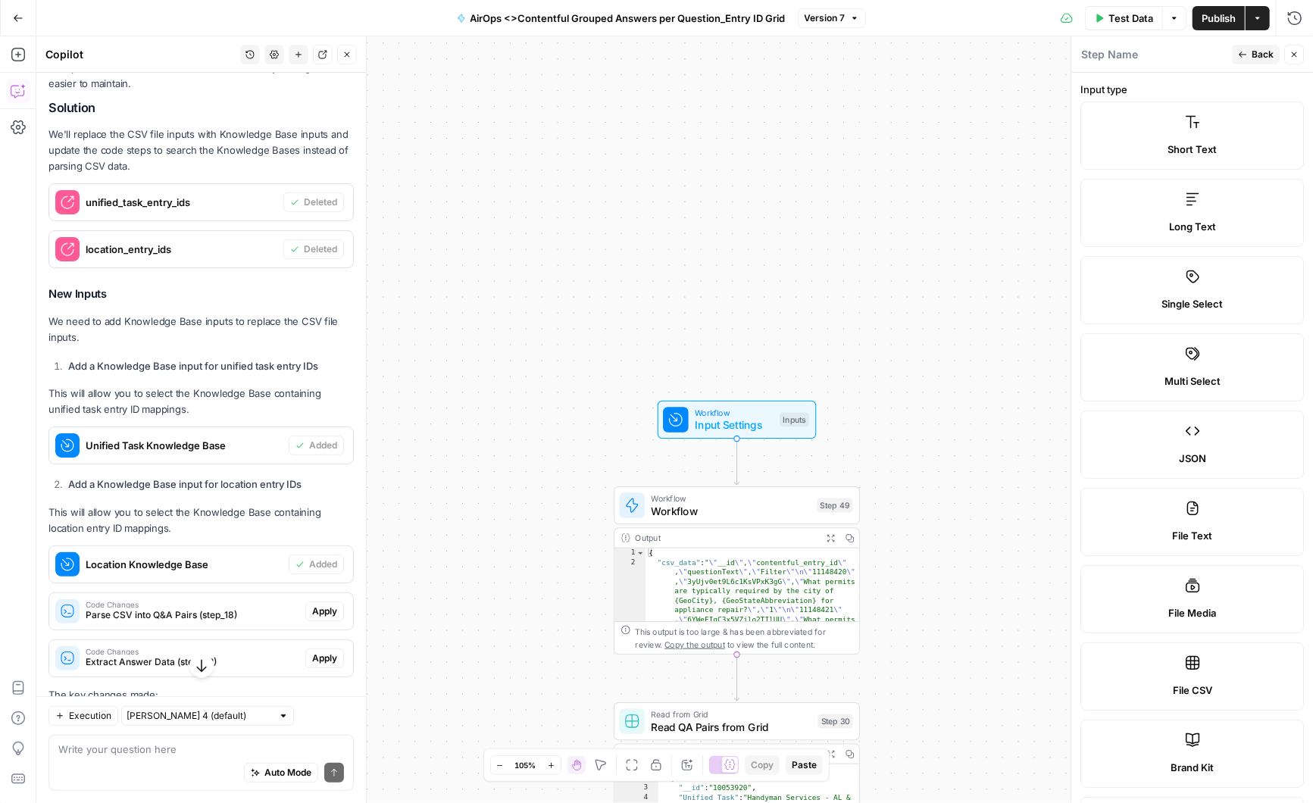
click at [1254, 55] on span "Back" at bounding box center [1263, 55] width 22 height 14
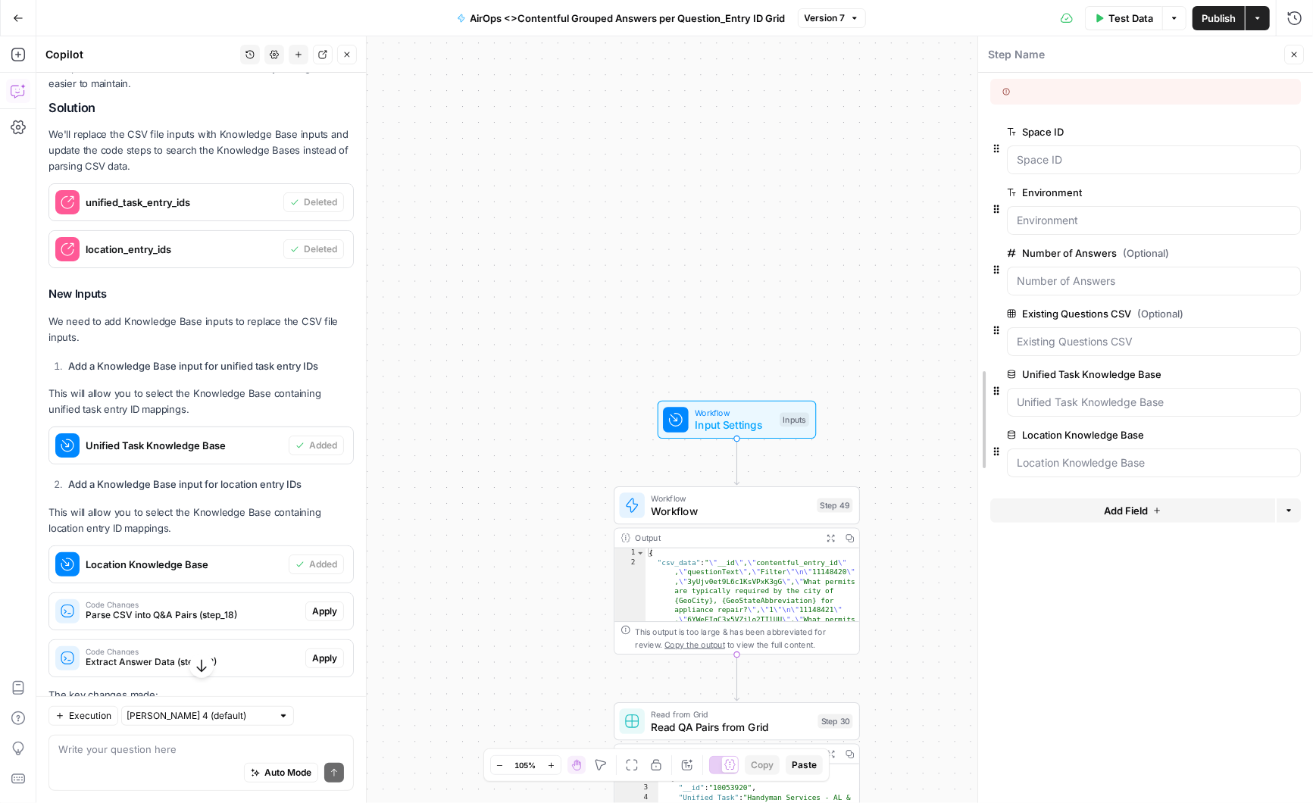
drag, startPoint x: 1070, startPoint y: 287, endPoint x: 977, endPoint y: 288, distance: 93.2
click at [977, 288] on div at bounding box center [978, 419] width 15 height 767
click at [1293, 311] on icon "button" at bounding box center [1292, 314] width 8 height 8
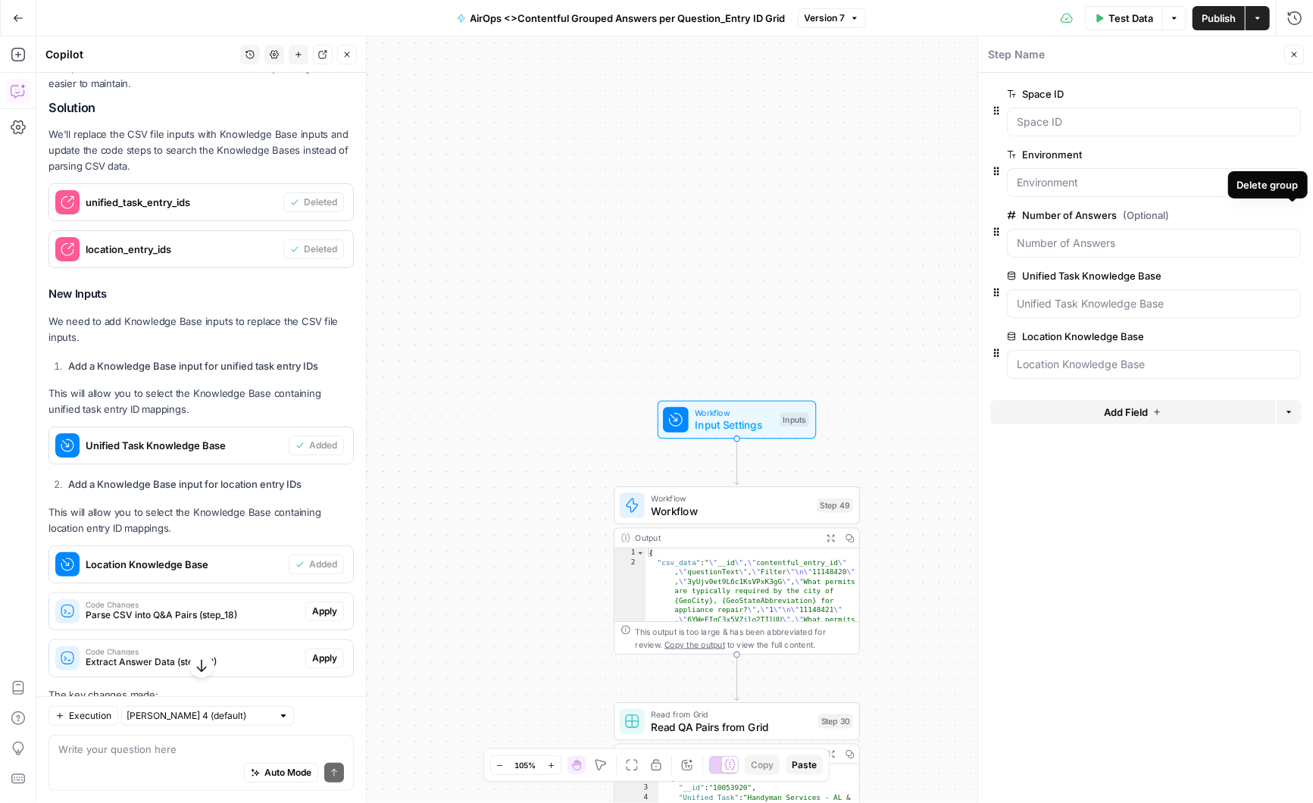
click at [1291, 214] on icon "button" at bounding box center [1292, 215] width 8 height 8
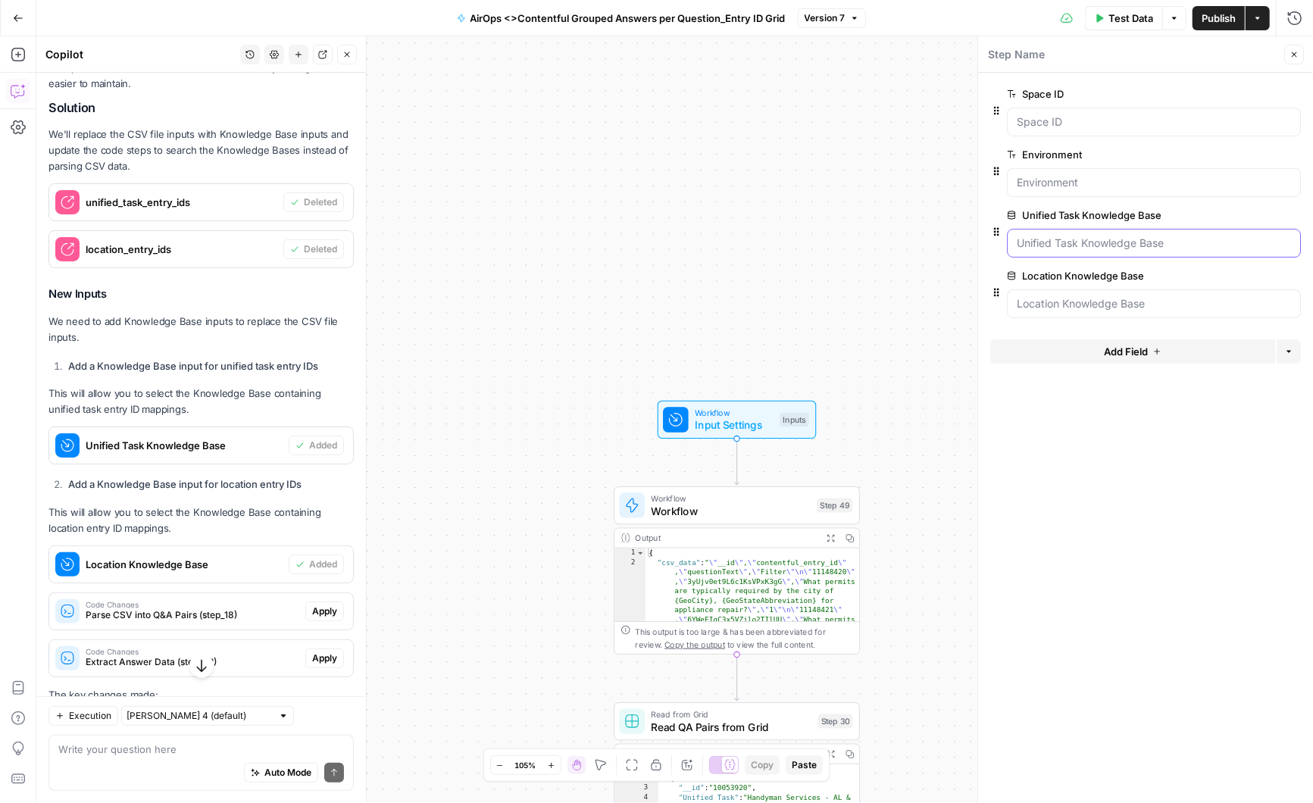
click at [1065, 244] on Base "Unified Task Knowledge Base" at bounding box center [1154, 243] width 274 height 15
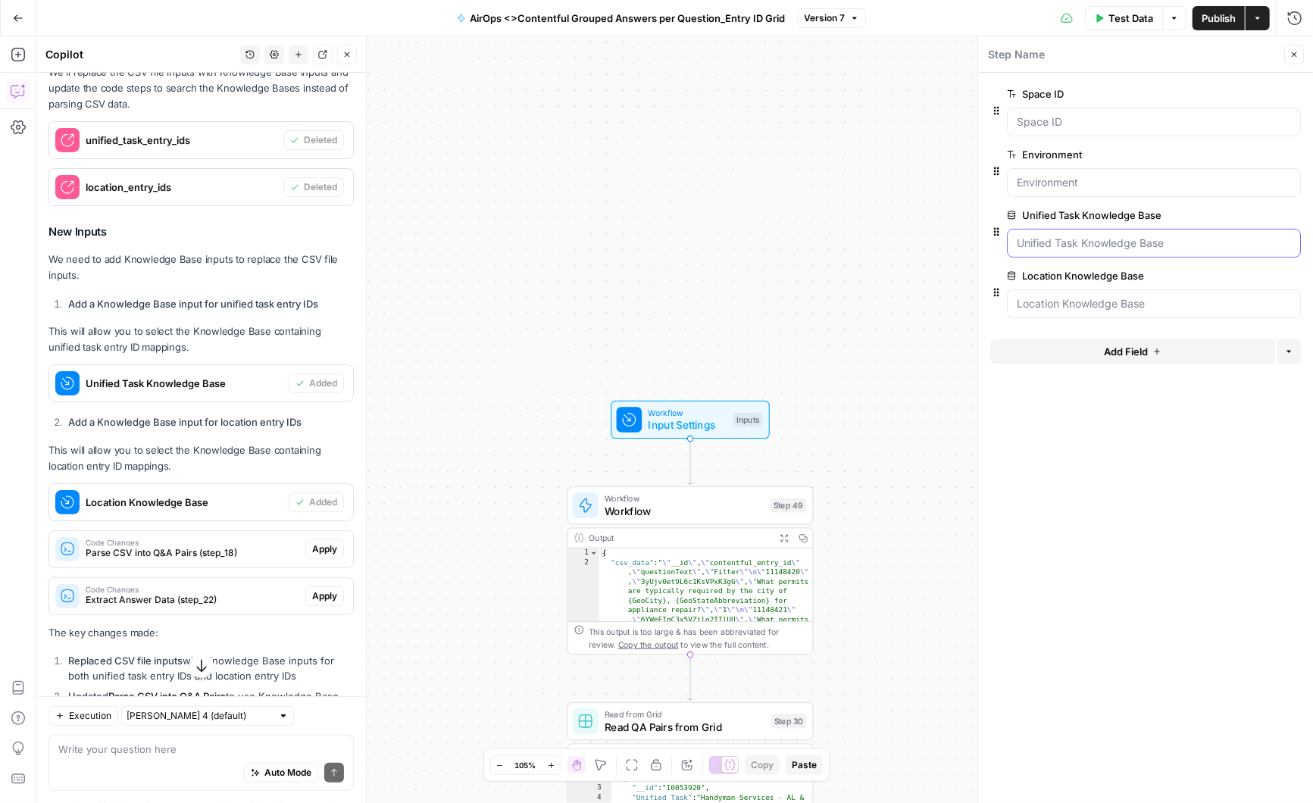
scroll to position [313, 0]
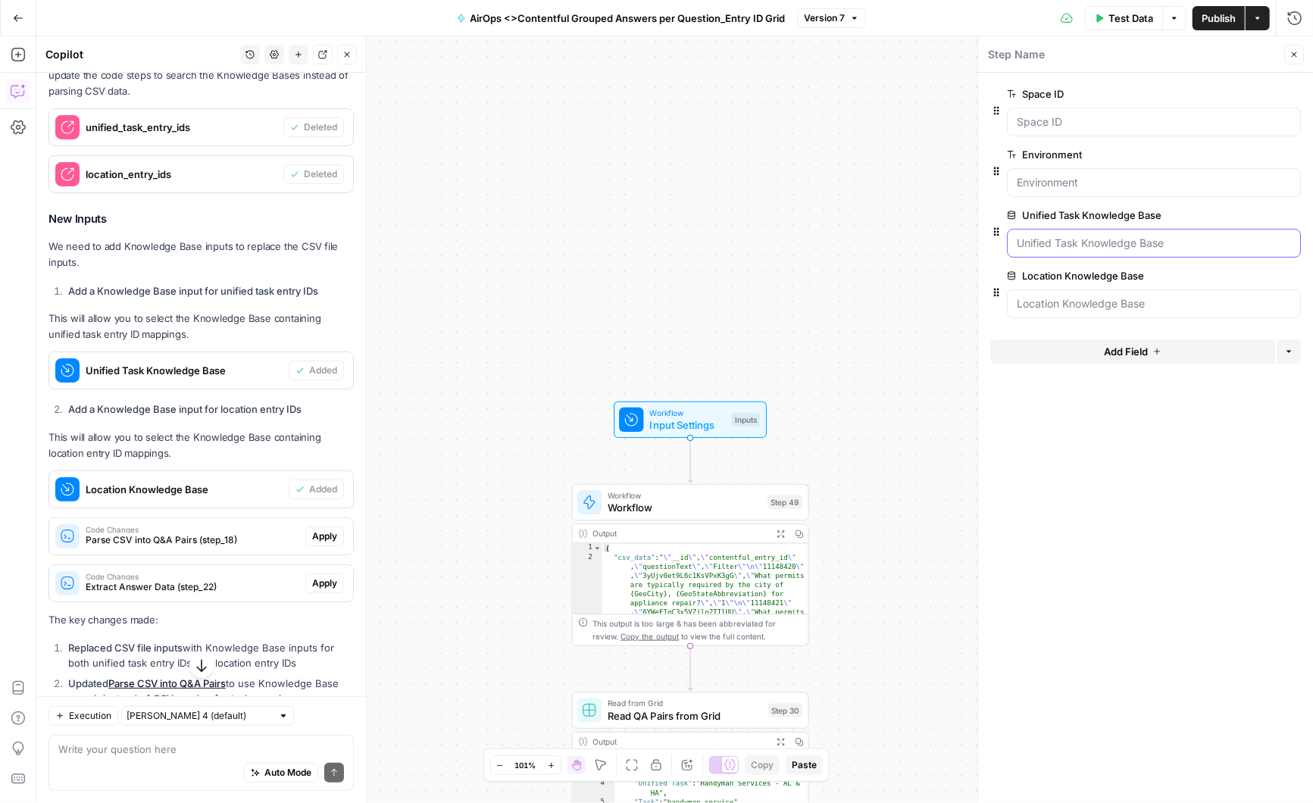
click at [1059, 239] on Base "Unified Task Knowledge Base" at bounding box center [1154, 243] width 274 height 15
click at [874, 385] on div "Workflow Input Settings Inputs Workflow Workflow Step 49 Output Expand Output C…" at bounding box center [674, 419] width 1277 height 767
click at [1254, 214] on span "edit field" at bounding box center [1243, 215] width 33 height 12
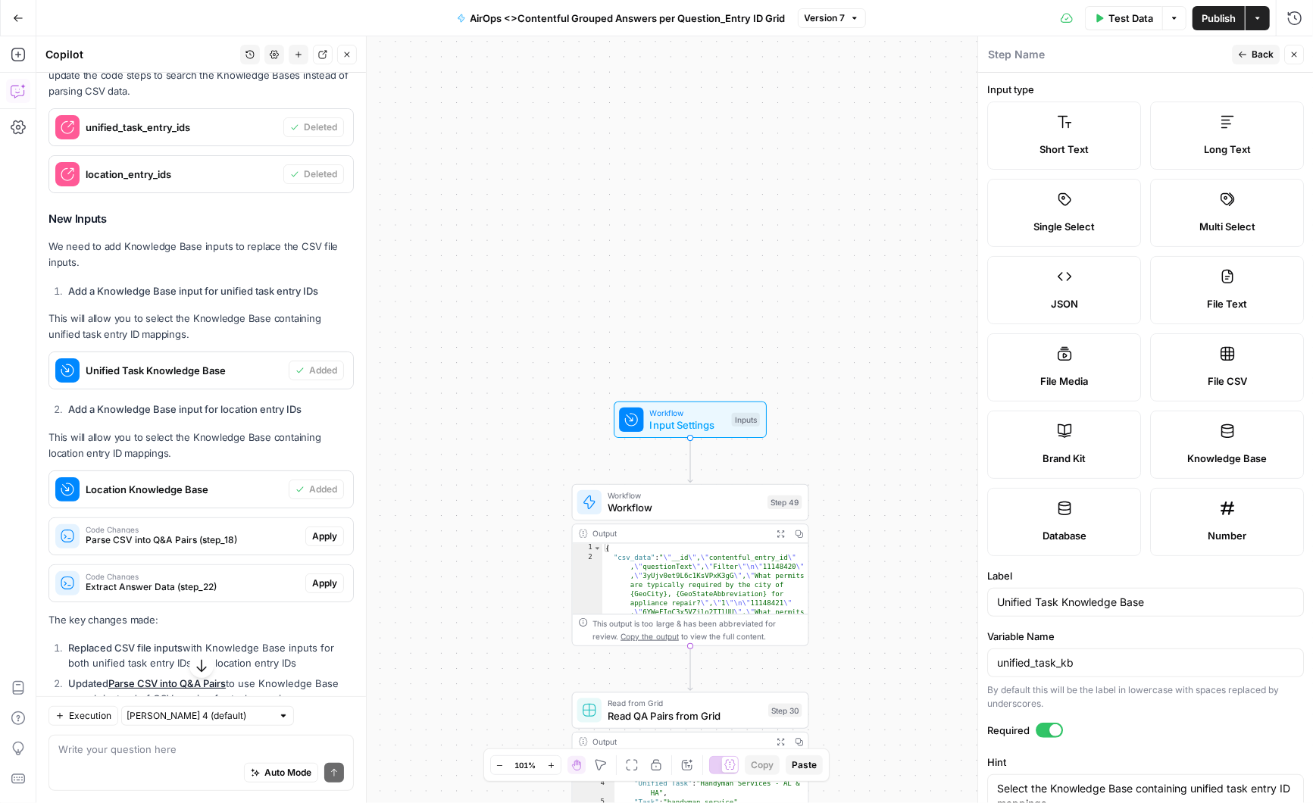
scroll to position [120, 0]
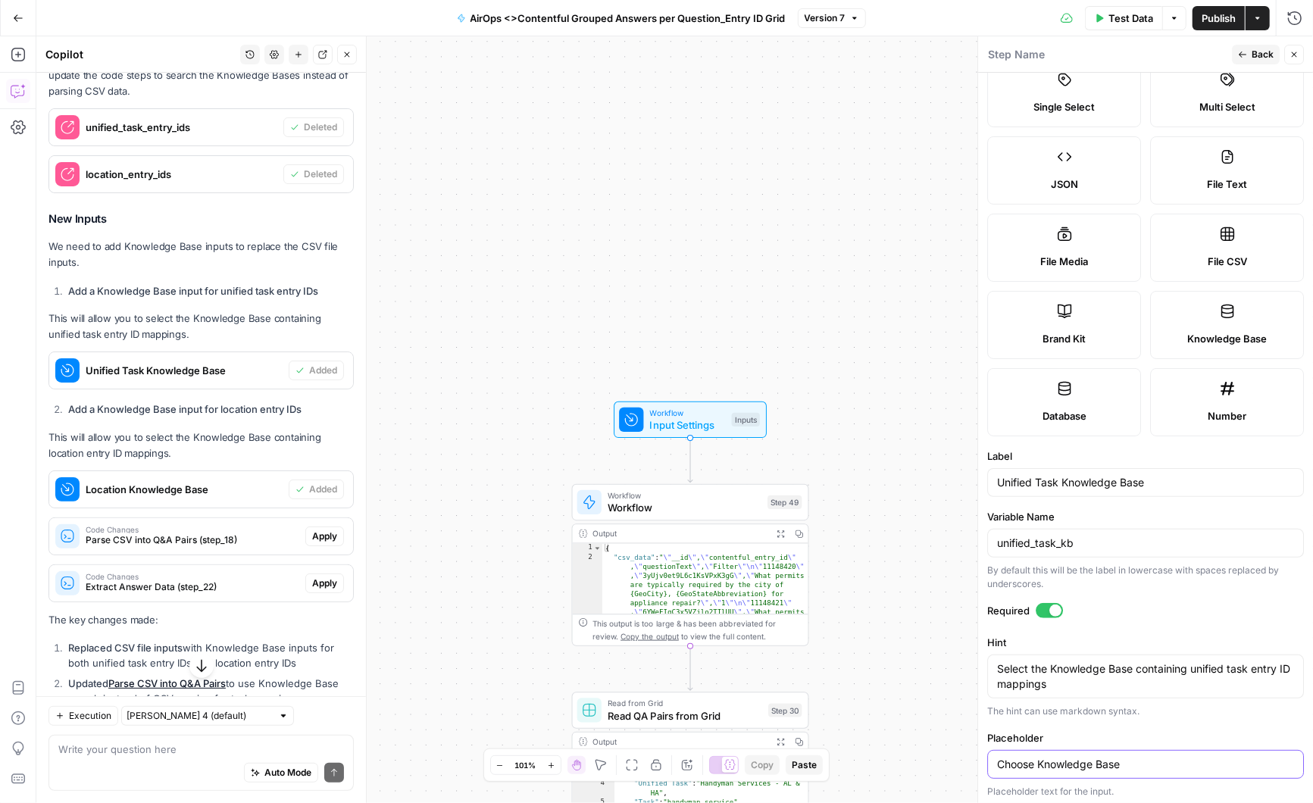
click at [1099, 758] on input "Choose Knowledge Base" at bounding box center [1145, 764] width 297 height 15
click at [1136, 757] on input "Choose Knowledge Base" at bounding box center [1145, 764] width 297 height 15
drag, startPoint x: 1139, startPoint y: 755, endPoint x: 983, endPoint y: 761, distance: 155.4
click at [983, 761] on div "Step Name Back Close Input type Short Text Long Text Single Select Multi Select…" at bounding box center [1145, 419] width 336 height 767
click at [1255, 51] on span "Back" at bounding box center [1263, 55] width 22 height 14
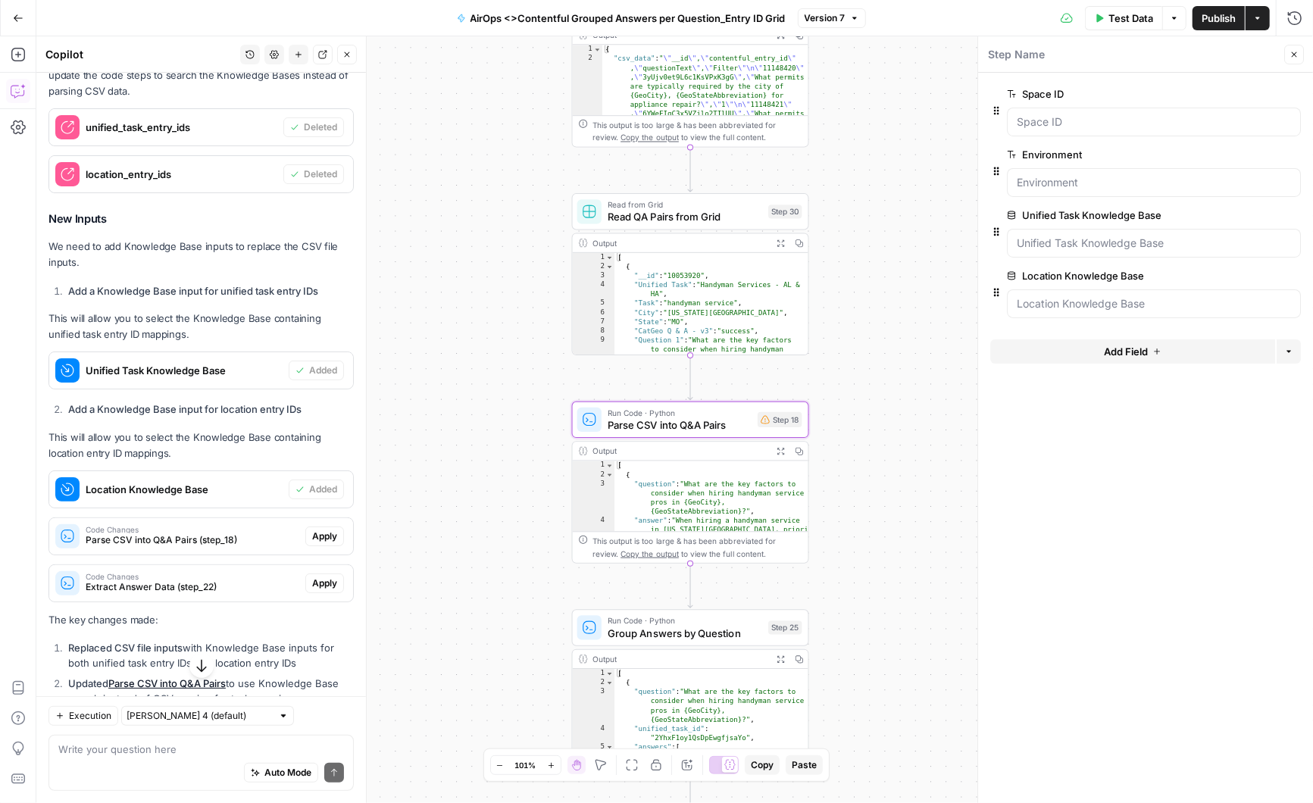
click at [329, 535] on span "Apply" at bounding box center [324, 537] width 25 height 14
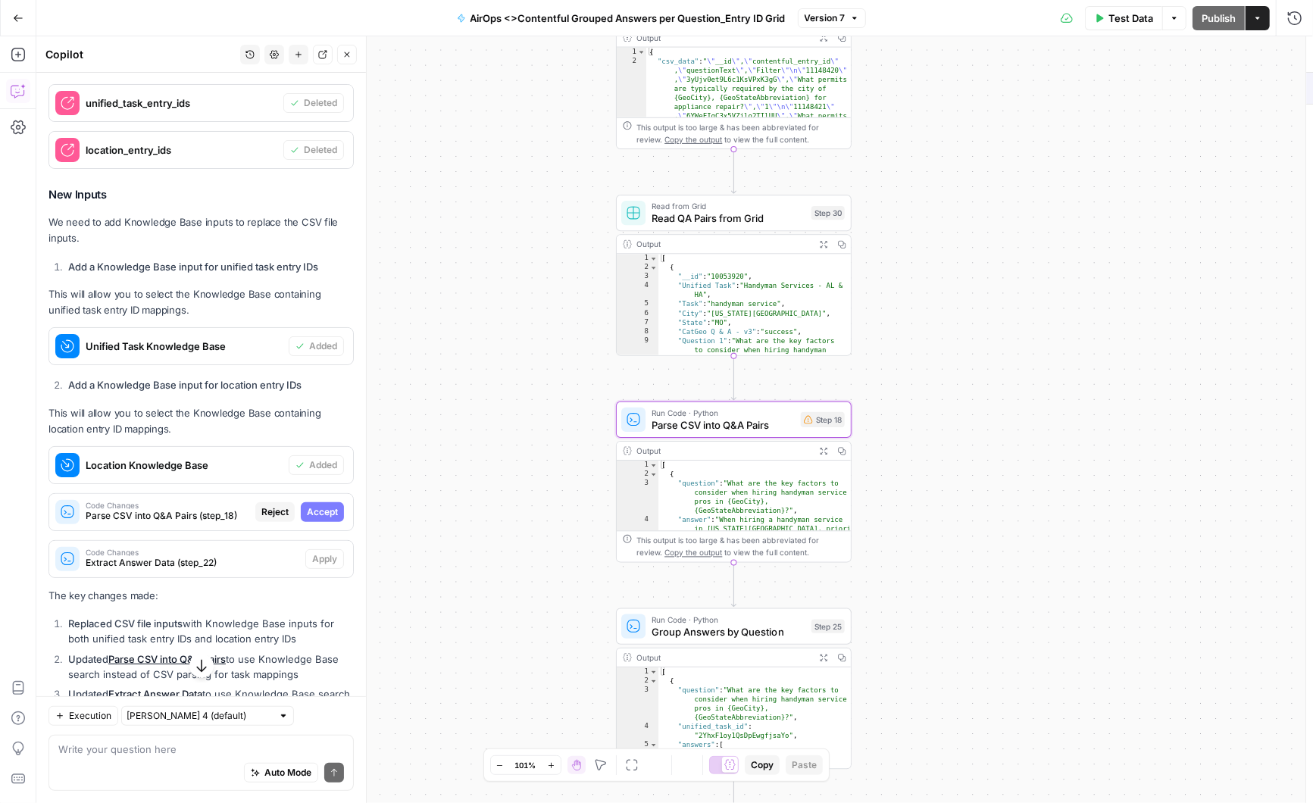
scroll to position [289, 0]
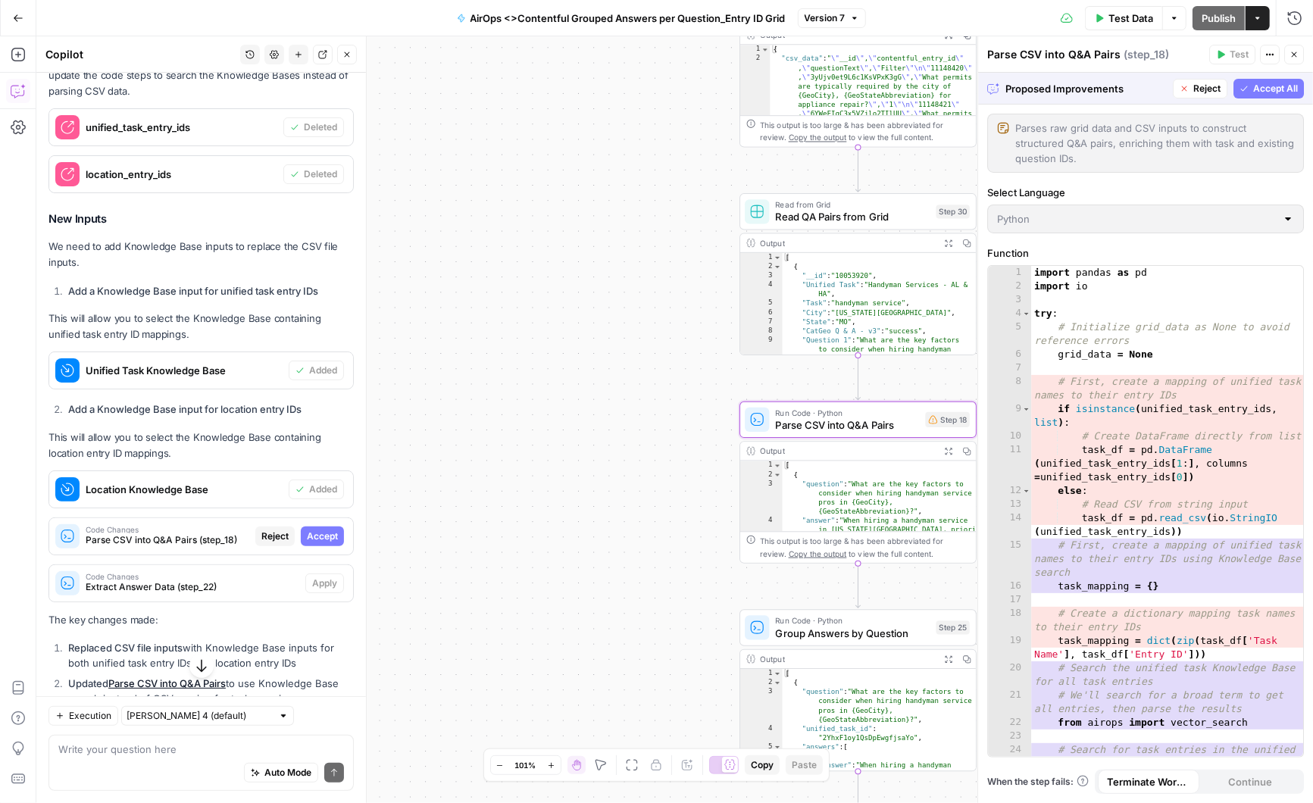
click at [329, 535] on span "Accept" at bounding box center [322, 537] width 31 height 14
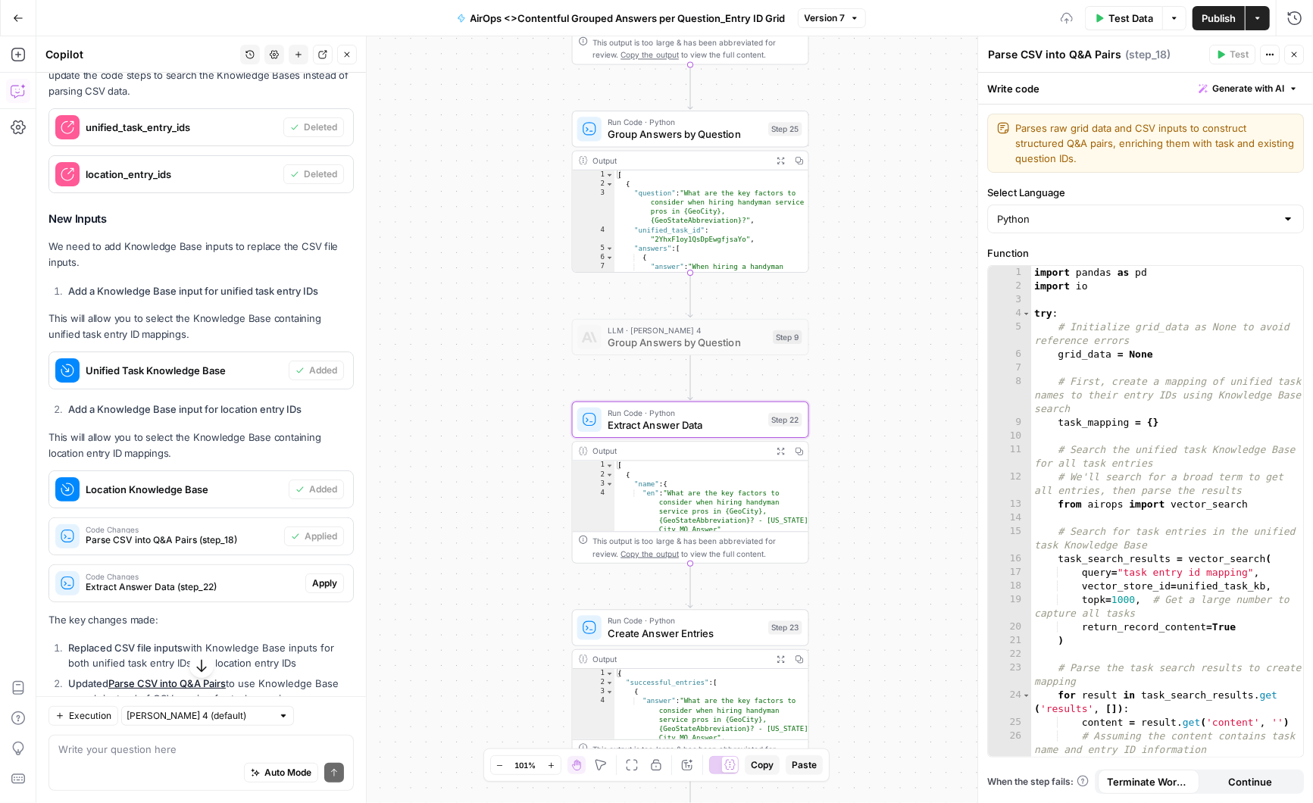
click at [326, 578] on span "Apply" at bounding box center [324, 584] width 25 height 14
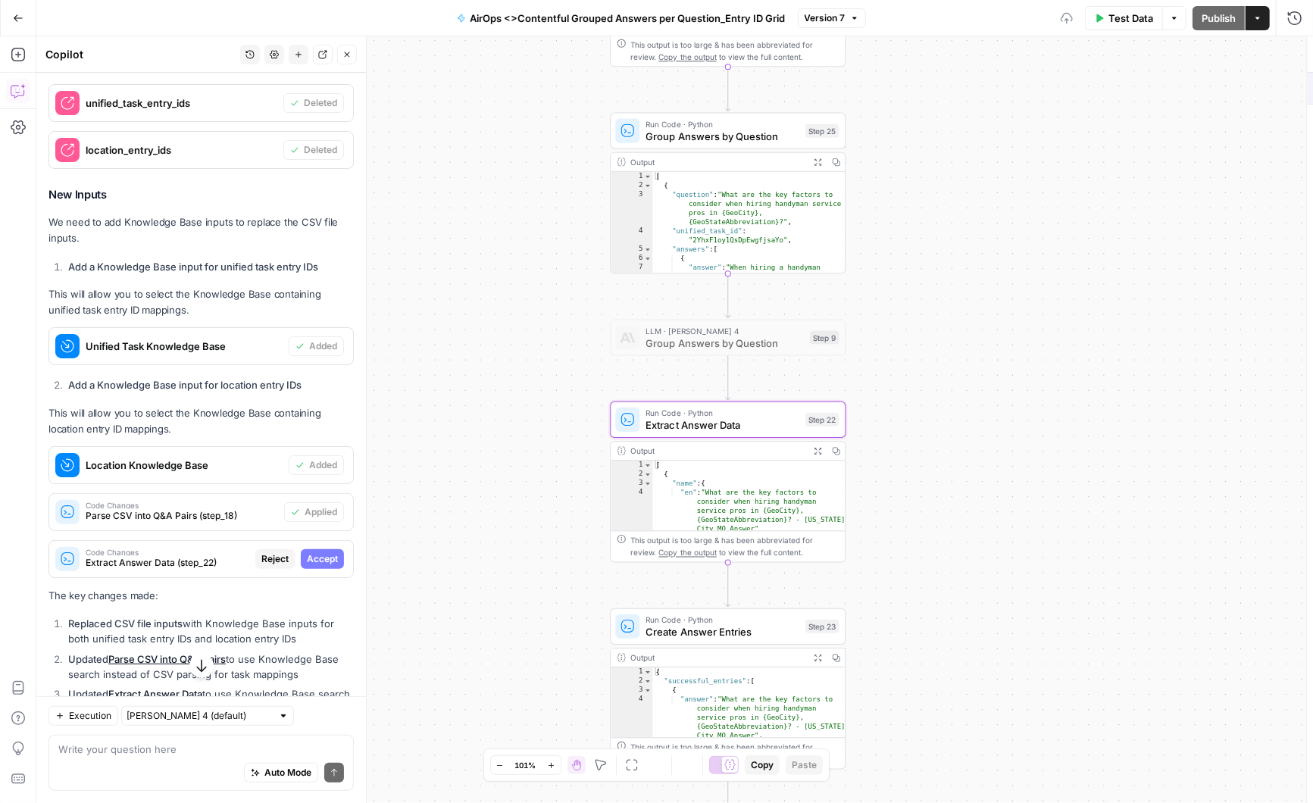
scroll to position [289, 0]
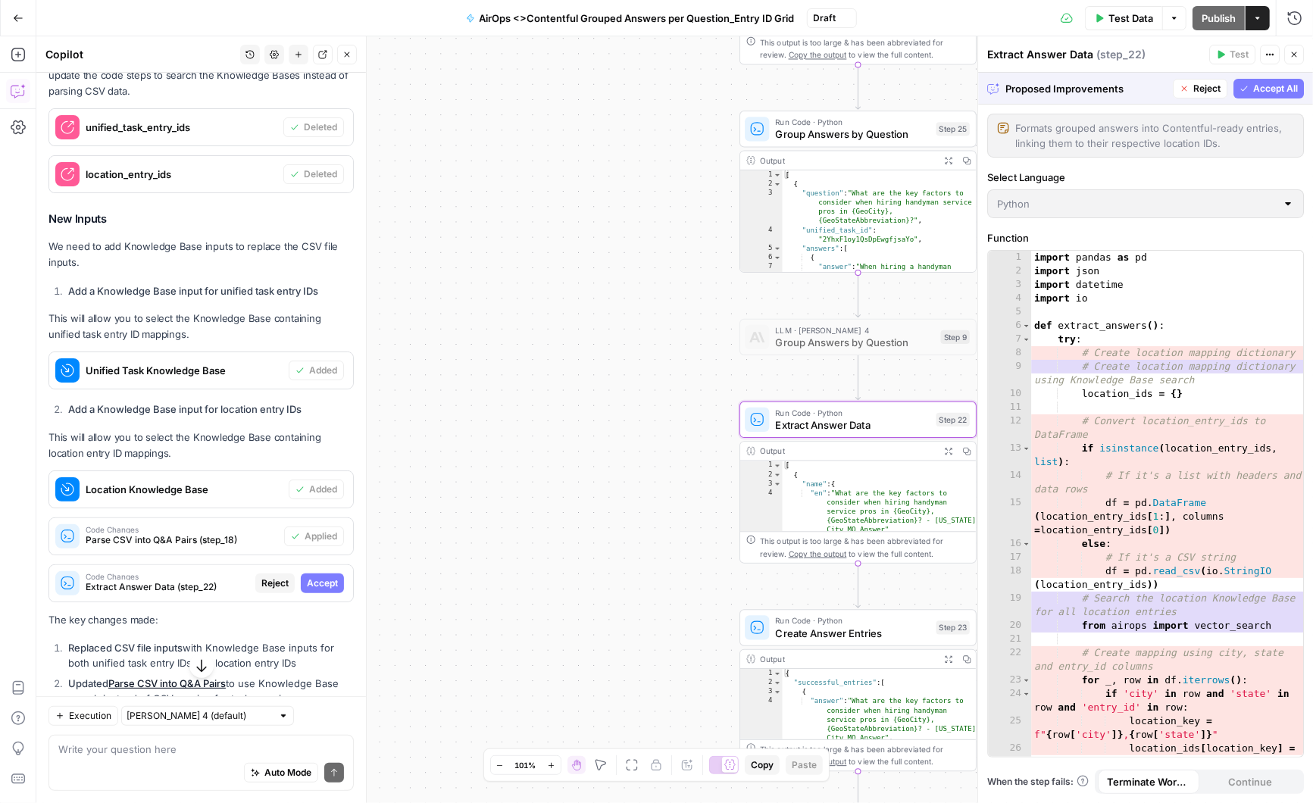
click at [326, 578] on span "Accept" at bounding box center [322, 584] width 31 height 14
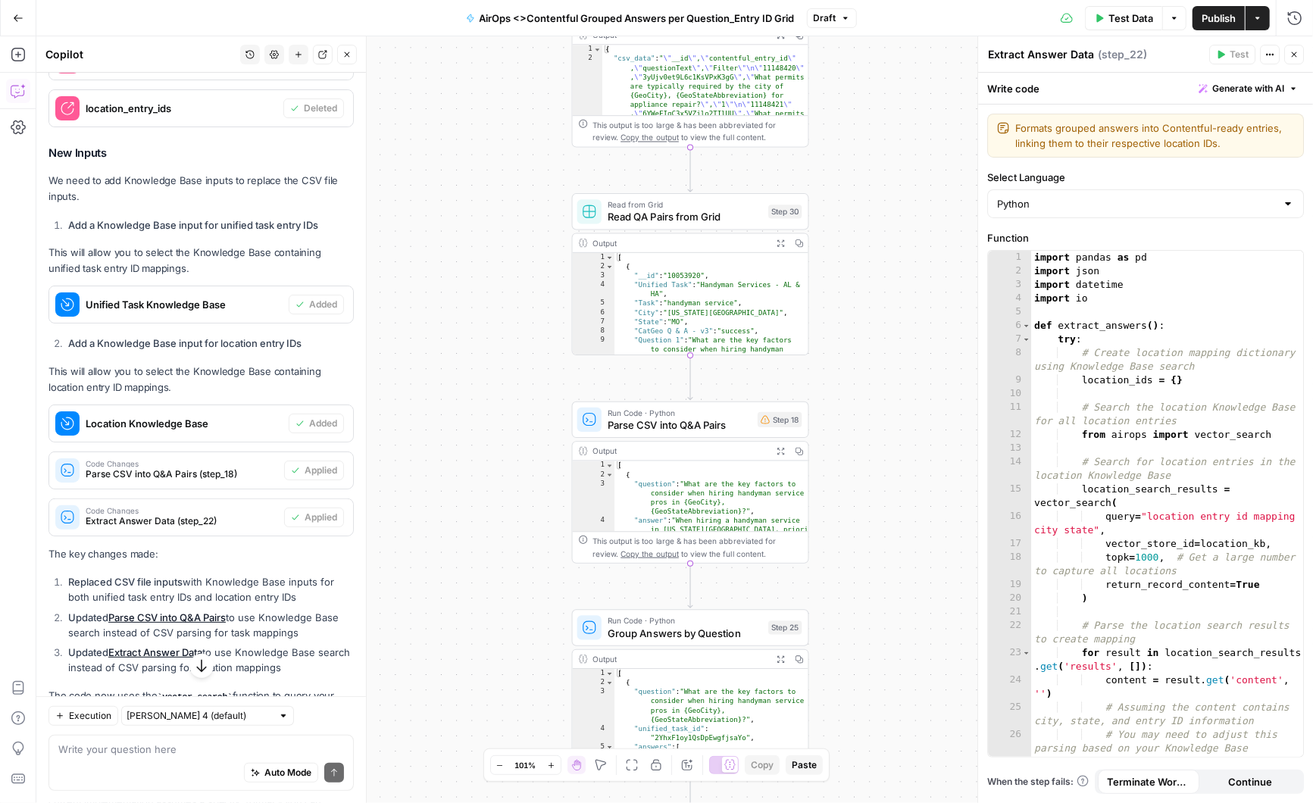
scroll to position [556, 0]
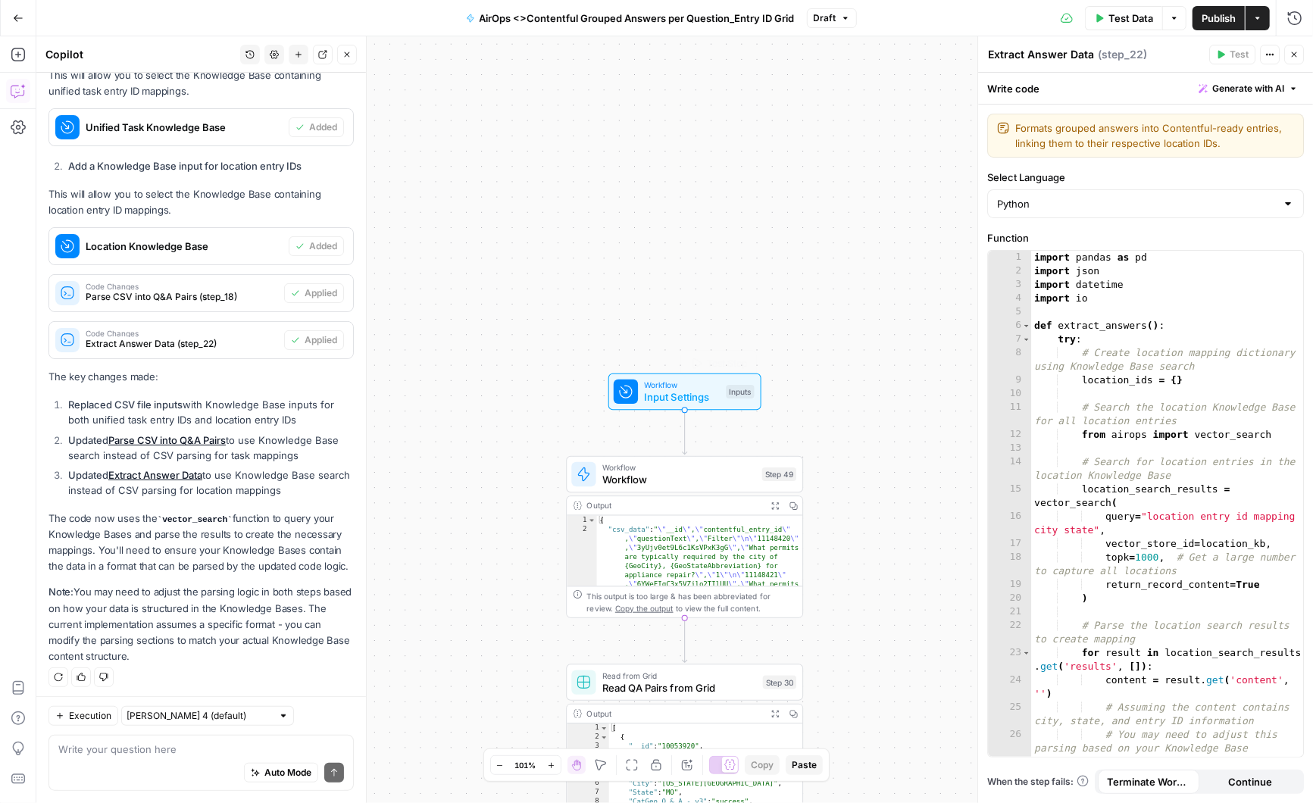
click at [702, 387] on span "Workflow" at bounding box center [682, 385] width 76 height 12
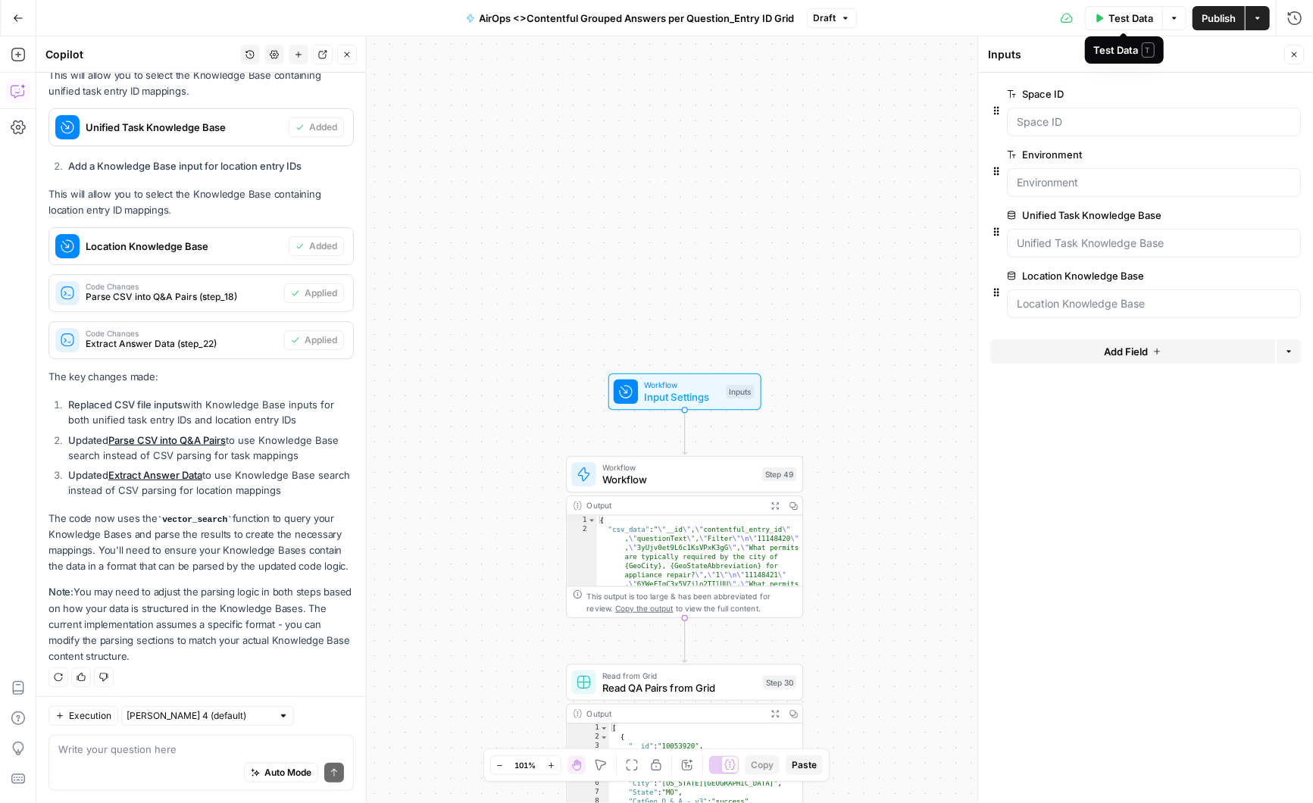
click at [1137, 12] on span "Test Data" at bounding box center [1130, 18] width 45 height 15
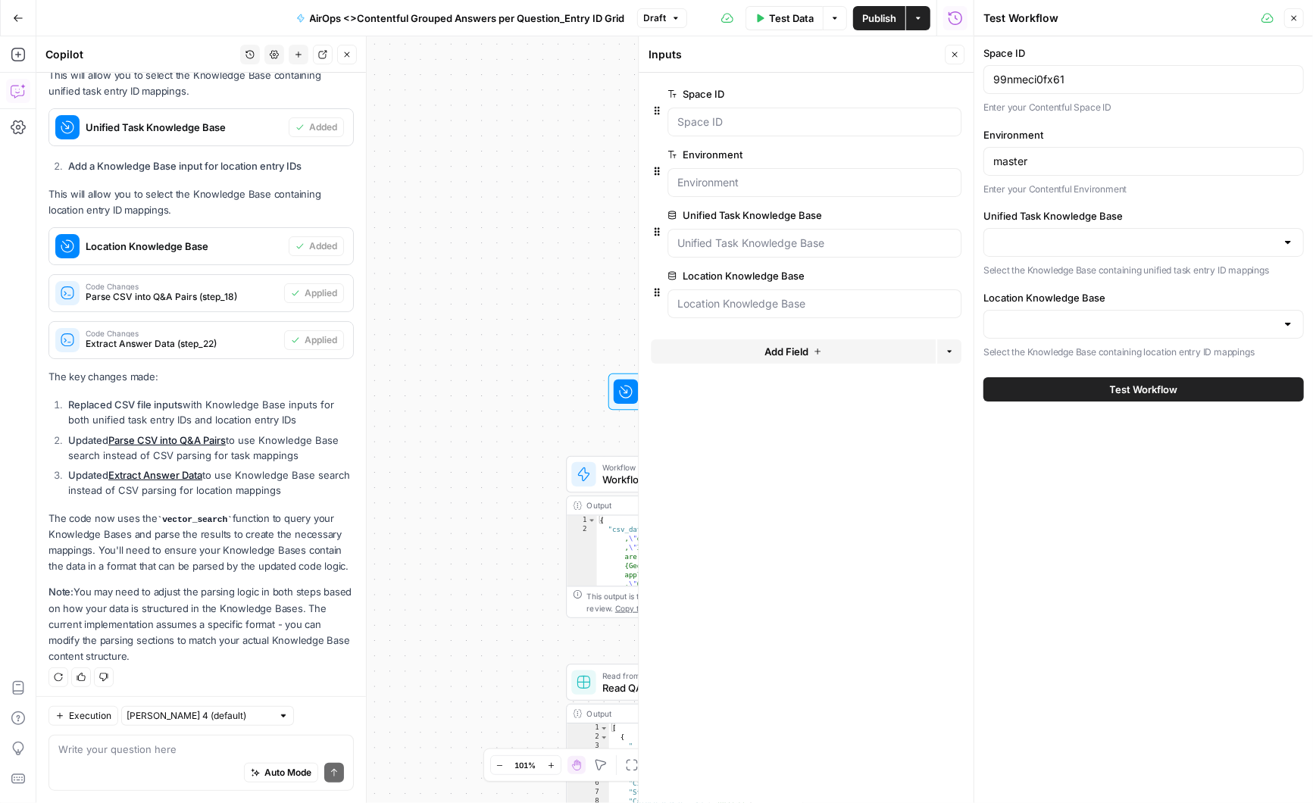
click at [1284, 237] on div at bounding box center [1288, 242] width 12 height 15
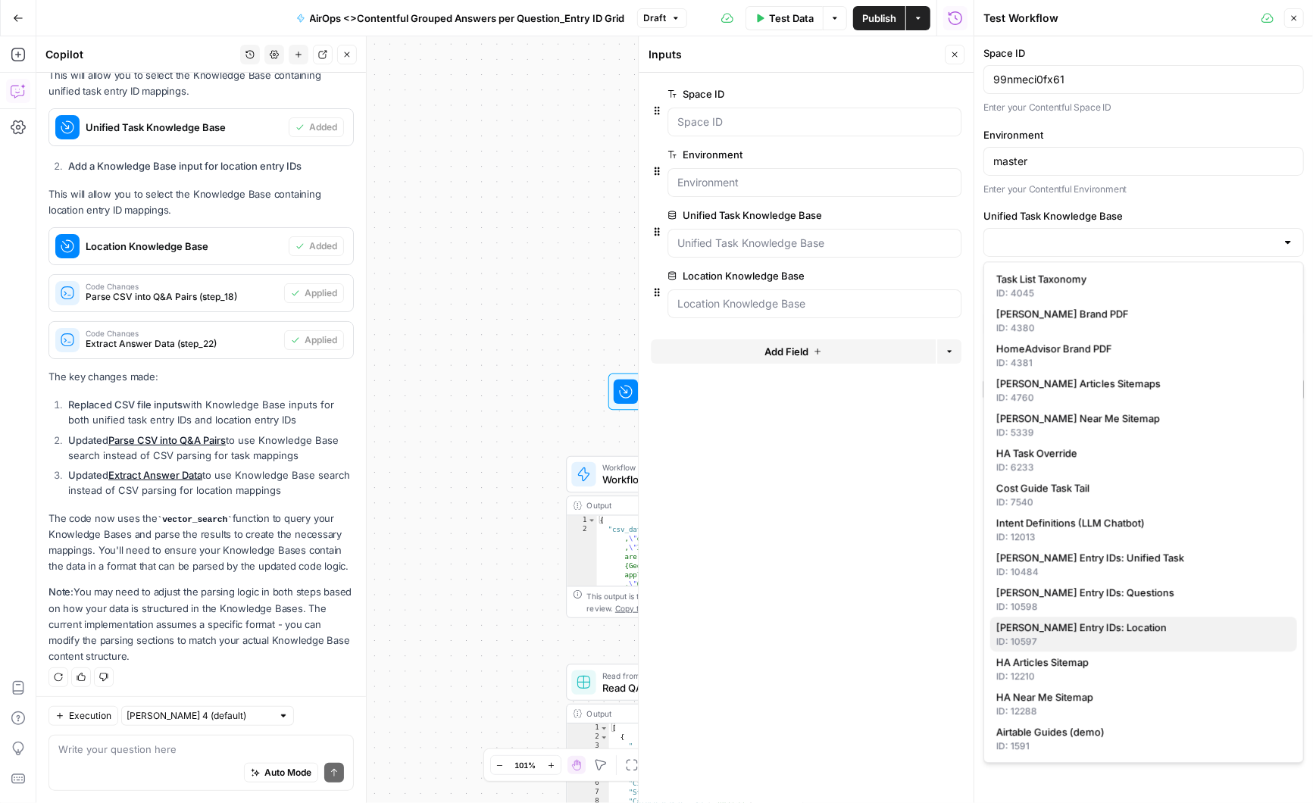
click at [1087, 632] on span "[PERSON_NAME] Entry IDs: Location" at bounding box center [1140, 627] width 289 height 15
type input "[PERSON_NAME] Entry IDs: Location"
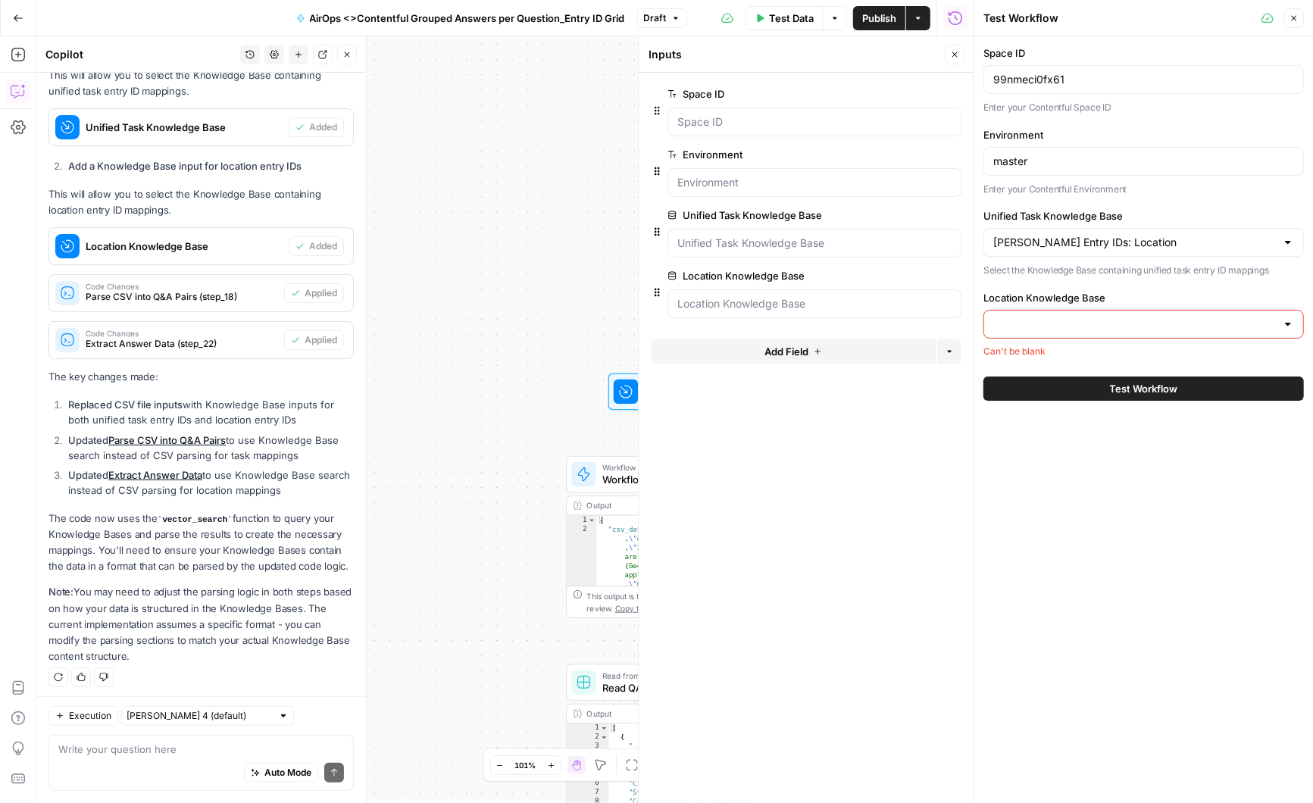
click at [1295, 318] on div at bounding box center [1143, 324] width 320 height 29
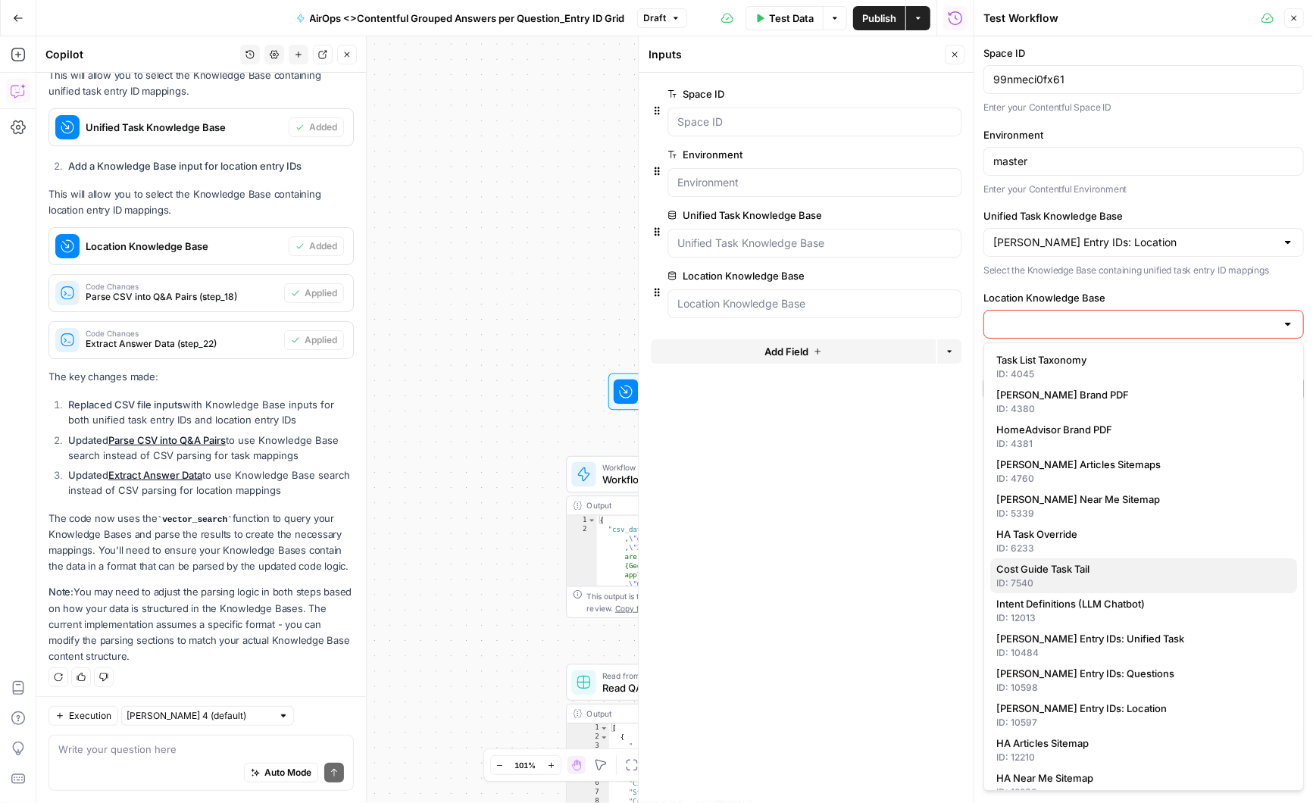
scroll to position [52, 0]
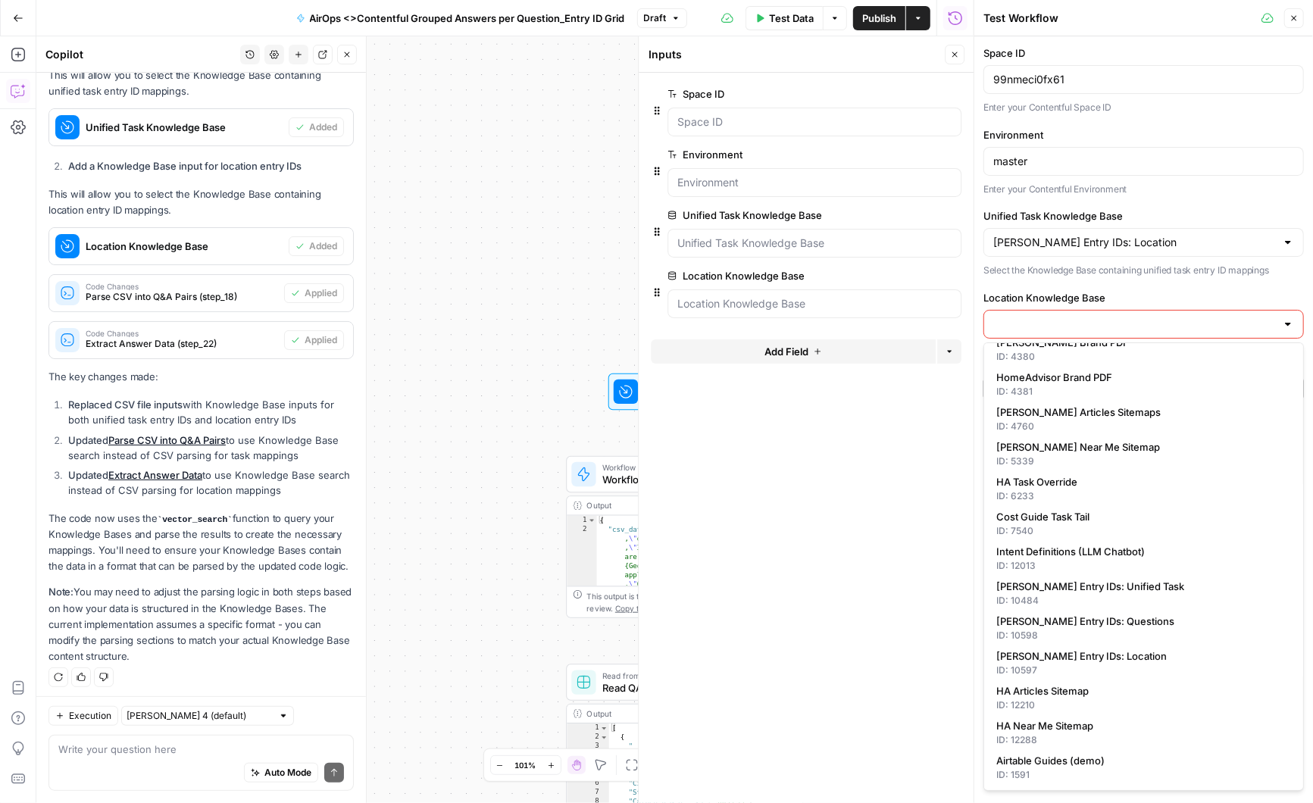
click at [1290, 246] on div at bounding box center [1288, 242] width 12 height 15
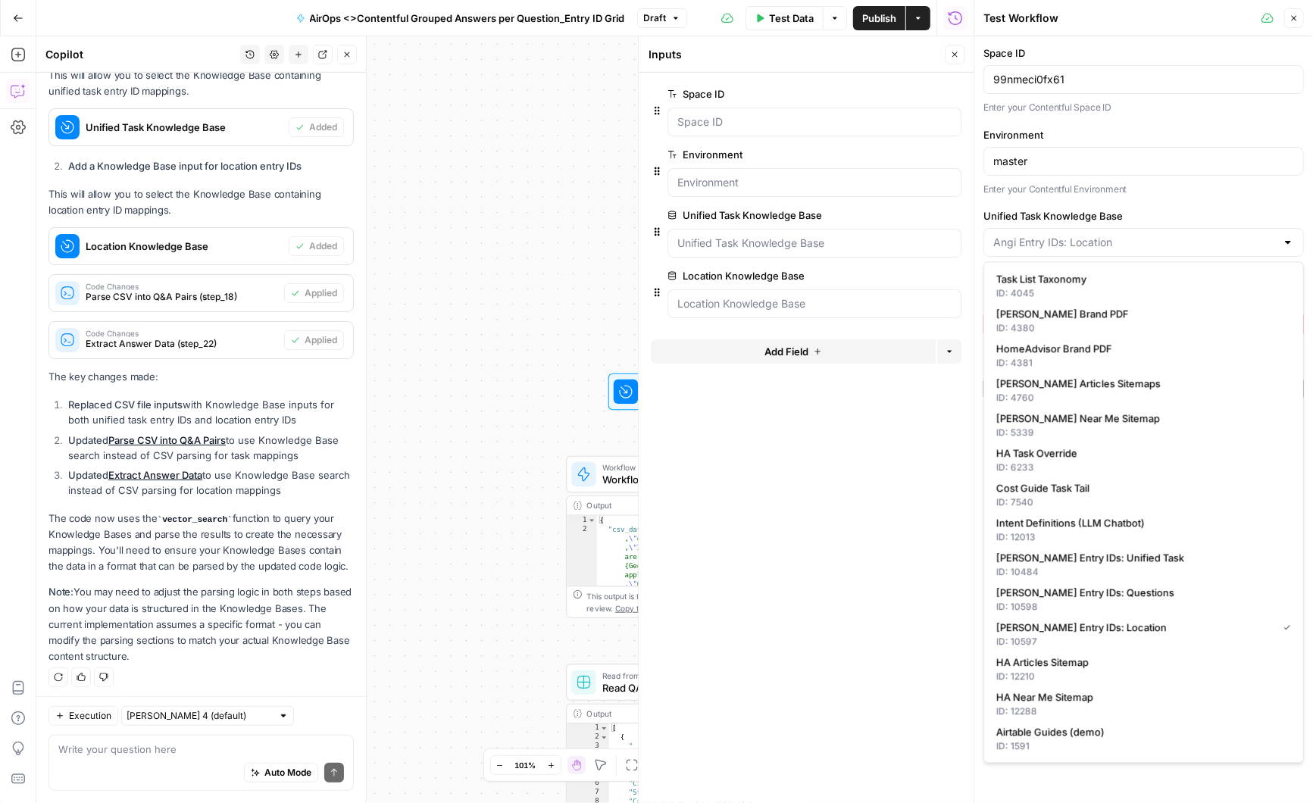
click at [1290, 245] on div at bounding box center [1288, 242] width 12 height 15
click at [1094, 562] on span "[PERSON_NAME] Entry IDs: Unified Task" at bounding box center [1140, 557] width 289 height 15
type input "[PERSON_NAME] Entry IDs: Unified Task"
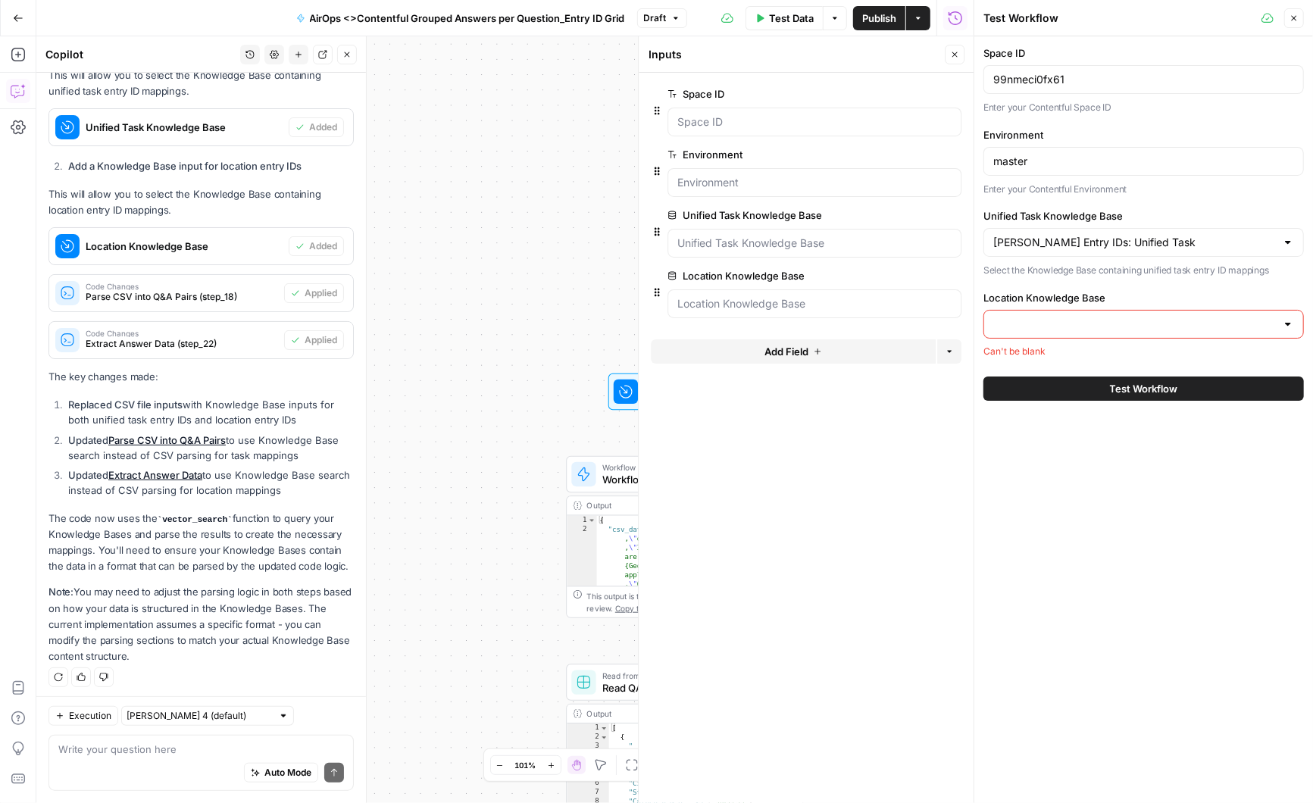
click at [1286, 238] on div at bounding box center [1288, 242] width 12 height 15
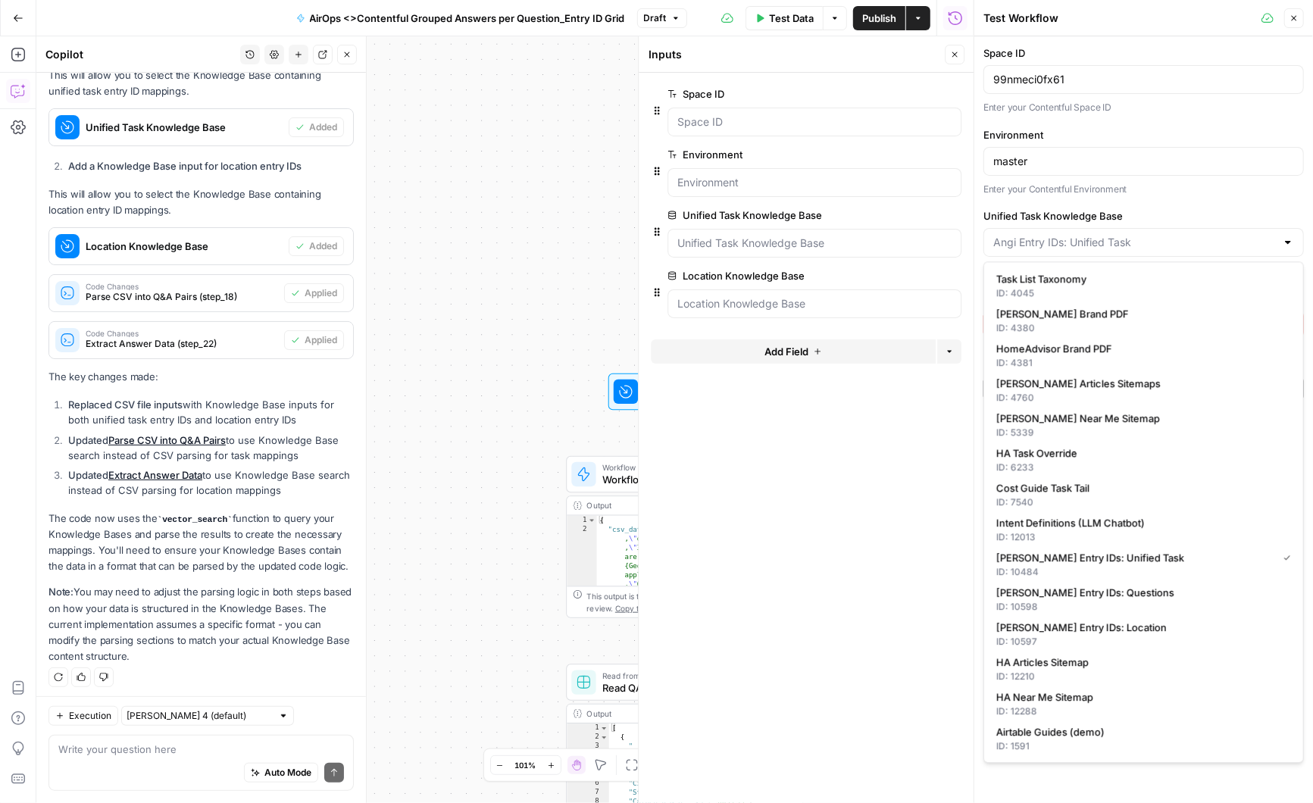
type input "[PERSON_NAME] Entry IDs: Unified Task"
click at [1233, 190] on p "Enter your Contentful Environment" at bounding box center [1143, 189] width 320 height 15
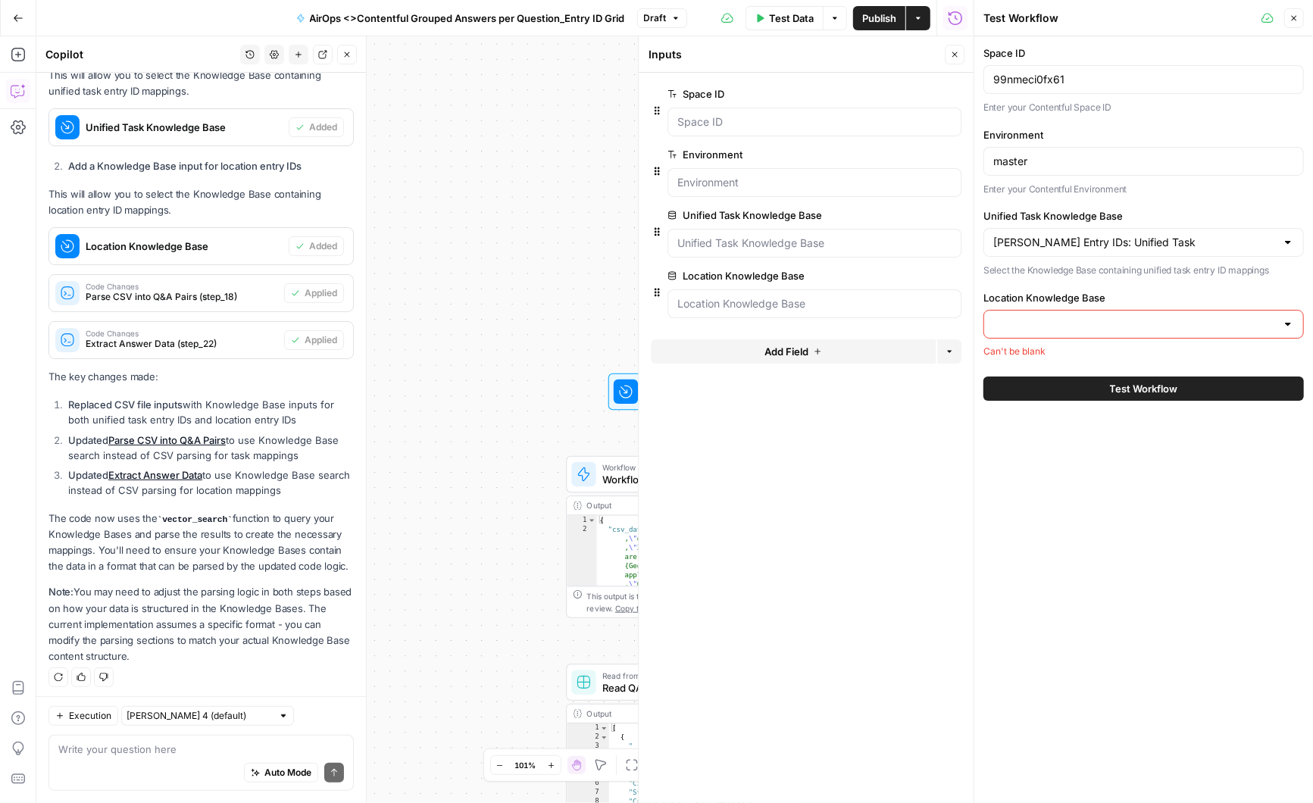
click at [1291, 317] on div at bounding box center [1288, 324] width 12 height 15
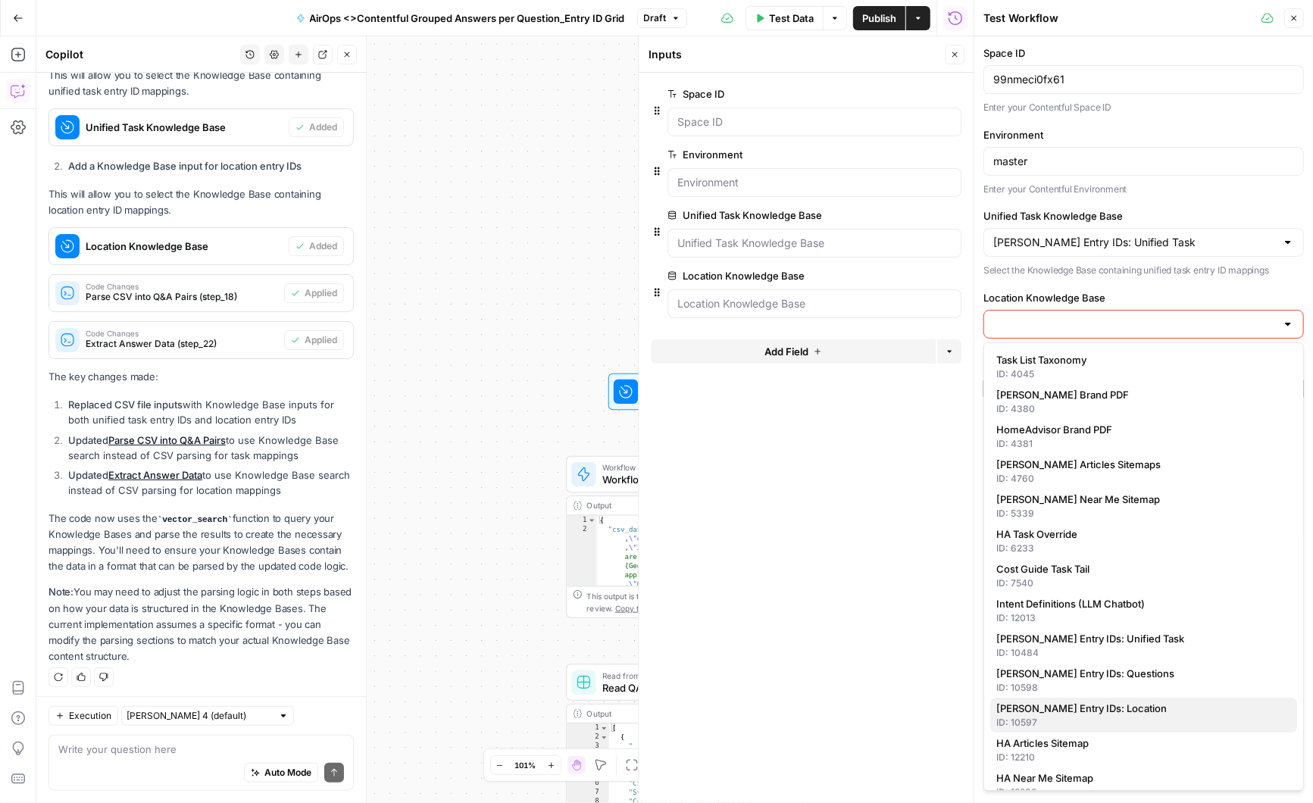
click at [1087, 703] on span "[PERSON_NAME] Entry IDs: Location" at bounding box center [1140, 708] width 289 height 15
type input "[PERSON_NAME] Entry IDs: Location"
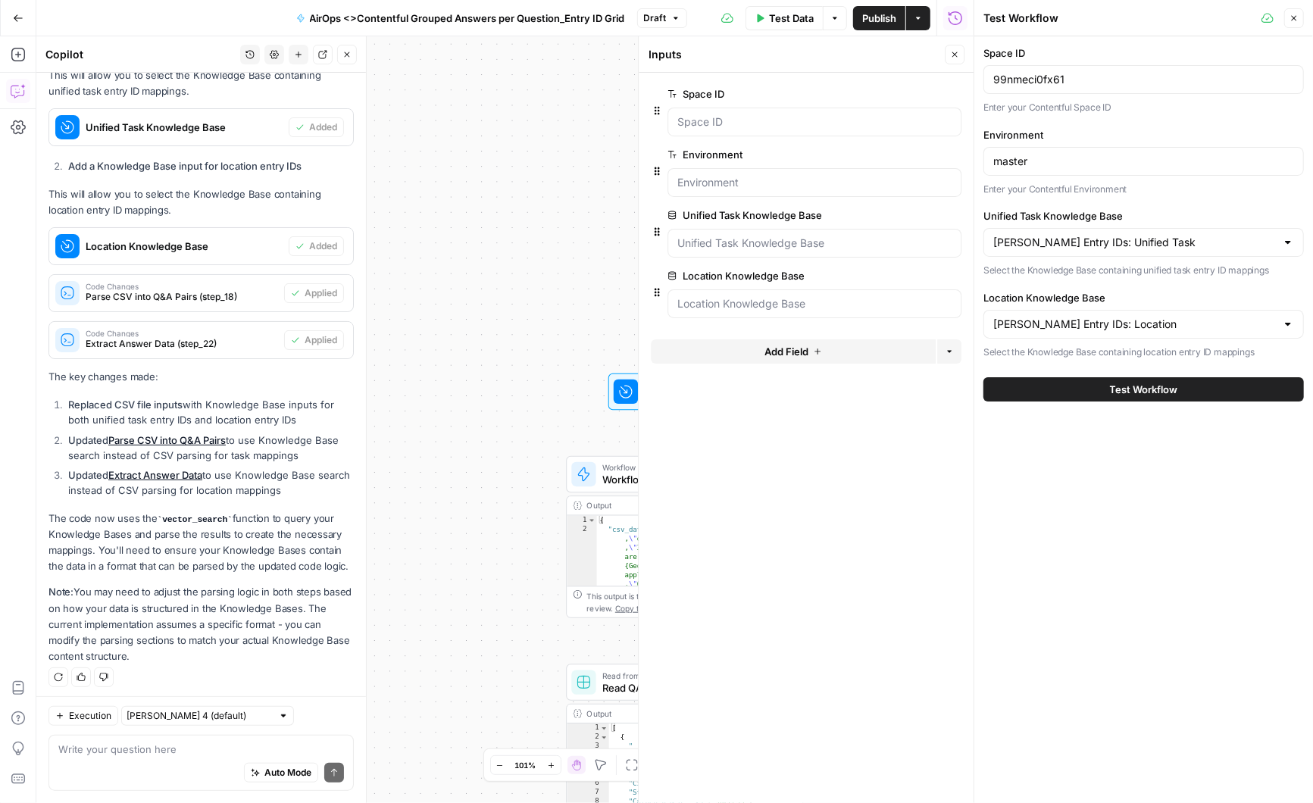
click at [1121, 330] on div "[PERSON_NAME] Entry IDs: Location" at bounding box center [1143, 324] width 320 height 29
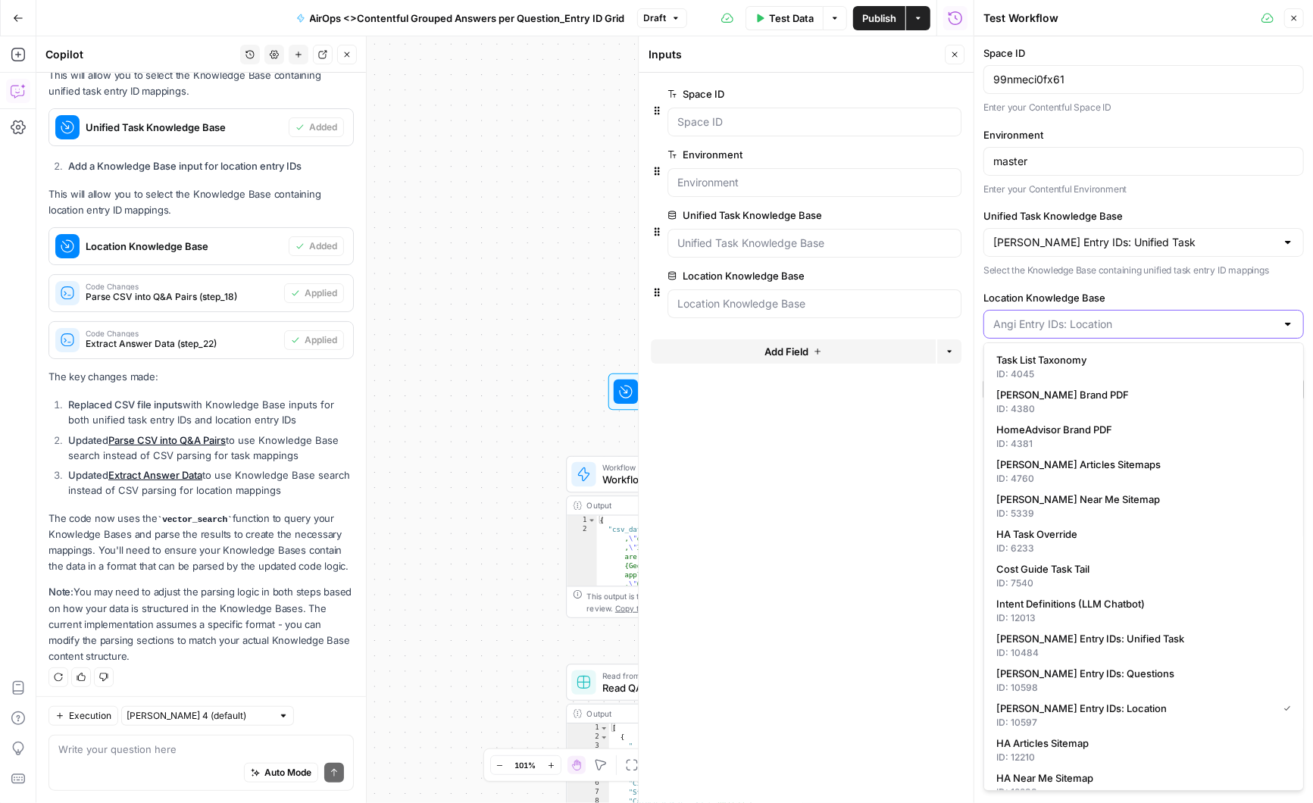
click at [1118, 325] on input "Location Knowledge Base" at bounding box center [1134, 324] width 283 height 15
type input "[PERSON_NAME] Entry IDs: Location"
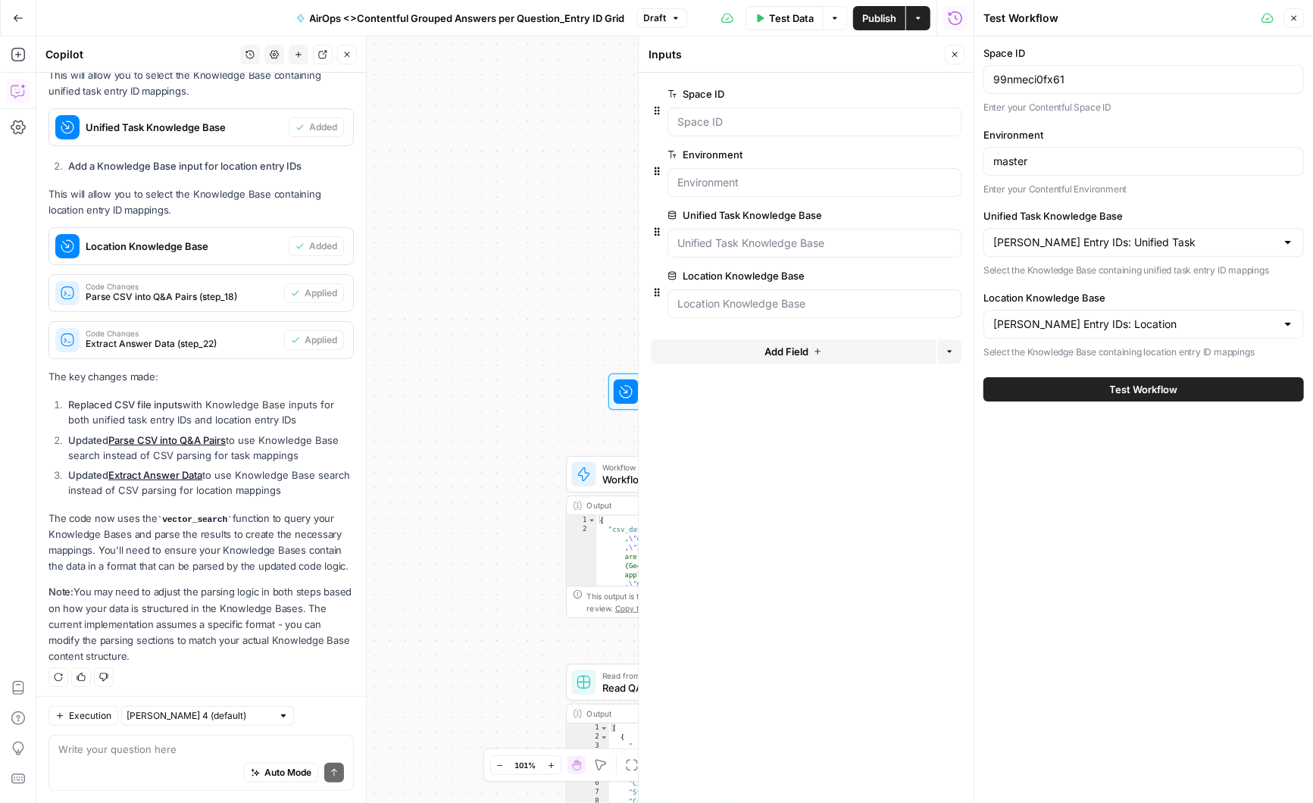
click at [1180, 277] on div "Space ID 99nmeci0fx61 Enter your Contentful Space ID Environment master Enter y…" at bounding box center [1143, 202] width 320 height 314
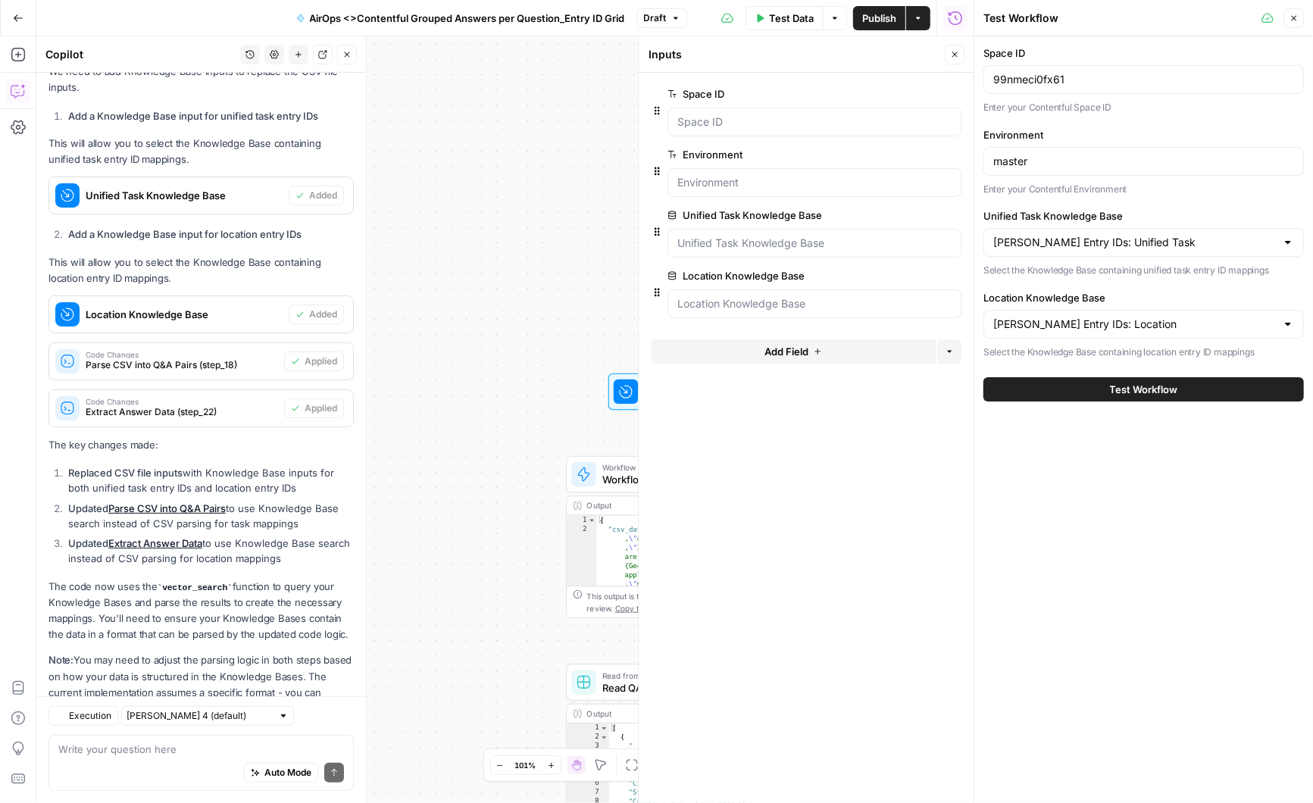
scroll to position [556, 0]
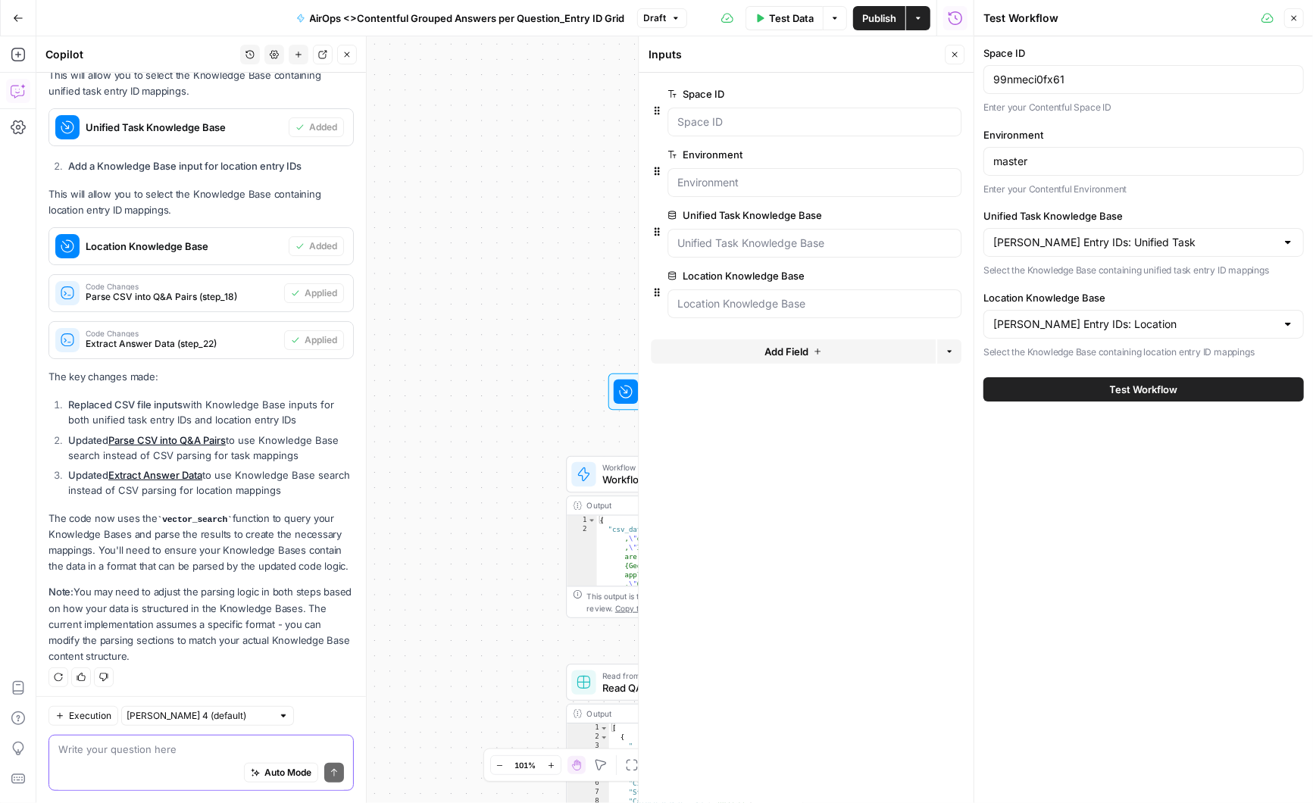
click at [139, 752] on textarea at bounding box center [201, 749] width 286 height 15
type textarea "updated to the knowledge base do we need to select the file"
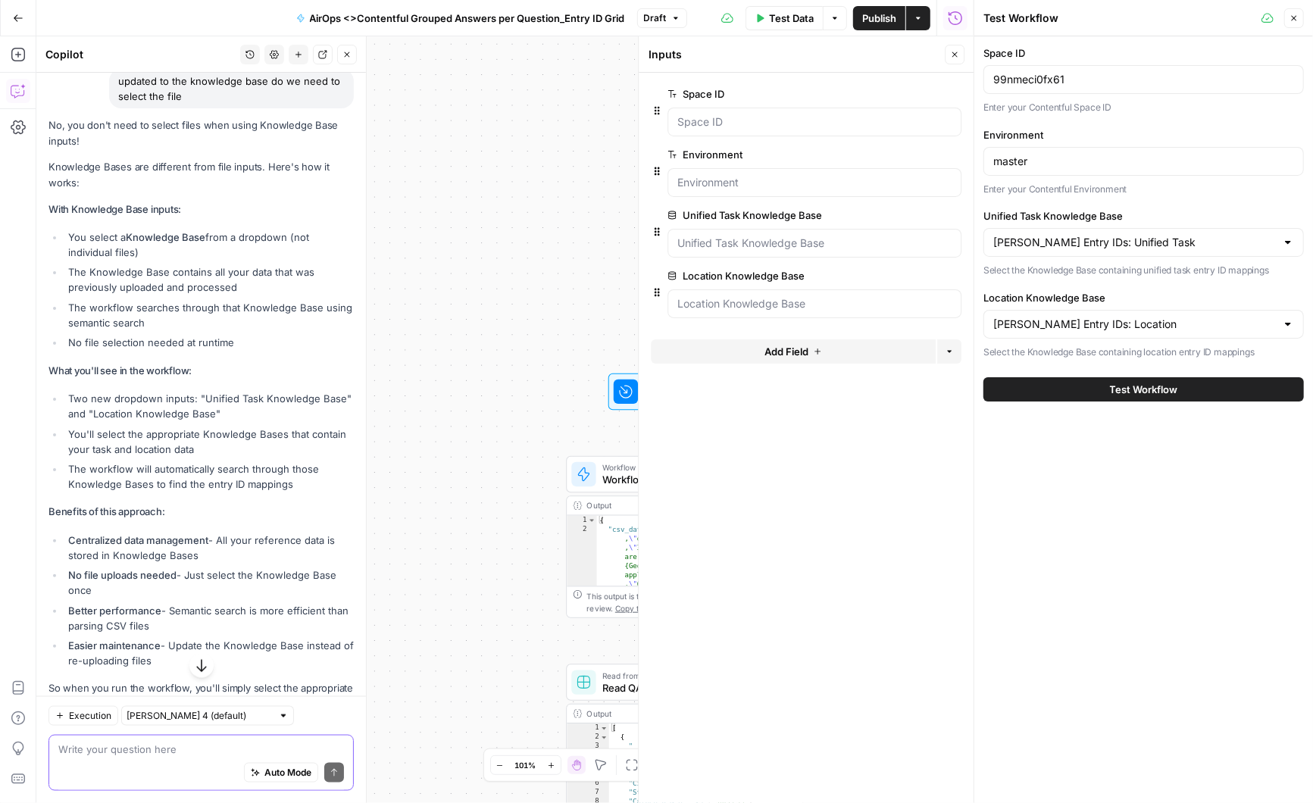
scroll to position [1224, 0]
